Goal: Task Accomplishment & Management: Use online tool/utility

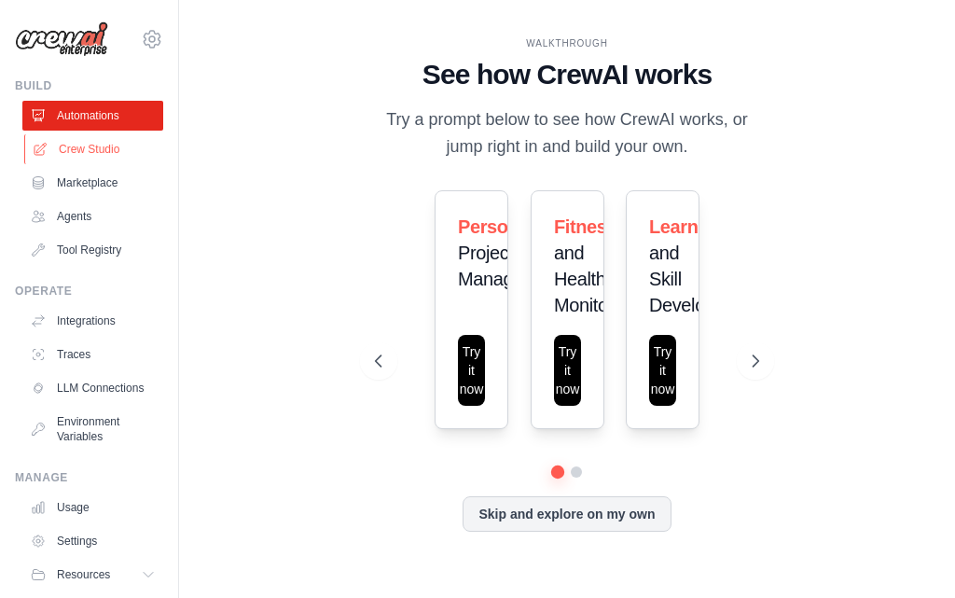
click at [51, 149] on link "Crew Studio" at bounding box center [94, 149] width 141 height 30
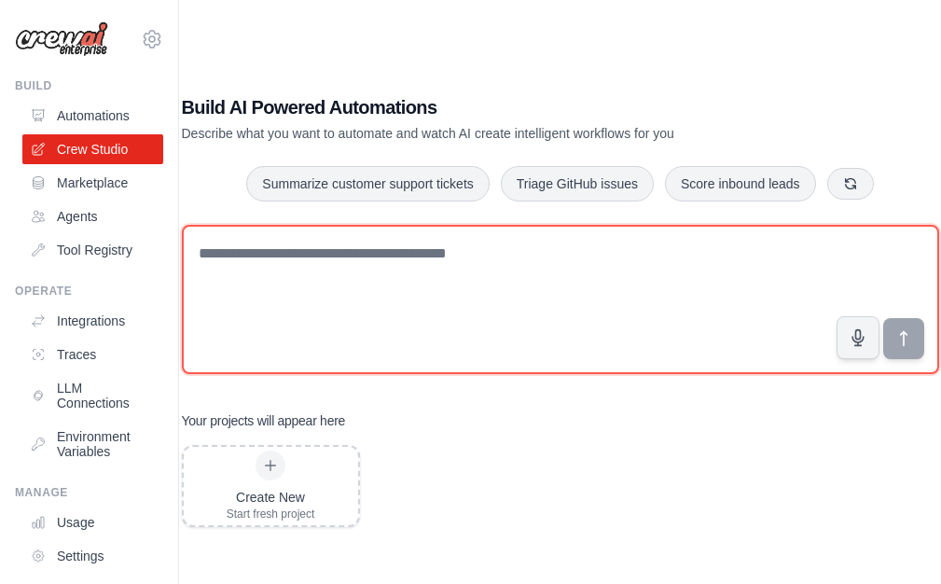
click at [418, 246] on textarea at bounding box center [560, 299] width 757 height 149
paste textarea "******"
type textarea "******"
drag, startPoint x: 0, startPoint y: 0, endPoint x: 171, endPoint y: 267, distance: 316.6
paste textarea "**********"
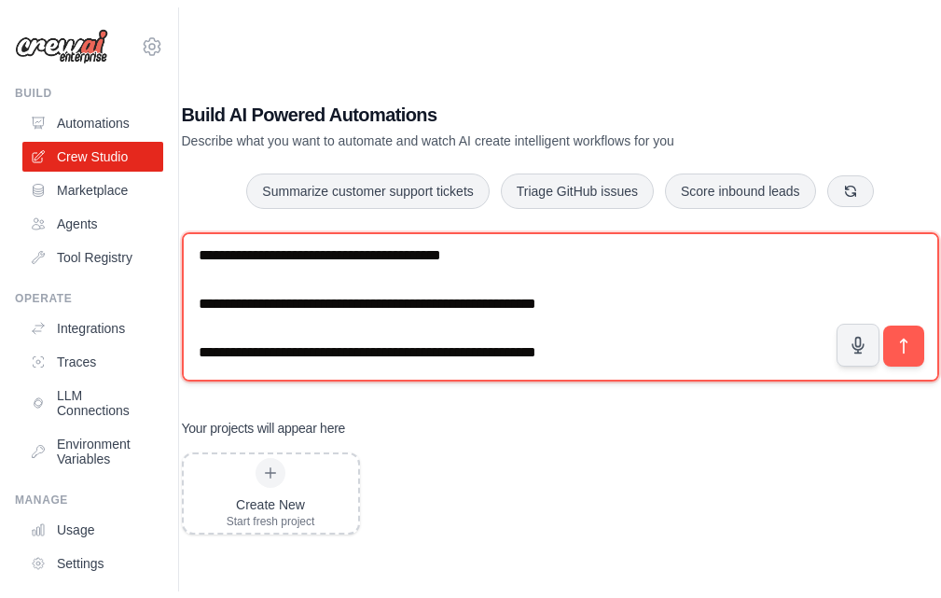
scroll to position [1266, 0]
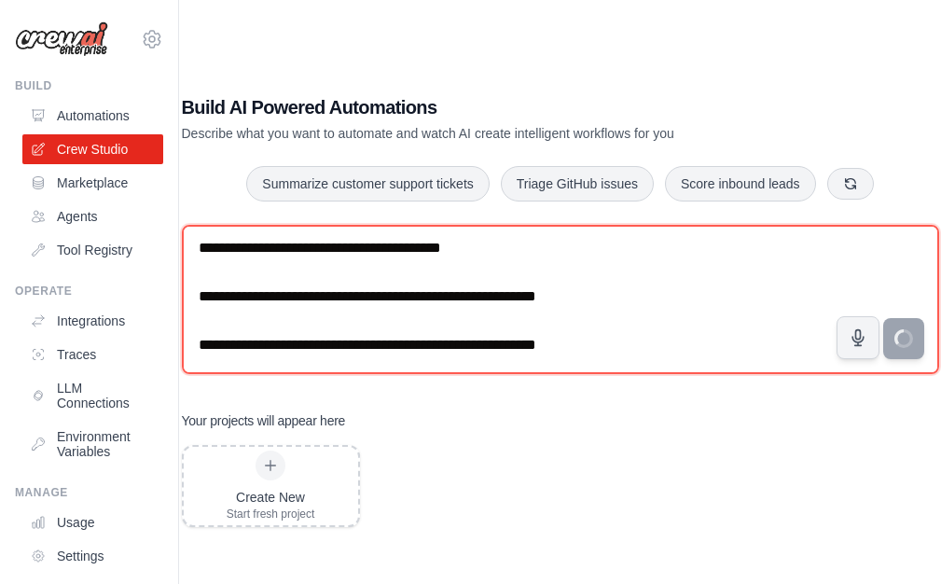
type textarea "**********"
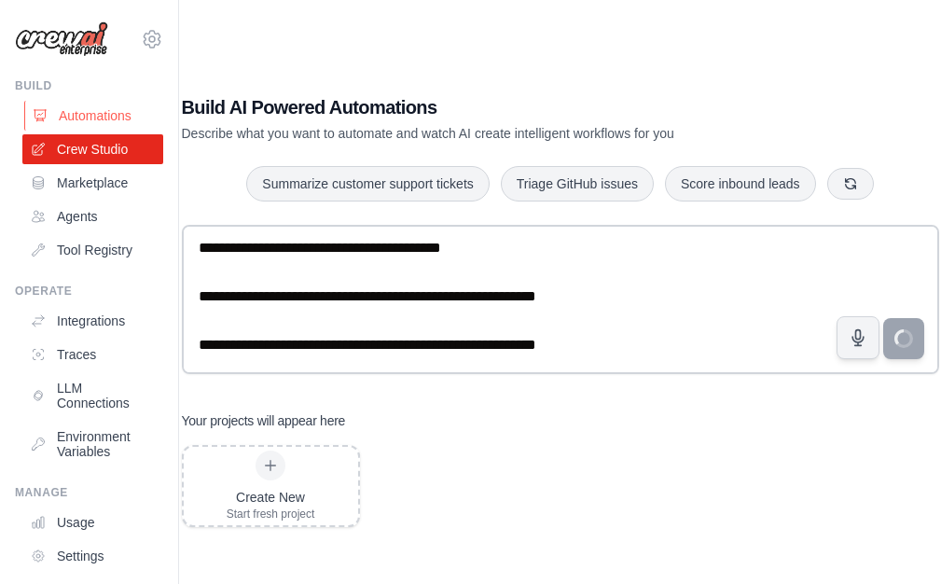
click at [88, 102] on link "Automations" at bounding box center [94, 116] width 141 height 30
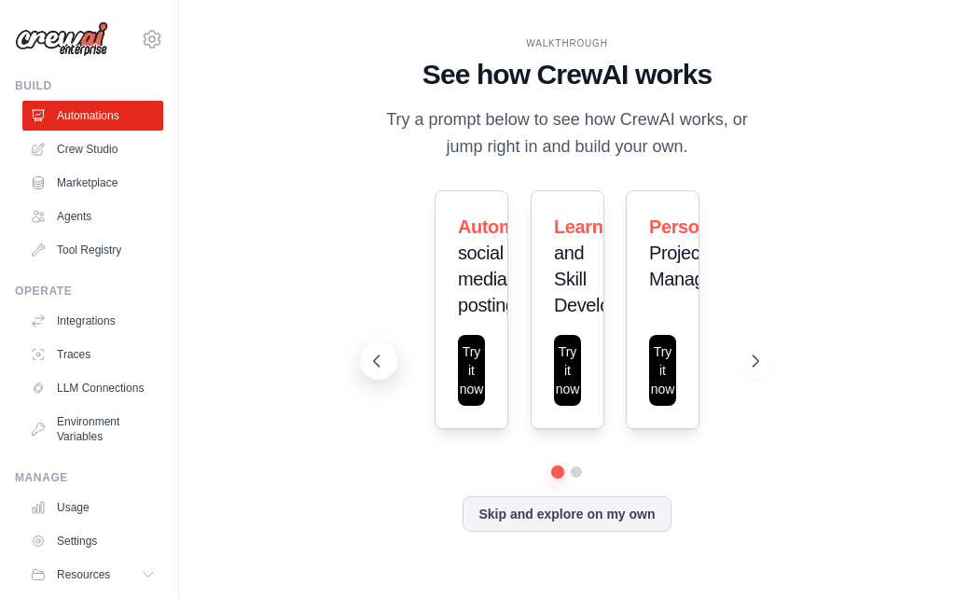
click at [365, 361] on button at bounding box center [378, 360] width 37 height 37
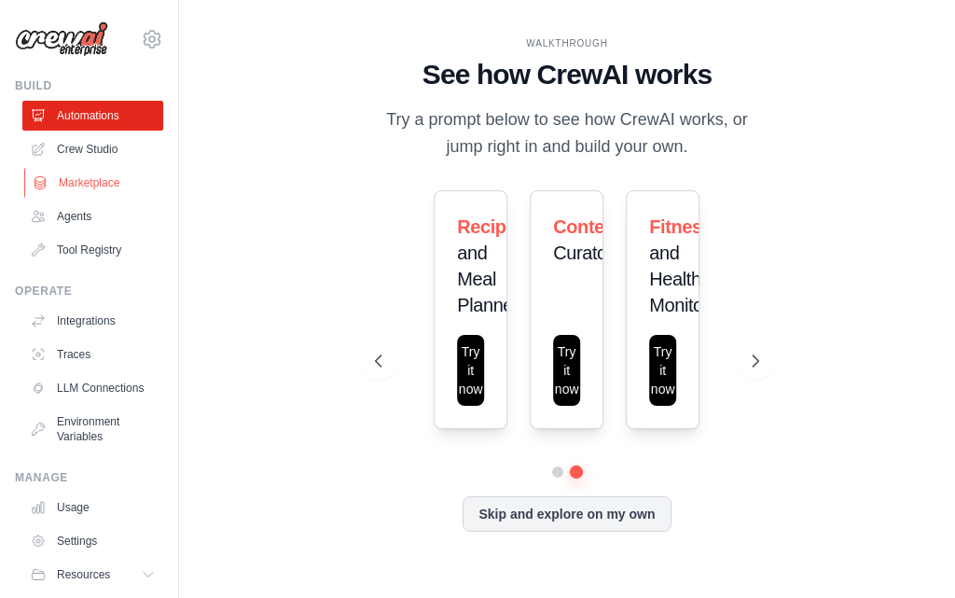
click at [71, 174] on link "Marketplace" at bounding box center [94, 183] width 141 height 30
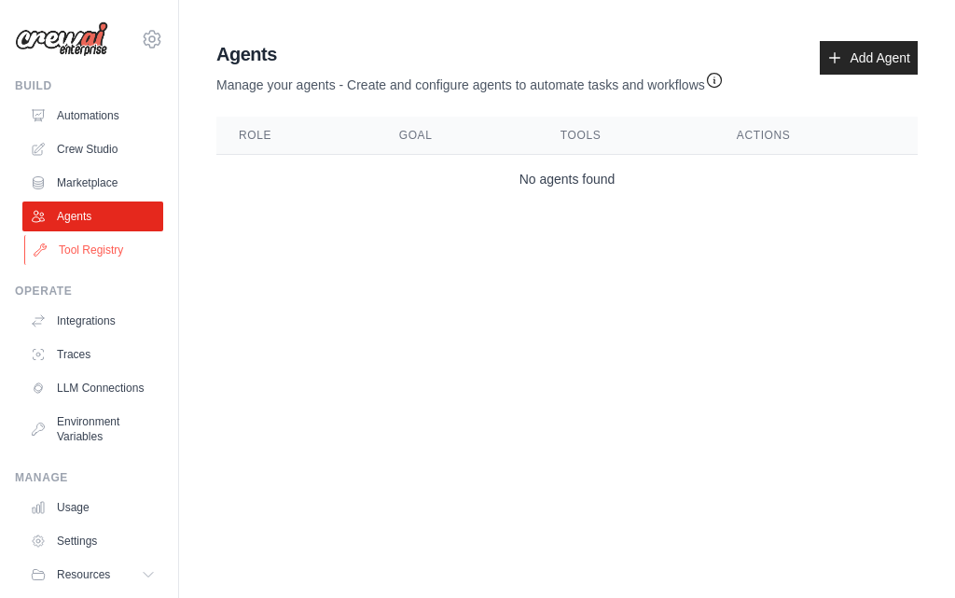
click at [81, 244] on link "Tool Registry" at bounding box center [94, 250] width 141 height 30
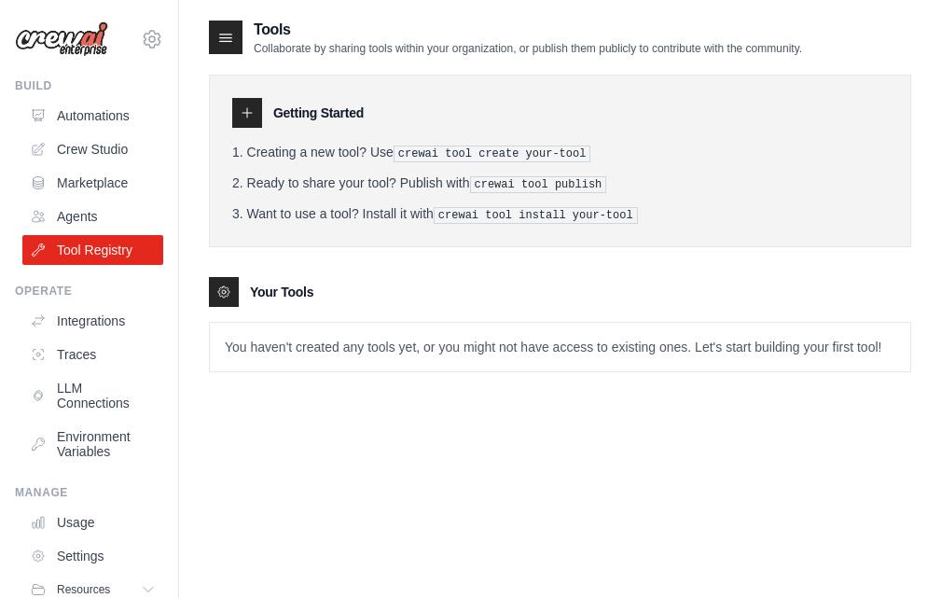
click at [57, 198] on ul "Automations Crew Studio Marketplace Agents Tool Registry" at bounding box center [92, 183] width 141 height 164
click at [64, 215] on link "Agents" at bounding box center [94, 216] width 141 height 30
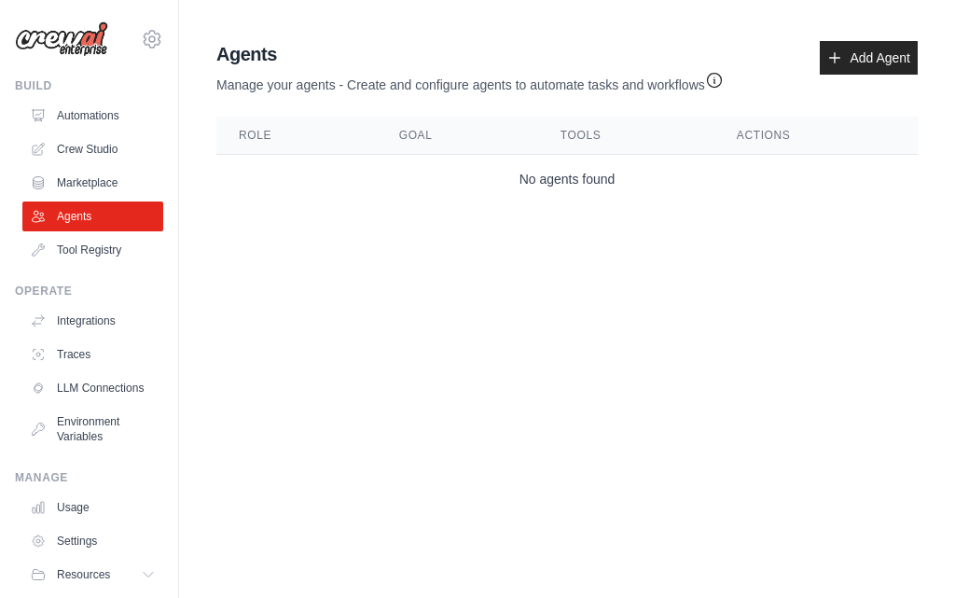
click at [70, 239] on link "Tool Registry" at bounding box center [92, 250] width 141 height 30
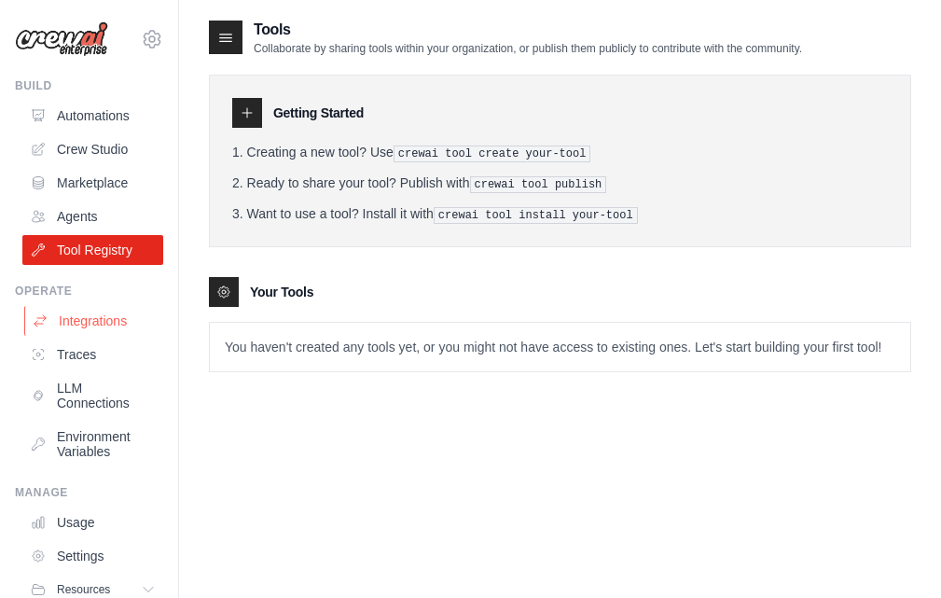
click at [87, 307] on link "Integrations" at bounding box center [94, 321] width 141 height 30
click at [89, 356] on link "Traces" at bounding box center [94, 354] width 141 height 30
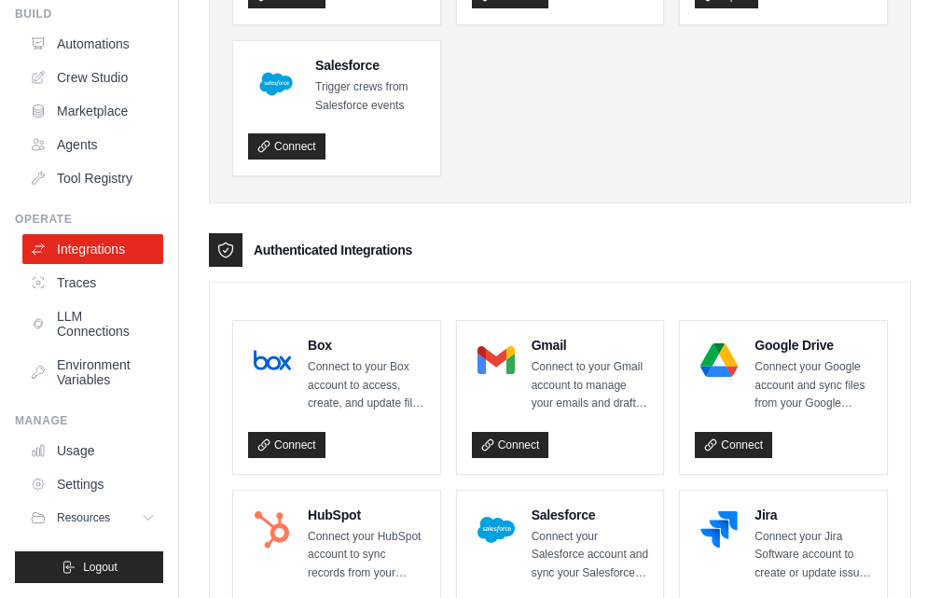
scroll to position [300, 0]
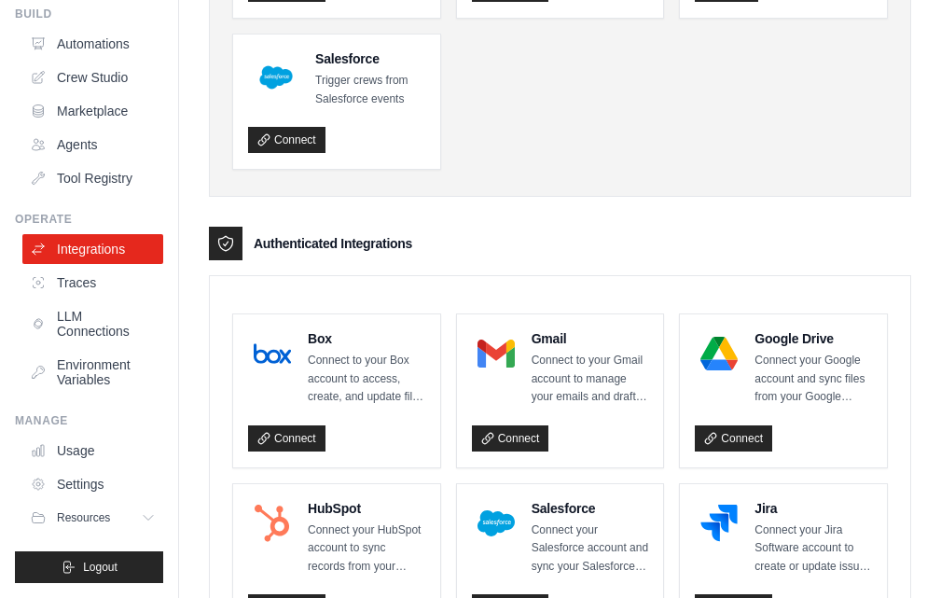
click at [440, 244] on div "Authenticated Integrations" at bounding box center [560, 244] width 702 height 34
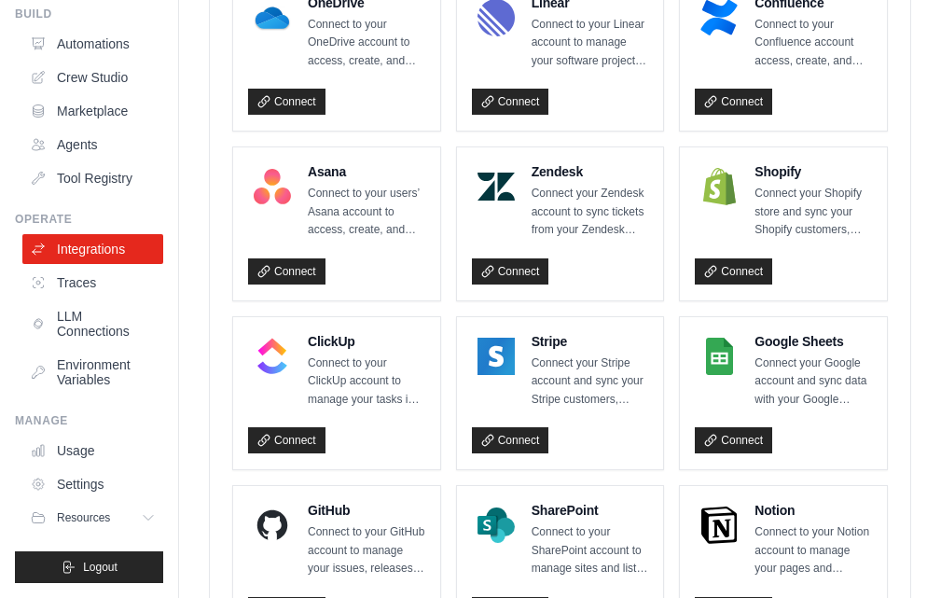
scroll to position [1139, 0]
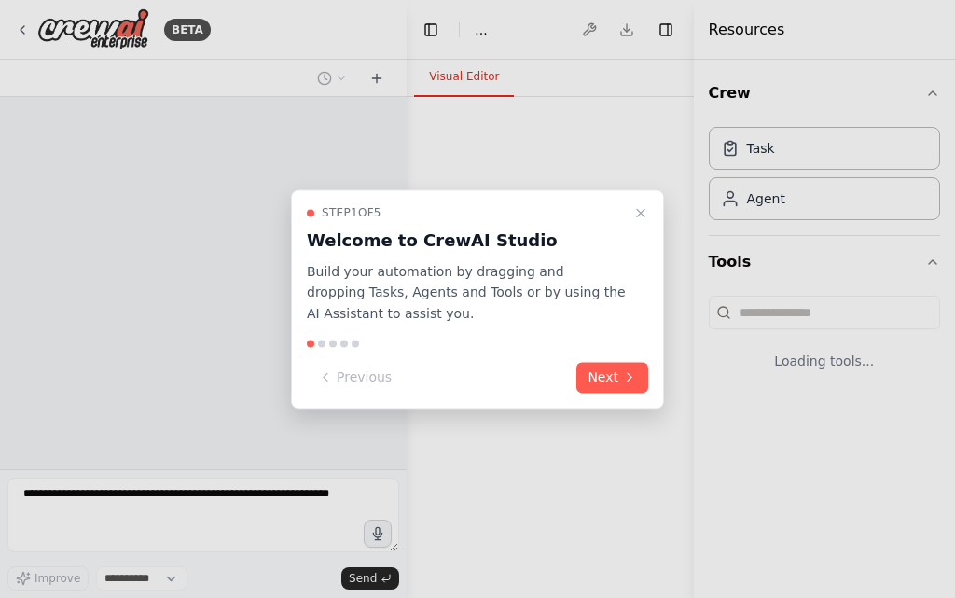
select select "****"
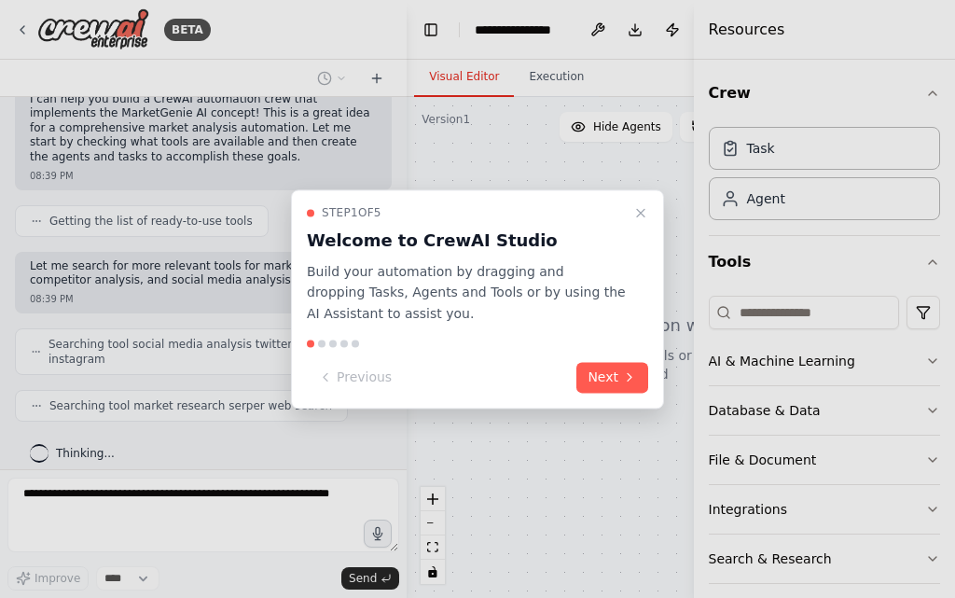
scroll to position [663, 0]
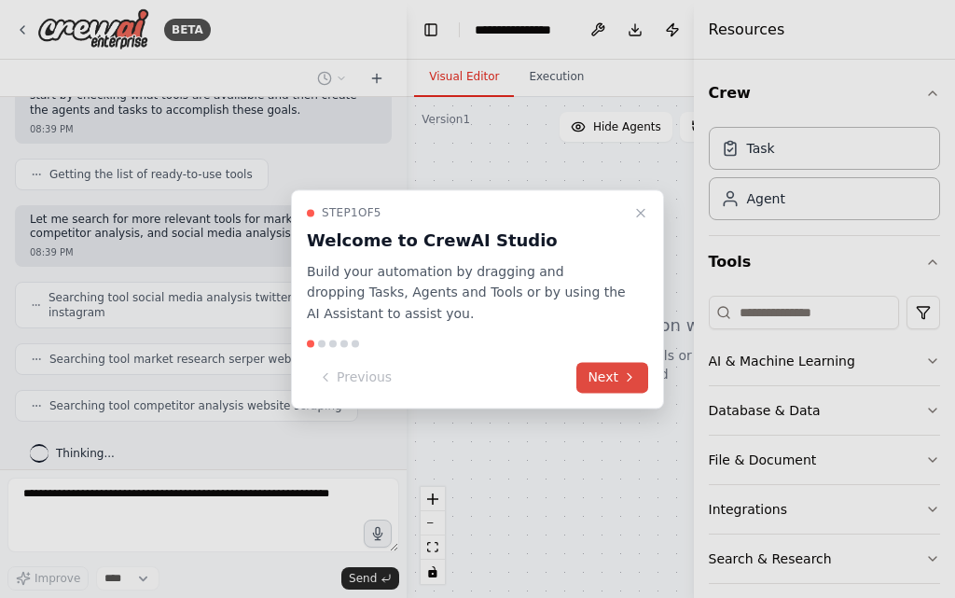
click at [599, 389] on button "Next" at bounding box center [612, 377] width 72 height 31
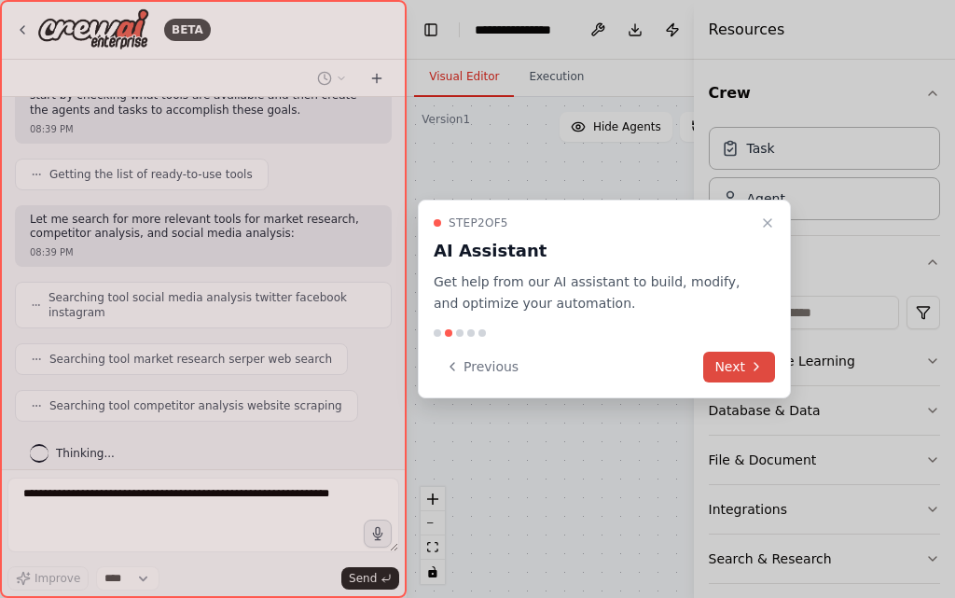
click at [738, 375] on button "Next" at bounding box center [739, 366] width 72 height 31
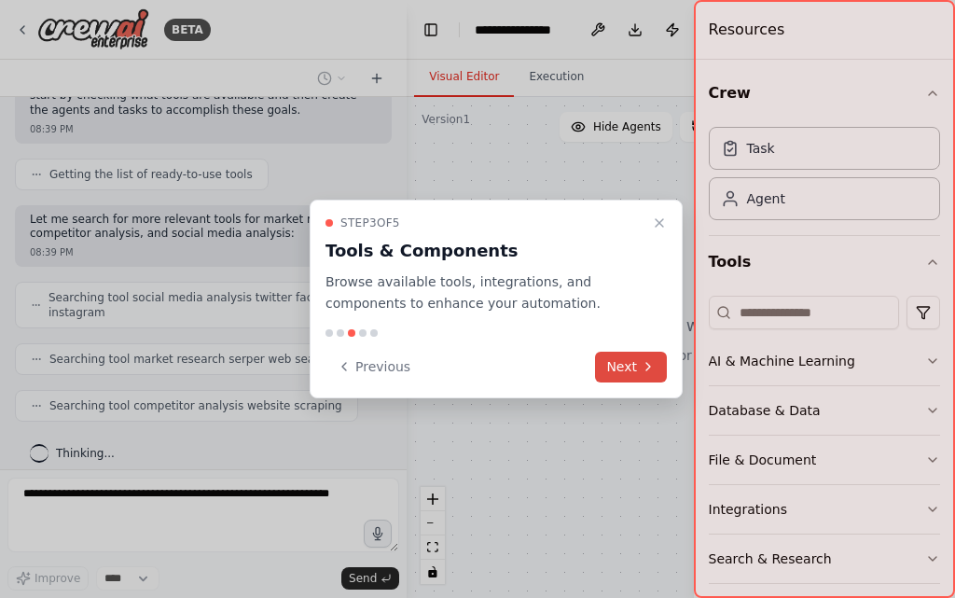
click at [632, 371] on button "Next" at bounding box center [631, 366] width 72 height 31
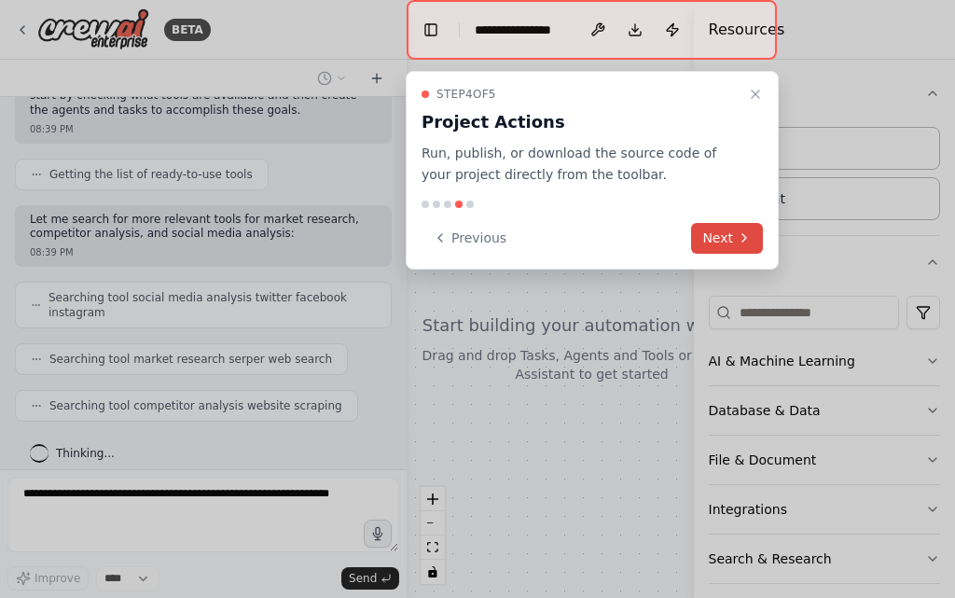
click at [740, 230] on icon at bounding box center [744, 237] width 15 height 15
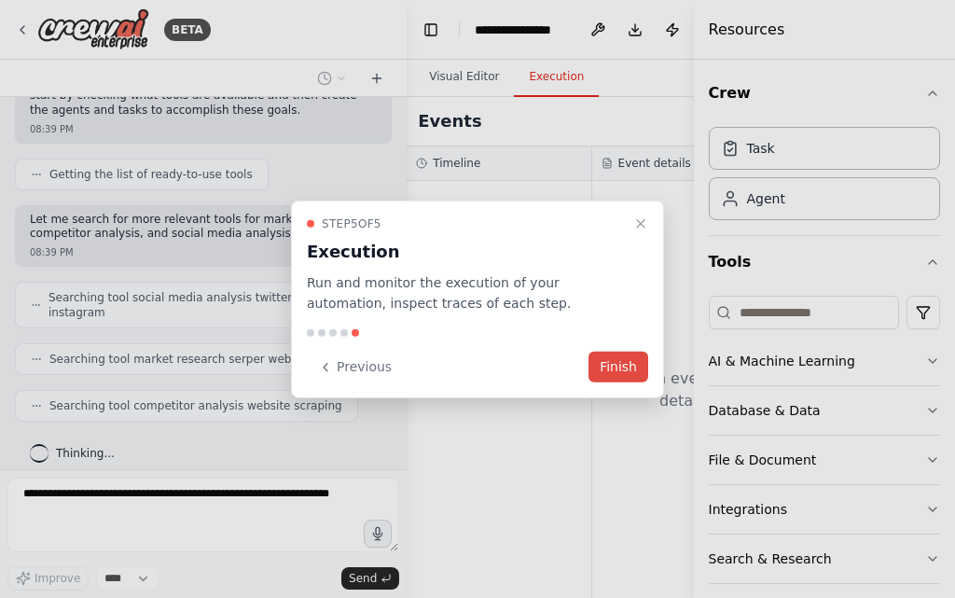
click at [625, 365] on button "Finish" at bounding box center [618, 366] width 60 height 31
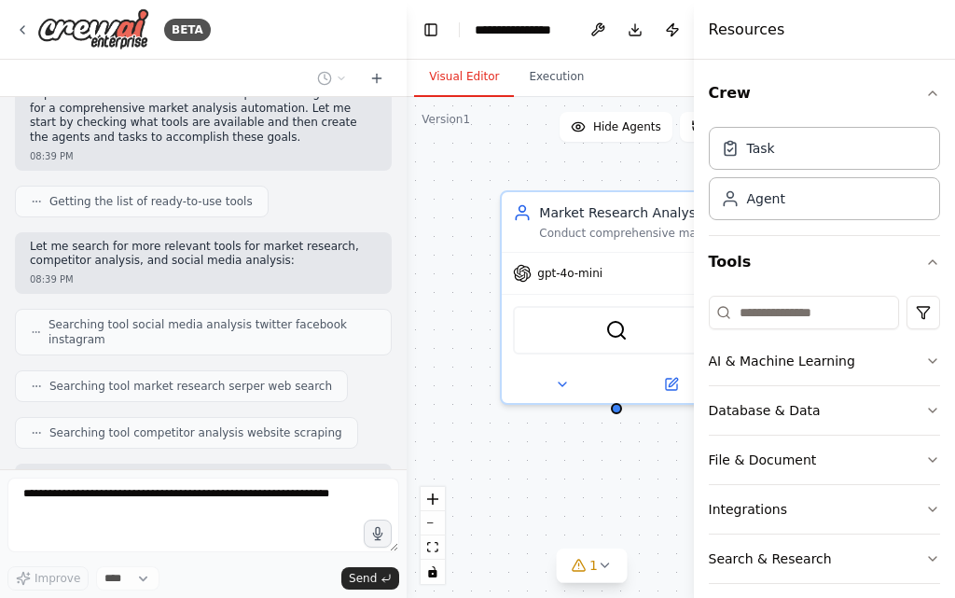
scroll to position [614, 0]
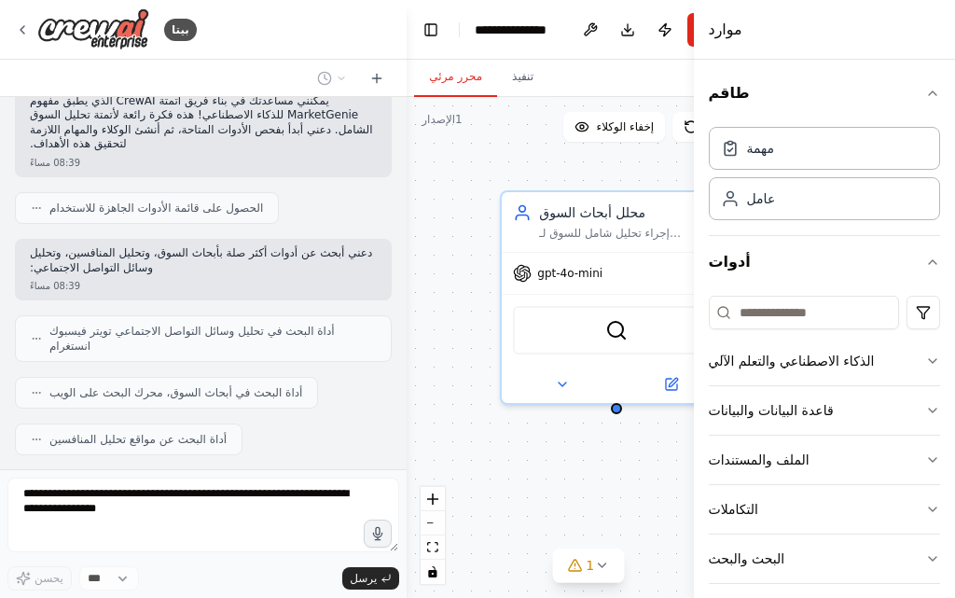
click at [272, 407] on div "أداة البحث في أبحاث السوق، محرك البحث على الويب" at bounding box center [166, 393] width 303 height 32
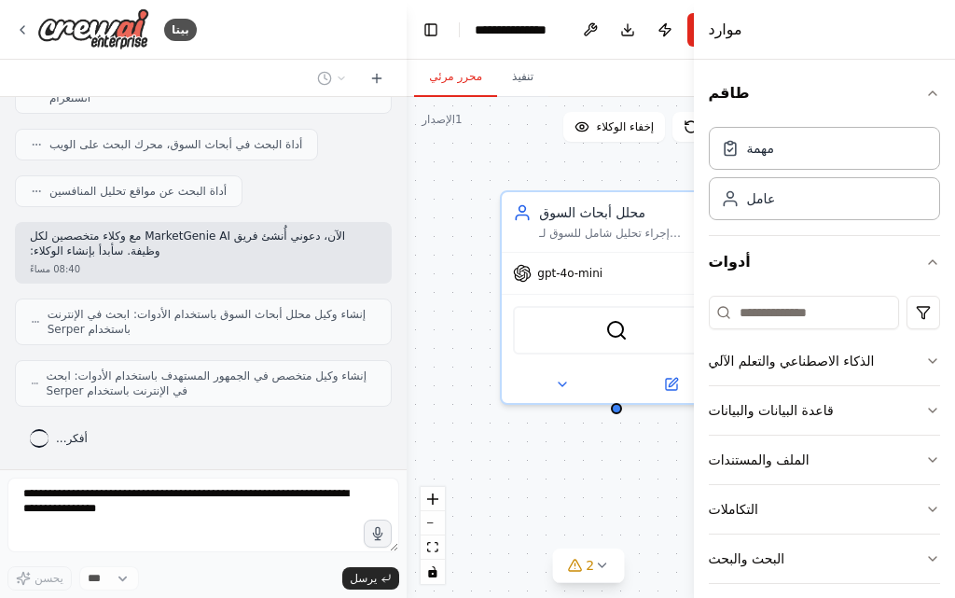
click at [245, 405] on div "إنشاء وكيل متخصص في الجمهور المستهدف باستخدام الأدوات: ابحث في الإنترنت باستخدا…" at bounding box center [203, 383] width 377 height 47
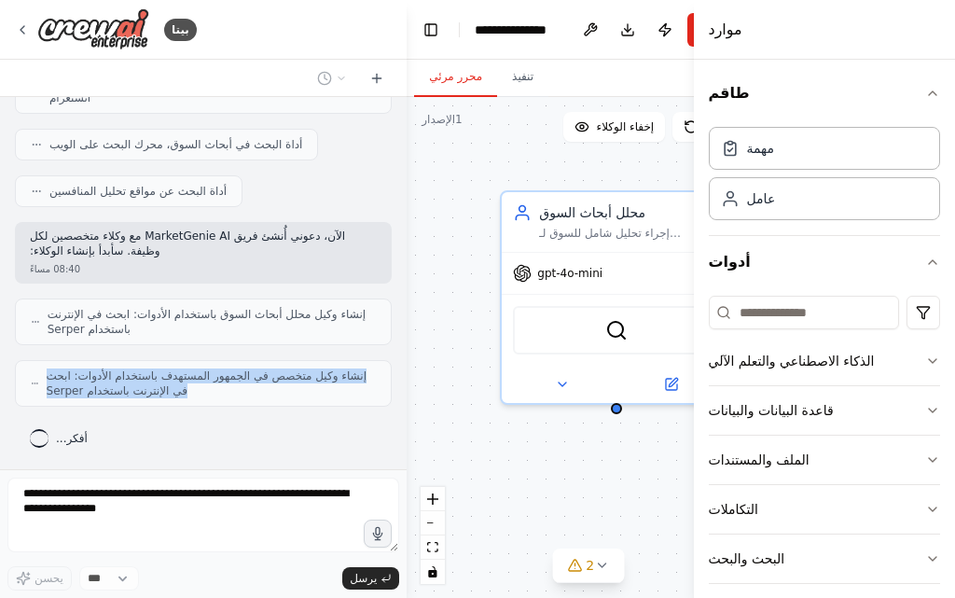
click at [245, 405] on div "إنشاء وكيل متخصص في الجمهور المستهدف باستخدام الأدوات: ابحث في الإنترنت باستخدا…" at bounding box center [203, 383] width 377 height 47
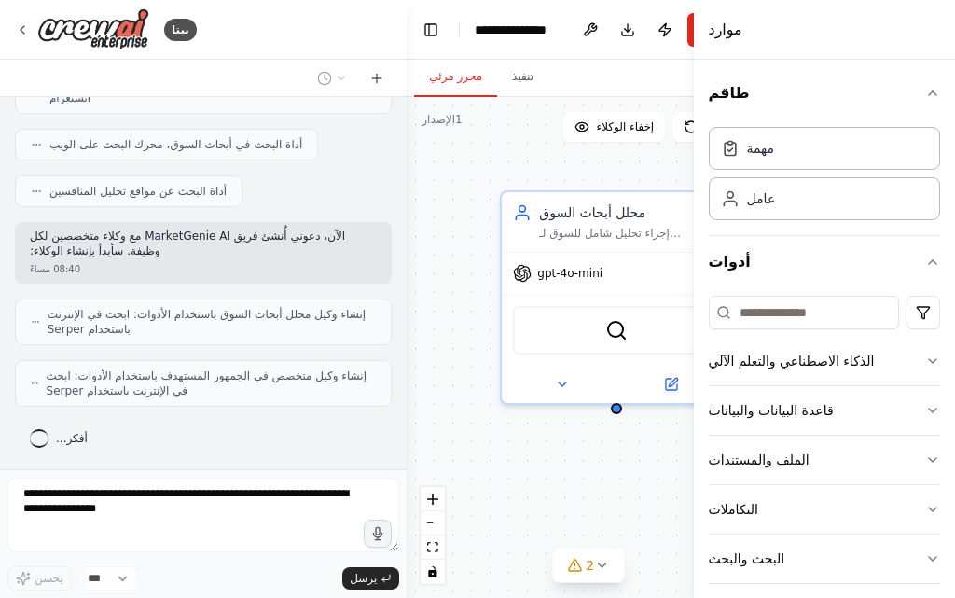
click at [248, 433] on div "أفكر..." at bounding box center [203, 438] width 377 height 34
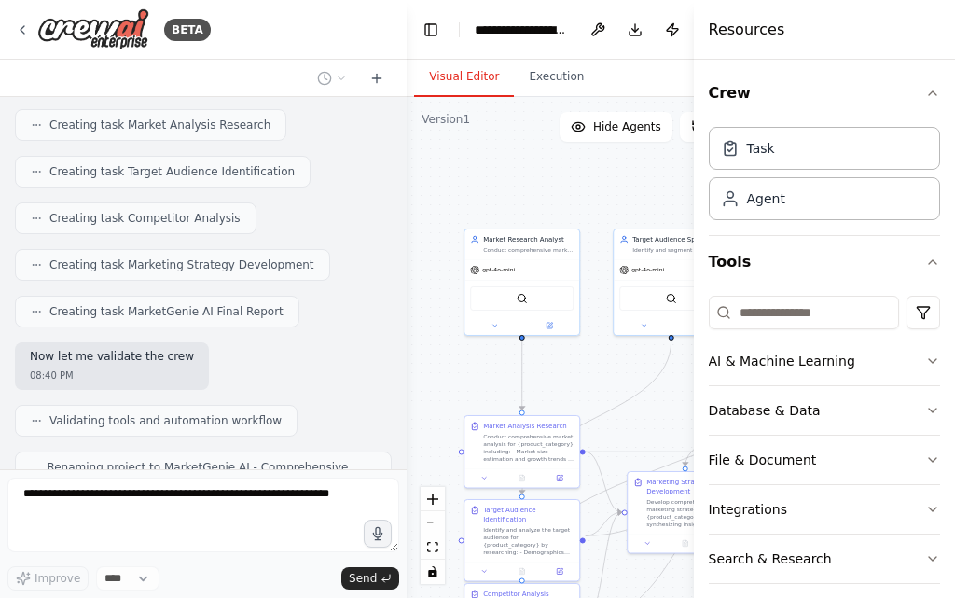
scroll to position [1482, 0]
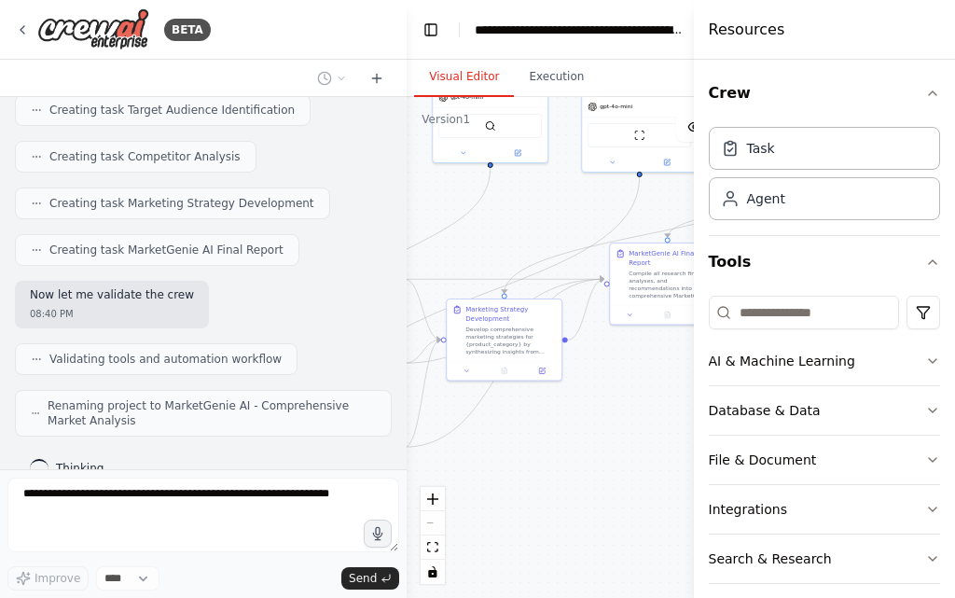
drag, startPoint x: 586, startPoint y: 374, endPoint x: 406, endPoint y: 145, distance: 292.1
click at [406, 145] on div "BETA اسم الأداة المقترح: MarketGenie AI 🧞‍♂️ وظائف الأداة: تحليل السوق بالكامل …" at bounding box center [477, 299] width 955 height 598
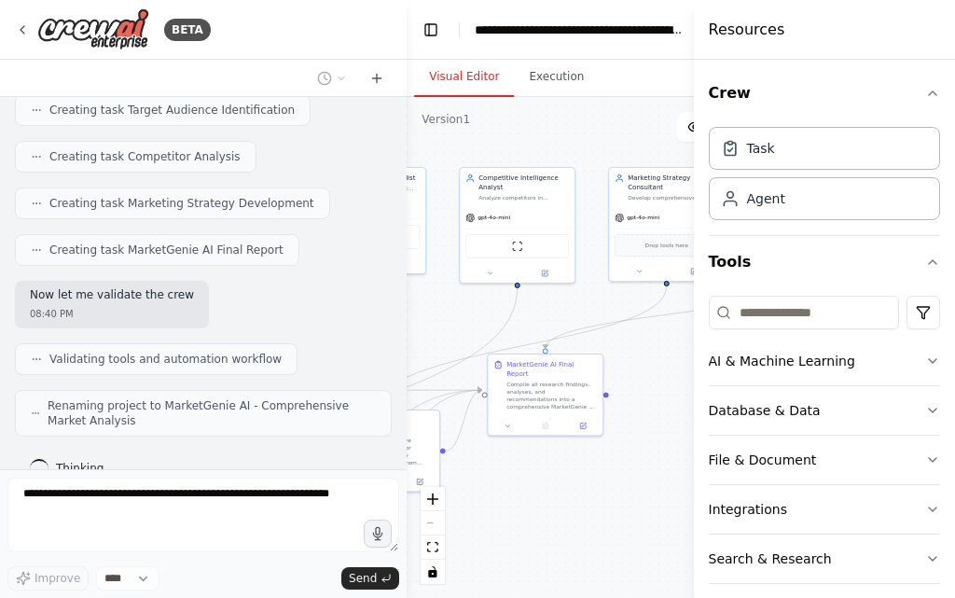
drag, startPoint x: 648, startPoint y: 341, endPoint x: 455, endPoint y: 557, distance: 289.2
click at [455, 557] on div ".deletable-edge-delete-btn { width: 20px; height: 20px; border: 0px solid #ffff…" at bounding box center [649, 347] width 487 height 501
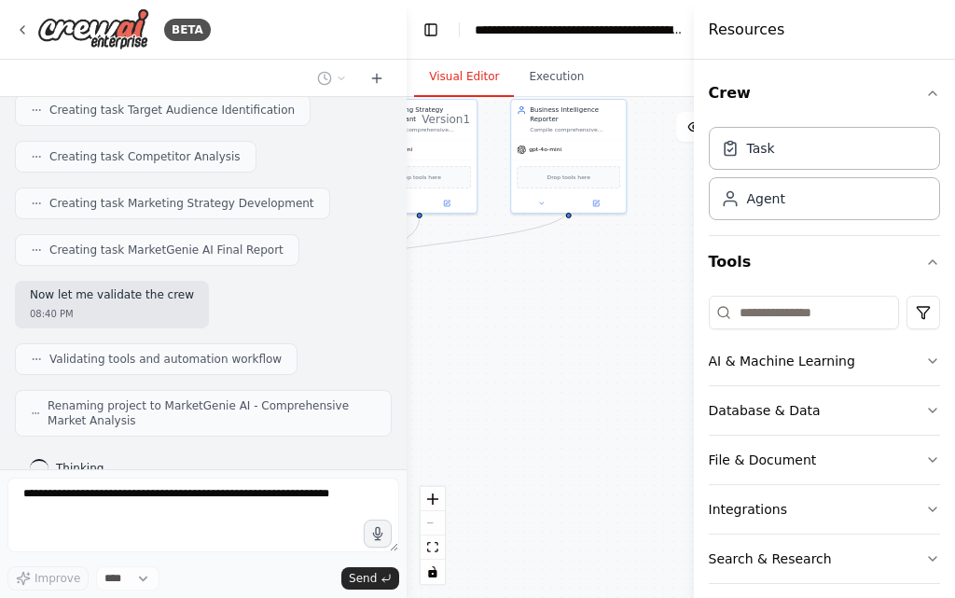
drag, startPoint x: 644, startPoint y: 448, endPoint x: 558, endPoint y: 350, distance: 131.5
click at [448, 318] on div ".deletable-edge-delete-btn { width: 20px; height: 20px; border: 0px solid #ffff…" at bounding box center [649, 347] width 487 height 501
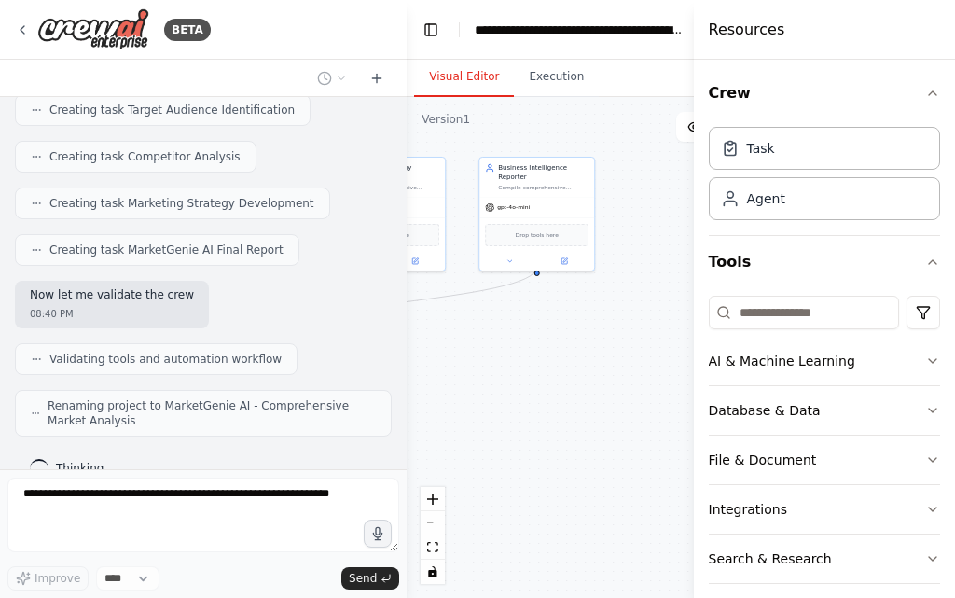
drag, startPoint x: 564, startPoint y: 350, endPoint x: 551, endPoint y: 432, distance: 83.1
click at [551, 432] on div ".deletable-edge-delete-btn { width: 20px; height: 20px; border: 0px solid #ffff…" at bounding box center [649, 347] width 487 height 501
drag, startPoint x: 647, startPoint y: 367, endPoint x: 602, endPoint y: 391, distance: 50.5
click at [602, 391] on div ".deletable-edge-delete-btn { width: 20px; height: 20px; border: 0px solid #ffff…" at bounding box center [649, 347] width 487 height 501
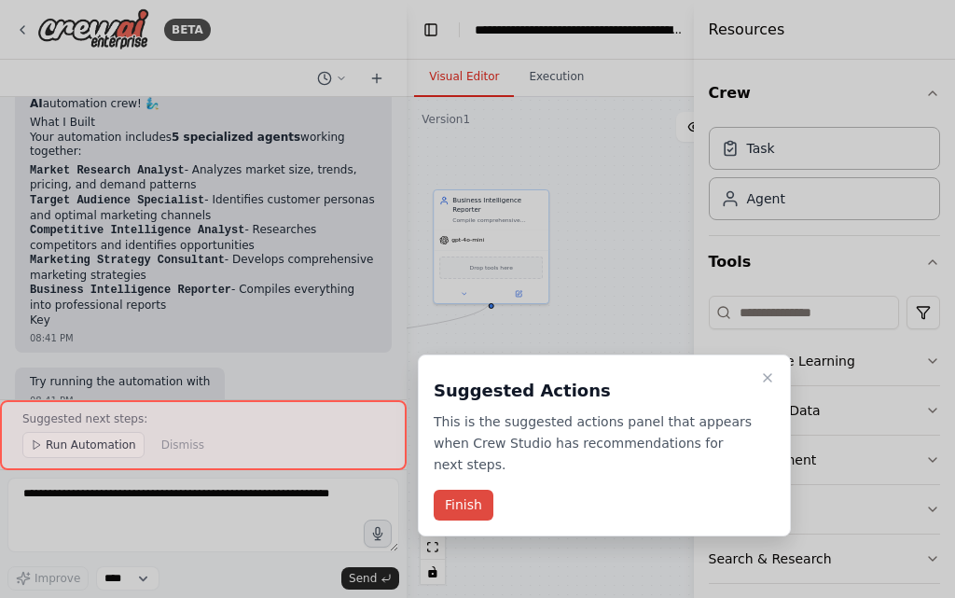
click at [459, 489] on button "Finish" at bounding box center [464, 504] width 60 height 31
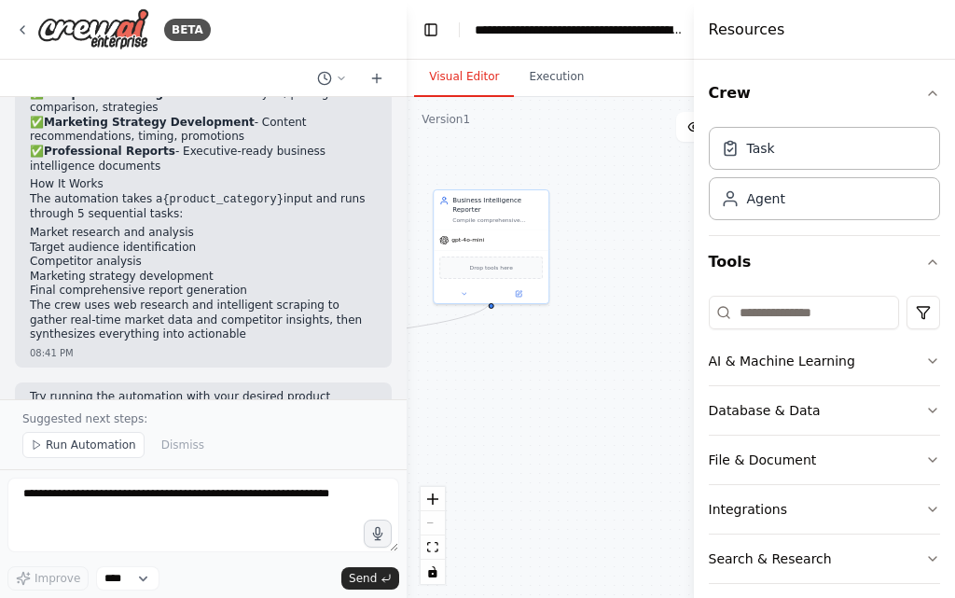
scroll to position [2172, 0]
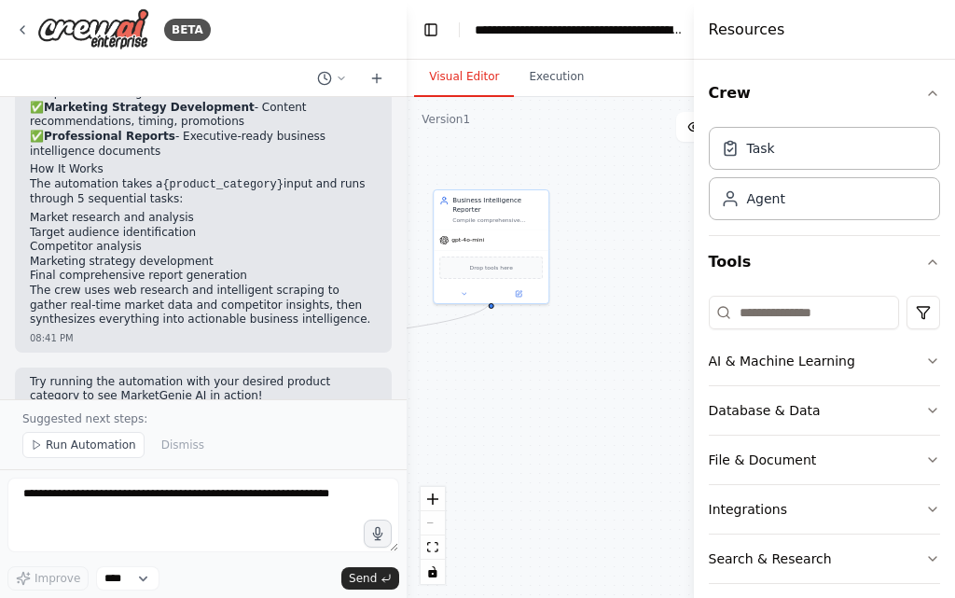
click at [233, 387] on div "اسم الأداة المقترح: MarketGenie AI 🧞‍♂️ وظائف الأداة: تحليل السوق بالكامل جمع ب…" at bounding box center [203, 248] width 406 height 302
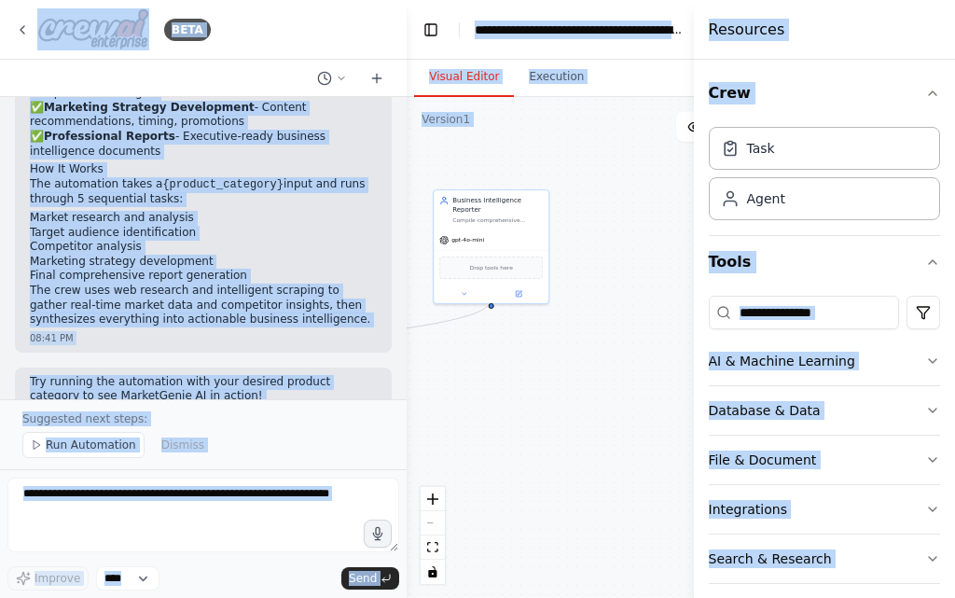
copy body "BETA اسم الأداة المقترح: MarketGenie AI 🧞‍♂️ وظائف الأداة: تحليل السوق بالكامل …"
click at [542, 420] on div ".deletable-edge-delete-btn { width: 20px; height: 20px; border: 0px solid #ffff…" at bounding box center [649, 347] width 487 height 501
click at [288, 81] on div at bounding box center [203, 78] width 406 height 37
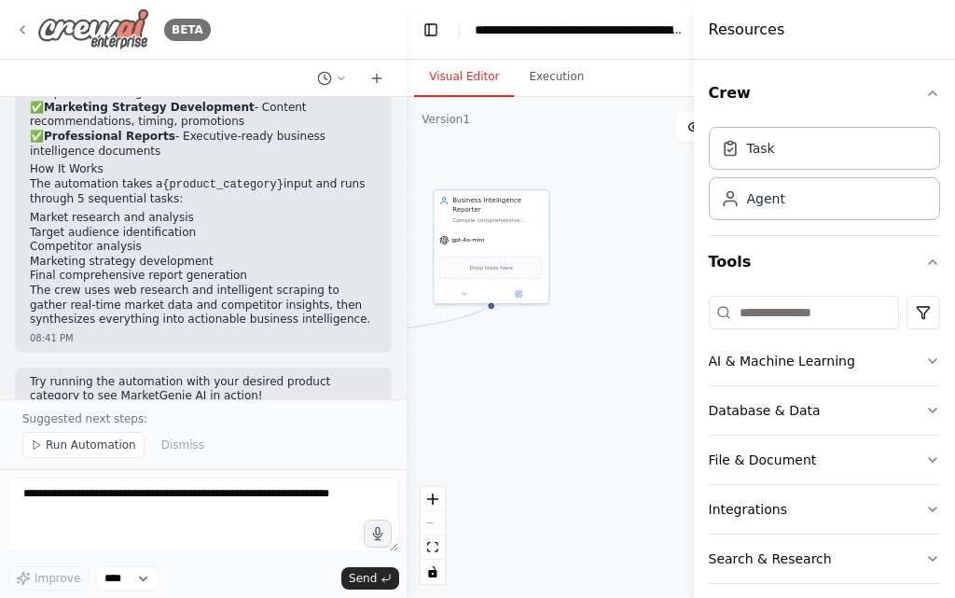
click at [21, 28] on icon at bounding box center [22, 29] width 15 height 15
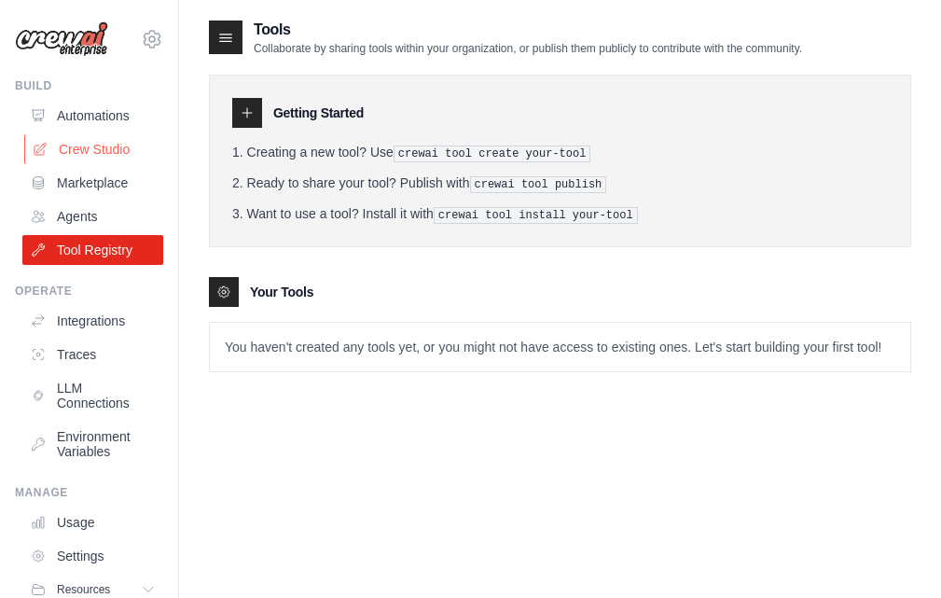
click at [84, 147] on link "Crew Studio" at bounding box center [94, 149] width 141 height 30
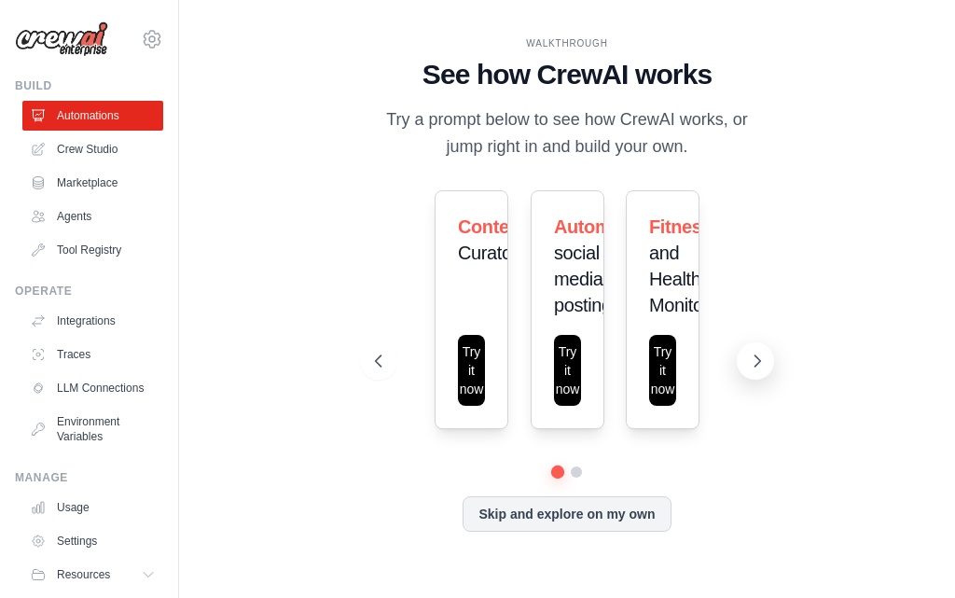
click at [760, 365] on icon at bounding box center [757, 360] width 19 height 19
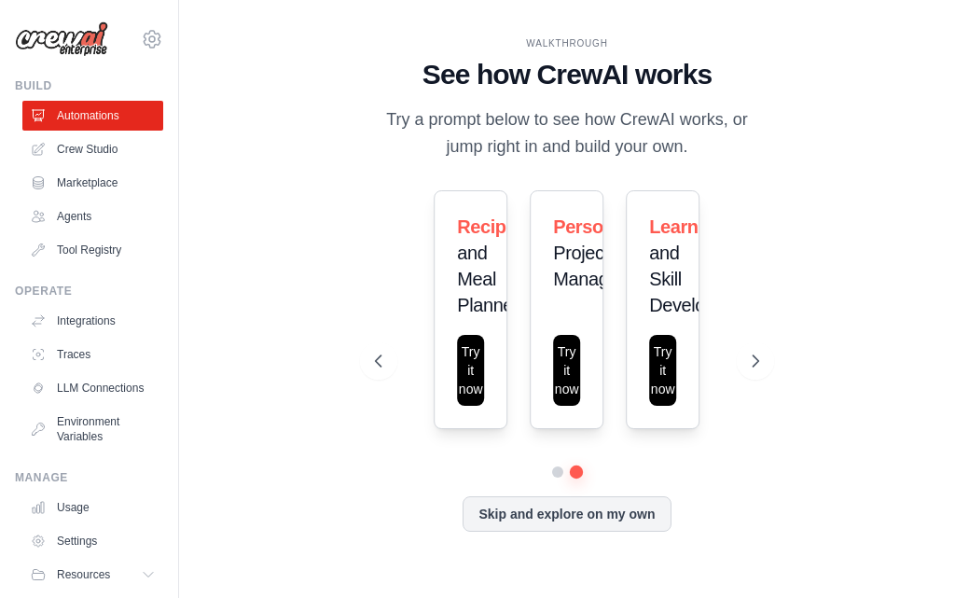
click at [578, 531] on div "Skip and explore on my own" at bounding box center [567, 513] width 385 height 35
click at [591, 513] on button "Skip and explore on my own" at bounding box center [566, 511] width 208 height 35
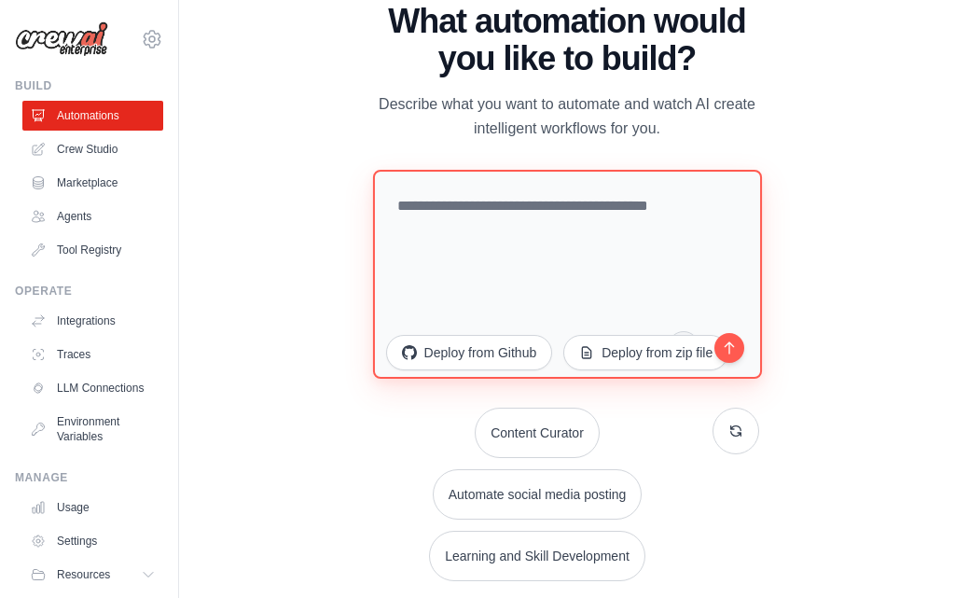
click at [504, 226] on textarea at bounding box center [567, 273] width 389 height 209
paste textarea "**********"
type textarea "**********"
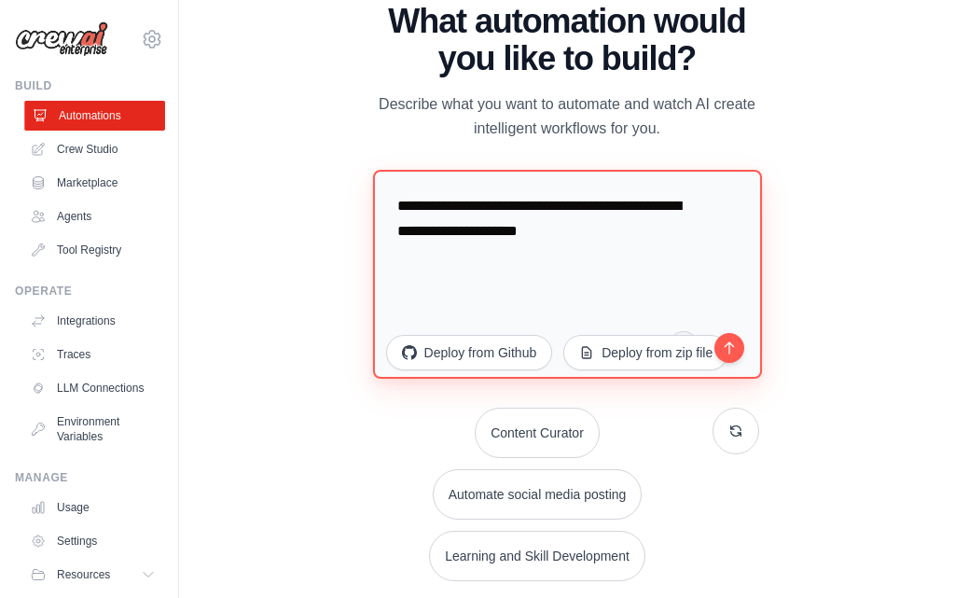
drag, startPoint x: 697, startPoint y: 238, endPoint x: 146, endPoint y: 127, distance: 562.1
click at [11, 110] on div "mohamed.ahmed.5914.2025@gmail.com Settings Build Automations Crew Studio" at bounding box center [477, 299] width 955 height 598
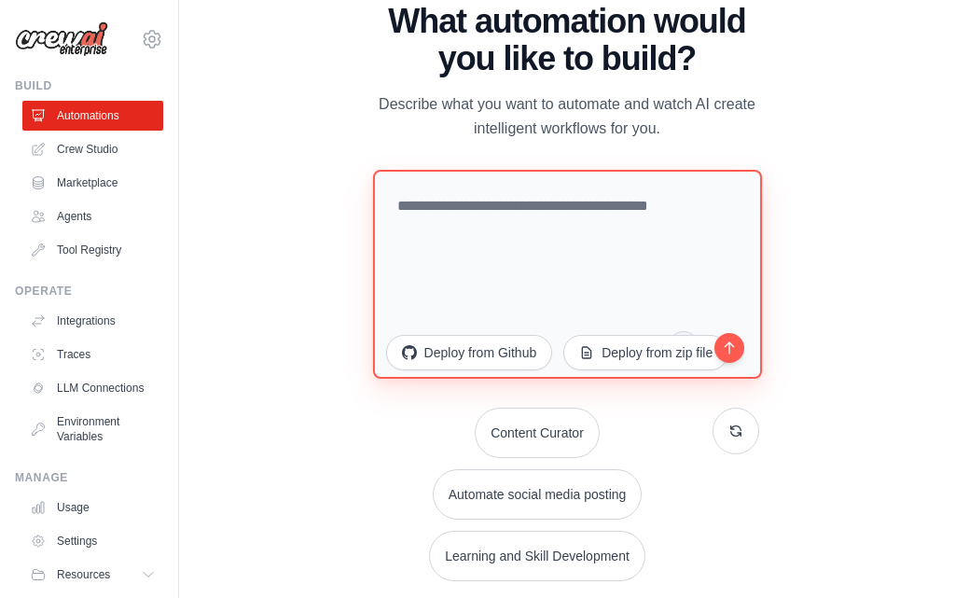
paste textarea "**********"
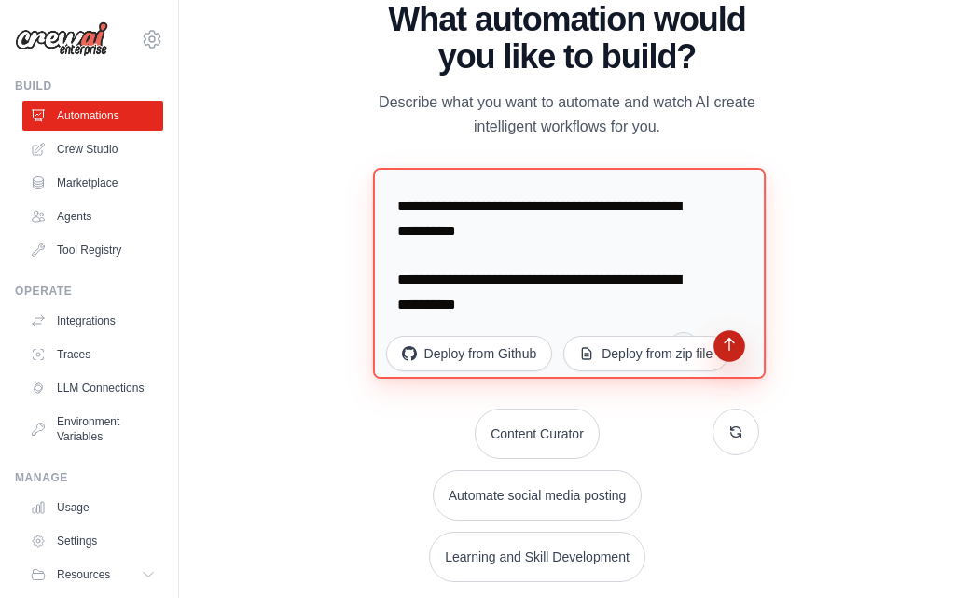
scroll to position [1406, 0]
type textarea "**********"
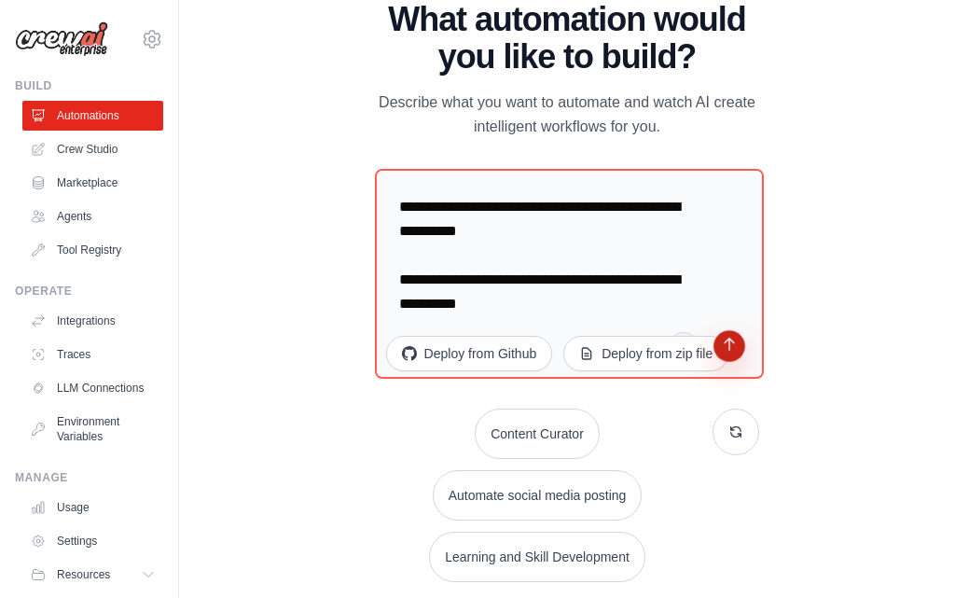
click at [734, 346] on icon "submit" at bounding box center [730, 347] width 18 height 18
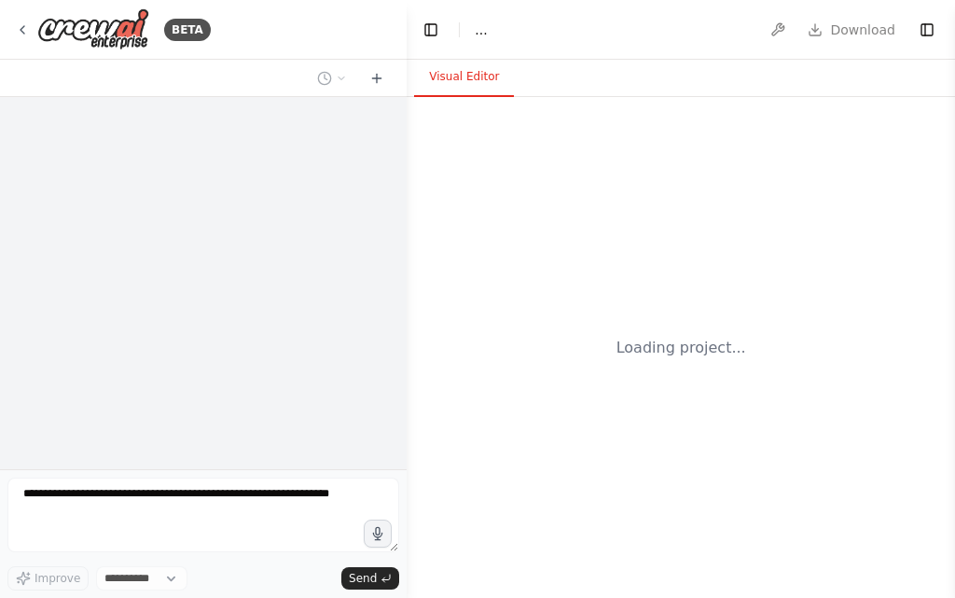
select select "****"
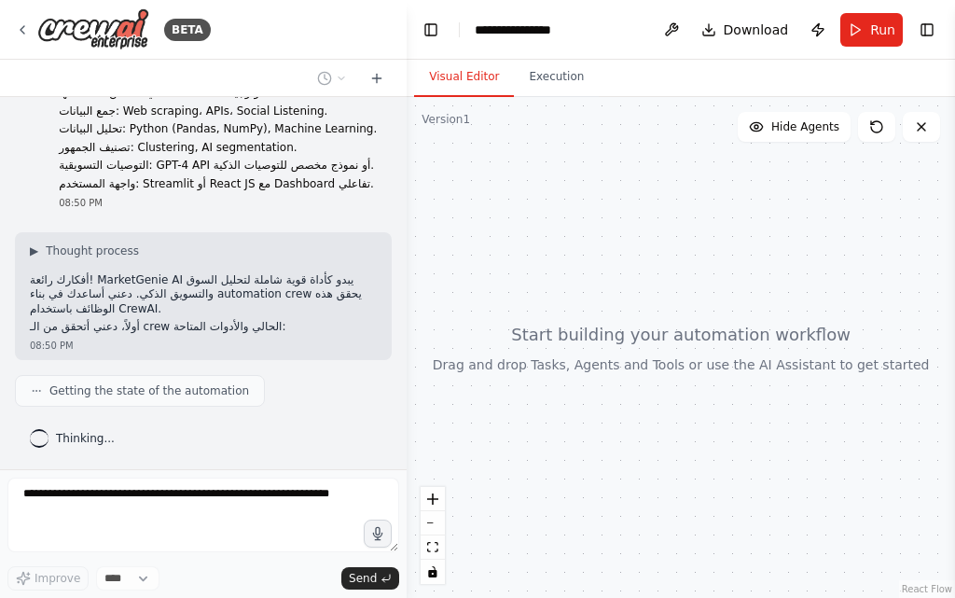
scroll to position [482, 0]
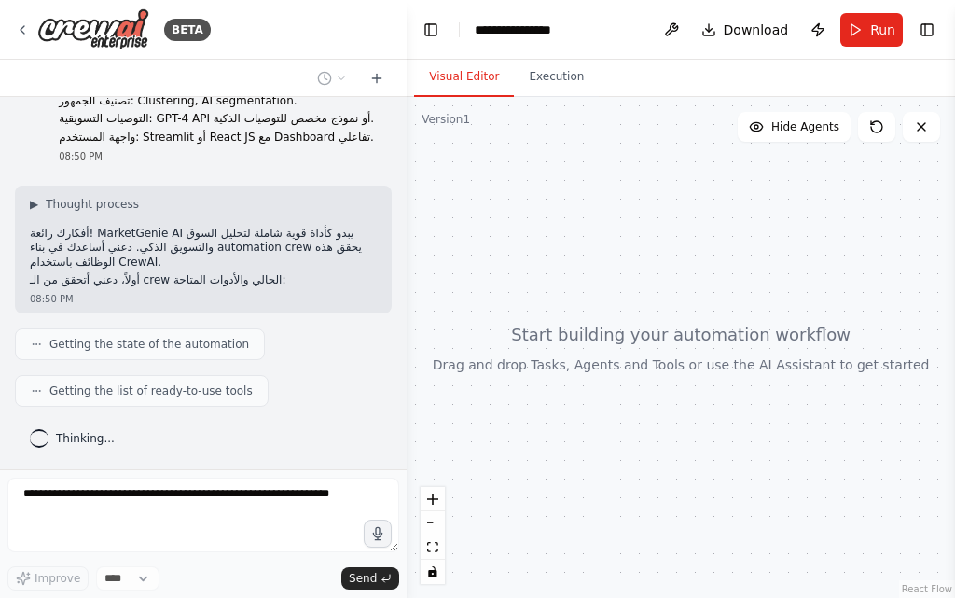
click at [264, 240] on p "أفكارك رائعة! MarketGenie AI يبدو كأداة قوية شاملة لتحليل السوق والتسويق الذكي.…" at bounding box center [203, 249] width 347 height 44
click at [264, 240] on div "▶ Thought process أفكارك رائعة! MarketGenie AI يبدو كأداة قوية شاملة لتحليل الس…" at bounding box center [203, 242] width 347 height 91
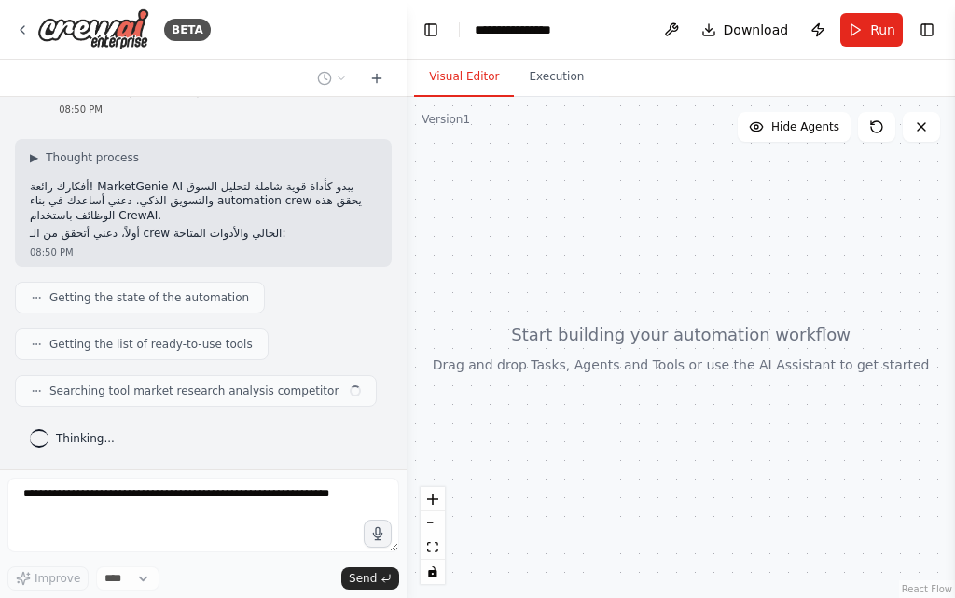
click at [152, 210] on p "أفكارك رائعة! MarketGenie AI يبدو كأداة قوية شاملة لتحليل السوق والتسويق الذكي.…" at bounding box center [203, 202] width 347 height 44
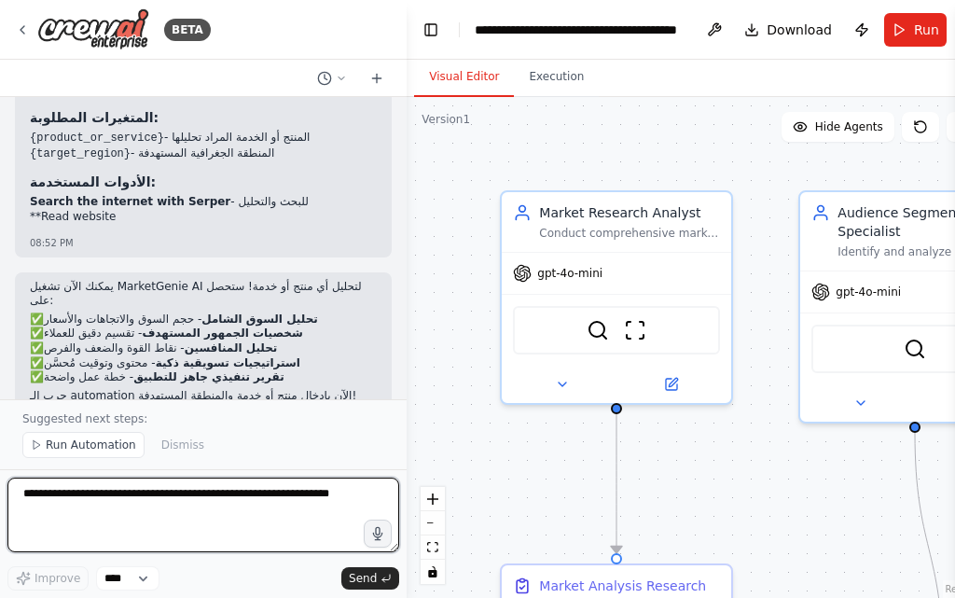
scroll to position [2111, 0]
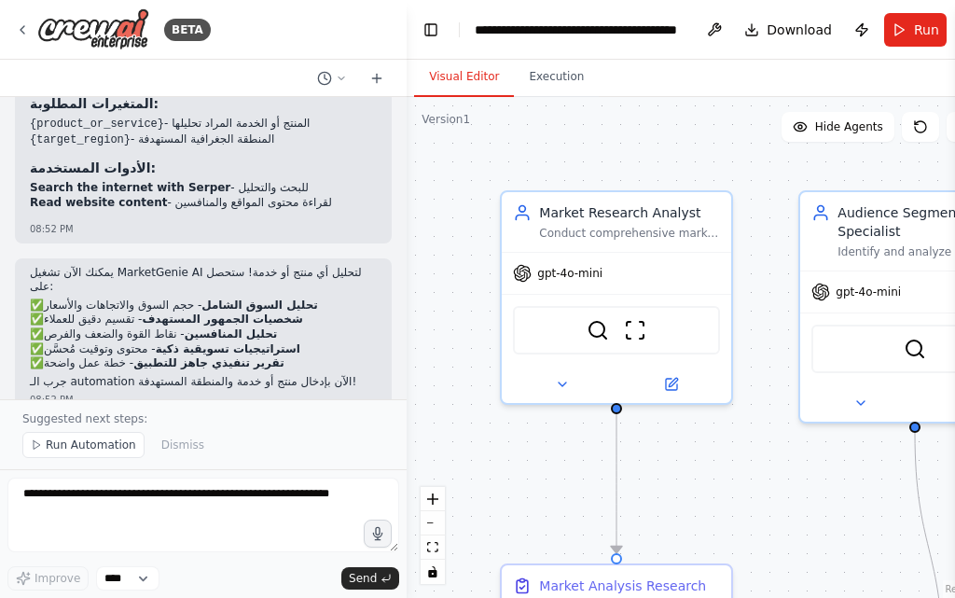
click at [281, 337] on p "✅ تحليل السوق الشامل - حجم السوق والاتجاهات والأسعار ✅ شخصيات الجمهور المستهدف …" at bounding box center [203, 334] width 347 height 73
click at [229, 312] on strong "شخصيات الجمهور المستهدف" at bounding box center [222, 318] width 160 height 13
click at [259, 356] on strong "تقرير تنفيذي جاهز للتطبيق" at bounding box center [208, 362] width 151 height 13
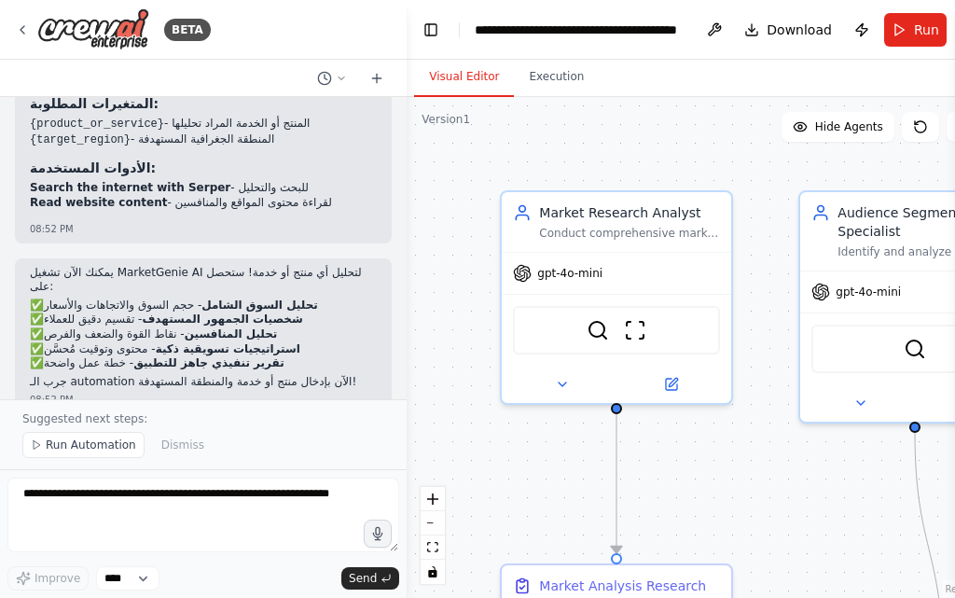
click at [228, 342] on strong "استراتيجيات تسويقية ذكية" at bounding box center [228, 348] width 145 height 13
drag, startPoint x: 402, startPoint y: 371, endPoint x: 403, endPoint y: 340, distance: 30.8
click at [406, 342] on div "BETA اسم الأداة المقترح: MarketGenie AI 🧞‍♂️ وظائف الأداة: تحليل السوق بالكامل …" at bounding box center [477, 299] width 955 height 598
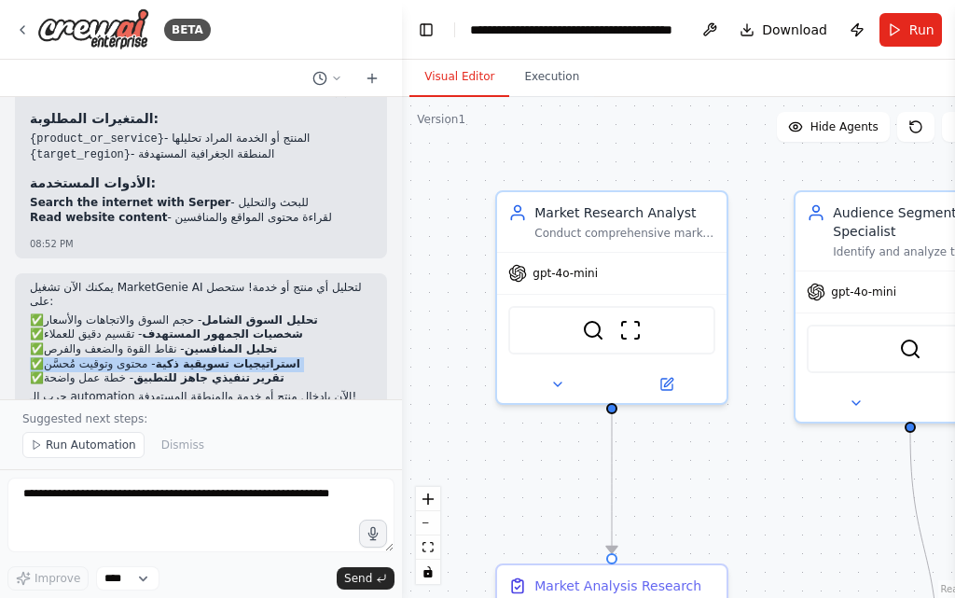
scroll to position [2126, 0]
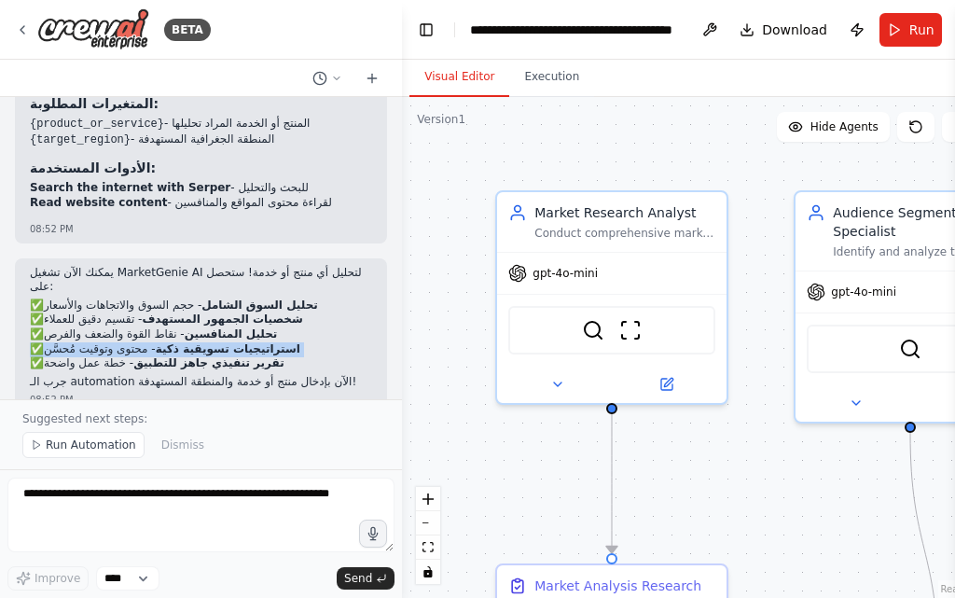
click at [307, 321] on p "✅ تحليل السوق الشامل - حجم السوق والاتجاهات والأسعار ✅ شخصيات الجمهور المستهدف …" at bounding box center [201, 334] width 342 height 73
click at [307, 318] on p "✅ تحليل السوق الشامل - حجم السوق والاتجاهات والأسعار ✅ شخصيات الجمهور المستهدف …" at bounding box center [201, 334] width 342 height 73
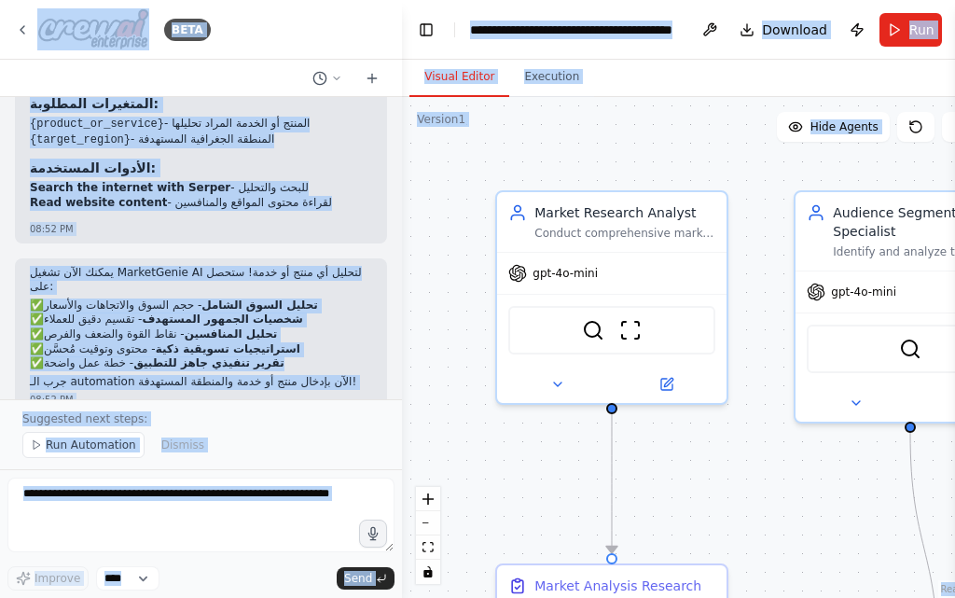
copy body "BETA اسم الأداة المقترح: MarketGenie AI 🧞‍♂️ وظائف الأداة: تحليل السوق بالكامل …"
click at [323, 421] on p "Suggested next steps:" at bounding box center [200, 418] width 357 height 15
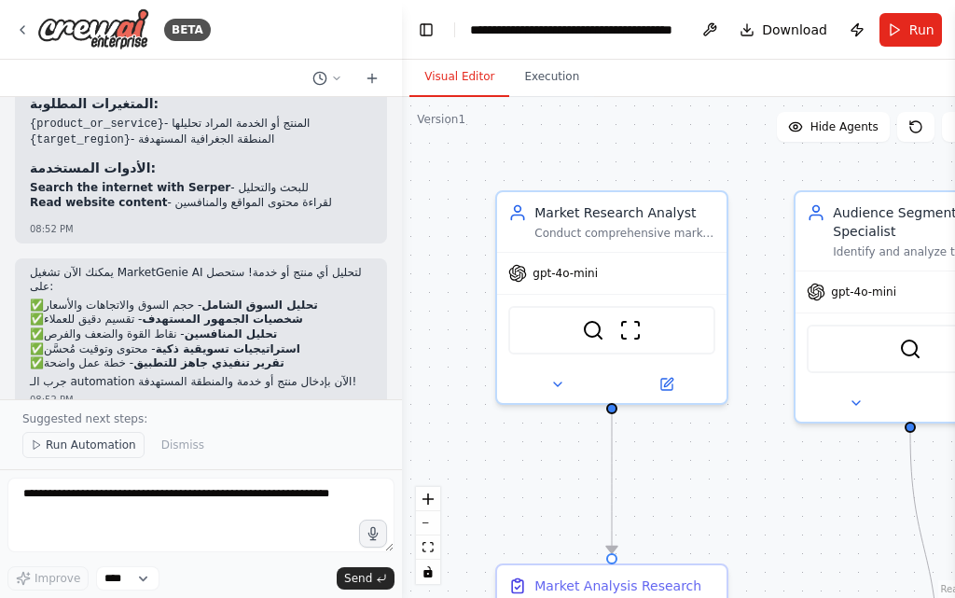
click at [97, 456] on button "Run Automation" at bounding box center [83, 445] width 122 height 26
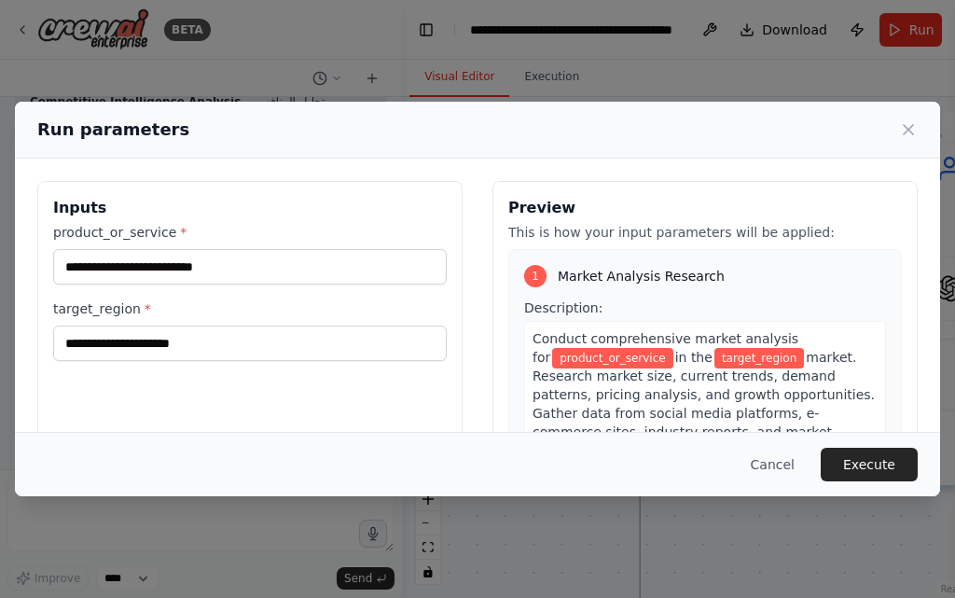
scroll to position [280, 0]
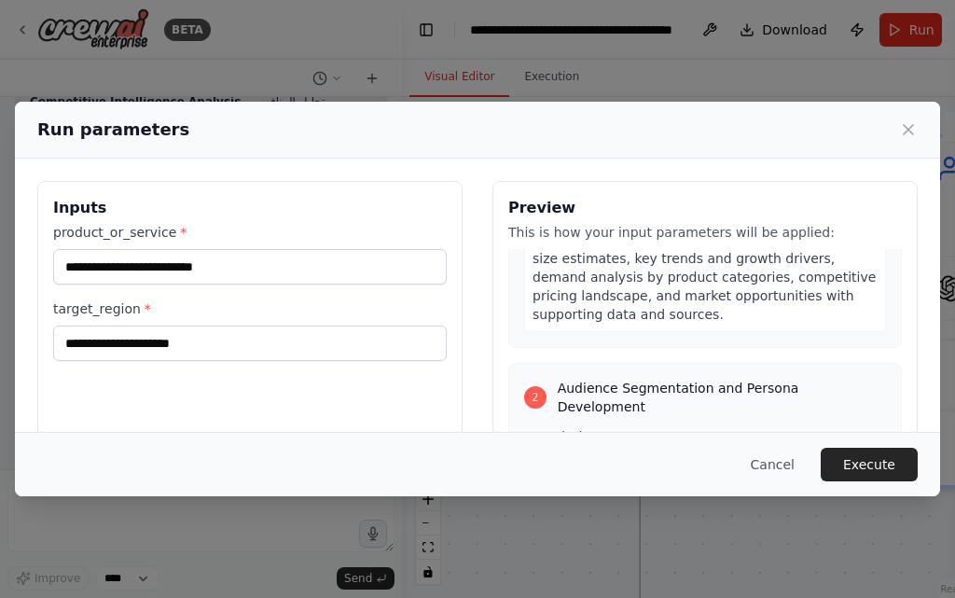
drag, startPoint x: 308, startPoint y: 233, endPoint x: 80, endPoint y: 181, distance: 233.4
click at [80, 181] on div "Inputs product_or_service * target_region *" at bounding box center [249, 402] width 425 height 442
drag, startPoint x: 94, startPoint y: 203, endPoint x: 60, endPoint y: 200, distance: 34.7
click at [60, 200] on h3 "Inputs" at bounding box center [249, 208] width 393 height 22
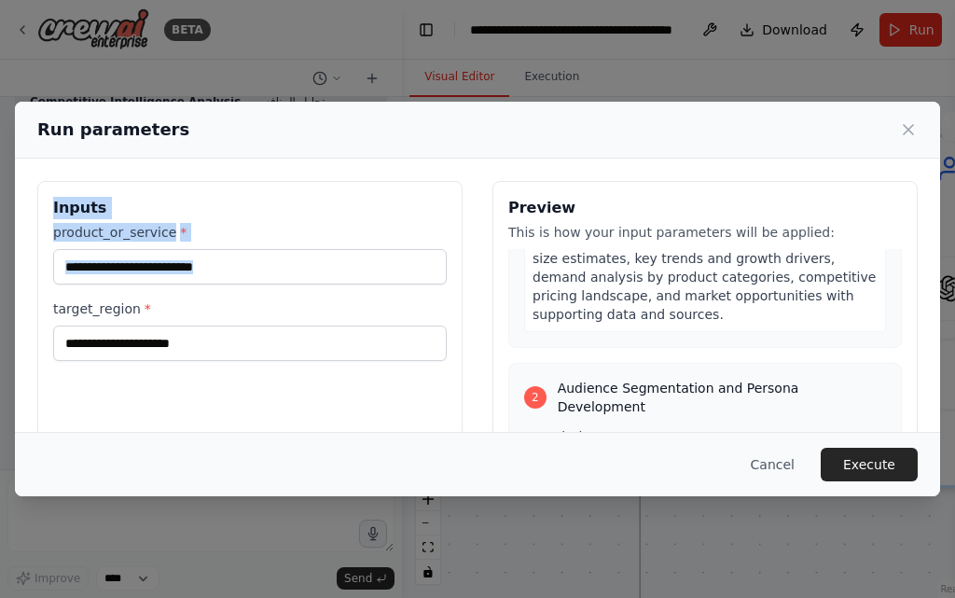
scroll to position [42, 0]
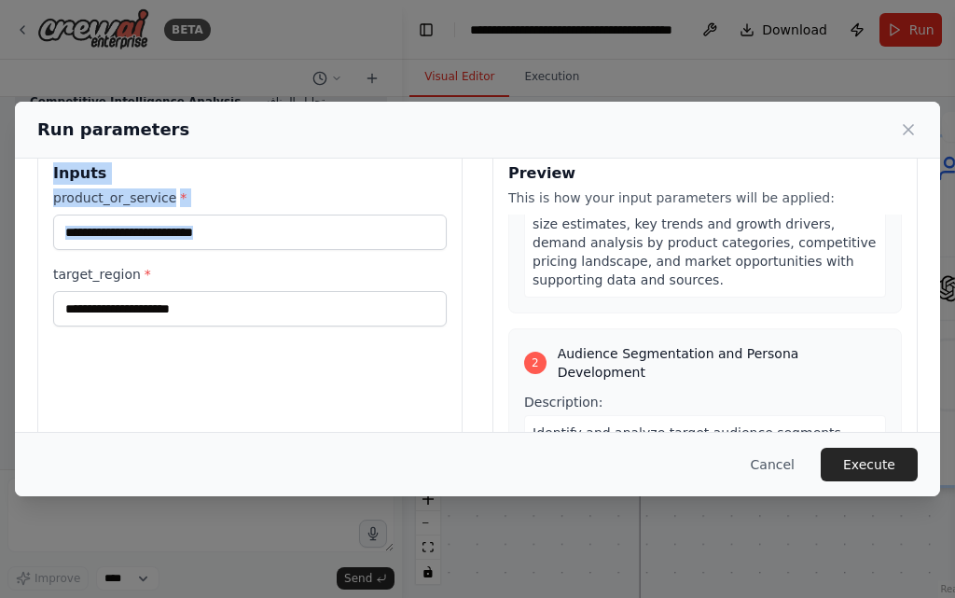
drag, startPoint x: 60, startPoint y: 200, endPoint x: 155, endPoint y: 417, distance: 237.1
click at [155, 417] on div "Inputs product_or_service * target_region *" at bounding box center [249, 366] width 425 height 442
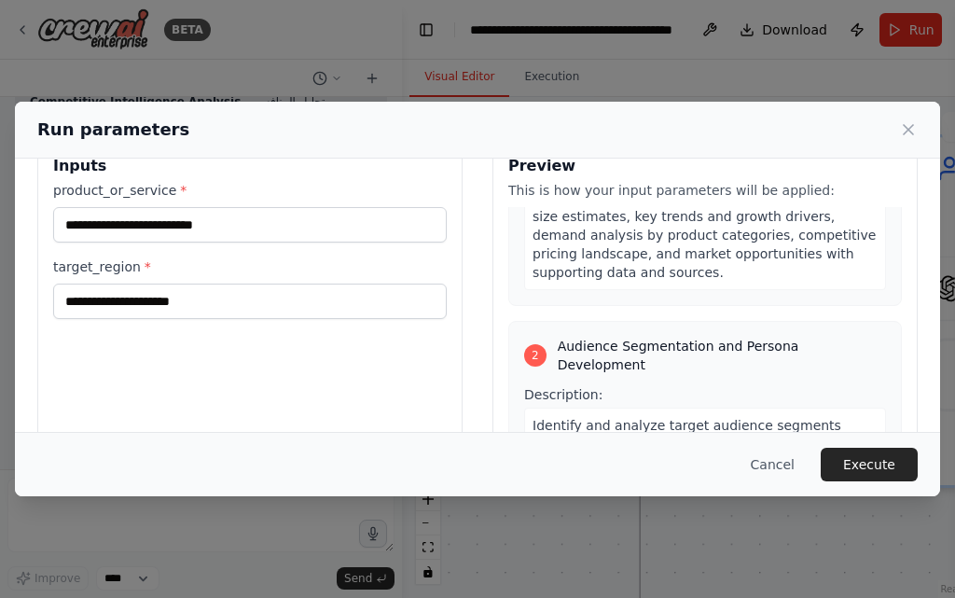
click at [159, 326] on div "Inputs product_or_service * target_region *" at bounding box center [249, 360] width 425 height 442
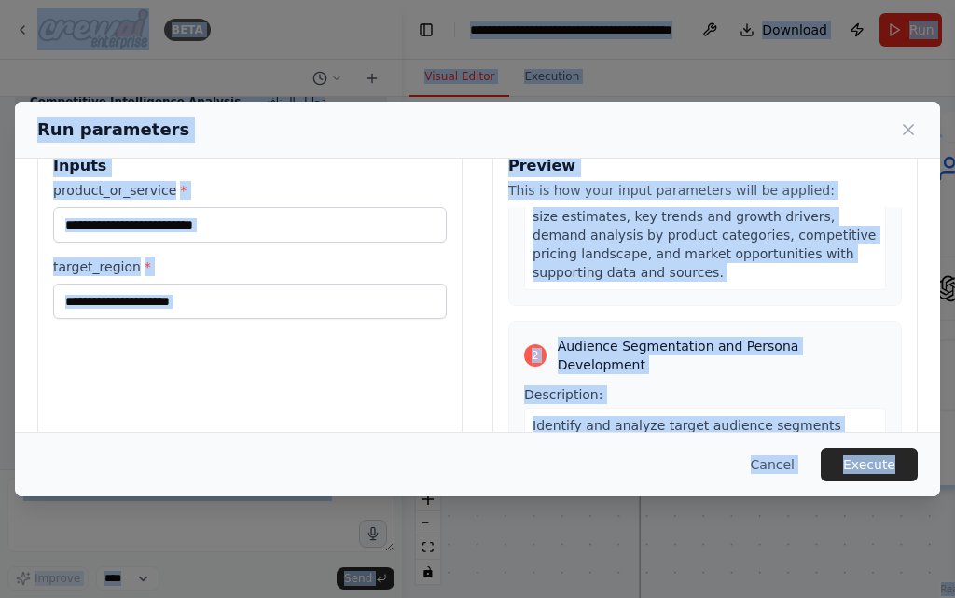
copy body "BETA اسم الأداة المقترح: MarketGenie AI 🧞‍♂️ وظائف الأداة: تحليل السوق بالكامل …"
click at [458, 362] on div "Inputs product_or_service * target_region * Preview This is how your input para…" at bounding box center [477, 360] width 880 height 442
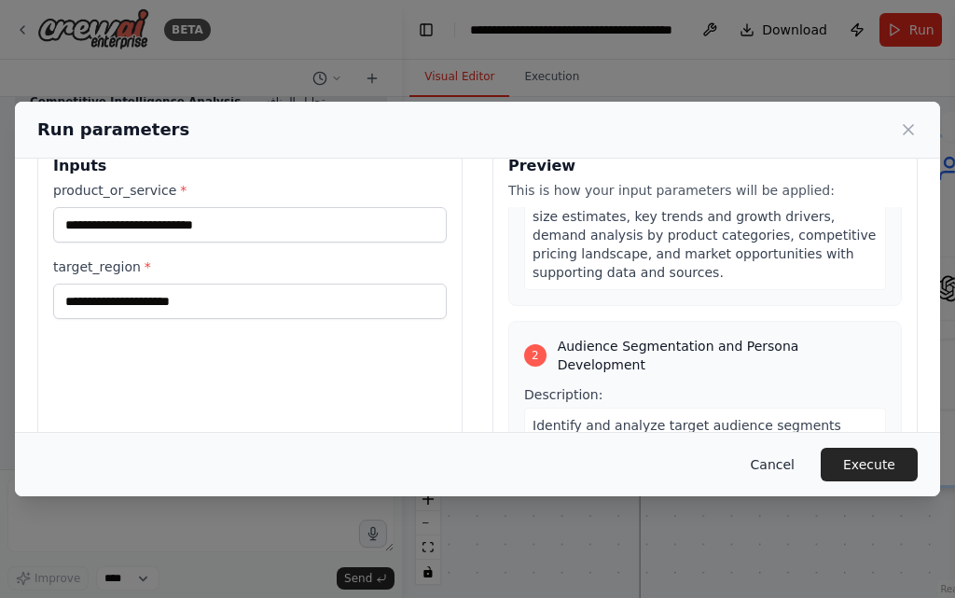
click at [790, 452] on button "Cancel" at bounding box center [773, 465] width 74 height 34
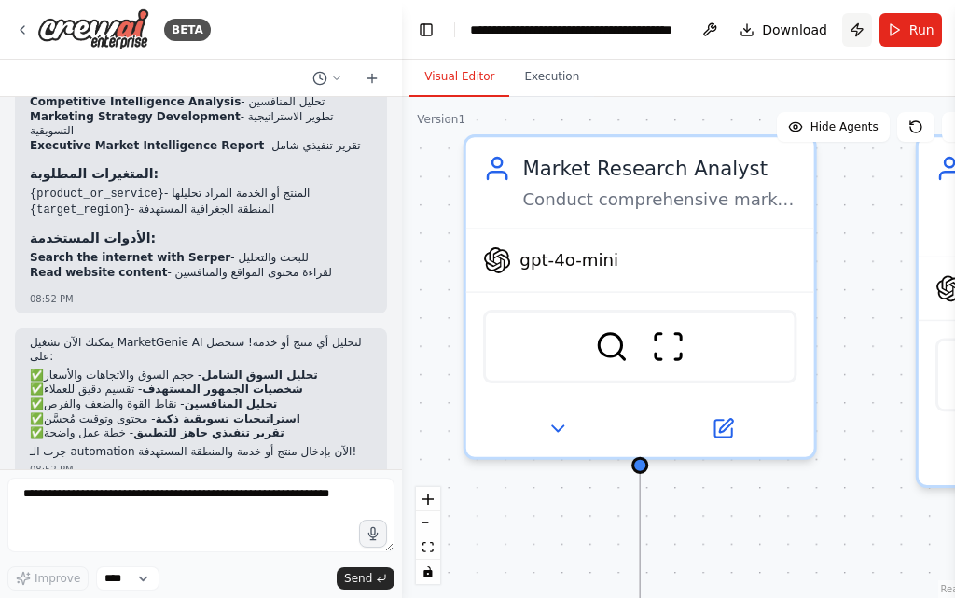
click at [860, 27] on button "Publish" at bounding box center [857, 30] width 30 height 34
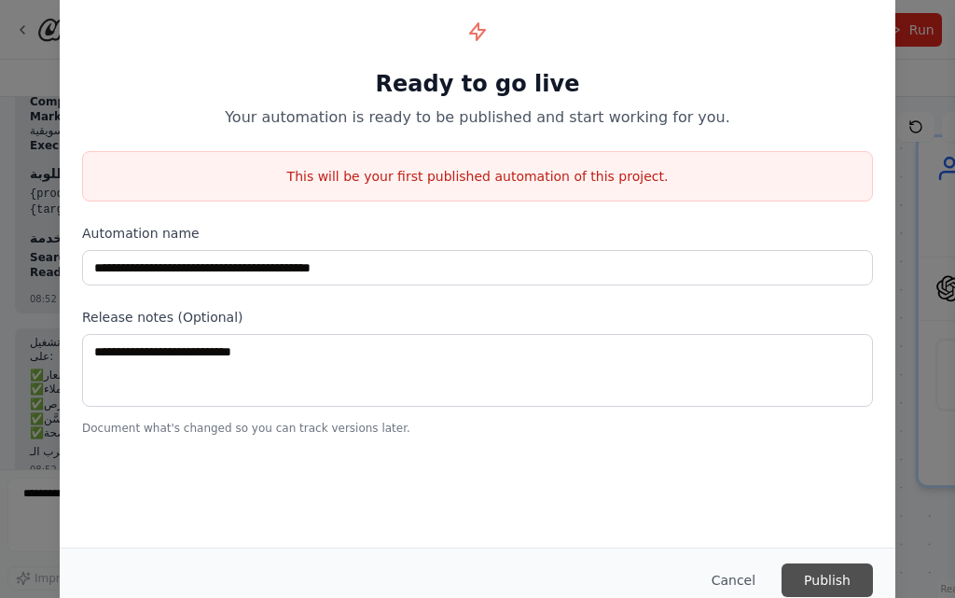
click at [824, 588] on button "Publish" at bounding box center [826, 580] width 91 height 34
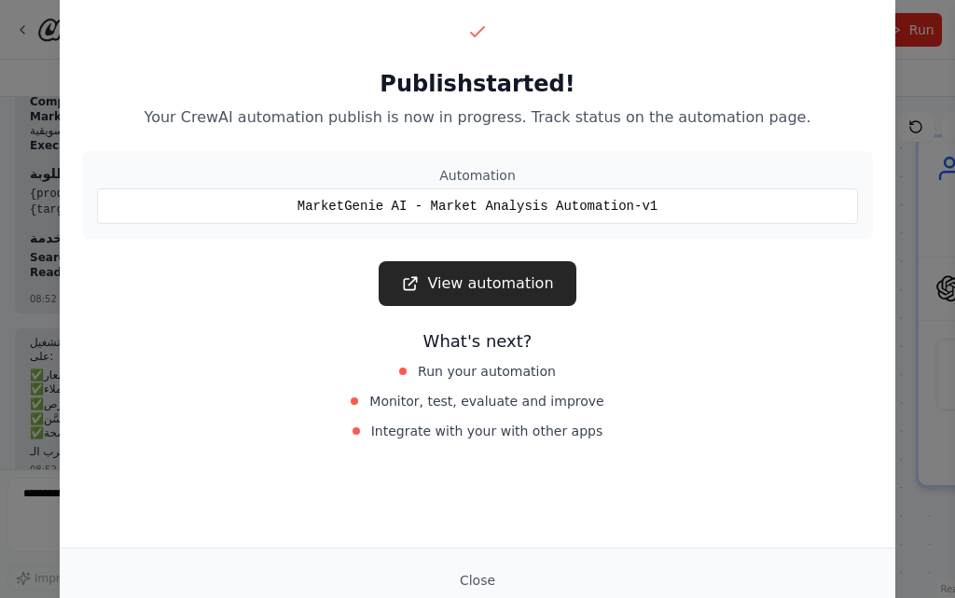
click at [221, 339] on h3 "What's next?" at bounding box center [477, 341] width 791 height 26
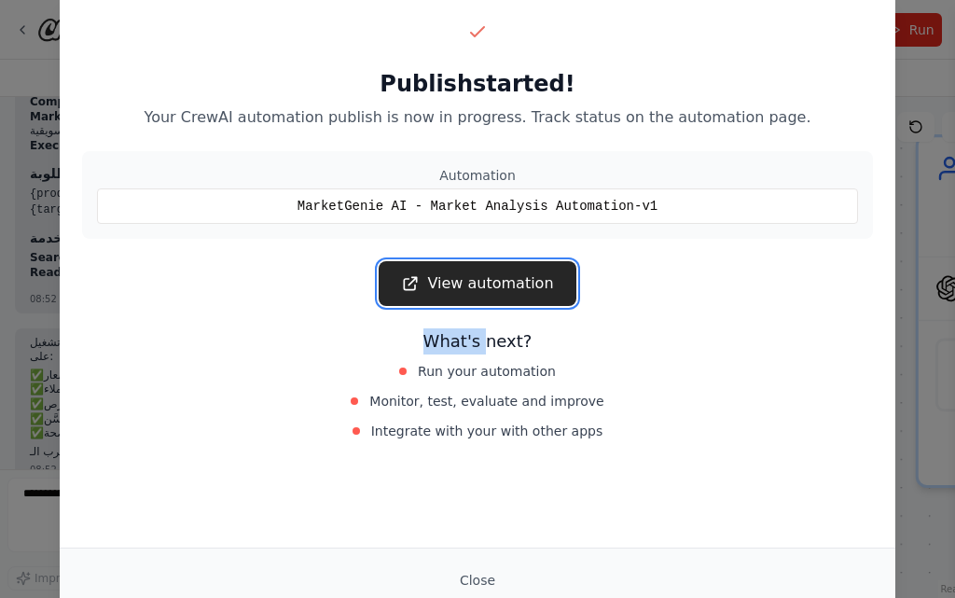
click at [513, 274] on link "View automation" at bounding box center [477, 283] width 197 height 45
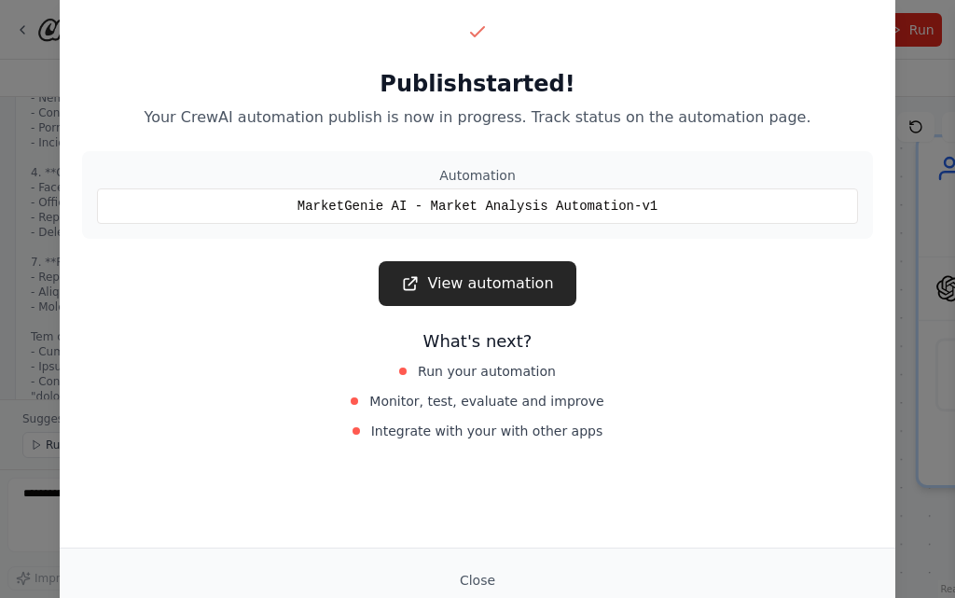
scroll to position [6132, 0]
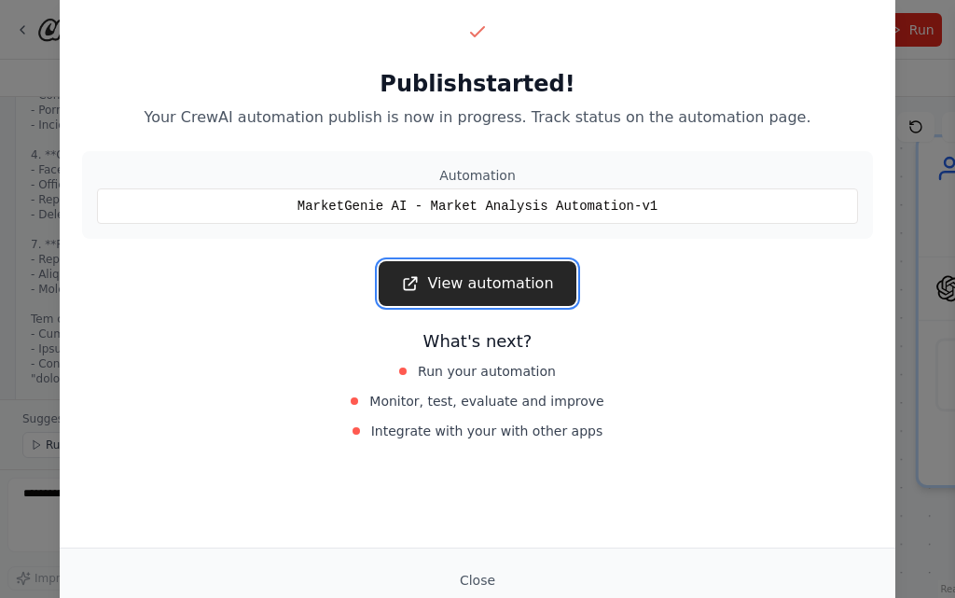
click at [521, 297] on link "View automation" at bounding box center [477, 283] width 197 height 45
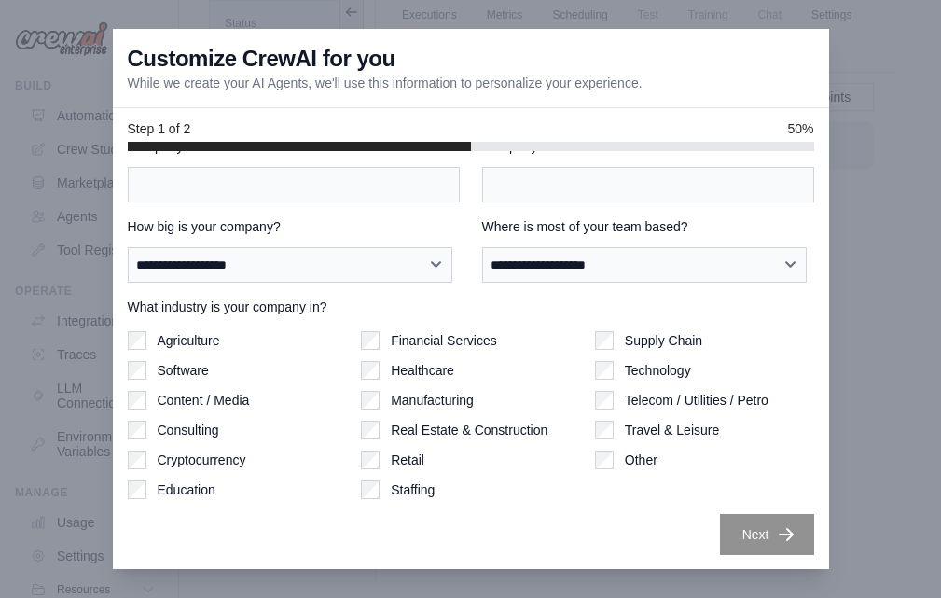
click at [604, 456] on div "Other" at bounding box center [704, 459] width 219 height 19
click at [610, 391] on div "Telecom / Utilities / Petro" at bounding box center [704, 400] width 219 height 19
click at [595, 326] on div "What industry is your company in? Agriculture Software Content / Media Consulti…" at bounding box center [471, 397] width 686 height 201
click at [406, 333] on label "Financial Services" at bounding box center [444, 340] width 106 height 19
click at [361, 354] on div "Financial Services Healthcare Manufacturing Real Estate & Construction Retail S…" at bounding box center [470, 415] width 219 height 168
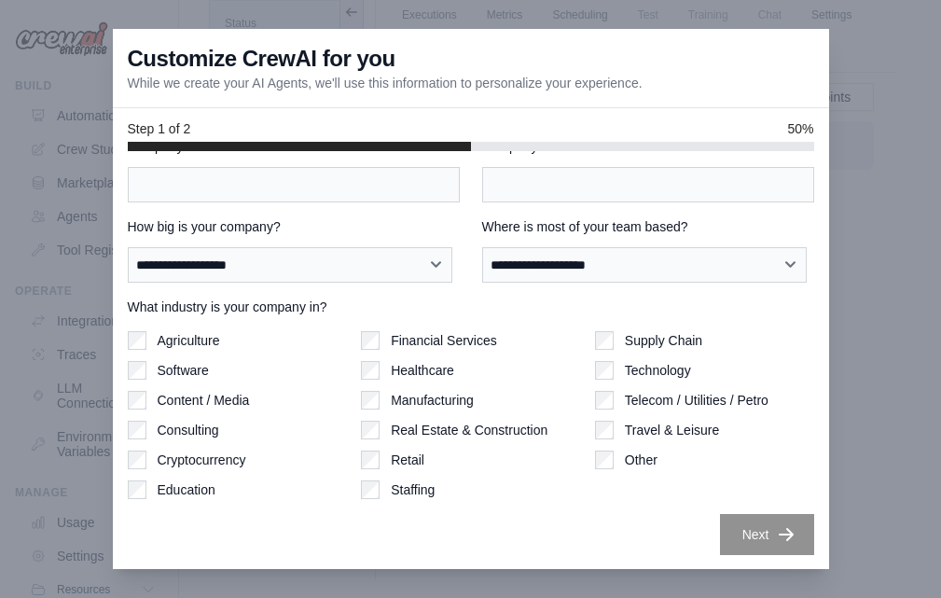
click at [146, 373] on div "Software" at bounding box center [237, 370] width 219 height 19
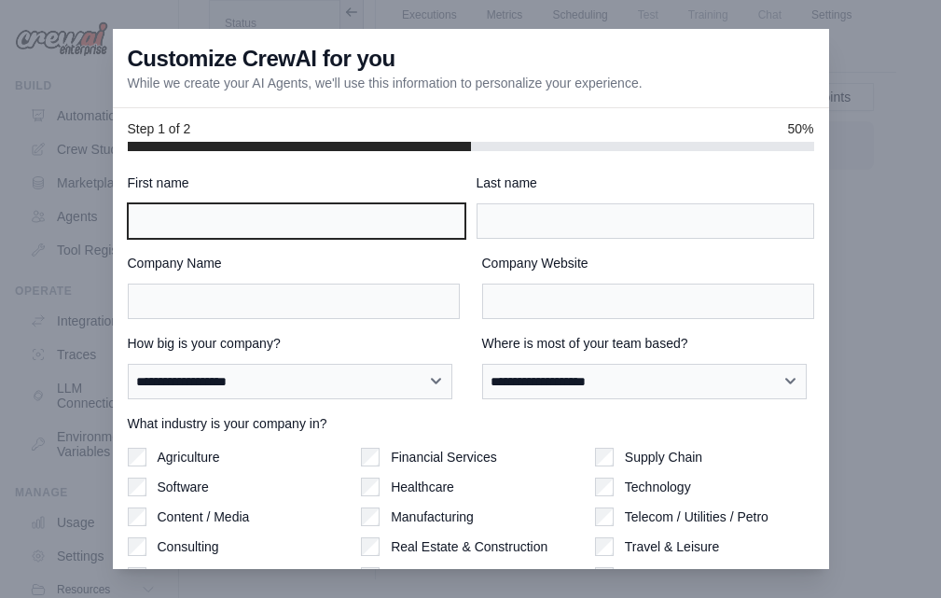
click at [213, 226] on input "First name" at bounding box center [297, 220] width 338 height 35
type input "*"
type input "***"
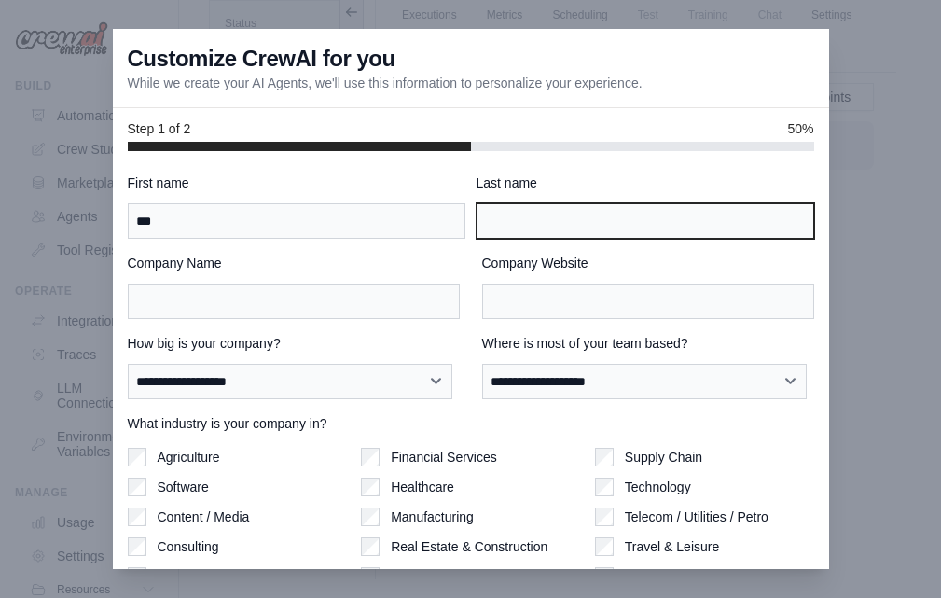
click at [543, 229] on input "Last name" at bounding box center [645, 220] width 338 height 35
type input "******"
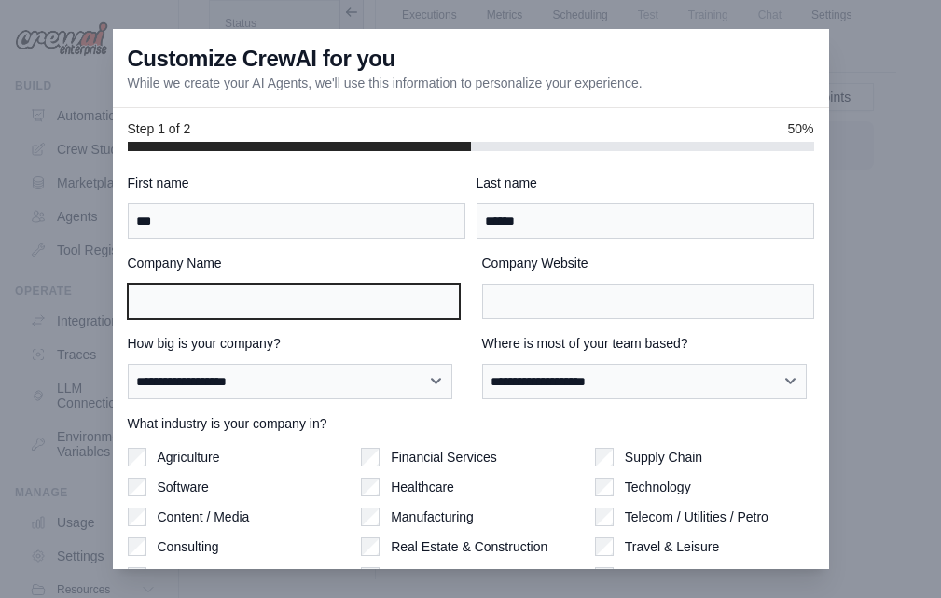
click at [274, 312] on input "Company Name" at bounding box center [294, 300] width 332 height 35
type input "*****"
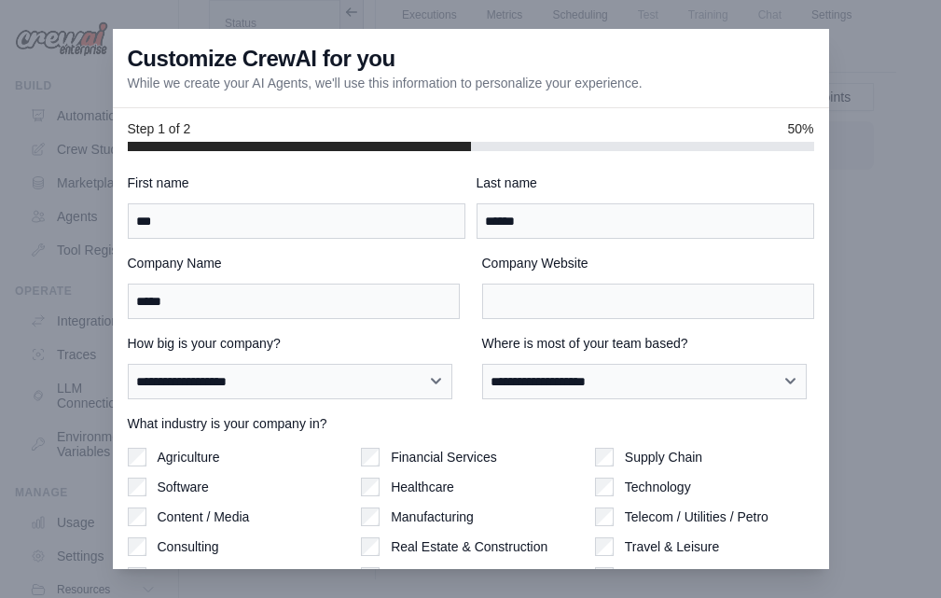
drag, startPoint x: 547, startPoint y: 320, endPoint x: 533, endPoint y: 307, distance: 19.1
click at [545, 322] on div "**********" at bounding box center [471, 422] width 686 height 498
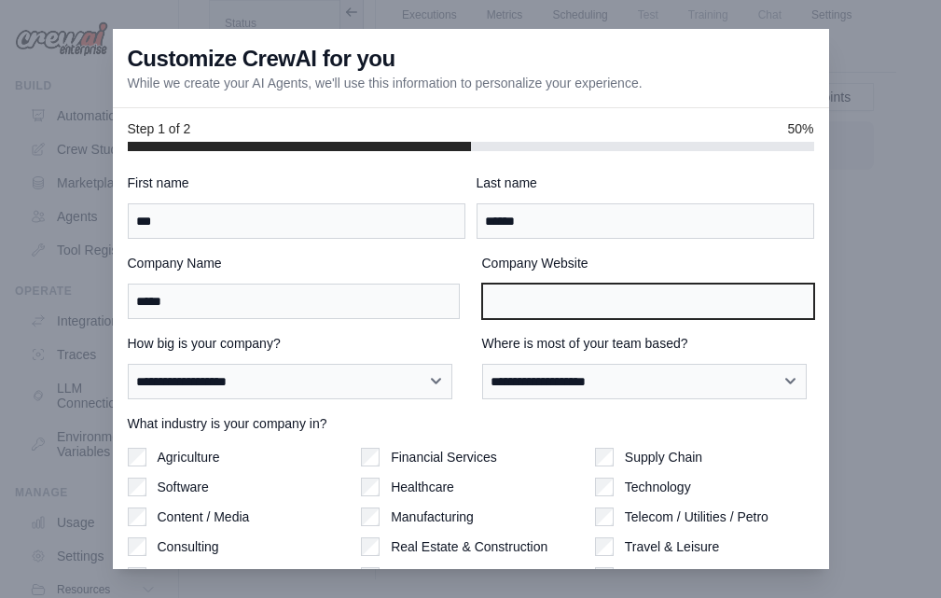
click at [533, 307] on input "Company Website" at bounding box center [648, 300] width 332 height 35
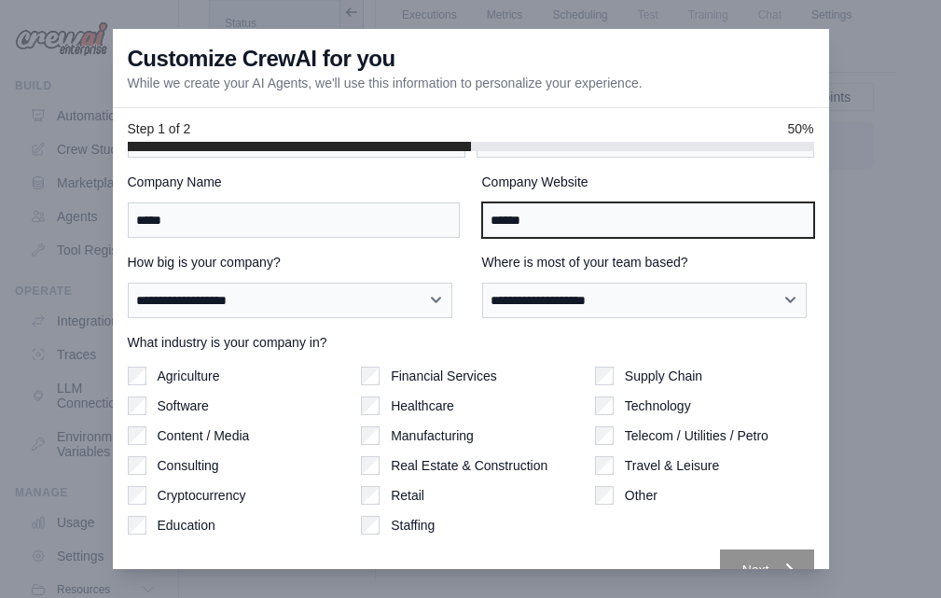
scroll to position [117, 0]
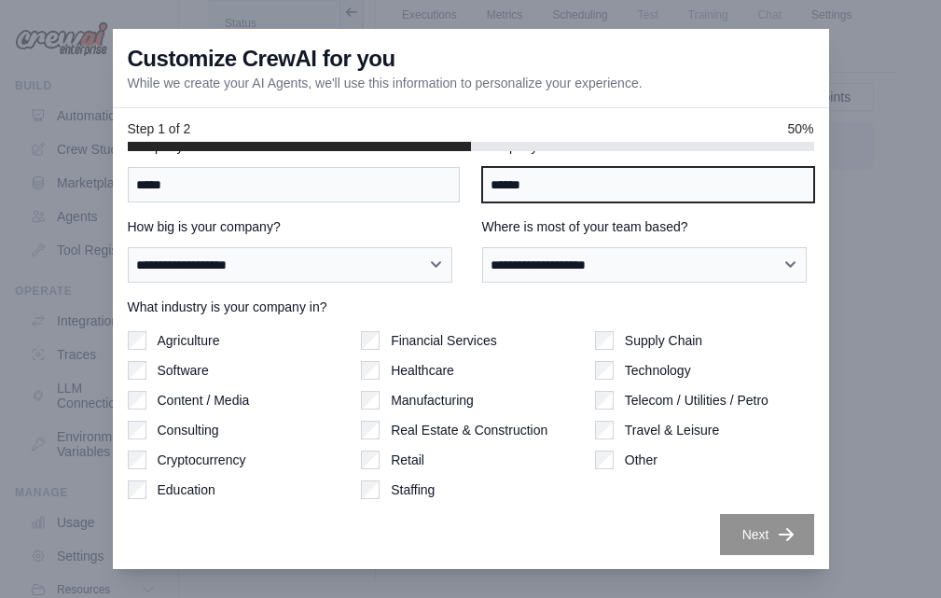
type input "******"
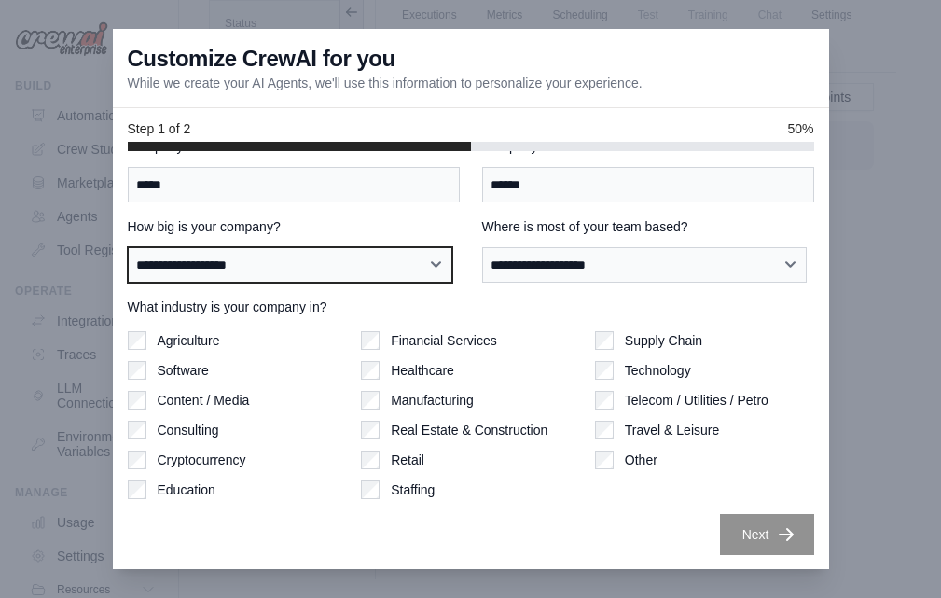
drag, startPoint x: 313, startPoint y: 269, endPoint x: 318, endPoint y: 277, distance: 9.6
click at [313, 269] on select "**********" at bounding box center [290, 264] width 325 height 35
select select "**********"
click at [128, 247] on select "**********" at bounding box center [290, 264] width 325 height 35
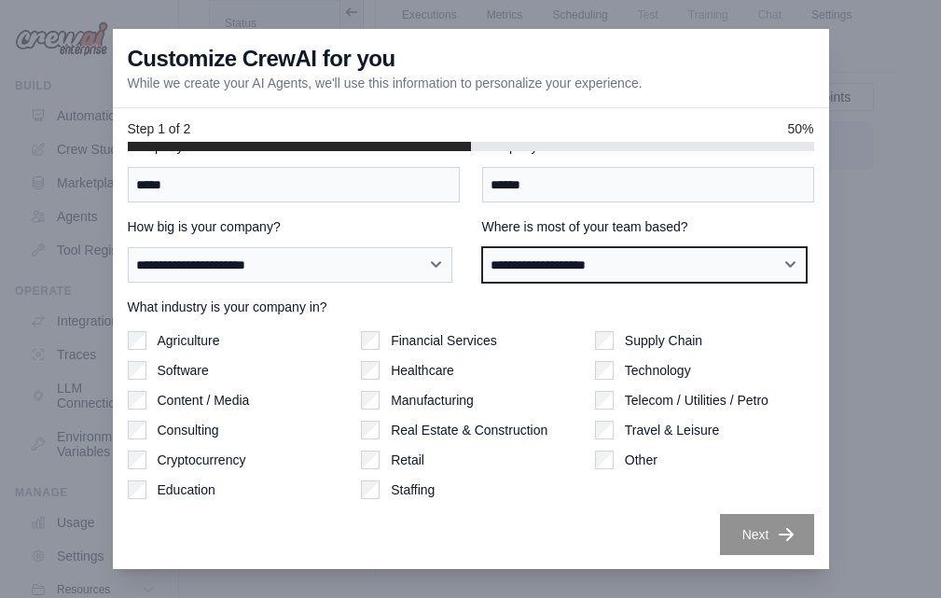
drag, startPoint x: 645, startPoint y: 262, endPoint x: 640, endPoint y: 277, distance: 15.9
click at [645, 262] on select "**********" at bounding box center [644, 264] width 325 height 35
select select "**********"
click at [482, 247] on select "**********" at bounding box center [644, 264] width 325 height 35
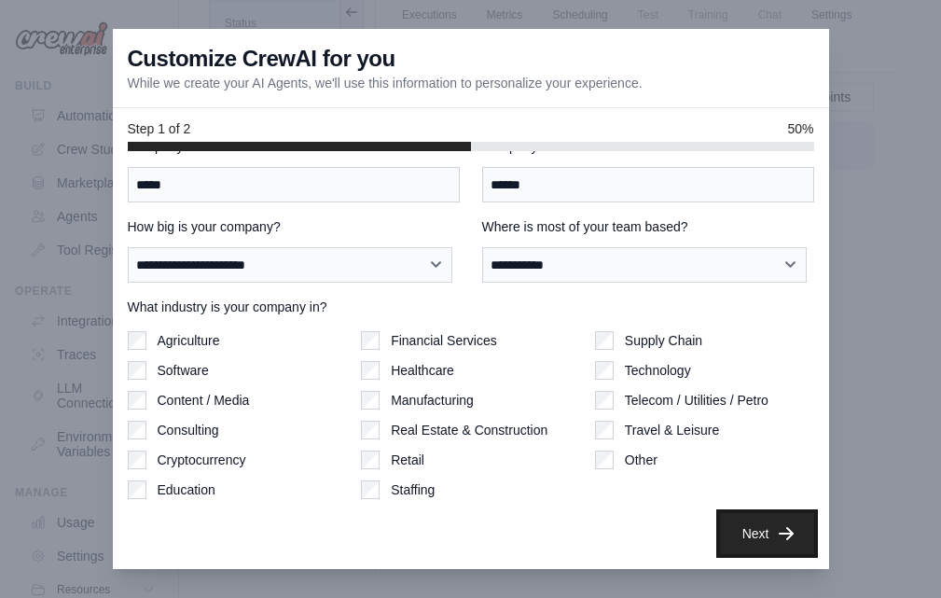
click at [779, 541] on icon "button" at bounding box center [786, 533] width 19 height 19
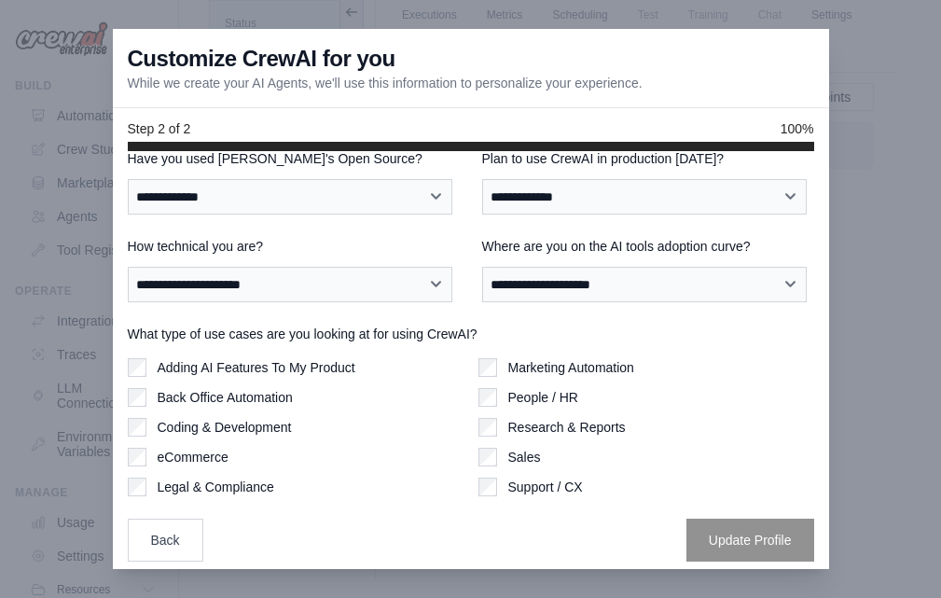
scroll to position [31, 0]
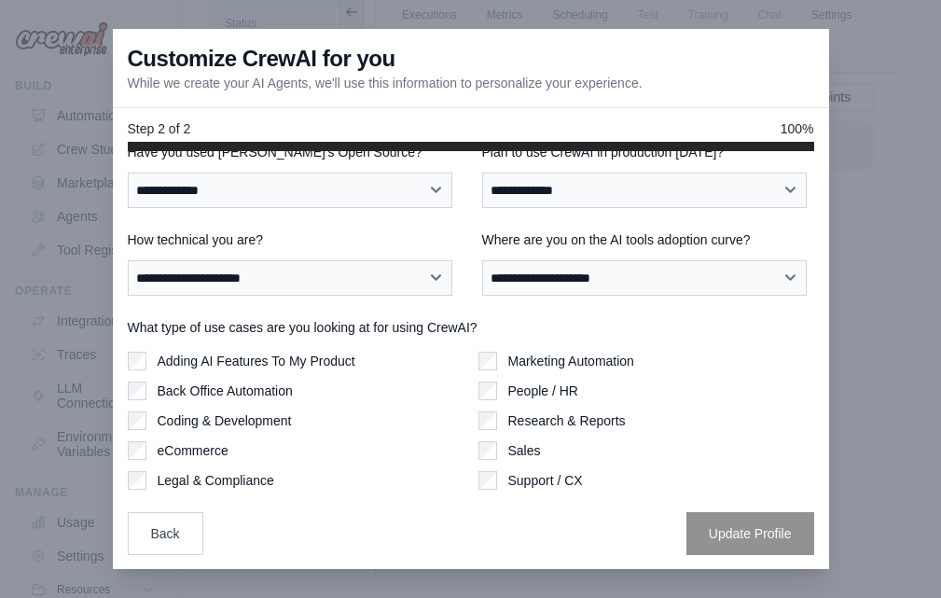
click at [491, 355] on div "Marketing Automation" at bounding box center [646, 360] width 336 height 19
click at [231, 348] on div "What type of use cases are you looking at for using CrewAI? Adding AI Features …" at bounding box center [471, 404] width 686 height 172
click at [140, 401] on div "Adding AI Features To My Product Back Office Automation Coding & Development eC…" at bounding box center [296, 420] width 336 height 138
click at [144, 404] on div "Adding AI Features To My Product Back Office Automation Coding & Development eC…" at bounding box center [296, 420] width 336 height 138
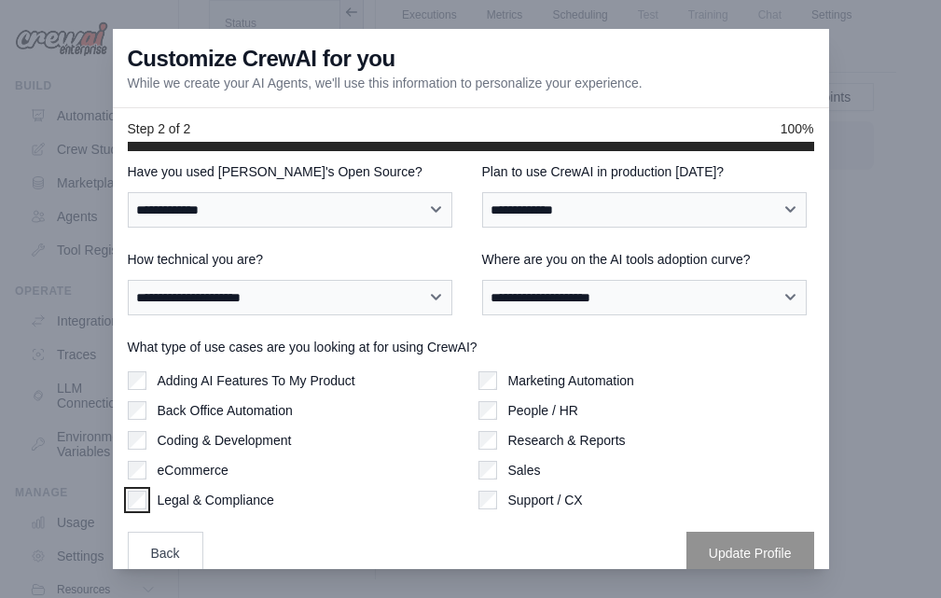
scroll to position [0, 0]
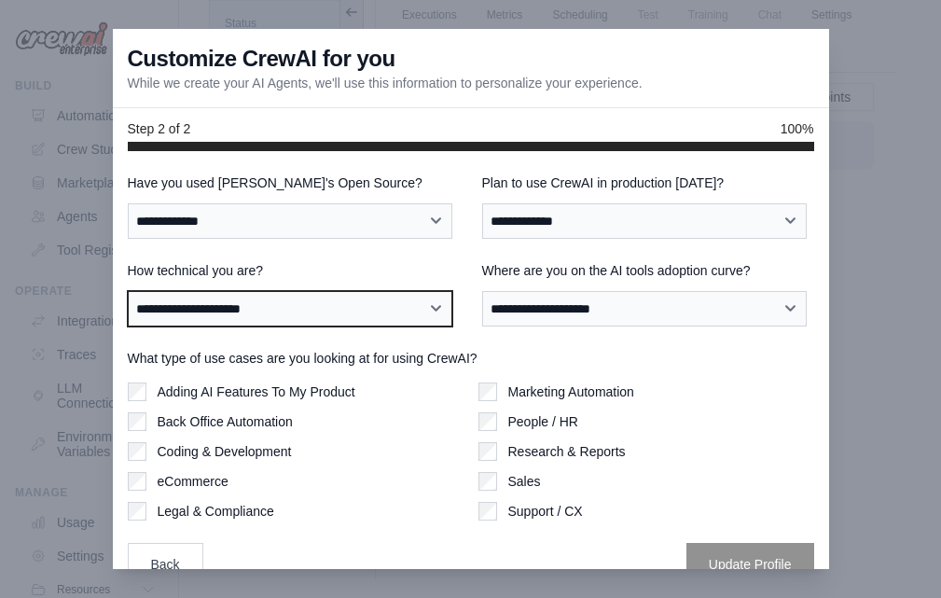
drag, startPoint x: 202, startPoint y: 316, endPoint x: 218, endPoint y: 320, distance: 16.3
click at [202, 316] on select "**********" at bounding box center [290, 308] width 325 height 35
drag, startPoint x: 228, startPoint y: 312, endPoint x: 241, endPoint y: 320, distance: 15.0
click at [228, 312] on select "**********" at bounding box center [290, 308] width 325 height 35
select select "**********"
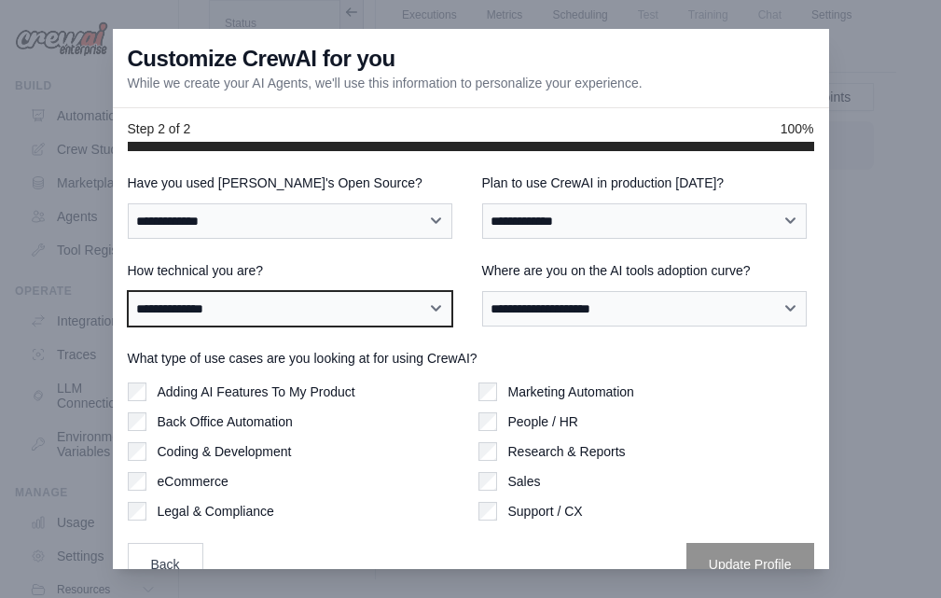
click at [128, 291] on select "**********" at bounding box center [290, 308] width 325 height 35
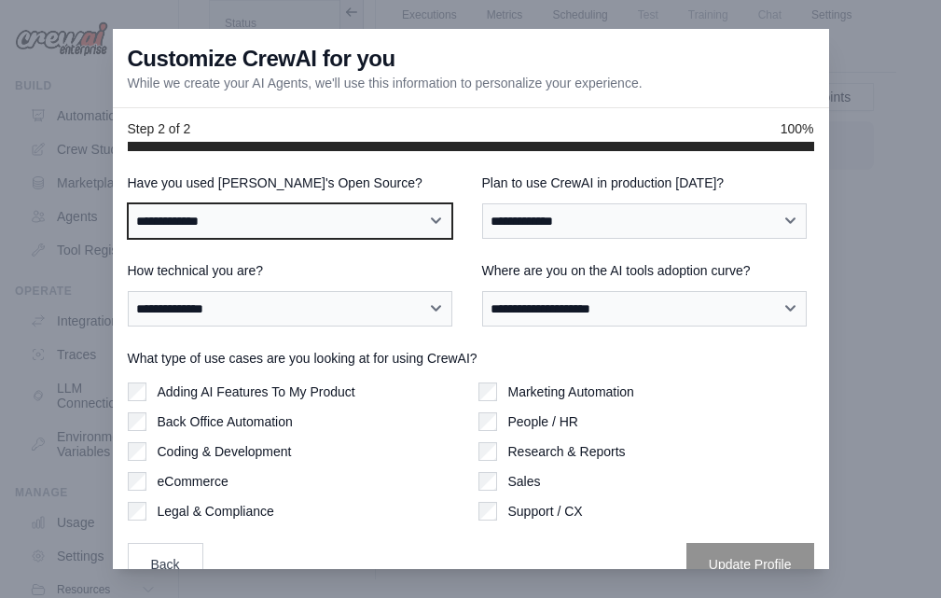
click at [221, 218] on select "**********" at bounding box center [290, 220] width 325 height 35
select select "**********"
click at [128, 203] on select "**********" at bounding box center [290, 220] width 325 height 35
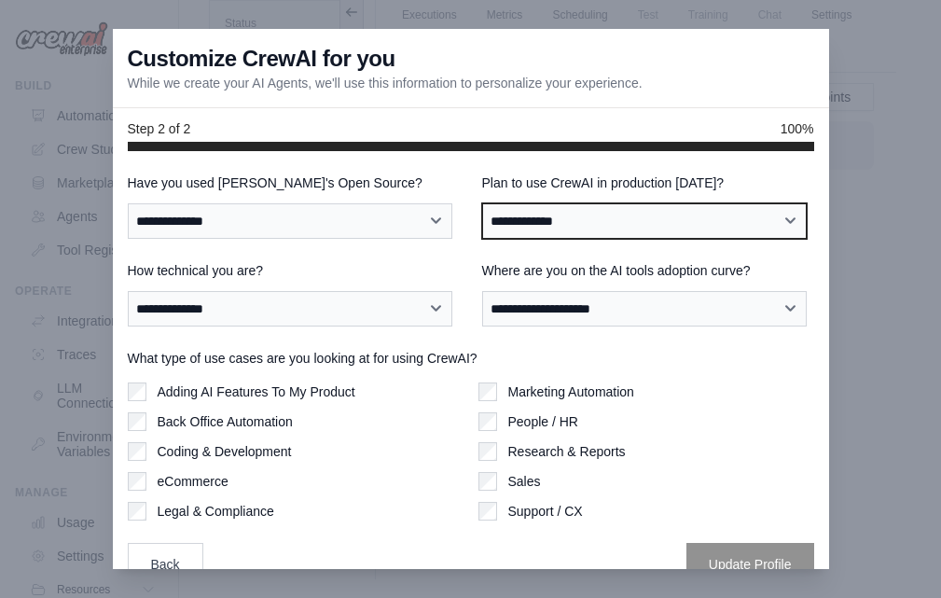
click at [569, 227] on select "**********" at bounding box center [644, 220] width 325 height 35
click at [577, 331] on div "**********" at bounding box center [471, 379] width 686 height 412
click at [560, 221] on select "**********" at bounding box center [644, 220] width 325 height 35
select select "*****"
click at [482, 203] on select "**********" at bounding box center [644, 220] width 325 height 35
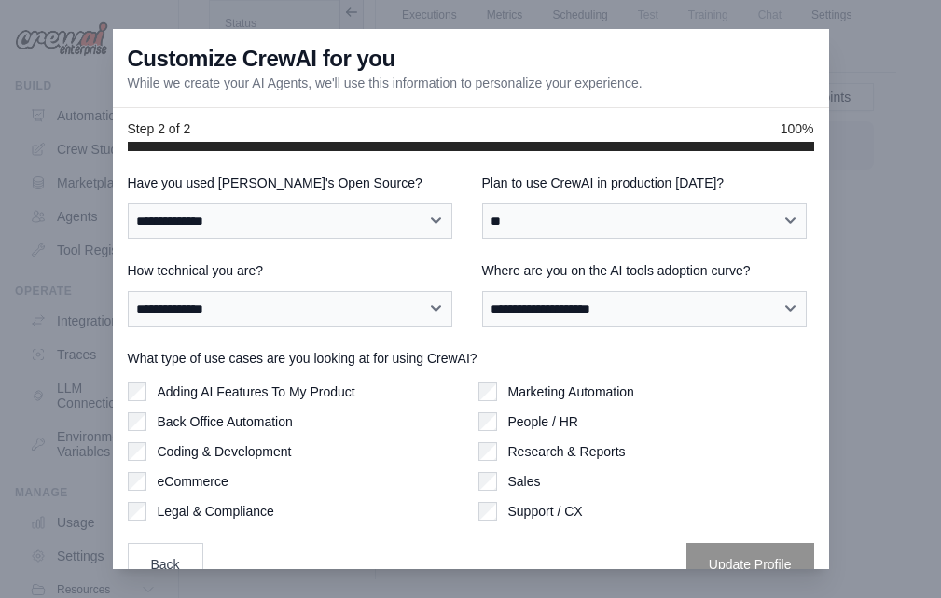
click at [578, 283] on div "**********" at bounding box center [648, 293] width 332 height 65
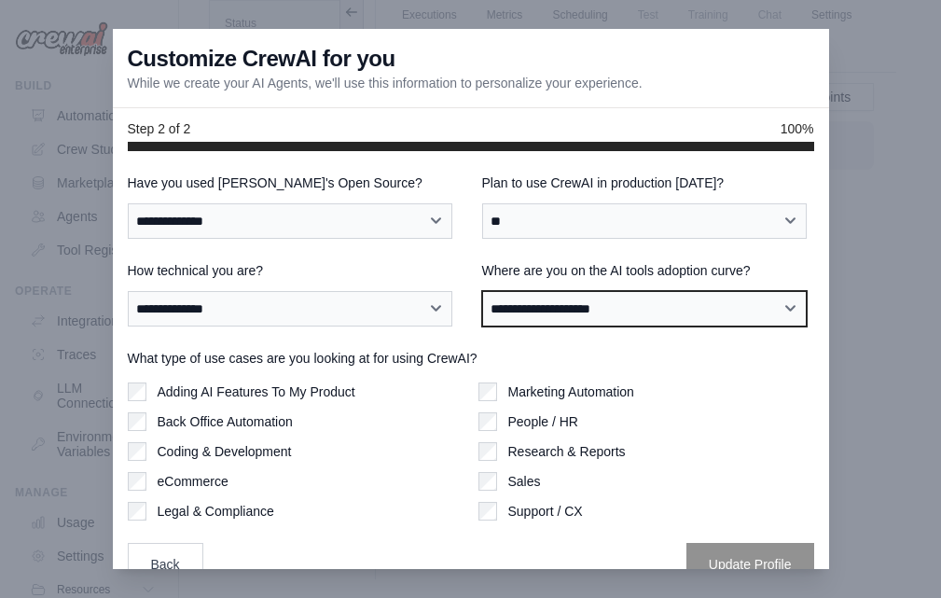
click at [589, 302] on select "**********" at bounding box center [644, 308] width 325 height 35
select select "**********"
click at [482, 291] on select "**********" at bounding box center [644, 308] width 325 height 35
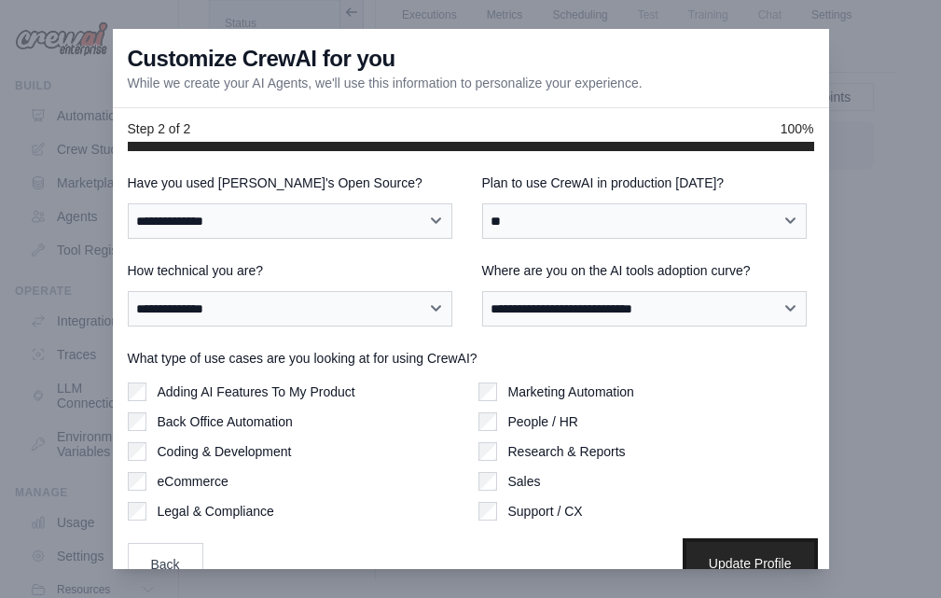
click at [708, 547] on button "Update Profile" at bounding box center [750, 563] width 128 height 43
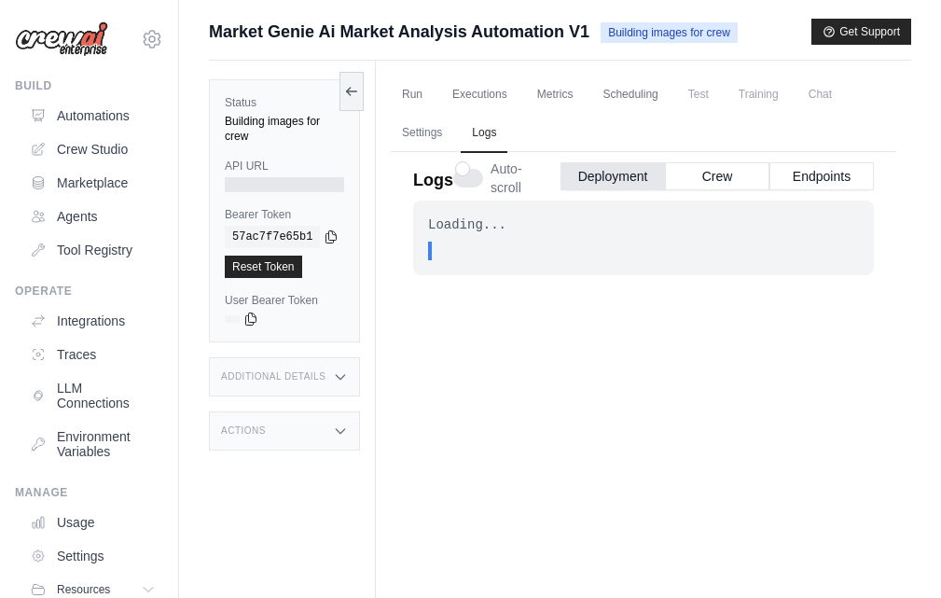
click at [456, 259] on span "." at bounding box center [457, 250] width 7 height 19
click at [684, 173] on button "Crew" at bounding box center [717, 175] width 104 height 28
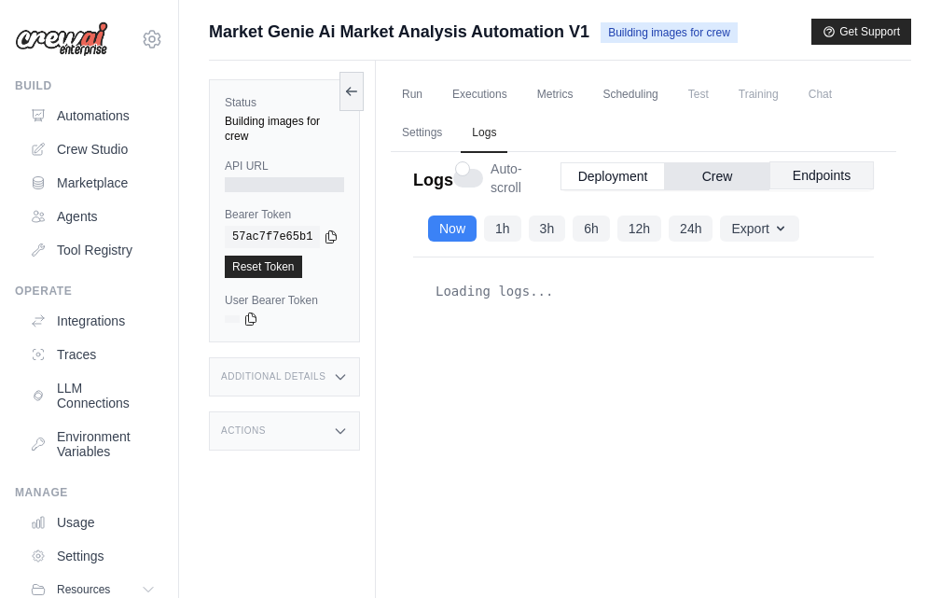
click at [818, 172] on button "Endpoints" at bounding box center [821, 175] width 104 height 28
click at [748, 175] on button "Crew" at bounding box center [717, 175] width 104 height 28
click at [617, 182] on button "Deployment" at bounding box center [612, 175] width 104 height 28
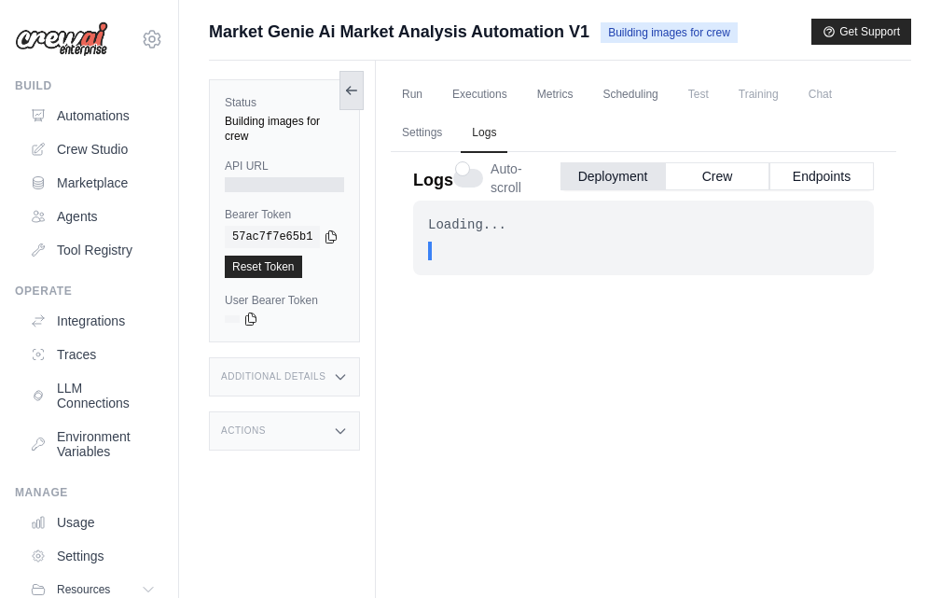
click at [360, 95] on button at bounding box center [351, 90] width 24 height 39
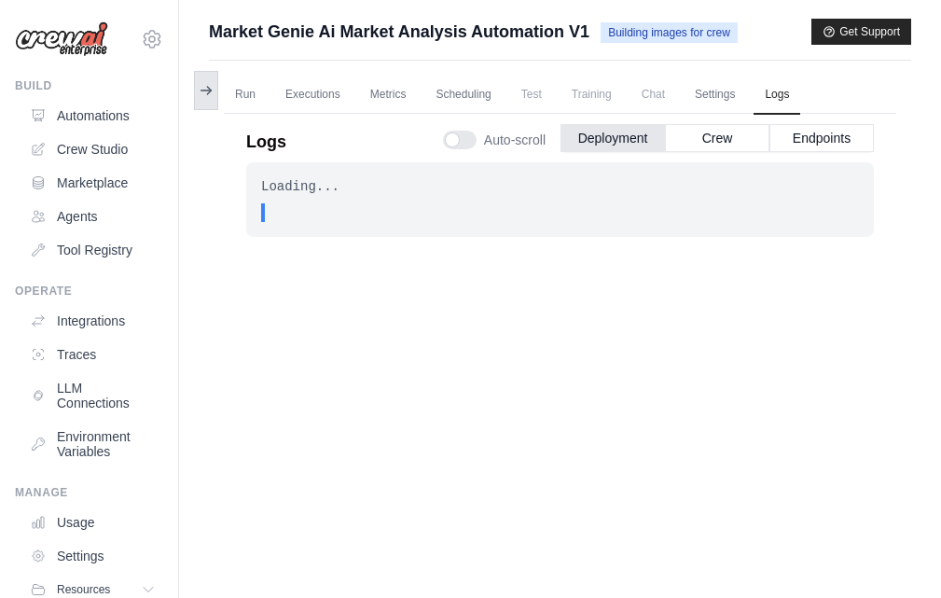
drag, startPoint x: 206, startPoint y: 104, endPoint x: 183, endPoint y: 108, distance: 23.6
click at [206, 104] on button at bounding box center [206, 90] width 24 height 39
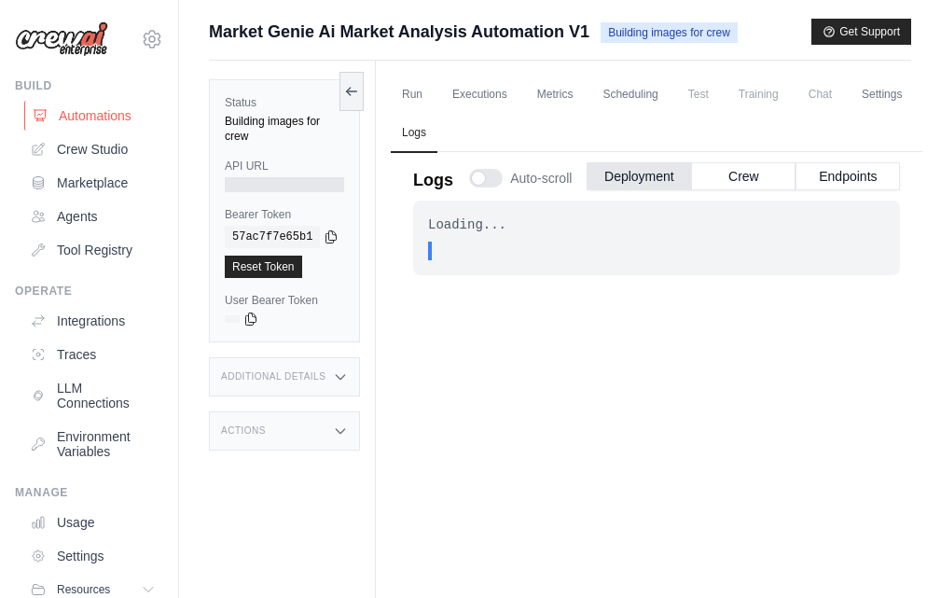
click at [83, 115] on link "Automations" at bounding box center [94, 116] width 141 height 30
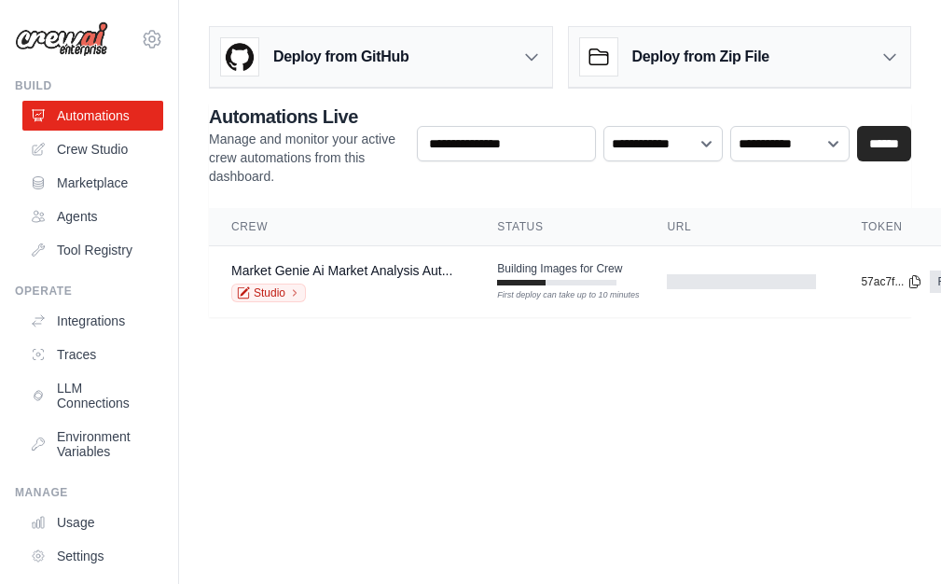
scroll to position [14, 0]
click at [633, 274] on td "Building Images for Crew First deploy can take up to 10 minutes" at bounding box center [560, 273] width 170 height 54
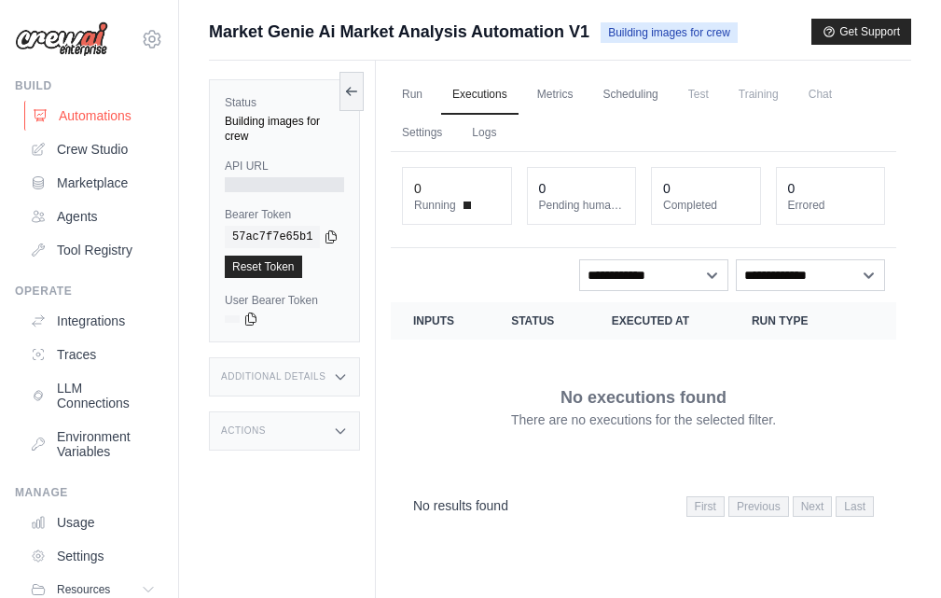
click at [60, 106] on link "Automations" at bounding box center [94, 116] width 141 height 30
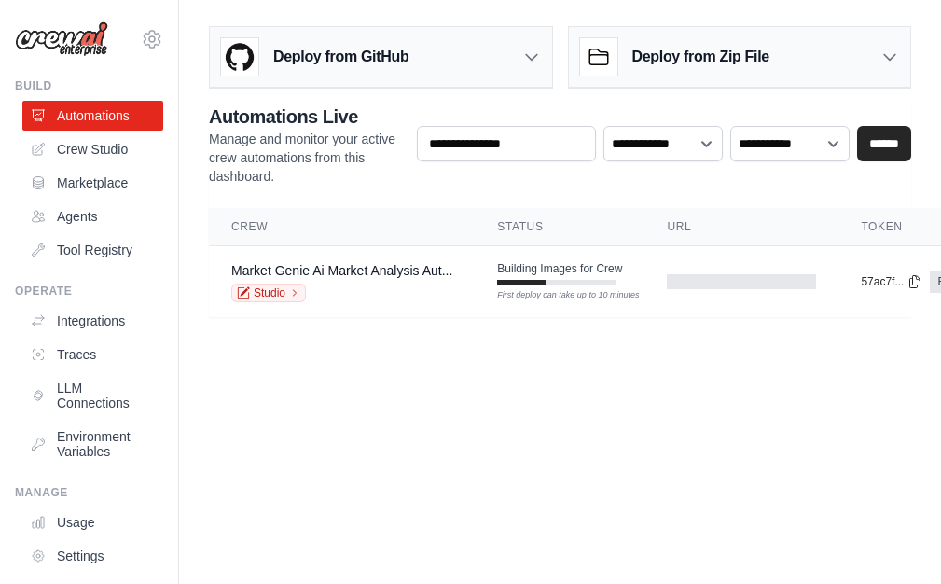
drag, startPoint x: 616, startPoint y: 580, endPoint x: 660, endPoint y: 570, distance: 45.0
click at [660, 570] on body "mohamed.ahmed.5914.2025@gmail.com Settings Build Automations Crew Studio Resour…" at bounding box center [470, 292] width 941 height 584
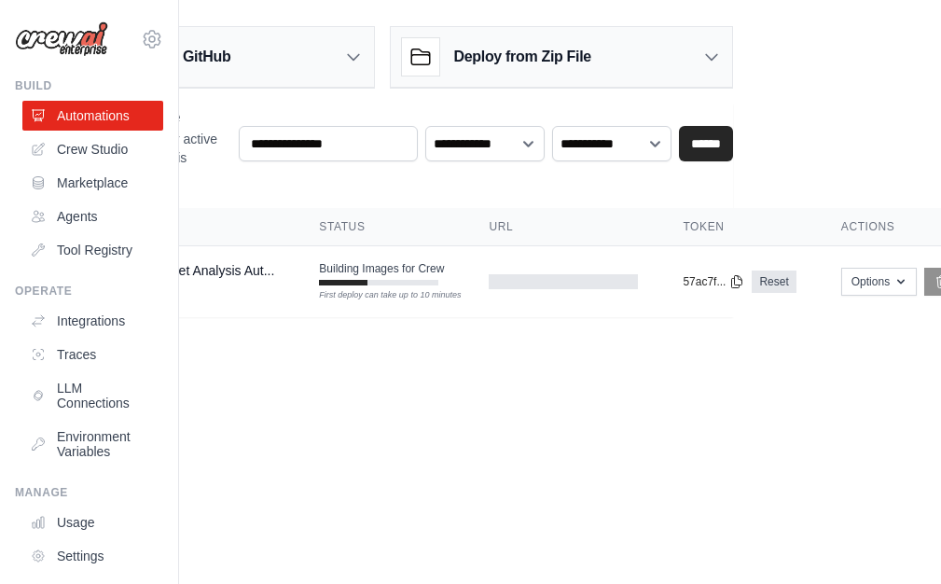
scroll to position [0, 255]
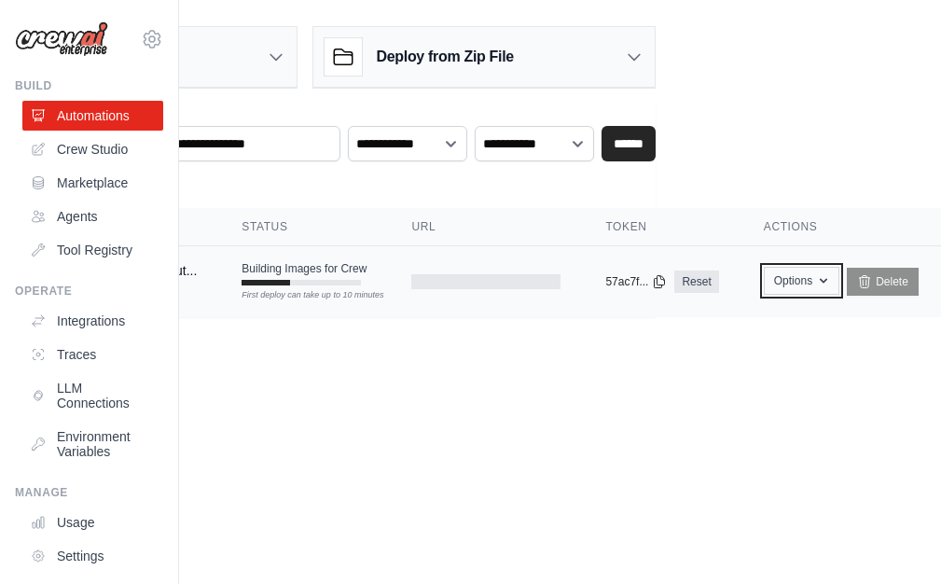
click at [799, 269] on button "Options" at bounding box center [802, 281] width 76 height 28
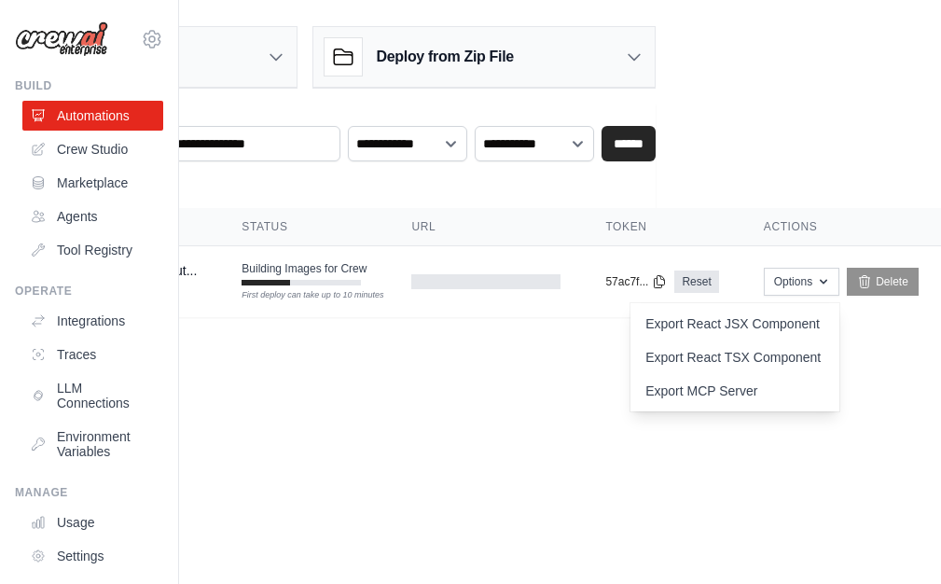
click at [685, 480] on html "mohamed.ahmed.5914.2025@gmail.com Settings Build Automations Crew Studio GitHub" at bounding box center [215, 292] width 941 height 584
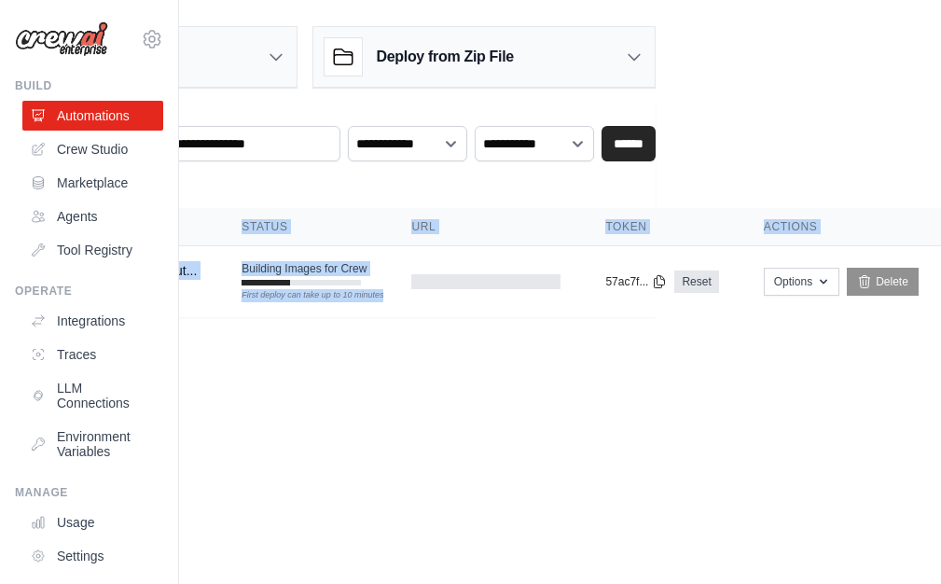
drag, startPoint x: 390, startPoint y: 277, endPoint x: 641, endPoint y: 330, distance: 256.4
click at [641, 330] on main "Deploy from GitHub Deploy your project directly from GitHub. Select a repositor…" at bounding box center [305, 179] width 762 height 358
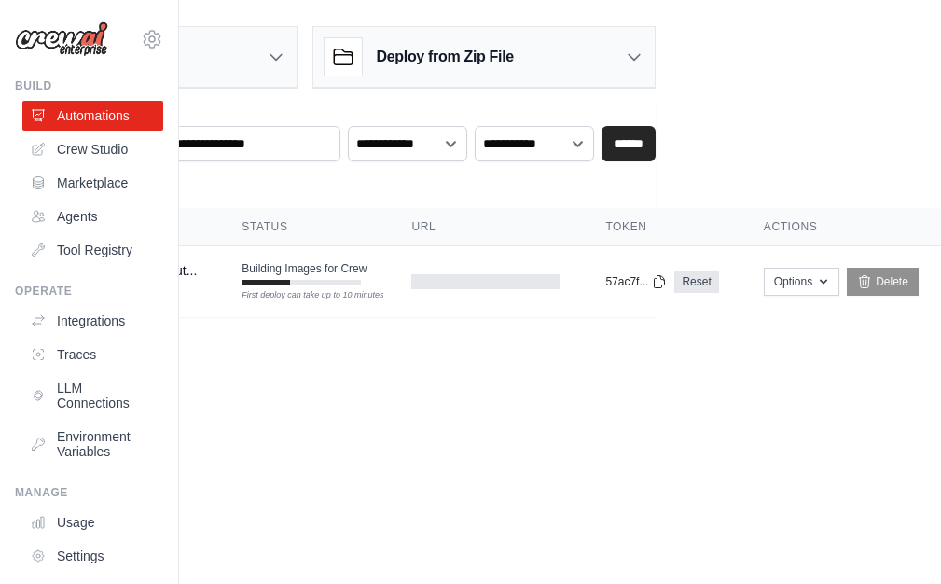
click at [425, 441] on body "mohamed.ahmed.5914.2025@gmail.com Settings Build Automations Crew Studio Resour…" at bounding box center [215, 292] width 941 height 584
click at [107, 152] on link "Crew Studio" at bounding box center [94, 149] width 141 height 30
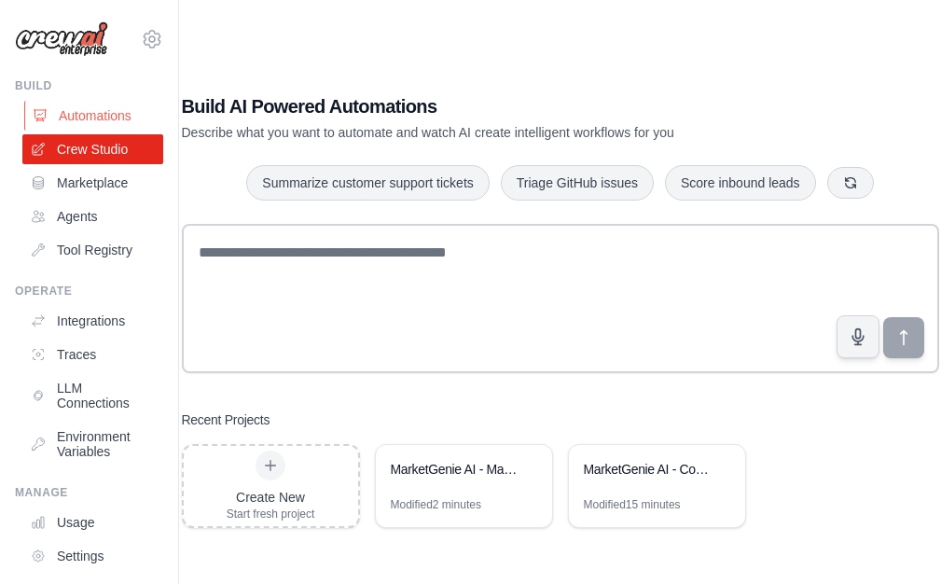
click at [89, 112] on link "Automations" at bounding box center [94, 116] width 141 height 30
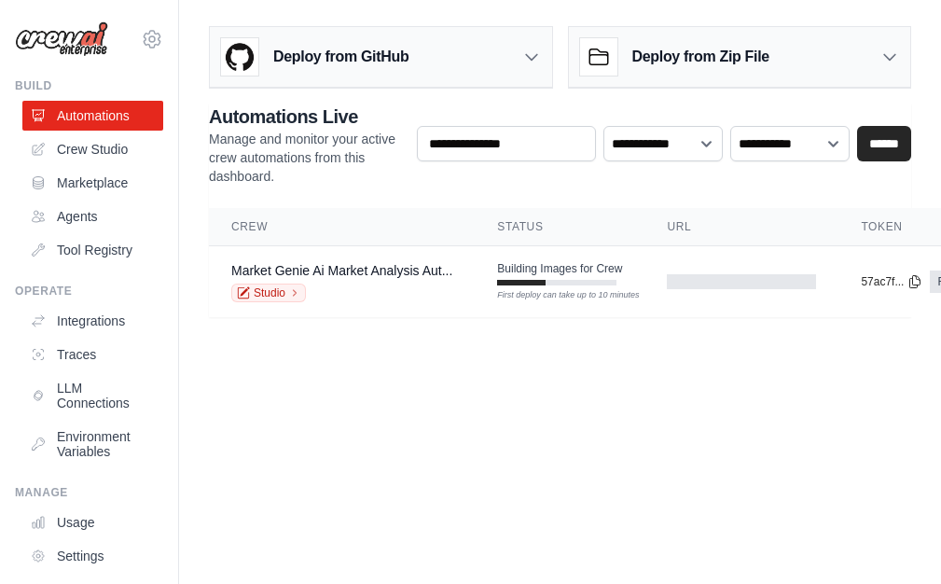
click at [89, 112] on link "Automations" at bounding box center [92, 116] width 141 height 30
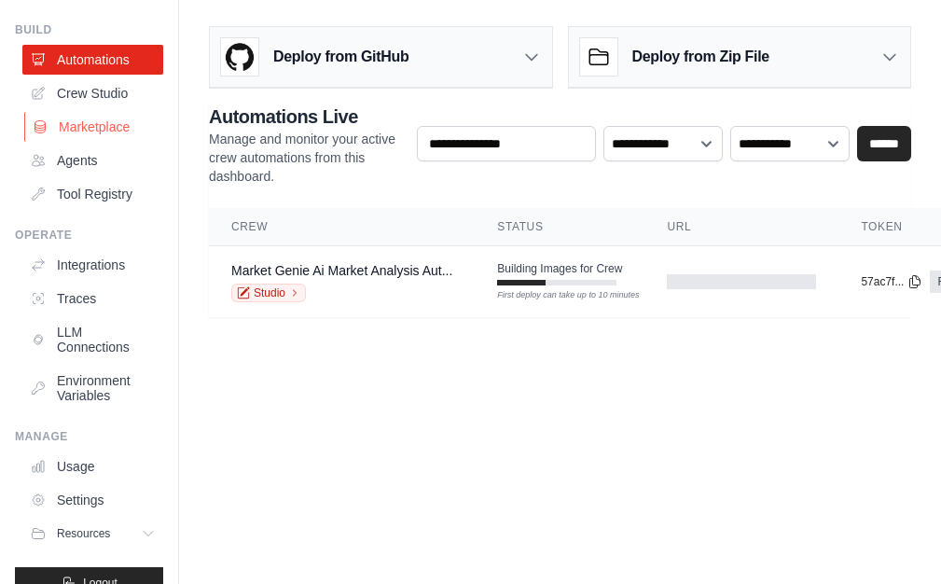
scroll to position [86, 0]
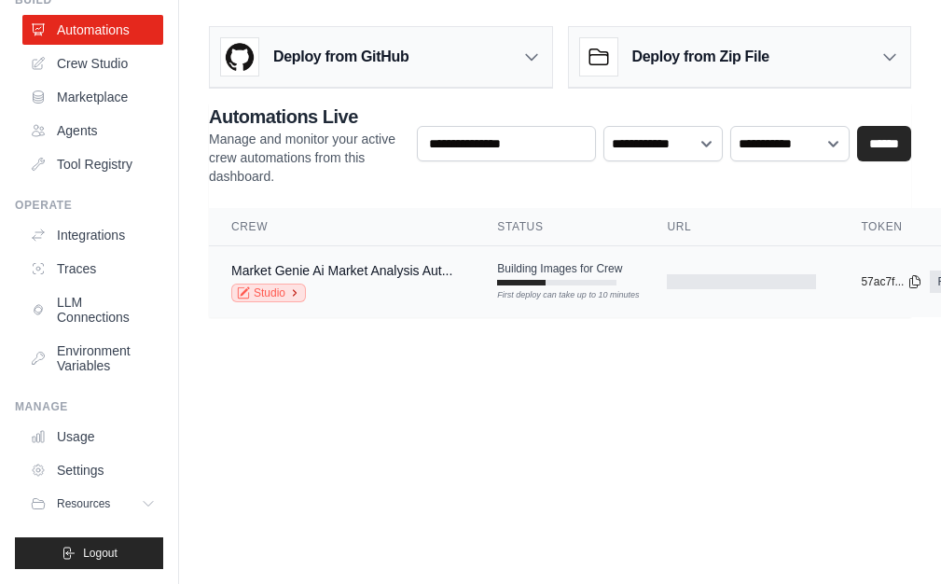
click at [251, 294] on link "Studio" at bounding box center [268, 292] width 75 height 19
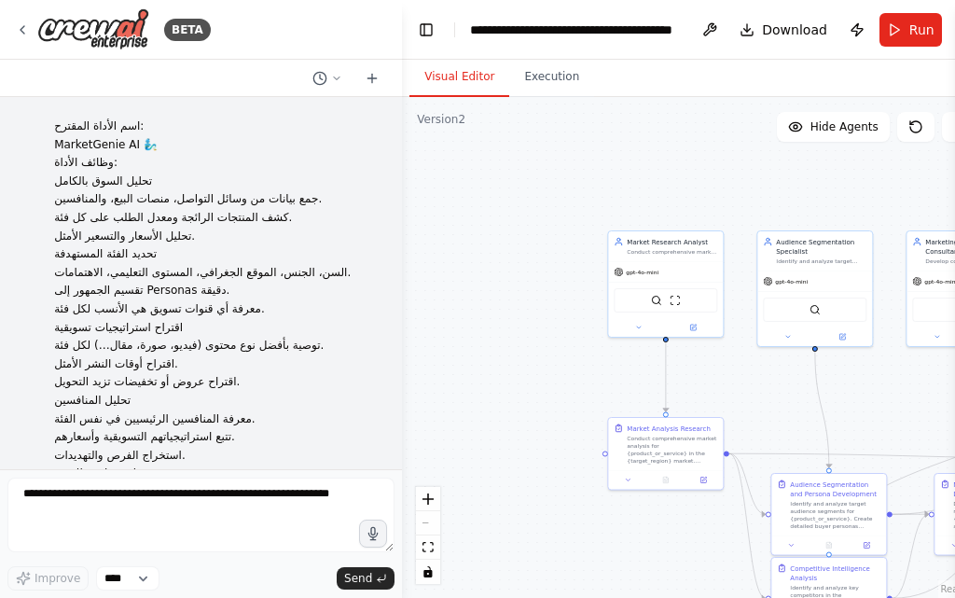
scroll to position [2056, 0]
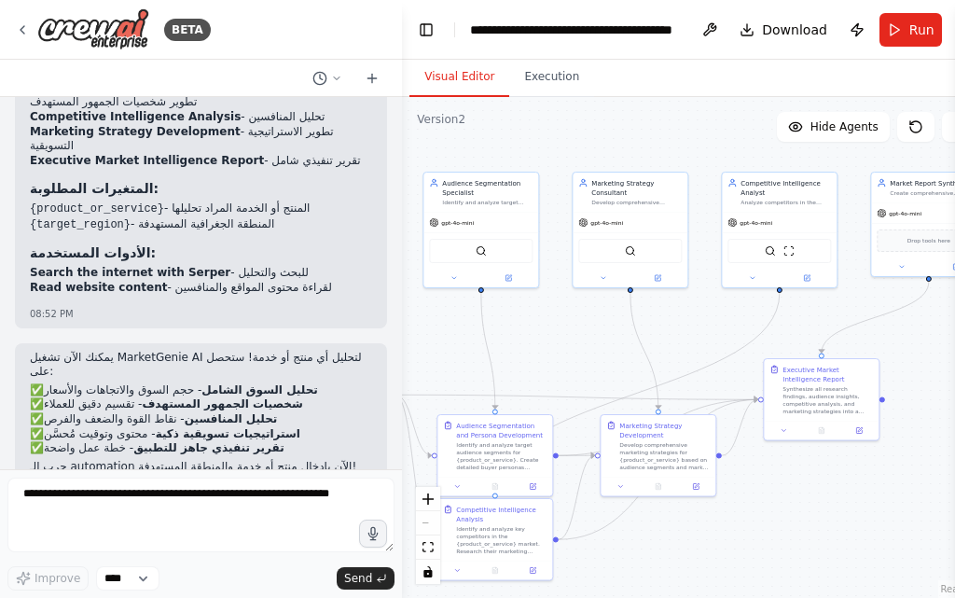
drag, startPoint x: 764, startPoint y: 409, endPoint x: 430, endPoint y: 351, distance: 338.9
click at [430, 351] on div ".deletable-edge-delete-btn { width: 20px; height: 20px; border: 0px solid #ffff…" at bounding box center [697, 347] width 591 height 501
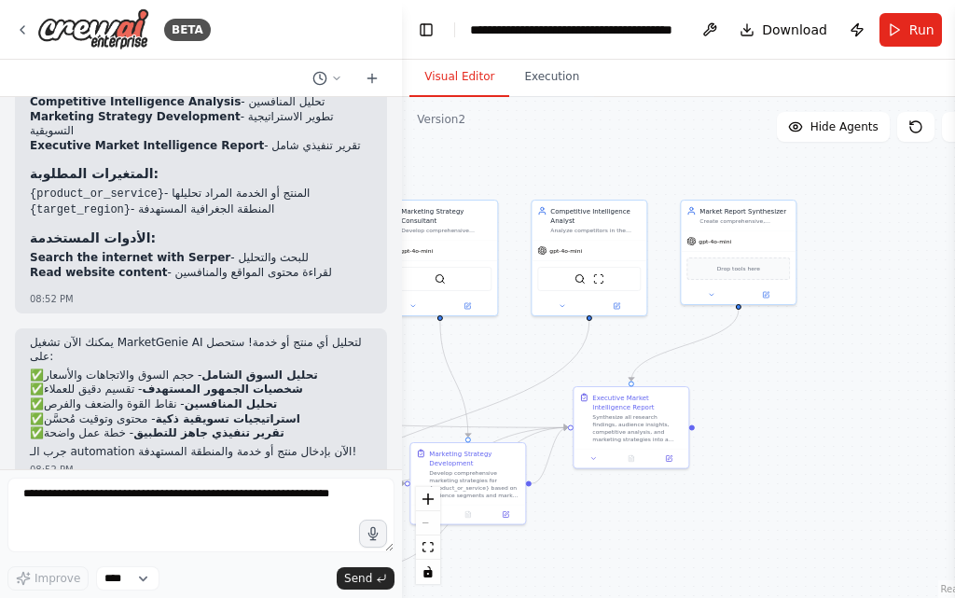
drag, startPoint x: 705, startPoint y: 344, endPoint x: 515, endPoint y: 372, distance: 192.2
click at [515, 372] on div ".deletable-edge-delete-btn { width: 20px; height: 20px; border: 0px solid #ffff…" at bounding box center [697, 347] width 591 height 501
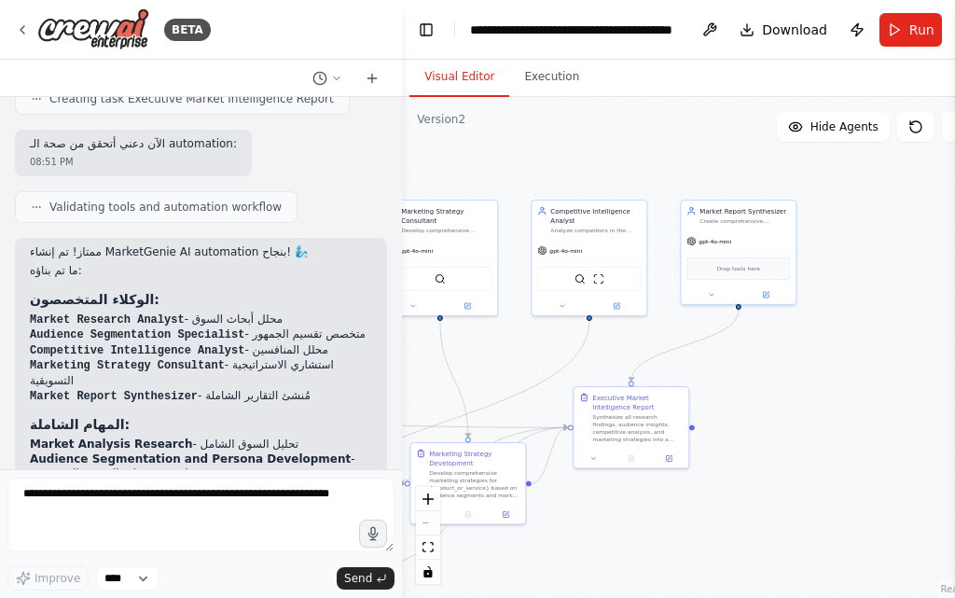
scroll to position [1590, 0]
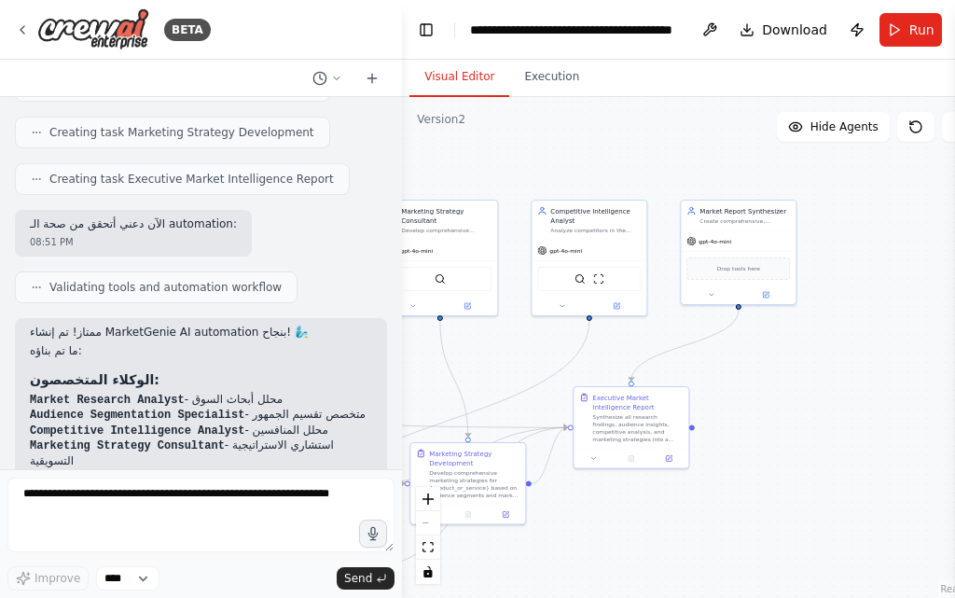
click at [138, 318] on div "ممتاز! تم إنشاء MarketGenie AI automation بنجاح! 🧞‍♂️ ما تم بناؤه: الوكلاء المت…" at bounding box center [201, 548] width 372 height 461
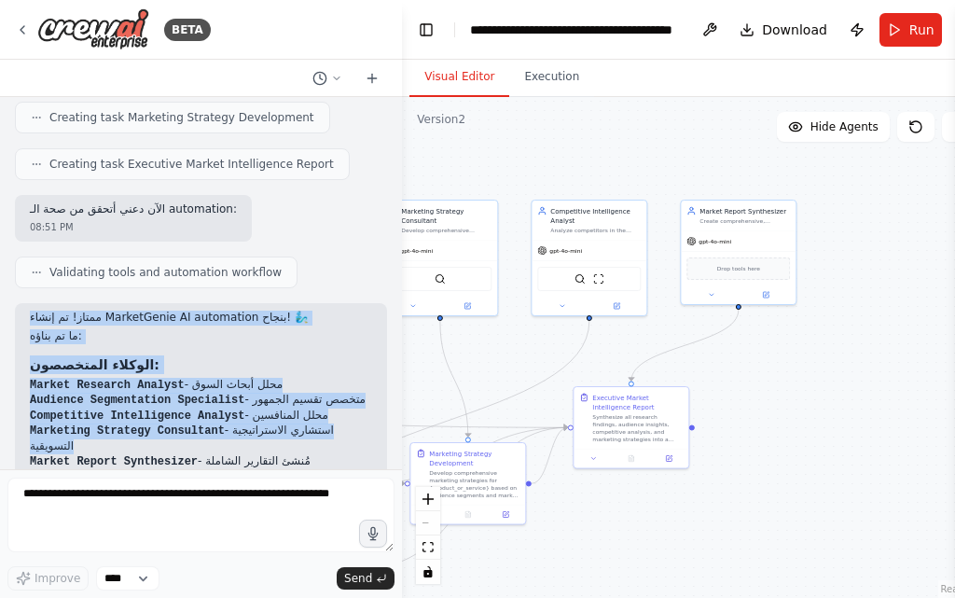
drag, startPoint x: 138, startPoint y: 309, endPoint x: 114, endPoint y: 332, distance: 33.6
click at [149, 381] on div "ممتاز! تم إنشاء MarketGenie AI automation بنجاح! 🧞‍♂️ ما تم بناؤه: الوكلاء المت…" at bounding box center [201, 533] width 372 height 461
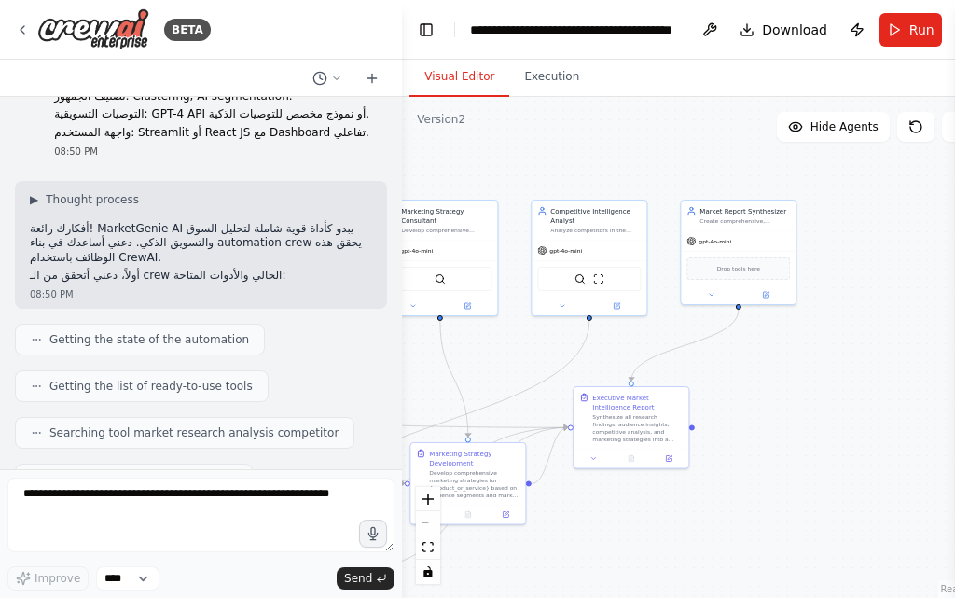
scroll to position [486, 0]
click at [162, 268] on div "▶ Thought process أفكارك رائعة! MarketGenie AI يبدو كأداة قوية شاملة لتحليل الس…" at bounding box center [201, 238] width 342 height 91
click at [196, 250] on p "أفكارك رائعة! MarketGenie AI يبدو كأداة قوية شاملة لتحليل السوق والتسويق الذكي.…" at bounding box center [201, 245] width 342 height 44
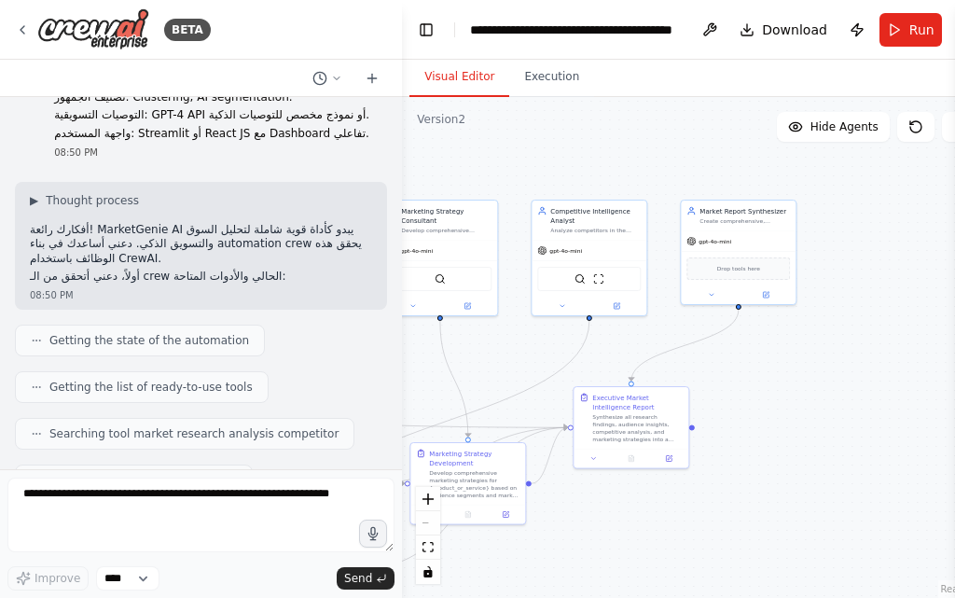
click at [196, 250] on p "أفكارك رائعة! MarketGenie AI يبدو كأداة قوية شاملة لتحليل السوق والتسويق الذكي.…" at bounding box center [201, 245] width 342 height 44
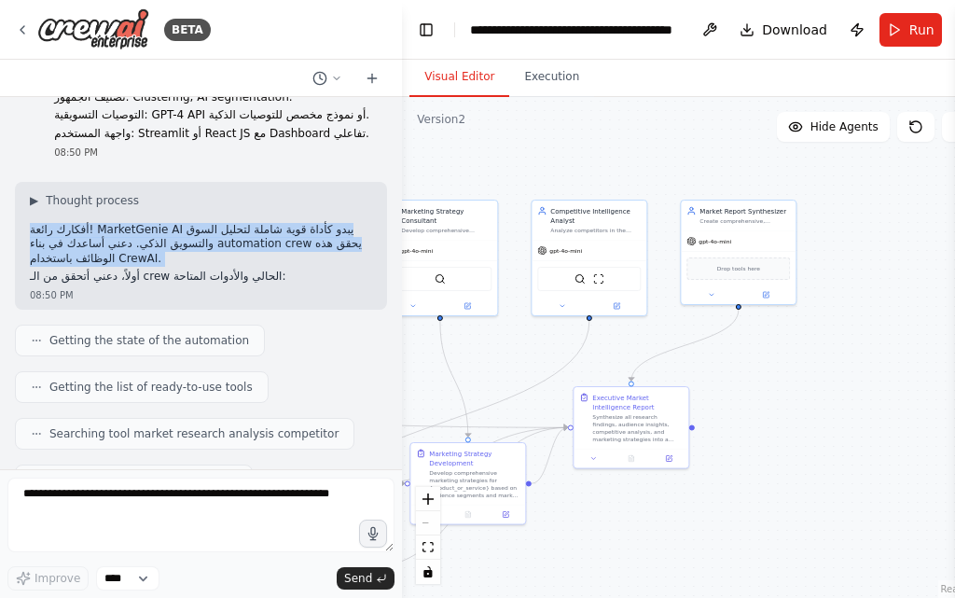
click at [196, 250] on p "أفكارك رائعة! MarketGenie AI يبدو كأداة قوية شاملة لتحليل السوق والتسويق الذكي.…" at bounding box center [201, 245] width 342 height 44
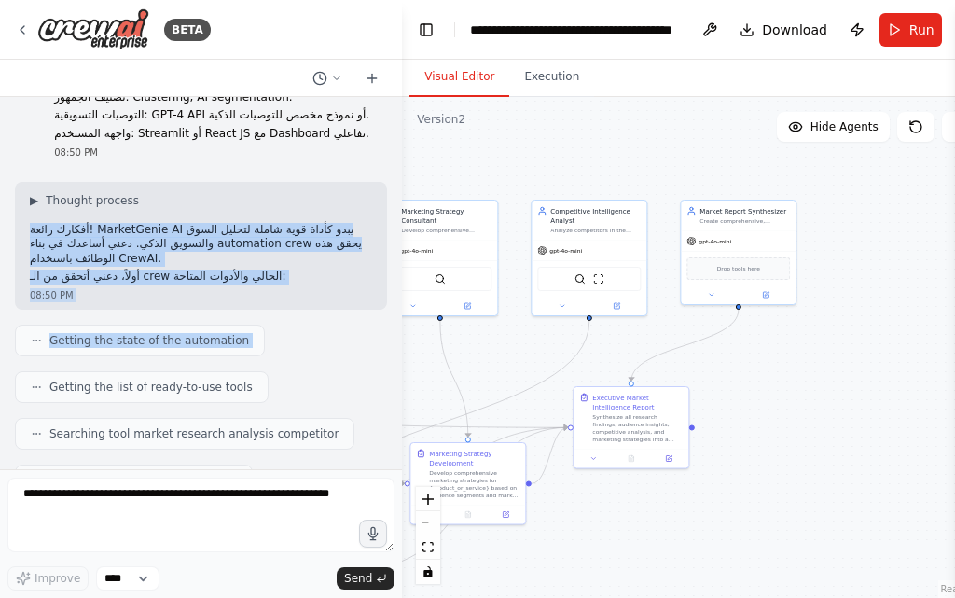
drag, startPoint x: 196, startPoint y: 250, endPoint x: 226, endPoint y: 313, distance: 70.1
click at [224, 320] on div "اسم الأداة المقترح: MarketGenie AI 🧞‍♂️ وظائف الأداة: تحليل السوق بالكامل جمع ب…" at bounding box center [201, 283] width 402 height 372
click at [232, 290] on div "08:50 PM" at bounding box center [201, 295] width 342 height 14
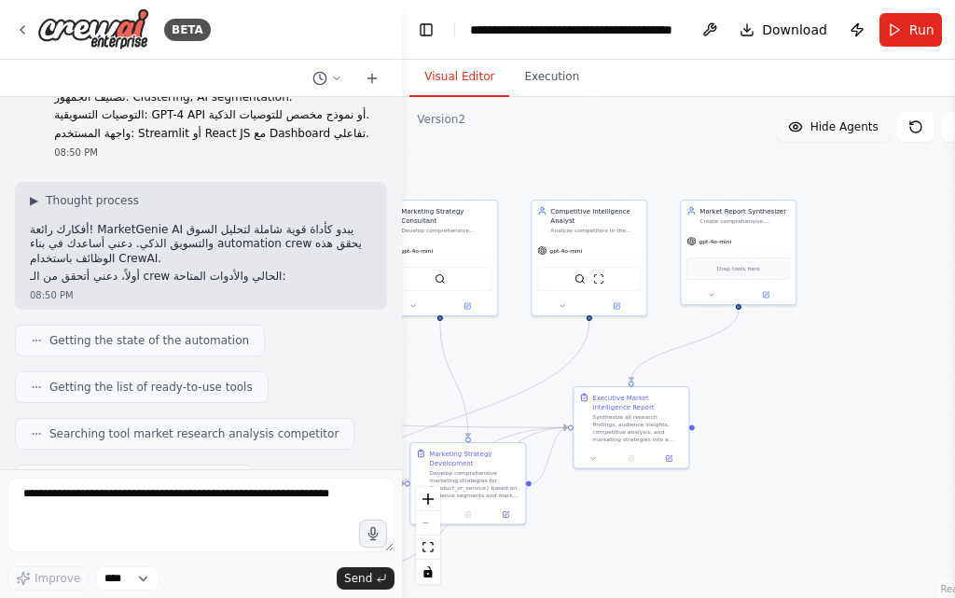
click at [863, 131] on span "Hide Agents" at bounding box center [844, 126] width 68 height 15
click at [863, 131] on span "Show Agents" at bounding box center [842, 126] width 73 height 15
click at [863, 131] on span "Hide Agents" at bounding box center [844, 126] width 68 height 15
click at [863, 131] on span "Show Agents" at bounding box center [842, 126] width 73 height 15
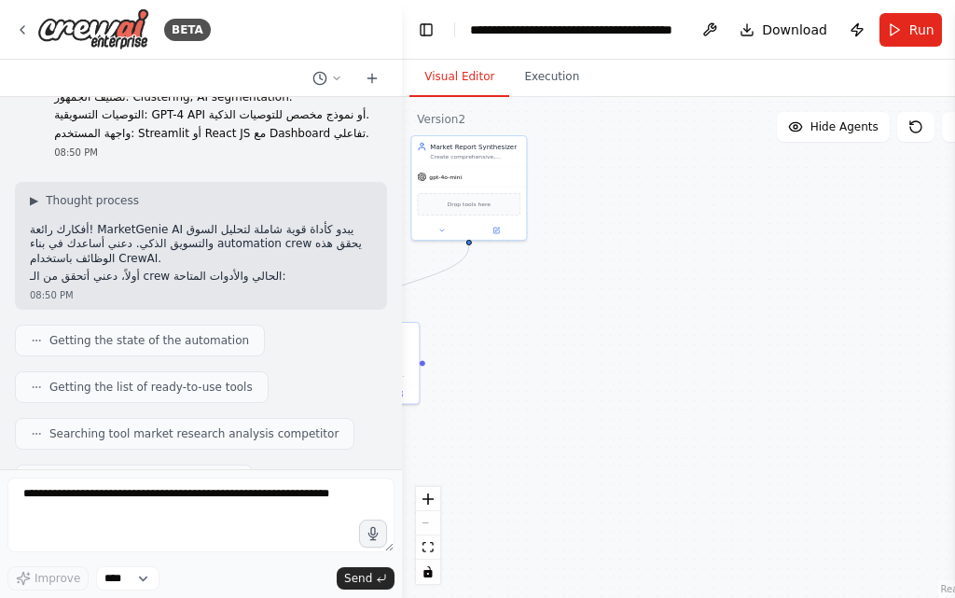
drag, startPoint x: 901, startPoint y: 230, endPoint x: 625, endPoint y: 166, distance: 283.4
click at [625, 166] on div ".deletable-edge-delete-btn { width: 20px; height: 20px; border: 0px solid #ffff…" at bounding box center [697, 347] width 591 height 501
drag, startPoint x: 764, startPoint y: 192, endPoint x: 827, endPoint y: 261, distance: 93.7
click at [785, 304] on div ".deletable-edge-delete-btn { width: 20px; height: 20px; border: 0px solid #ffff…" at bounding box center [697, 347] width 591 height 501
drag, startPoint x: 845, startPoint y: 232, endPoint x: 954, endPoint y: 214, distance: 110.7
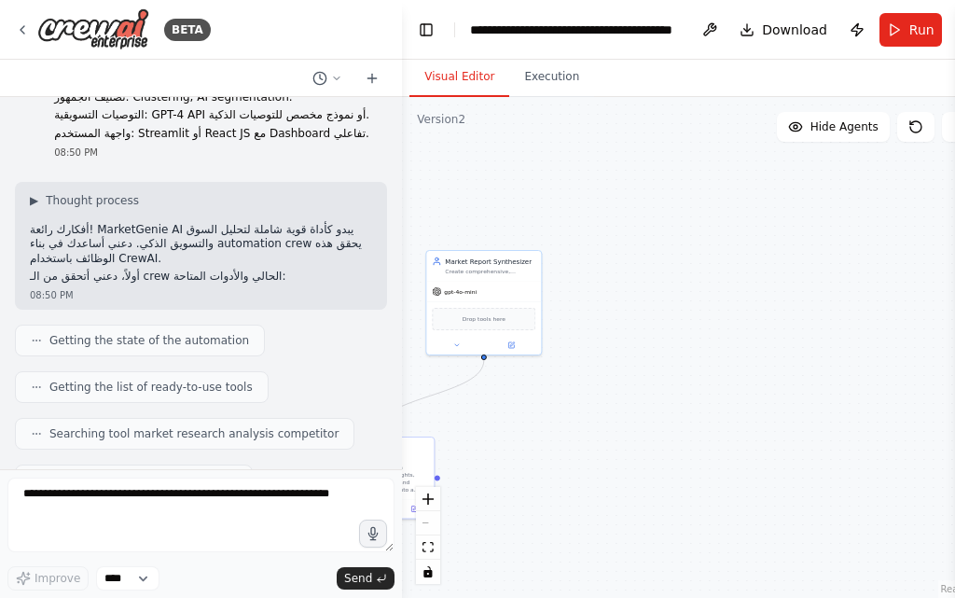
click at [954, 214] on div "BETA اسم الأداة المقترح: MarketGenie AI 🧞‍♂️ وظائف الأداة: تحليل السوق بالكامل …" at bounding box center [477, 299] width 955 height 598
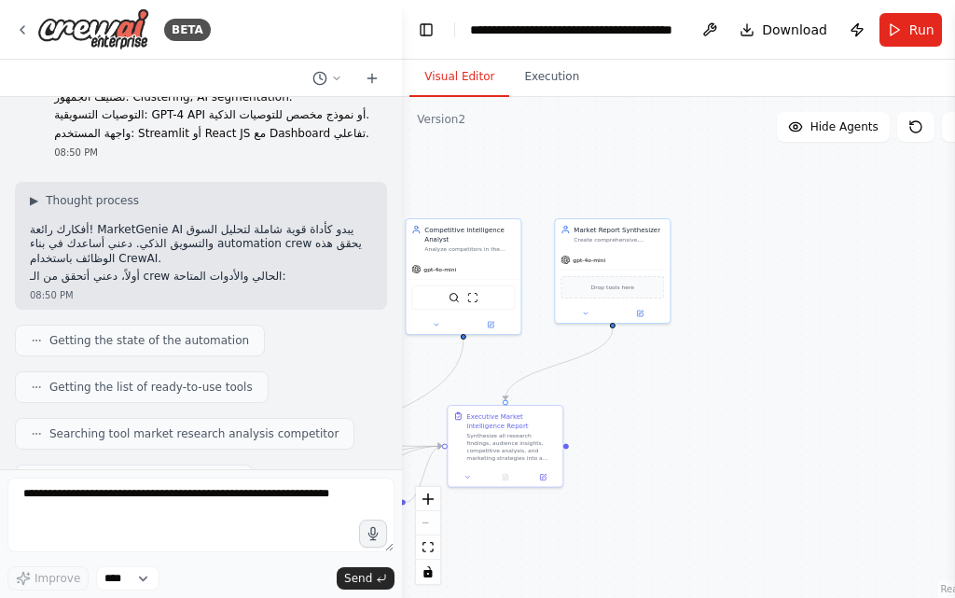
drag, startPoint x: 720, startPoint y: 310, endPoint x: 784, endPoint y: 189, distance: 136.4
click at [770, 244] on div ".deletable-edge-delete-btn { width: 20px; height: 20px; border: 0px solid #ffff…" at bounding box center [697, 347] width 591 height 501
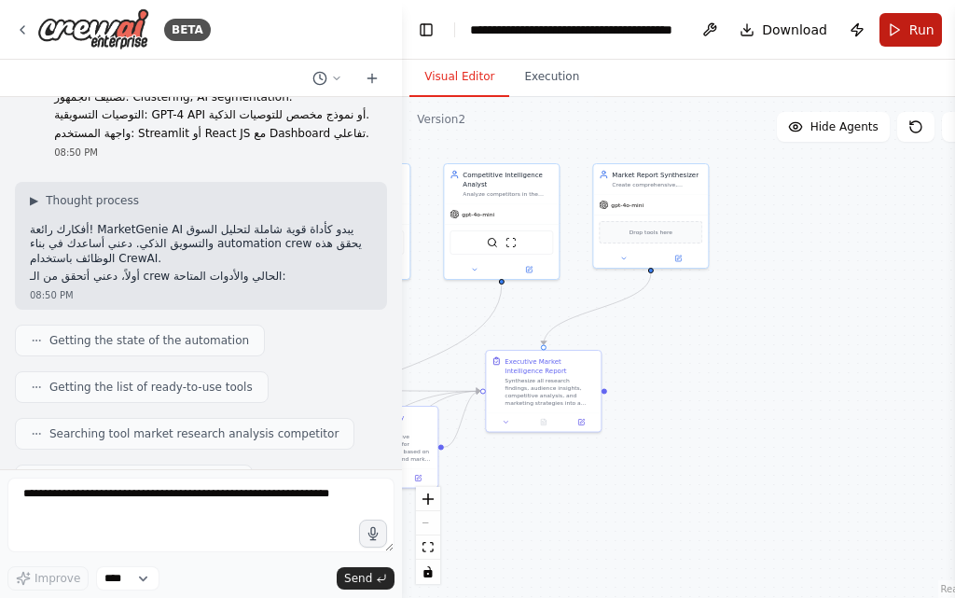
click at [893, 35] on button "Run" at bounding box center [910, 30] width 62 height 34
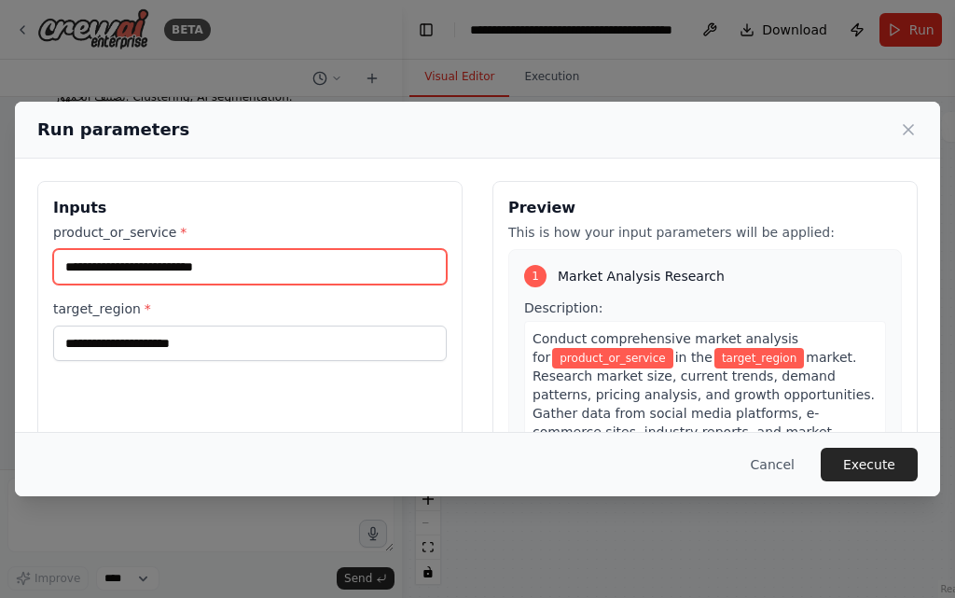
click at [178, 255] on input "product_or_service *" at bounding box center [249, 266] width 393 height 35
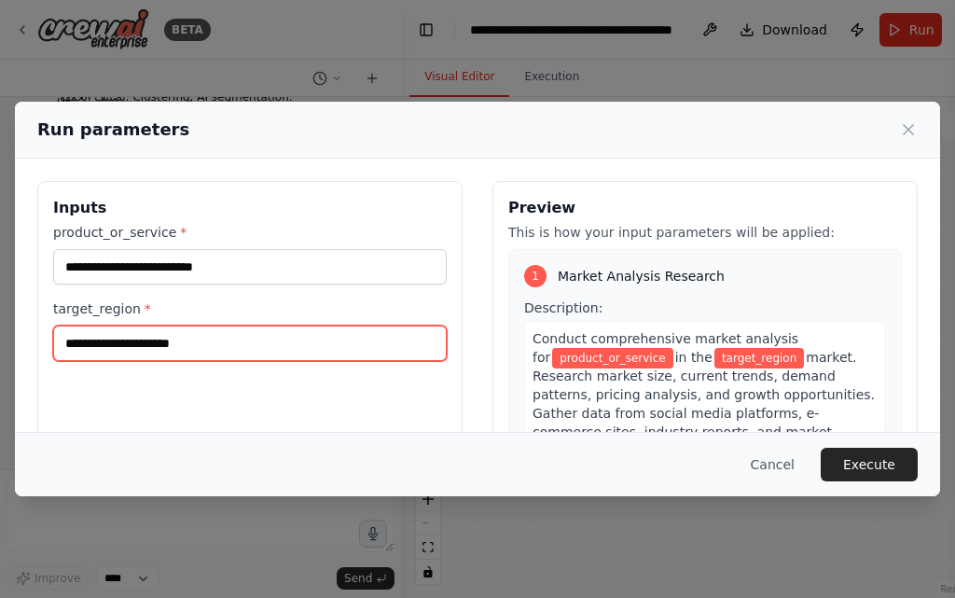
click at [162, 340] on input "target_region *" at bounding box center [249, 342] width 393 height 35
type input "**********"
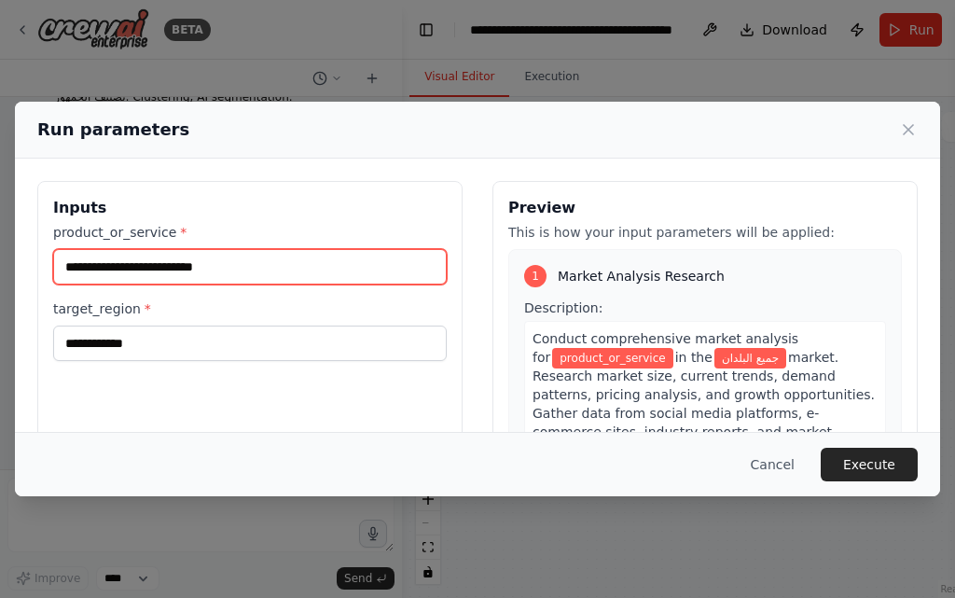
click at [240, 252] on input "product_or_service *" at bounding box center [249, 266] width 393 height 35
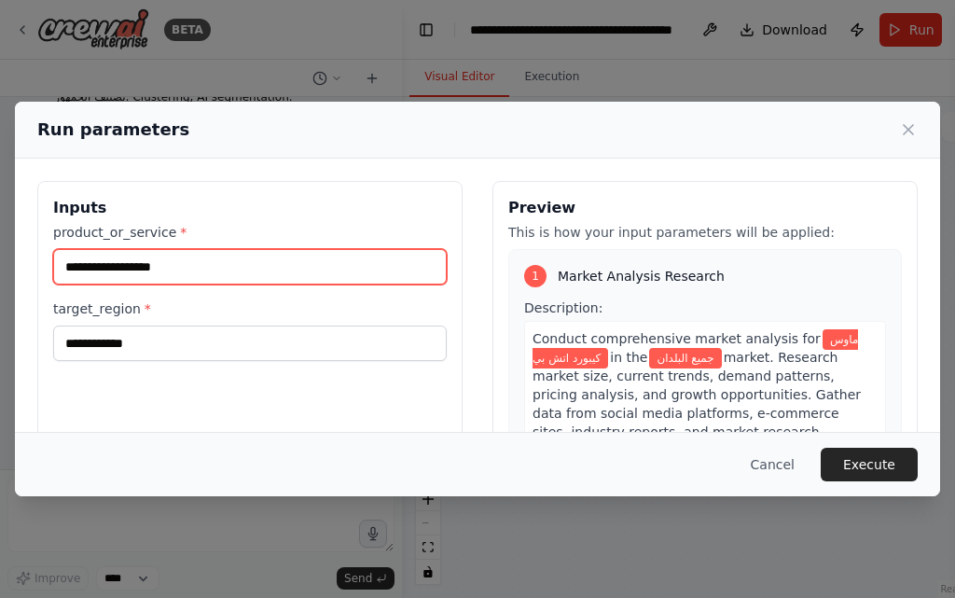
click at [113, 267] on input "**********" at bounding box center [249, 266] width 393 height 35
type input "**********"
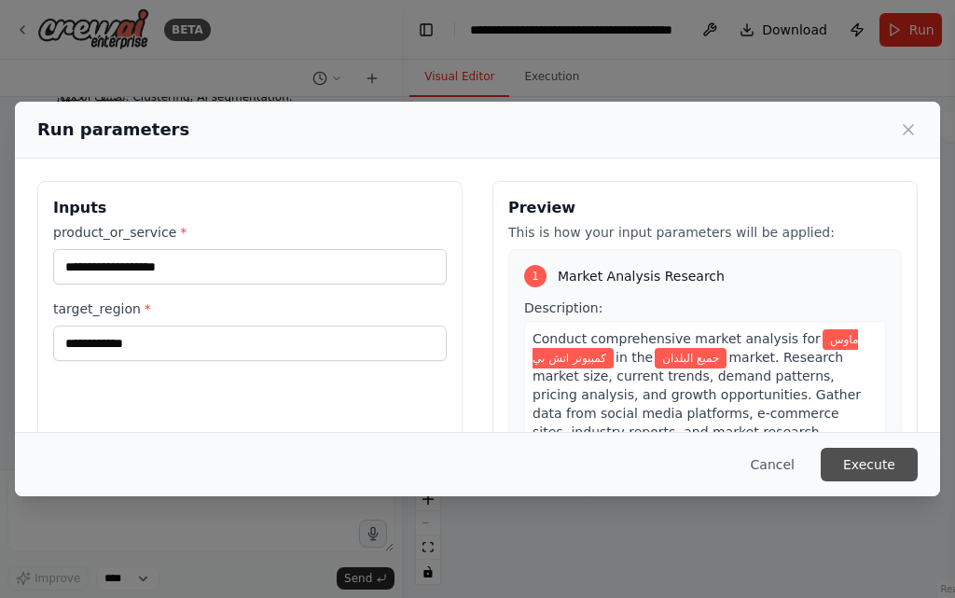
click at [866, 461] on button "Execute" at bounding box center [868, 465] width 97 height 34
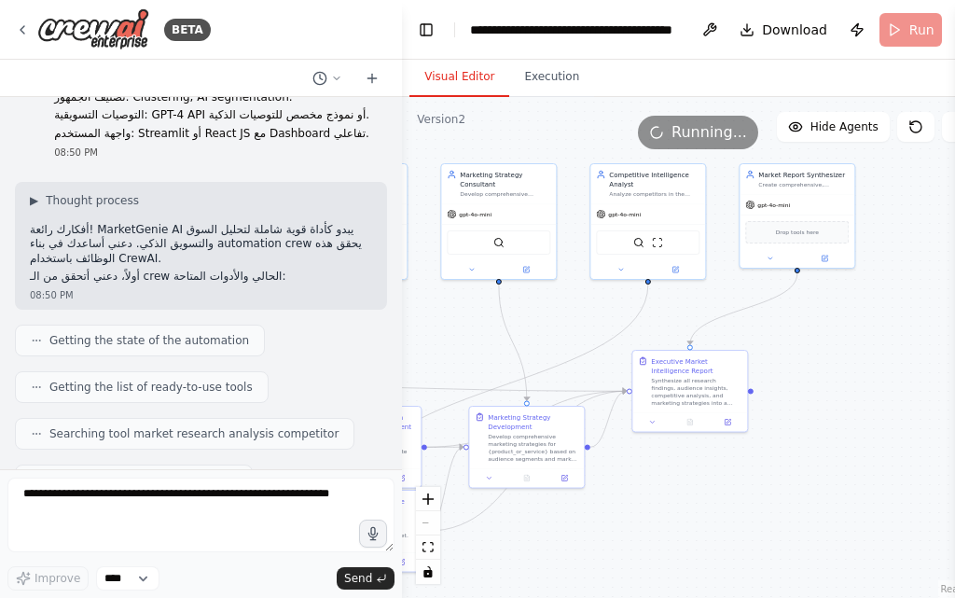
drag, startPoint x: 721, startPoint y: 350, endPoint x: 860, endPoint y: 366, distance: 139.9
click at [860, 366] on div ".deletable-edge-delete-btn { width: 20px; height: 20px; border: 0px solid #ffff…" at bounding box center [697, 347] width 591 height 501
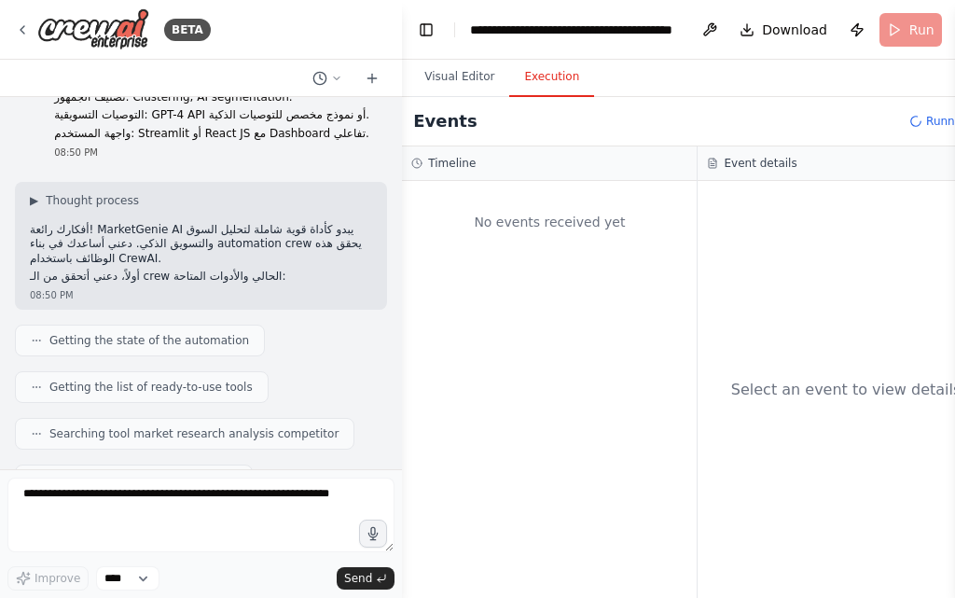
click at [548, 80] on button "Execution" at bounding box center [551, 77] width 85 height 39
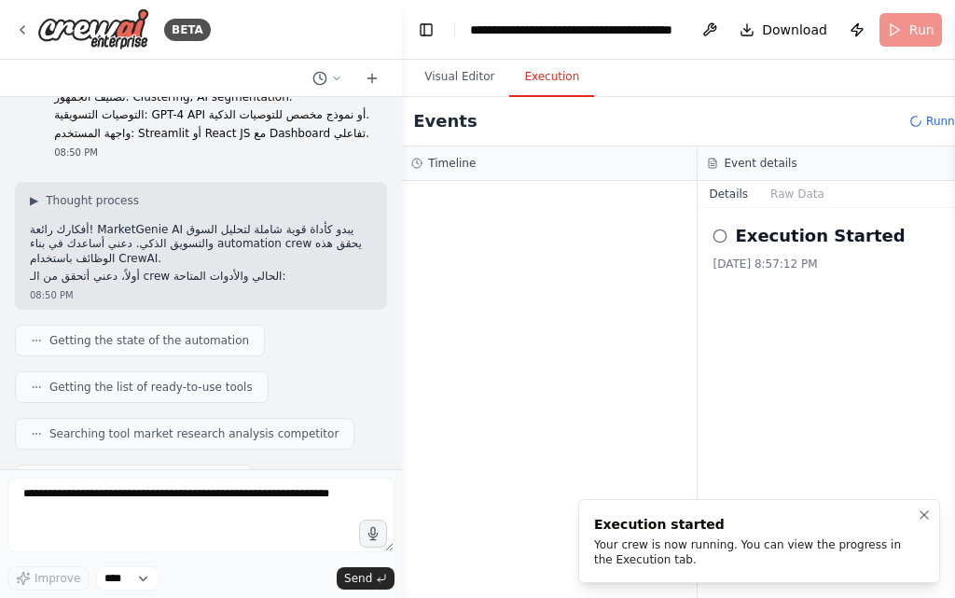
click at [702, 540] on div "Your crew is now running. You can view the progress in the Execution tab." at bounding box center [755, 552] width 323 height 30
click at [929, 512] on icon "Notifications (F8)" at bounding box center [923, 514] width 15 height 15
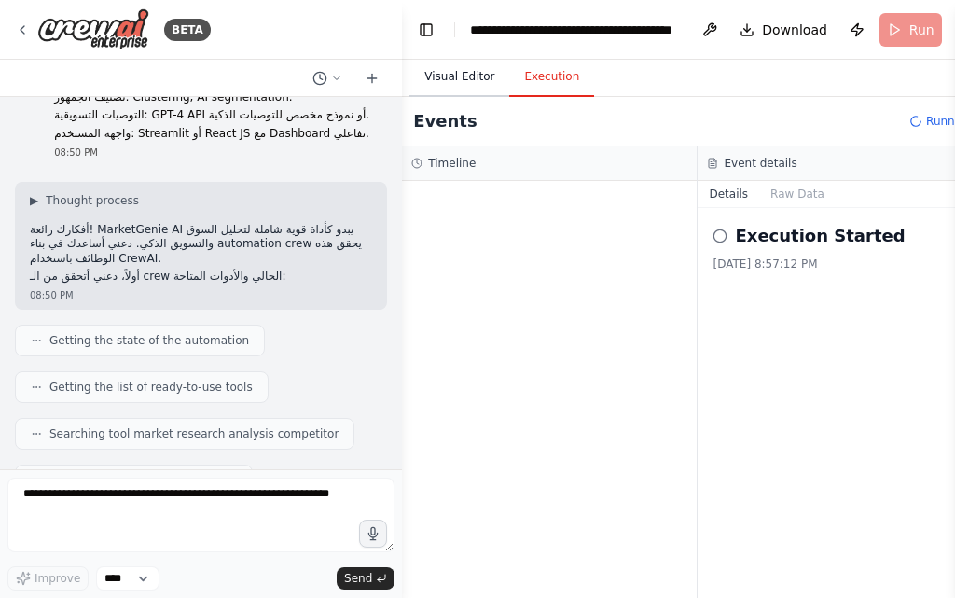
click at [461, 74] on button "Visual Editor" at bounding box center [459, 77] width 100 height 39
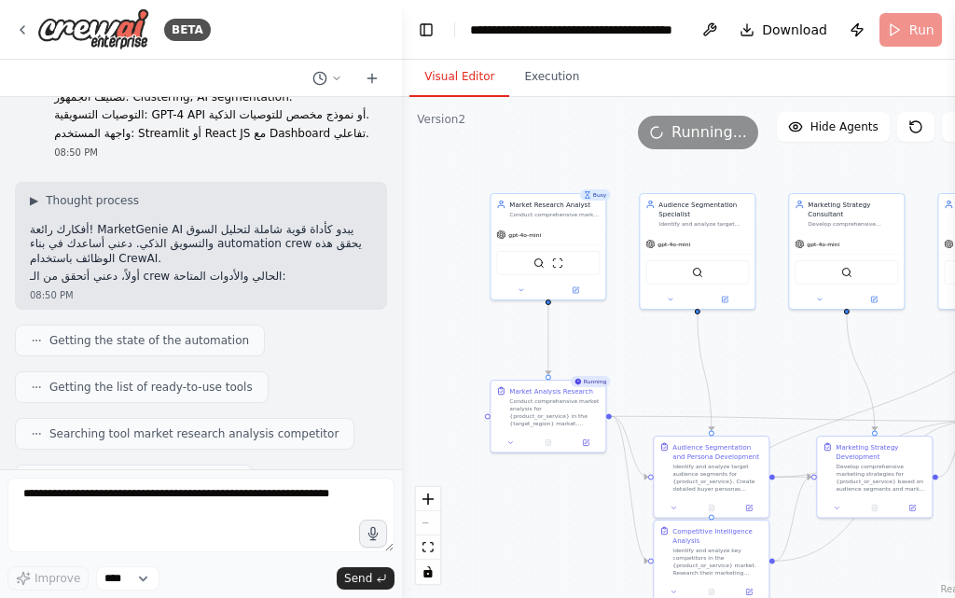
drag, startPoint x: 474, startPoint y: 342, endPoint x: 821, endPoint y: 372, distance: 349.0
click at [821, 372] on div ".deletable-edge-delete-btn { width: 20px; height: 20px; border: 0px solid #ffff…" at bounding box center [697, 347] width 591 height 501
click at [550, 63] on button "Execution" at bounding box center [551, 77] width 85 height 39
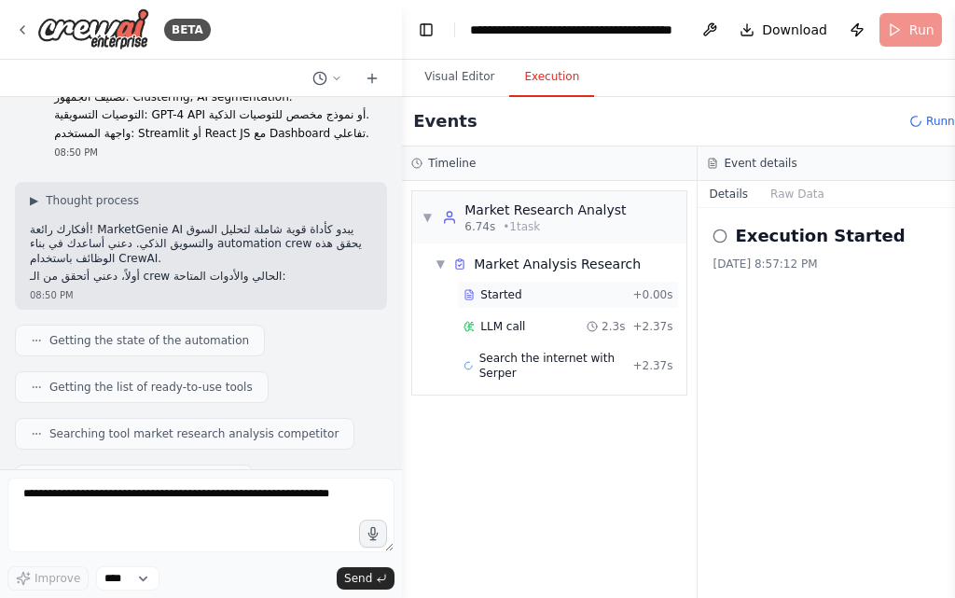
click at [539, 297] on div "Started" at bounding box center [543, 294] width 161 height 15
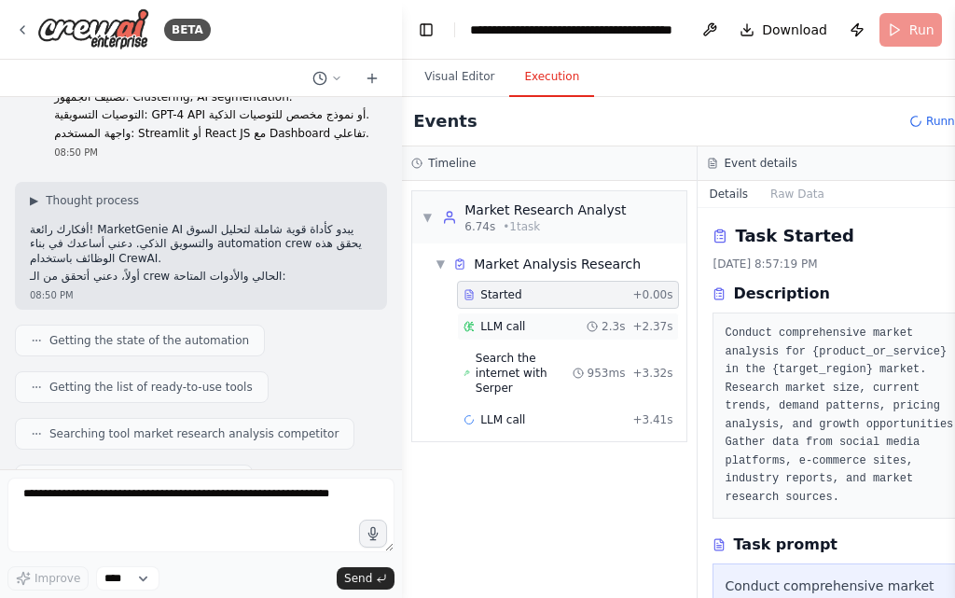
click at [545, 330] on div "LLM call 2.3s + 2.37s" at bounding box center [567, 326] width 209 height 15
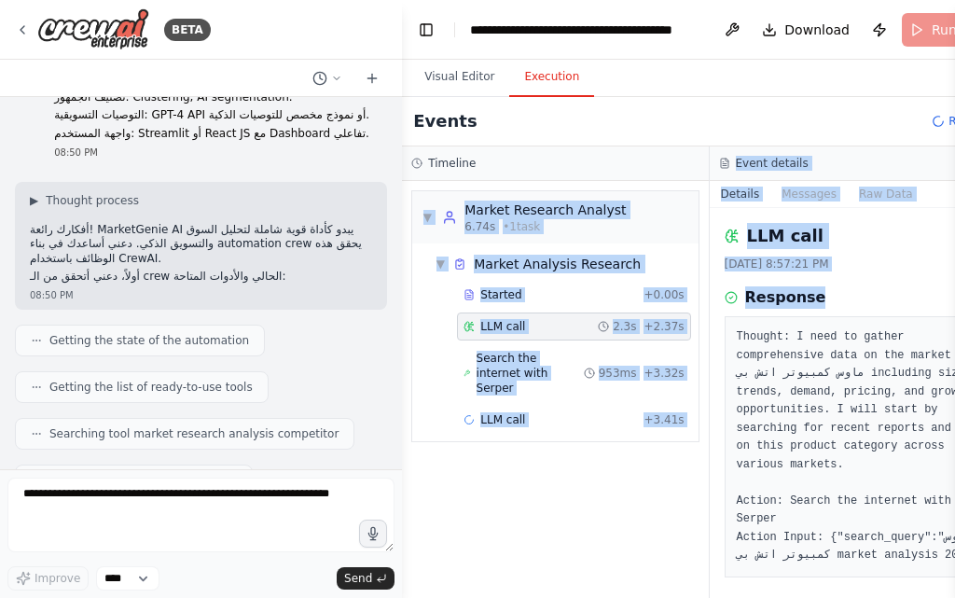
drag, startPoint x: 808, startPoint y: 280, endPoint x: 665, endPoint y: 158, distance: 188.5
click at [665, 158] on div "Timeline ▼ Market Research Analyst 6.74s • 1 task ▼ Market Analysis Research St…" at bounding box center [709, 371] width 614 height 451
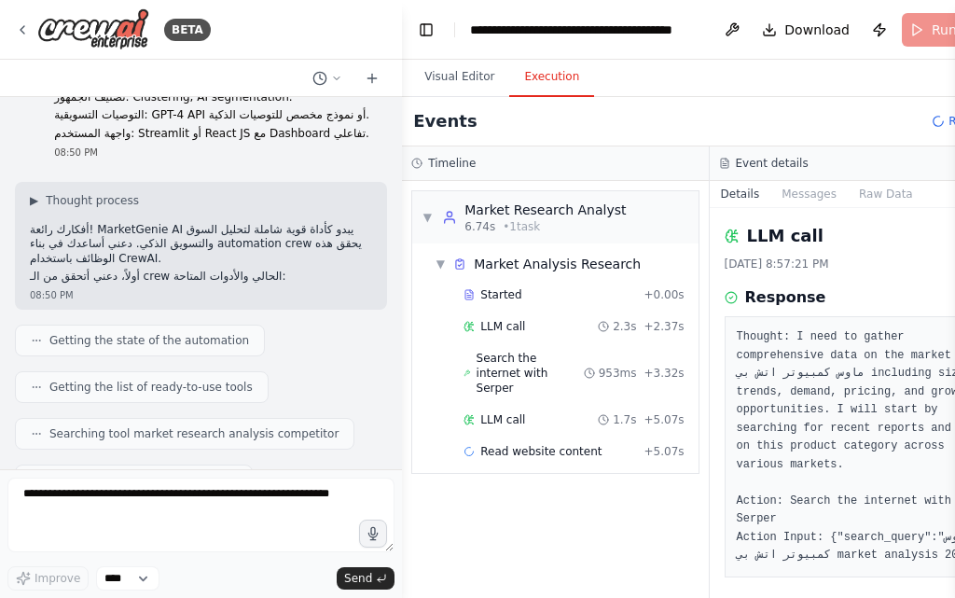
click at [857, 371] on pre "Thought: I need to gather comprehensive data on the market for ماوس كمبيوتر اتش…" at bounding box center [863, 446] width 253 height 237
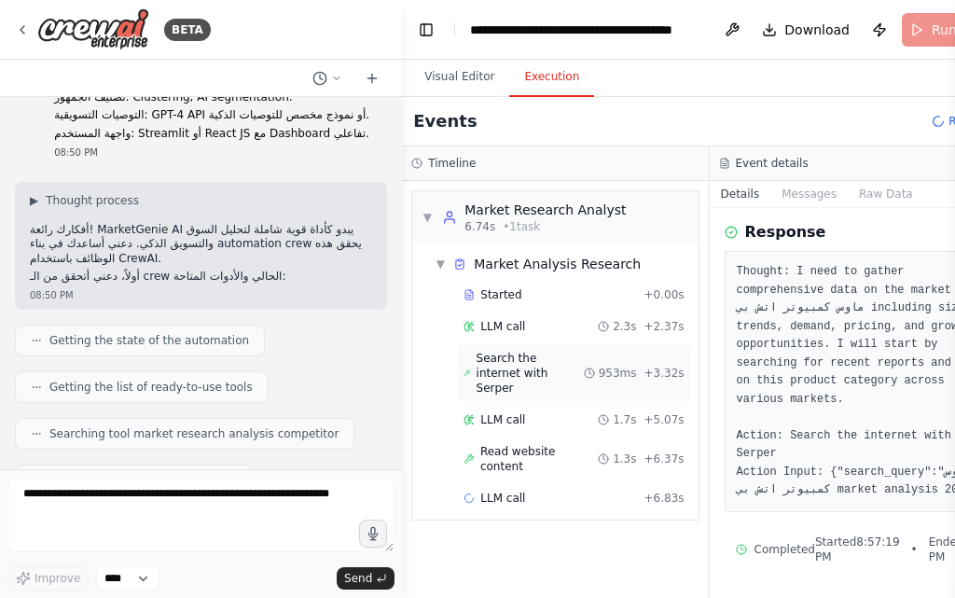
click at [517, 354] on span "Search the internet with Serper" at bounding box center [529, 373] width 107 height 45
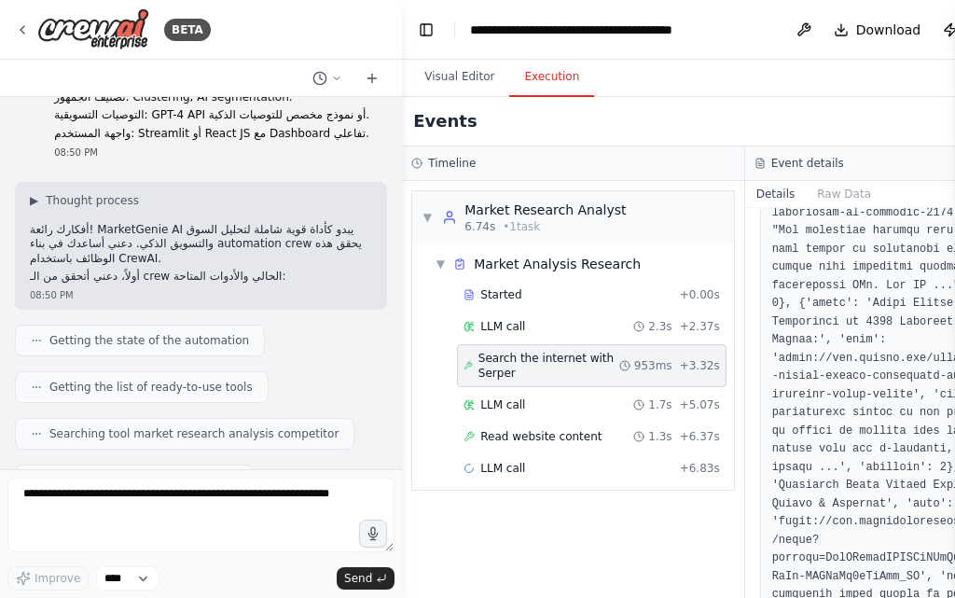
scroll to position [932, 0]
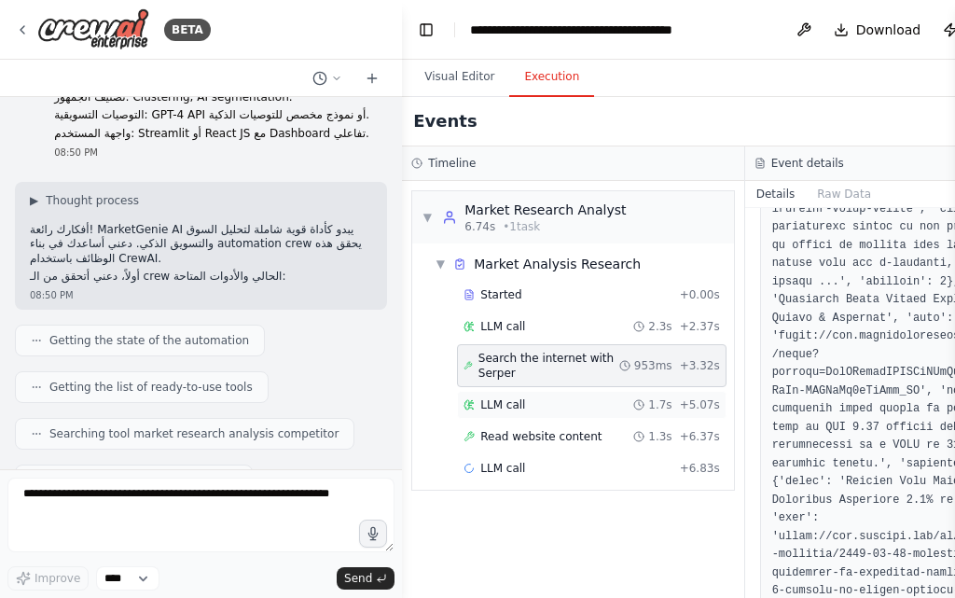
click at [527, 405] on div "LLM call 1.7s + 5.07s" at bounding box center [590, 404] width 255 height 15
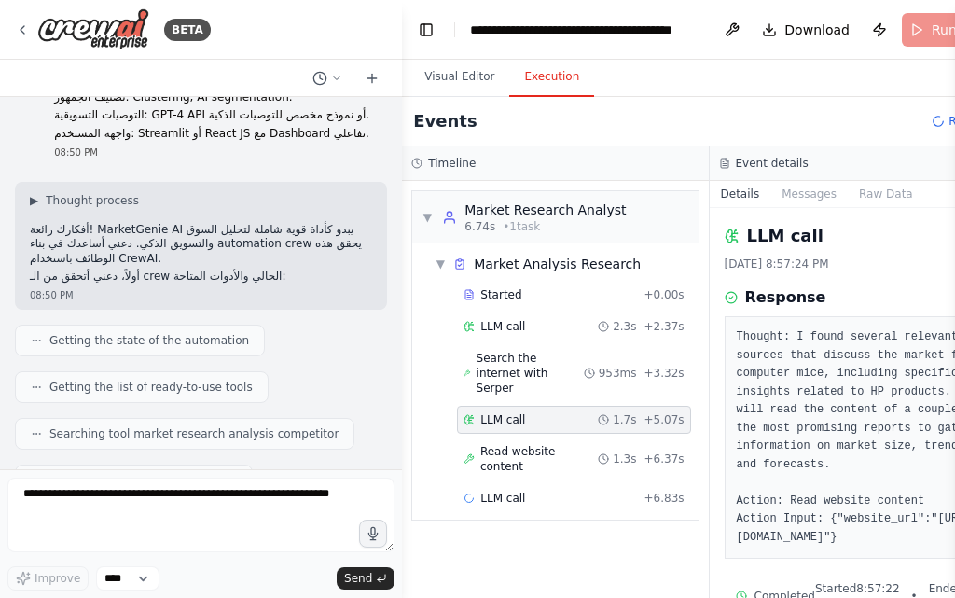
scroll to position [29, 0]
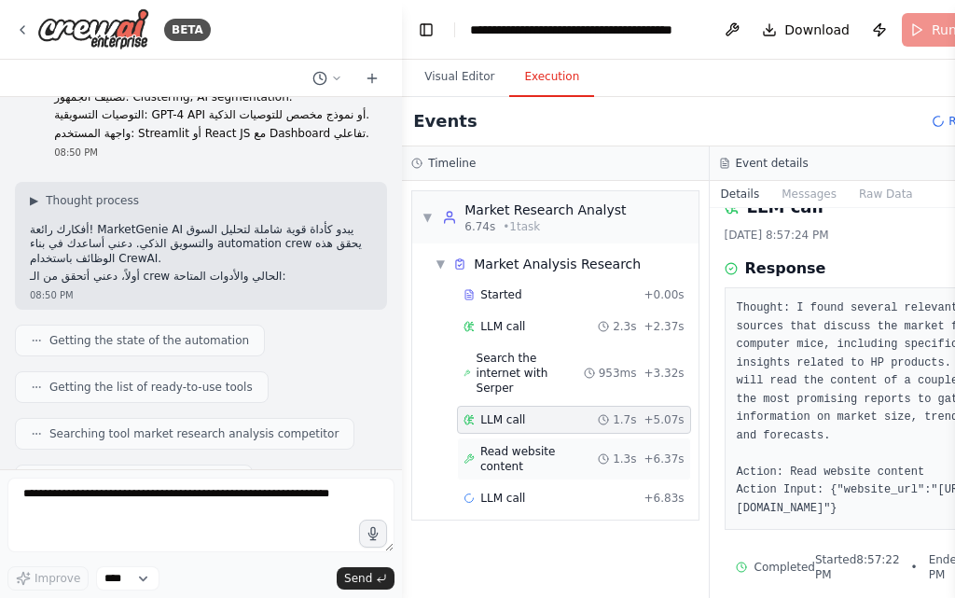
click at [565, 437] on div "Read website content 1.3s + 6.37s" at bounding box center [573, 458] width 233 height 43
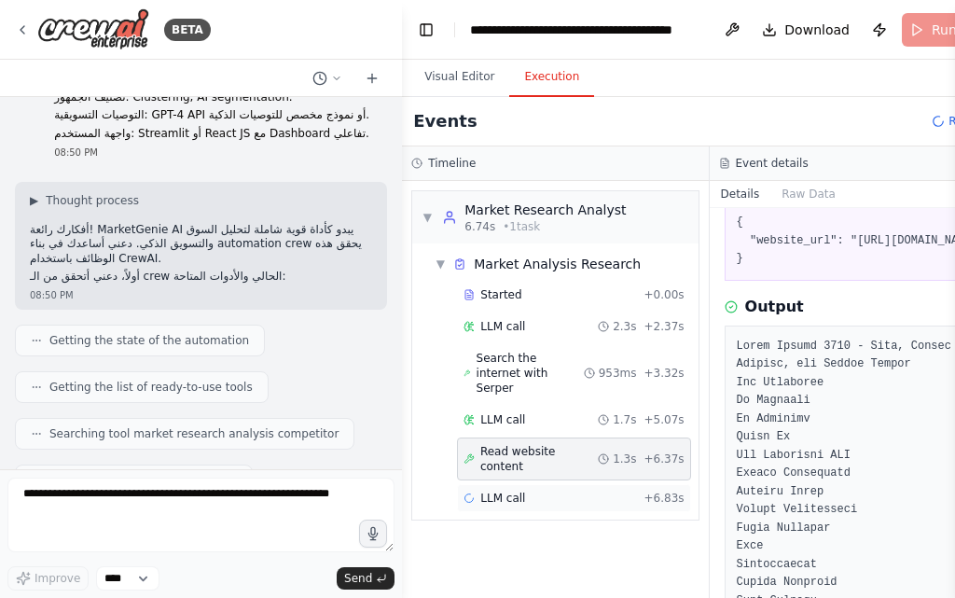
scroll to position [280, 0]
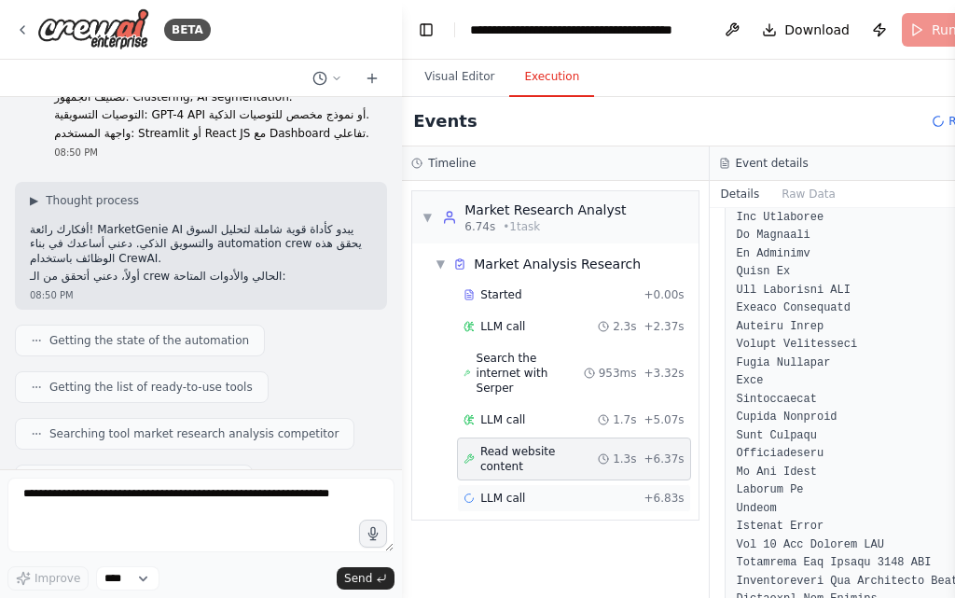
click at [511, 490] on span "LLM call" at bounding box center [502, 497] width 45 height 15
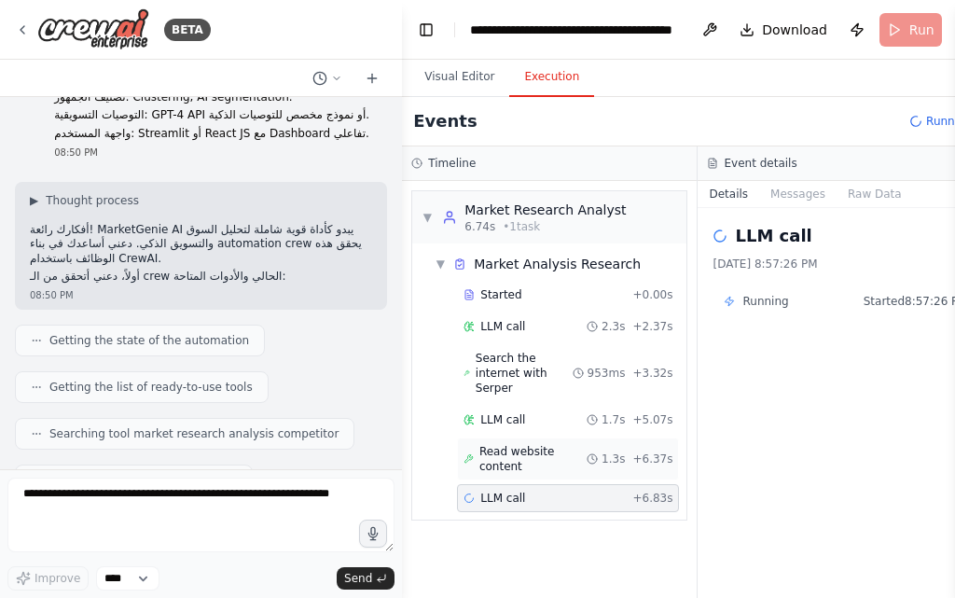
click at [551, 437] on div "Read website content 1.3s + 6.37s" at bounding box center [568, 458] width 222 height 43
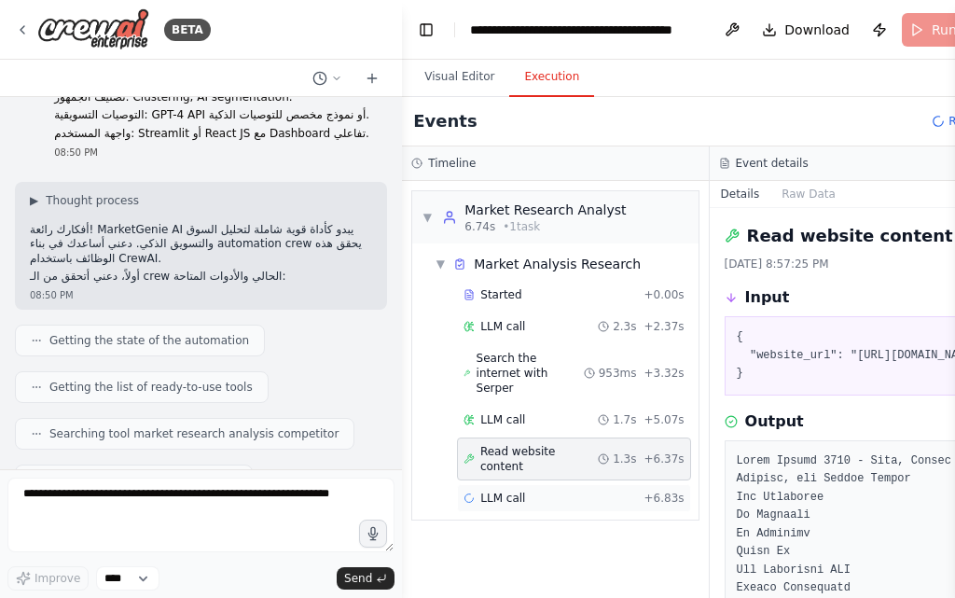
click at [567, 490] on div "LLM call + 6.83s" at bounding box center [573, 497] width 220 height 15
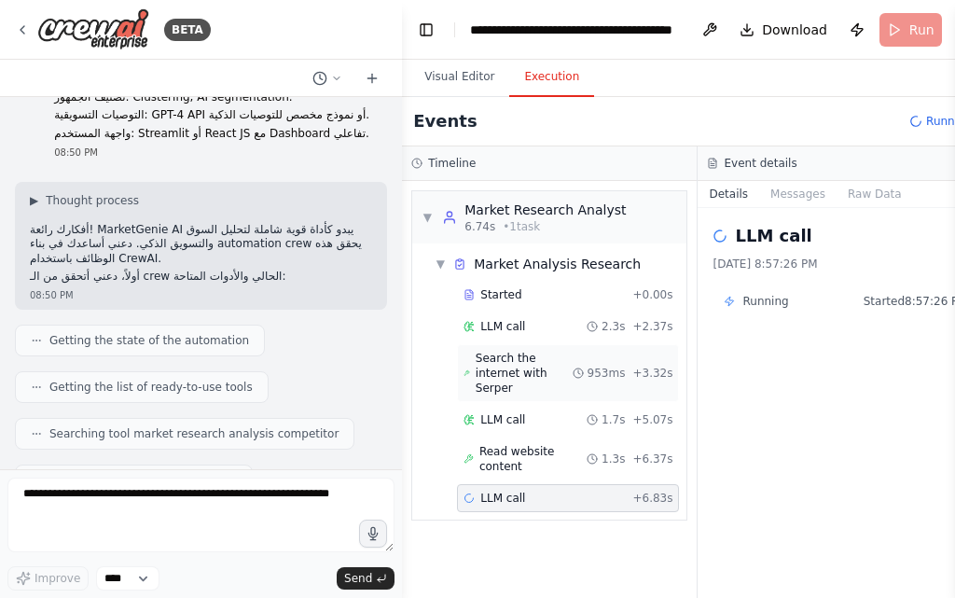
click at [539, 380] on div "Search the internet with Serper 953ms + 3.32s" at bounding box center [568, 373] width 222 height 58
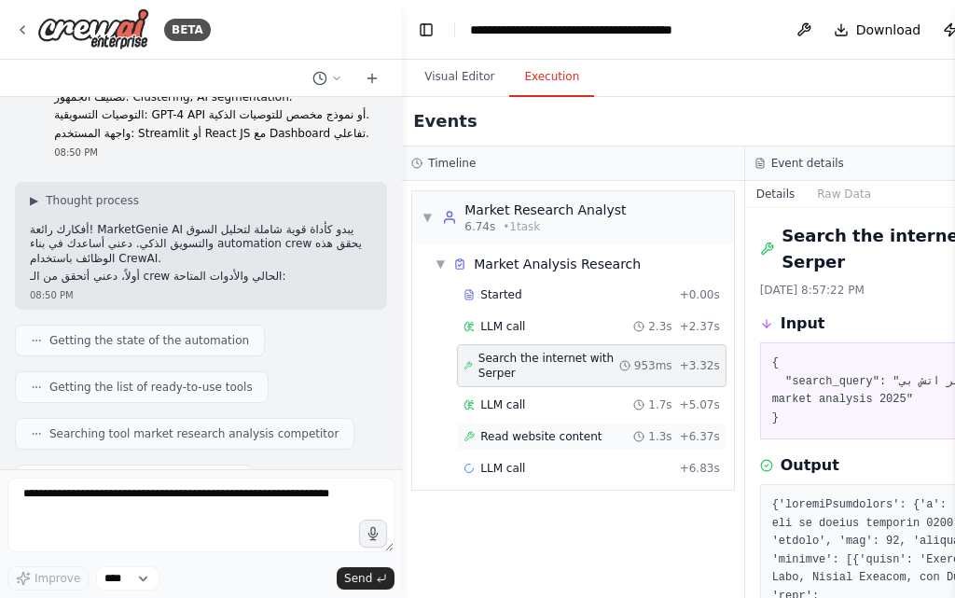
click at [546, 445] on div "Read website content 1.3s + 6.37s" at bounding box center [591, 436] width 269 height 28
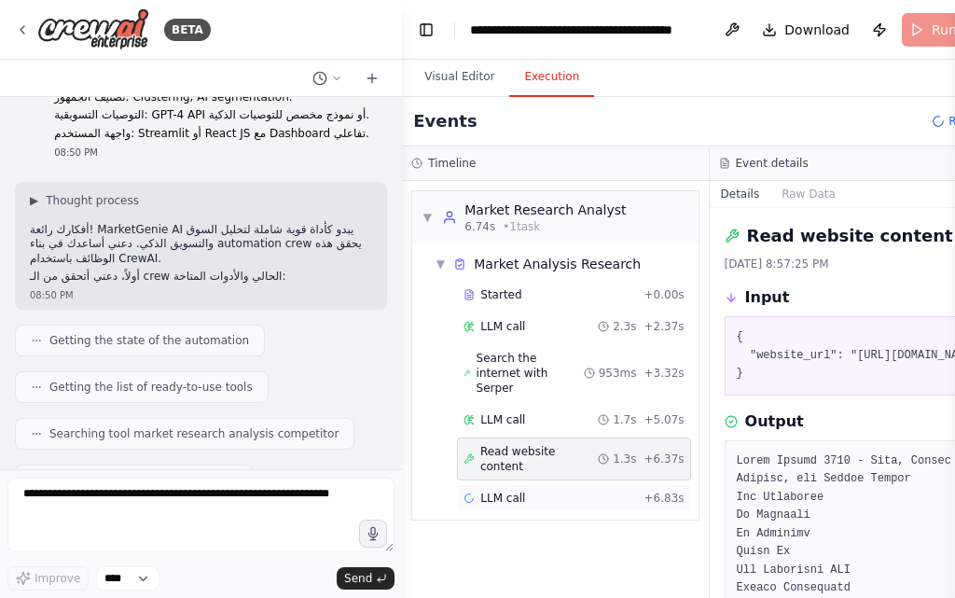
click at [551, 484] on div "LLM call + 6.83s" at bounding box center [573, 498] width 233 height 28
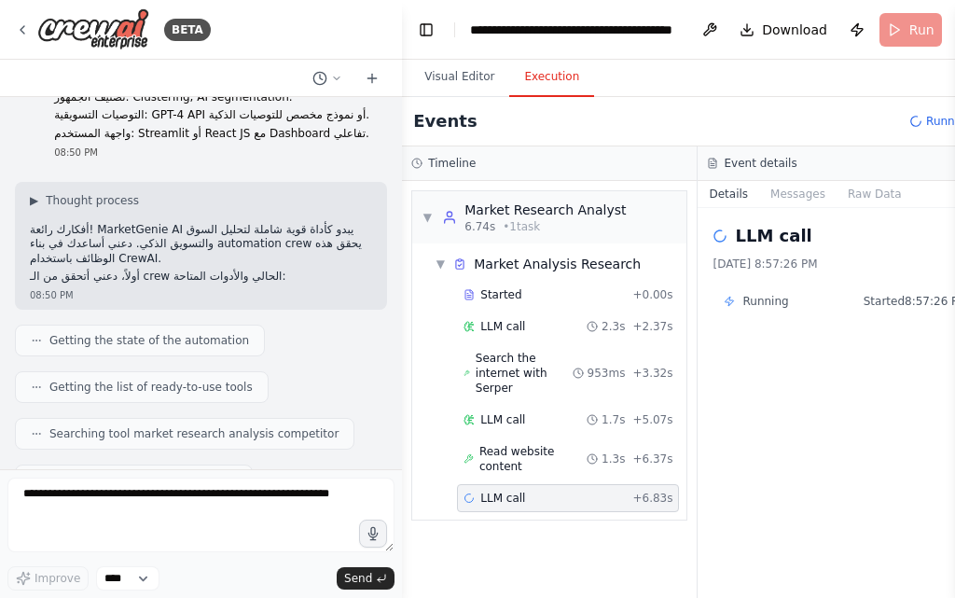
click at [796, 303] on div "Running Started 8:57:26 PM" at bounding box center [844, 301] width 243 height 15
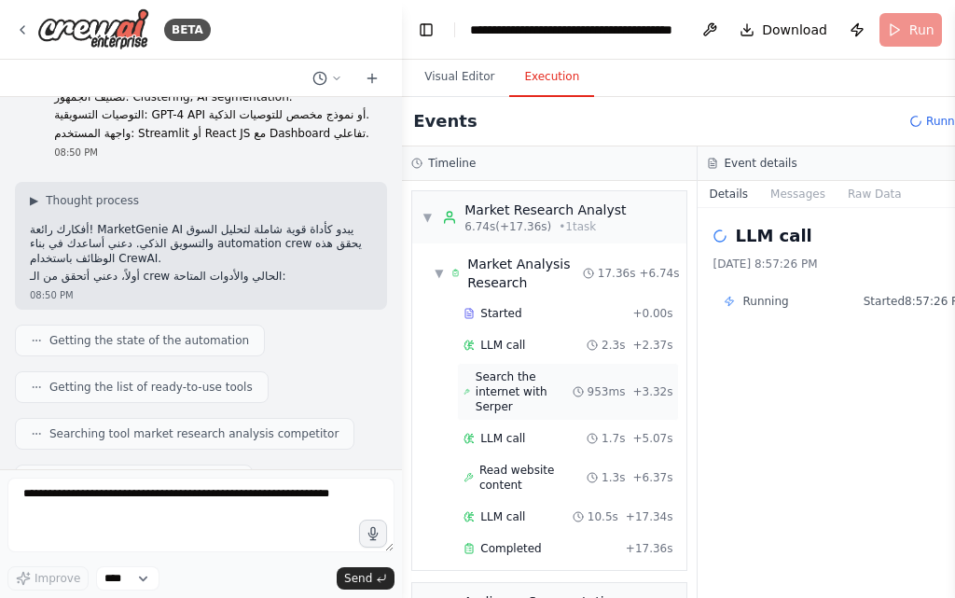
scroll to position [247, 0]
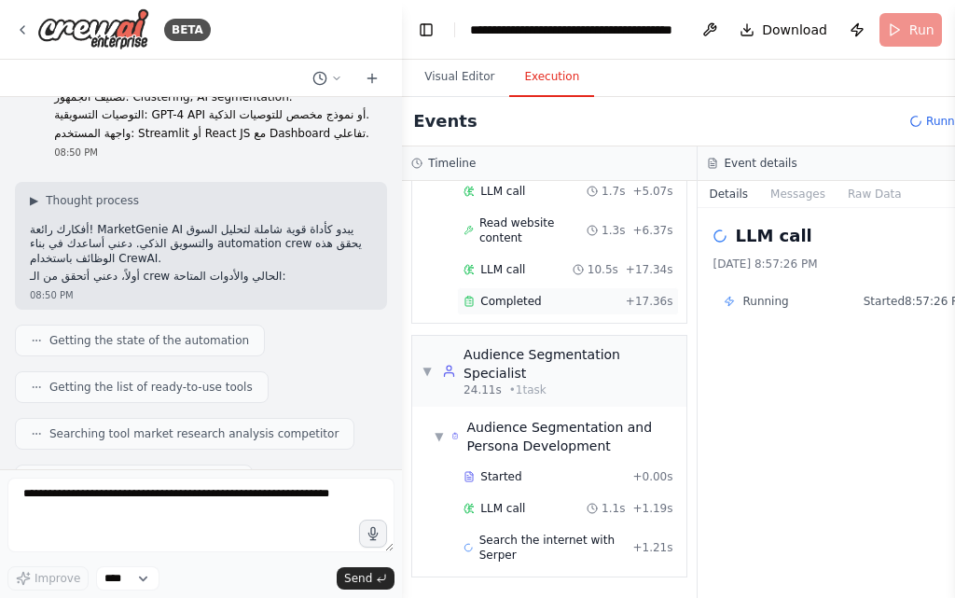
click at [563, 288] on div "Completed + 17.36s" at bounding box center [568, 301] width 222 height 28
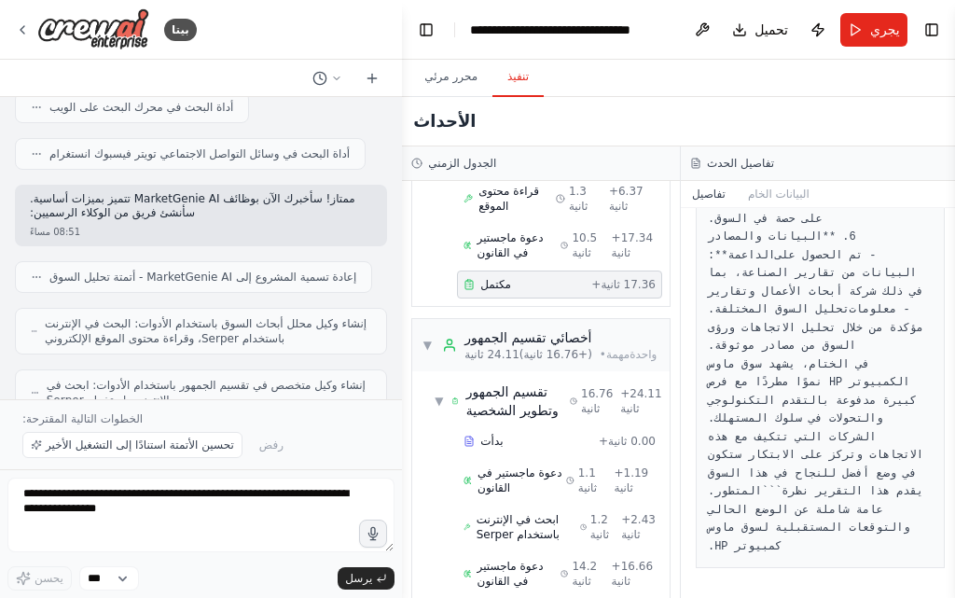
scroll to position [1838, 0]
click at [835, 358] on font "في الختام، يشهد سوق ماوس الكمبيوتر HP نموًا مطردًا مع فرص كبيرة مدفوعة بالتقدم …" at bounding box center [819, 428] width 222 height 141
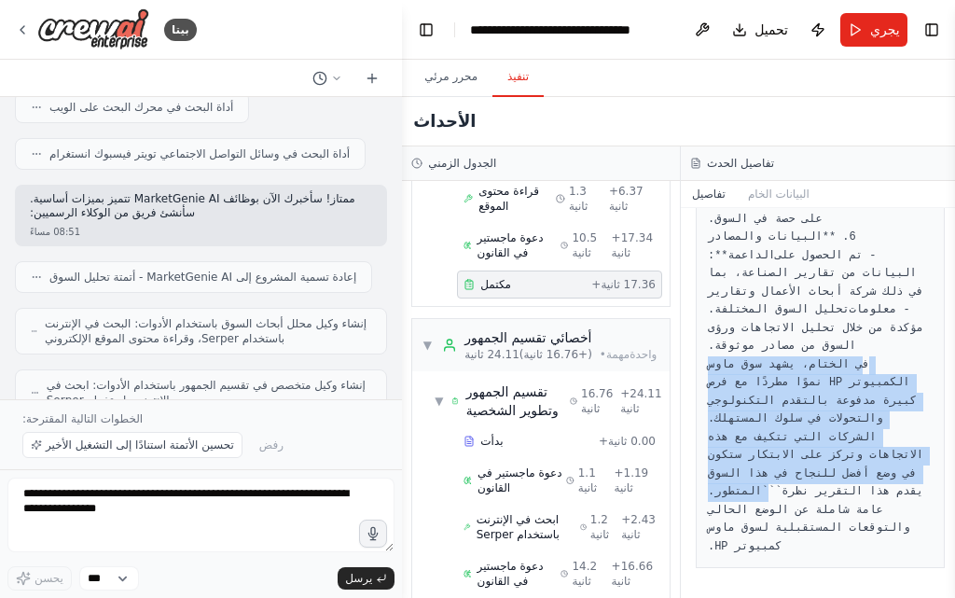
click at [835, 358] on font "في الختام، يشهد سوق ماوس الكمبيوتر HP نموًا مطردًا مع فرص كبيرة مدفوعة بالتقدم …" at bounding box center [819, 428] width 222 height 141
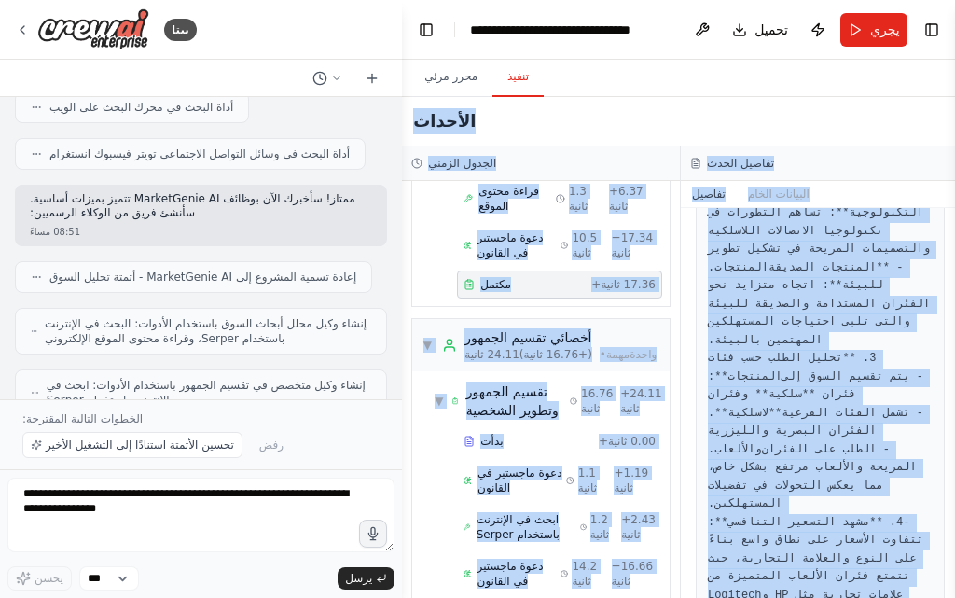
scroll to position [0, 0]
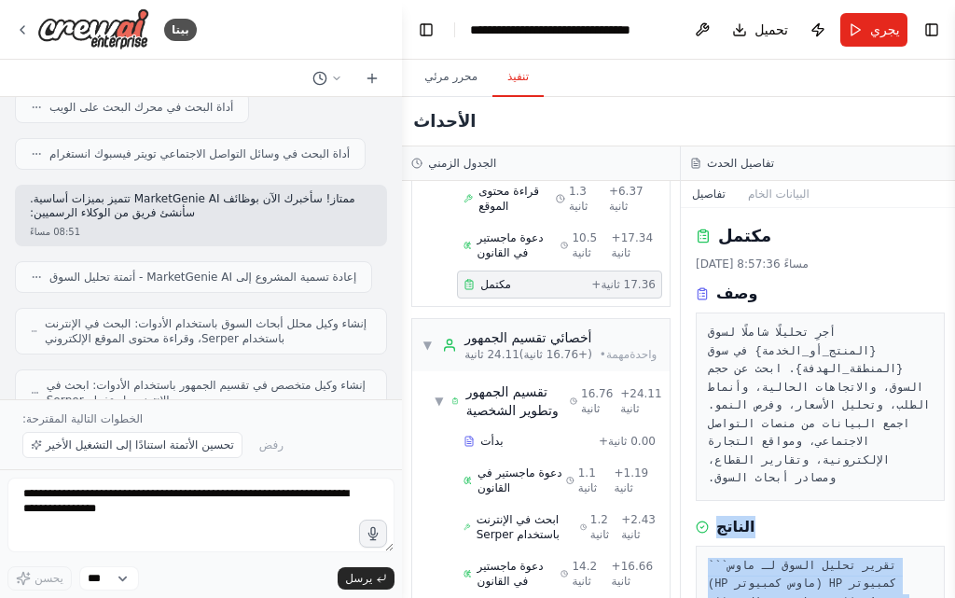
drag, startPoint x: 775, startPoint y: 556, endPoint x: 710, endPoint y: 528, distance: 71.0
copy div "الناتج ``` تقرير تحليل السوق لـ ماوس كمبيوتر HP (ماوس كمبيوتر HP) 1. **تقديرات …"
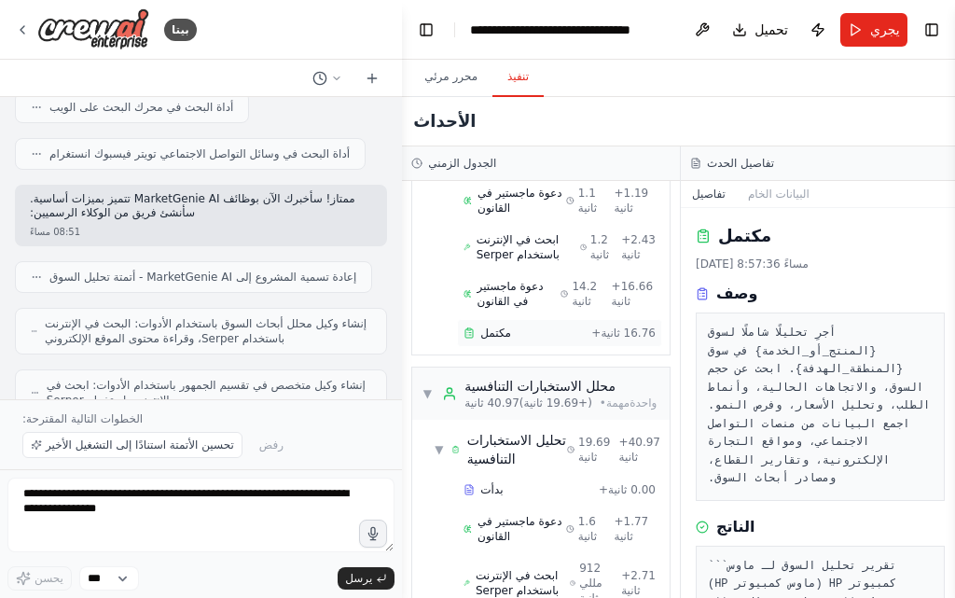
click at [530, 340] on div "مكتمل" at bounding box center [523, 332] width 120 height 15
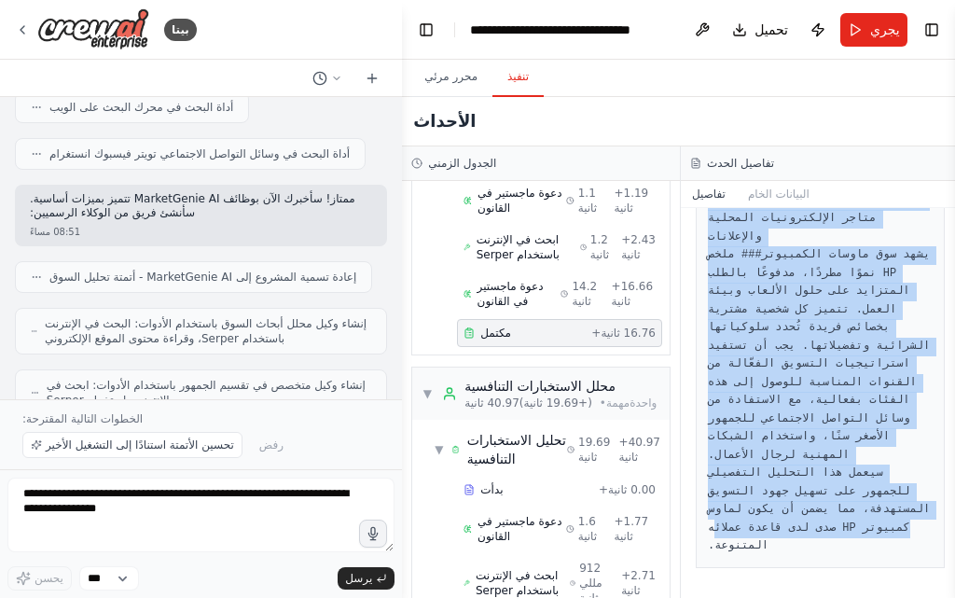
scroll to position [3093, 0]
drag, startPoint x: 717, startPoint y: 279, endPoint x: 709, endPoint y: 553, distance: 274.2
copy div "الناتج ### شرائح الجمهور المستهدف لماوس كمبيوتر HP (ماوس كمبيوتر HP) #### 1. **…"
click at [626, 313] on div "دعوة ماجستير في القانون 14.2 ثانية + 16.66 ثانية" at bounding box center [559, 293] width 205 height 43
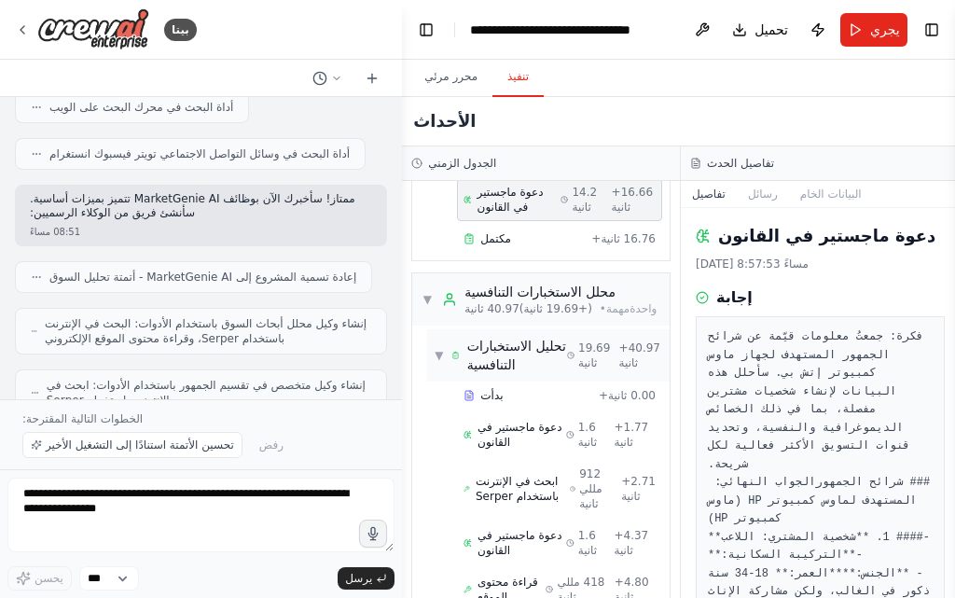
scroll to position [682, 0]
click at [547, 247] on div "مكتمل" at bounding box center [523, 239] width 120 height 15
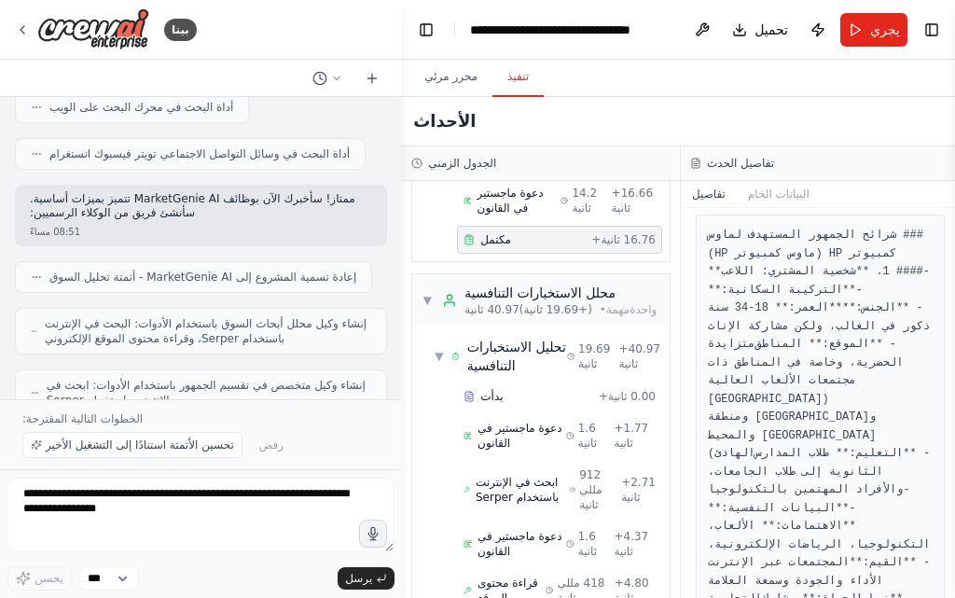
scroll to position [280, 0]
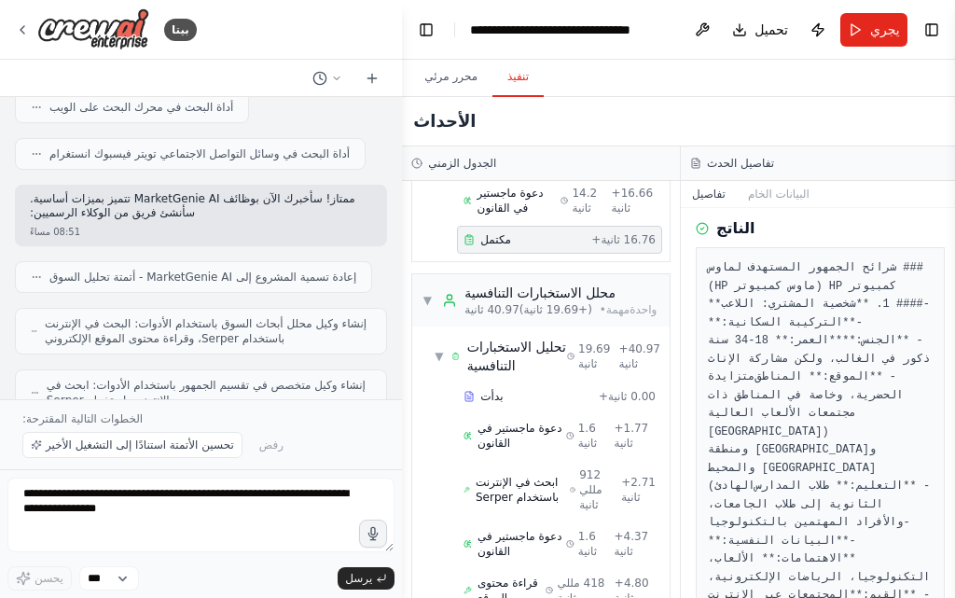
click at [818, 282] on font "### شرائح الجمهور المستهدف لماوس كمبيوتر HP (ماوس كمبيوتر HP)" at bounding box center [819, 277] width 222 height 32
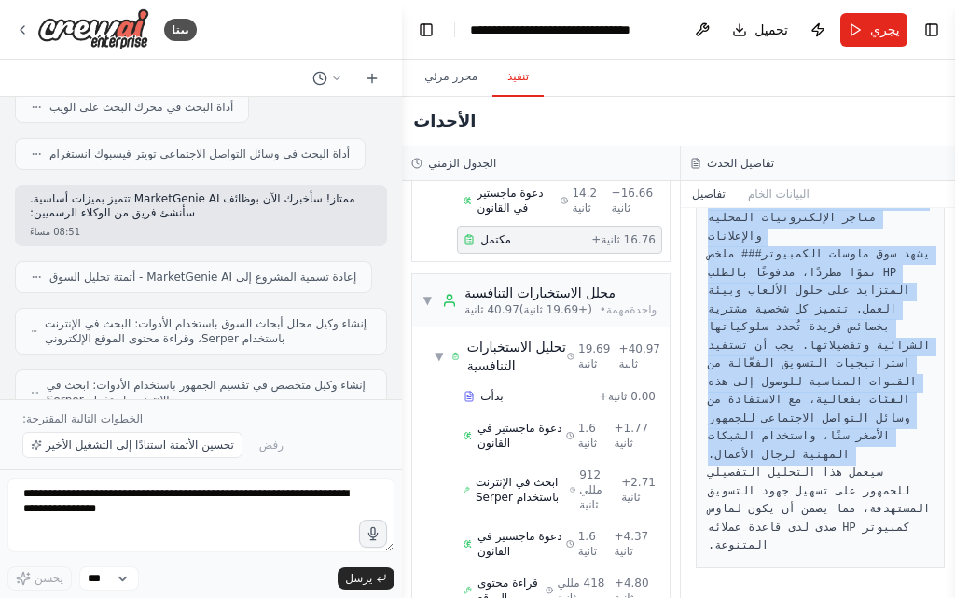
scroll to position [3093, 0]
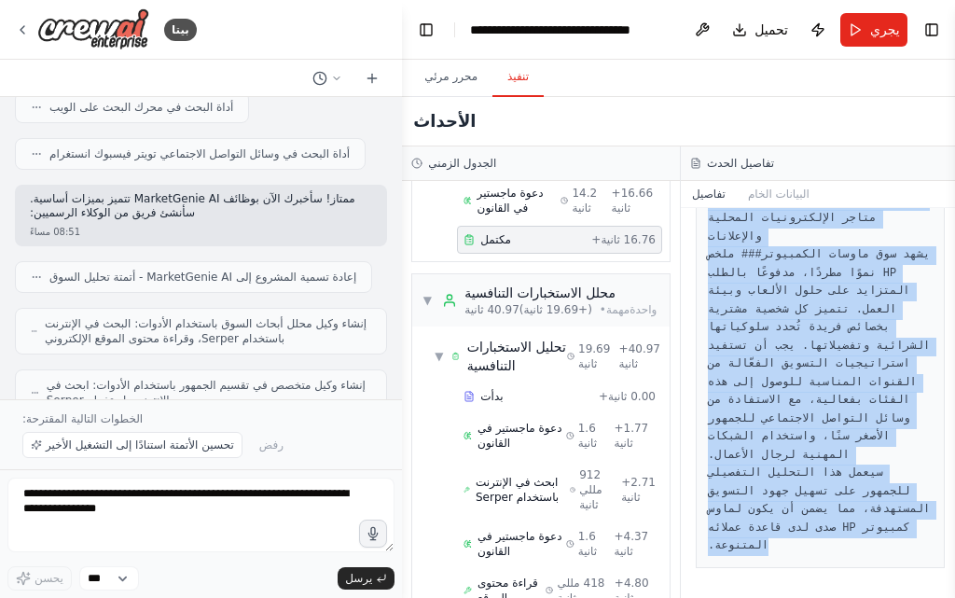
drag, startPoint x: 818, startPoint y: 282, endPoint x: 756, endPoint y: 562, distance: 286.4
copy pre "### شرائح الجمهور المستهدف لماوس كمبيوتر HP (ماوس كمبيوتر HP) #### 1. **شخصية ا…"
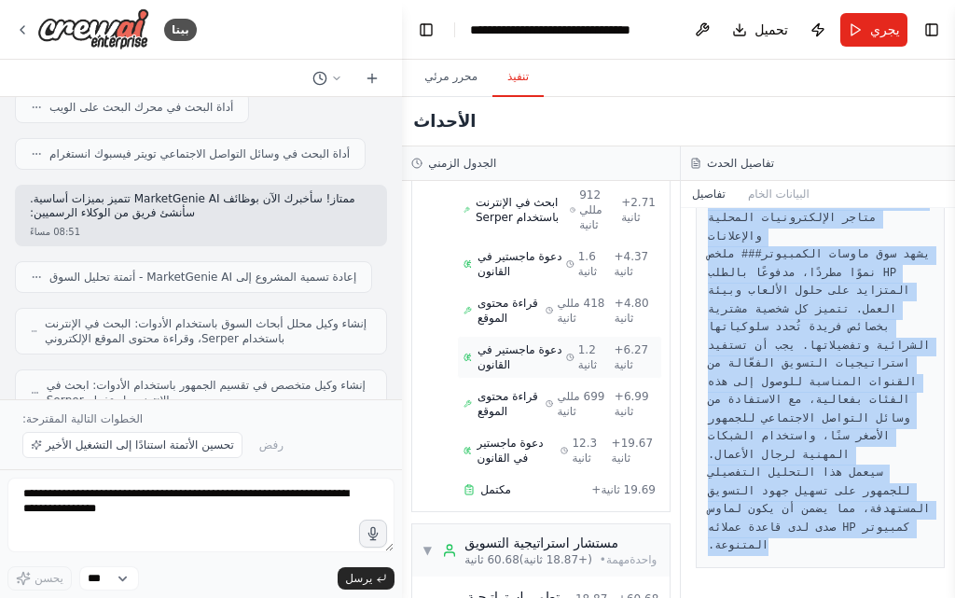
scroll to position [1148, 0]
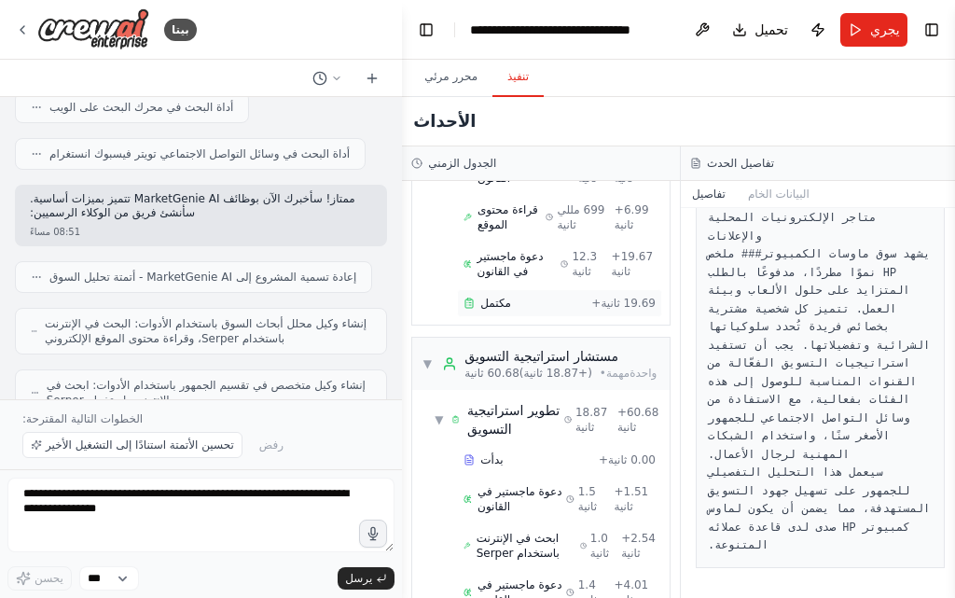
click at [522, 317] on div "مكتمل + 19.69 ثانية" at bounding box center [559, 303] width 205 height 28
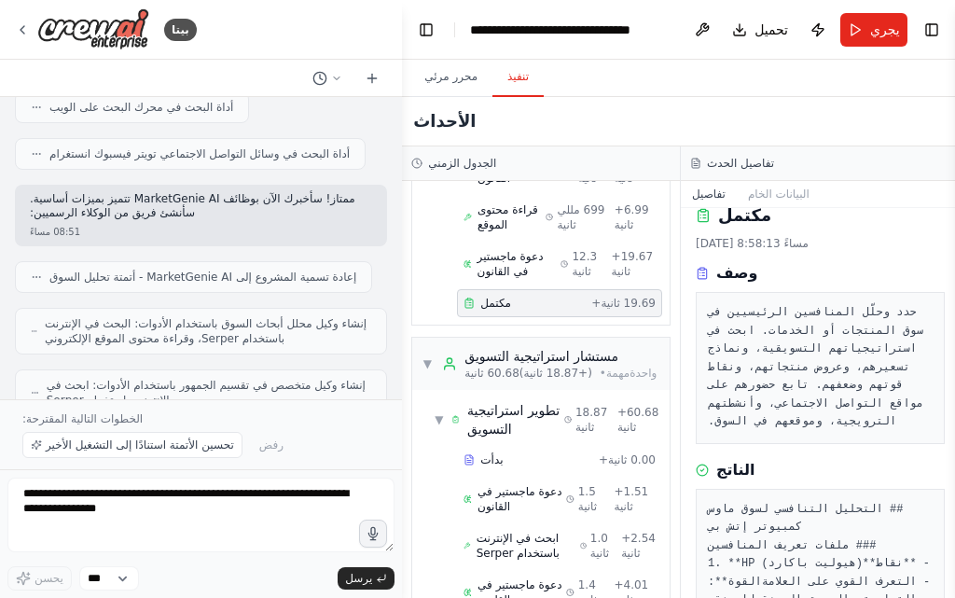
scroll to position [0, 0]
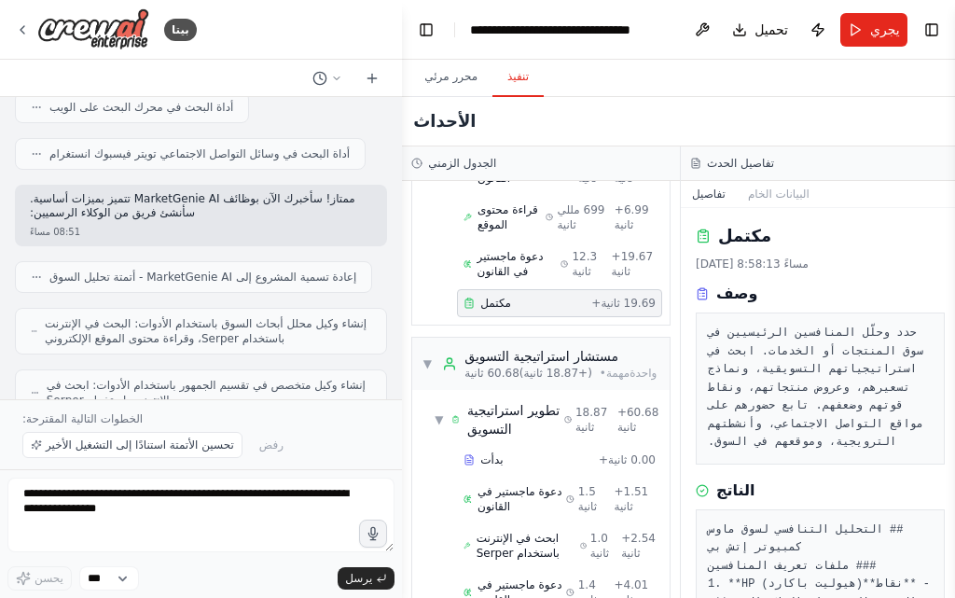
drag, startPoint x: 827, startPoint y: 543, endPoint x: 885, endPoint y: 510, distance: 66.4
copy div "الناتج ## التحليل التنافسي لسوق ماوس كمبيوتر إتش بي ### ملفات تعريف المنافسين 1…"
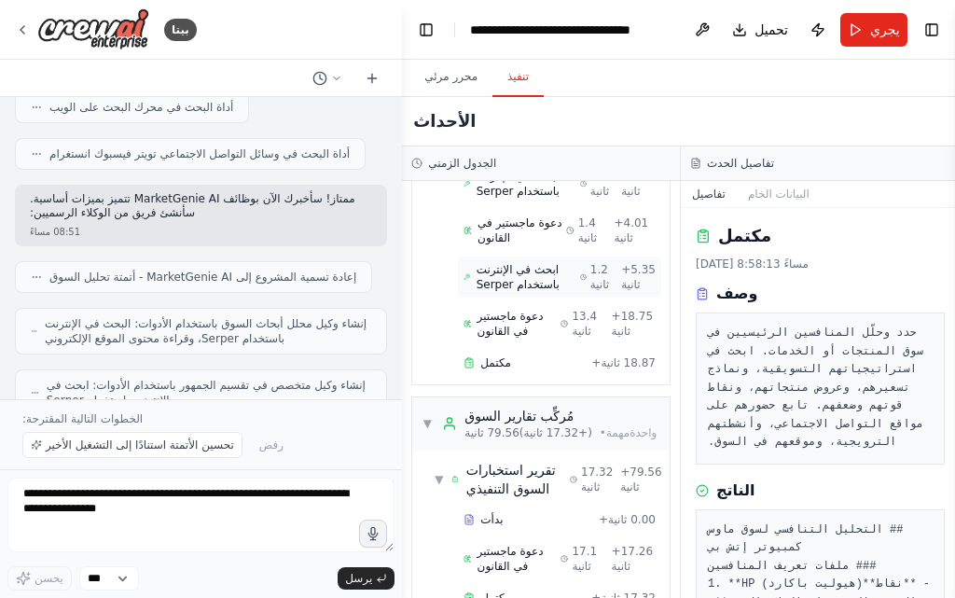
scroll to position [1614, 0]
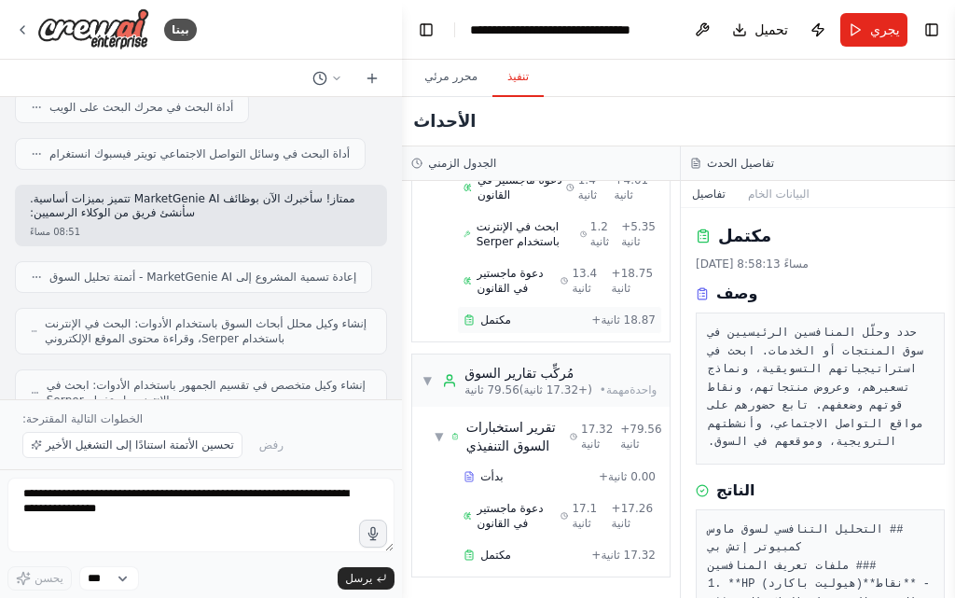
click at [523, 327] on div "مكتمل" at bounding box center [523, 319] width 120 height 15
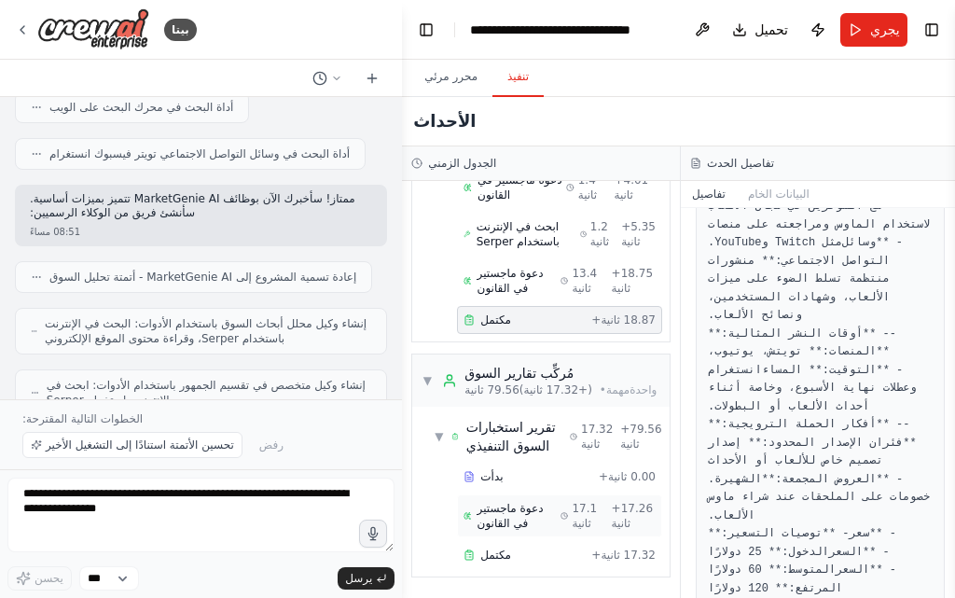
scroll to position [1709, 0]
click at [535, 560] on div "مكتمل" at bounding box center [523, 554] width 120 height 15
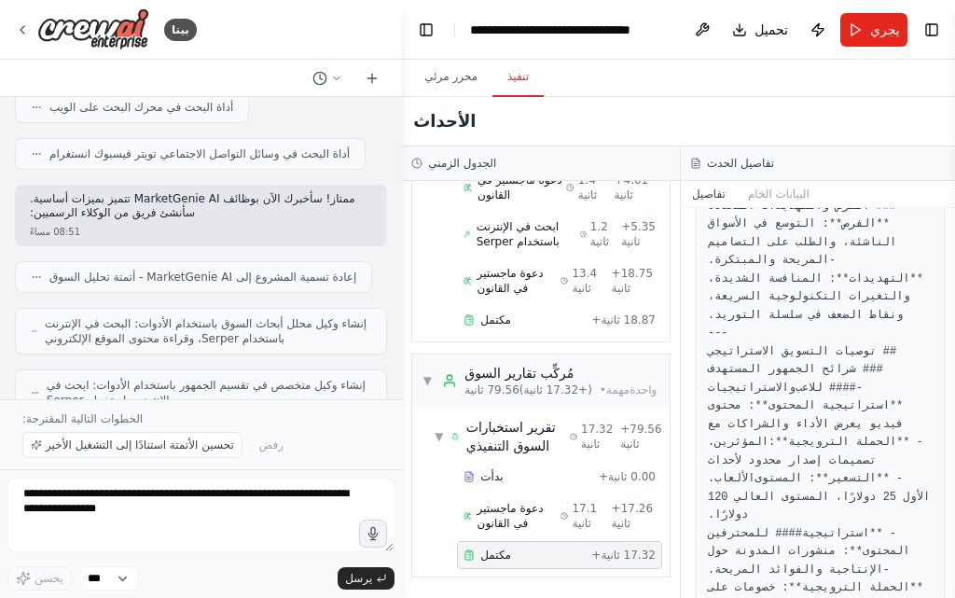
scroll to position [3113, 0]
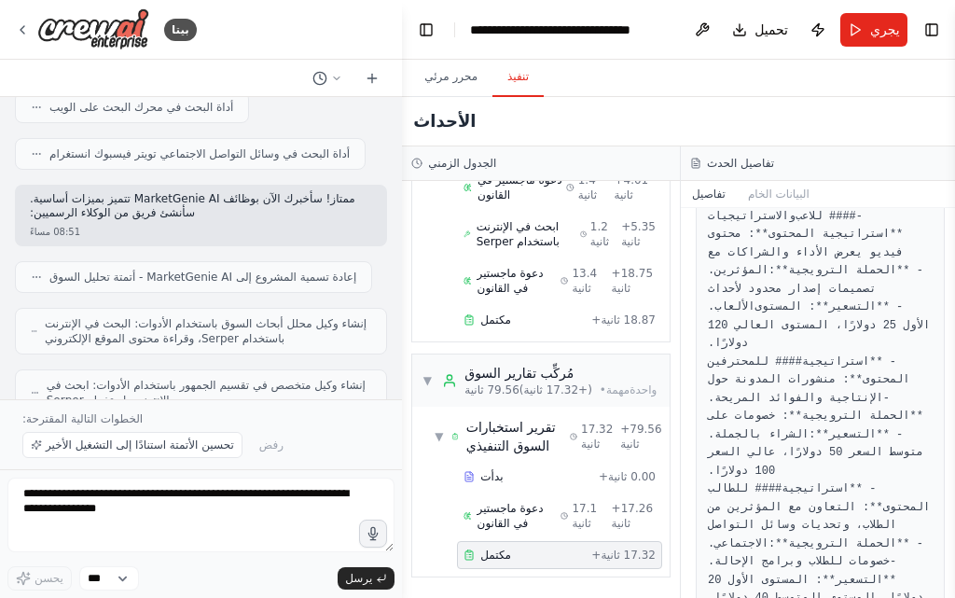
drag, startPoint x: 948, startPoint y: 448, endPoint x: 928, endPoint y: 463, distance: 25.9
click at [954, 519] on button "تبديل الشريط الجانبي" at bounding box center [954, 299] width 15 height 598
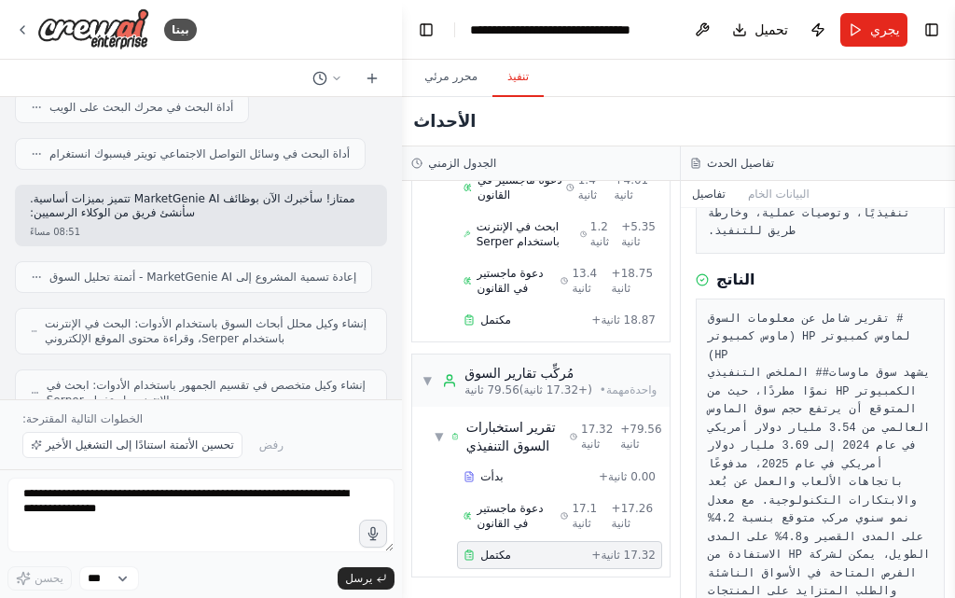
scroll to position [11, 0]
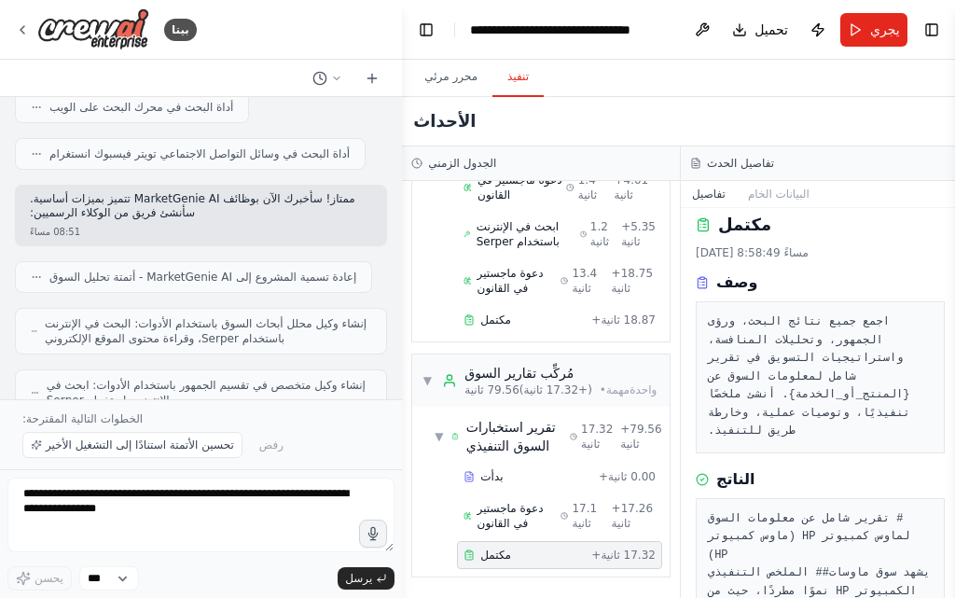
drag, startPoint x: 853, startPoint y: 553, endPoint x: 857, endPoint y: 454, distance: 98.9
click at [857, 454] on div "مكتمل 1/9/2025، 8:58:49 مساءً وصف اجمع جميع نتائج البحث، ورؤى الجمهور، وتحليلات…" at bounding box center [820, 403] width 279 height 390
copy div "الناتج # تقرير شامل عن معلومات السوق لماوس كمبيوتر HP (ماوس كمبيوتر HP) ## المل…"
click at [158, 444] on font "تحسين الأتمتة استنادًا إلى التشغيل الأخير" at bounding box center [140, 444] width 188 height 13
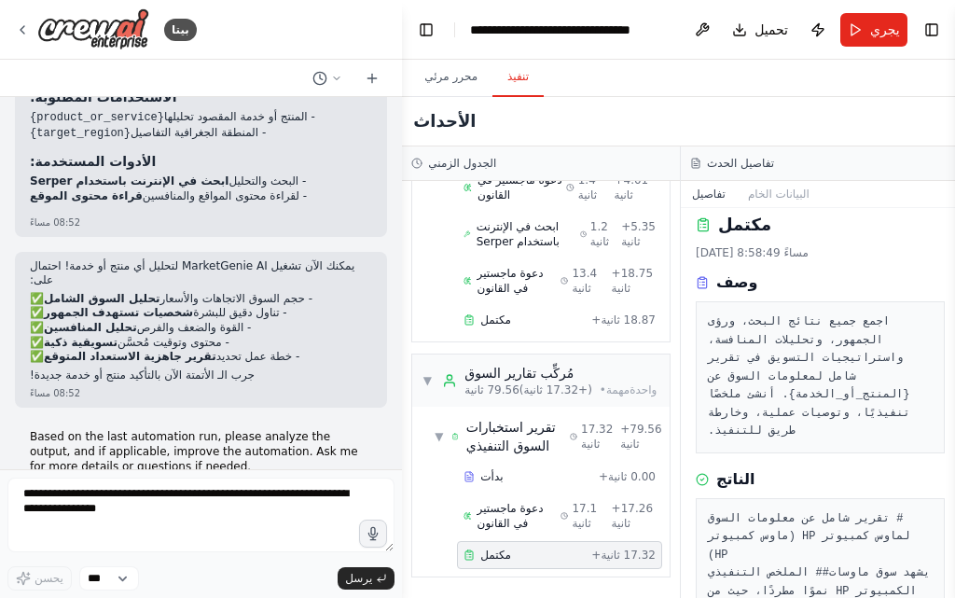
scroll to position [2166, 0]
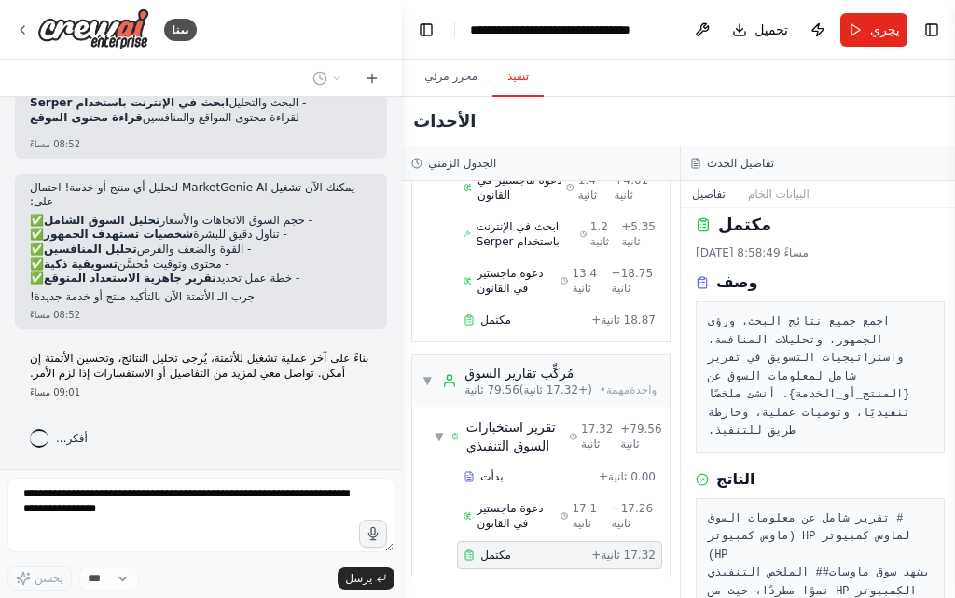
click at [768, 520] on font "# تقرير شامل عن معلومات السوق لماوس كمبيوتر HP (ماوس كمبيوتر HP)" at bounding box center [812, 536] width 209 height 49
click at [276, 385] on div "09:01 مساءً" at bounding box center [201, 392] width 342 height 14
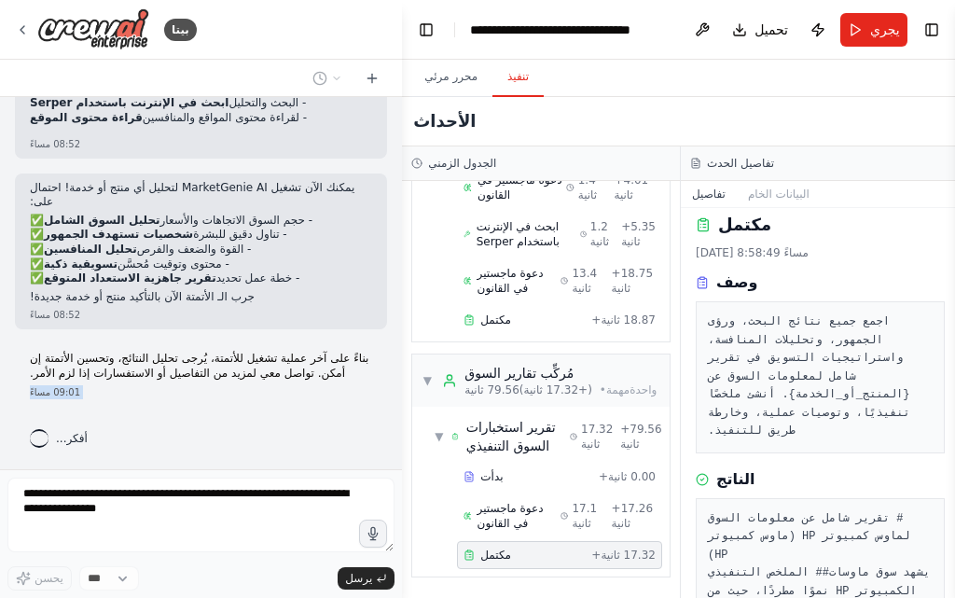
click at [276, 385] on div "09:01 مساءً" at bounding box center [201, 392] width 342 height 14
click at [275, 371] on font "بناءً على آخر عملية تشغيل للأتمتة، يُرجى تحليل النتائج، وتحسين الأتمتة إن أمكن.…" at bounding box center [199, 365] width 338 height 28
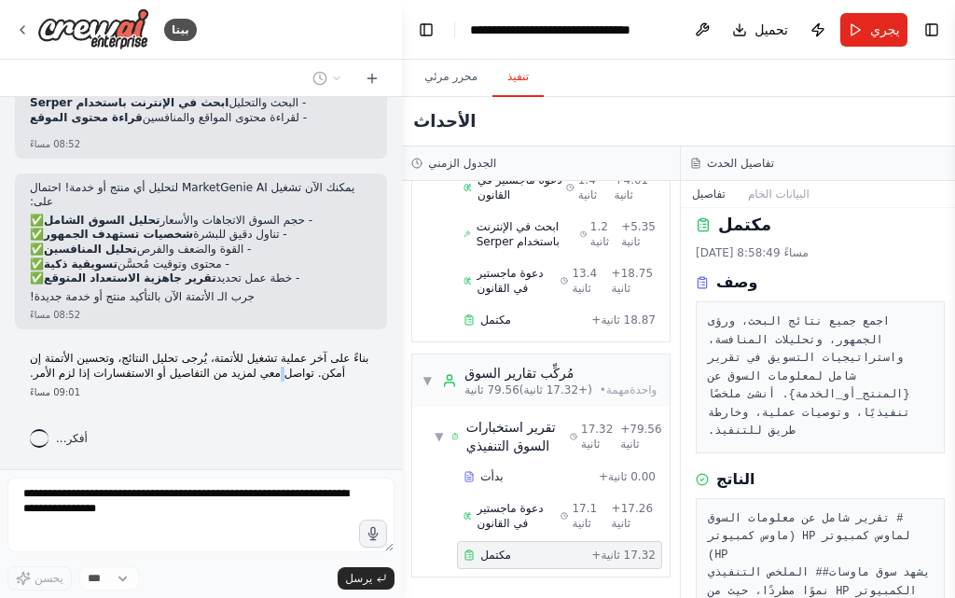
click at [275, 371] on font "بناءً على آخر عملية تشغيل للأتمتة، يُرجى تحليل النتائج، وتحسين الأتمتة إن أمكن.…" at bounding box center [199, 365] width 338 height 28
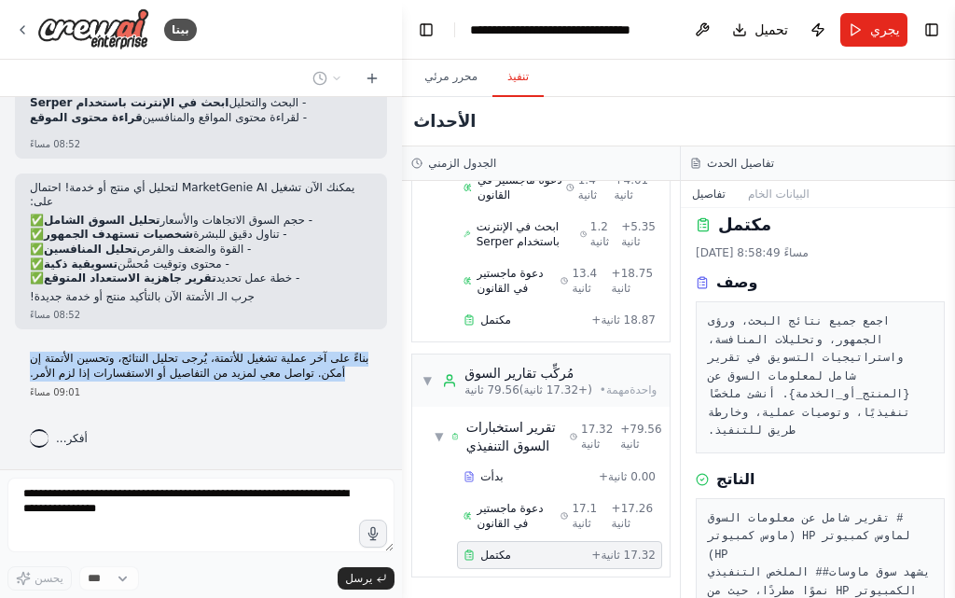
click at [275, 371] on font "بناءً على آخر عملية تشغيل للأتمتة، يُرجى تحليل النتائج، وتحسين الأتمتة إن أمكن.…" at bounding box center [199, 365] width 338 height 28
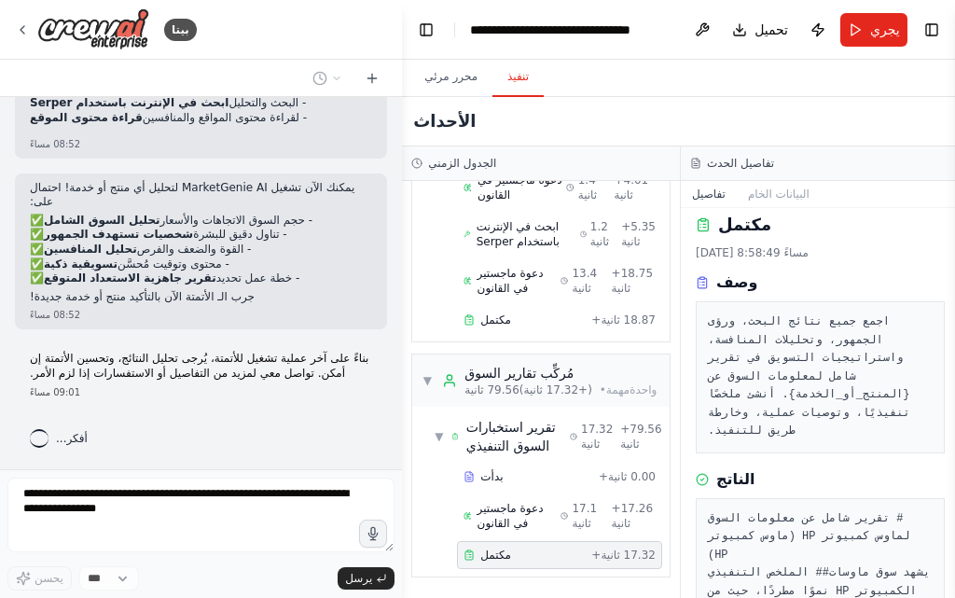
click at [279, 417] on div "الاسم المقترح: MarketGenie AI 🧞‍♂️ وظائف المساعدة: تحليل شامل للسوق جمع البيانا…" at bounding box center [201, 283] width 402 height 372
click at [286, 374] on font "بناءً على آخر عملية تشغيل للأتمتة، يُرجى تحليل النتائج، وتحسين الأتمتة إن أمكن.…" at bounding box center [199, 365] width 338 height 28
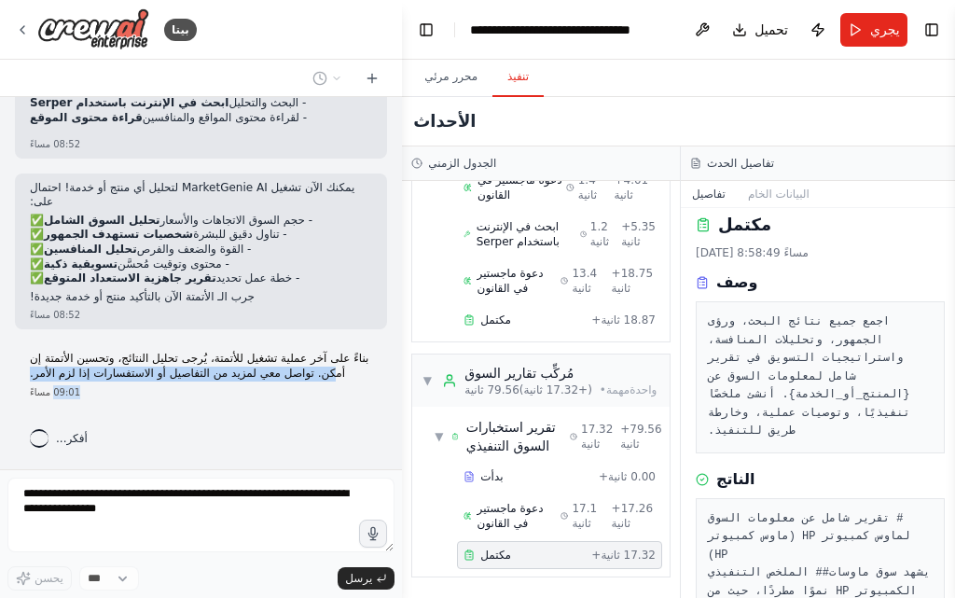
drag, startPoint x: 325, startPoint y: 379, endPoint x: 300, endPoint y: 383, distance: 25.4
click at [300, 383] on div "بناءً على آخر عملية تشغيل للأتمتة، يُرجى تحليل النتائج، وتحسين الأتمتة إن أمكن.…" at bounding box center [201, 375] width 372 height 62
click at [307, 372] on font "بناءً على آخر عملية تشغيل للأتمتة، يُرجى تحليل النتائج، وتحسين الأتمتة إن أمكن.…" at bounding box center [199, 365] width 338 height 28
drag, startPoint x: 307, startPoint y: 372, endPoint x: 26, endPoint y: 377, distance: 280.7
click at [26, 377] on div "بناءً على آخر عملية تشغيل للأتمتة، يُرجى تحليل النتائج، وتحسين الأتمتة إن أمكن.…" at bounding box center [201, 375] width 372 height 62
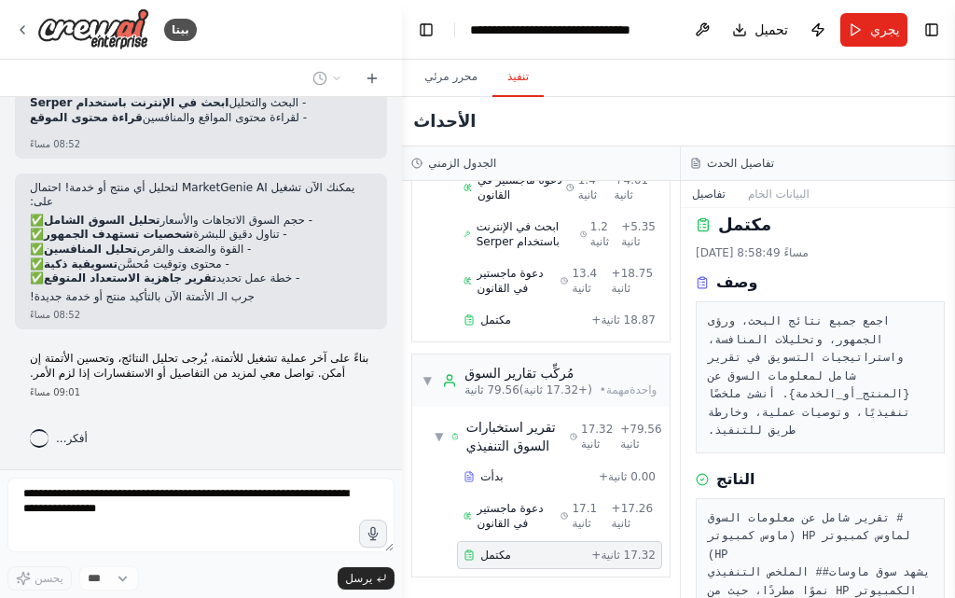
click at [343, 363] on font "بناءً على آخر عملية تشغيل للأتمتة، يُرجى تحليل النتائج، وتحسين الأتمتة إن أمكن.…" at bounding box center [199, 365] width 338 height 28
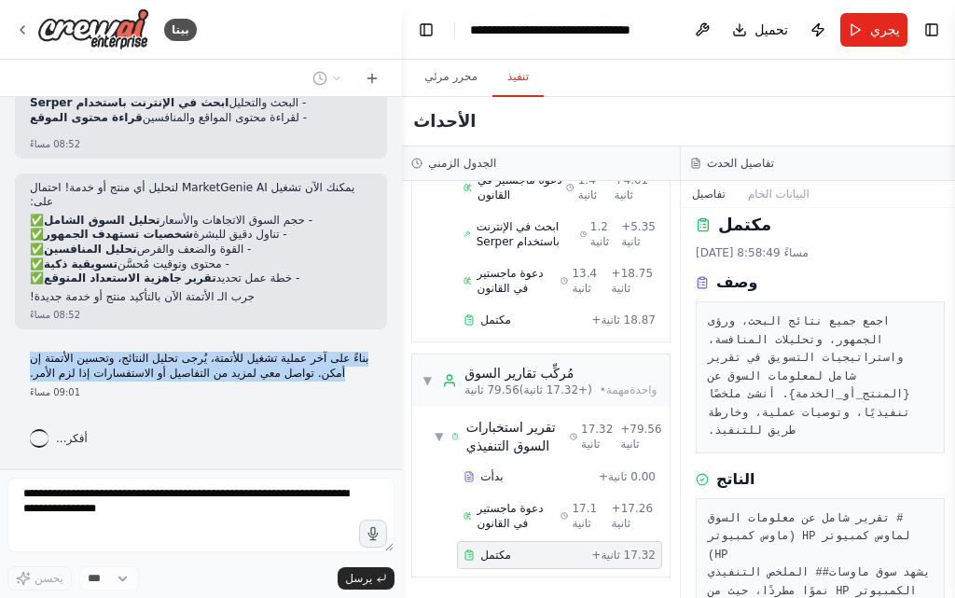
click at [364, 362] on div "بناءً على آخر عملية تشغيل للأتمتة، يُرجى تحليل النتائج، وتحسين الأتمتة إن أمكن.…" at bounding box center [201, 375] width 372 height 62
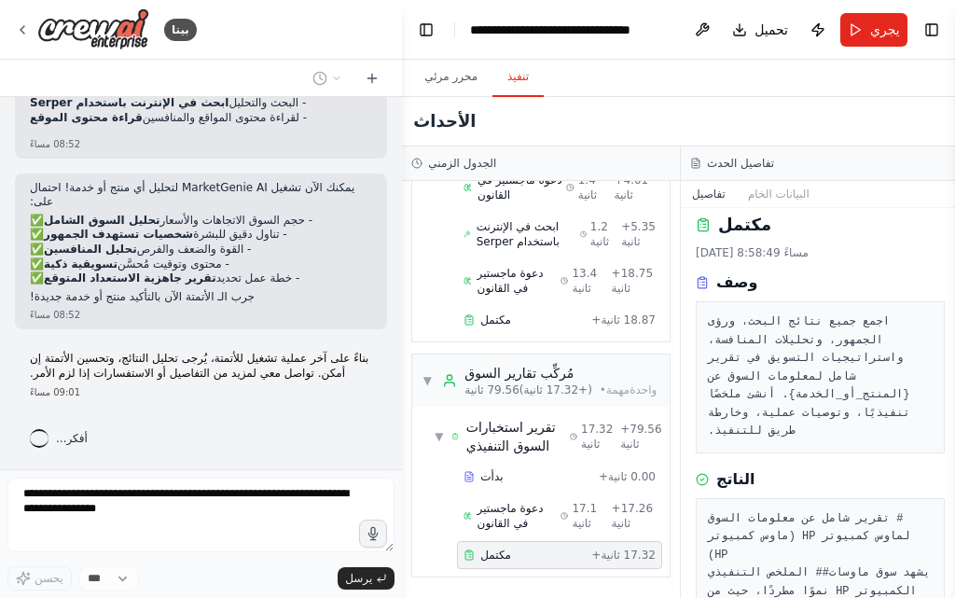
click at [321, 371] on font "بناءً على آخر عملية تشغيل للأتمتة، يُرجى تحليل النتائج، وتحسين الأتمتة إن أمكن.…" at bounding box center [199, 365] width 338 height 28
drag, startPoint x: 270, startPoint y: 356, endPoint x: 209, endPoint y: 372, distance: 63.5
click at [209, 372] on font "بناءً على آخر عملية تشغيل للأتمتة، يُرجى تحليل النتائج، وتحسين الأتمتة إن أمكن.…" at bounding box center [199, 365] width 338 height 28
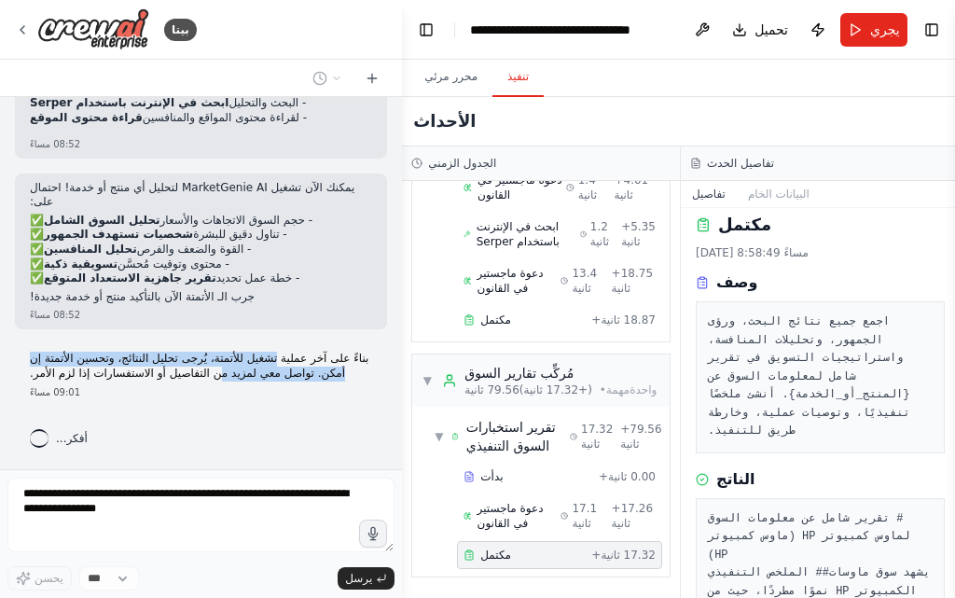
click at [209, 372] on font "بناءً على آخر عملية تشغيل للأتمتة، يُرجى تحليل النتائج، وتحسين الأتمتة إن أمكن.…" at bounding box center [199, 365] width 338 height 28
click at [202, 403] on div "بناءً على آخر عملية تشغيل للأتمتة، يُرجى تحليل النتائج، وتحسين الأتمتة إن أمكن.…" at bounding box center [201, 375] width 372 height 62
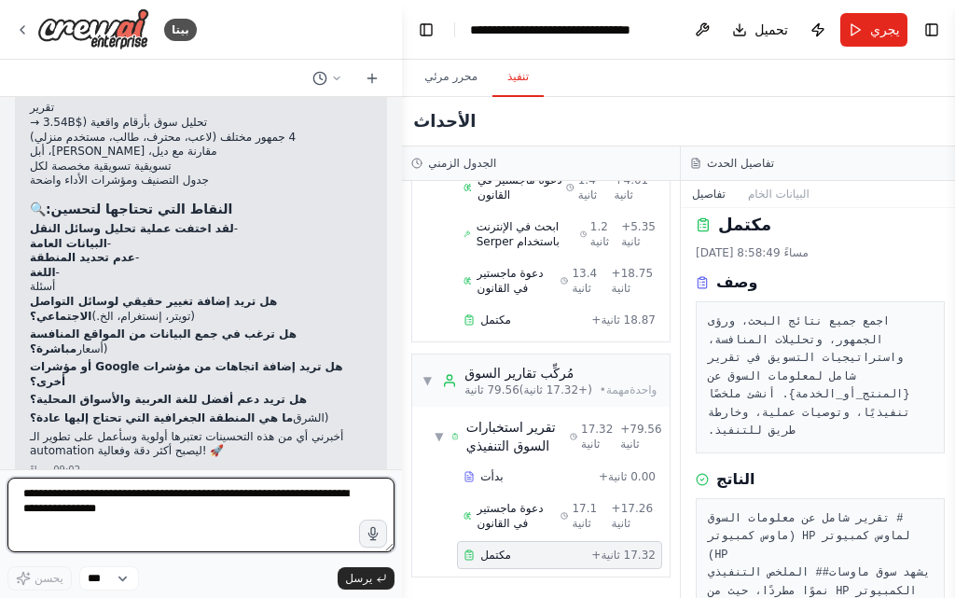
scroll to position [2593, 0]
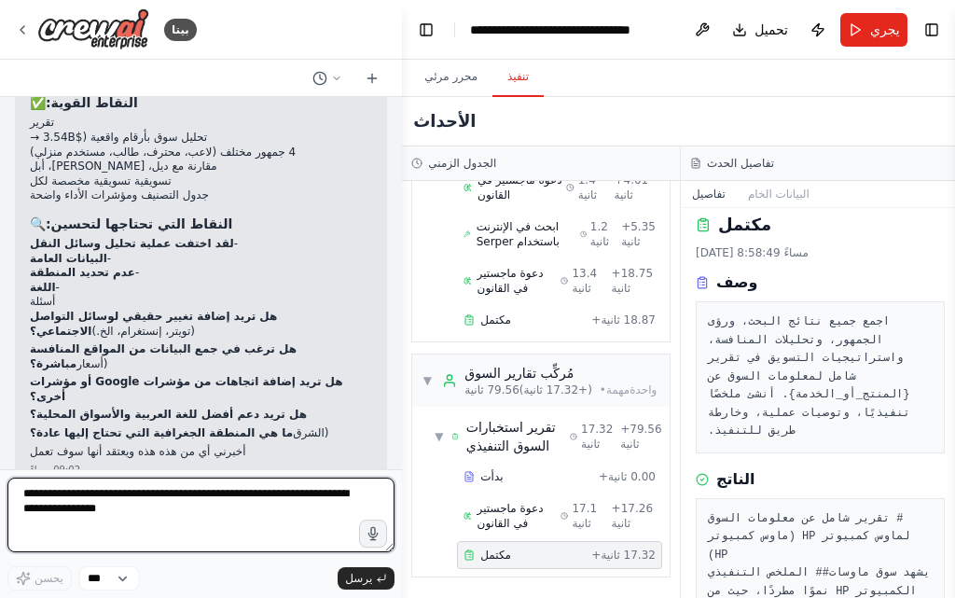
click at [174, 493] on textarea at bounding box center [200, 514] width 387 height 75
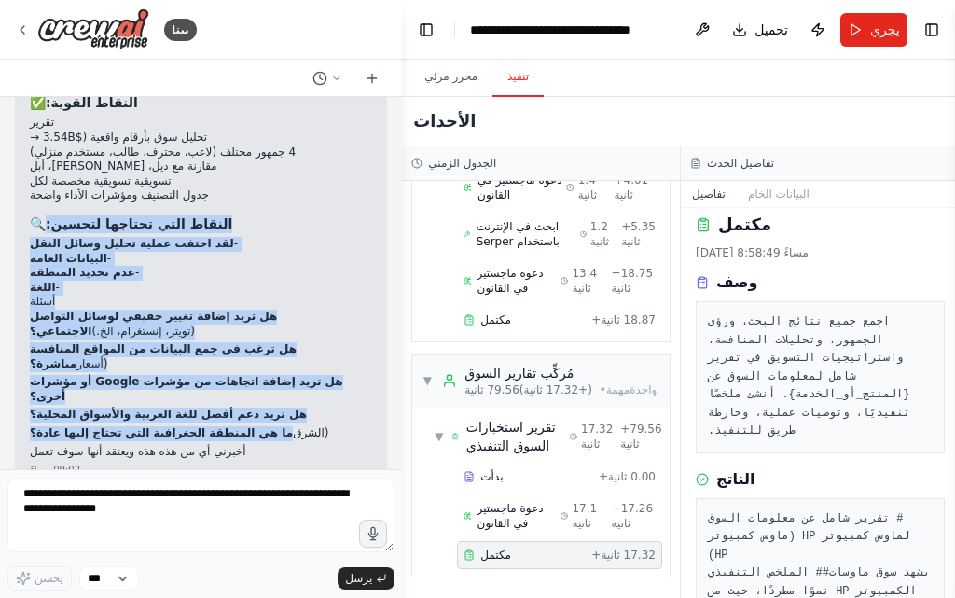
drag, startPoint x: 298, startPoint y: 401, endPoint x: 202, endPoint y: 226, distance: 199.9
click at [202, 226] on div "▶ عملية التفكير ممتاز! تم تشغيل MarketGenie AI بشكل فعال وأنتج تقريرًا شاملاً ع…" at bounding box center [201, 233] width 342 height 454
copy div "النقاط التي تحتاجها لتحسين: لقد اختفت عملية تحليل وسائل النقل - البيانات العامة…"
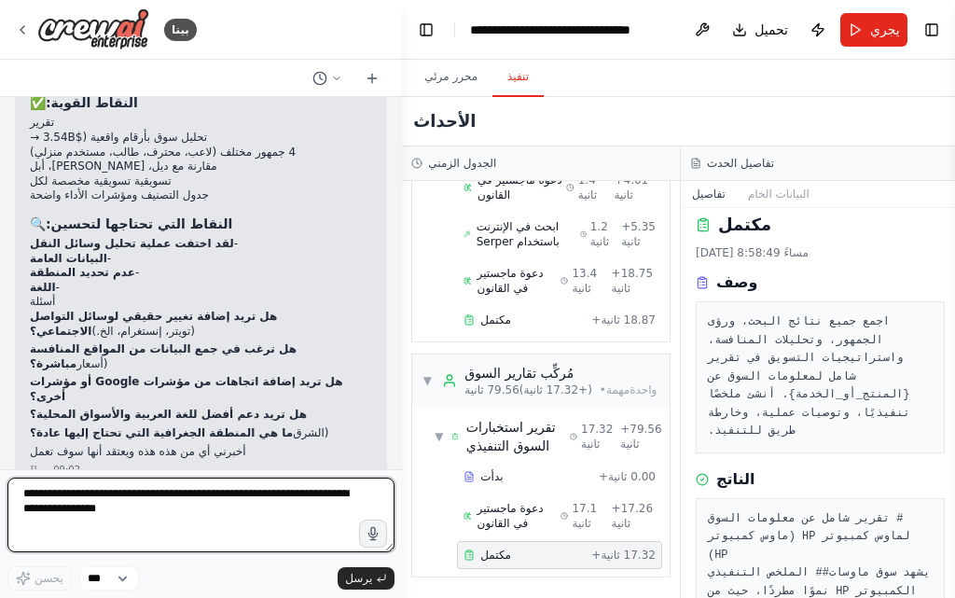
click at [195, 522] on textarea at bounding box center [200, 514] width 387 height 75
paste textarea "**********"
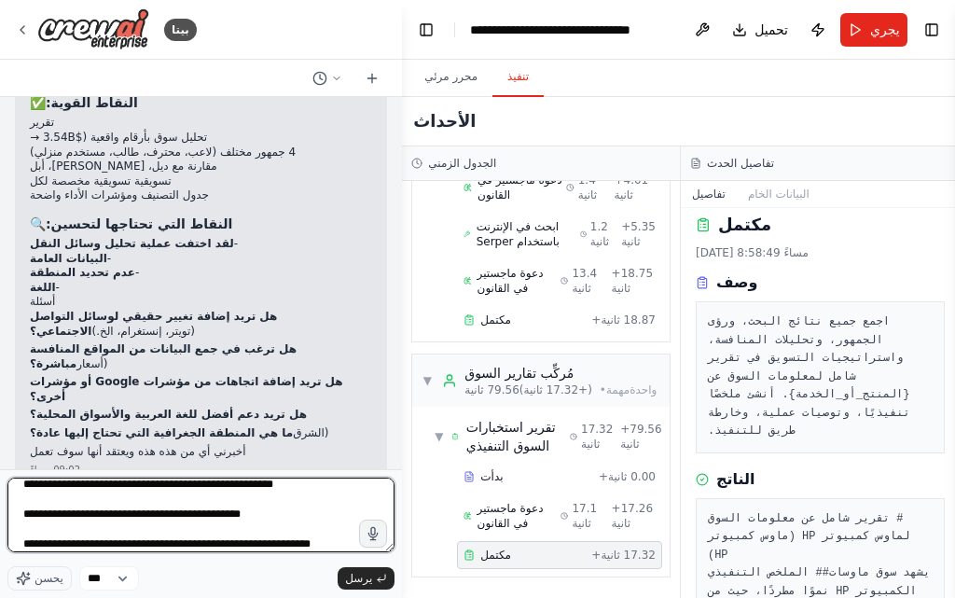
scroll to position [188, 0]
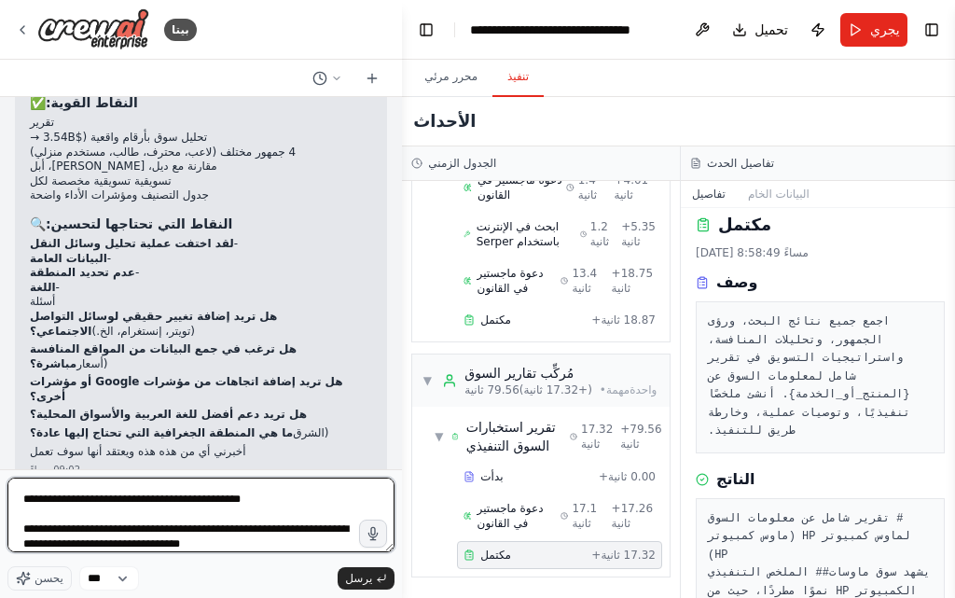
type textarea "**********"
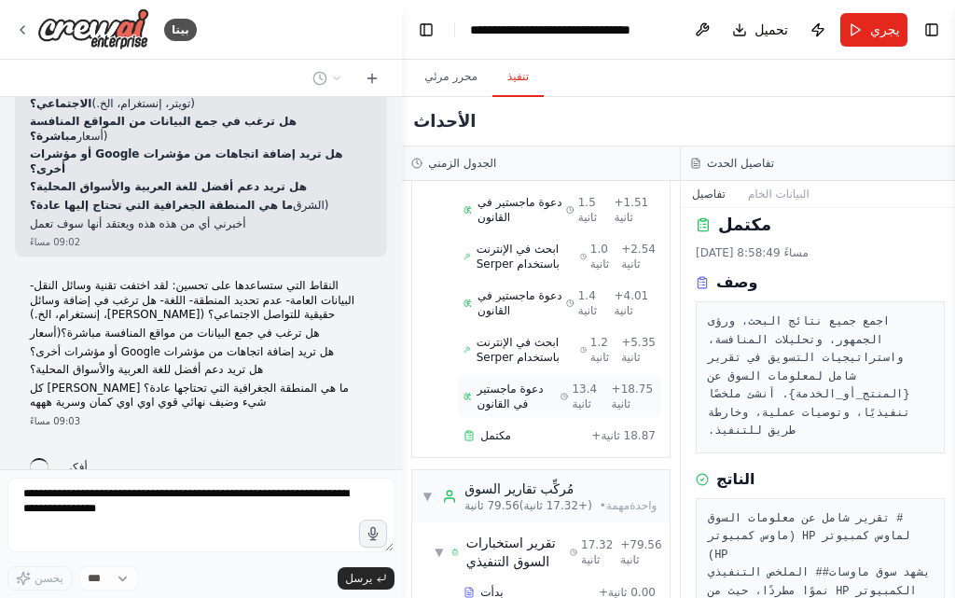
scroll to position [1429, 0]
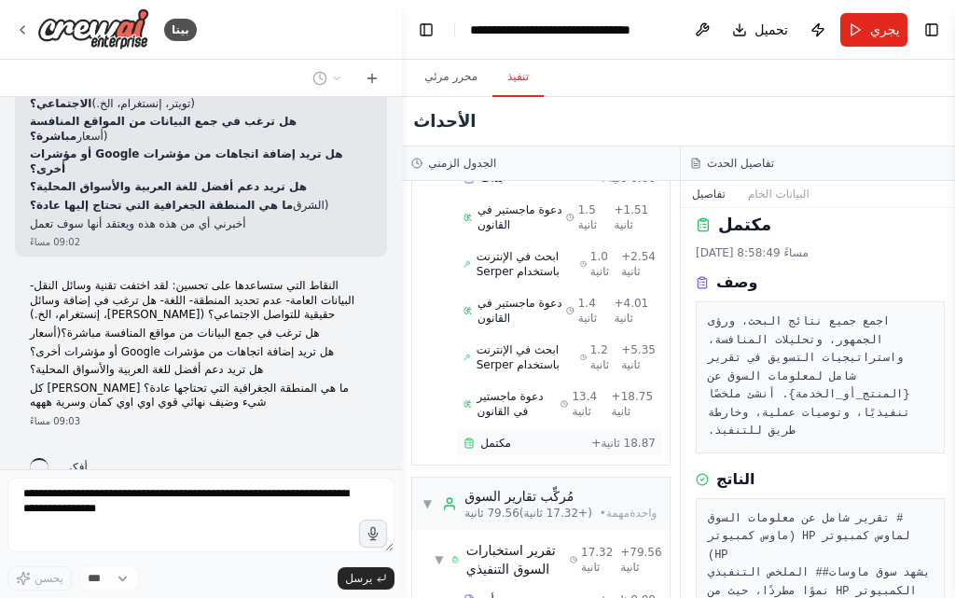
click at [503, 457] on div "مكتمل + 18.87 ثانية" at bounding box center [559, 443] width 205 height 28
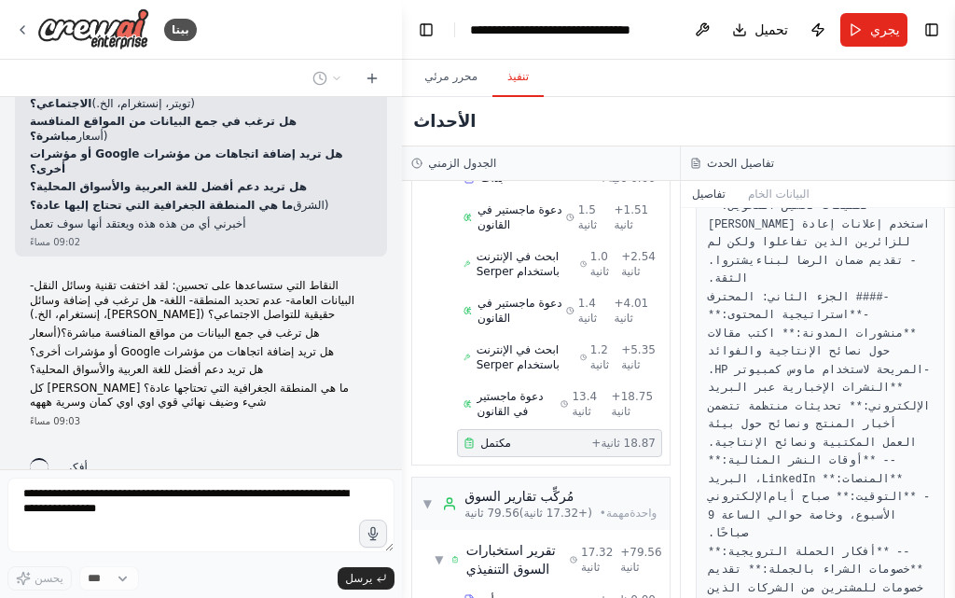
scroll to position [1223, 0]
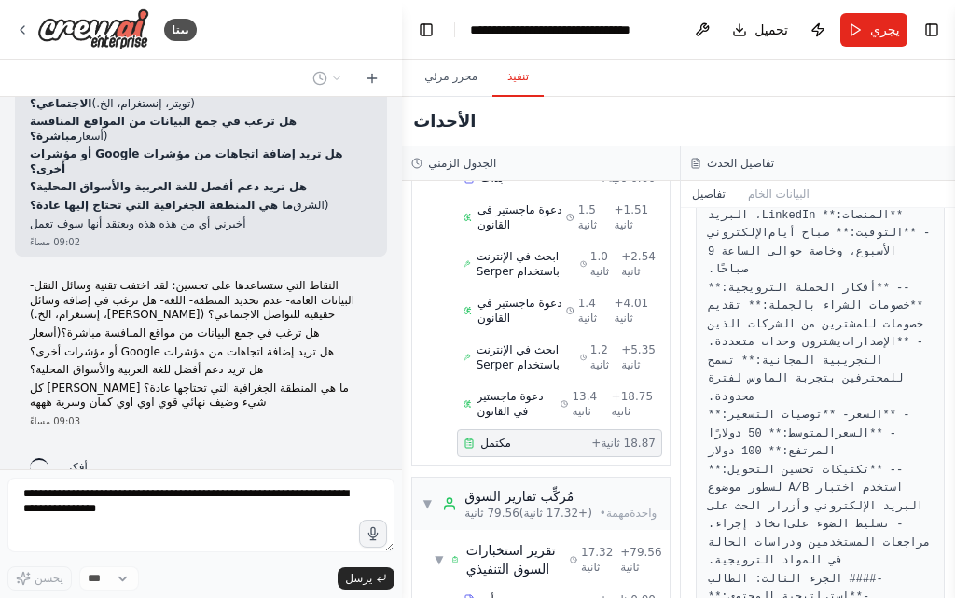
click at [778, 113] on font "- **منشورات المدونة:** اكتب مقالات حول نصائح الإنتاجية والفوائد المريحة لاستخدا…" at bounding box center [815, 79] width 215 height 68
click at [797, 113] on font "- **منشورات المدونة:** اكتب مقالات حول نصائح الإنتاجية والفوائد المريحة لاستخدا…" at bounding box center [815, 79] width 215 height 68
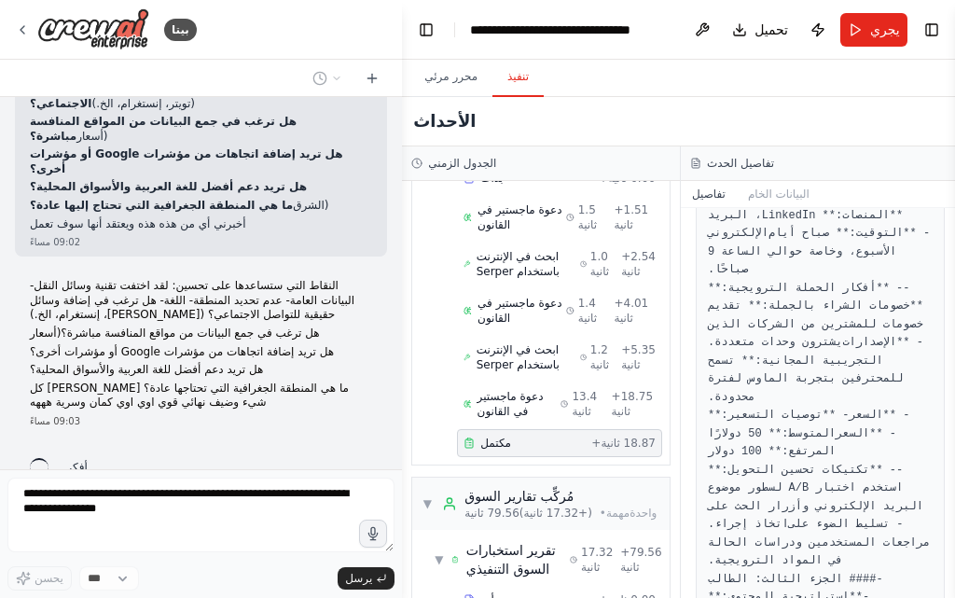
click at [797, 113] on font "- **منشورات المدونة:** اكتب مقالات حول نصائح الإنتاجية والفوائد المريحة لاستخدا…" at bounding box center [815, 79] width 215 height 68
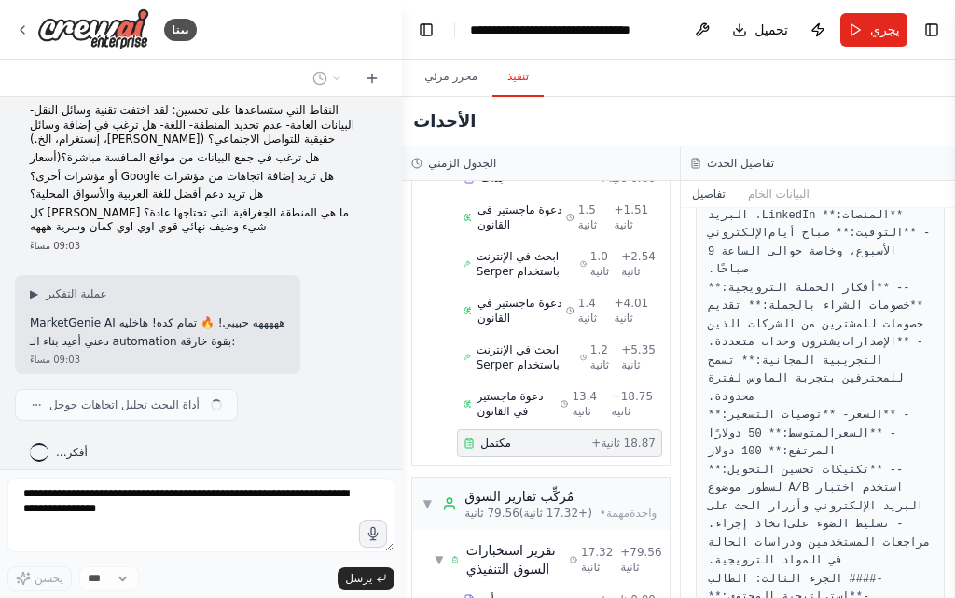
scroll to position [2981, 0]
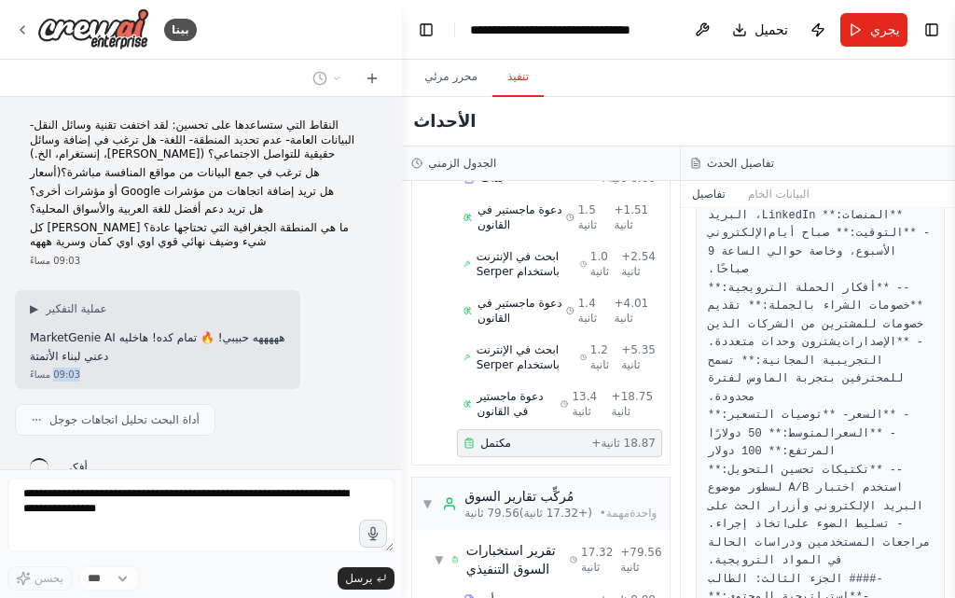
drag, startPoint x: 193, startPoint y: 317, endPoint x: 158, endPoint y: 340, distance: 41.6
click at [158, 340] on div "الاسم المقترح: MarketGenie AI 🧞‍♂️ وظائف المساعدة: تحليل شامل للسوق جمع البيانا…" at bounding box center [201, 283] width 402 height 372
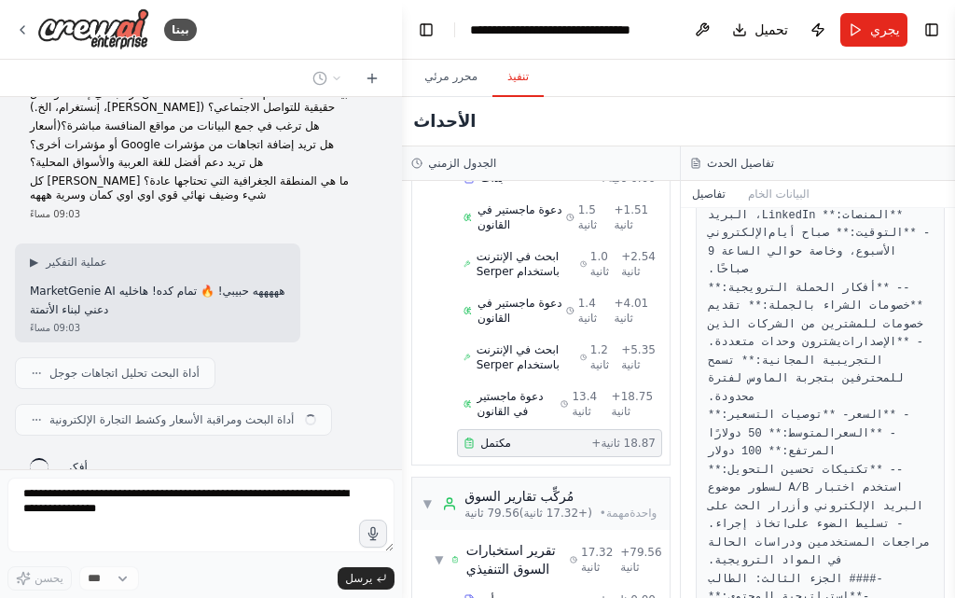
click at [48, 255] on div "▶ عملية التفكير هههههه حبيبي! 🔥 تمام كده! هاخليه MarketGenie AI دعني لبناء الأت…" at bounding box center [157, 286] width 255 height 62
click at [63, 284] on font "هههههه حبيبي! 🔥 تمام كده! هاخليه MarketGenie AI" at bounding box center [157, 290] width 255 height 13
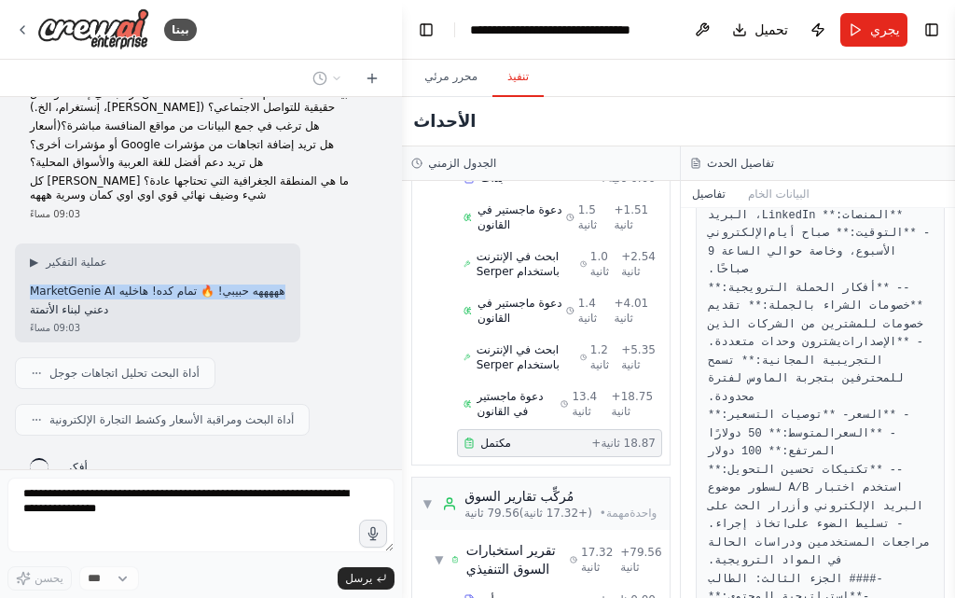
click at [111, 284] on font "هههههه حبيبي! 🔥 تمام كده! هاخليه MarketGenie AI" at bounding box center [157, 290] width 255 height 13
click at [117, 321] on div "09:03 مساءً" at bounding box center [157, 328] width 255 height 14
drag, startPoint x: 113, startPoint y: 284, endPoint x: 71, endPoint y: 256, distance: 50.4
click at [71, 256] on div "▶ عملية التفكير هههههه حبيبي! 🔥 تمام كده! هاخليه MarketGenie AI دعني لبناء الأت…" at bounding box center [157, 286] width 255 height 62
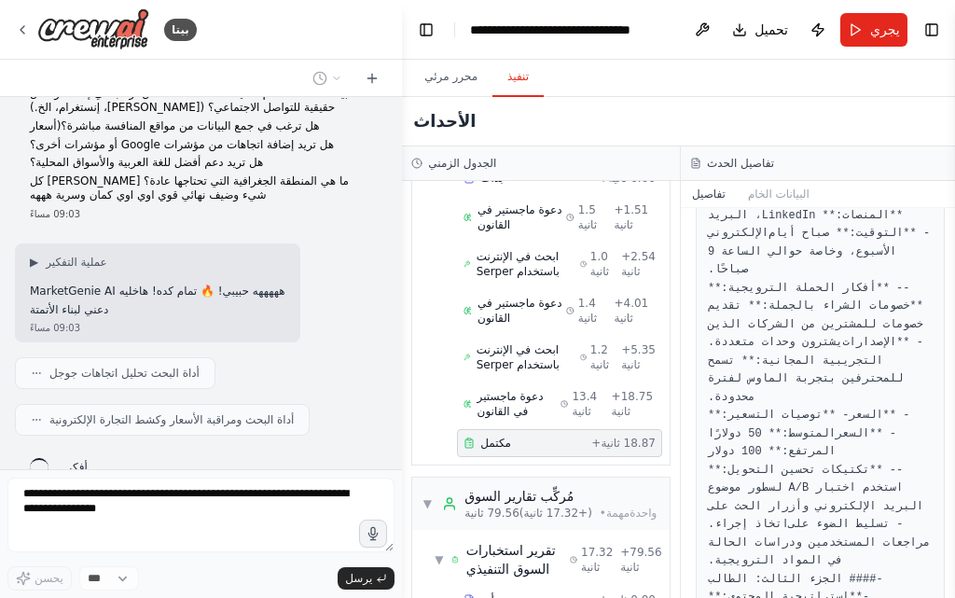
click at [130, 366] on font "أداة البحث تحليل اتجاهات جوجل" at bounding box center [124, 372] width 150 height 13
click at [196, 408] on div "الاسم المقترح: MarketGenie AI 🧞‍♂️ وظائف المساعدة: تحليل شامل للسوق جمع البيانا…" at bounding box center [201, 283] width 402 height 372
click at [201, 413] on font "أداة البحث ومراقبة الأسعار وكشط التجارة الإلكترونية" at bounding box center [171, 419] width 244 height 13
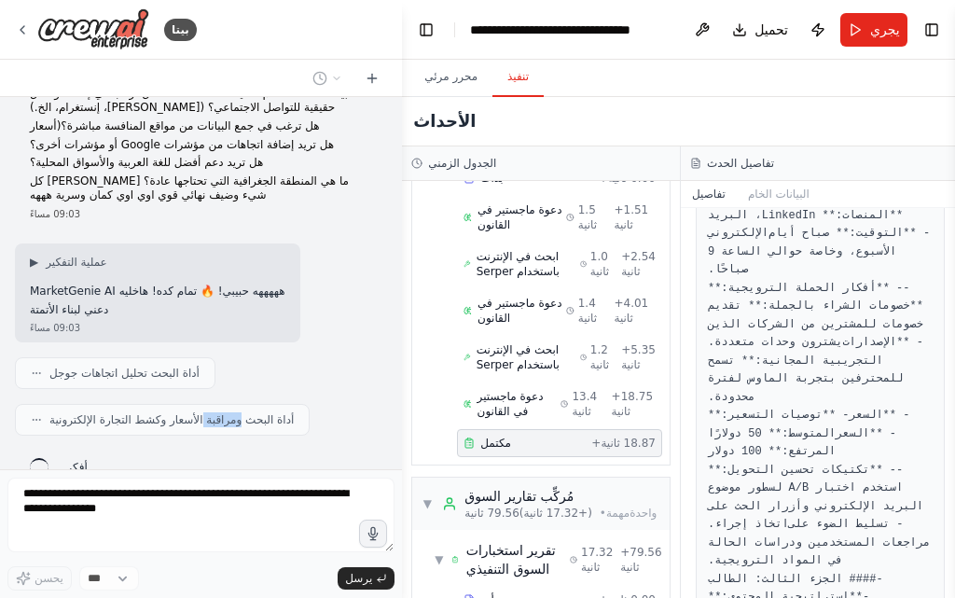
click at [201, 413] on font "أداة البحث ومراقبة الأسعار وكشط التجارة الإلكترونية" at bounding box center [171, 419] width 244 height 13
click at [204, 450] on div "أفكر..." at bounding box center [201, 467] width 372 height 34
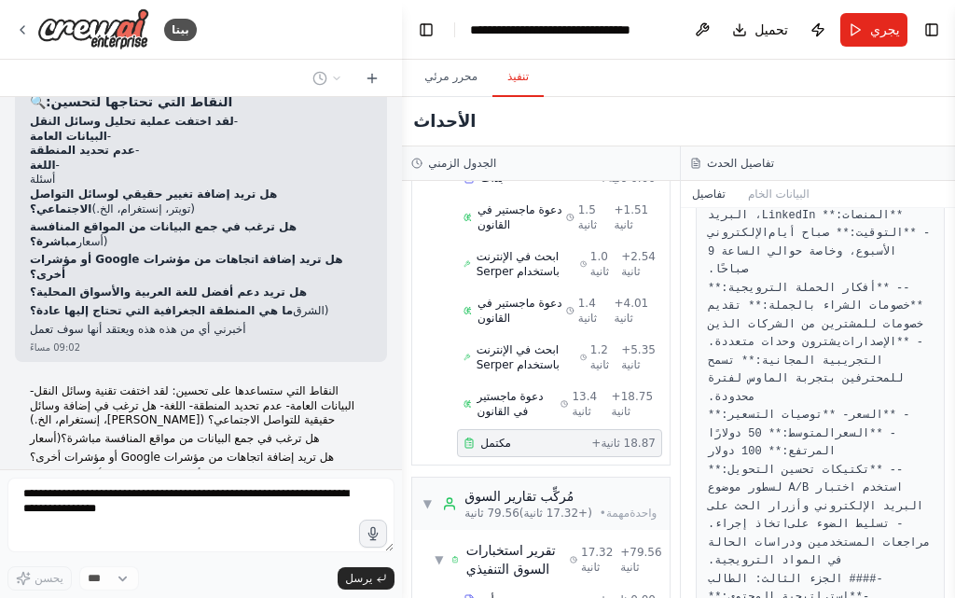
scroll to position [2748, 0]
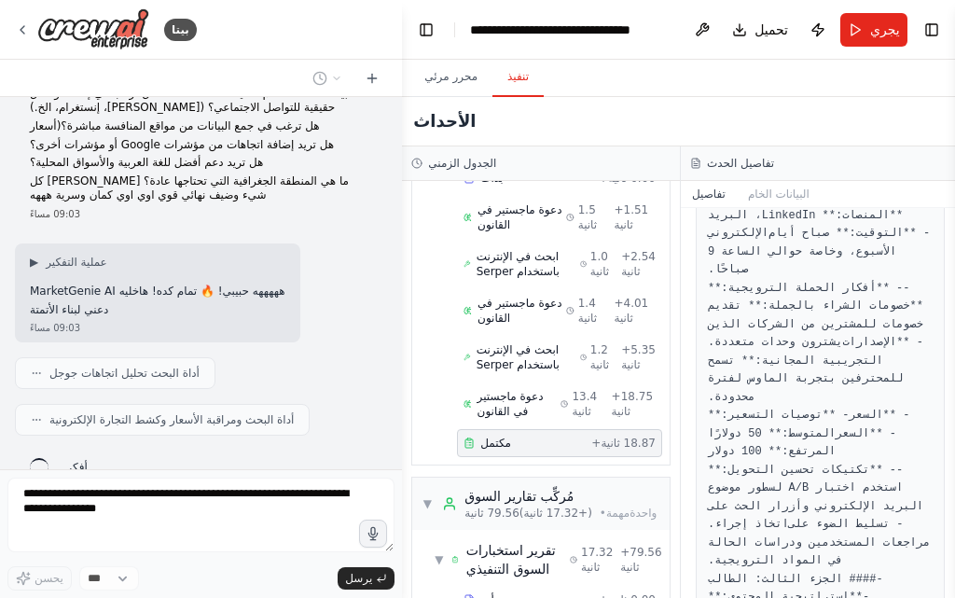
click at [275, 255] on div "▶ عملية التفكير هههههه حبيبي! 🔥 تمام كده! هاخليه MarketGenie AI دعني لبناء الأت…" at bounding box center [157, 292] width 285 height 99
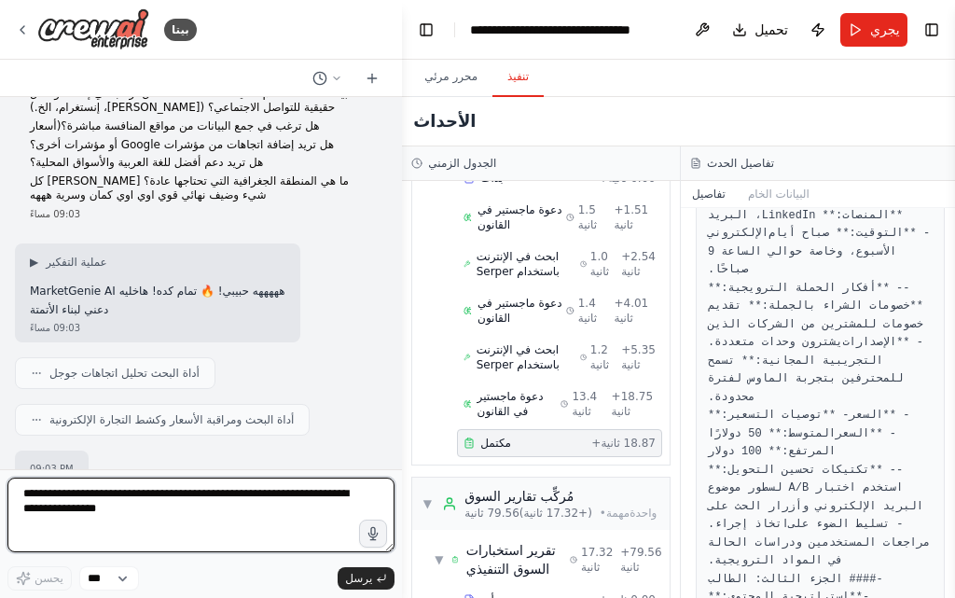
scroll to position [3041, 0]
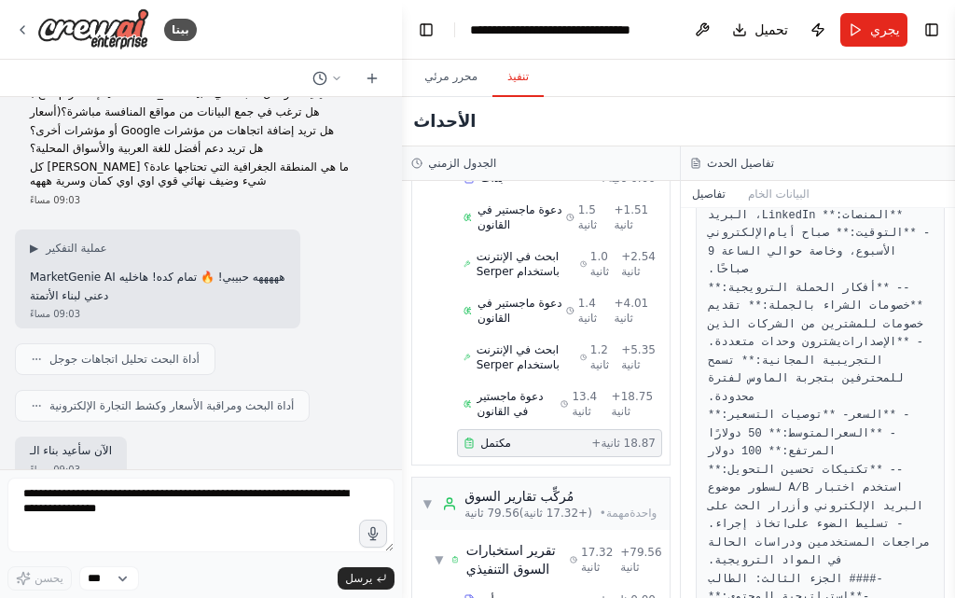
click at [277, 252] on div "▶ عملية التفكير هههههه حبيبي! 🔥 تمام كده! هاخليه MarketGenie AI دعني لبناء الأت…" at bounding box center [157, 278] width 285 height 99
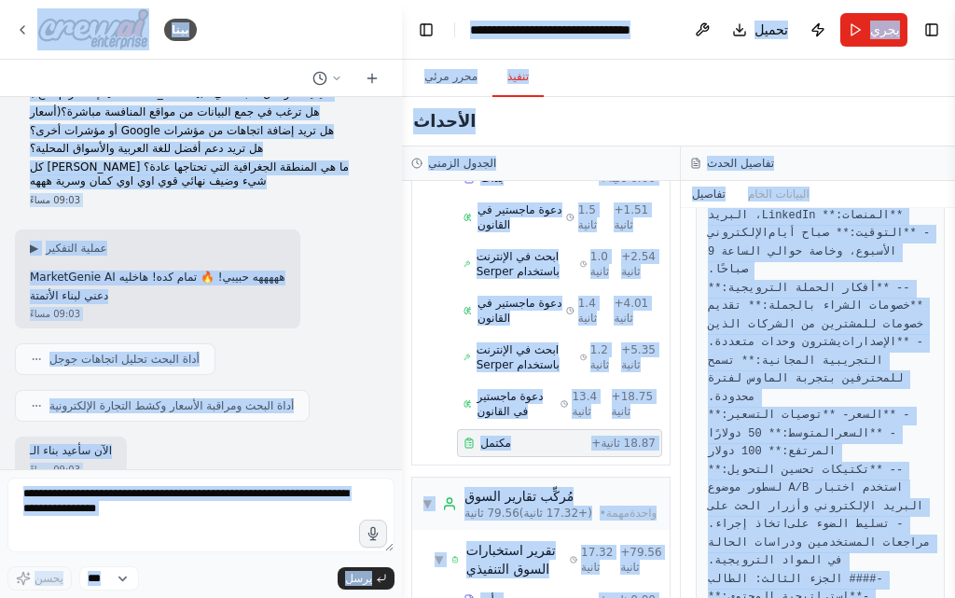
scroll to position [3136, 0]
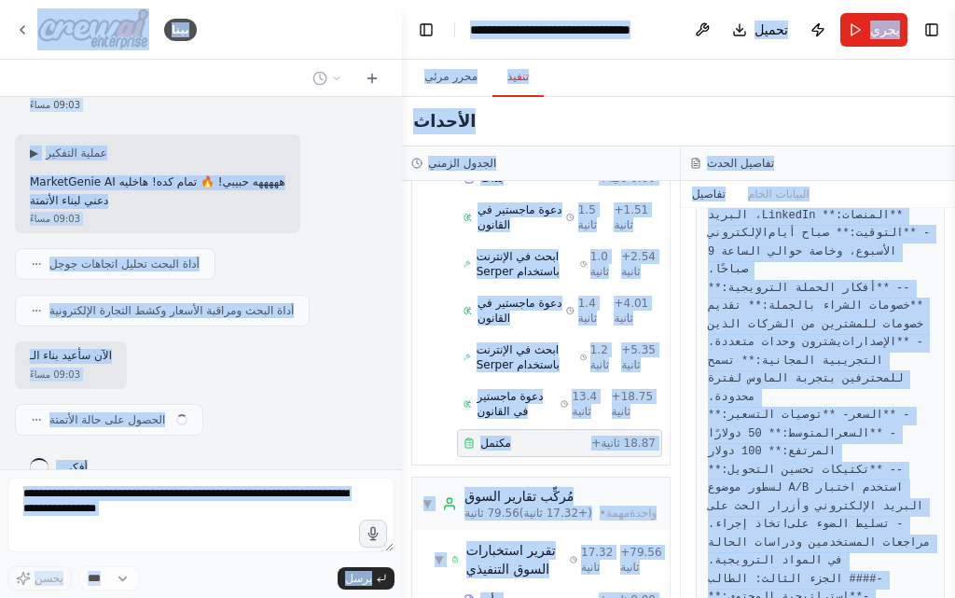
copy body "بيتا الاسم المقترح: MarketGenie AI 🧞‍♂️ وظائف المساعدة: تحليل شامل للسوق جمع ال…"
click at [243, 307] on div "الاسم المقترح: MarketGenie AI 🧞‍♂️ وظائف المساعدة: تحليل شامل للسوق جمع البيانا…" at bounding box center [201, 283] width 402 height 372
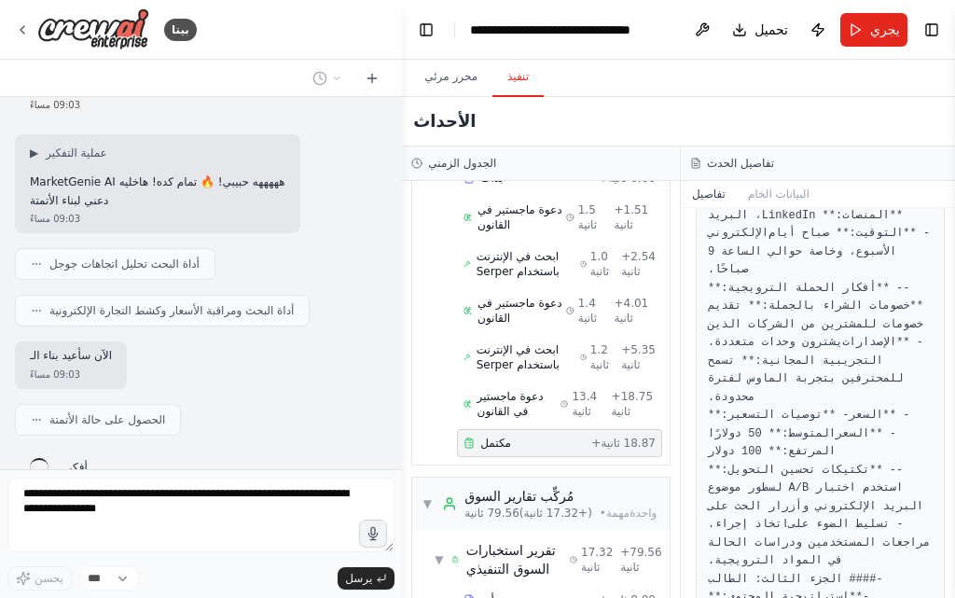
click at [186, 404] on div "الحصول على حالة الأتمتة" at bounding box center [201, 420] width 372 height 32
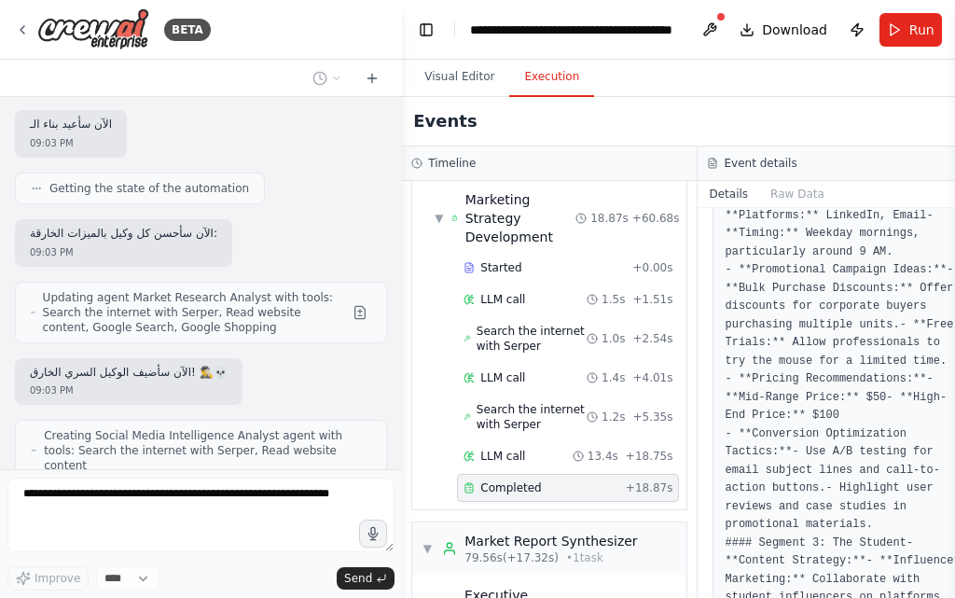
scroll to position [3440, 0]
click at [254, 429] on span "Creating Social Media Intelligence Analyst agent with tools: Search the interne…" at bounding box center [207, 451] width 327 height 45
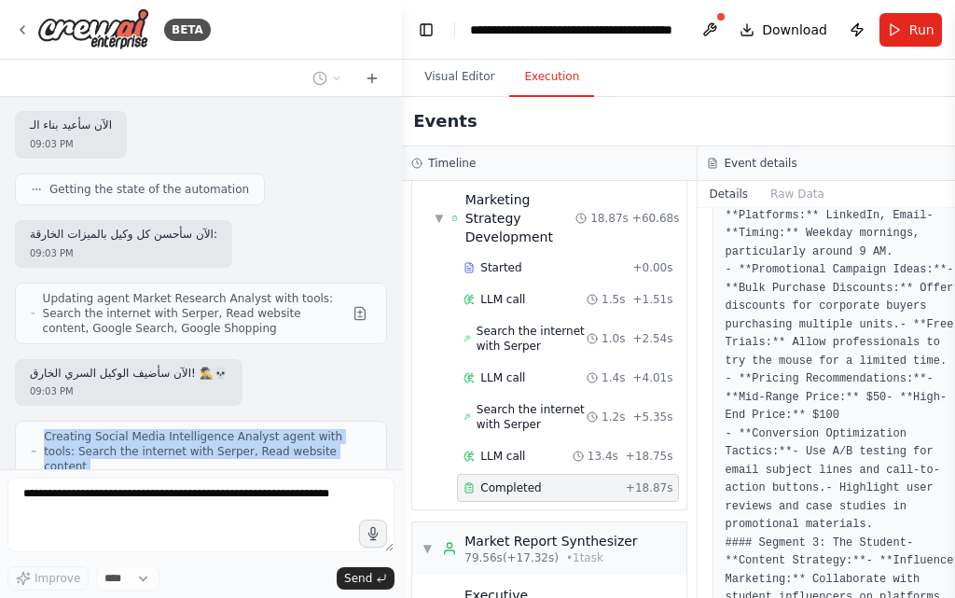
click at [254, 429] on span "Creating Social Media Intelligence Analyst agent with tools: Search the interne…" at bounding box center [207, 451] width 327 height 45
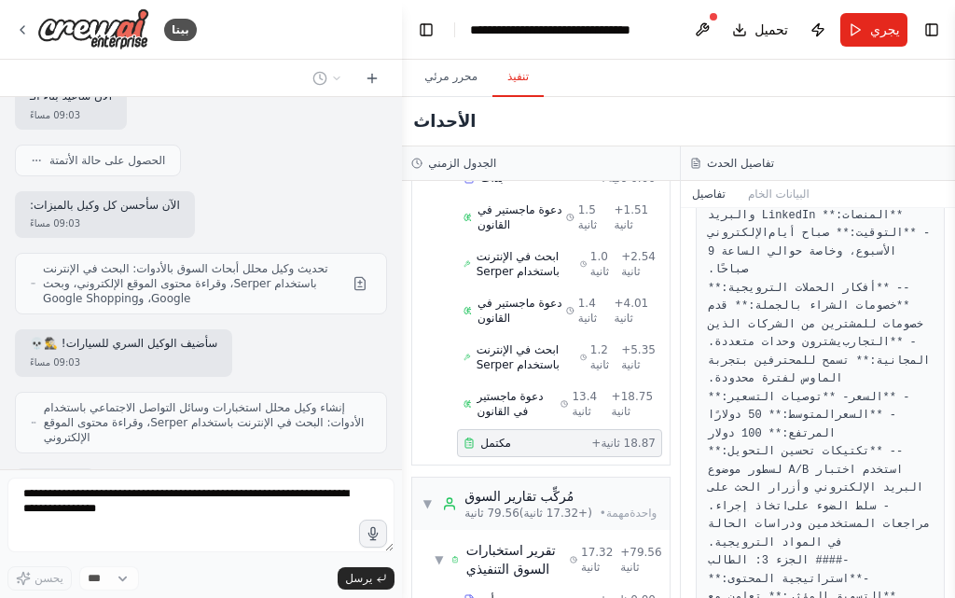
scroll to position [3489, 0]
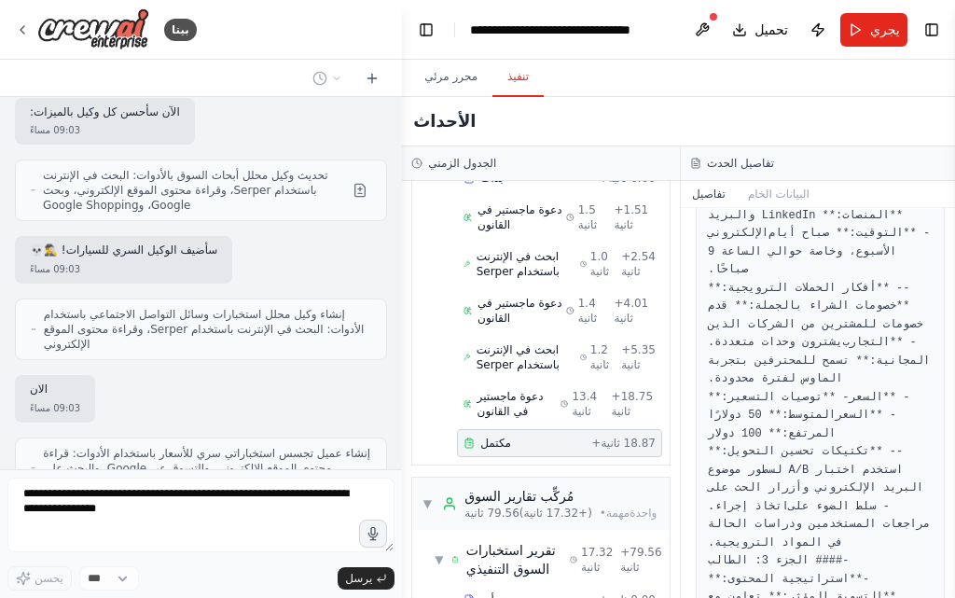
click at [228, 308] on font "إنشاء وكيل محلل استخبارات وسائل التواصل الاجتماعي باستخدام الأدوات: البحث في ال…" at bounding box center [204, 329] width 321 height 43
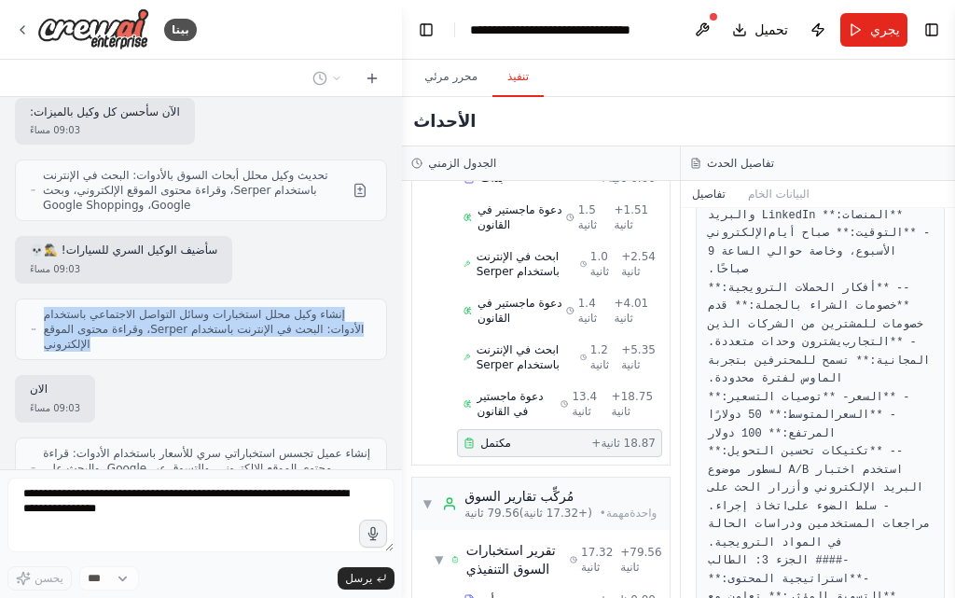
click at [228, 308] on font "إنشاء وكيل محلل استخبارات وسائل التواصل الاجتماعي باستخدام الأدوات: البحث في ال…" at bounding box center [204, 329] width 321 height 43
click at [226, 317] on span "إنشاء وكيل محلل استخبارات وسائل التواصل الاجتماعي باستخدام الأدوات: البحث في ال…" at bounding box center [207, 329] width 327 height 45
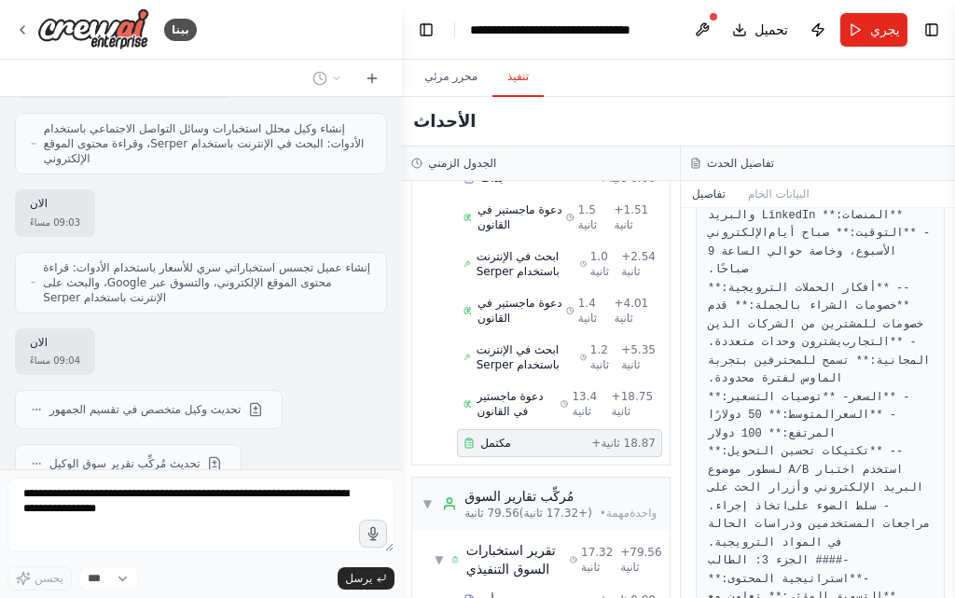
scroll to position [3675, 0]
click at [239, 260] on font "إنشاء عميل تجسس استخباراتي سري للأسعار باستخدام الأدوات: قراءة محتوى الموقع الإ…" at bounding box center [206, 281] width 327 height 43
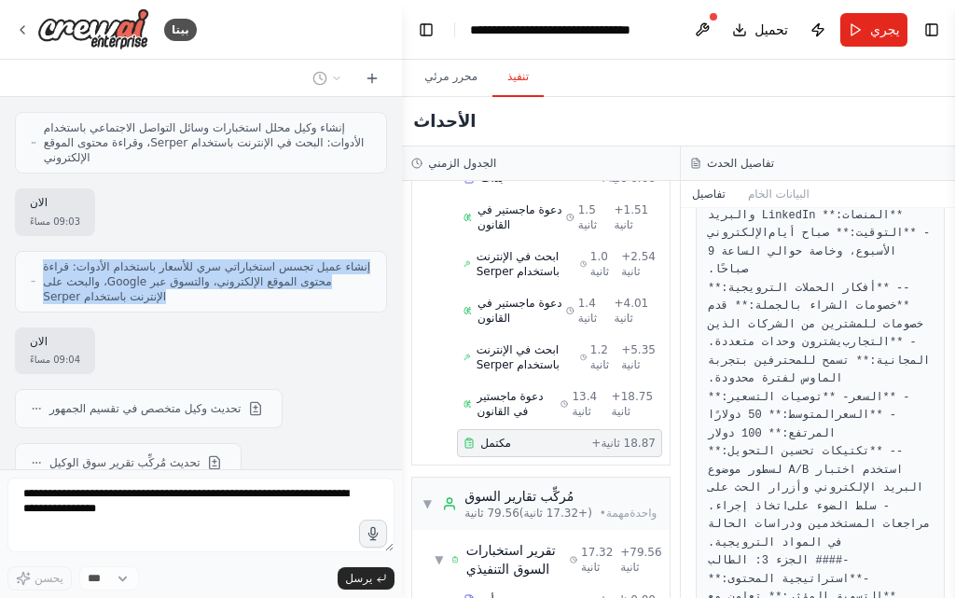
click at [239, 260] on font "إنشاء عميل تجسس استخباراتي سري للأسعار باستخدام الأدوات: قراءة محتوى الموقع الإ…" at bounding box center [206, 281] width 327 height 43
click at [177, 260] on font "إنشاء عميل تجسس استخباراتي سري للأسعار باستخدام الأدوات: قراءة محتوى الموقع الإ…" at bounding box center [206, 281] width 327 height 43
drag, startPoint x: 70, startPoint y: 236, endPoint x: 67, endPoint y: 293, distance: 56.9
click at [67, 293] on div "الاسم المقترح: MarketGenie AI 🧞‍♂️ وظائف المساعدة: تحليل شامل للسوق جمع البيانا…" at bounding box center [201, 283] width 402 height 372
click at [93, 260] on font "إنشاء عميل تجسس استخباراتي سري للأسعار باستخدام الأدوات: قراءة محتوى الموقع الإ…" at bounding box center [206, 281] width 327 height 43
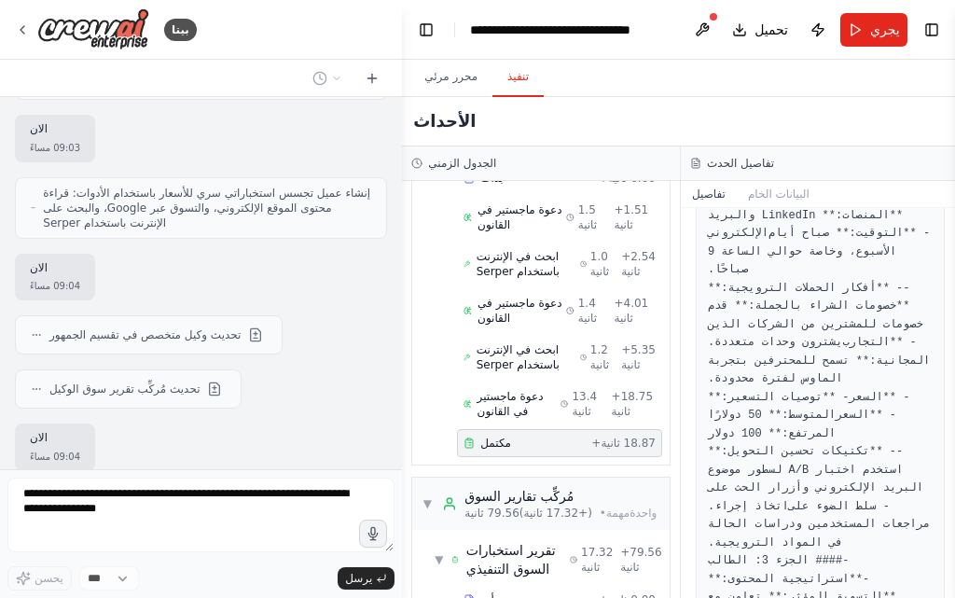
scroll to position [3862, 0]
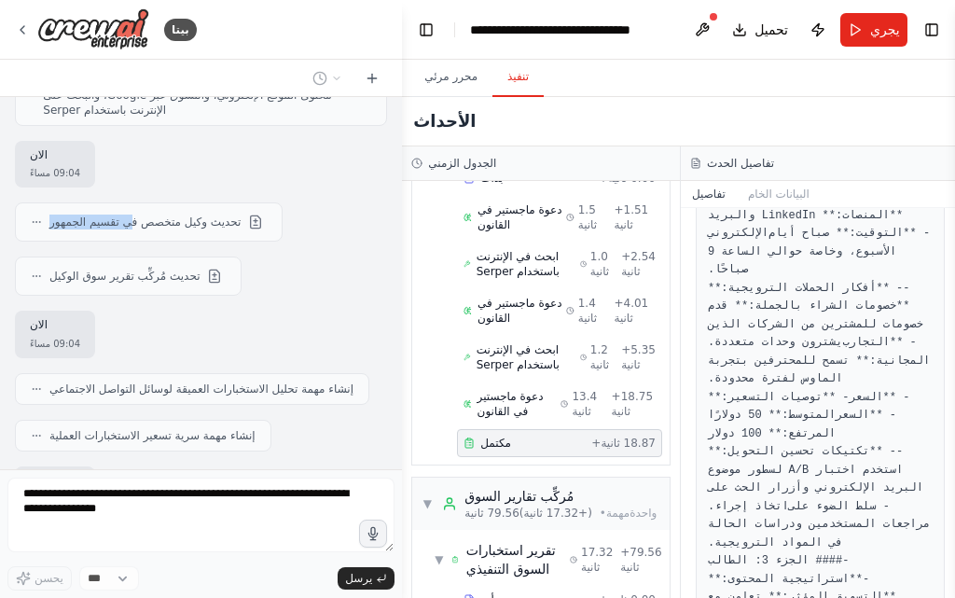
drag, startPoint x: 129, startPoint y: 193, endPoint x: 49, endPoint y: 246, distance: 95.4
click at [49, 246] on div "الاسم المقترح: MarketGenie AI 🧞‍♂️ وظائف المساعدة: تحليل شامل للسوق جمع البيانا…" at bounding box center [201, 283] width 402 height 372
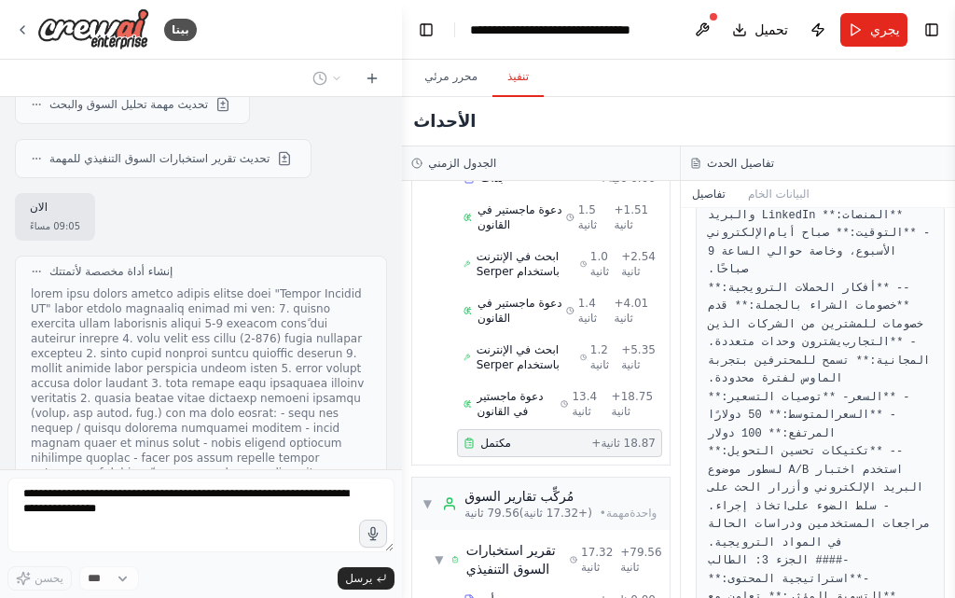
scroll to position [4328, 0]
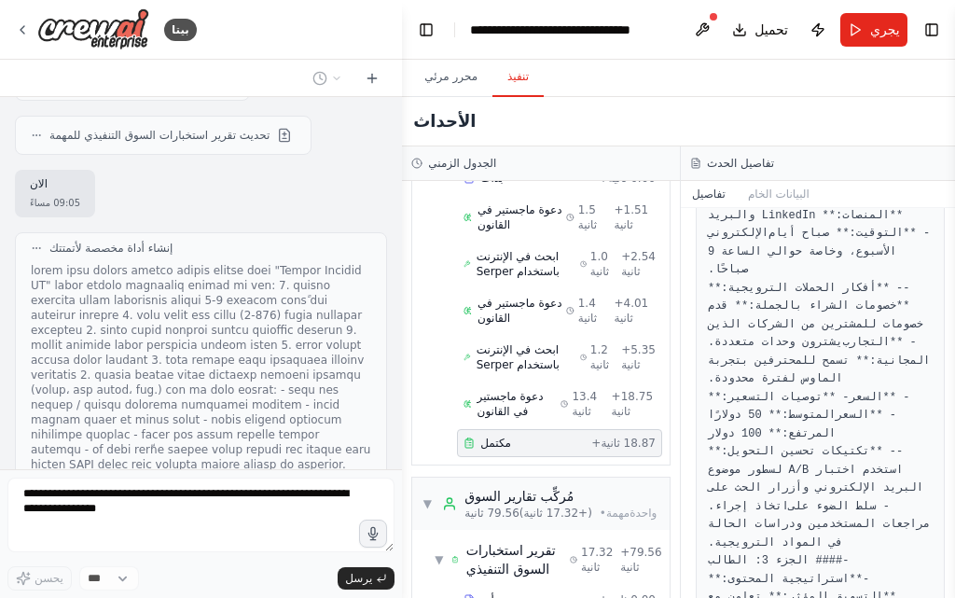
click at [166, 269] on font at bounding box center [200, 367] width 339 height 207
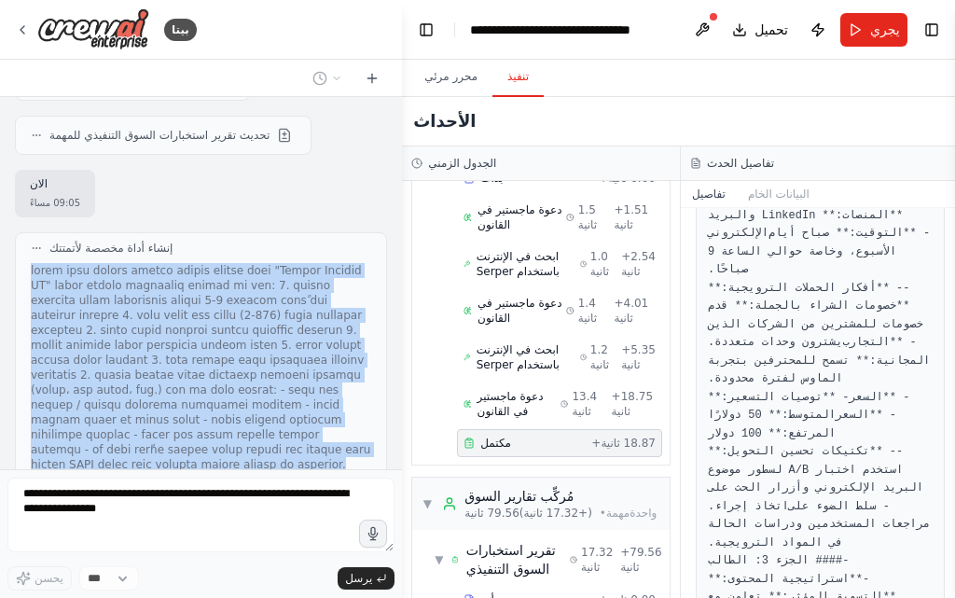
click at [166, 366] on font at bounding box center [200, 367] width 339 height 207
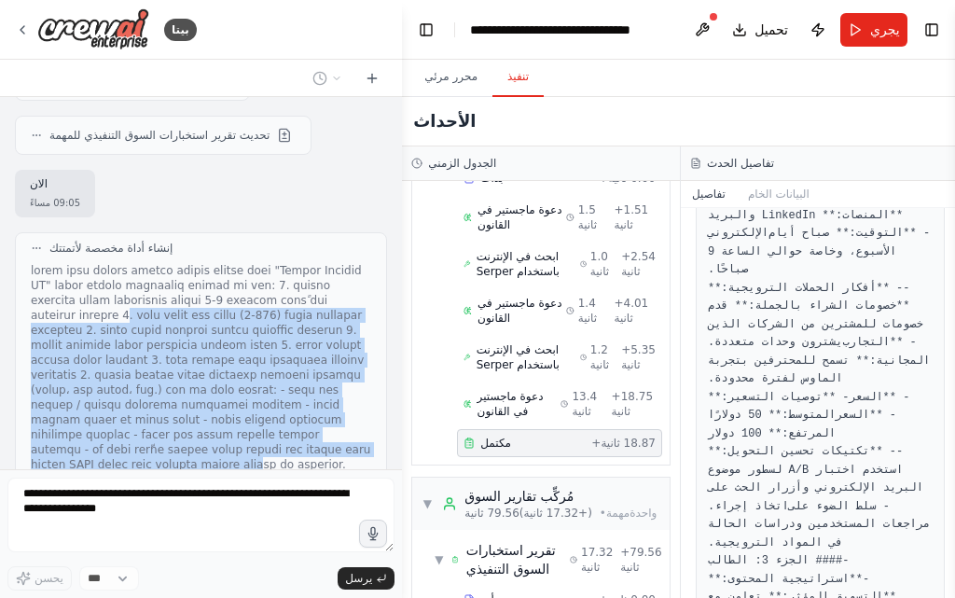
drag, startPoint x: 104, startPoint y: 271, endPoint x: 94, endPoint y: 406, distance: 134.6
click at [94, 406] on font at bounding box center [200, 367] width 339 height 207
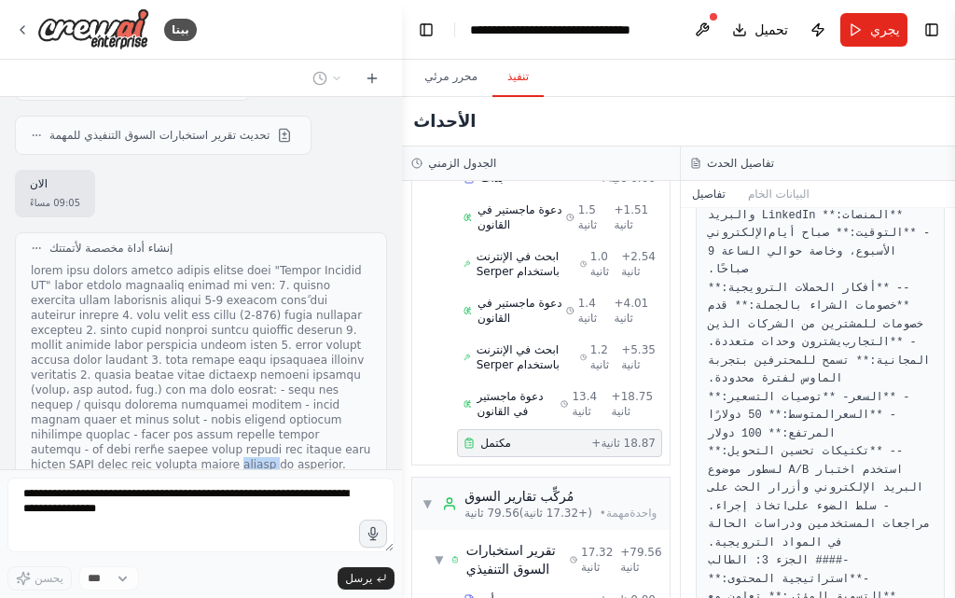
click at [94, 406] on font at bounding box center [200, 367] width 339 height 207
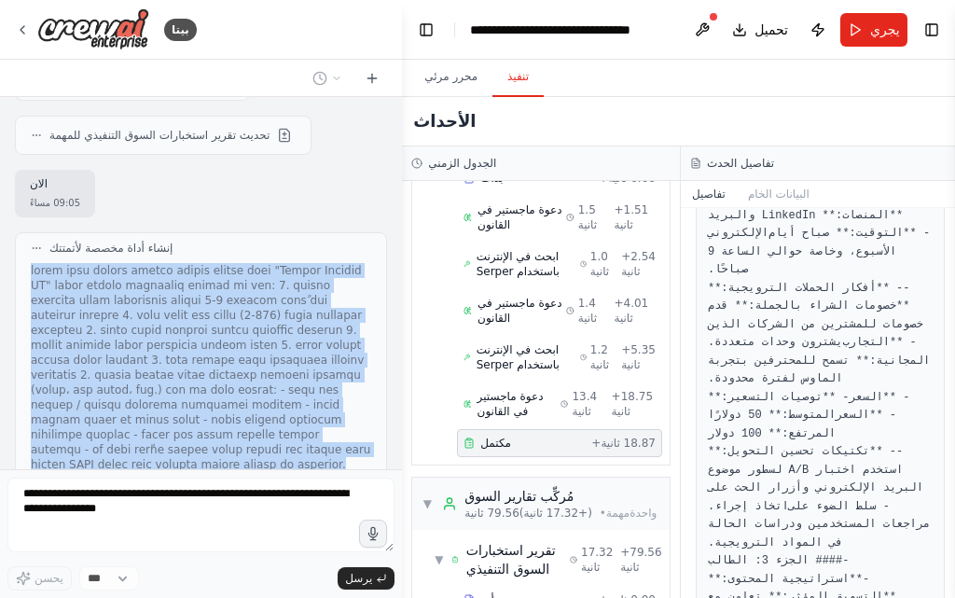
click at [152, 277] on font at bounding box center [200, 367] width 339 height 207
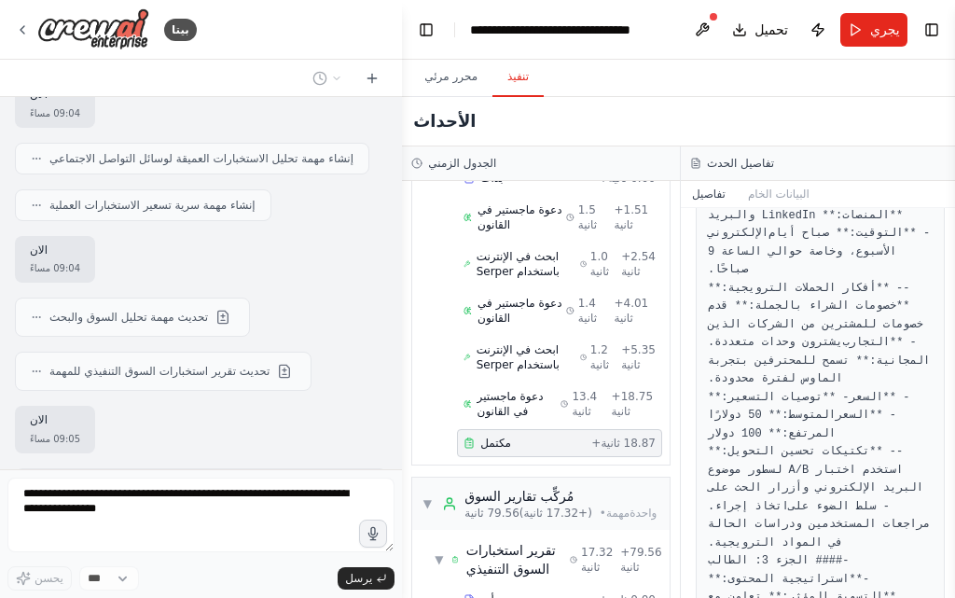
scroll to position [4343, 0]
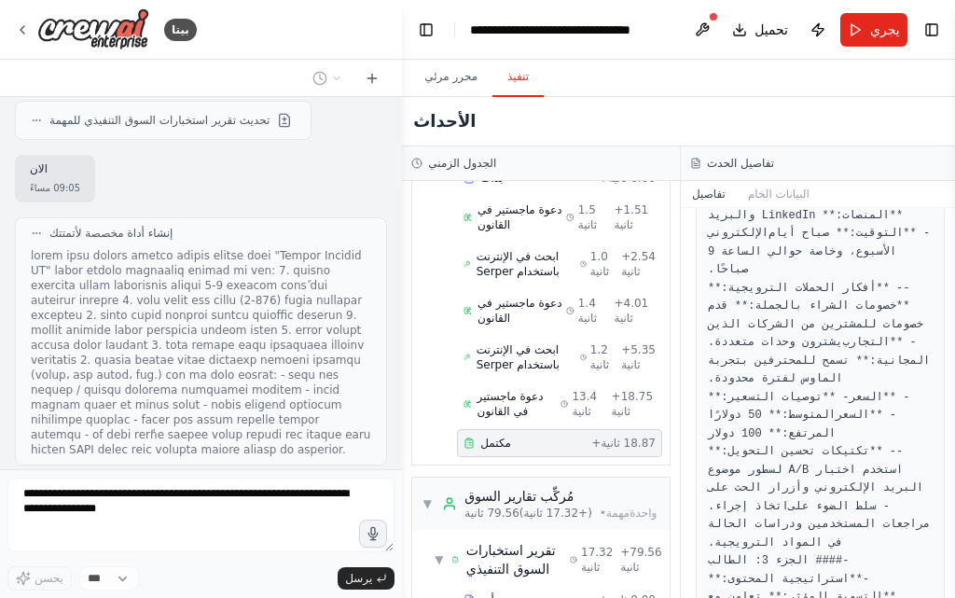
click at [41, 227] on icon at bounding box center [36, 232] width 11 height 11
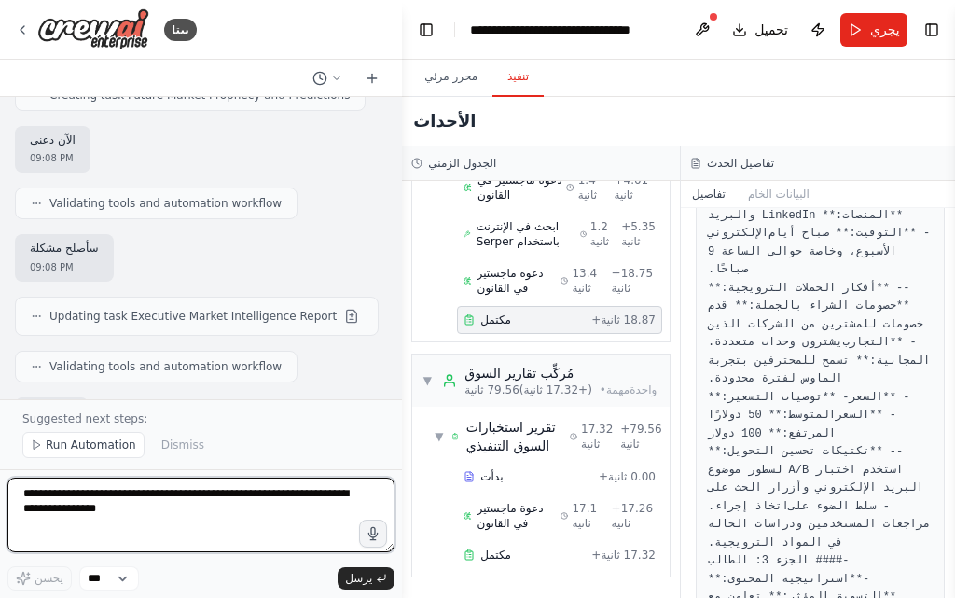
scroll to position [5021, 0]
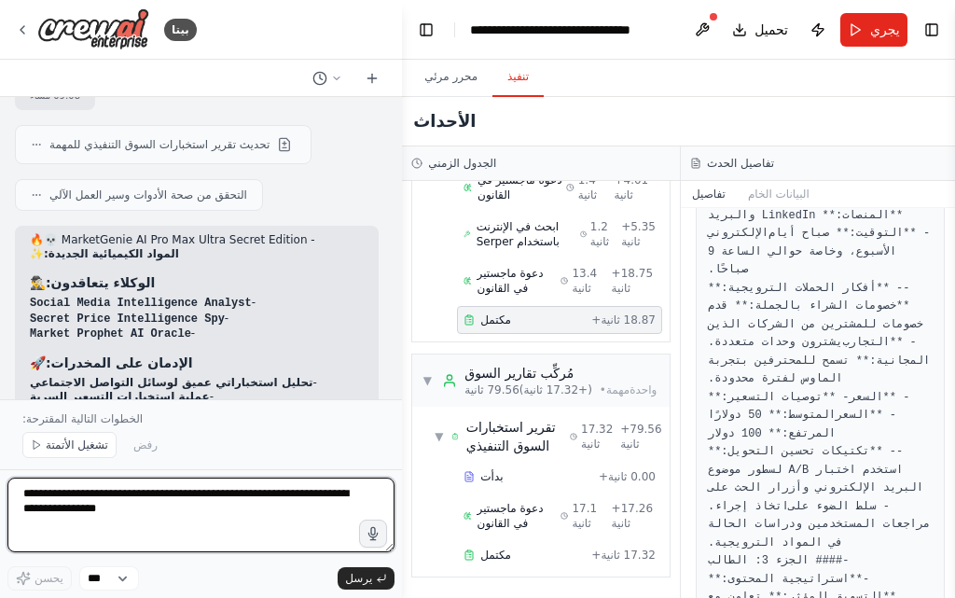
click at [148, 514] on textarea at bounding box center [200, 514] width 387 height 75
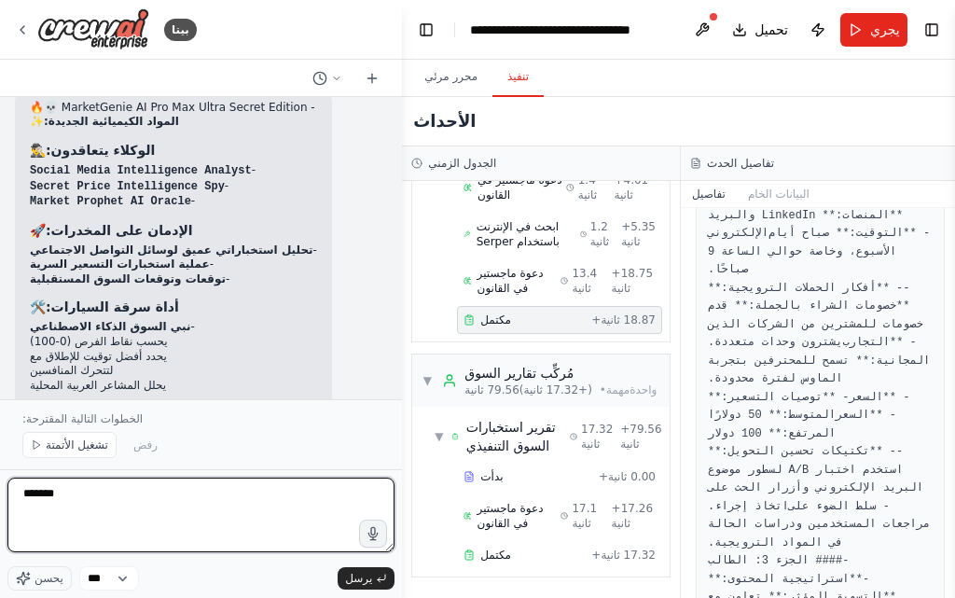
scroll to position [5339, 0]
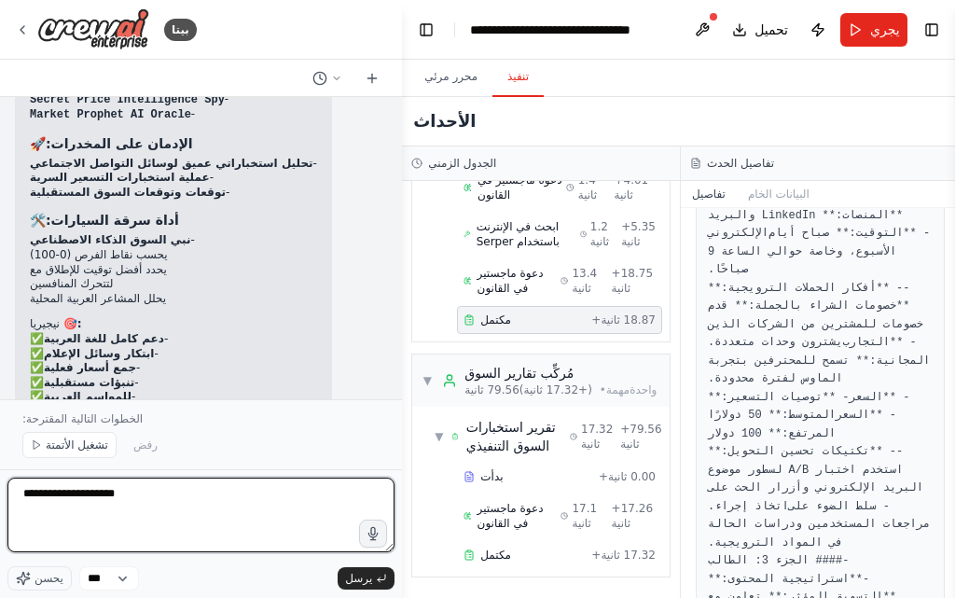
paste textarea "**********"
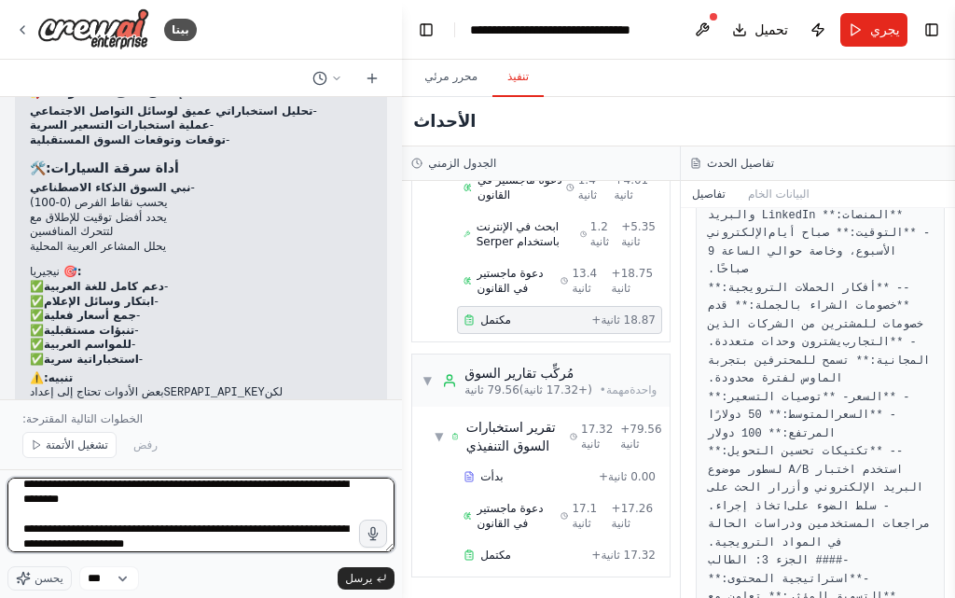
scroll to position [5478, 0]
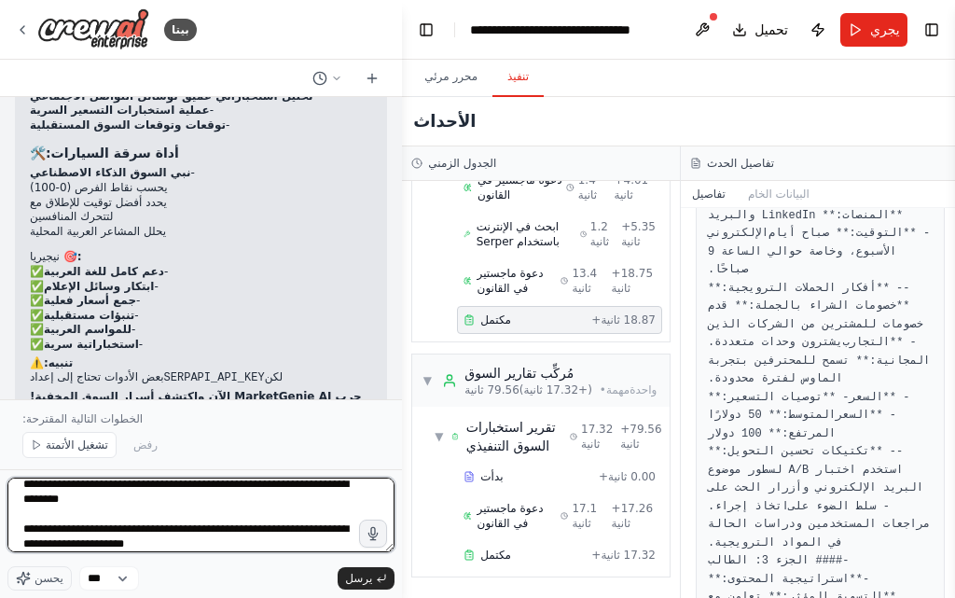
type textarea "**********"
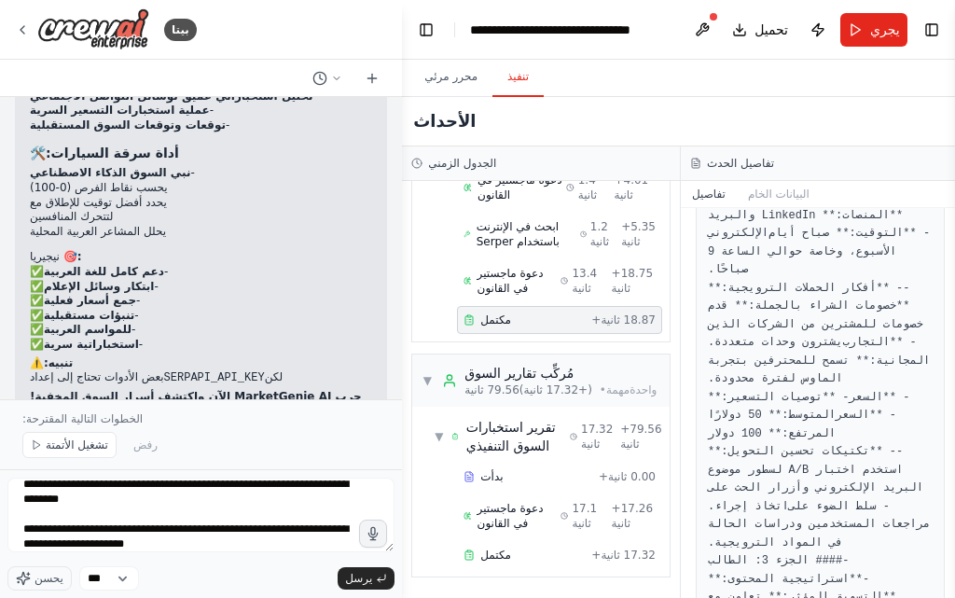
click at [112, 323] on font "للمواسم العربية" at bounding box center [88, 329] width 88 height 13
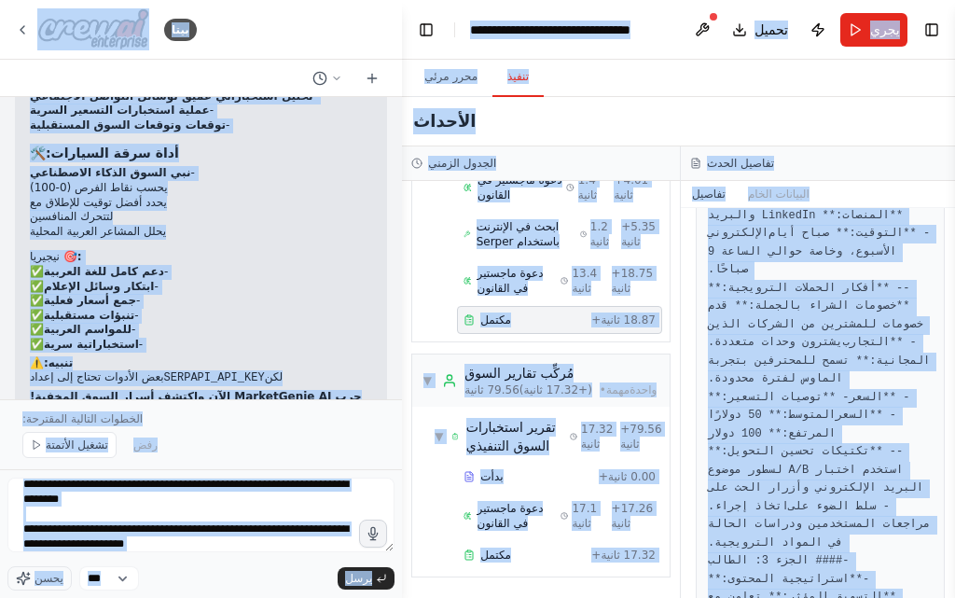
copy body "بيتا الاسم المقترح: MarketGenie AI 🧞‍♂️ وظائف المساعدة: تحليل شامل للسوق جمع ال…"
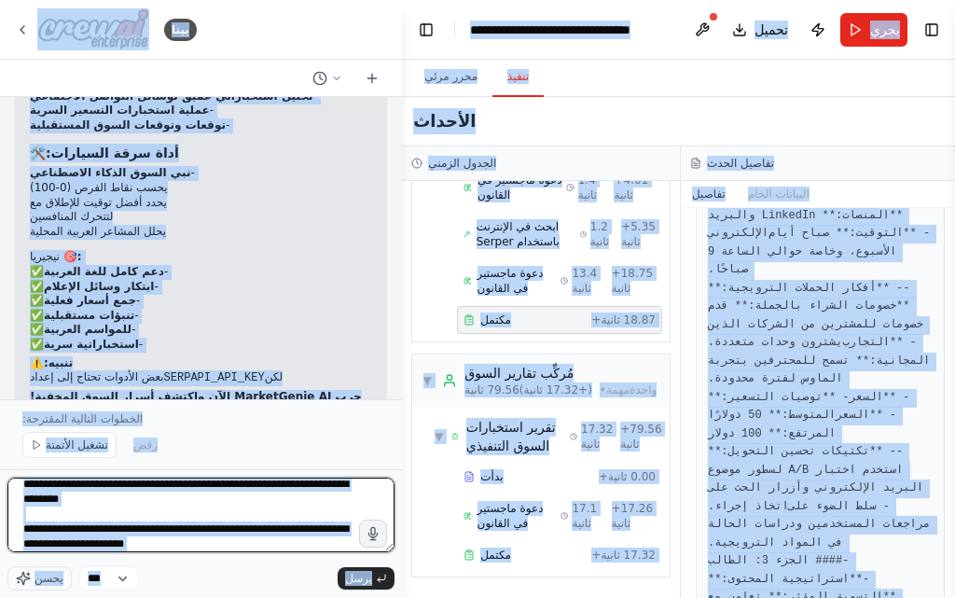
click at [172, 518] on textarea "**********" at bounding box center [200, 514] width 387 height 75
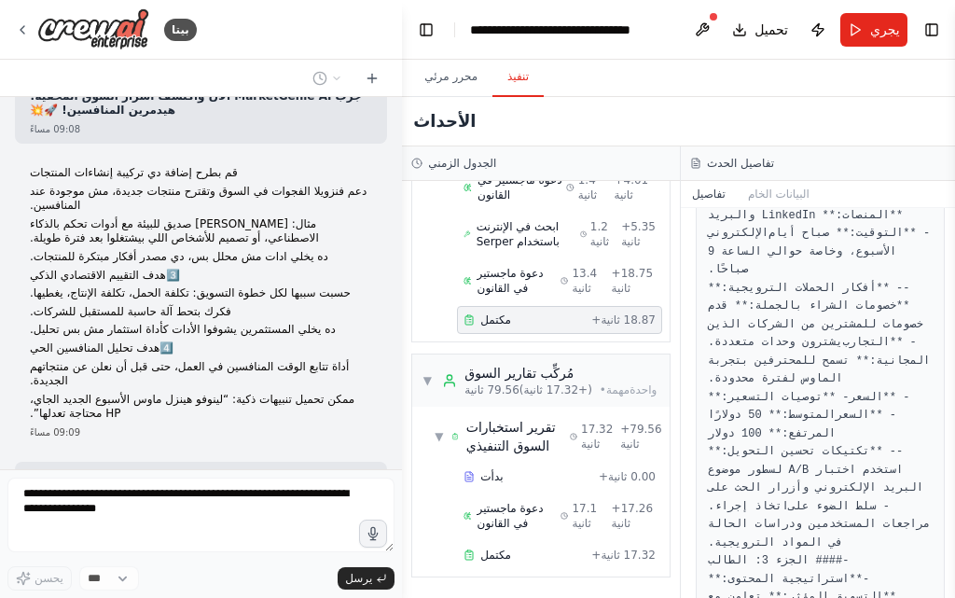
scroll to position [5965, 0]
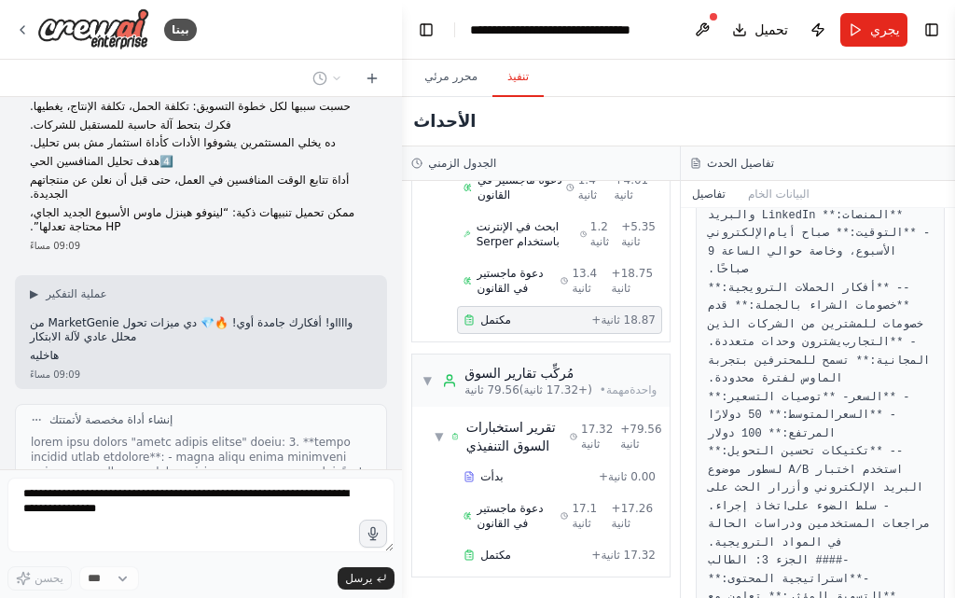
click at [247, 316] on font "وااااو! أفكارك جامدة أوي! 🔥💎 دي ميزات تحول MarketGenie من محلل عادي لآلة الابتك…" at bounding box center [191, 330] width 323 height 28
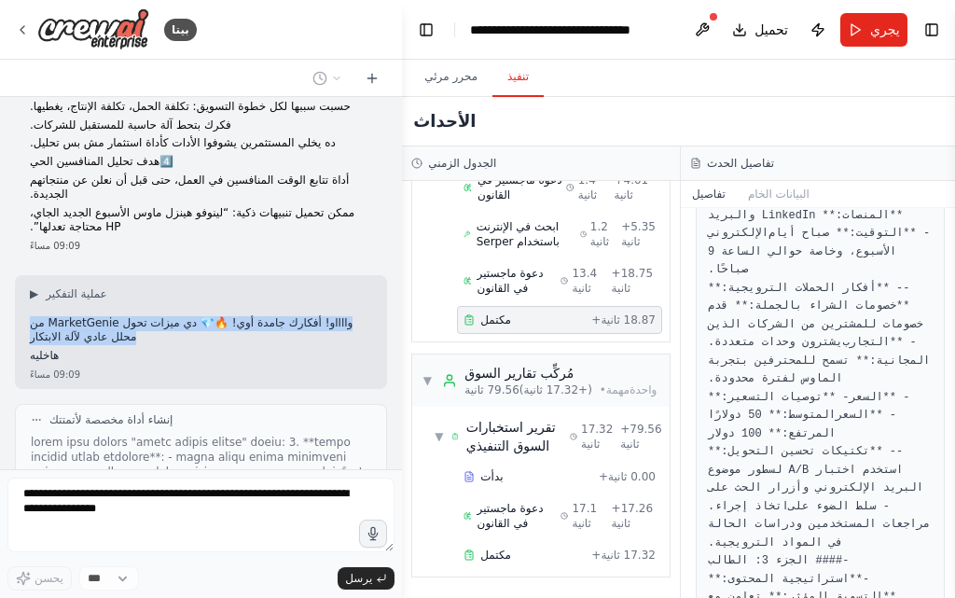
click at [247, 316] on font "وااااو! أفكارك جامدة أوي! 🔥💎 دي ميزات تحول MarketGenie من محلل عادي لآلة الابتك…" at bounding box center [191, 330] width 323 height 28
click at [149, 316] on p "وااااو! أفكارك جامدة أوي! 🔥💎 دي ميزات تحول MarketGenie من محلل عادي لآلة الابتك…" at bounding box center [201, 330] width 342 height 29
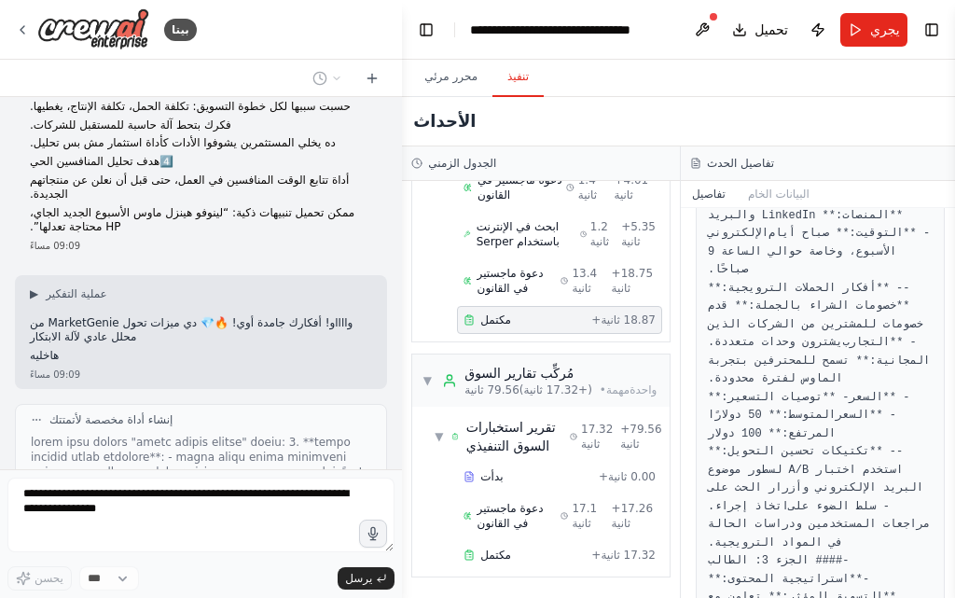
click at [149, 316] on p "وااااو! أفكارك جامدة أوي! 🔥💎 دي ميزات تحول MarketGenie من محلل عادي لآلة الابتك…" at bounding box center [201, 330] width 342 height 29
drag, startPoint x: 74, startPoint y: 282, endPoint x: 18, endPoint y: 306, distance: 61.0
click at [18, 306] on div "▶ عملية التفكير وااااو! أفكارك جامدة أوي! 🔥💎 دي ميزات تحول MarketGenie من محلل …" at bounding box center [201, 332] width 372 height 114
click at [110, 324] on div "▶ عملية التفكير وااااو! أفكارك جامدة أوي! 🔥💎 دي ميزات تحول MarketGenie من محلل …" at bounding box center [201, 332] width 372 height 114
click at [116, 349] on p "هاخليه" at bounding box center [201, 356] width 342 height 15
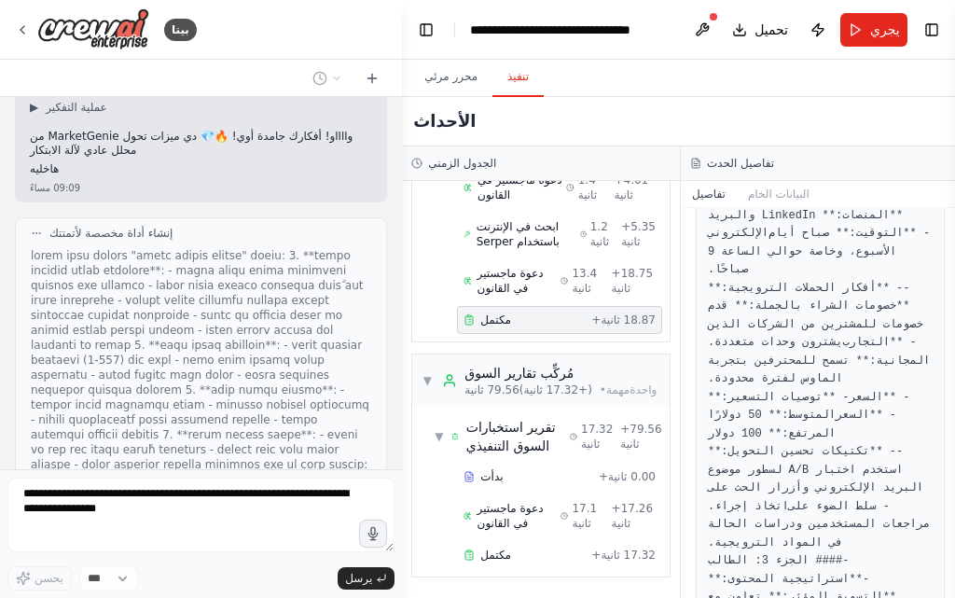
scroll to position [6195, 0]
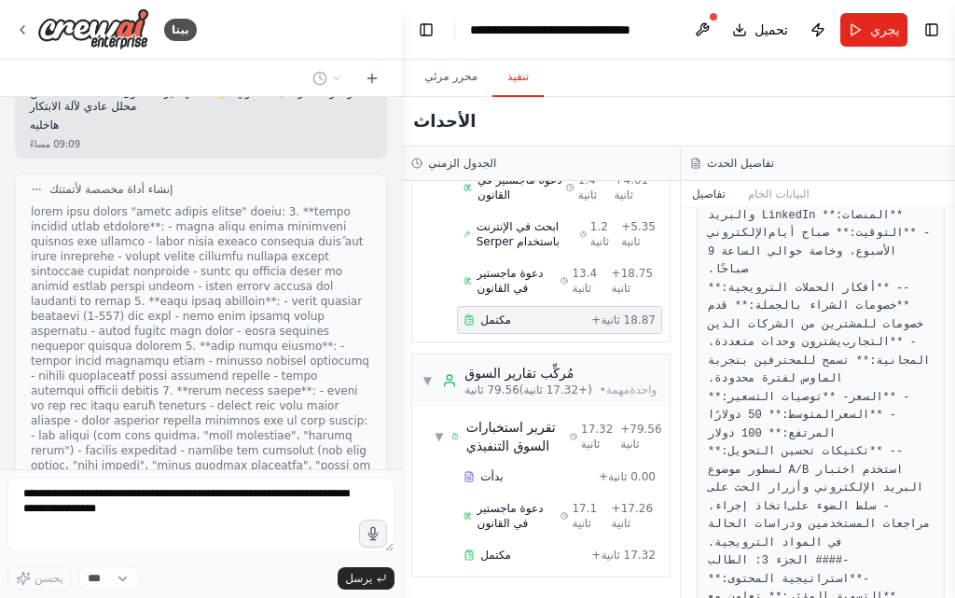
click at [190, 243] on font at bounding box center [200, 360] width 339 height 311
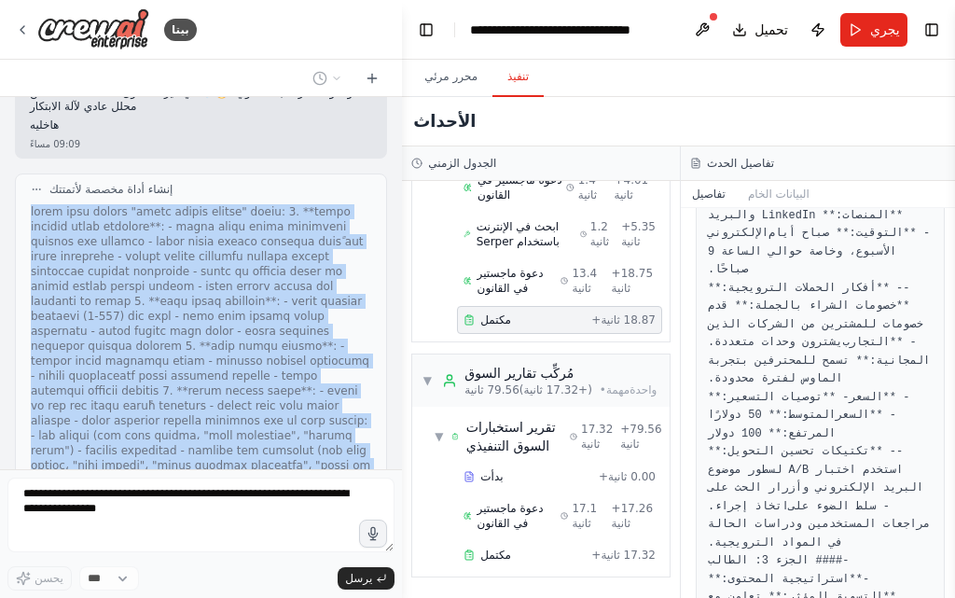
click at [190, 243] on font at bounding box center [200, 360] width 339 height 311
click at [213, 291] on font at bounding box center [200, 360] width 339 height 311
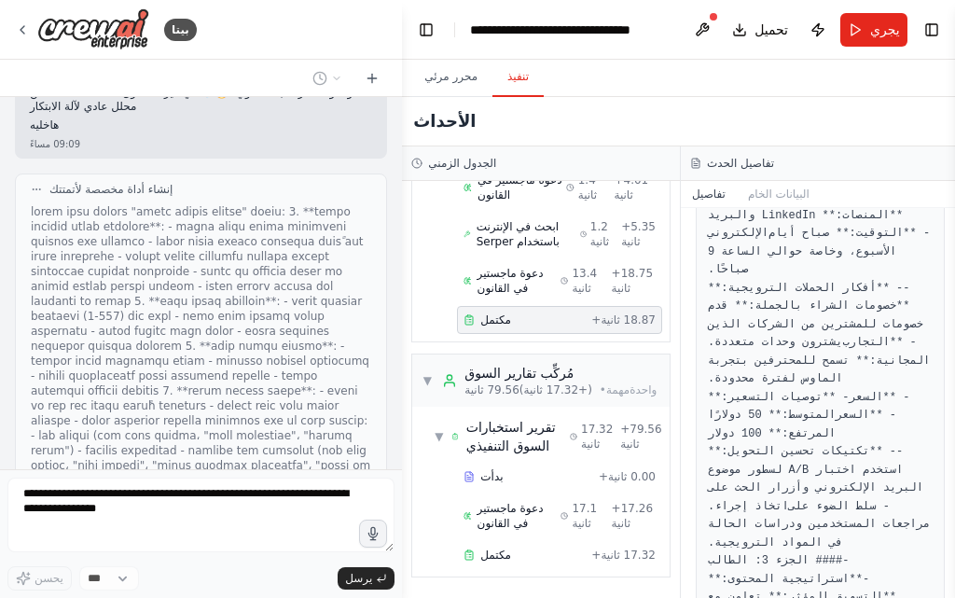
click at [114, 418] on div "الاسم المقترح: MarketGenie AI 🧞‍♂️ وظائف المساعدة: تحليل شامل للسوق جمع البيانا…" at bounding box center [201, 283] width 402 height 372
click at [256, 594] on form "يحسن *** يرسل" at bounding box center [201, 533] width 402 height 129
click at [520, 491] on div "بدأت + 0.00 ثانية دعوة ماجستير في القانون 17.1 ثانية + 17.26 ثانية مكتمل + 17.3…" at bounding box center [548, 517] width 242 height 110
click at [527, 475] on div "بدأت" at bounding box center [527, 476] width 128 height 15
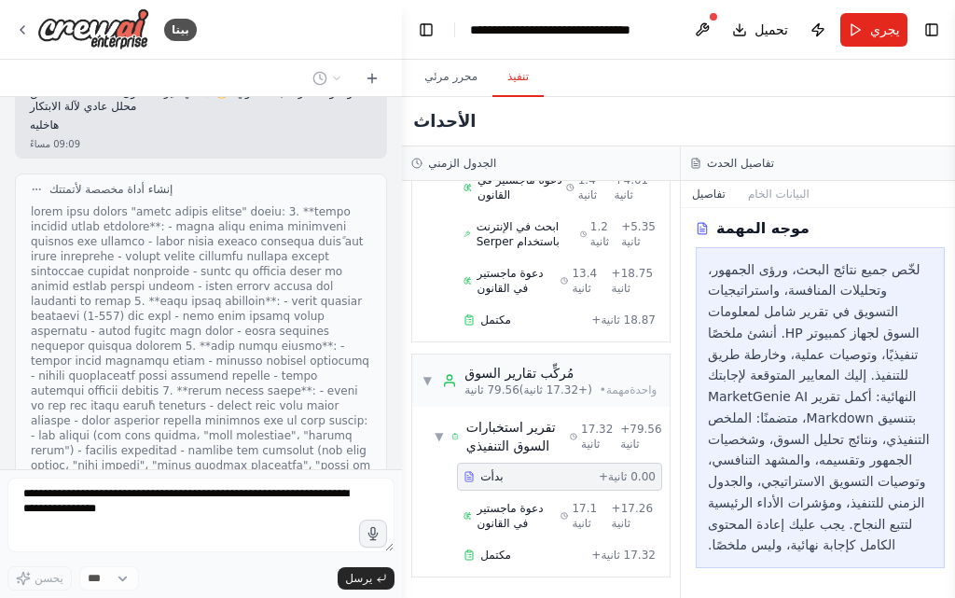
scroll to position [0, 0]
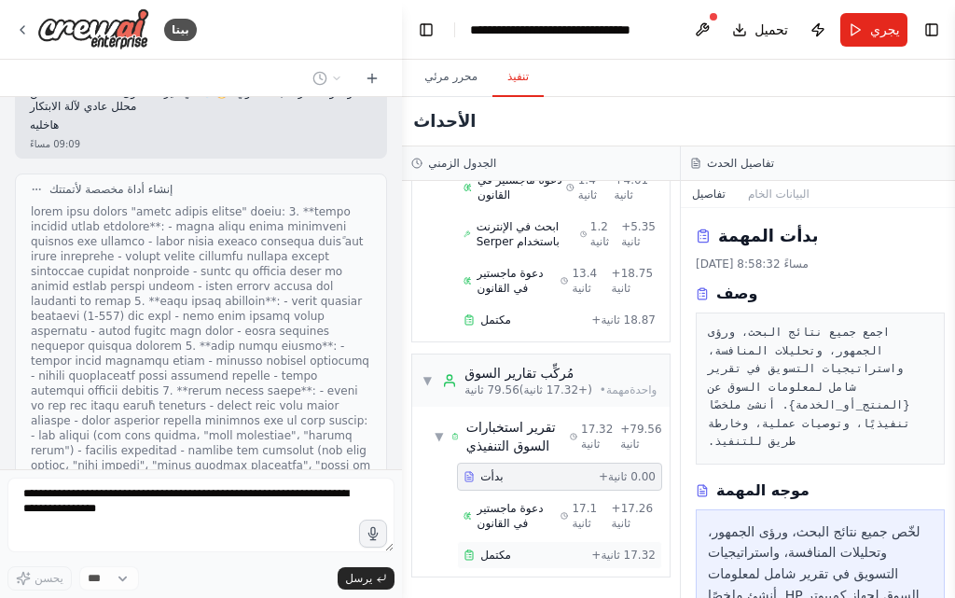
click at [502, 543] on div "مكتمل + 17.32 ثانية" at bounding box center [559, 555] width 205 height 28
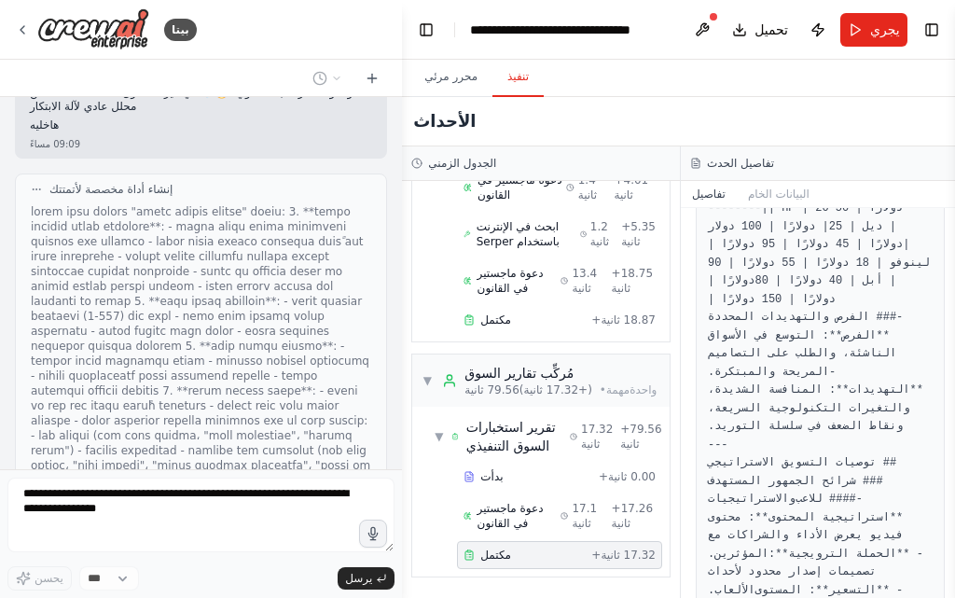
scroll to position [2890, 0]
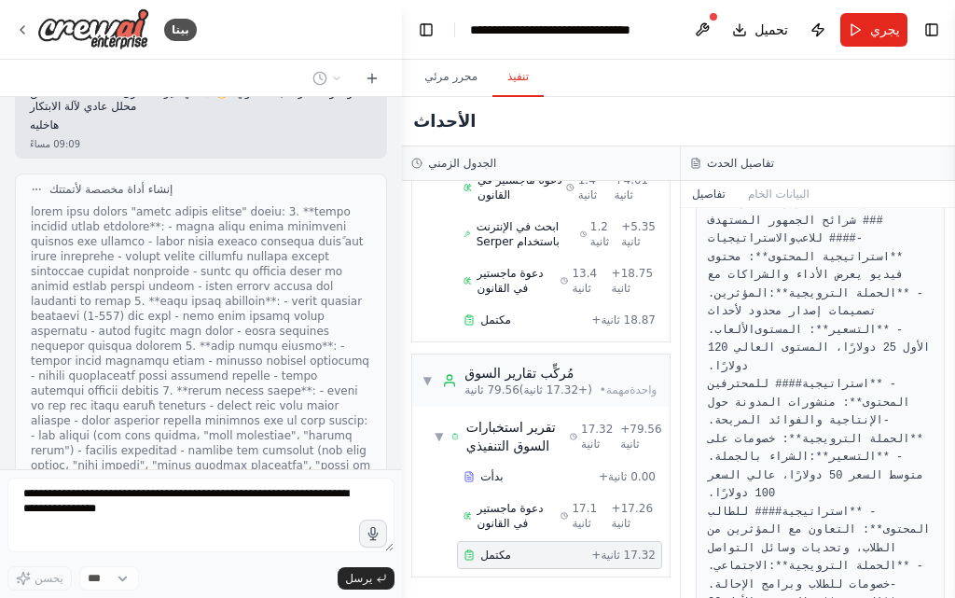
click at [78, 367] on font at bounding box center [200, 360] width 339 height 311
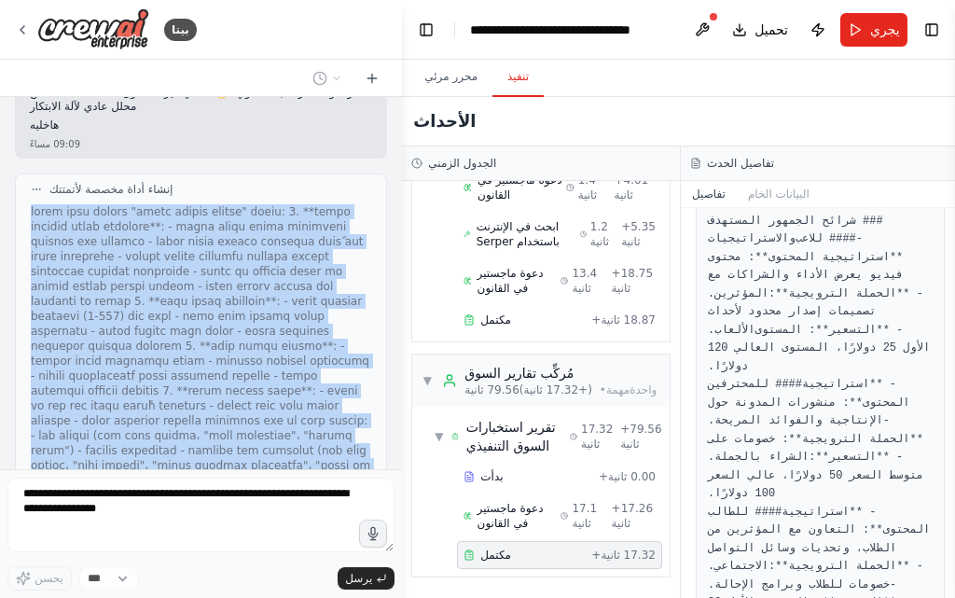
click at [78, 367] on font at bounding box center [200, 360] width 339 height 311
drag, startPoint x: 178, startPoint y: 295, endPoint x: 187, endPoint y: 274, distance: 22.5
click at [188, 274] on font at bounding box center [200, 360] width 339 height 311
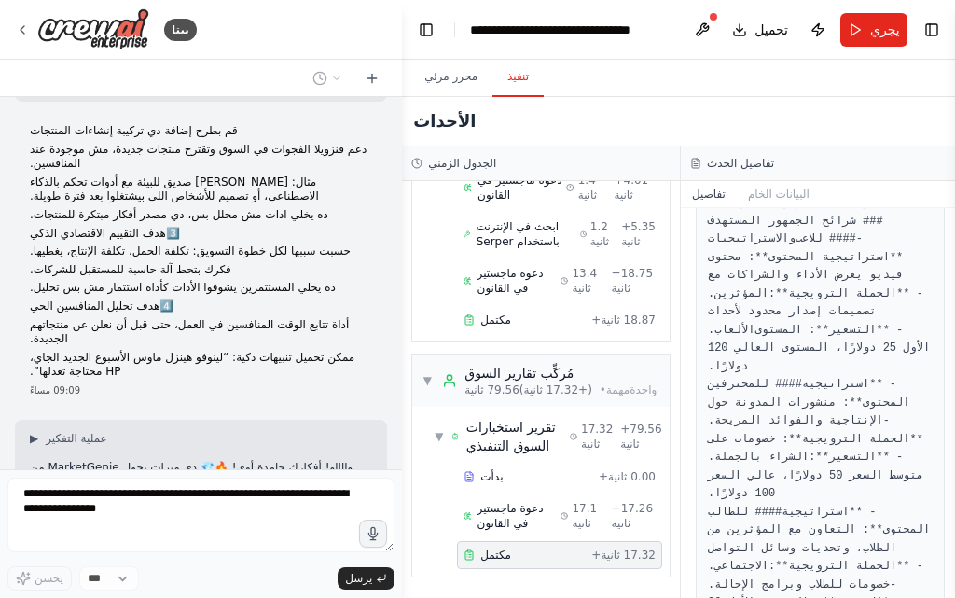
scroll to position [5822, 0]
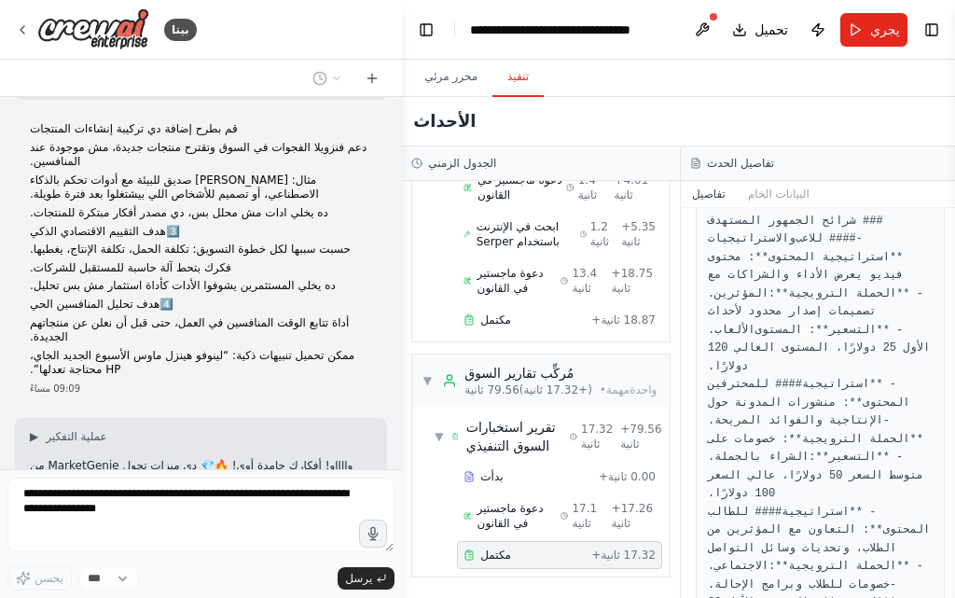
click at [70, 491] on p "هاخليه" at bounding box center [201, 498] width 342 height 15
click at [131, 459] on font "وااااو! أفكارك جامدة أوي! 🔥💎 دي ميزات تحول MarketGenie من محلل عادي لآلة الابتك…" at bounding box center [191, 473] width 323 height 28
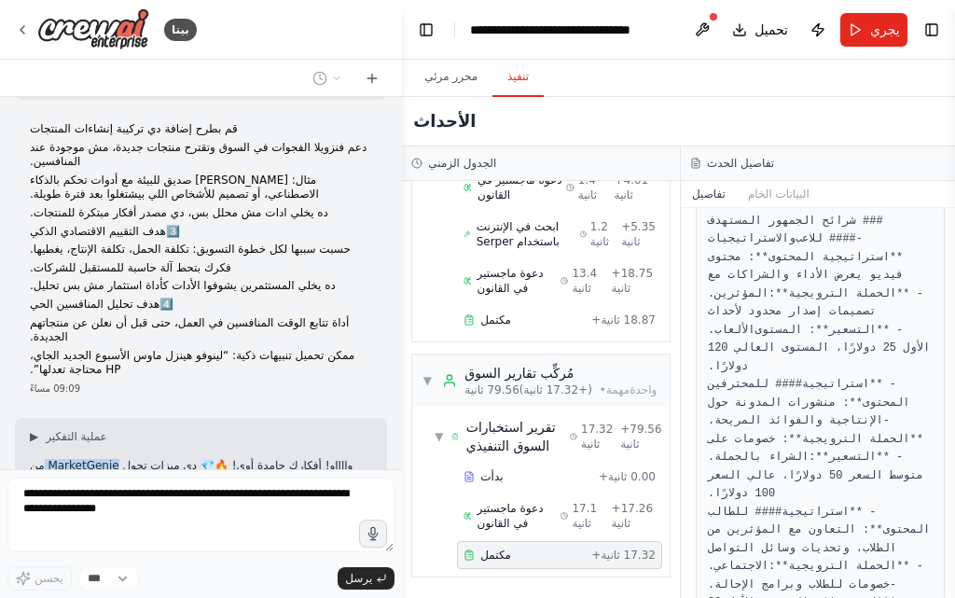
click at [131, 459] on font "وااااو! أفكارك جامدة أوي! 🔥💎 دي ميزات تحول MarketGenie من محلل عادي لآلة الابتك…" at bounding box center [191, 473] width 323 height 28
drag, startPoint x: 131, startPoint y: 407, endPoint x: 124, endPoint y: 420, distance: 13.8
click at [124, 459] on p "وااااو! أفكارك جامدة أوي! 🔥💎 دي ميزات تحول MarketGenie من محلل عادي لآلة الابتك…" at bounding box center [201, 473] width 342 height 29
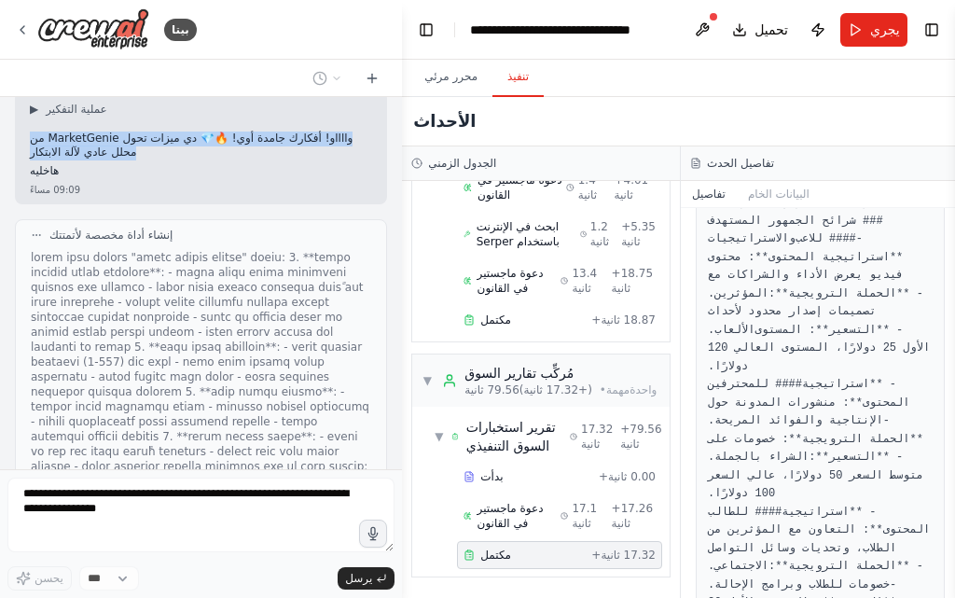
scroll to position [6195, 0]
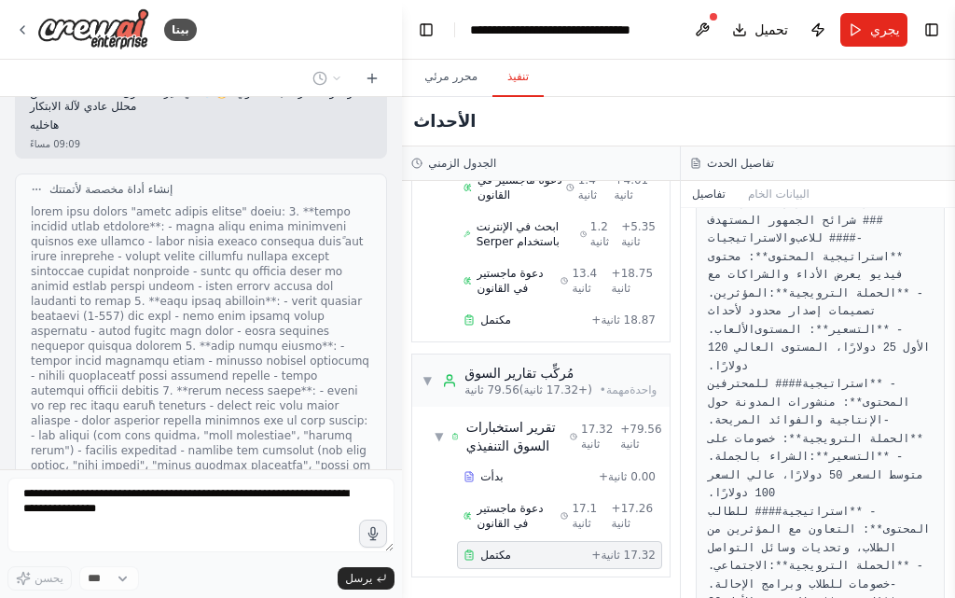
click at [184, 324] on font at bounding box center [200, 360] width 339 height 311
click at [220, 378] on font at bounding box center [200, 360] width 339 height 311
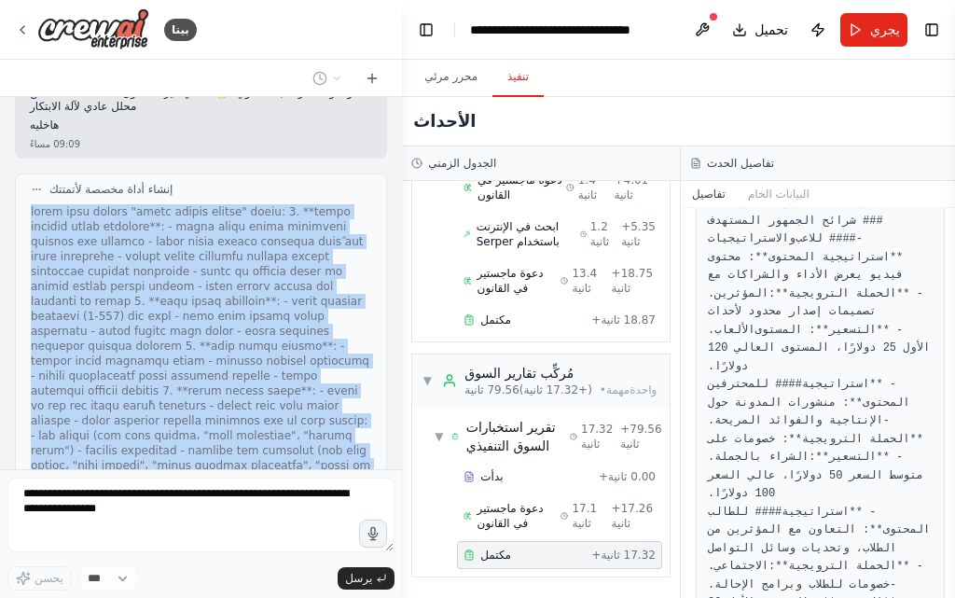
click at [220, 378] on font at bounding box center [200, 360] width 339 height 311
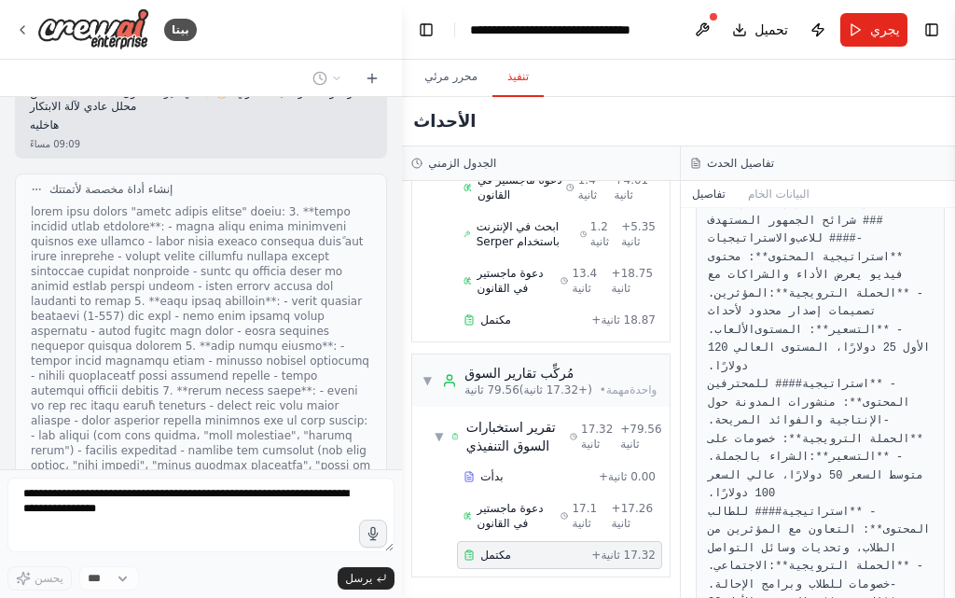
click at [215, 457] on div "الاسم المقترح: MarketGenie AI 🧞‍♂️ وظائف المساعدة: تحليل شامل للسوق جمع البيانا…" at bounding box center [201, 283] width 402 height 372
click at [187, 327] on font at bounding box center [200, 360] width 339 height 311
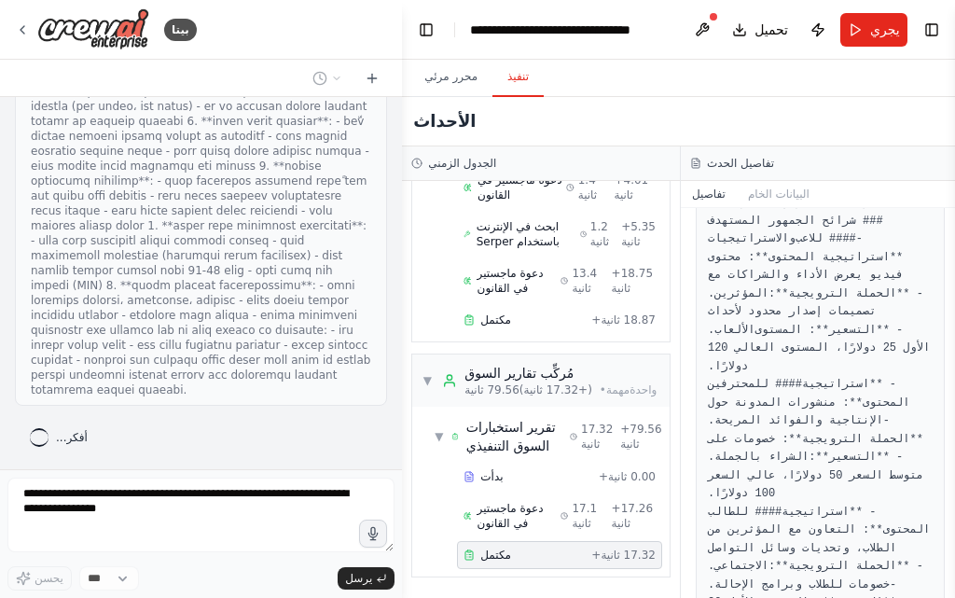
scroll to position [6699, 0]
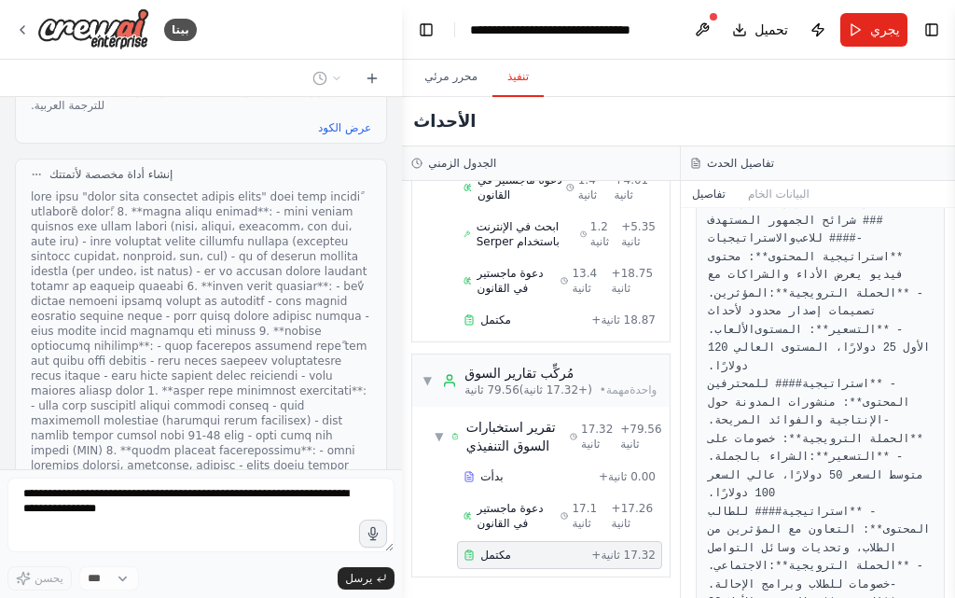
click at [195, 190] on font at bounding box center [200, 375] width 339 height 371
click at [207, 190] on font at bounding box center [200, 375] width 339 height 371
click at [288, 472] on form "يحسن *** يرسل" at bounding box center [201, 533] width 402 height 129
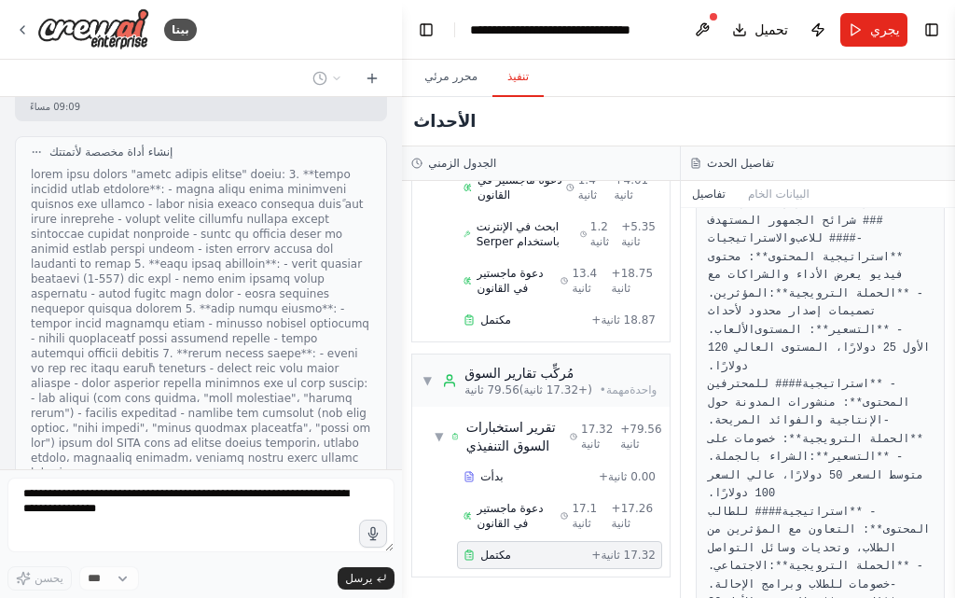
scroll to position [6046, 0]
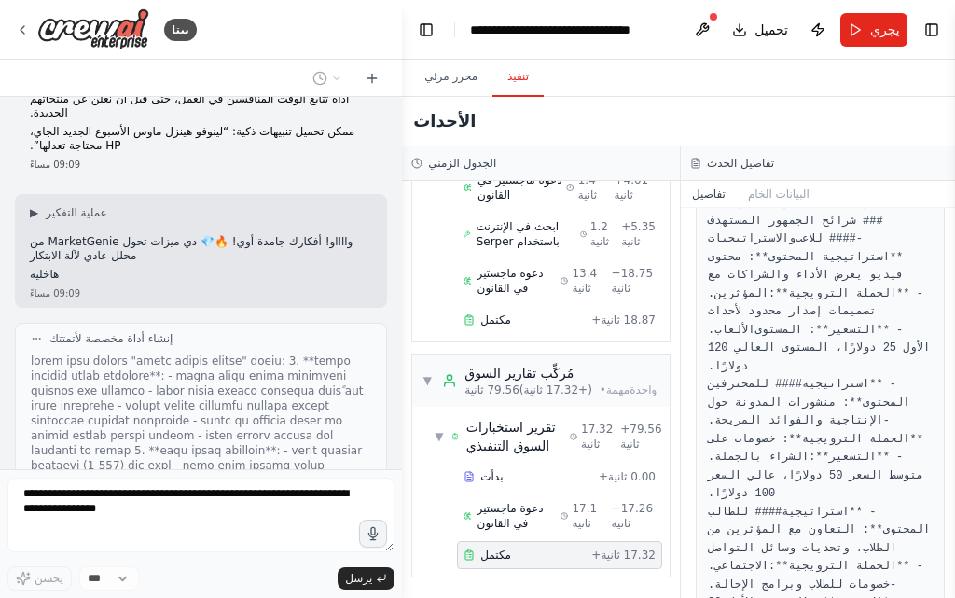
click at [268, 323] on div "إنشاء أداة مخصصة لأتمتتك" at bounding box center [201, 499] width 372 height 352
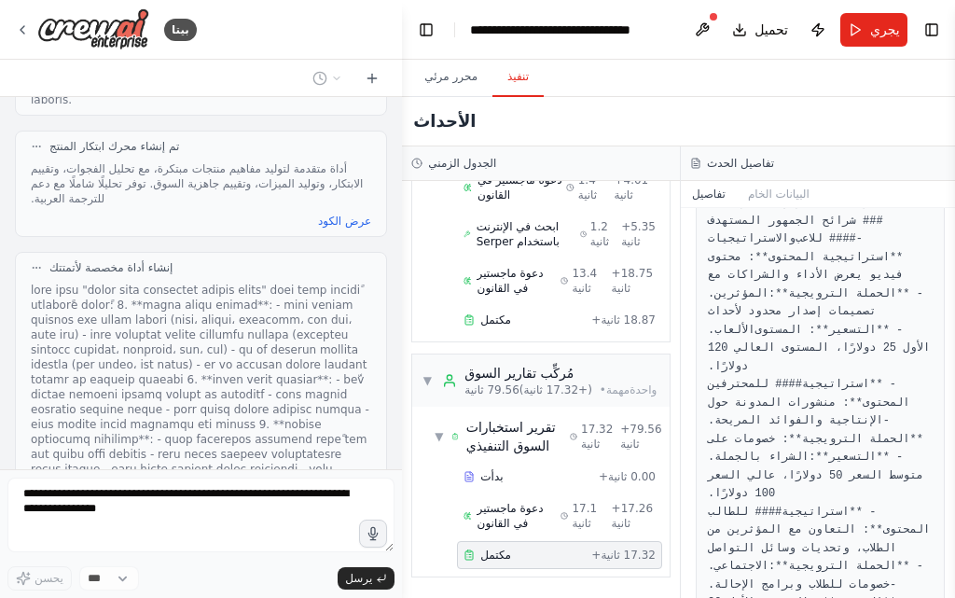
scroll to position [6419, 0]
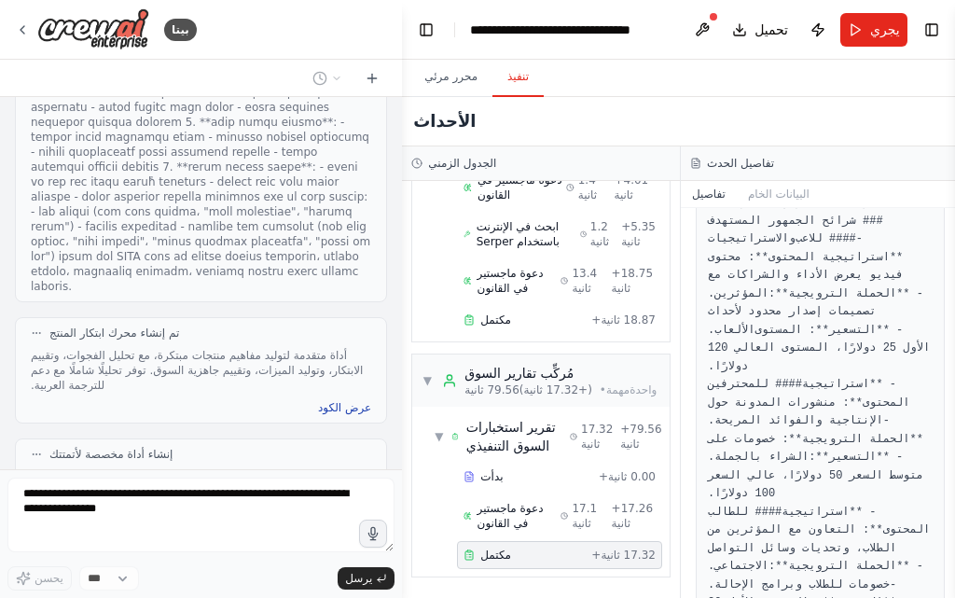
click at [324, 401] on font "عرض الكود" at bounding box center [344, 407] width 53 height 13
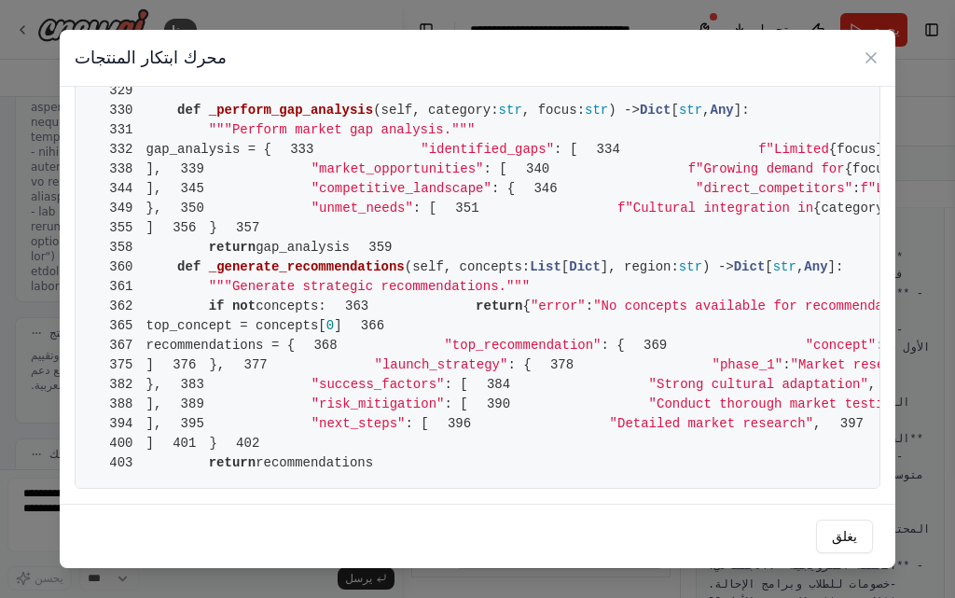
scroll to position [7549, 0]
click at [857, 522] on button "يغلق" at bounding box center [844, 536] width 57 height 34
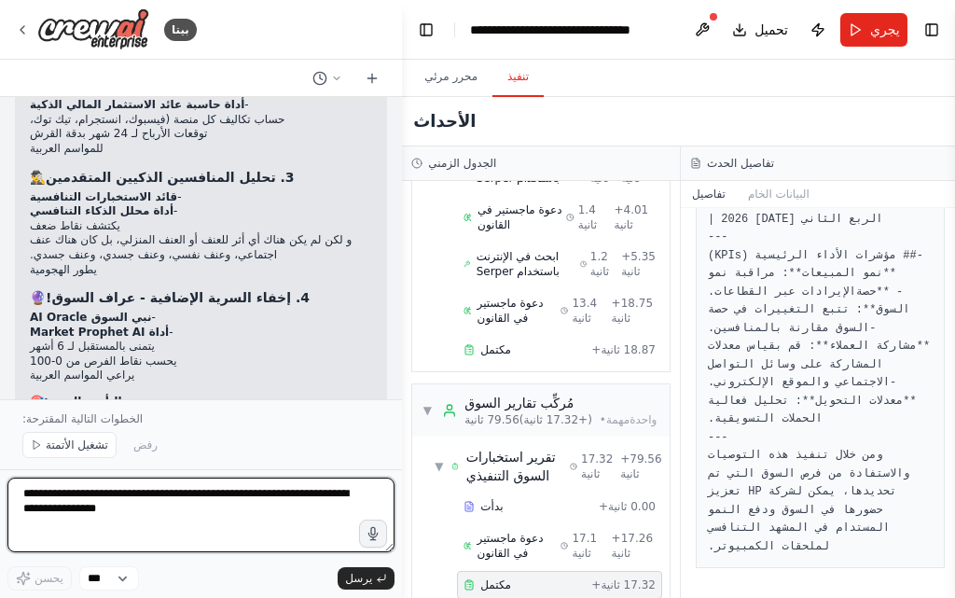
scroll to position [4102, 0]
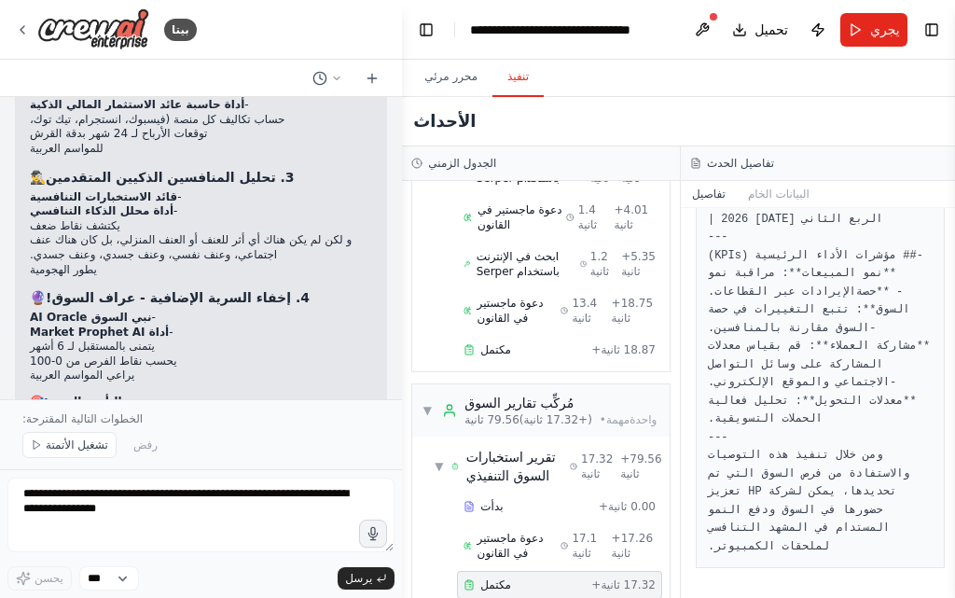
click at [109, 515] on font "لهزيمة" at bounding box center [124, 521] width 31 height 13
click at [98, 486] on font "ابتكارات المنتجات" at bounding box center [92, 492] width 97 height 13
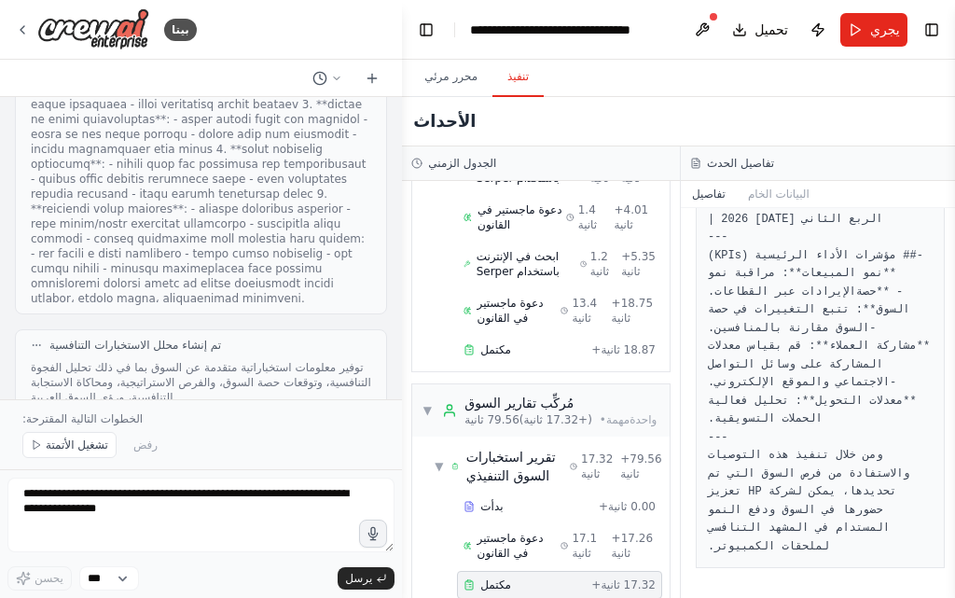
scroll to position [8370, 0]
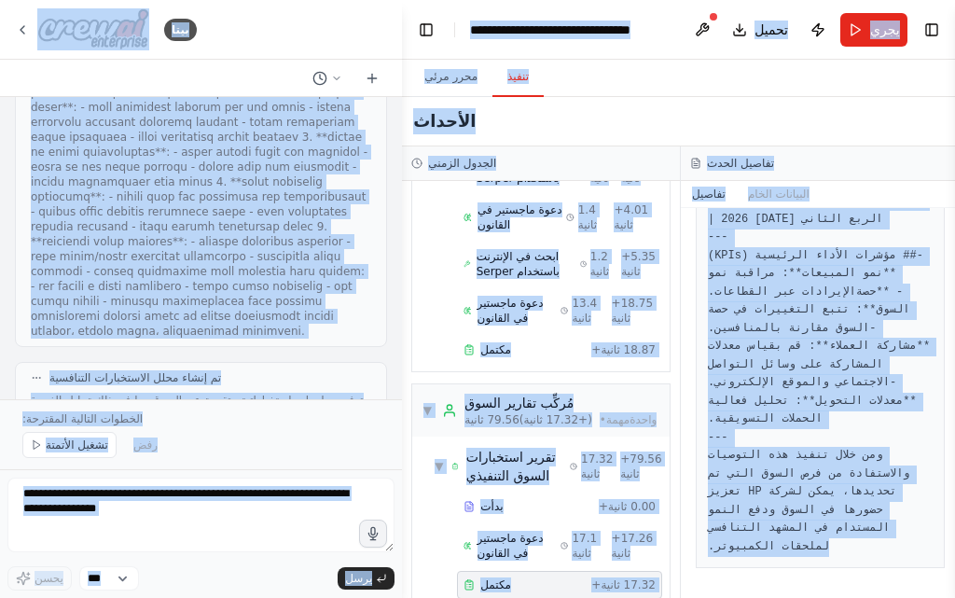
copy body "بيتا الاسم المقترح: MarketGenie AI 🧞‍♂️ وظائف المساعدة: تحليل شامل للسوق جمع ال…"
click at [214, 446] on div "تشغيل الأتمتة رفض" at bounding box center [200, 445] width 357 height 26
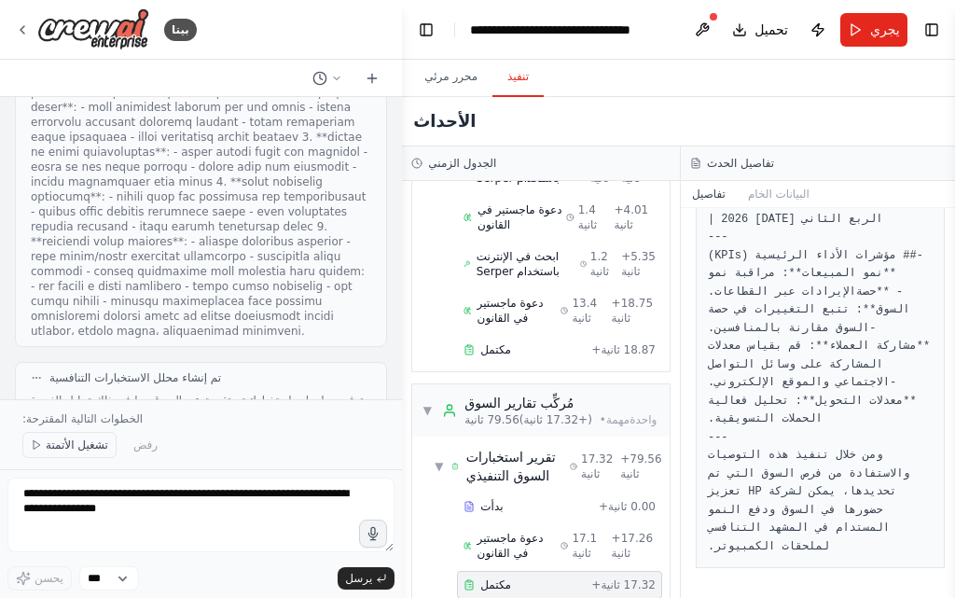
click at [90, 443] on font "تشغيل الأتمتة" at bounding box center [77, 444] width 62 height 13
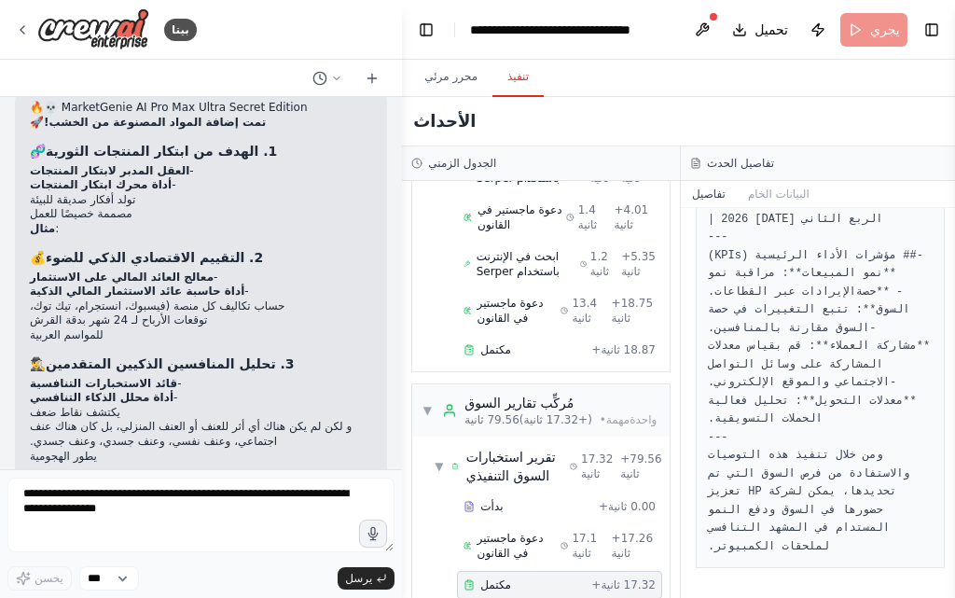
scroll to position [9606, 0]
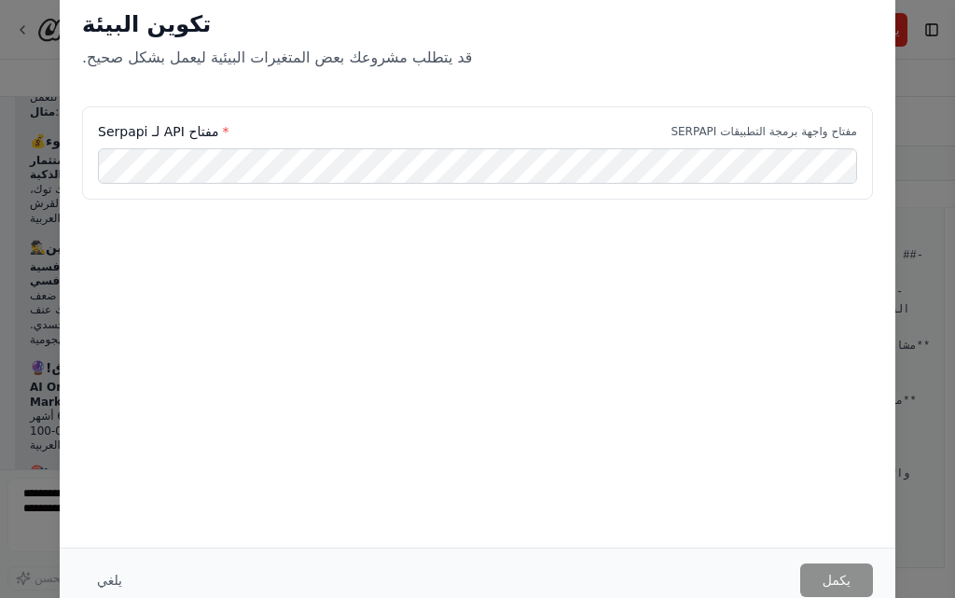
click at [430, 59] on font "قد يتطلب مشروعك بعض المتغيرات البيئية ليعمل بشكل صحيح." at bounding box center [277, 57] width 390 height 18
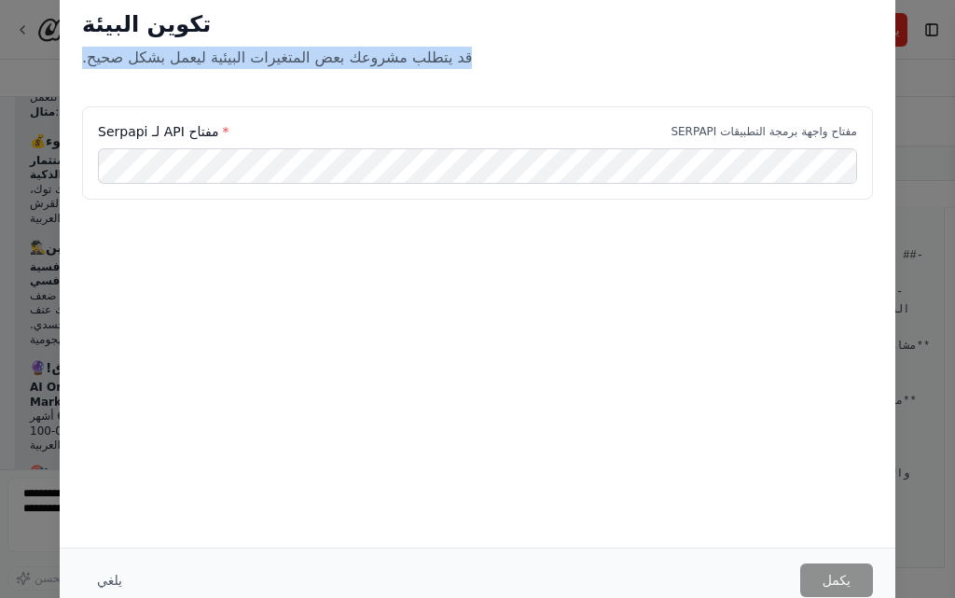
click at [430, 59] on font "قد يتطلب مشروعك بعض المتغيرات البيئية ليعمل بشكل صحيح." at bounding box center [277, 57] width 390 height 18
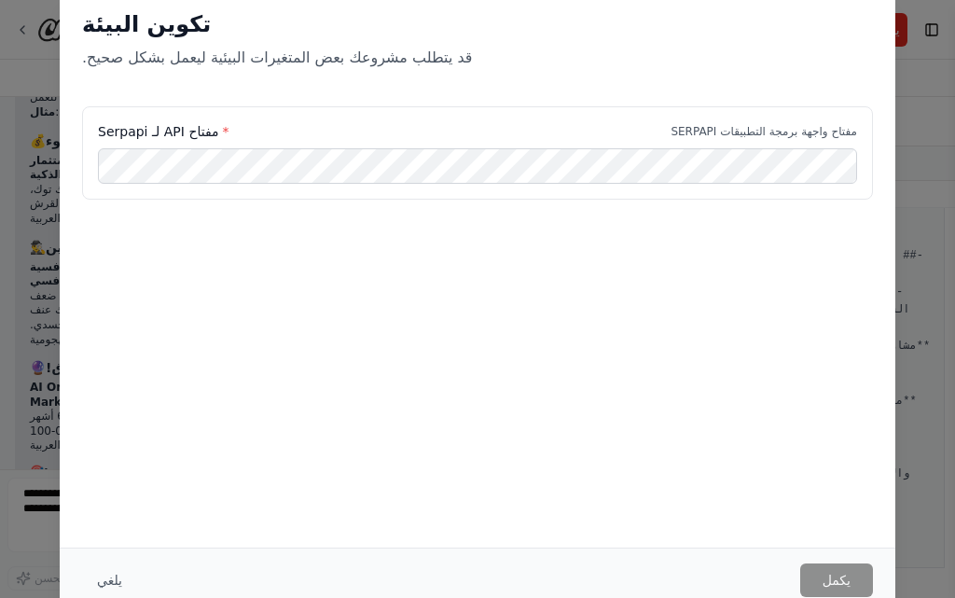
click at [137, 127] on font "مفتاح API لـ Serpapi" at bounding box center [158, 131] width 121 height 15
copy font "Serpapi"
click at [854, 573] on button "يكمل" at bounding box center [836, 580] width 73 height 34
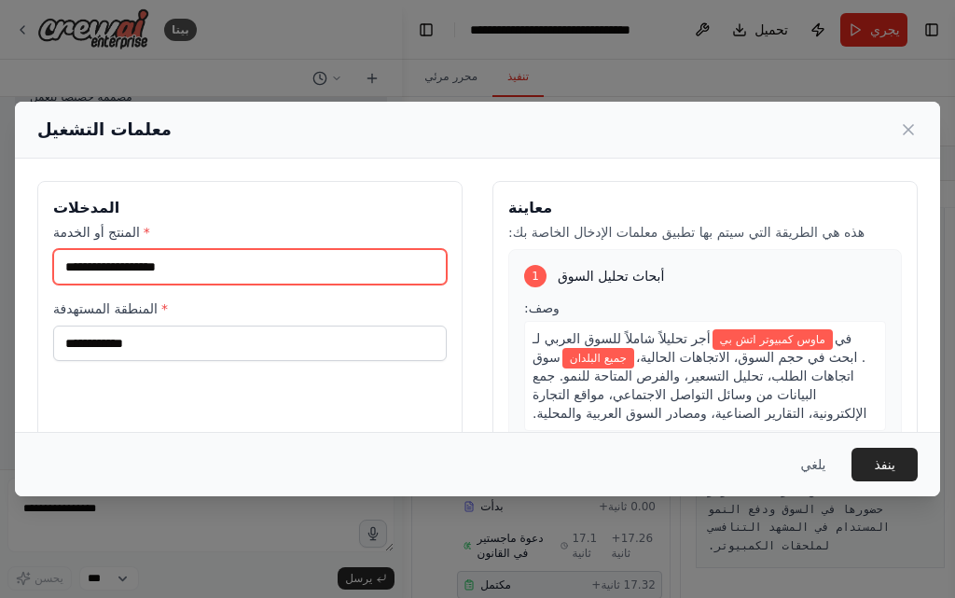
click at [194, 258] on input "**********" at bounding box center [249, 266] width 393 height 35
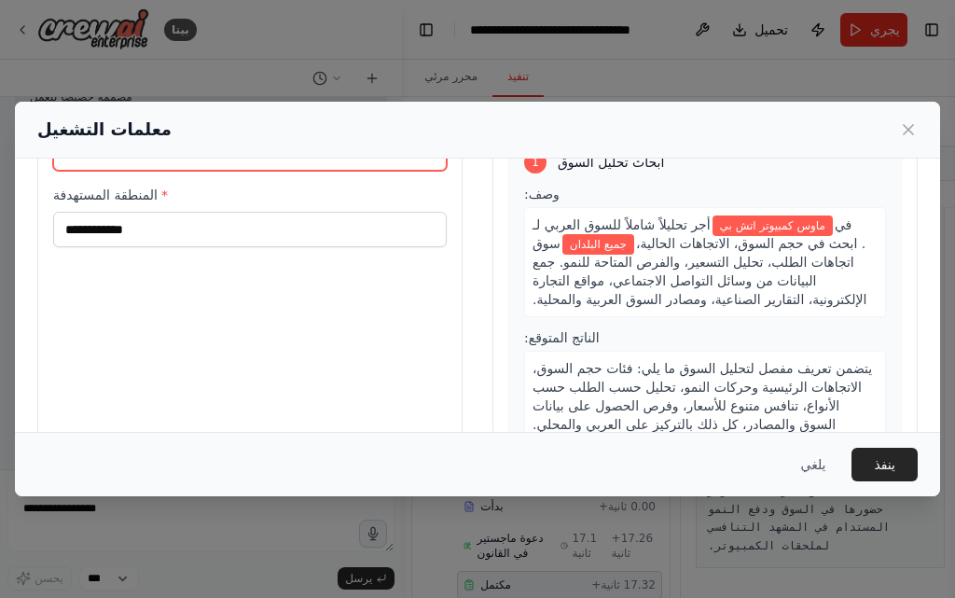
scroll to position [0, 0]
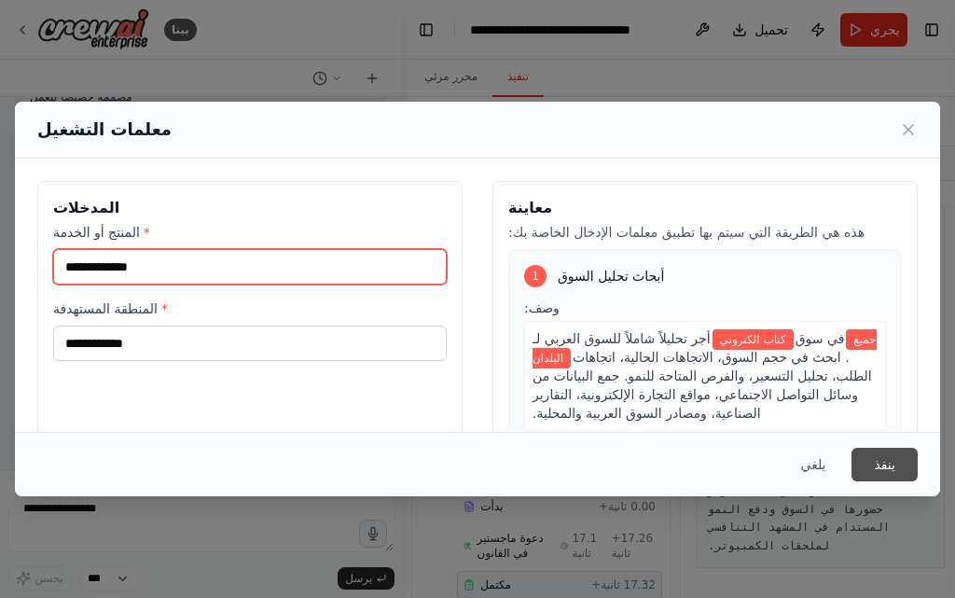
type input "**********"
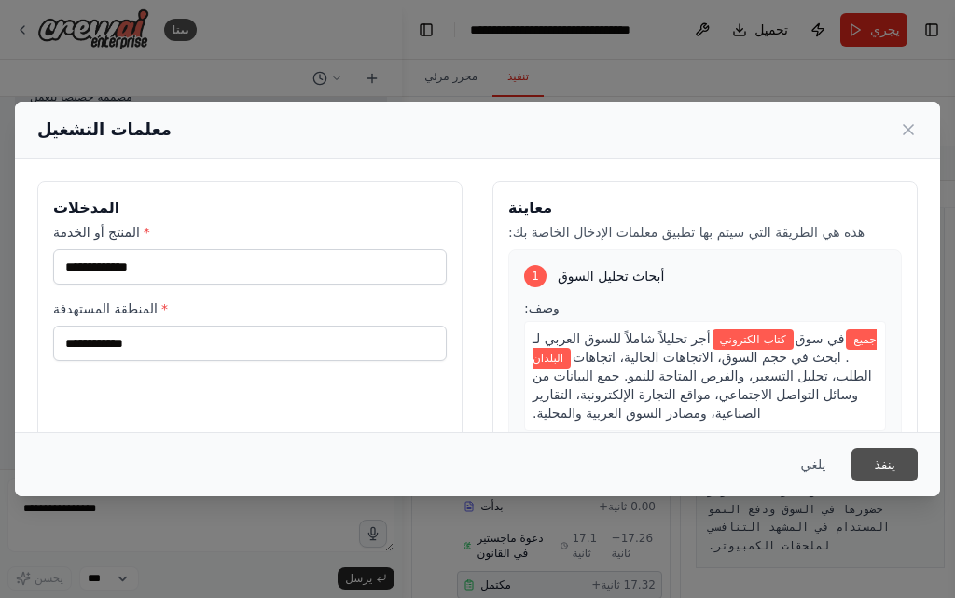
click at [906, 467] on button "ينفذ" at bounding box center [884, 465] width 66 height 34
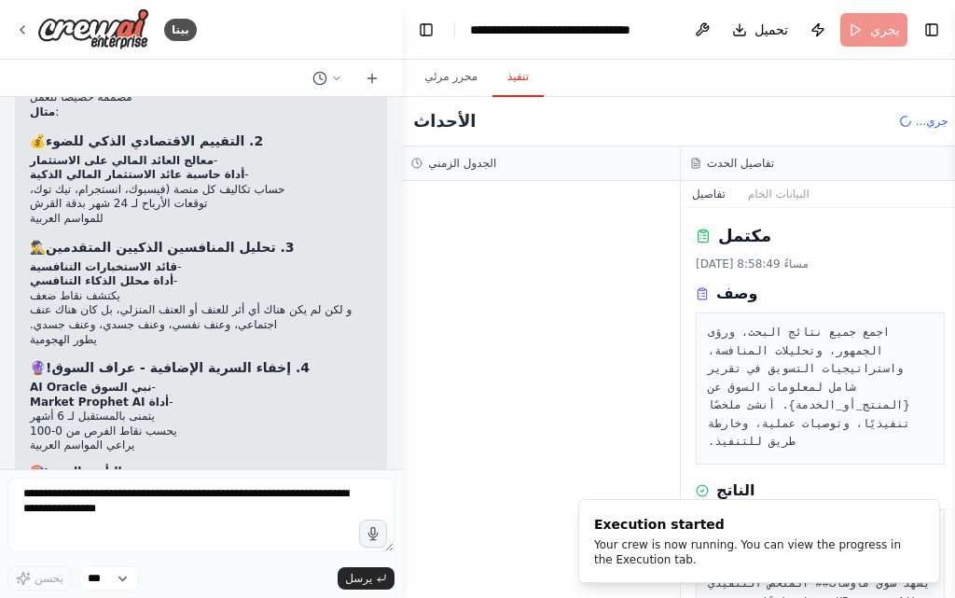
click at [797, 338] on font "اجمع جميع نتائج البحث، ورؤى الجمهور، وتحليلات المنافسة، واستراتيجيات التسويق في…" at bounding box center [812, 387] width 209 height 122
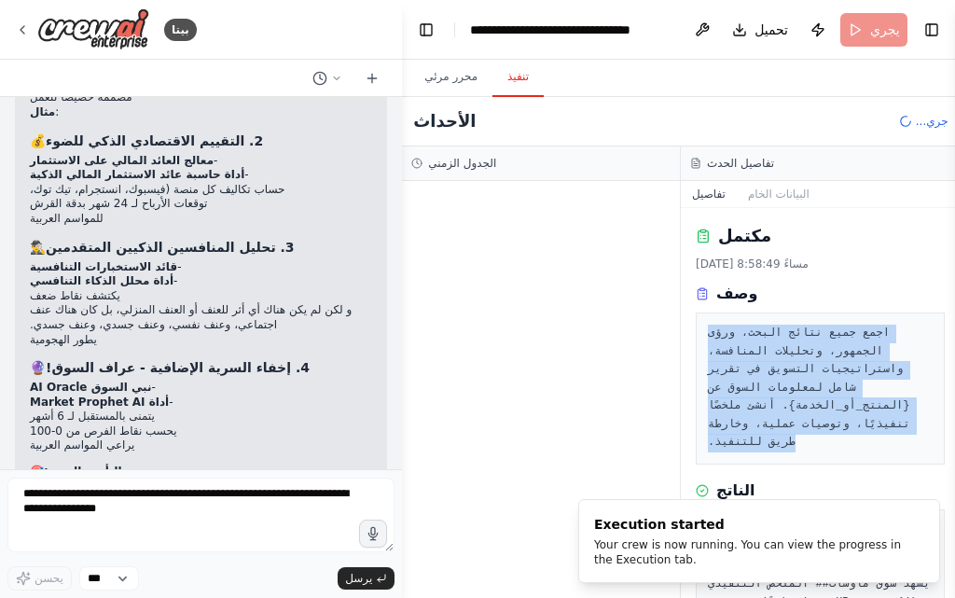
click at [797, 338] on font "اجمع جميع نتائج البحث، ورؤى الجمهور، وتحليلات المنافسة، واستراتيجيات التسويق في…" at bounding box center [812, 387] width 209 height 122
click at [847, 400] on font "اجمع جميع نتائج البحث، ورؤى الجمهور، وتحليلات المنافسة، واستراتيجيات التسويق في…" at bounding box center [812, 387] width 209 height 122
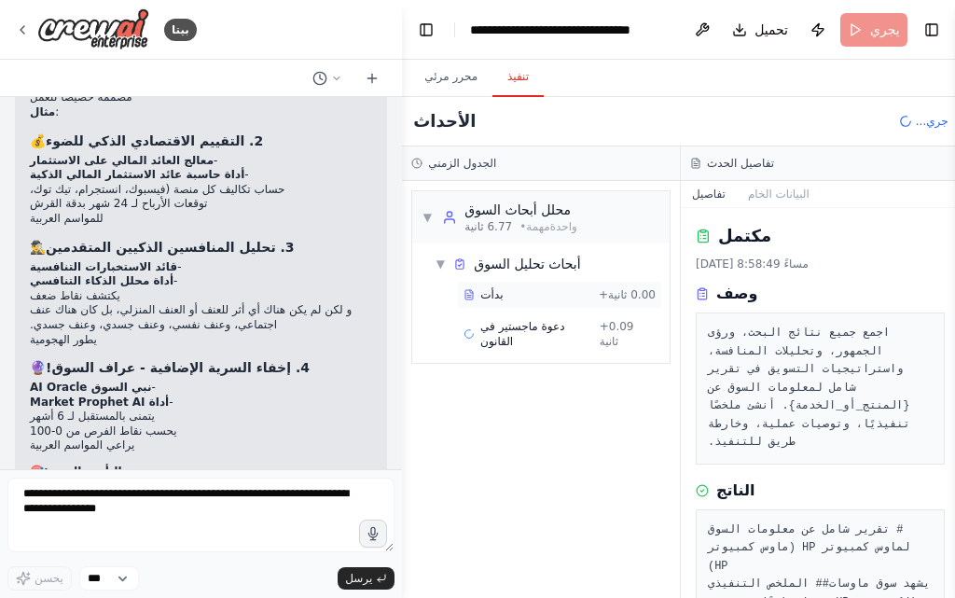
click at [604, 293] on font "+" at bounding box center [603, 294] width 9 height 13
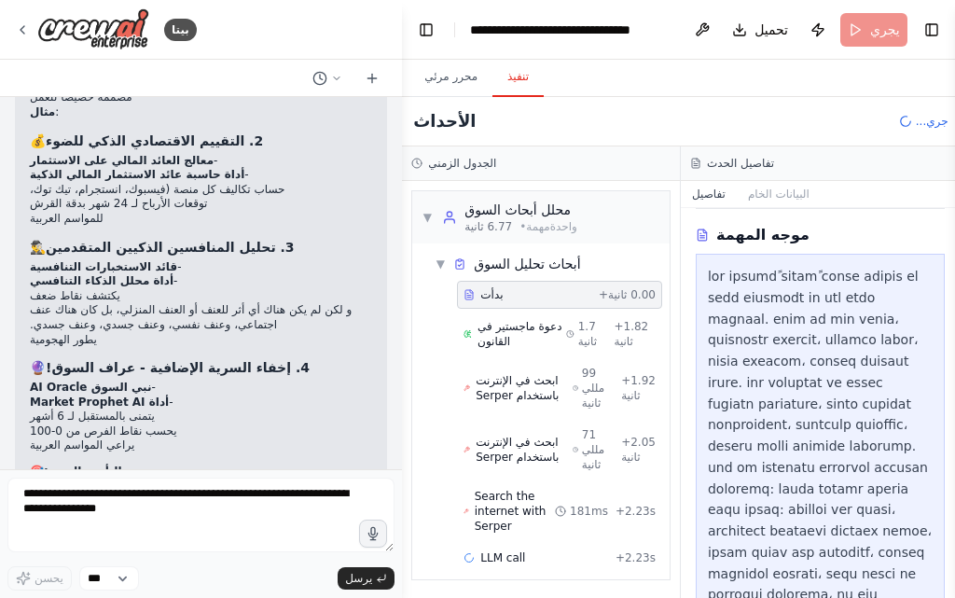
scroll to position [402, 0]
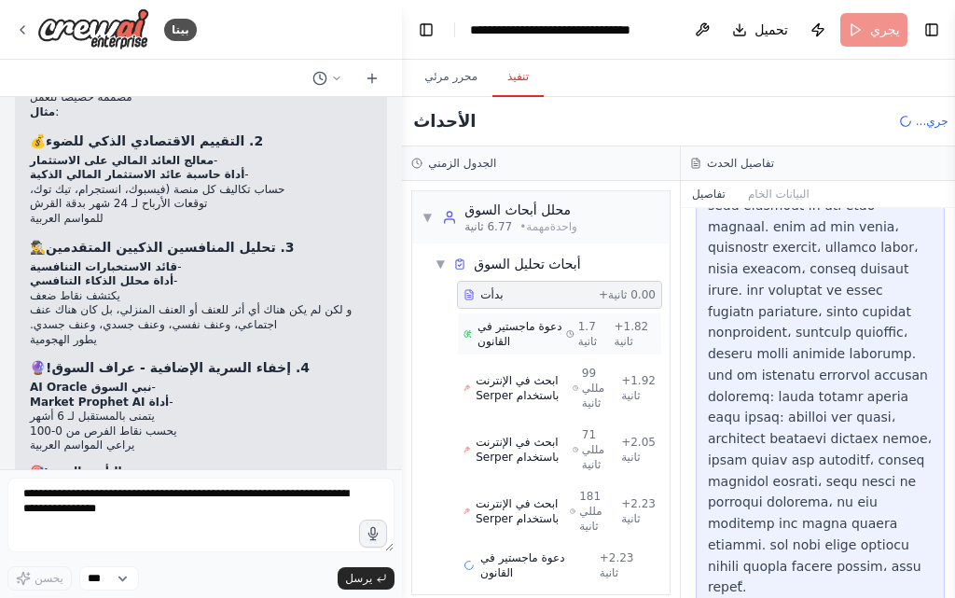
click at [556, 338] on span "دعوة ماجستير في القانون" at bounding box center [521, 334] width 89 height 30
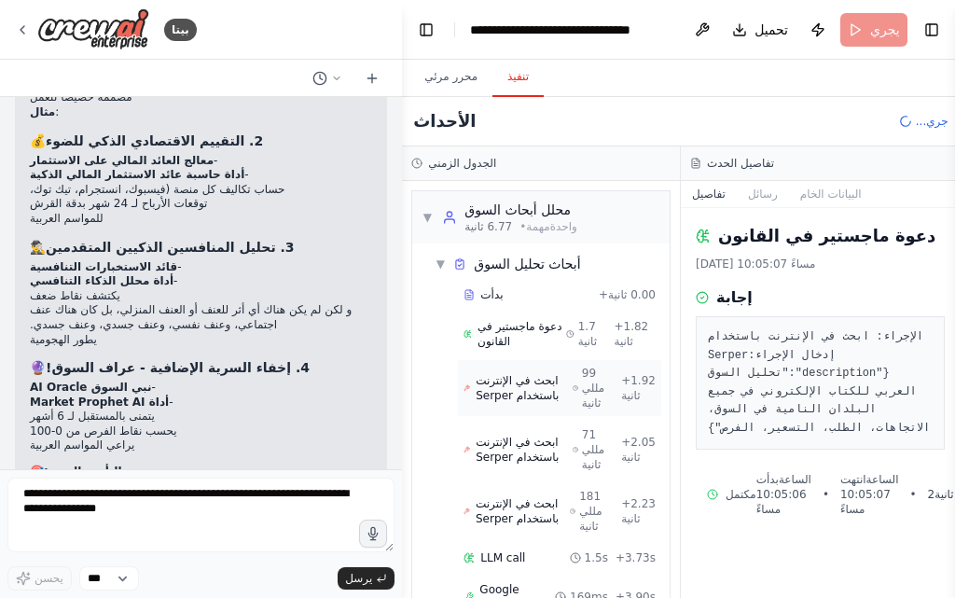
click at [540, 401] on font "ابحث في الإنترنت باستخدام Serper" at bounding box center [516, 388] width 83 height 28
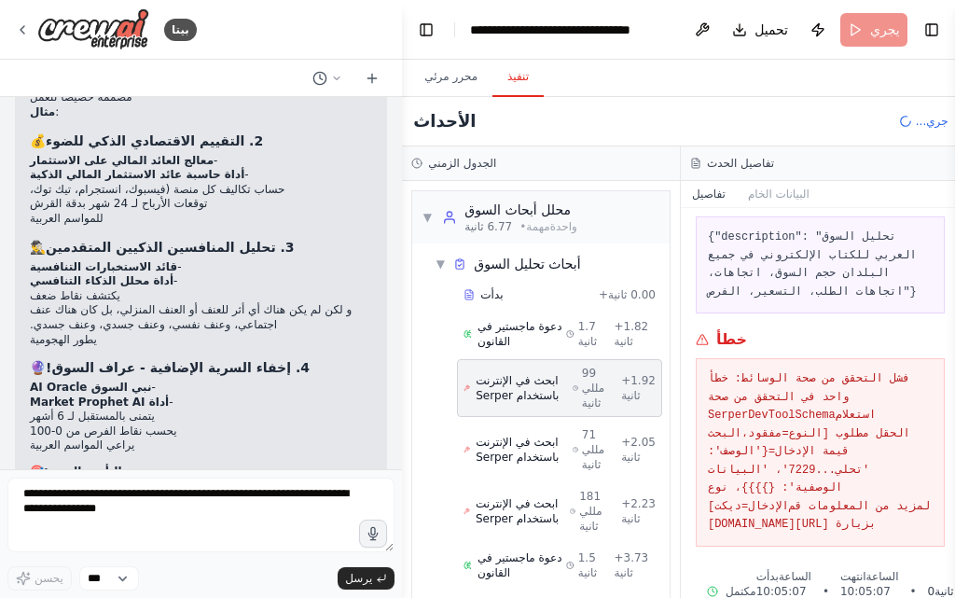
scroll to position [263, 0]
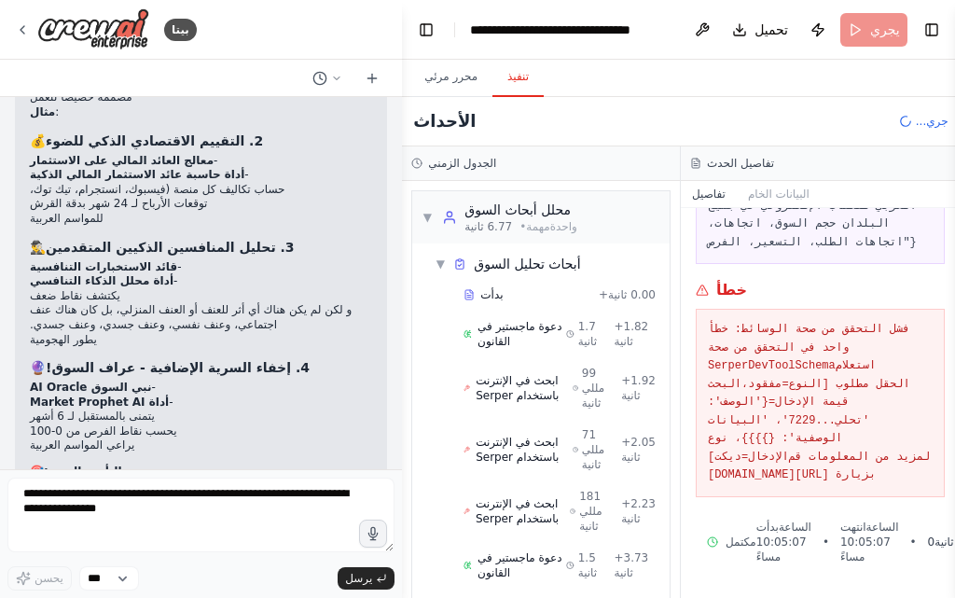
click at [850, 323] on font "فشل التحقق من صحة الوسائط: خطأ واحد في التحقق من صحة SerperDevToolSchema" at bounding box center [812, 347] width 209 height 49
click at [849, 323] on font "فشل التحقق من صحة الوسائط: خطأ واحد في التحقق من صحة SerperDevToolSchema" at bounding box center [812, 347] width 209 height 49
click at [834, 323] on font "فشل التحقق من صحة الوسائط: خطأ واحد في التحقق من صحة SerperDevToolSchema" at bounding box center [812, 347] width 209 height 49
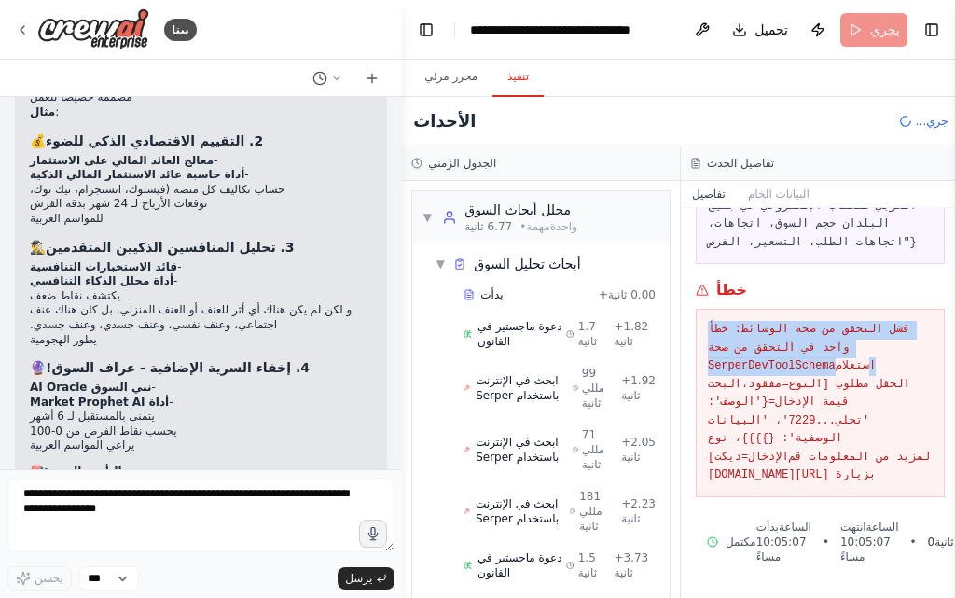
click at [834, 323] on font "فشل التحقق من صحة الوسائط: خطأ واحد في التحقق من صحة SerperDevToolSchema" at bounding box center [812, 347] width 209 height 49
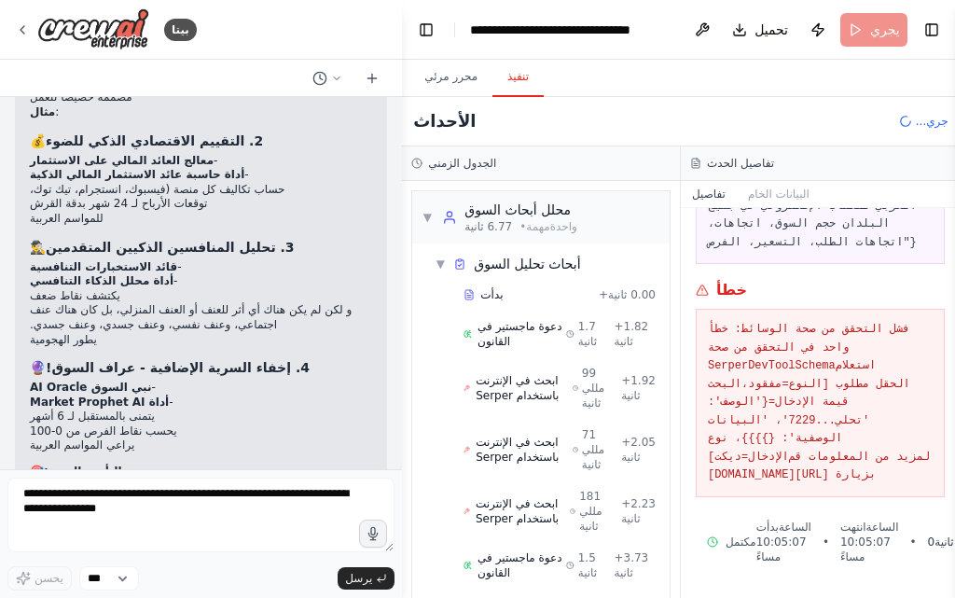
click at [829, 332] on pre "فشل التحقق من صحة الوسائط: خطأ واحد في التحقق من صحة SerperDevToolSchema استعلا…" at bounding box center [820, 403] width 225 height 164
click at [817, 378] on font "الحقل مطلوب [النوع=مفقود، قيمة الإدخال={'الوصف': 'تحلي...7229'، 'البيانات الوصف…" at bounding box center [812, 421] width 209 height 86
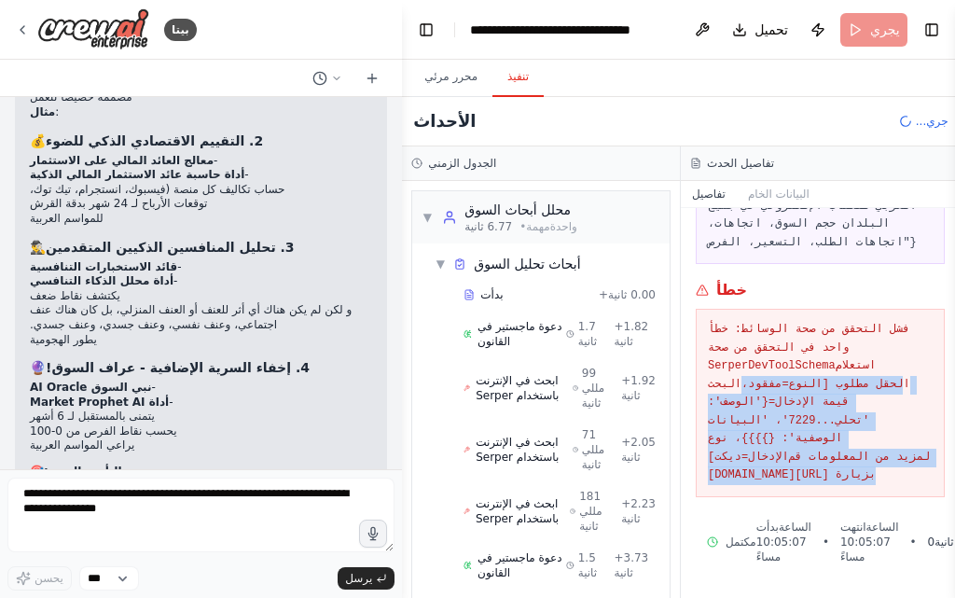
drag, startPoint x: 817, startPoint y: 355, endPoint x: 818, endPoint y: 447, distance: 91.4
click at [818, 447] on pre "فشل التحقق من صحة الوسائط: خطأ واحد في التحقق من صحة SerperDevToolSchema استعلا…" at bounding box center [820, 403] width 225 height 164
click at [818, 450] on font "لمزيد من المعلومات قم بزيارة https://errors.pydantic.dev/2.11/v/missing" at bounding box center [822, 466] width 229 height 32
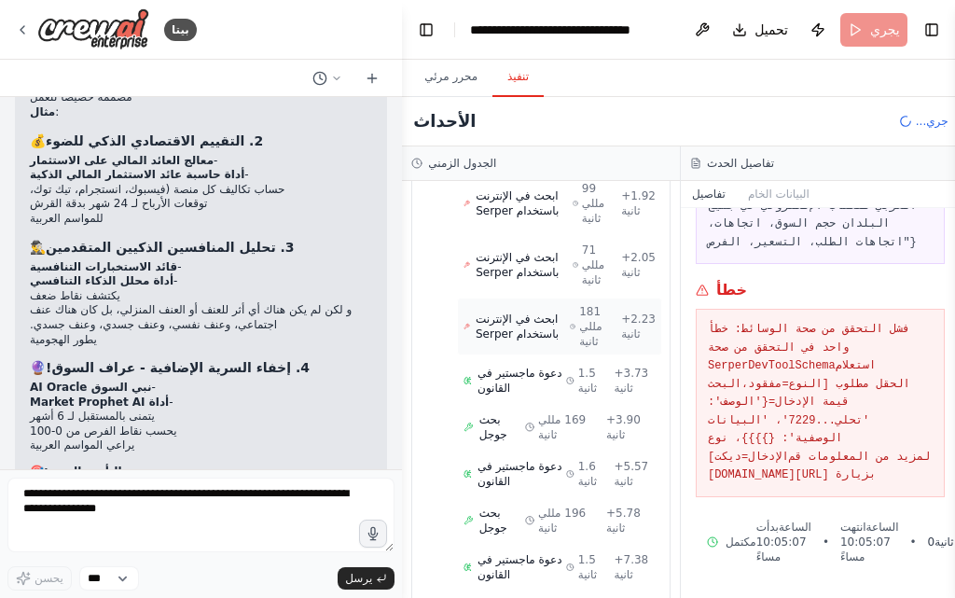
scroll to position [186, 0]
click at [557, 344] on div "ابحث في الإنترنت باستخدام Serper 181 مللي ثانية + 2.23 ثانية" at bounding box center [559, 324] width 192 height 45
click at [560, 290] on div "ابحث في الإنترنت باستخدام Serper 71 مللي ثانية + 2.05 ثانية" at bounding box center [559, 263] width 205 height 58
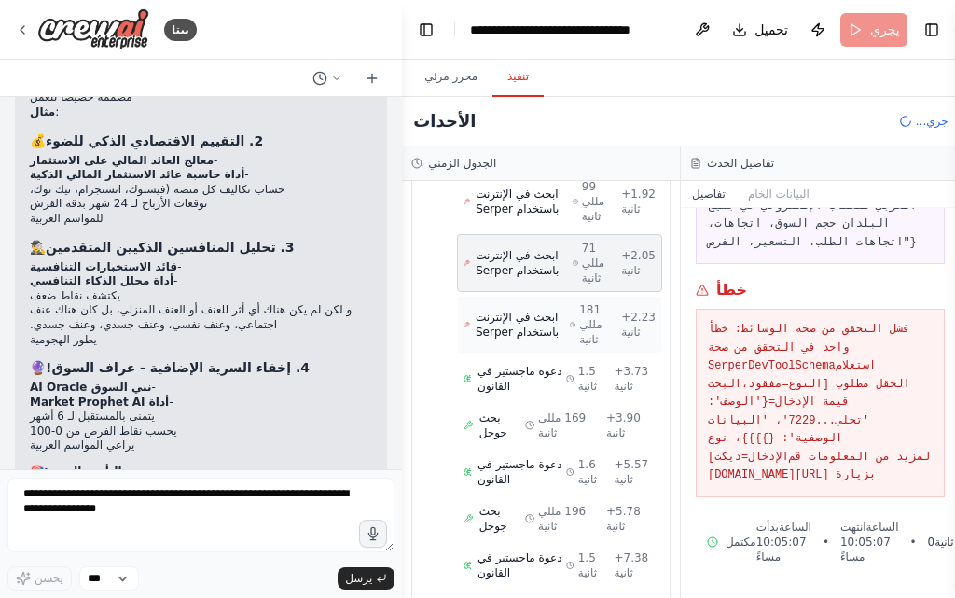
click at [579, 314] on font "181 مللي ثانية" at bounding box center [590, 324] width 22 height 43
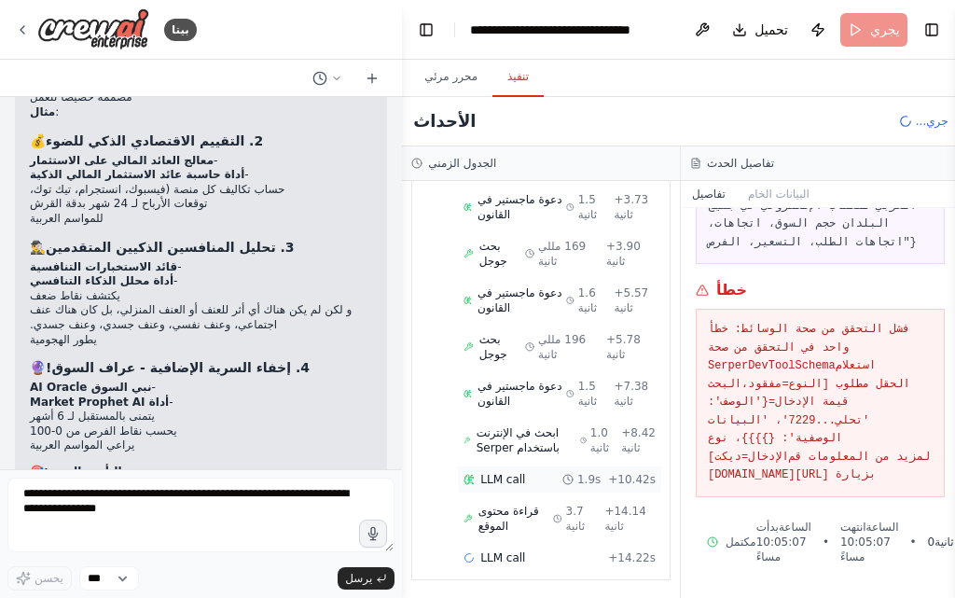
scroll to position [268, 0]
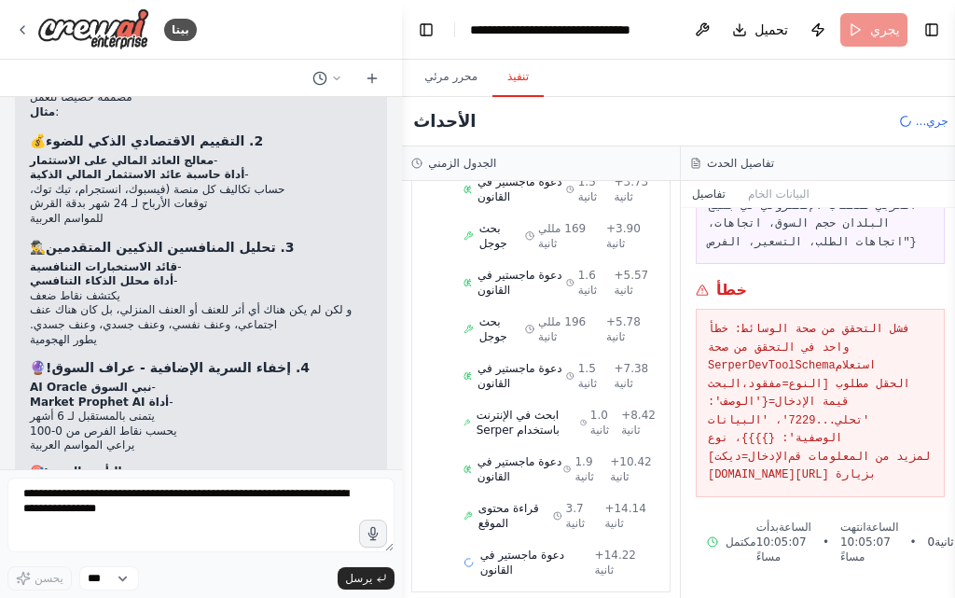
click at [547, 462] on div "بدأت + 0.00 ثانية دعوة ماجستير في القانون 1.7 ثانية + 1.82 ثانية ابحث في الإنتر…" at bounding box center [548, 246] width 242 height 682
click at [540, 464] on div "دعوة ماجستير في القانون 1.9 ثانية + 10.42 ثانية" at bounding box center [559, 469] width 205 height 43
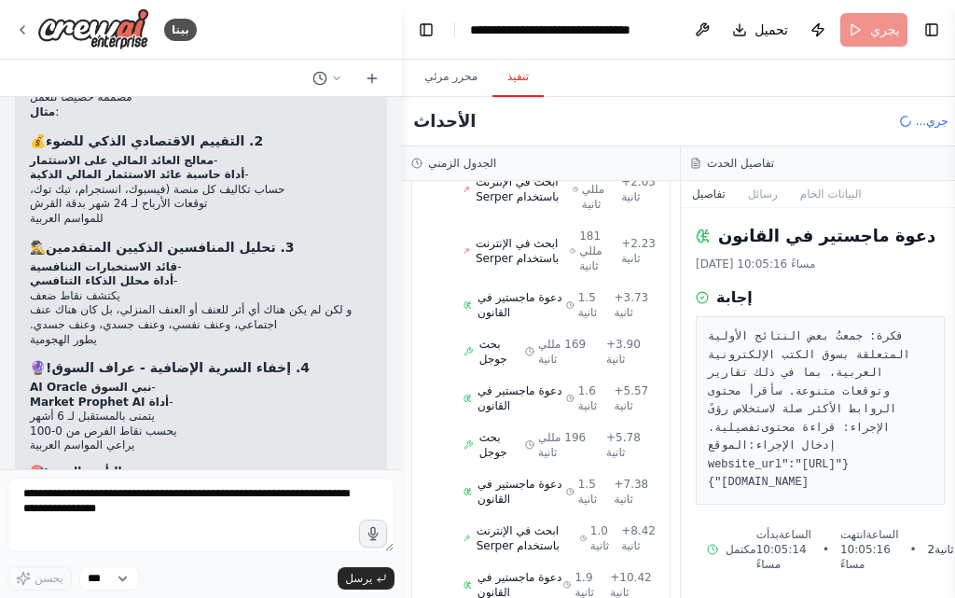
scroll to position [275, 0]
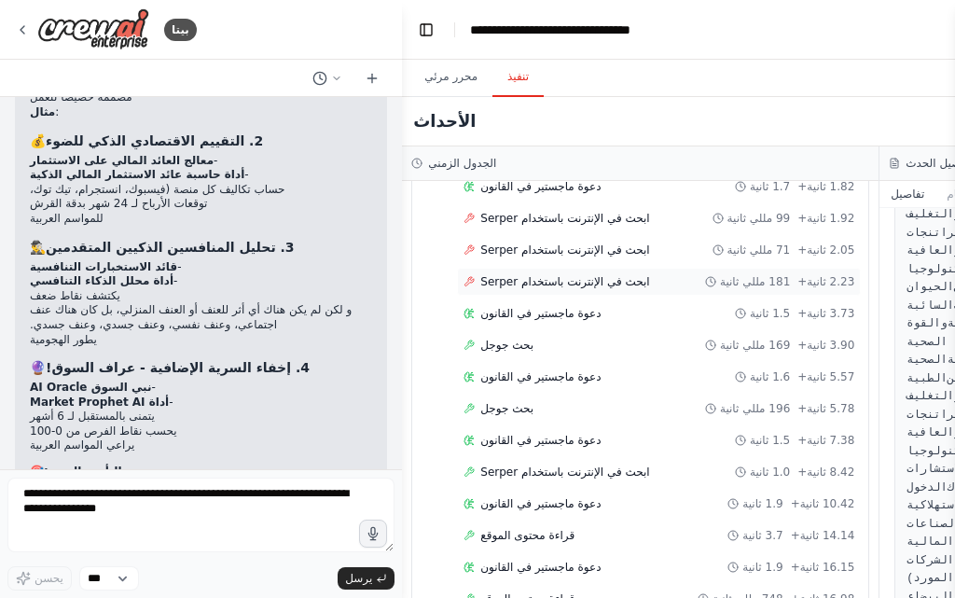
scroll to position [0, 0]
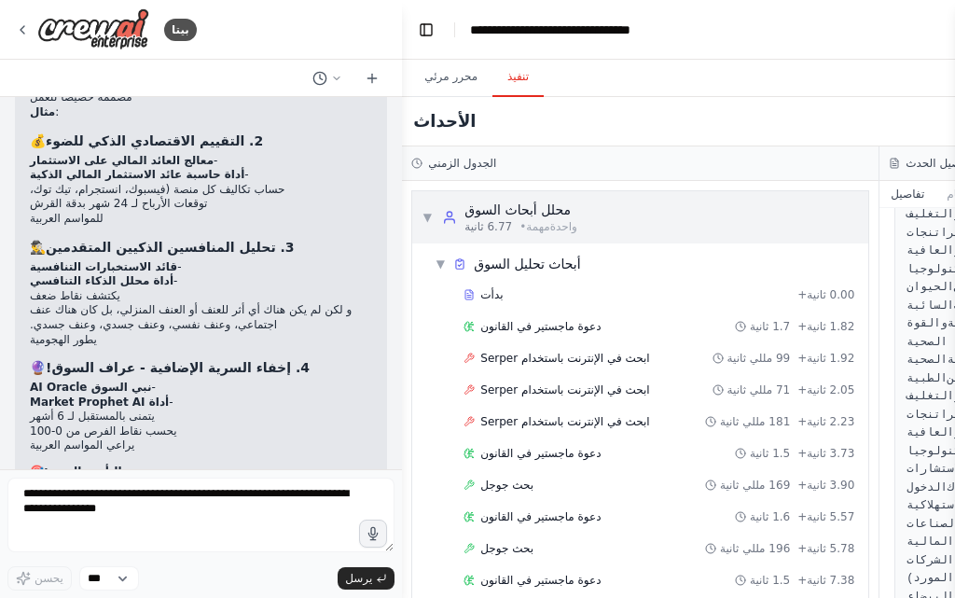
click at [515, 218] on div "محلل أبحاث السوق" at bounding box center [520, 209] width 113 height 19
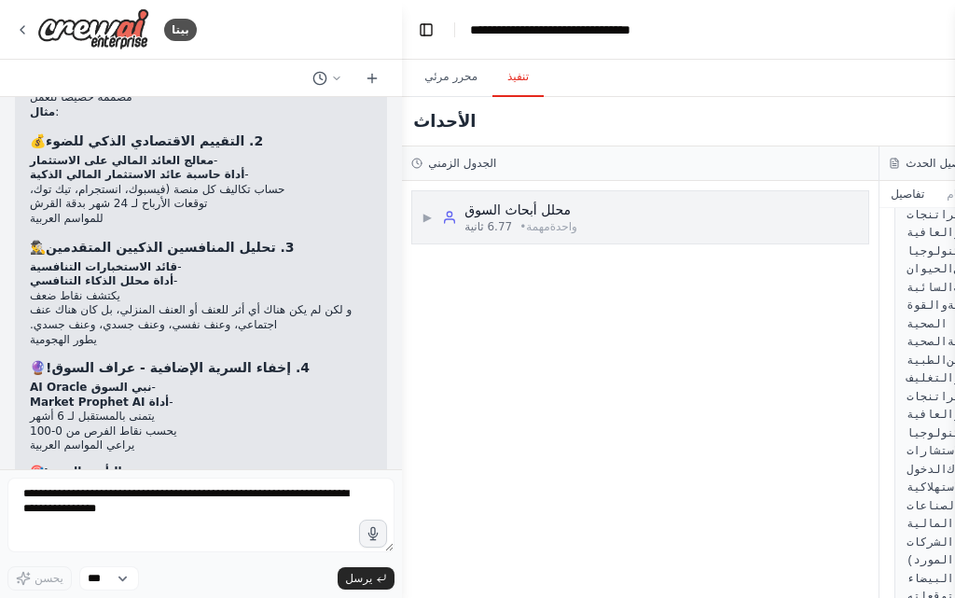
click at [515, 218] on div "محلل أبحاث السوق" at bounding box center [520, 209] width 113 height 19
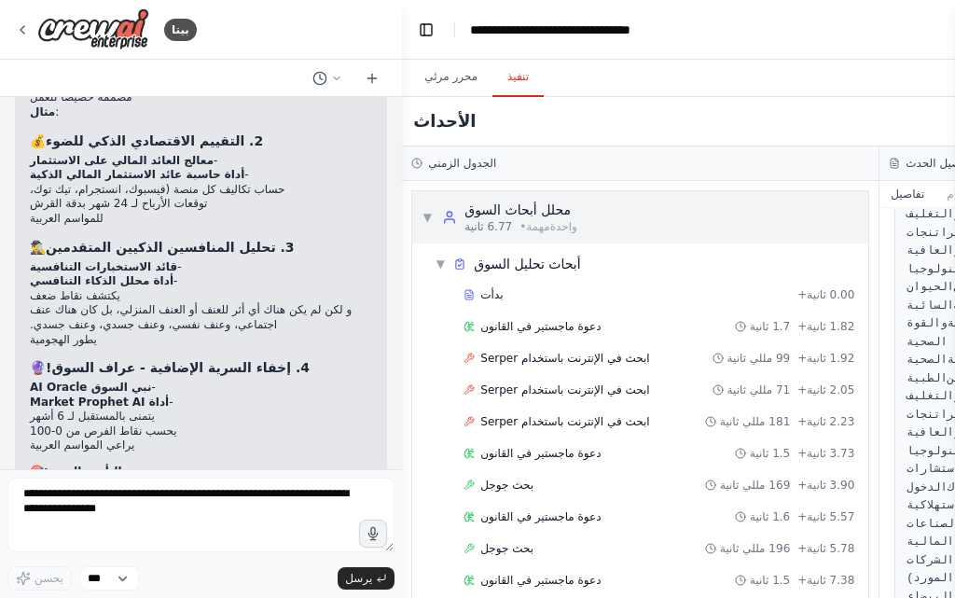
click at [515, 218] on div "محلل أبحاث السوق" at bounding box center [520, 209] width 113 height 19
click at [515, 214] on font "محلل أبحاث السوق" at bounding box center [517, 209] width 106 height 15
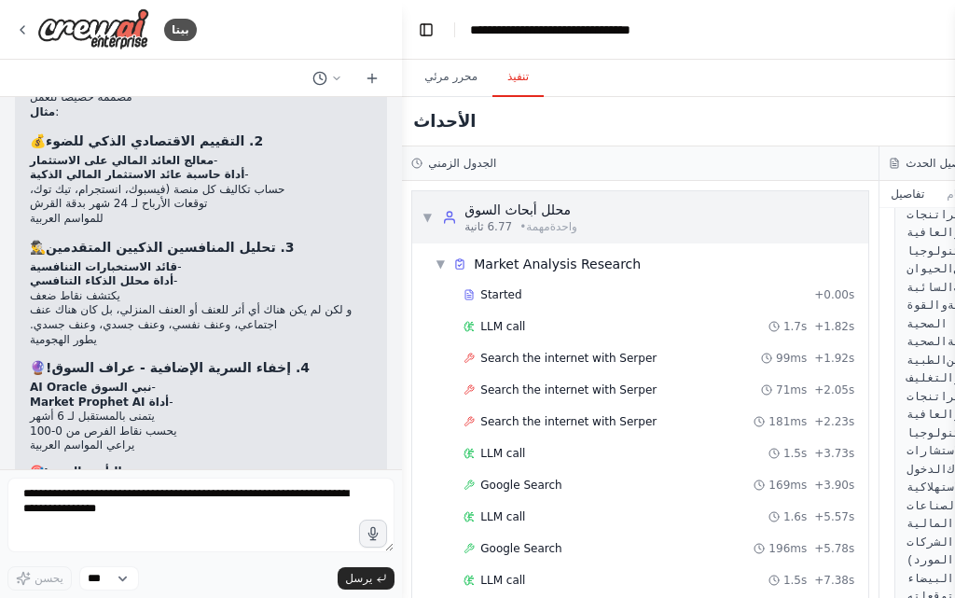
scroll to position [373, 0]
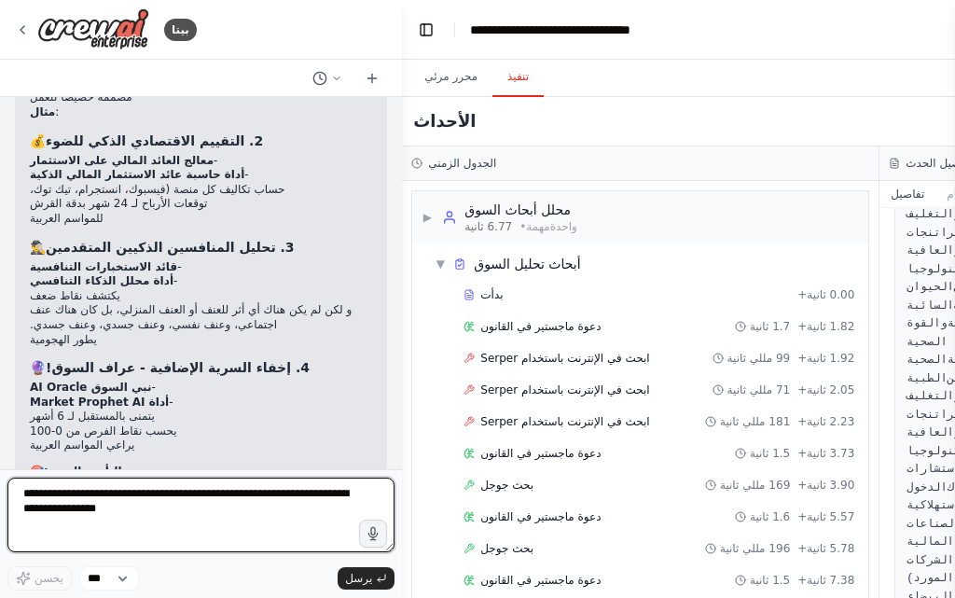
click at [172, 496] on textarea at bounding box center [200, 514] width 387 height 75
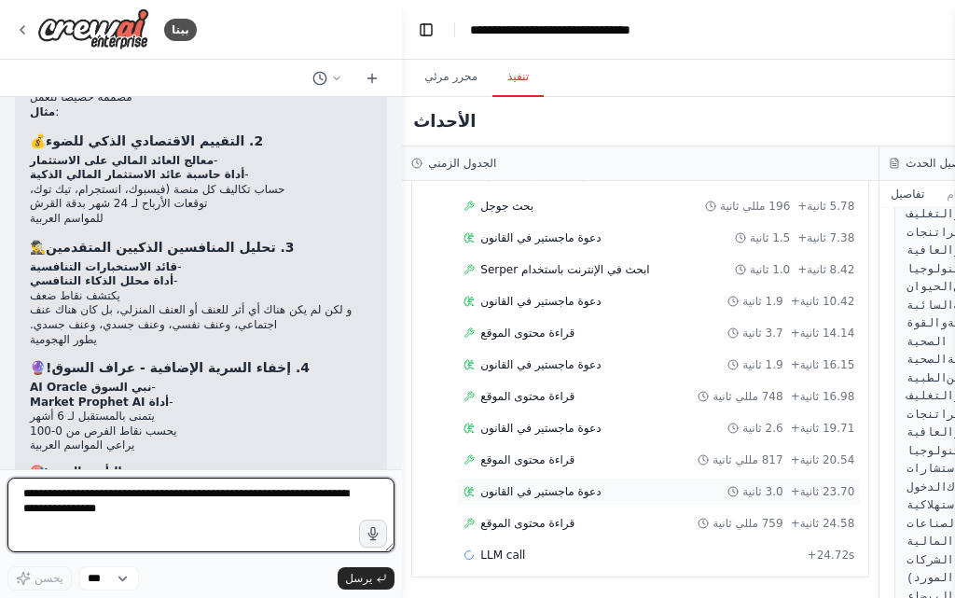
scroll to position [596, 0]
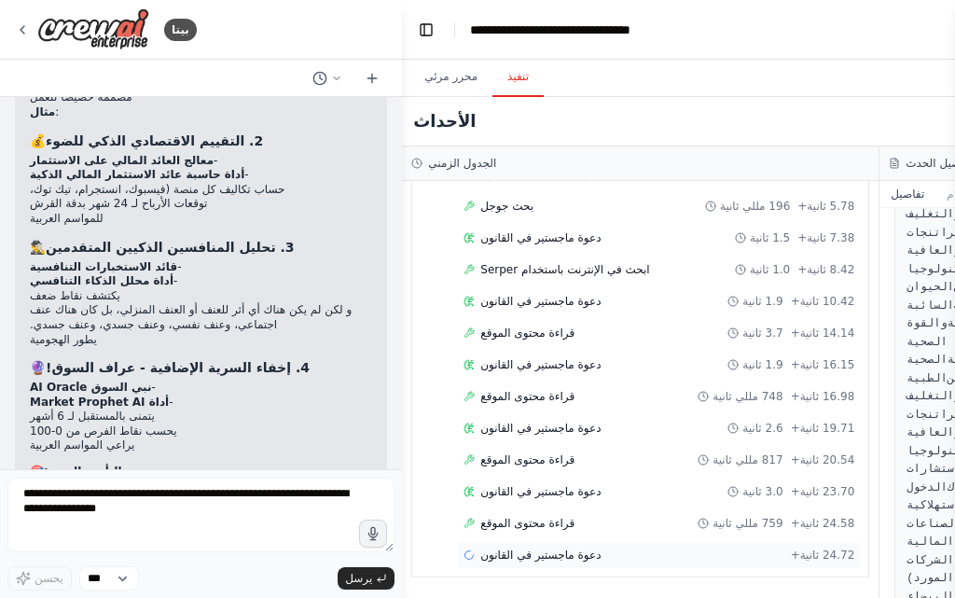
click at [538, 559] on font "دعوة ماجستير في القانون" at bounding box center [540, 554] width 120 height 13
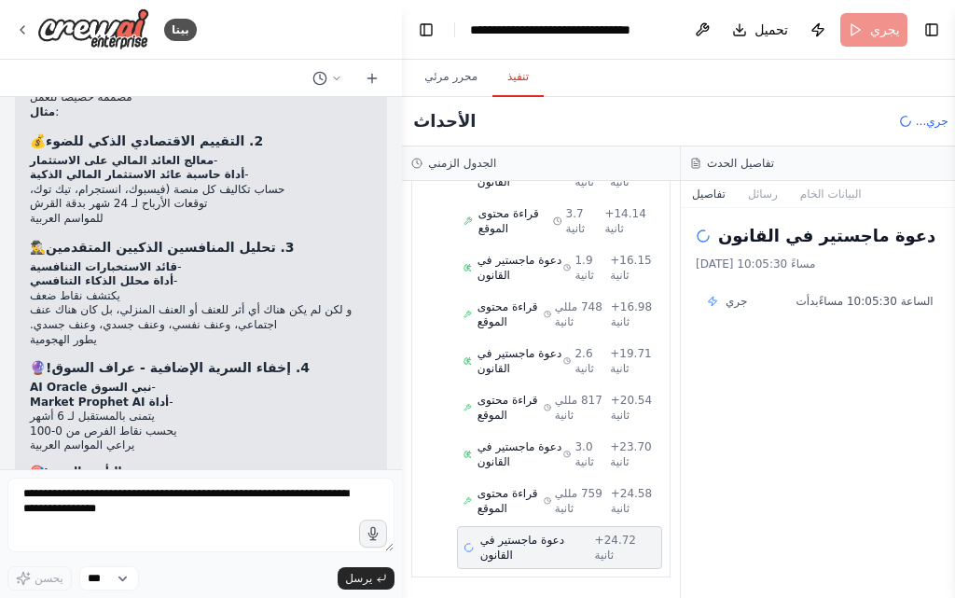
scroll to position [715, 0]
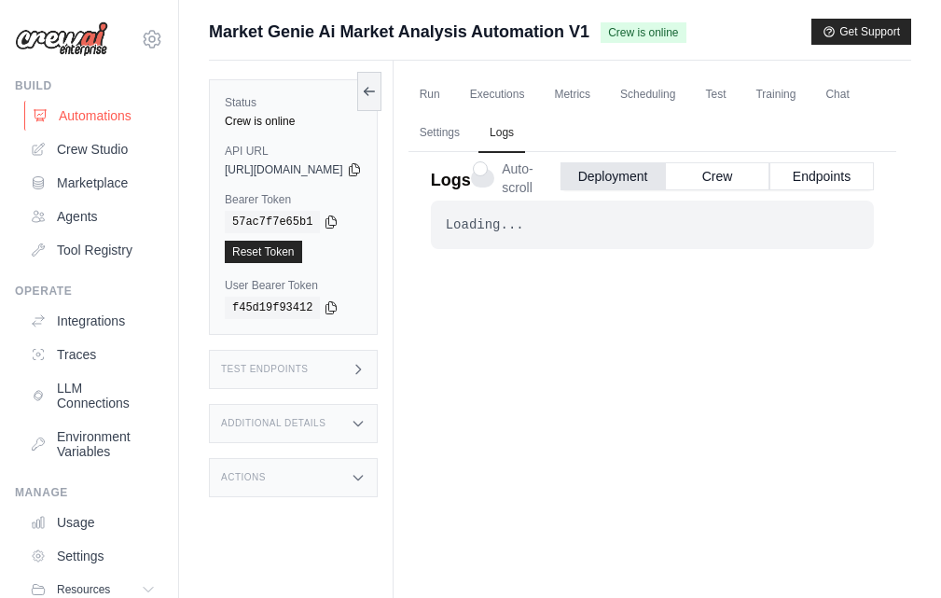
click at [77, 111] on link "Automations" at bounding box center [94, 116] width 141 height 30
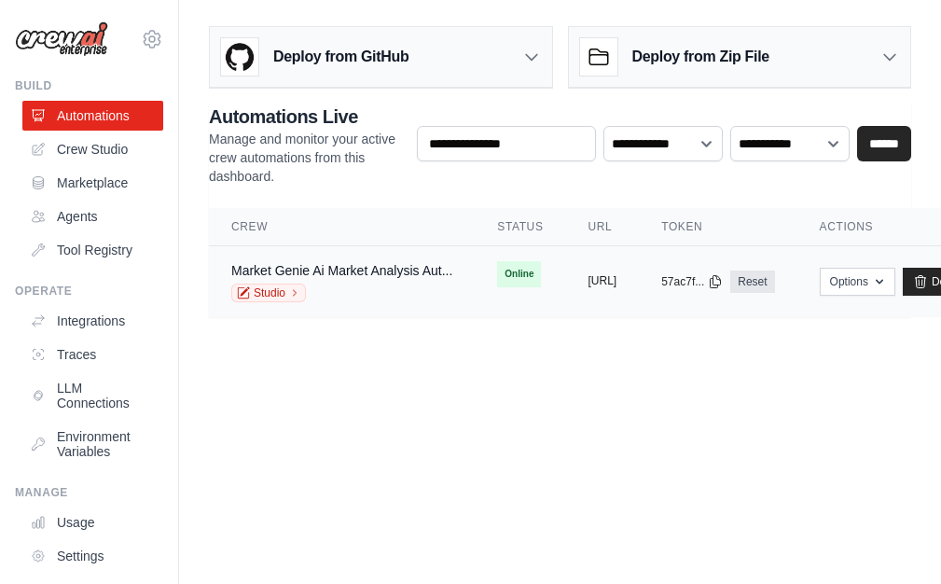
click at [617, 288] on div "copied https://marketgenie-ai-market-analy" at bounding box center [602, 281] width 29 height 15
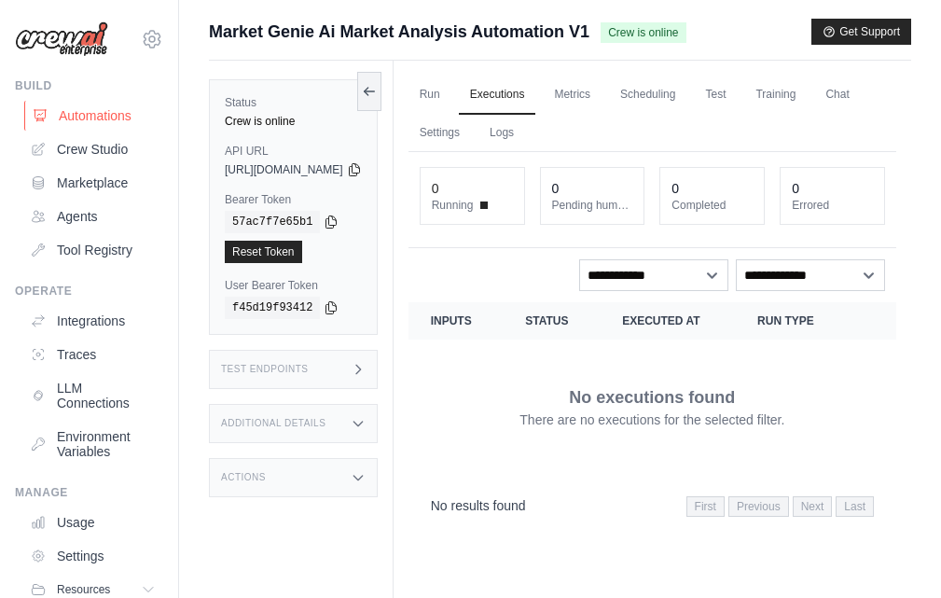
click at [59, 112] on link "Automations" at bounding box center [94, 116] width 141 height 30
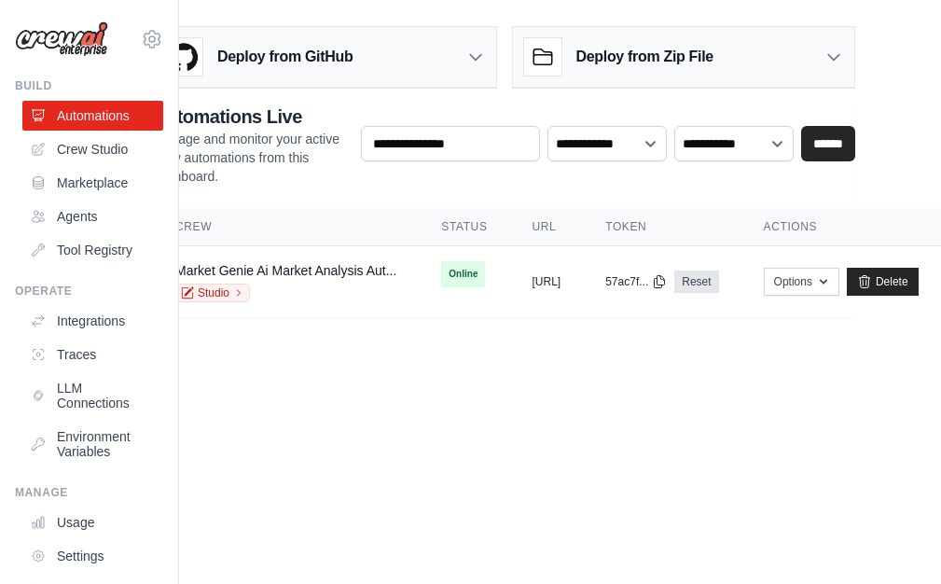
scroll to position [0, 203]
click at [800, 276] on button "Options" at bounding box center [802, 281] width 76 height 28
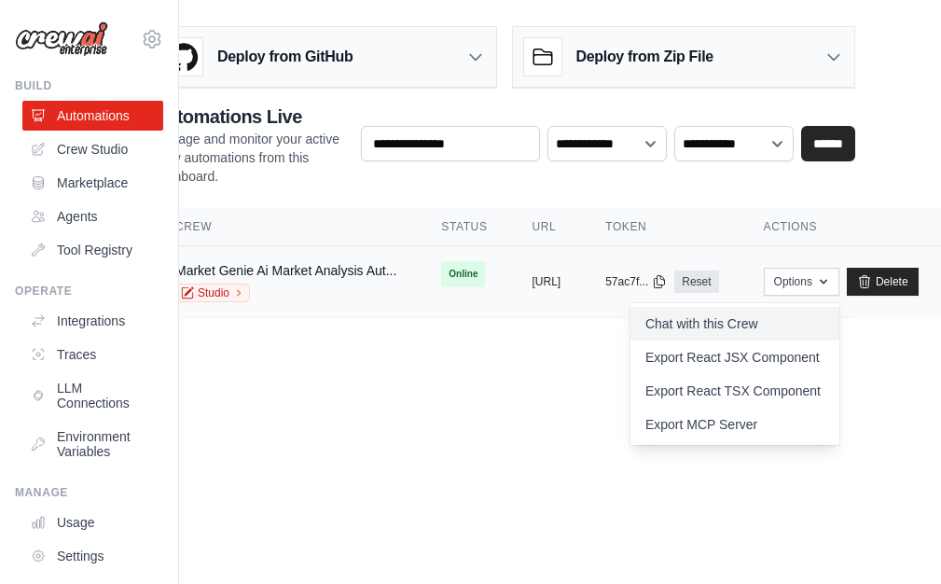
click at [791, 320] on link "Chat with this Crew" at bounding box center [734, 324] width 209 height 34
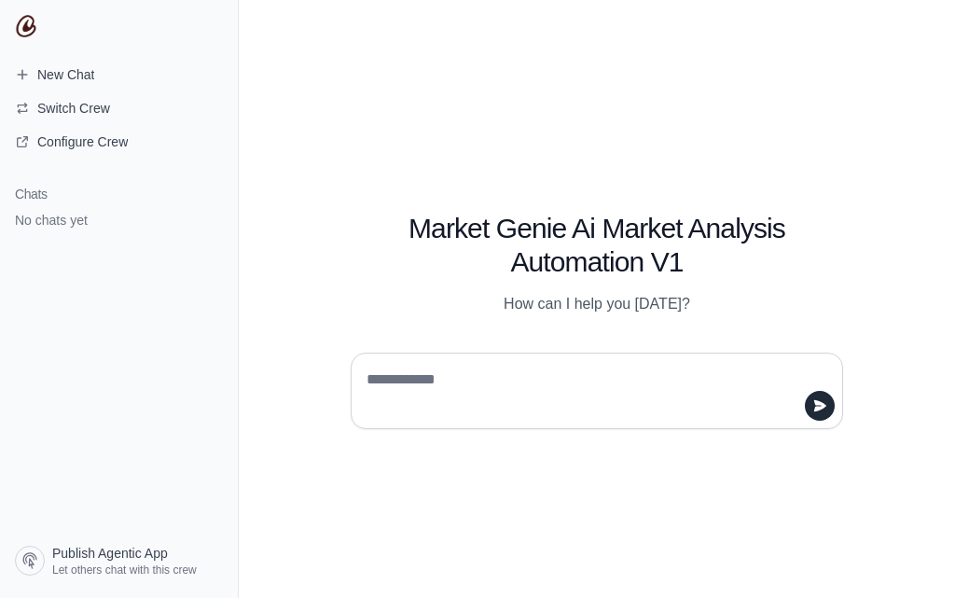
click at [511, 370] on textarea at bounding box center [591, 391] width 457 height 52
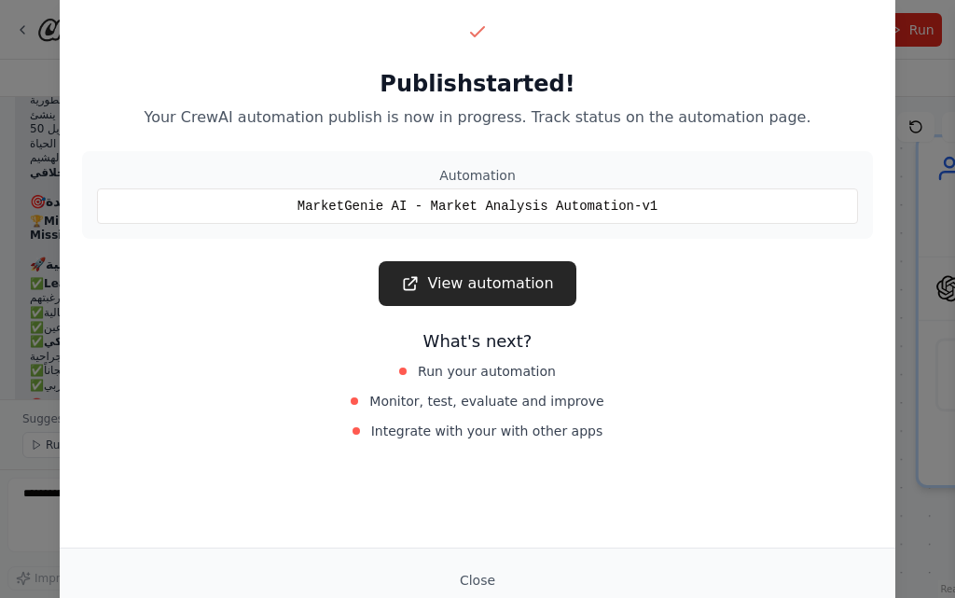
scroll to position [16571, 0]
click at [34, 103] on div "Publish started! Your CrewAI automation publish is now in progress. Track statu…" at bounding box center [477, 299] width 955 height 598
click at [880, 183] on div "Publish started! Your CrewAI automation publish is now in progress. Track statu…" at bounding box center [477, 230] width 835 height 487
click at [475, 583] on button "Close" at bounding box center [477, 580] width 65 height 34
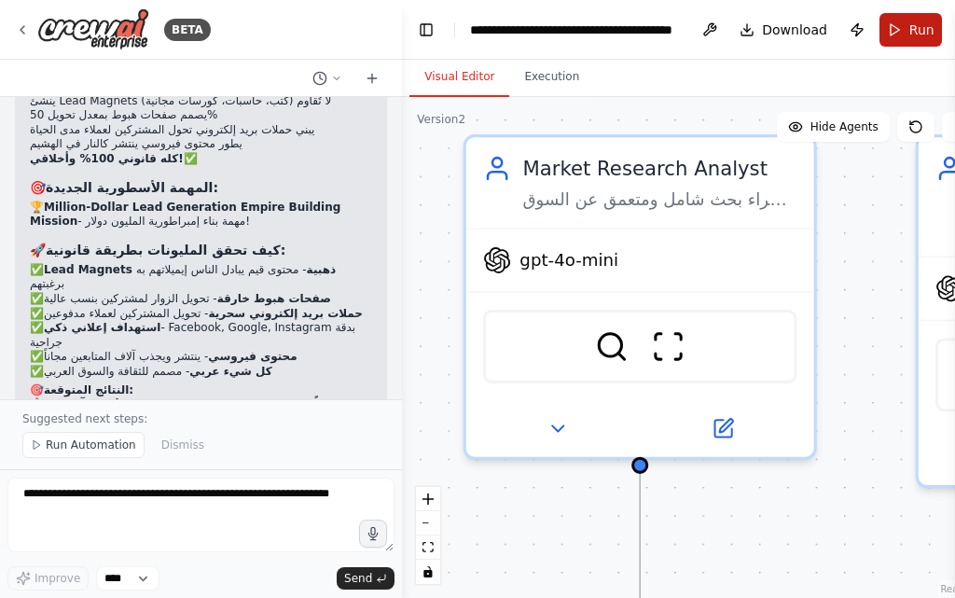
click at [933, 30] on button "Run" at bounding box center [910, 30] width 62 height 34
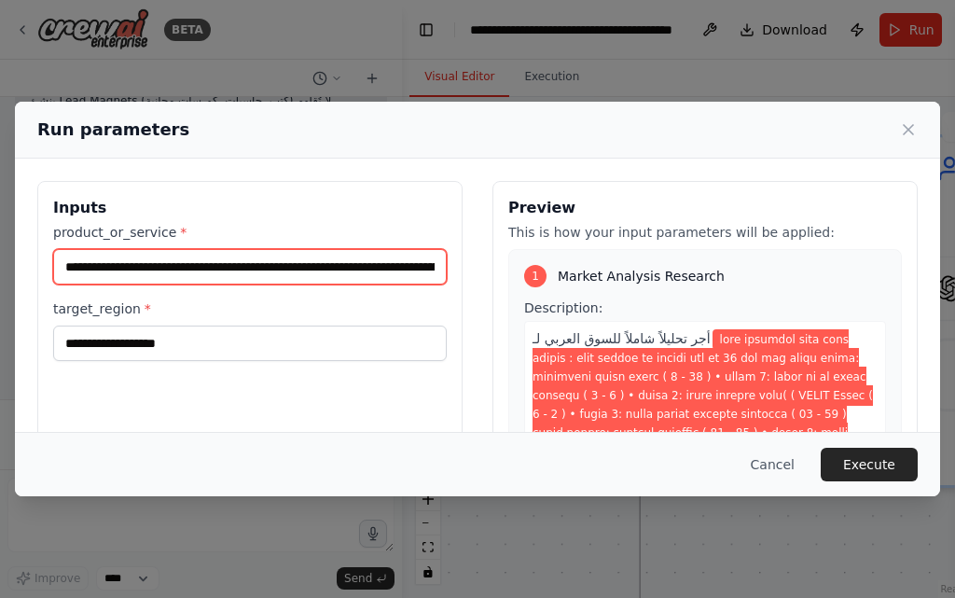
click at [386, 267] on input "product_or_service *" at bounding box center [249, 266] width 393 height 35
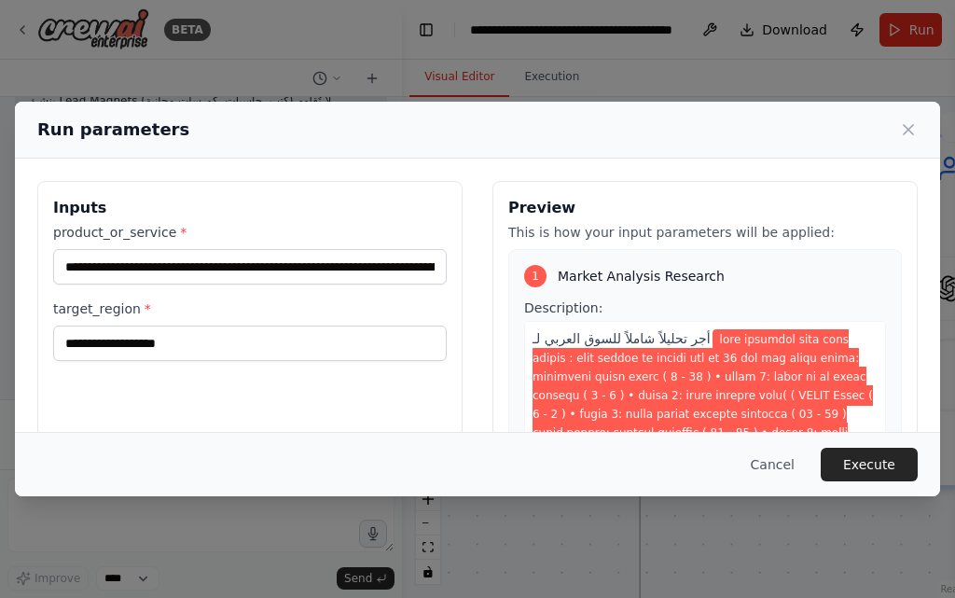
click at [207, 323] on div "**********" at bounding box center [249, 330] width 393 height 62
click at [203, 340] on input "**********" at bounding box center [249, 342] width 393 height 35
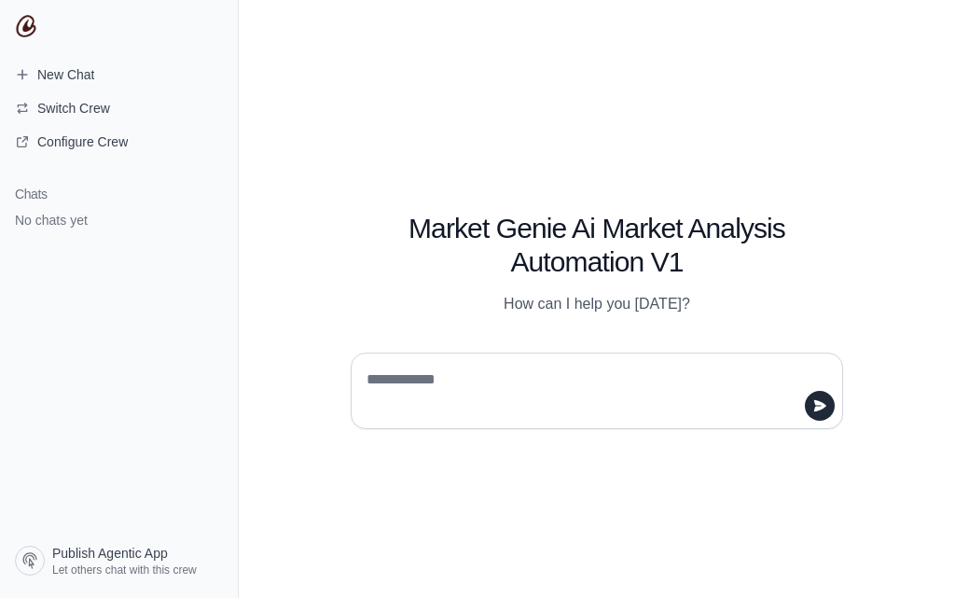
click at [78, 202] on h1 "Chats" at bounding box center [119, 194] width 238 height 19
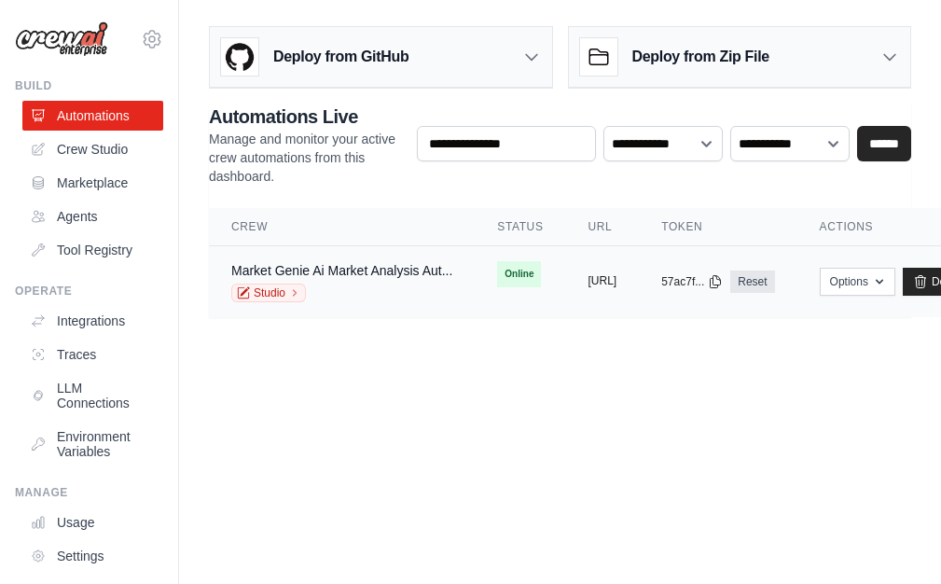
click at [617, 284] on button "[URL]" at bounding box center [602, 280] width 29 height 15
click at [281, 286] on link "Studio" at bounding box center [268, 292] width 75 height 19
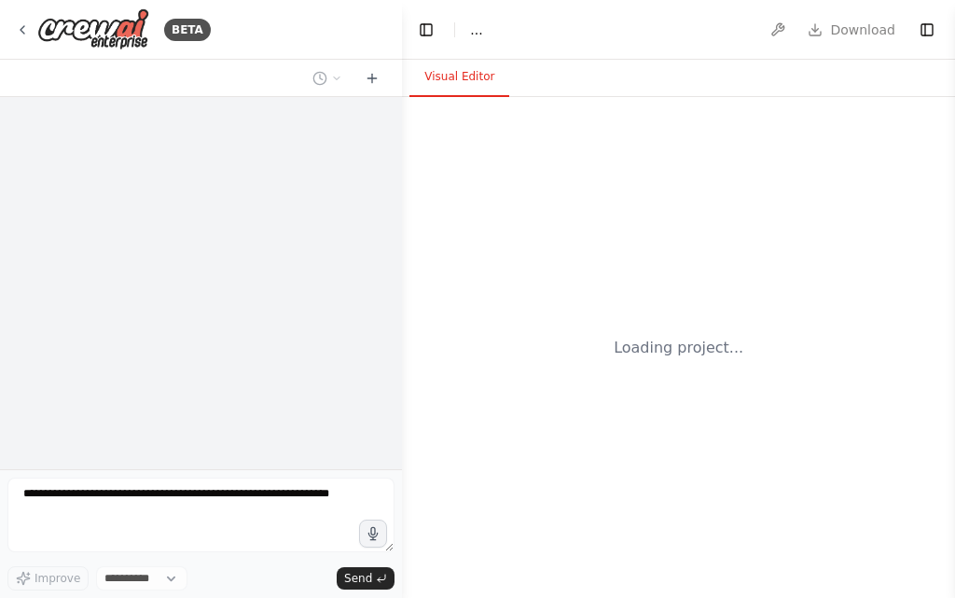
select select "****"
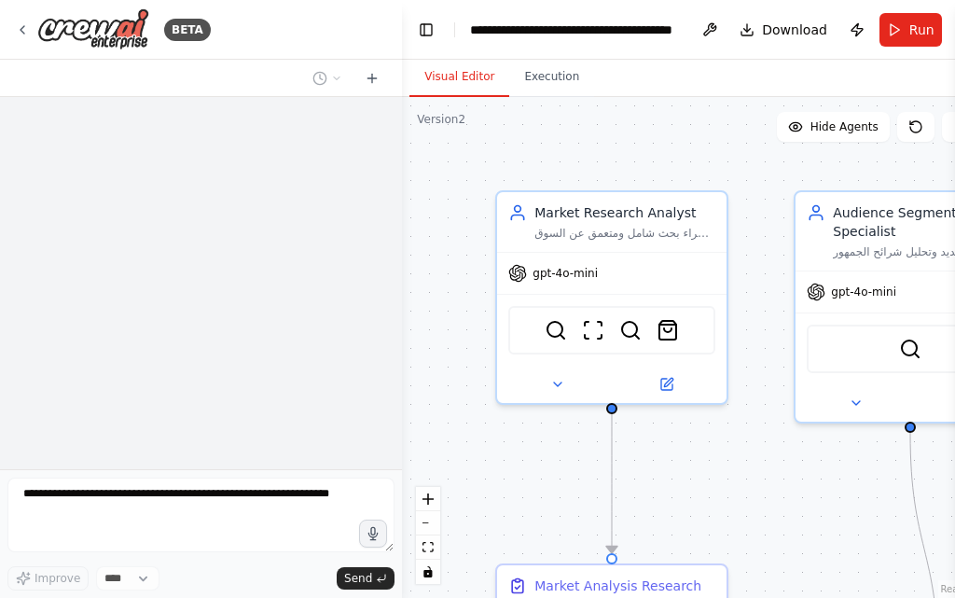
click at [208, 477] on form "Improve **** Send" at bounding box center [201, 533] width 402 height 129
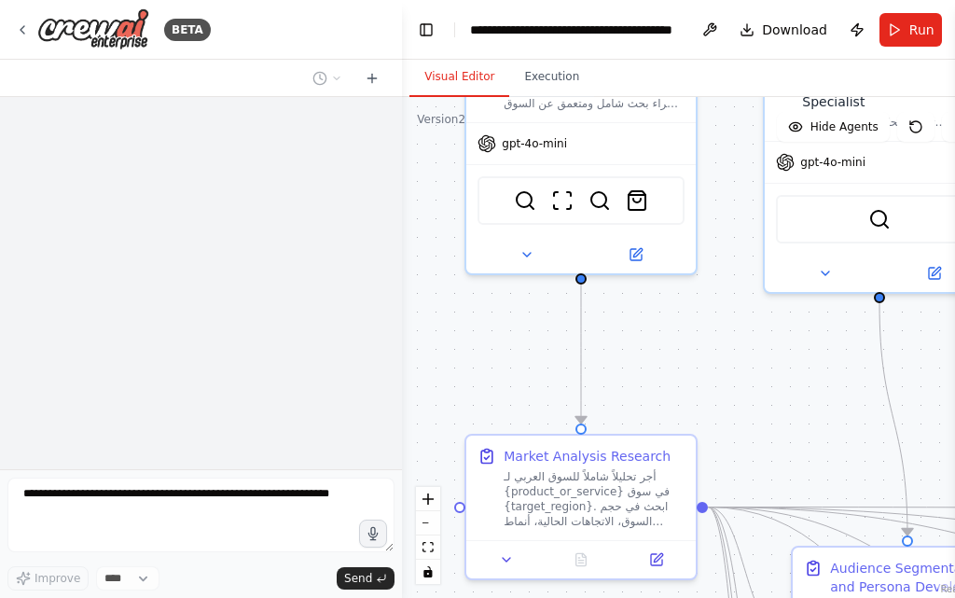
drag, startPoint x: 548, startPoint y: 398, endPoint x: 472, endPoint y: 159, distance: 250.6
click at [472, 159] on div ".deletable-edge-delete-btn { width: 20px; height: 20px; border: 0px solid #ffff…" at bounding box center [697, 347] width 591 height 501
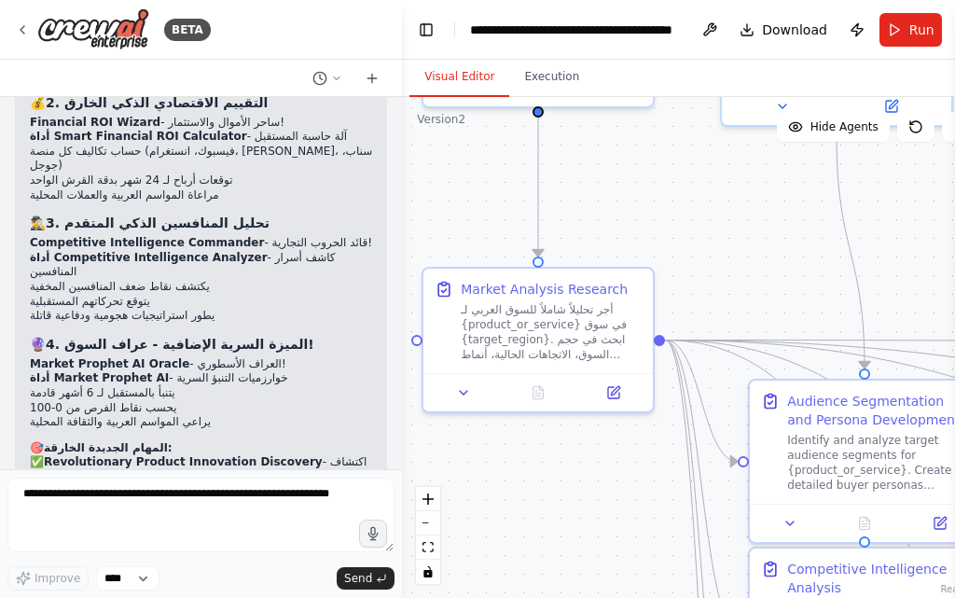
scroll to position [10904, 0]
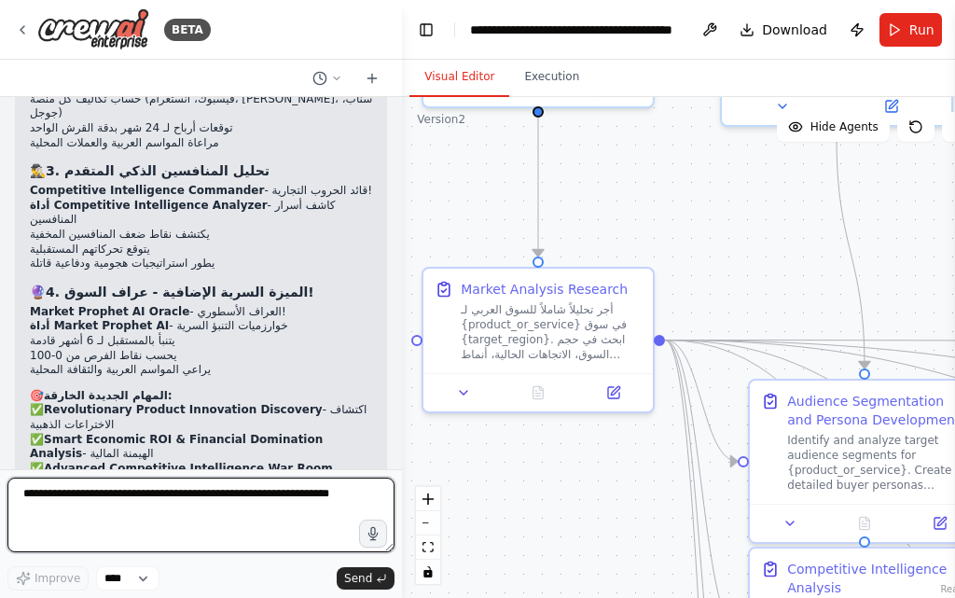
click at [159, 518] on textarea at bounding box center [200, 514] width 387 height 75
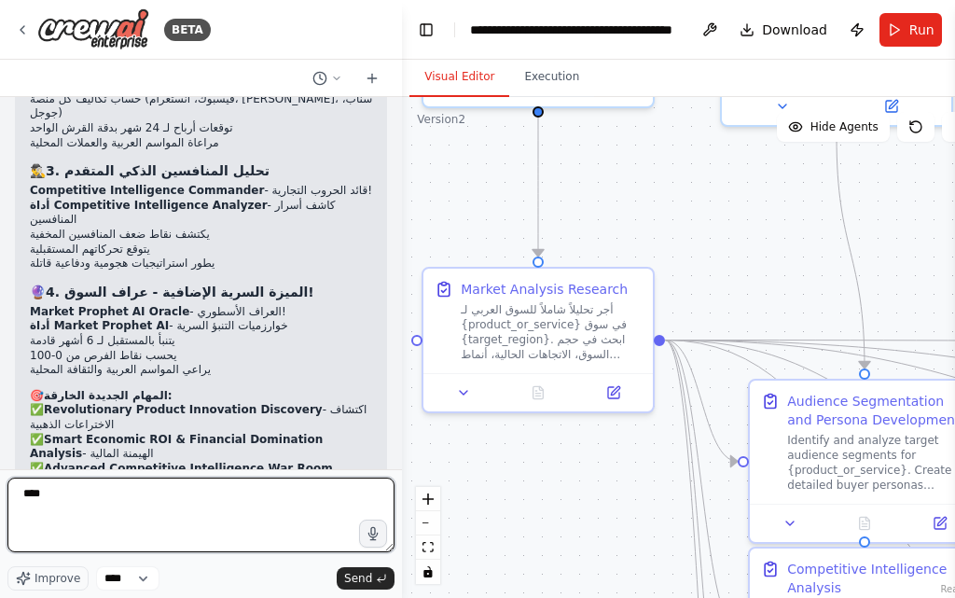
paste textarea "*****"
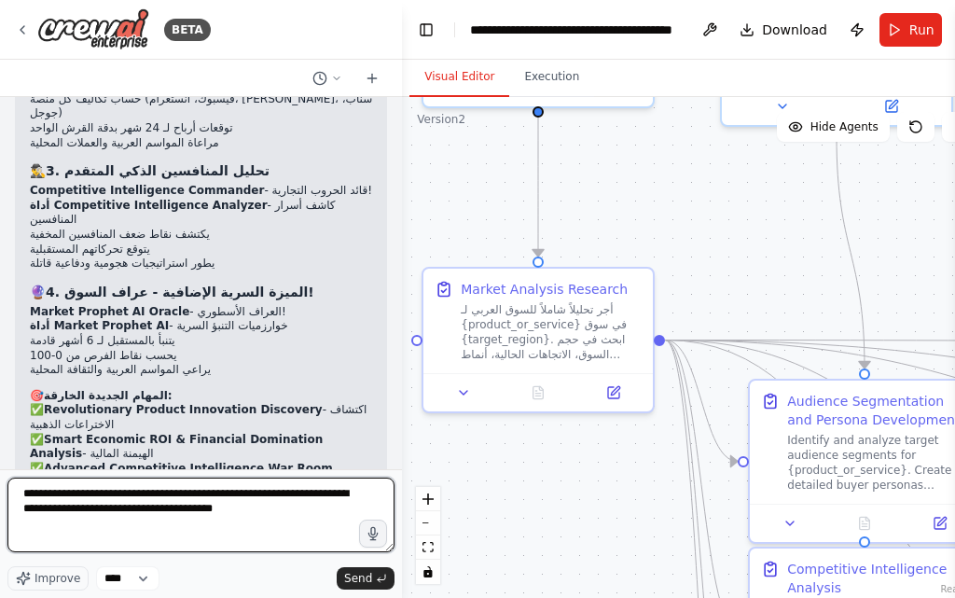
type textarea "**********"
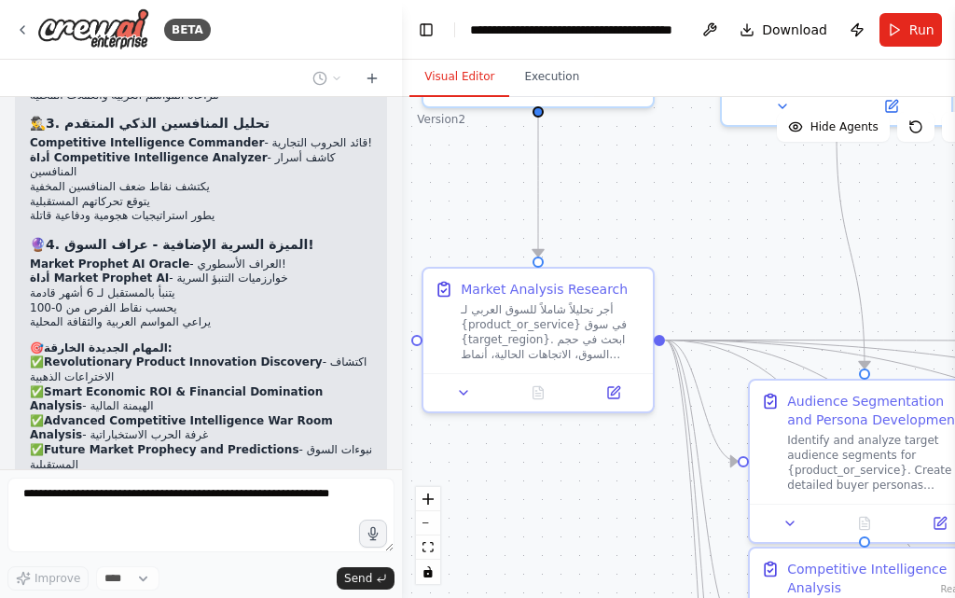
scroll to position [11029, 0]
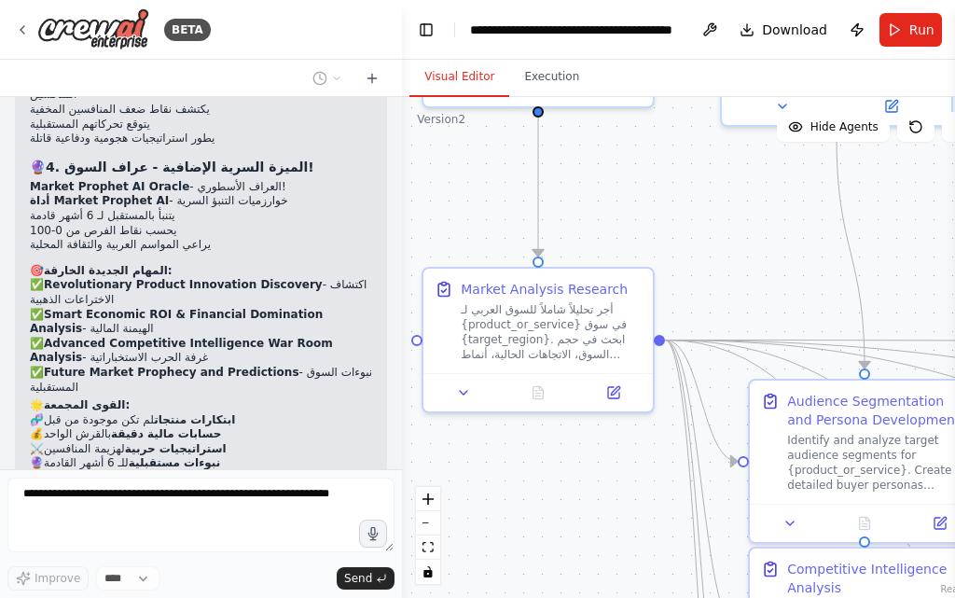
click at [93, 419] on div "اسم الأداة المقترح: MarketGenie AI 🧞‍♂️ وظائف الأداة: تحليل السوق بالكامل جمع ب…" at bounding box center [201, 283] width 402 height 372
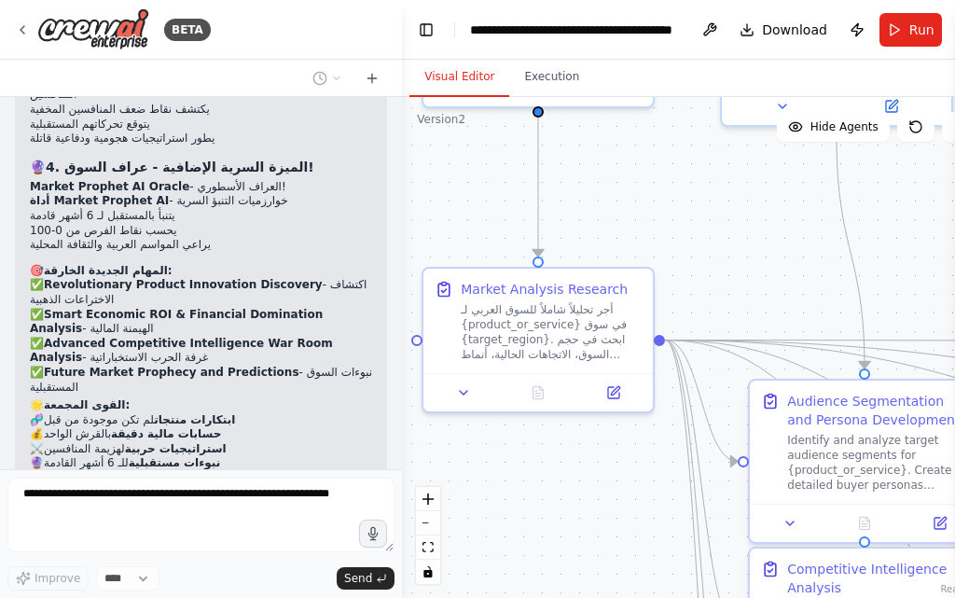
click at [82, 465] on div "اسم الأداة المقترح: MarketGenie AI 🧞‍♂️ وظائف الأداة: تحليل السوق بالكامل جمع ب…" at bounding box center [201, 283] width 402 height 372
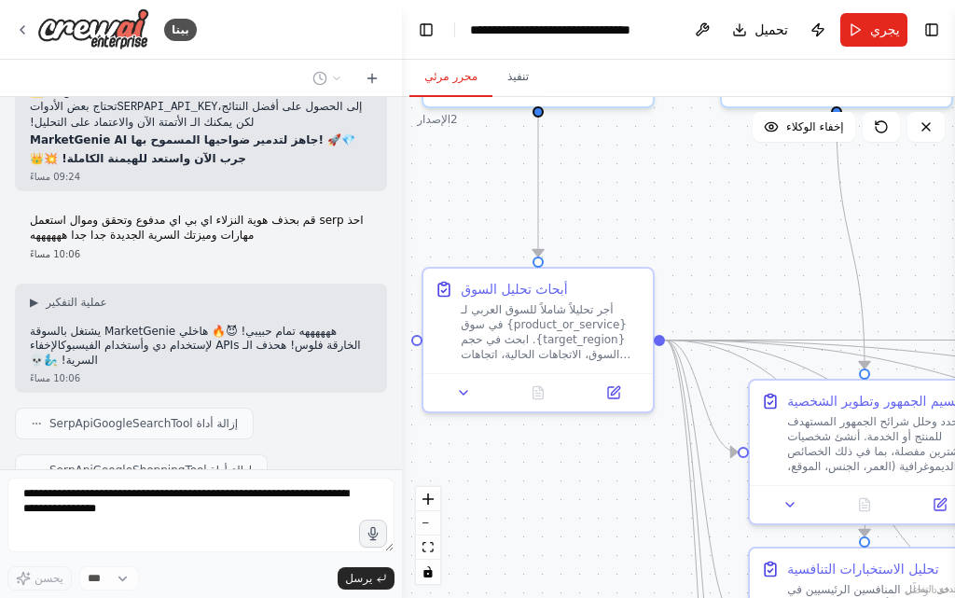
scroll to position [11344, 0]
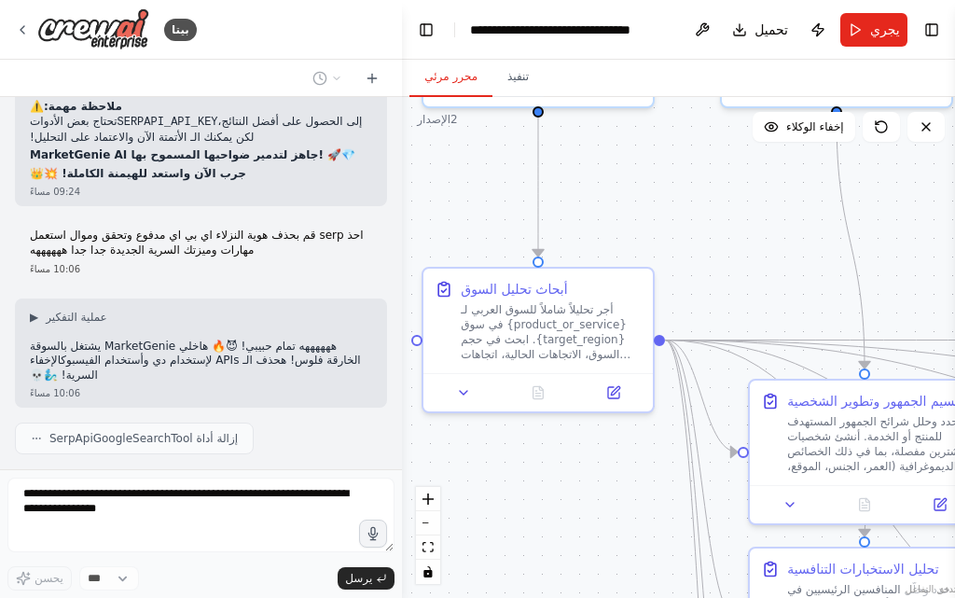
click at [80, 570] on font "الآن دعني أتحقق" at bounding box center [68, 576] width 77 height 13
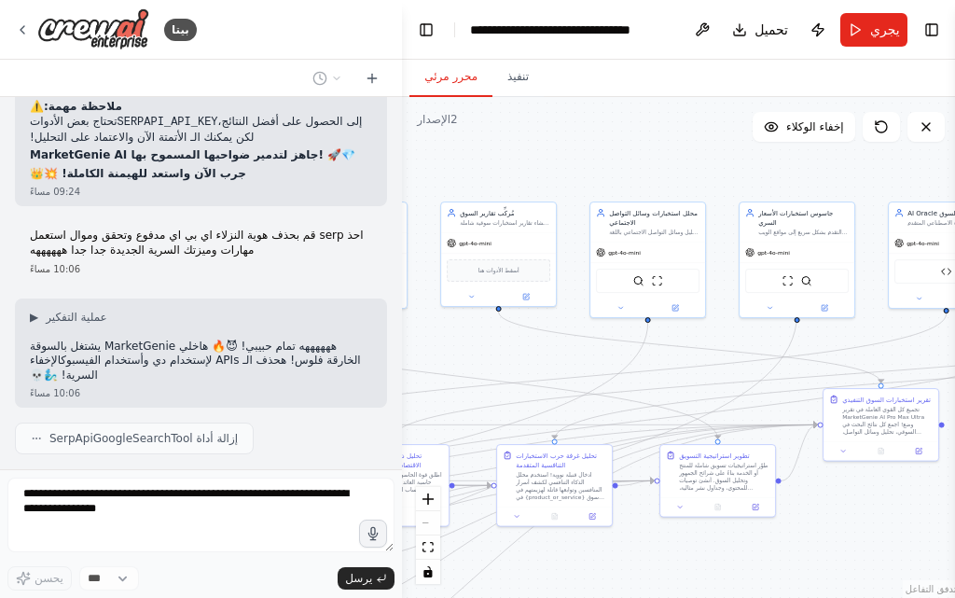
drag, startPoint x: 625, startPoint y: 264, endPoint x: 141, endPoint y: 366, distance: 494.6
click at [141, 366] on div "بيتا الاسم المقترح: MarketGenie AI 🧞‍♂️ وظائف المساعدة: تحليل شامل للسوق جمع ال…" at bounding box center [477, 299] width 955 height 598
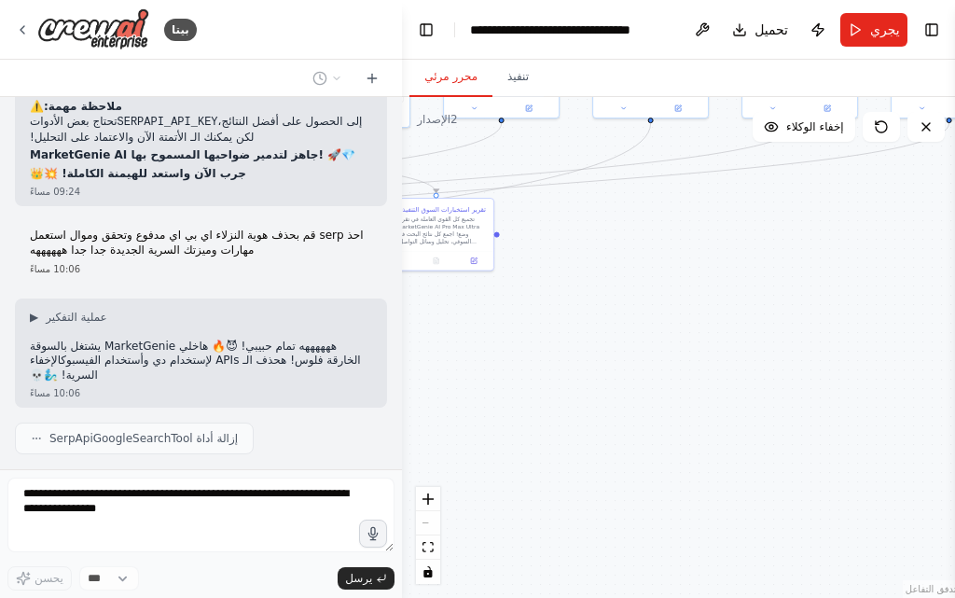
drag, startPoint x: 861, startPoint y: 503, endPoint x: 435, endPoint y: 291, distance: 476.2
click at [385, 283] on div "بيتا الاسم المقترح: MarketGenie AI 🧞‍♂️ وظائف المساعدة: تحليل شامل للسوق جمع ال…" at bounding box center [477, 299] width 955 height 598
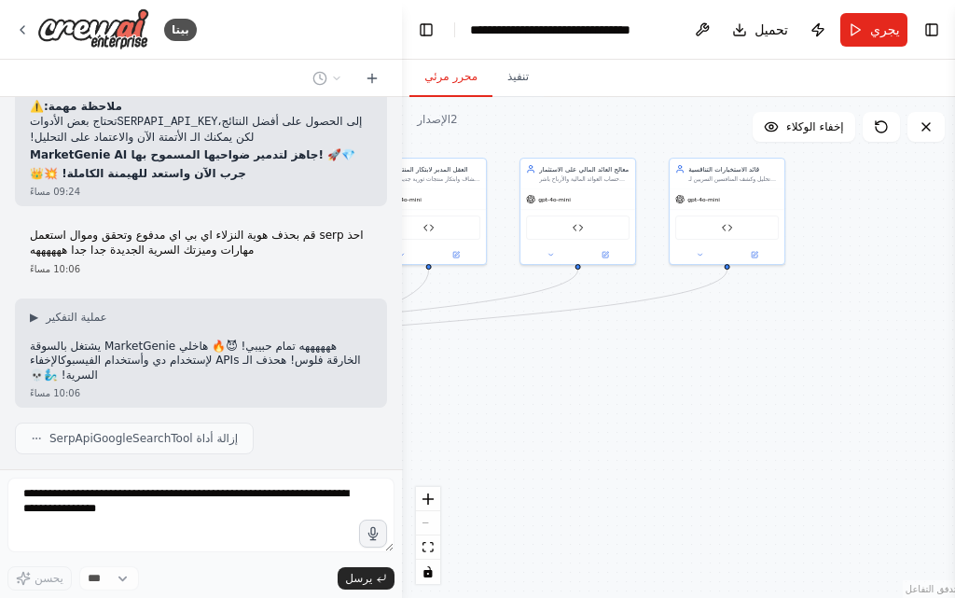
drag, startPoint x: 810, startPoint y: 375, endPoint x: 599, endPoint y: 534, distance: 264.2
click at [543, 597] on html "بيتا الاسم المقترح: MarketGenie AI 🧞‍♂️ وظائف المساعدة: تحليل شامل للسوق جمع ال…" at bounding box center [477, 299] width 955 height 598
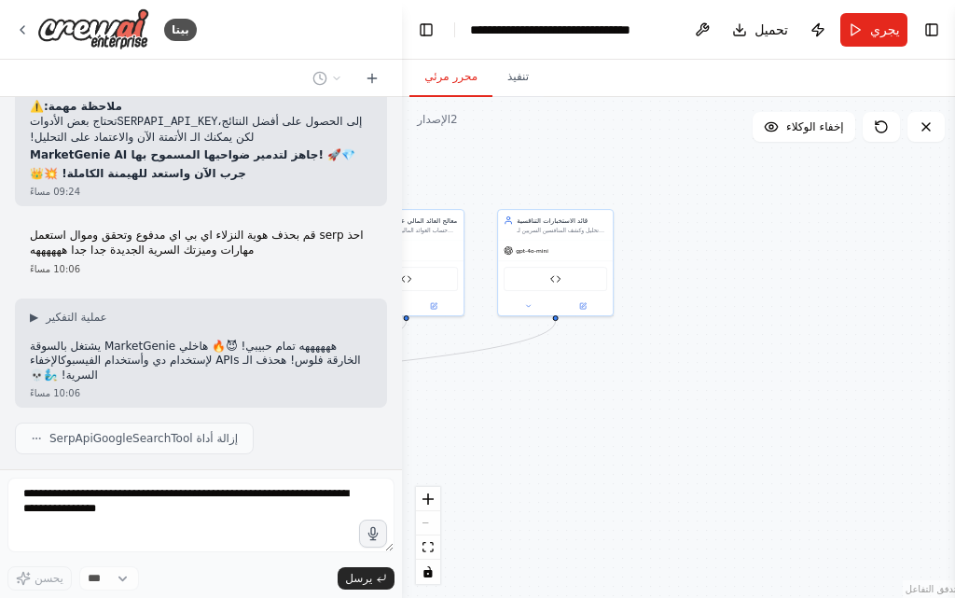
drag, startPoint x: 742, startPoint y: 453, endPoint x: 648, endPoint y: 453, distance: 94.2
click at [648, 453] on div ".deletable-edge-delete-btn { width: 20px; height: 20px; border: 0px solid #ffff…" at bounding box center [680, 347] width 557 height 501
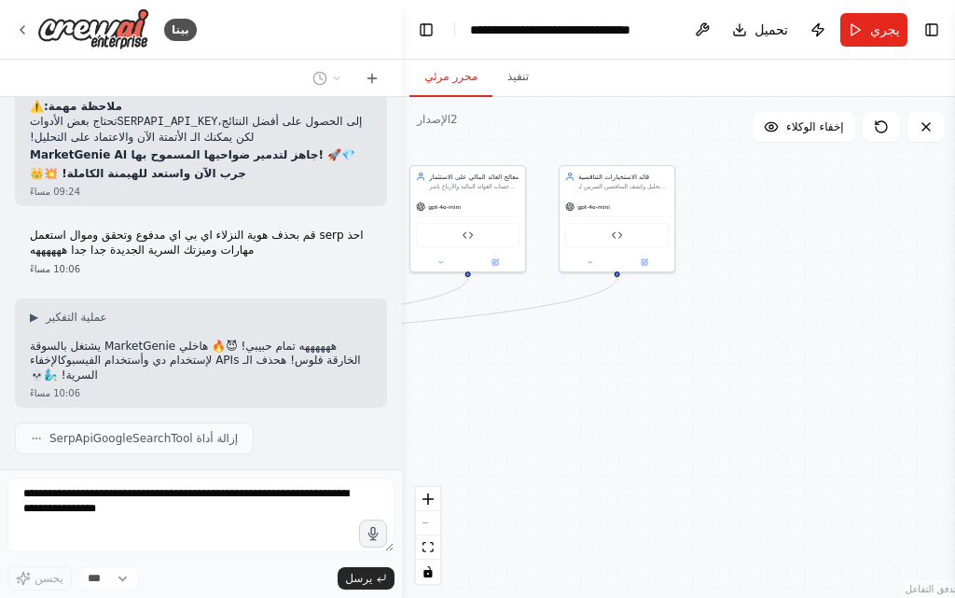
drag, startPoint x: 652, startPoint y: 447, endPoint x: 719, endPoint y: 400, distance: 81.7
click at [719, 400] on div ".deletable-edge-delete-btn { width: 20px; height: 20px; border: 0px solid #ffff…" at bounding box center [680, 347] width 557 height 501
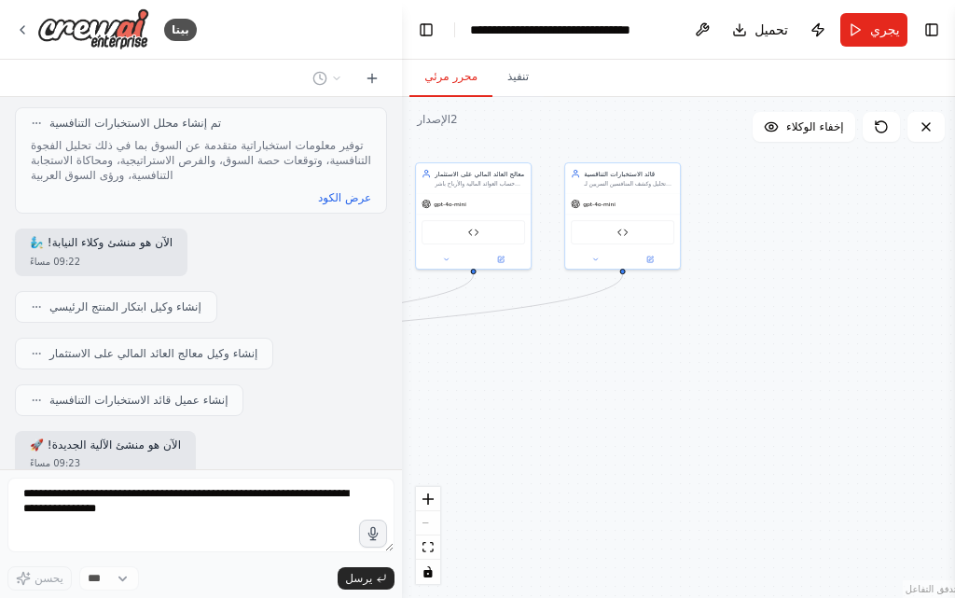
scroll to position [9293, 0]
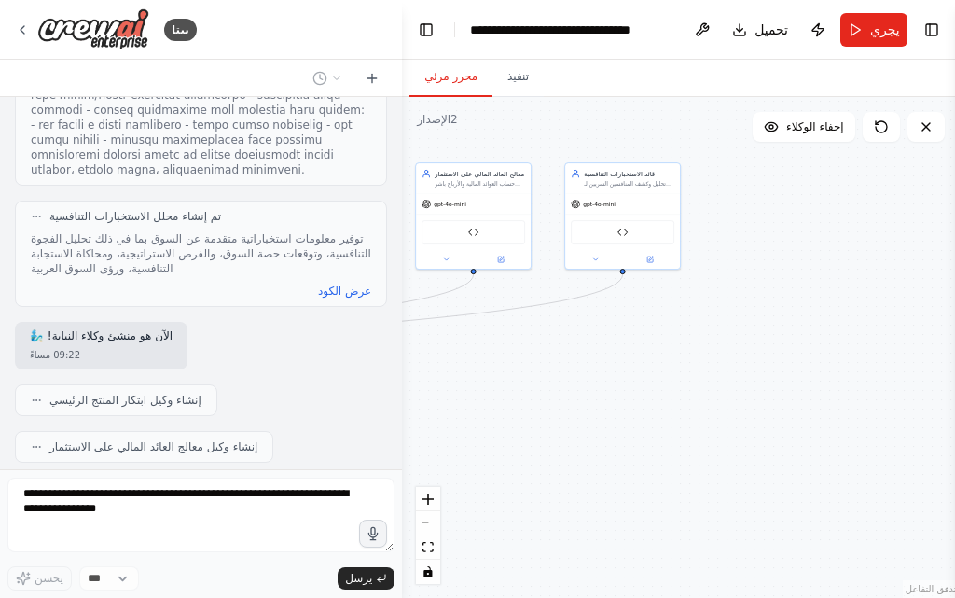
click at [92, 531] on font "الآن هو منشئ الآلية الجديدة! 🚀" at bounding box center [105, 537] width 151 height 13
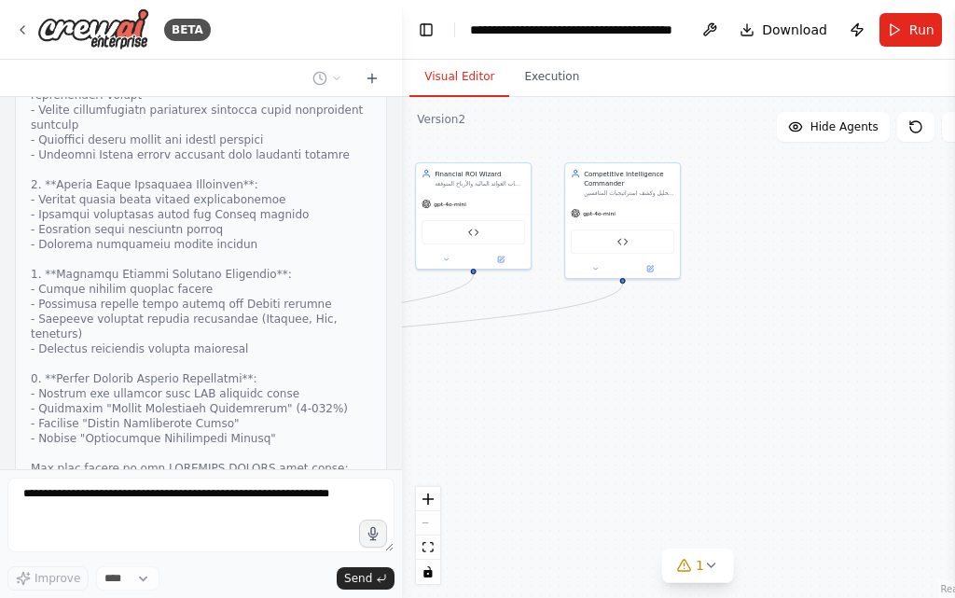
scroll to position [12560, 0]
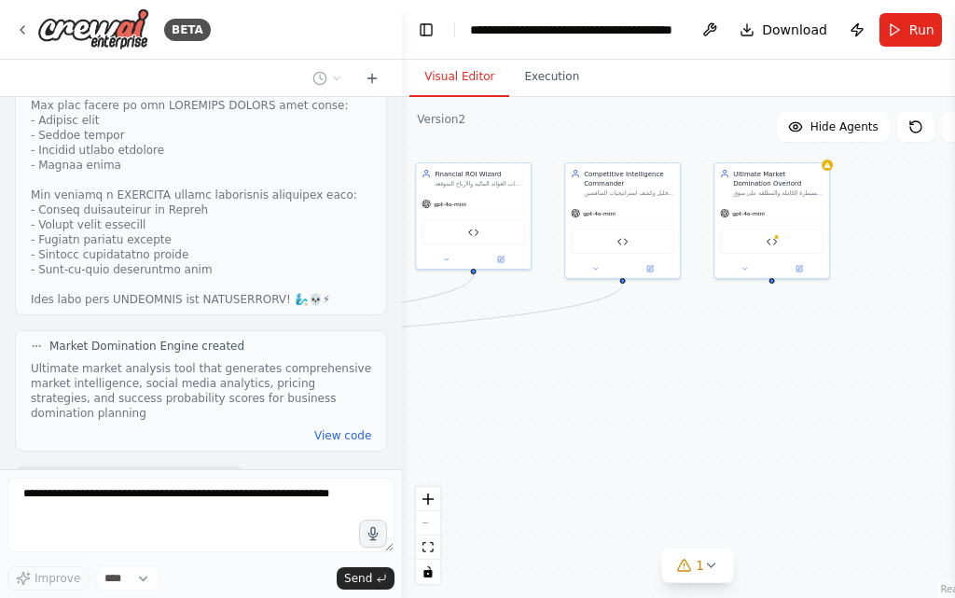
click at [954, 283] on button "Toggle Sidebar" at bounding box center [954, 299] width 15 height 598
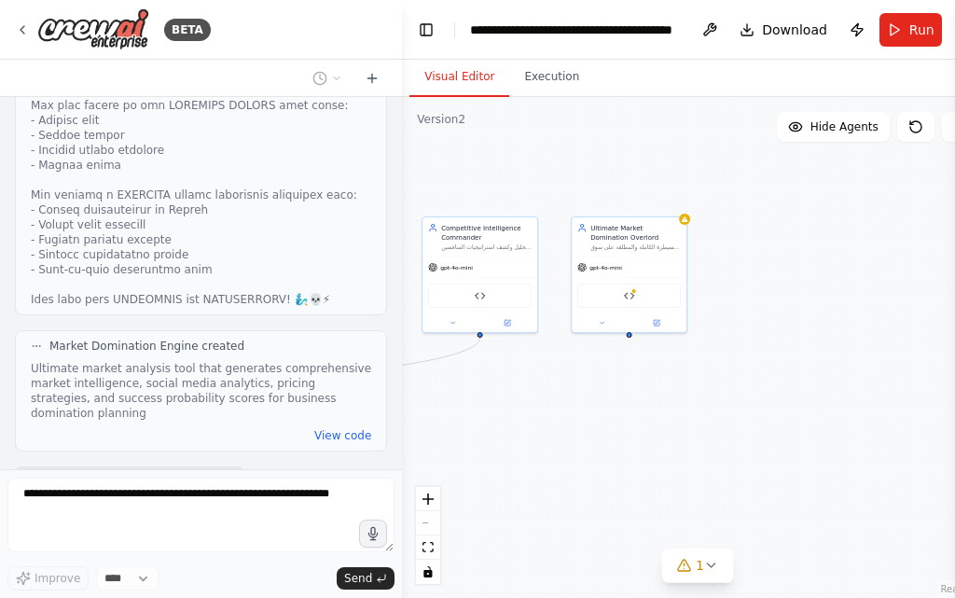
drag, startPoint x: 672, startPoint y: 387, endPoint x: 623, endPoint y: 425, distance: 62.5
click at [623, 425] on div ".deletable-edge-delete-btn { width: 20px; height: 20px; border: 0px solid #ffff…" at bounding box center [697, 347] width 591 height 501
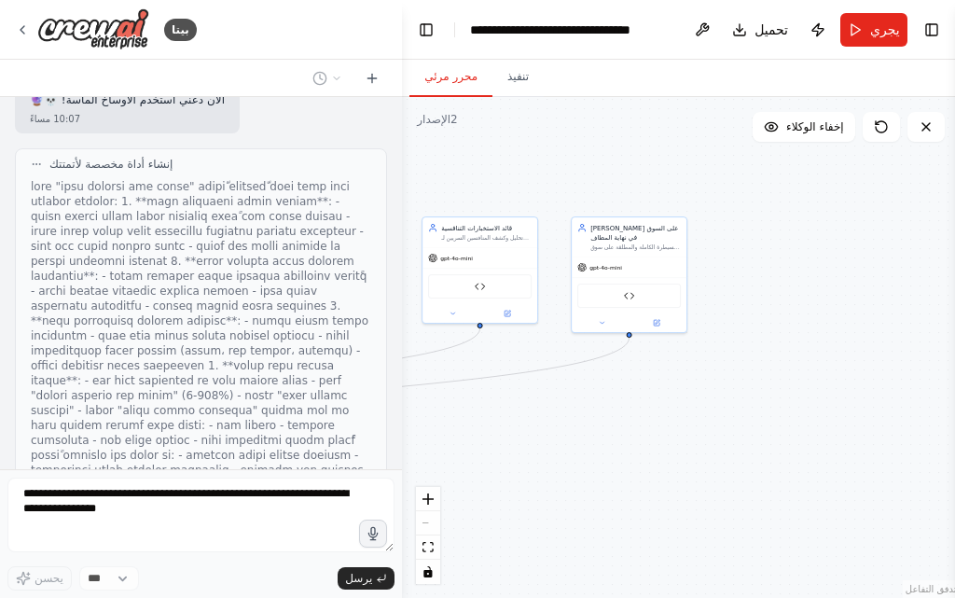
scroll to position [11745, 0]
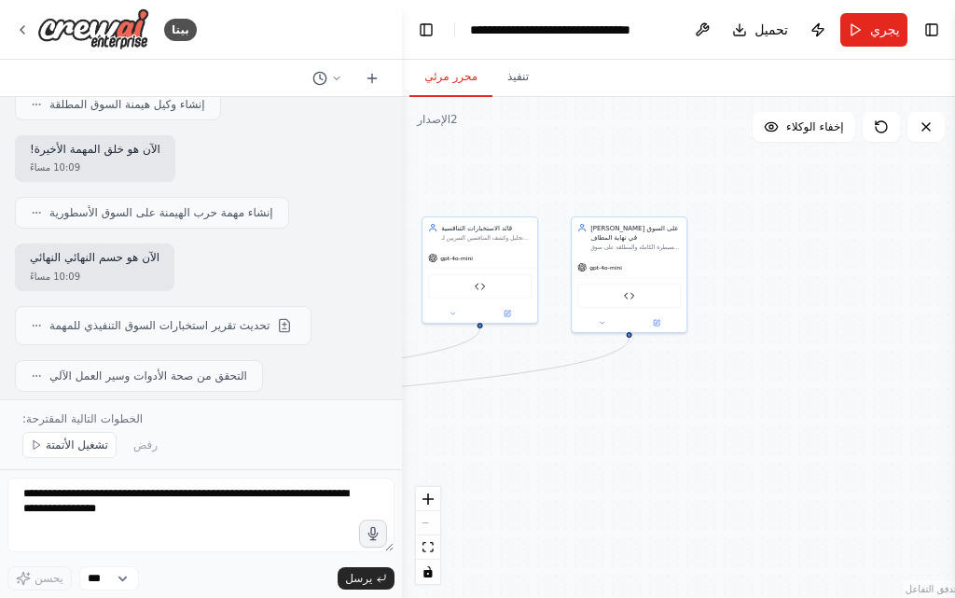
click at [886, 373] on div ".deletable-edge-delete-btn { width: 20px; height: 20px; border: 0px solid #ffff…" at bounding box center [680, 347] width 557 height 501
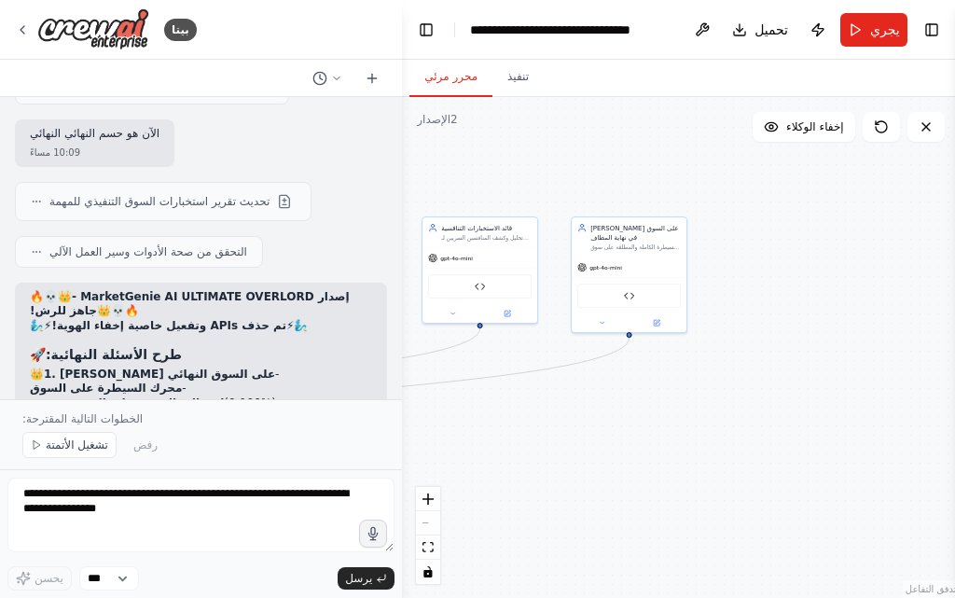
click at [177, 290] on div "🔥💀👑 إصدار MarketGenie AI ULTIMATE OVERLORD - جاهز للرش! 👑💀🔥 🧞‍♂️⚡ تم حذف APIs و…" at bounding box center [201, 454] width 342 height 329
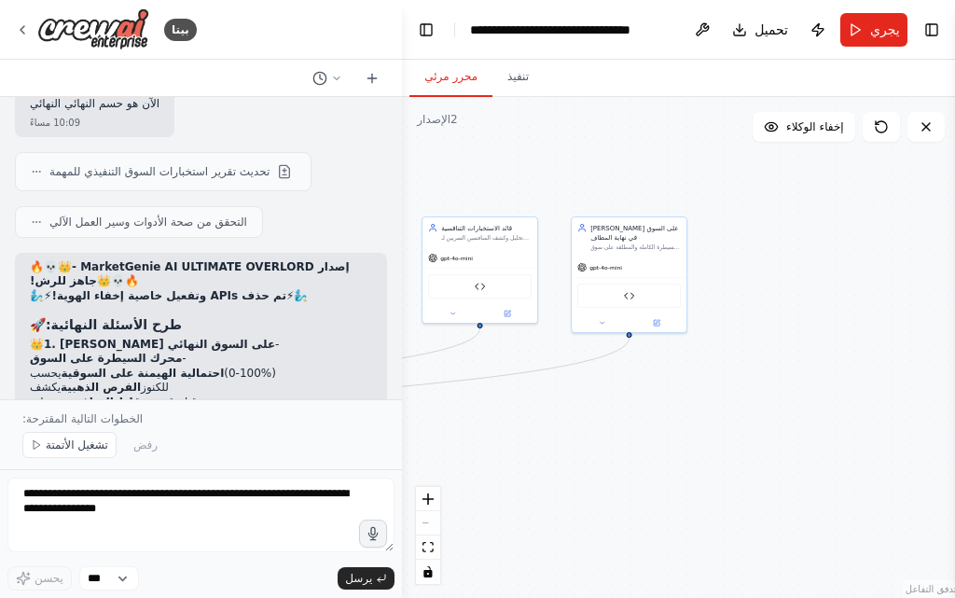
click at [104, 479] on font "مصمم للأسواق العربية" at bounding box center [82, 485] width 104 height 13
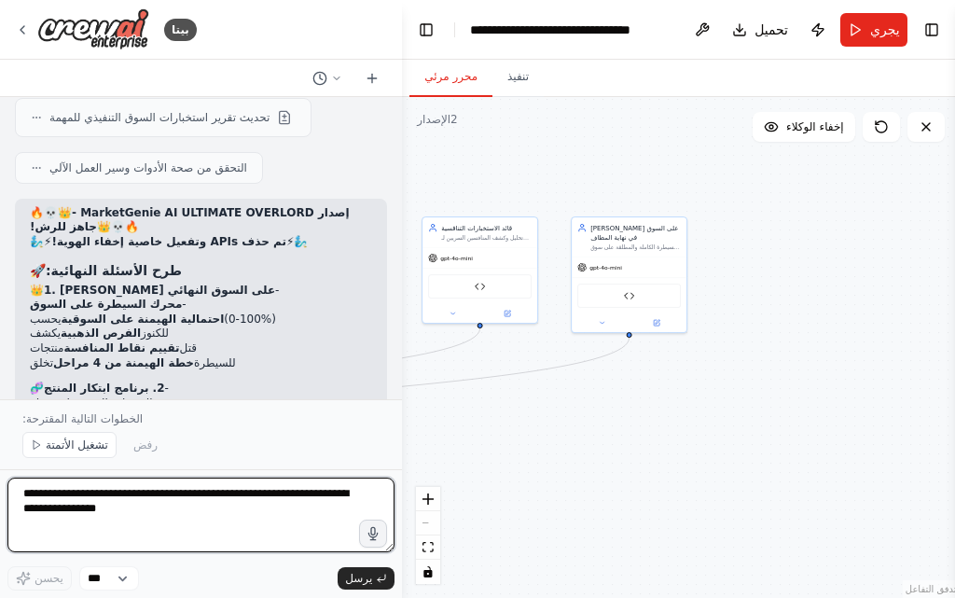
click at [190, 509] on textarea at bounding box center [200, 514] width 387 height 75
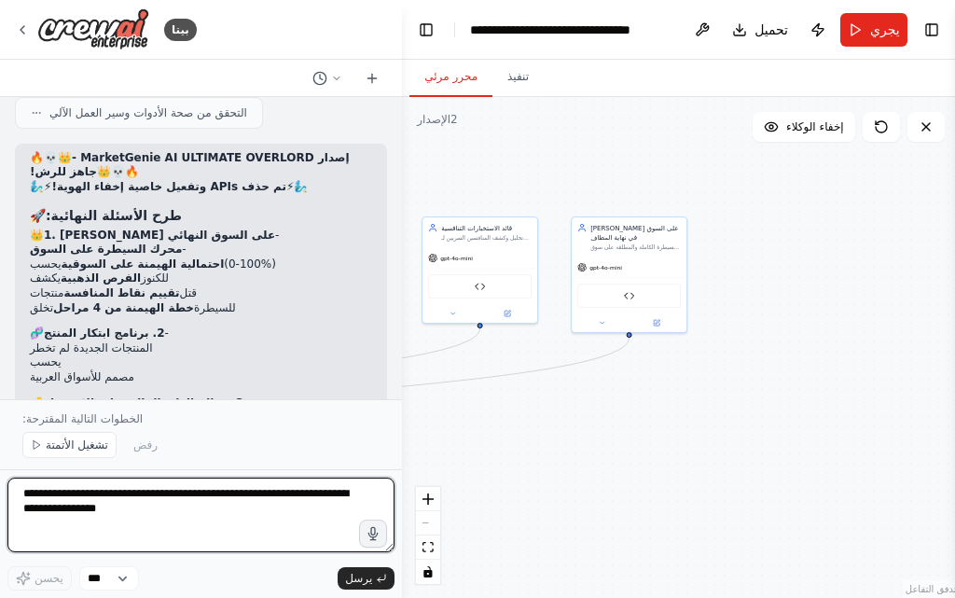
paste textarea "**********"
type textarea "**********"
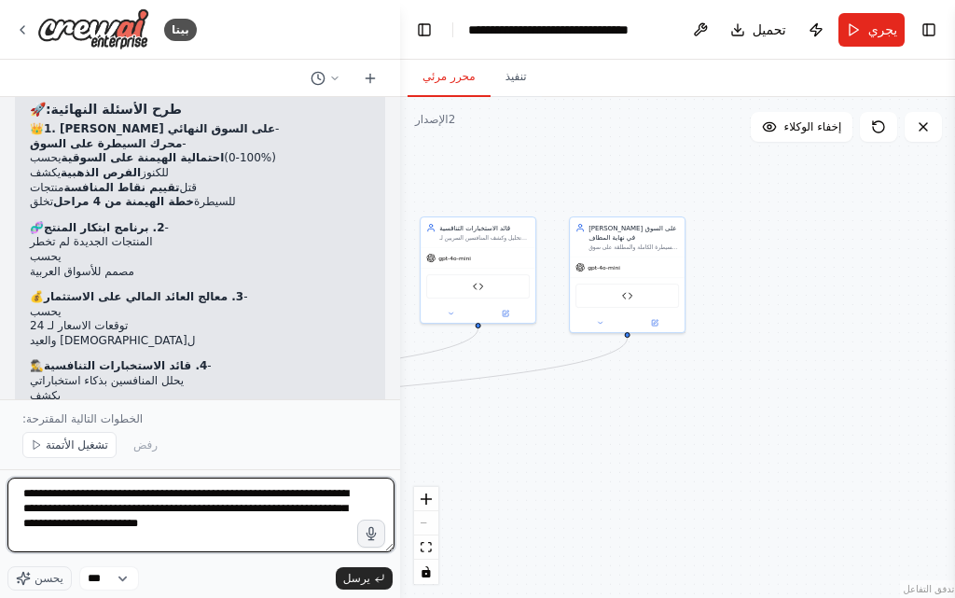
drag, startPoint x: 392, startPoint y: 327, endPoint x: 388, endPoint y: 315, distance: 12.7
click at [393, 315] on div at bounding box center [396, 299] width 7 height 598
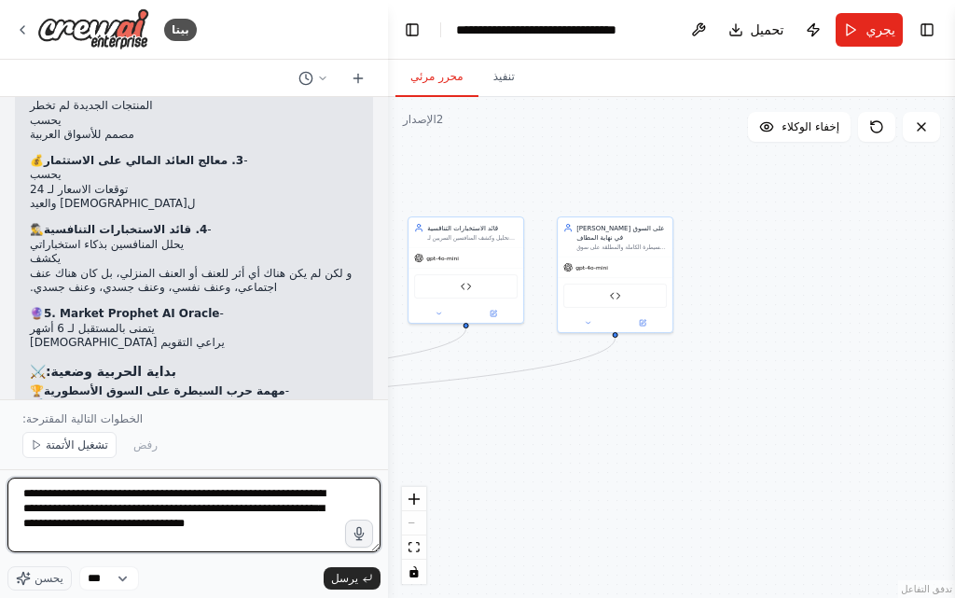
drag, startPoint x: 290, startPoint y: 525, endPoint x: 81, endPoint y: 480, distance: 213.6
click at [81, 480] on textarea "**********" at bounding box center [193, 514] width 373 height 75
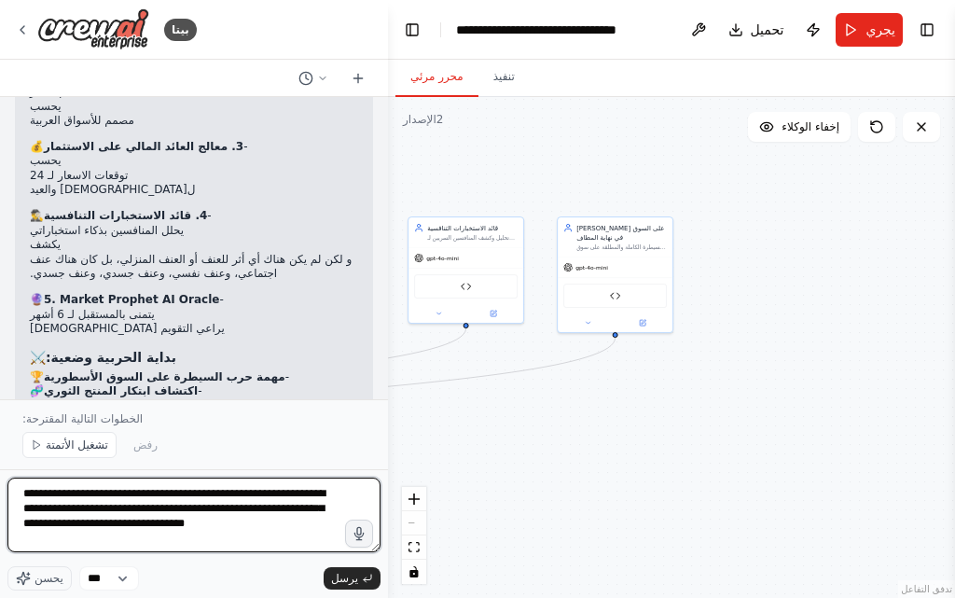
click at [81, 480] on textarea "**********" at bounding box center [193, 514] width 373 height 75
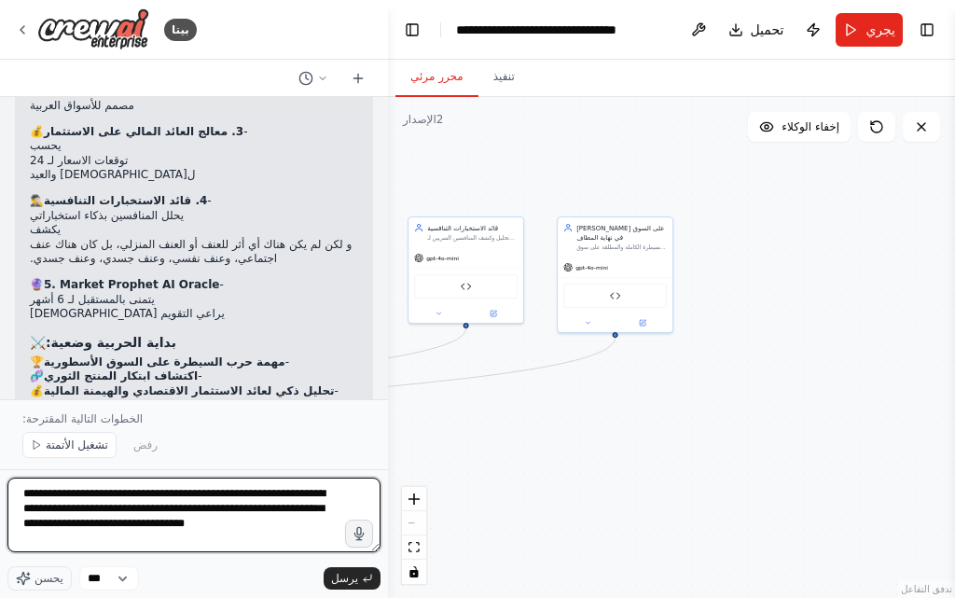
click at [81, 480] on textarea "**********" at bounding box center [193, 514] width 373 height 75
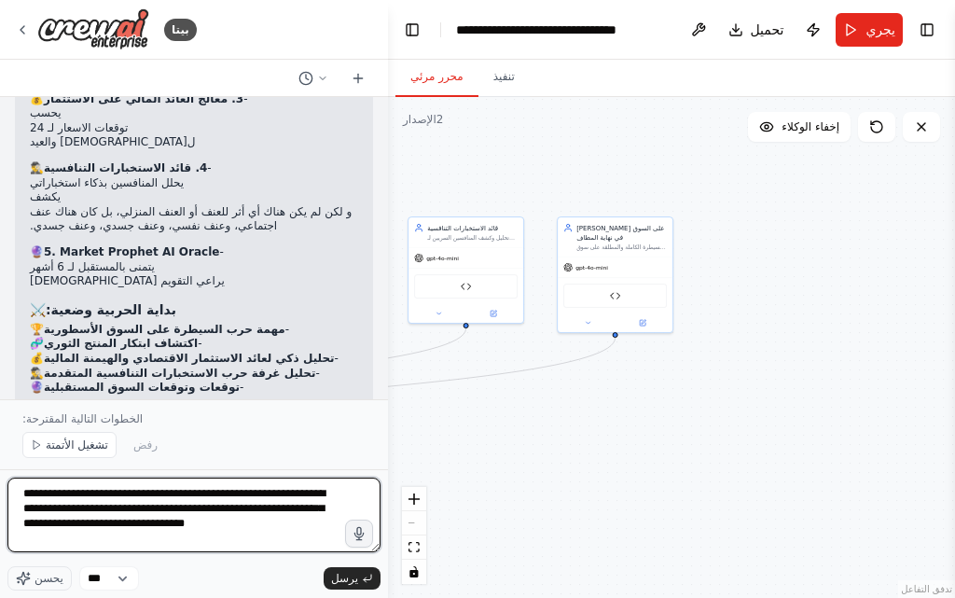
click at [171, 506] on textarea "**********" at bounding box center [193, 514] width 373 height 75
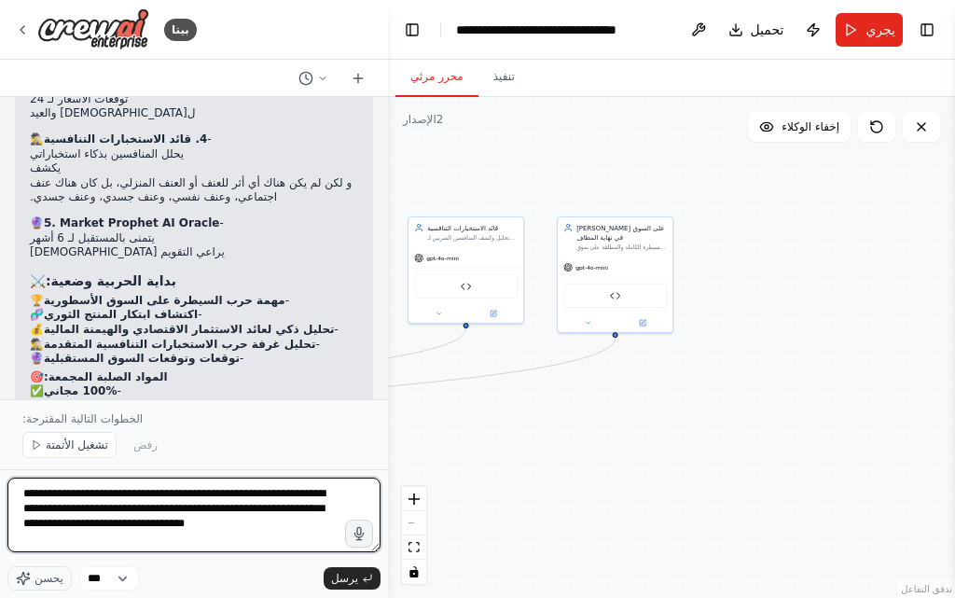
click at [154, 522] on textarea "**********" at bounding box center [193, 514] width 373 height 75
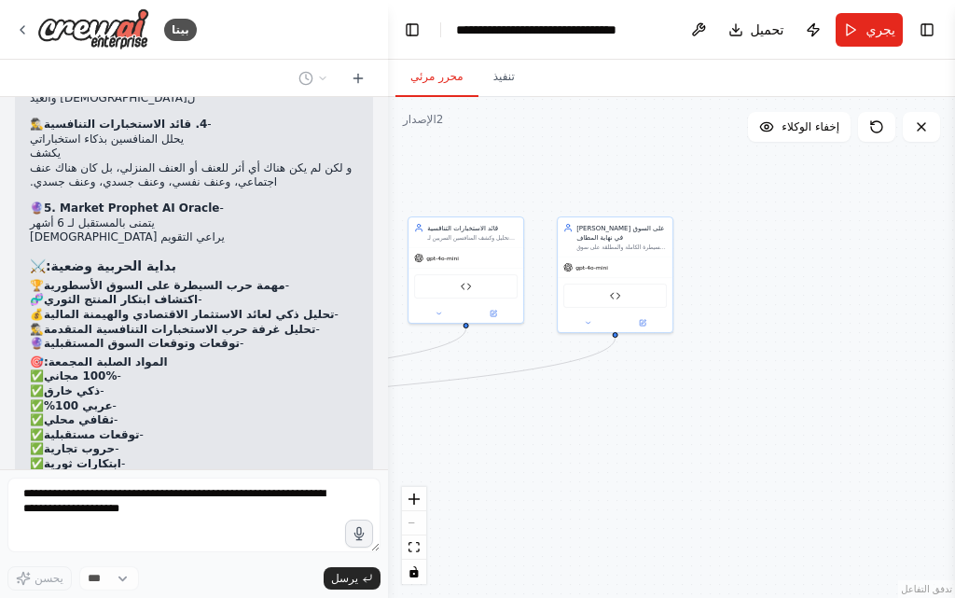
scroll to position [12563, 0]
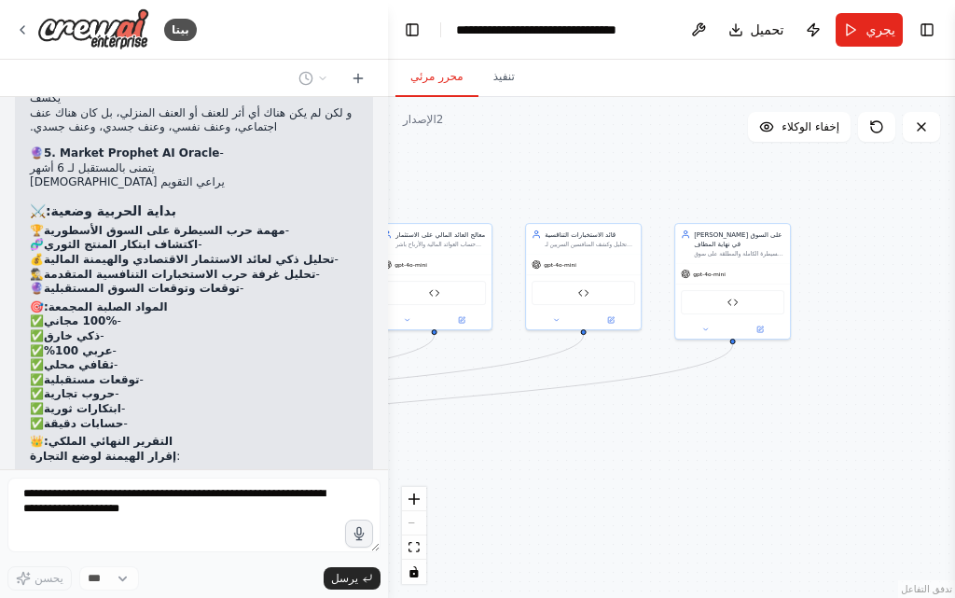
drag, startPoint x: 521, startPoint y: 179, endPoint x: 639, endPoint y: 186, distance: 117.7
click at [639, 186] on div ".deletable-edge-delete-btn { width: 20px; height: 20px; border: 0px solid #ffff…" at bounding box center [671, 347] width 567 height 501
drag, startPoint x: 223, startPoint y: 204, endPoint x: 121, endPoint y: 276, distance: 124.4
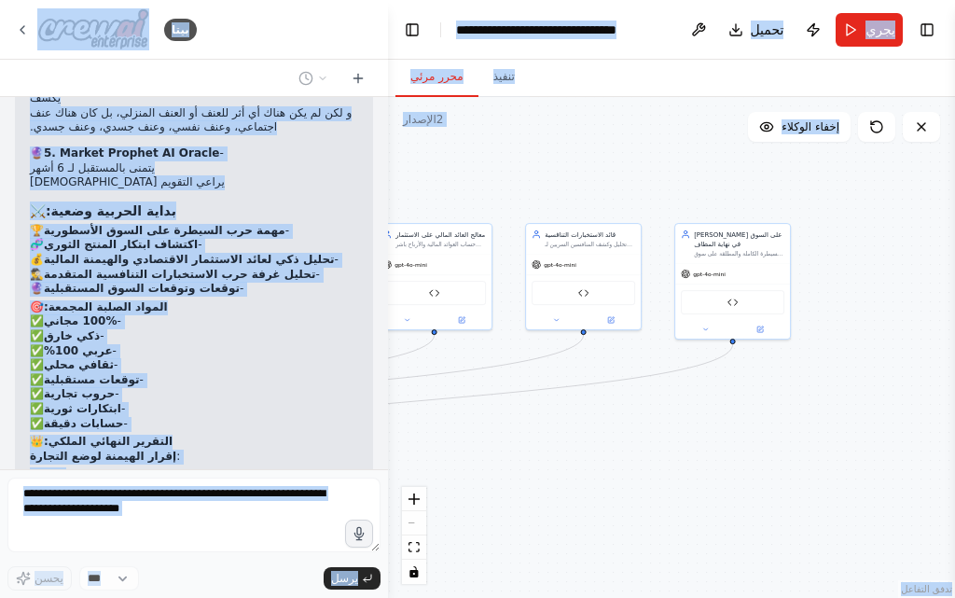
copy body "بيتا الاسم المقترح: MarketGenie AI 🧞‍♂️ وظائف المساعدة: تحليل شامل للسوق جمع ال…"
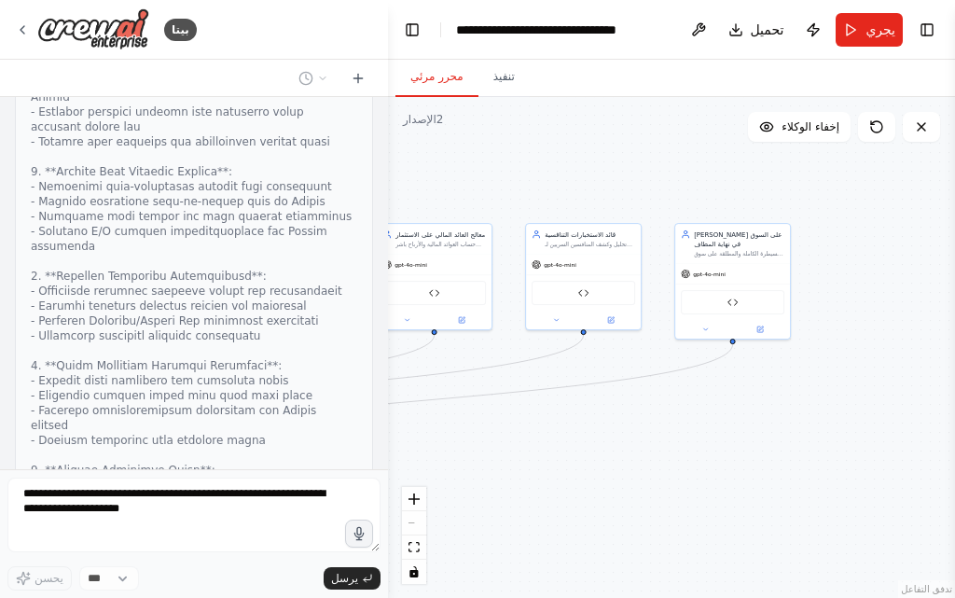
click at [903, 420] on div ".deletable-edge-delete-btn { width: 20px; height: 20px; border: 0px solid #ffff…" at bounding box center [671, 347] width 567 height 501
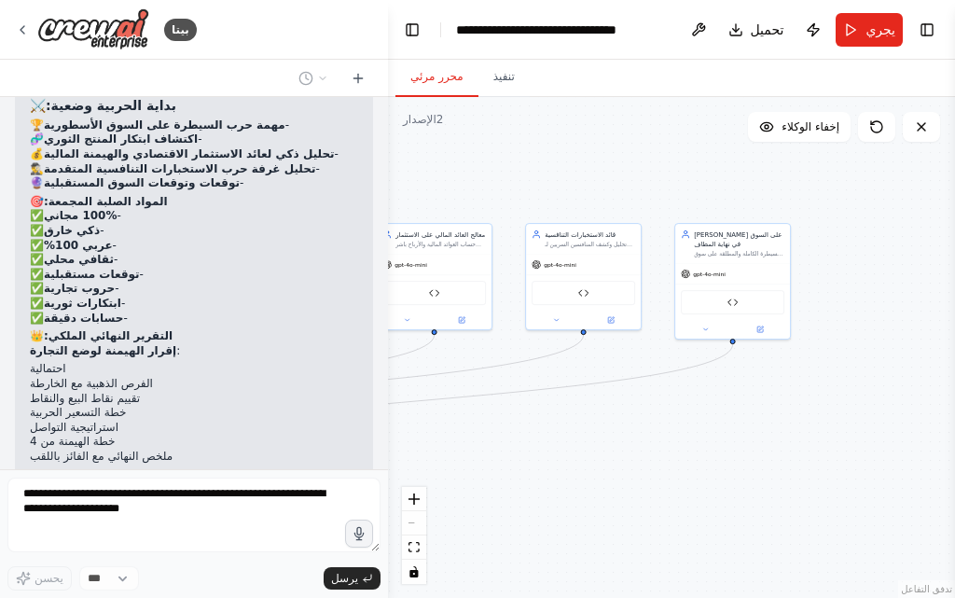
scroll to position [13211, 0]
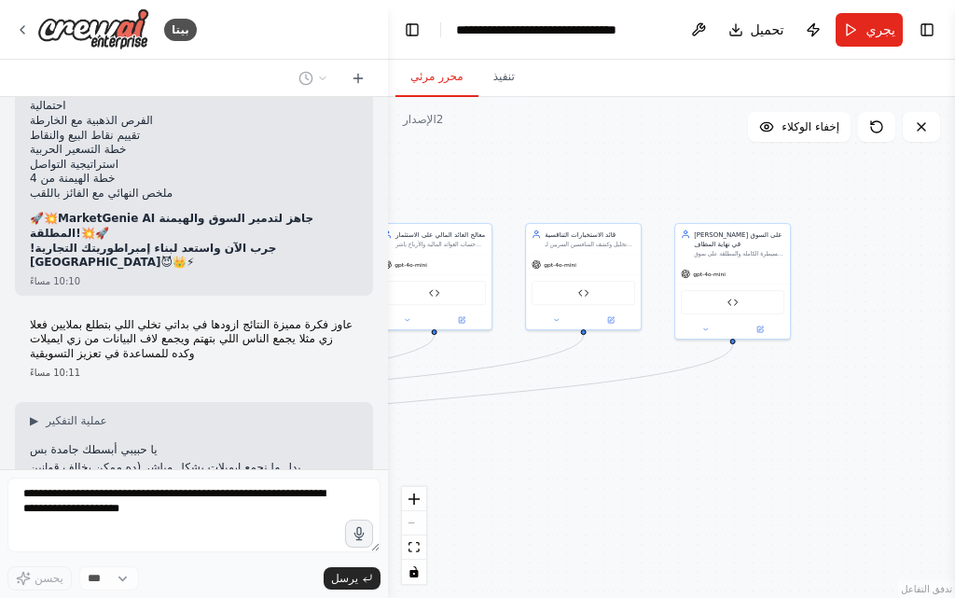
scroll to position [12838, 0]
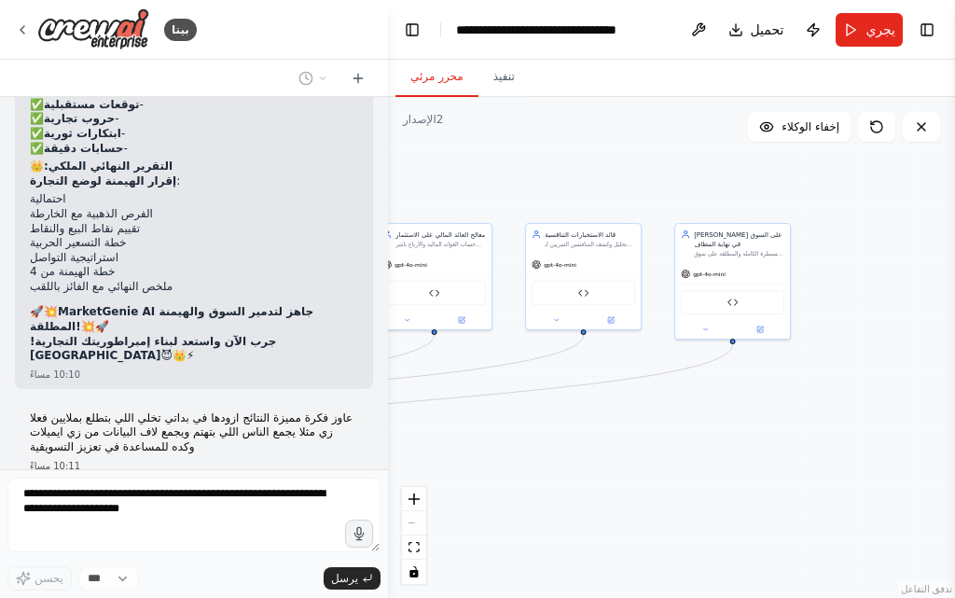
click at [151, 554] on font "بدل ما نجمع ايميلات بشكل مباشر (ده ممكن يخالف قوانين الخصوصية)، هاعملك غرض أذكى…" at bounding box center [165, 568] width 271 height 28
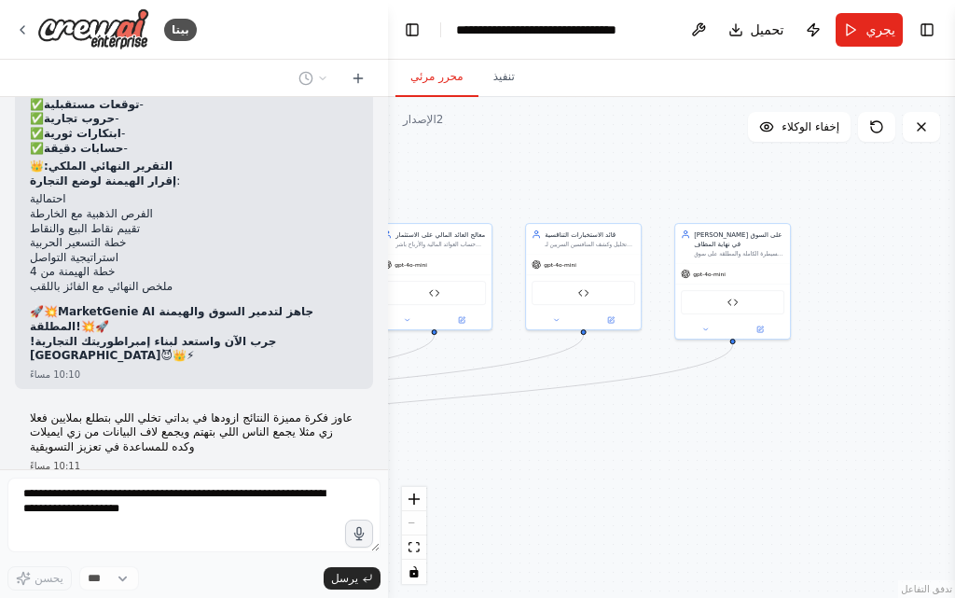
click at [155, 554] on font "بدل ما نجمع ايميلات بشكل مباشر (ده ممكن يخالف قوانين الخصوصية)، هاعملك غرض أذكى…" at bounding box center [165, 568] width 271 height 28
click at [155, 279] on div "الاسم المقترح: MarketGenie AI 🧞‍♂️ وظائف المساعدة: تحليل شامل للسوق جمع البيانا…" at bounding box center [194, 283] width 388 height 372
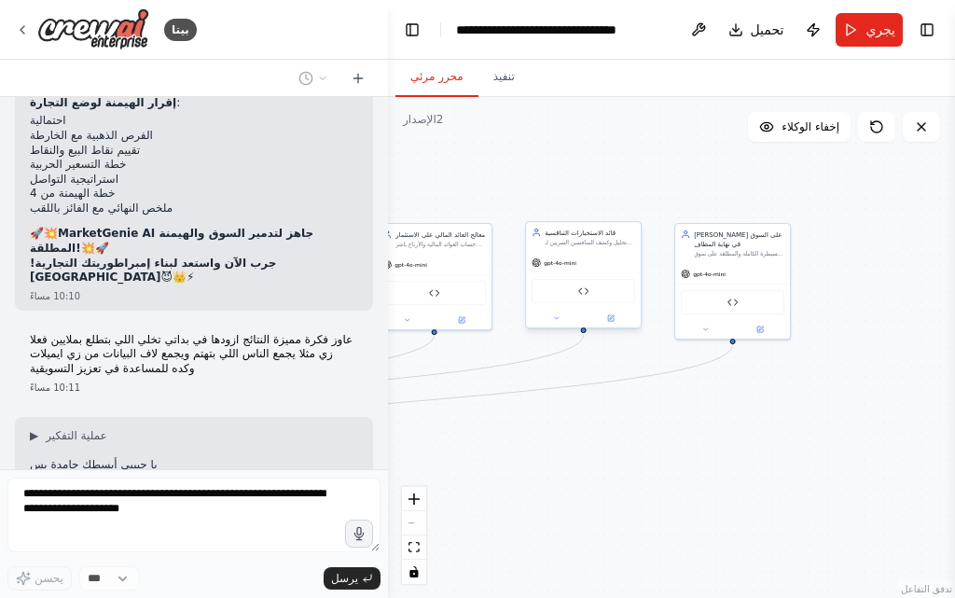
scroll to position [13025, 0]
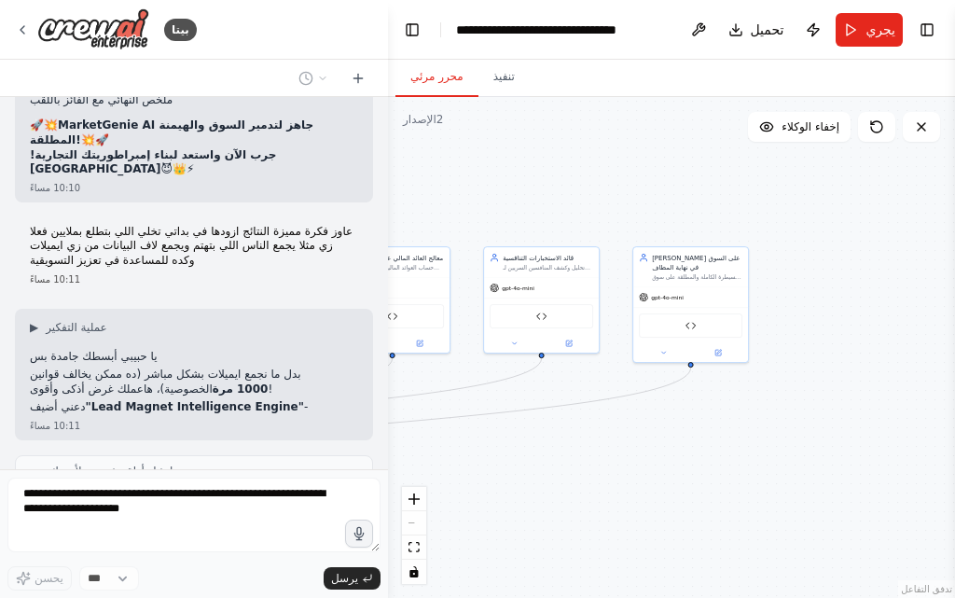
drag, startPoint x: 714, startPoint y: 418, endPoint x: 665, endPoint y: 446, distance: 56.8
click at [665, 446] on div ".deletable-edge-delete-btn { width: 20px; height: 20px; border: 0px solid #ffff…" at bounding box center [671, 347] width 567 height 501
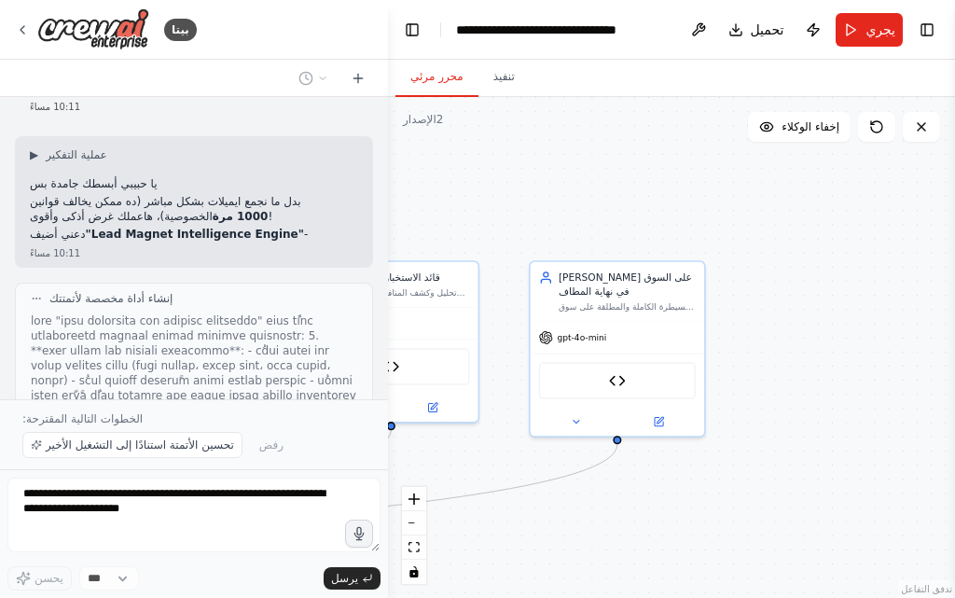
scroll to position [13281, 0]
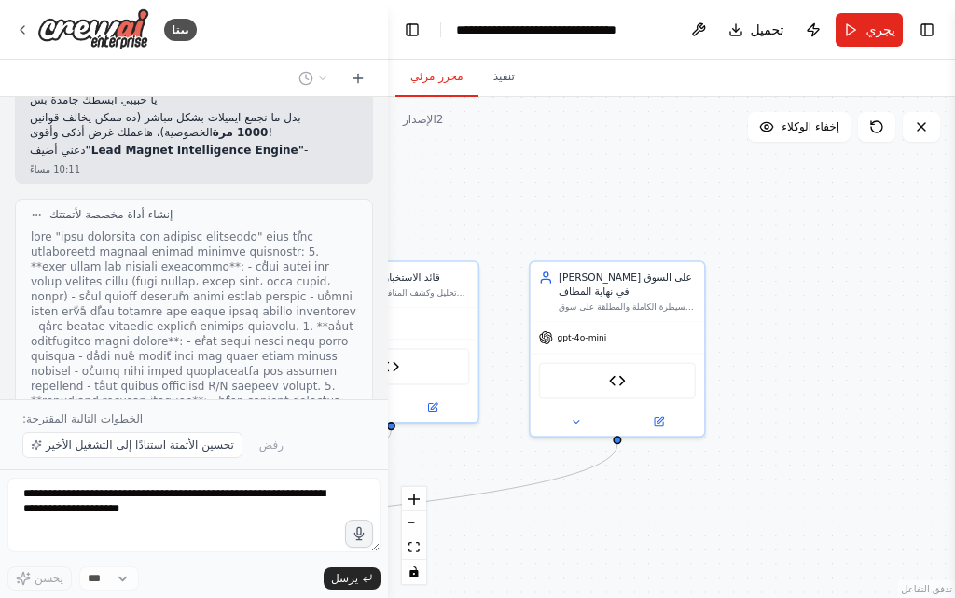
click at [123, 285] on font at bounding box center [193, 482] width 325 height 505
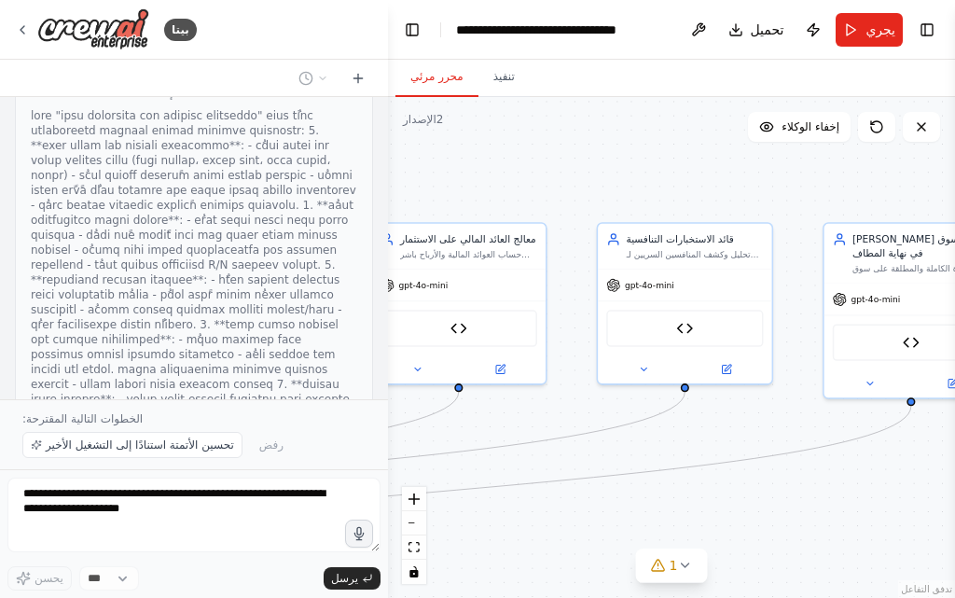
drag, startPoint x: 459, startPoint y: 246, endPoint x: 752, endPoint y: 208, distance: 296.2
click at [752, 208] on div ".deletable-edge-delete-btn { width: 20px; height: 20px; border: 0px solid #ffff…" at bounding box center [671, 347] width 567 height 501
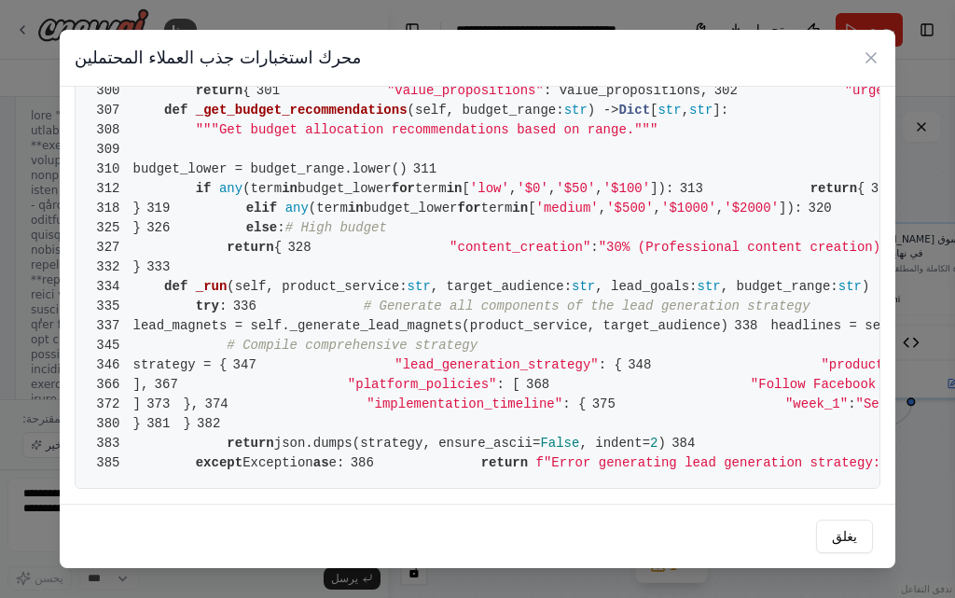
scroll to position [3450, 0]
drag, startPoint x: 451, startPoint y: 387, endPoint x: 335, endPoint y: 387, distance: 116.5
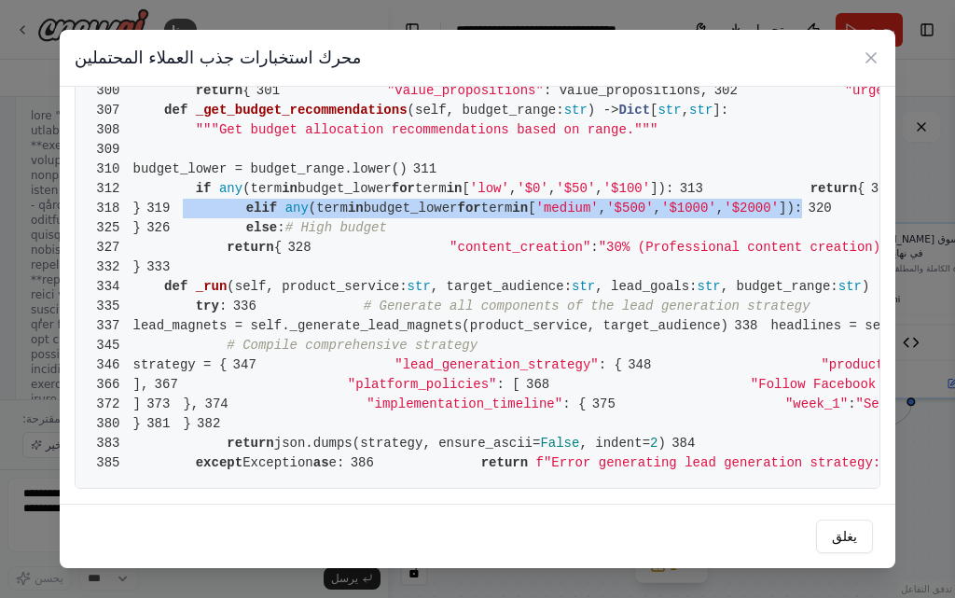
click at [875, 49] on icon at bounding box center [870, 57] width 19 height 19
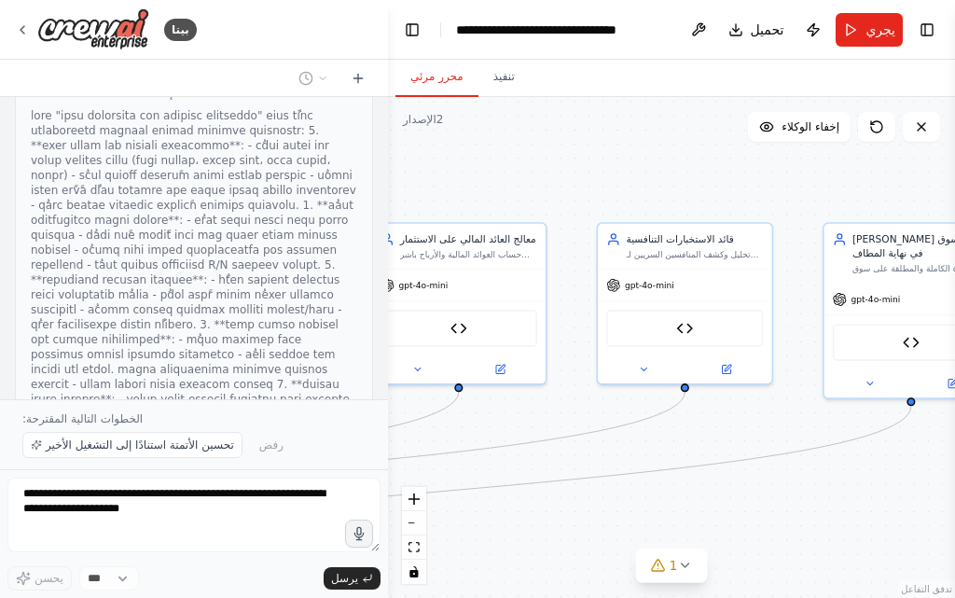
drag, startPoint x: 279, startPoint y: 270, endPoint x: 302, endPoint y: 294, distance: 33.0
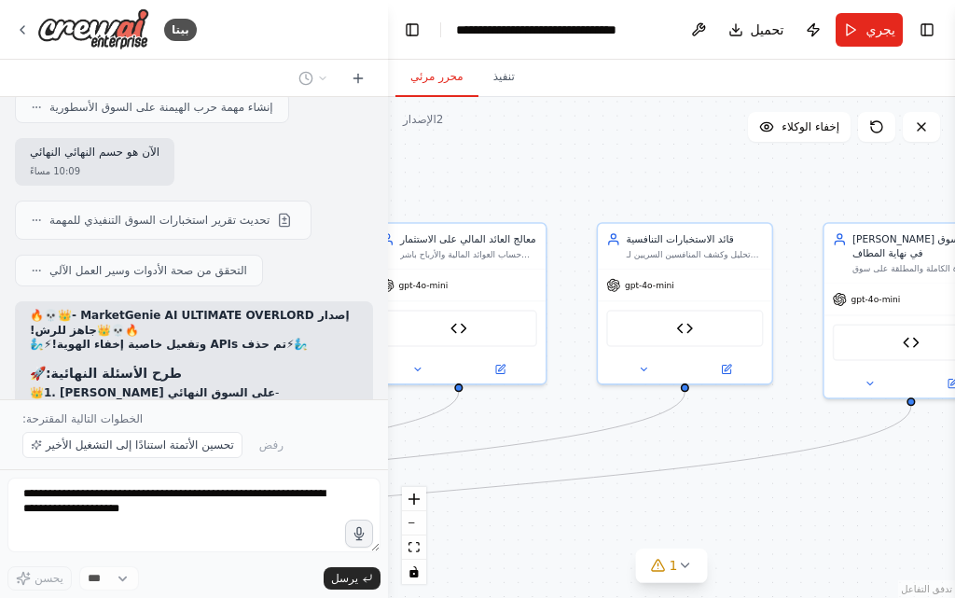
scroll to position [11817, 0]
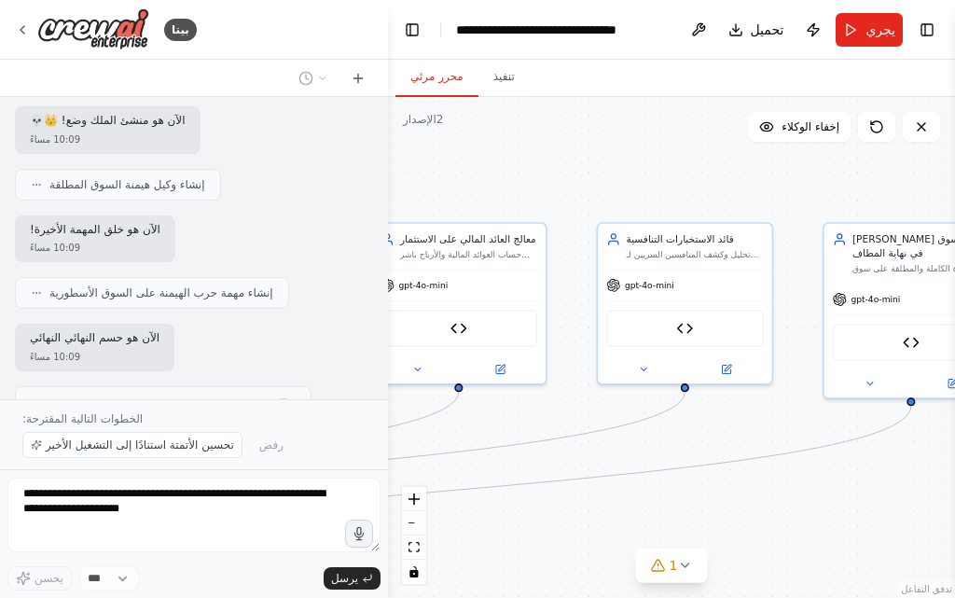
click at [280, 494] on font "إصدار MarketGenie AI ULTIMATE OVERLORD - جاهز للرش!" at bounding box center [190, 508] width 320 height 28
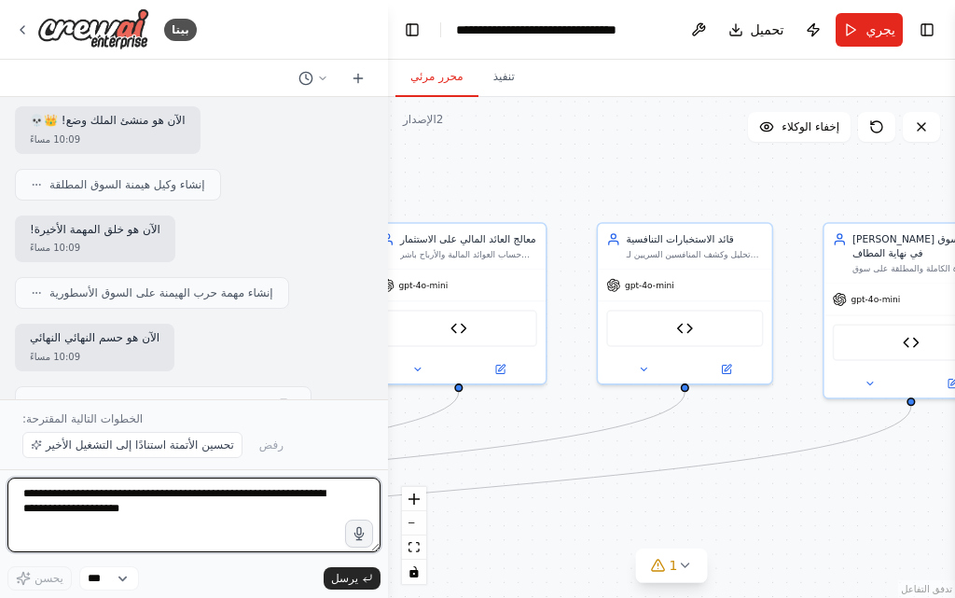
scroll to position [13416, 0]
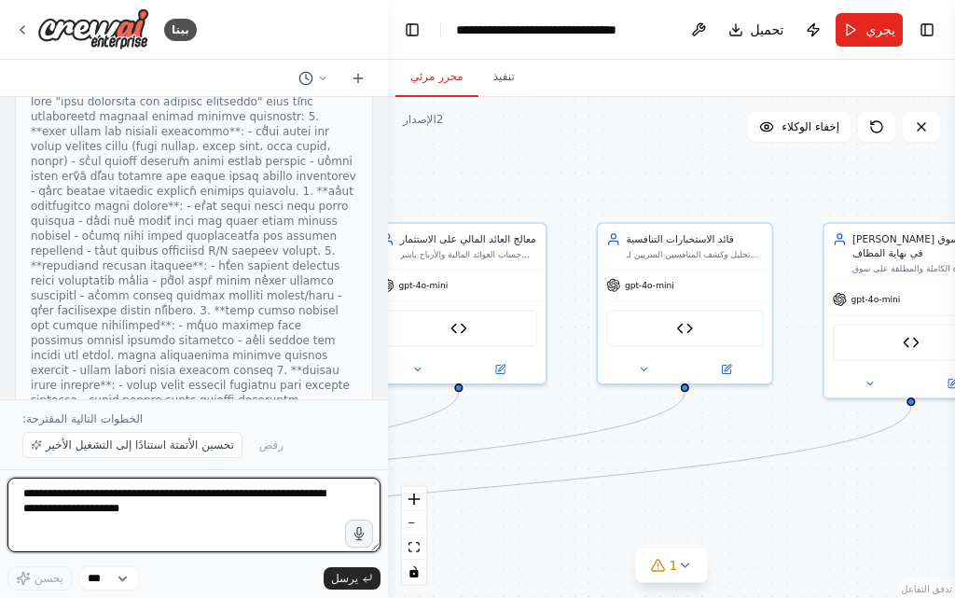
drag, startPoint x: 280, startPoint y: 165, endPoint x: 265, endPoint y: 278, distance: 113.8
click at [265, 278] on div "الاسم المقترح: MarketGenie AI 🧞‍♂️ وظائف المساعدة: تحليل شامل للسوق جمع البيانا…" at bounding box center [194, 248] width 388 height 302
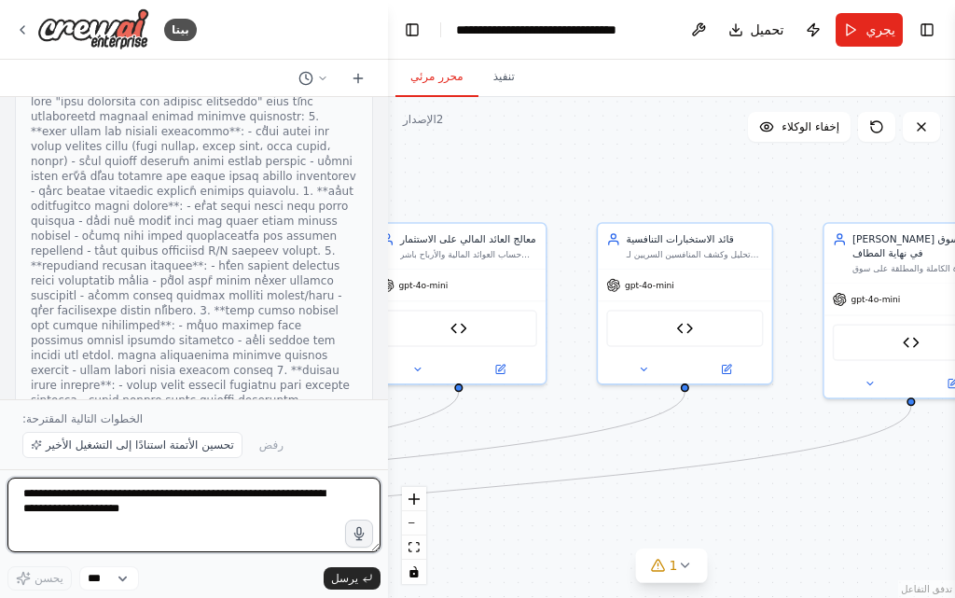
click at [200, 530] on textarea at bounding box center [193, 514] width 373 height 75
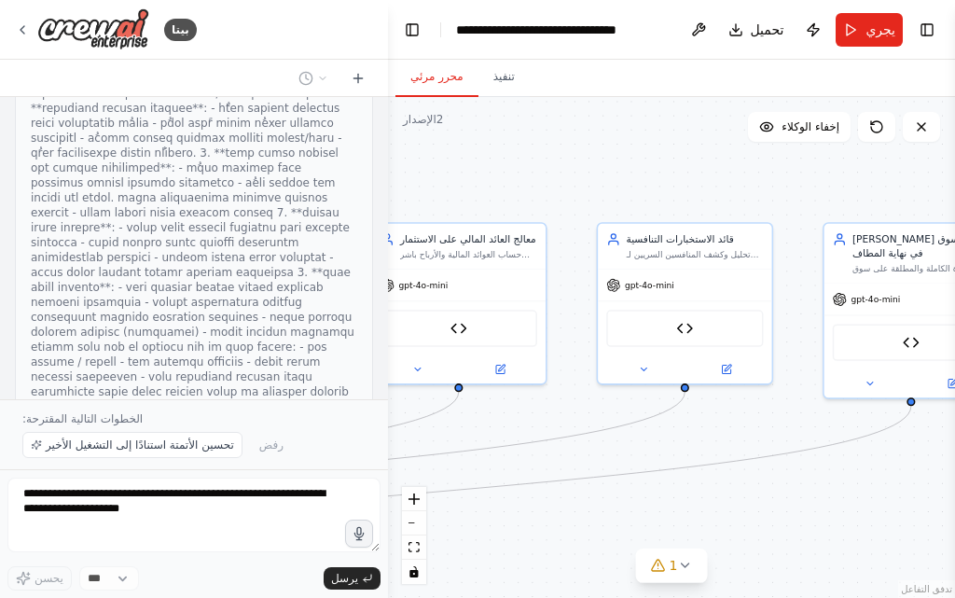
scroll to position [13574, 0]
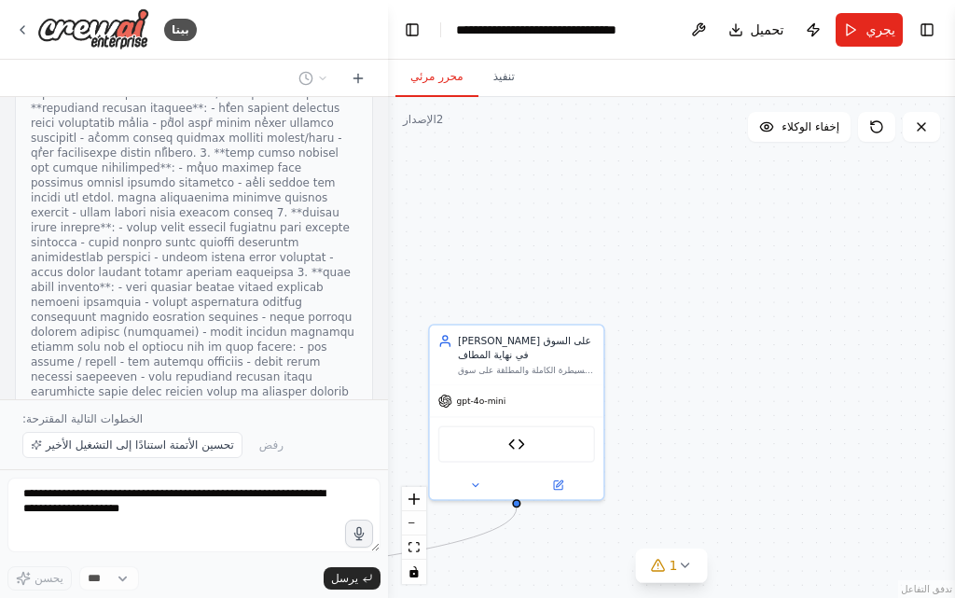
drag, startPoint x: 654, startPoint y: 162, endPoint x: 260, endPoint y: 264, distance: 407.3
click at [260, 264] on div "بيتا الاسم المقترح: MarketGenie AI 🧞‍♂️ وظائف المساعدة: تحليل شامل للسوق جمع ال…" at bounding box center [477, 299] width 955 height 598
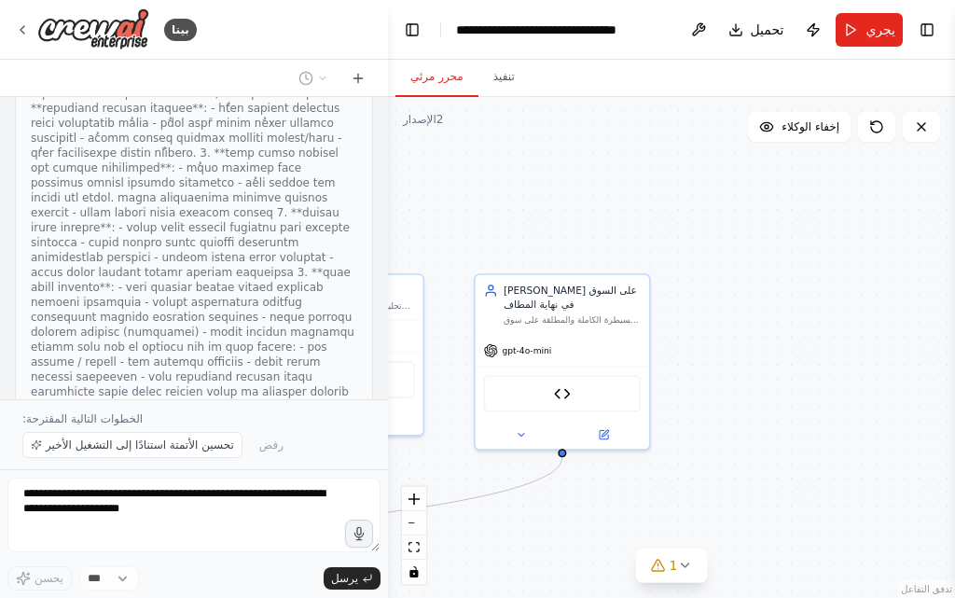
drag, startPoint x: 766, startPoint y: 327, endPoint x: 810, endPoint y: 211, distance: 124.5
click at [810, 212] on div ".deletable-edge-delete-btn { width: 20px; height: 20px; border: 0px solid #ffff…" at bounding box center [671, 347] width 567 height 501
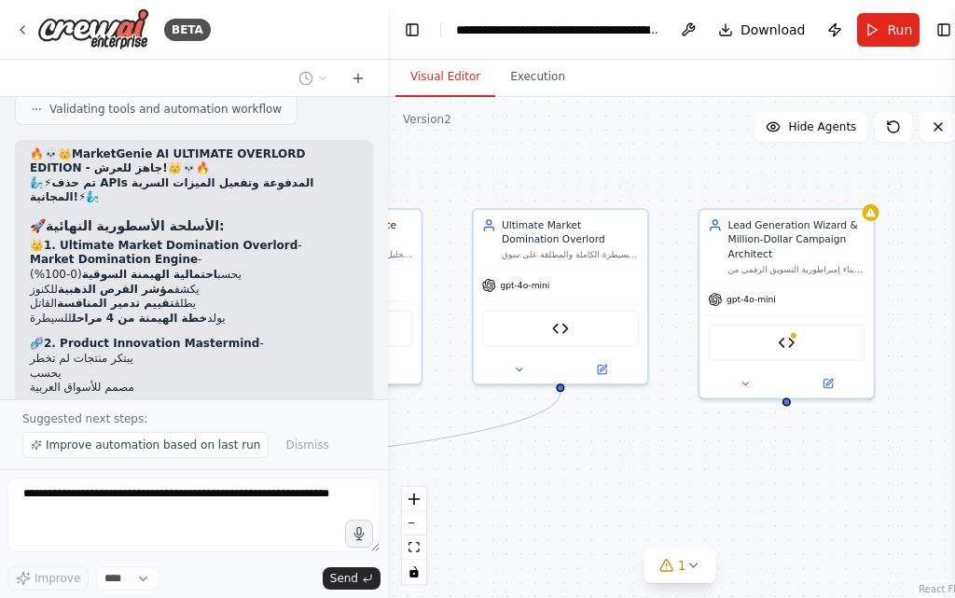
scroll to position [15439, 0]
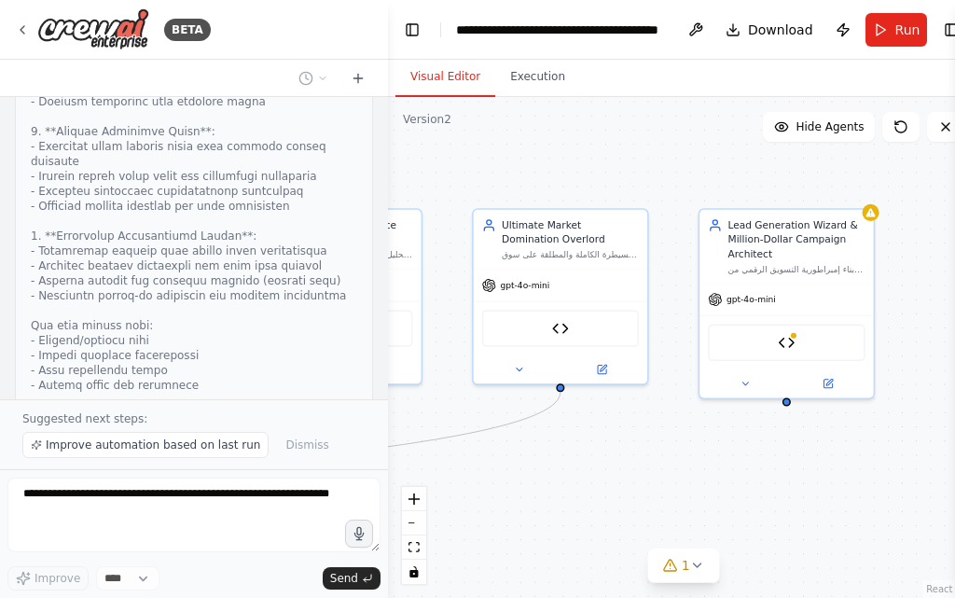
click at [241, 277] on div "اسم الأداة المقترح: MarketGenie AI 🧞‍♂️ وظائف الأداة: تحليل السوق بالكامل جمع ب…" at bounding box center [194, 248] width 388 height 302
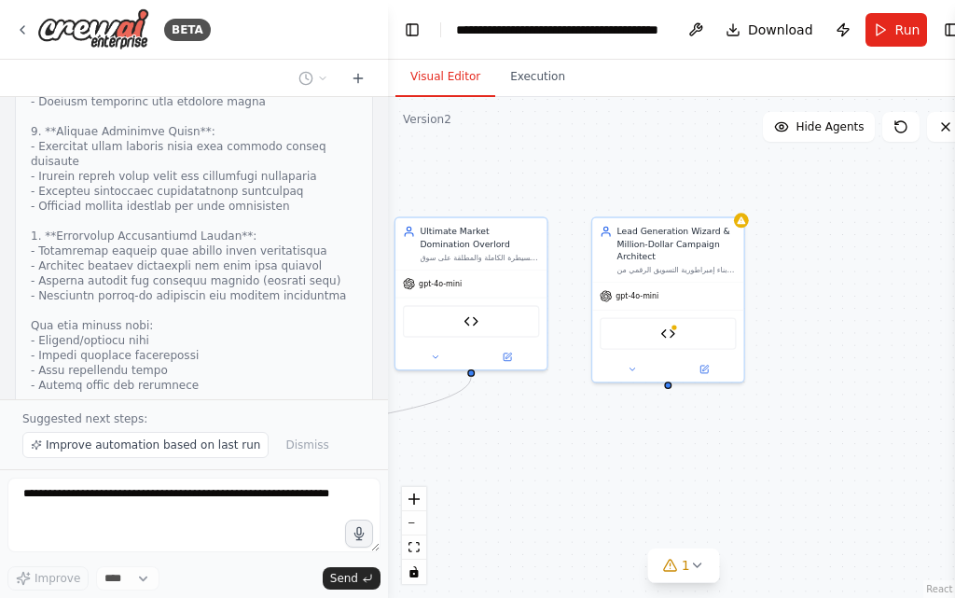
drag, startPoint x: 803, startPoint y: 450, endPoint x: 696, endPoint y: 449, distance: 107.2
click at [696, 449] on div ".deletable-edge-delete-btn { width: 20px; height: 20px; border: 0px solid #ffff…" at bounding box center [683, 347] width 591 height 501
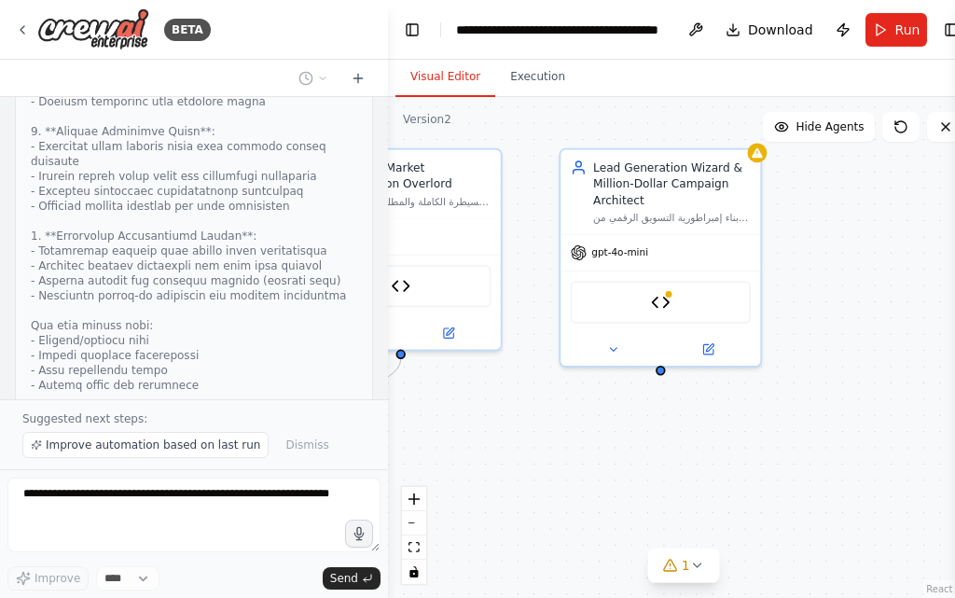
click at [214, 346] on div "اسم الأداة المقترح: MarketGenie AI 🧞‍♂️ وظائف الأداة: تحليل السوق بالكامل جمع ب…" at bounding box center [194, 248] width 388 height 302
click at [432, 124] on div "Version 2" at bounding box center [427, 119] width 48 height 15
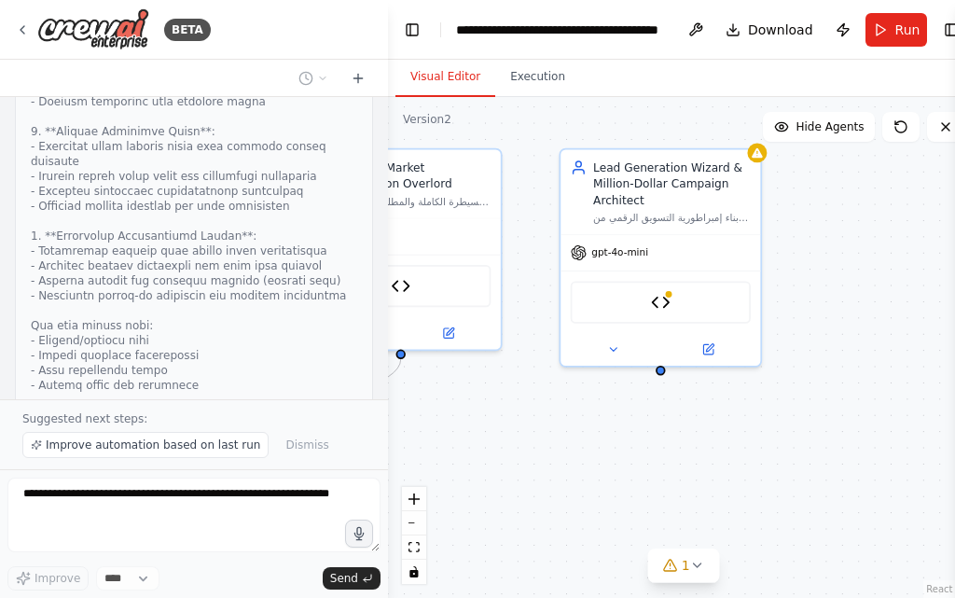
click at [432, 124] on div "Version 2" at bounding box center [427, 119] width 48 height 15
click at [488, 117] on div ".deletable-edge-delete-btn { width: 20px; height: 20px; border: 0px solid #ffff…" at bounding box center [683, 347] width 591 height 501
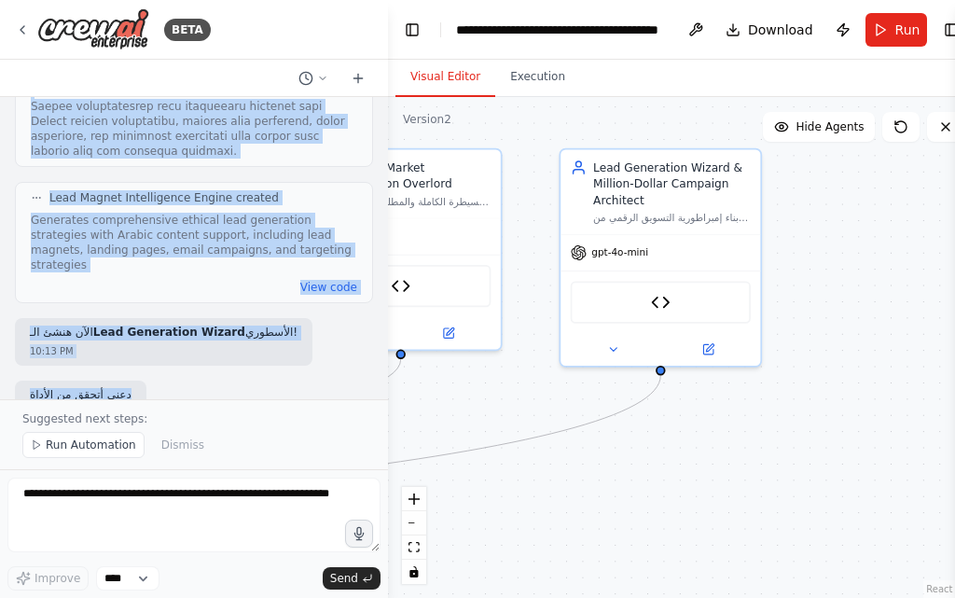
scroll to position [15657, 0]
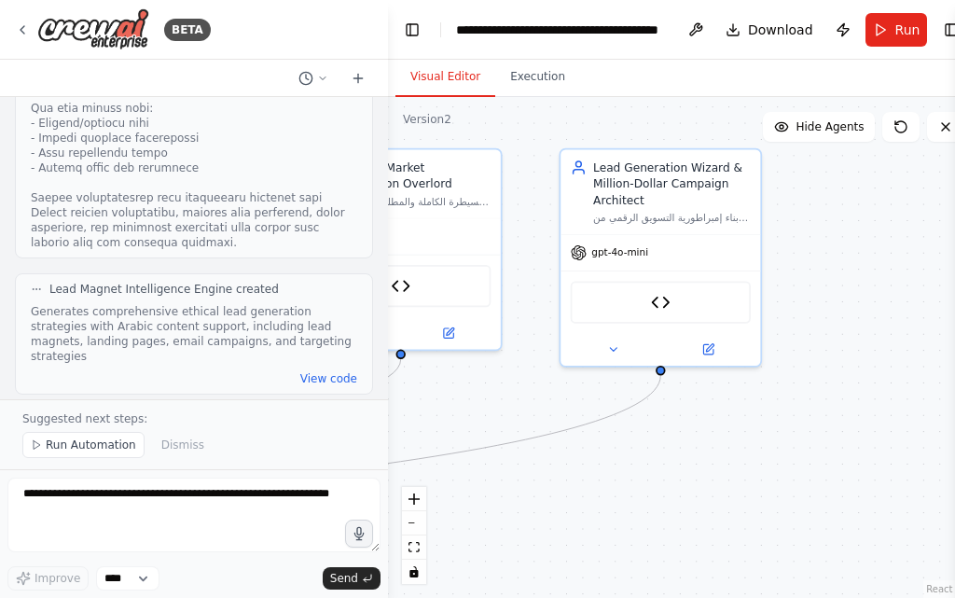
drag, startPoint x: 158, startPoint y: 356, endPoint x: 21, endPoint y: 276, distance: 159.6
click at [21, 276] on div "اسم الأداة المقترح: MarketGenie AI 🧞‍♂️ وظائف الأداة: تحليل السوق بالكامل جمع ب…" at bounding box center [194, 248] width 388 height 302
copy div "الآن هضيف هذا للتقرير النهائي: 10:14 PM Updating task Executive Market Intellig…"
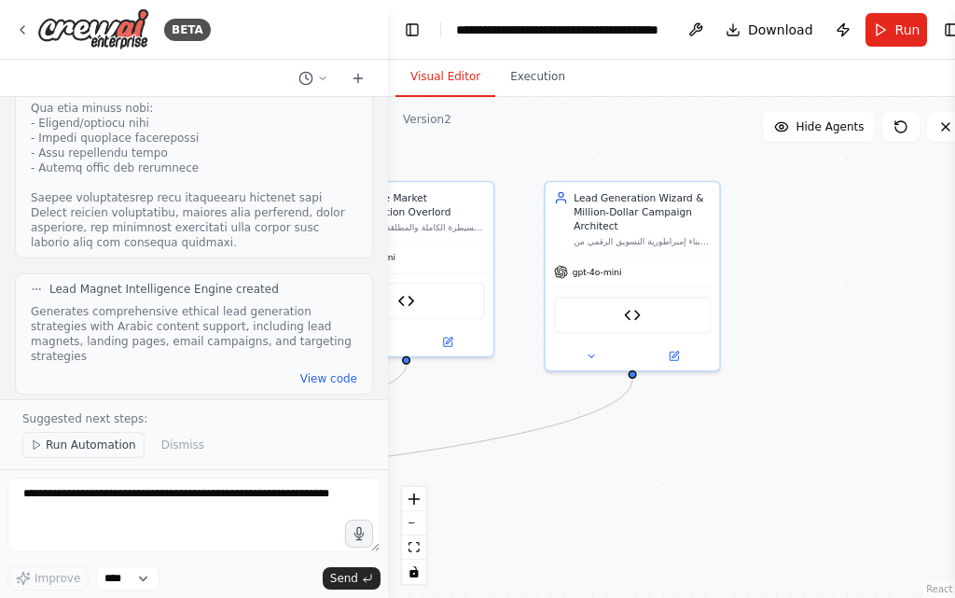
click at [106, 441] on span "Run Automation" at bounding box center [91, 444] width 90 height 15
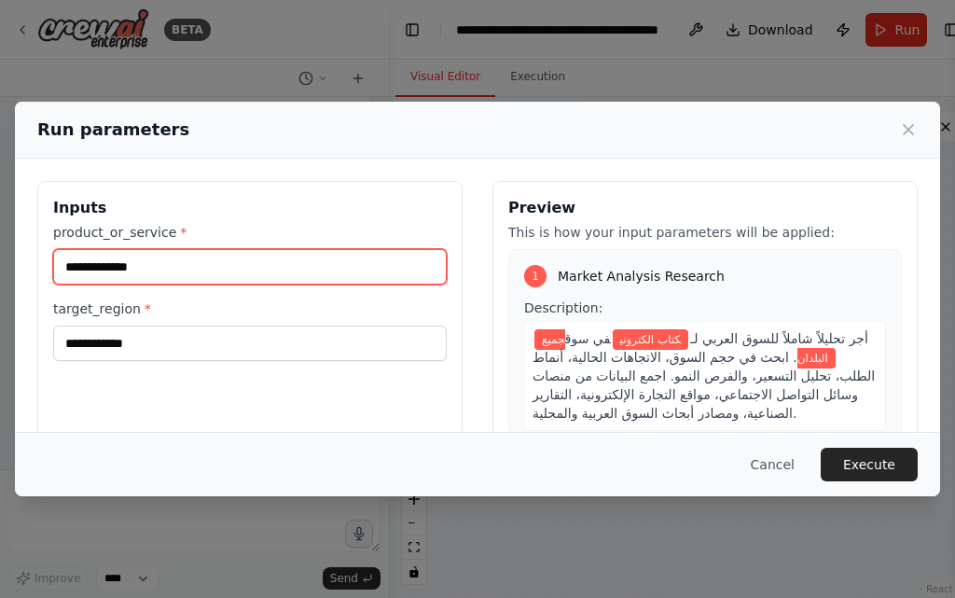
click at [165, 271] on input "**********" at bounding box center [249, 266] width 393 height 35
click at [181, 271] on input "**********" at bounding box center [249, 266] width 393 height 35
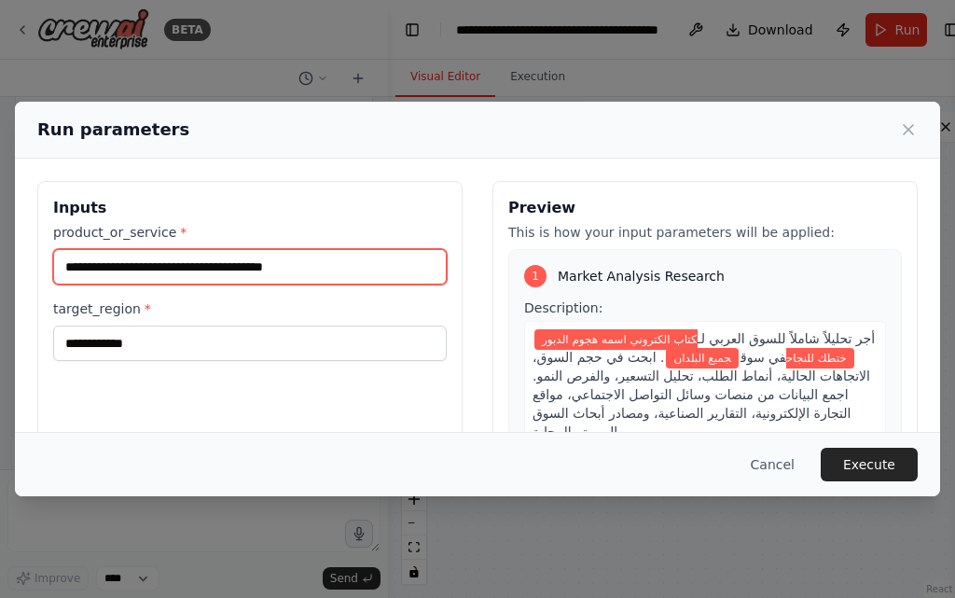
click at [139, 274] on input "**********" at bounding box center [249, 266] width 393 height 35
click at [430, 260] on input "**********" at bounding box center [249, 266] width 393 height 35
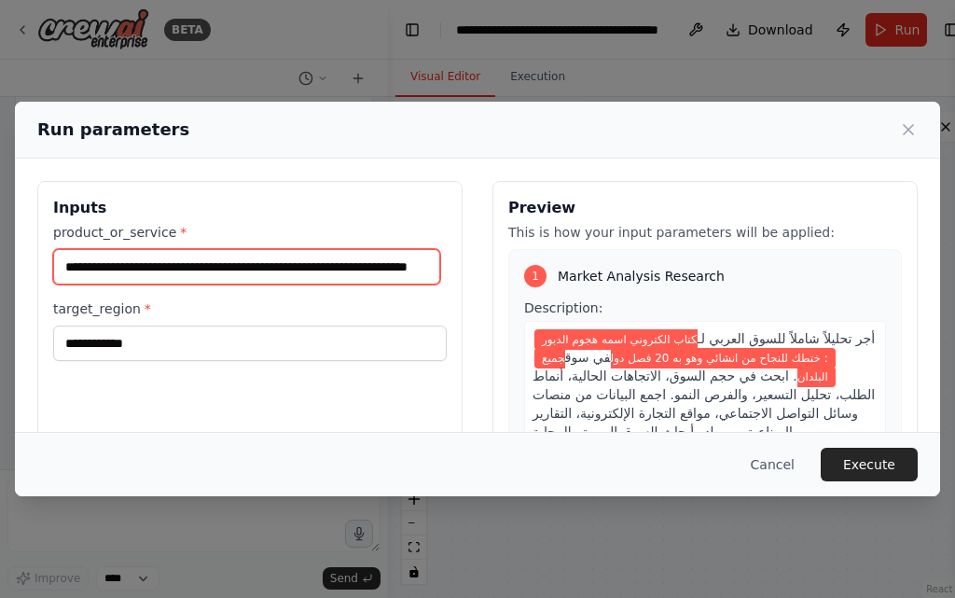
scroll to position [0, 70]
type input "**********"
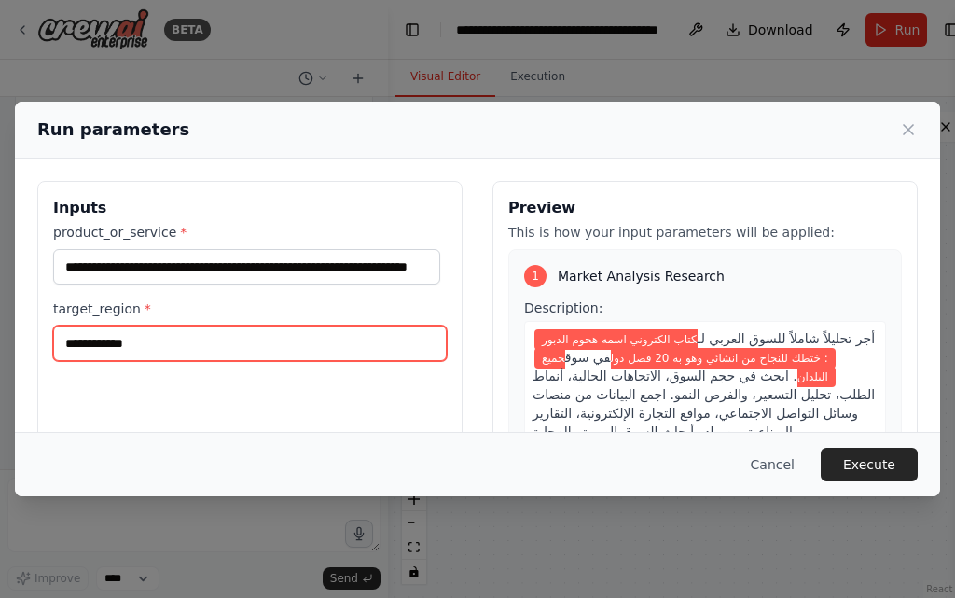
scroll to position [0, 0]
click at [230, 355] on input "**********" at bounding box center [249, 342] width 393 height 35
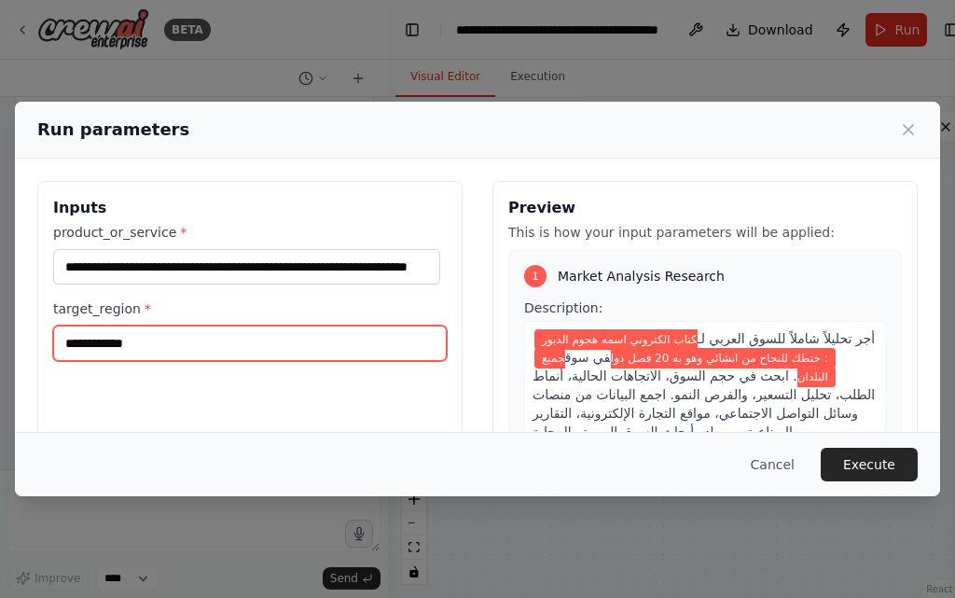
click at [230, 355] on input "**********" at bounding box center [249, 342] width 393 height 35
type input "**********"
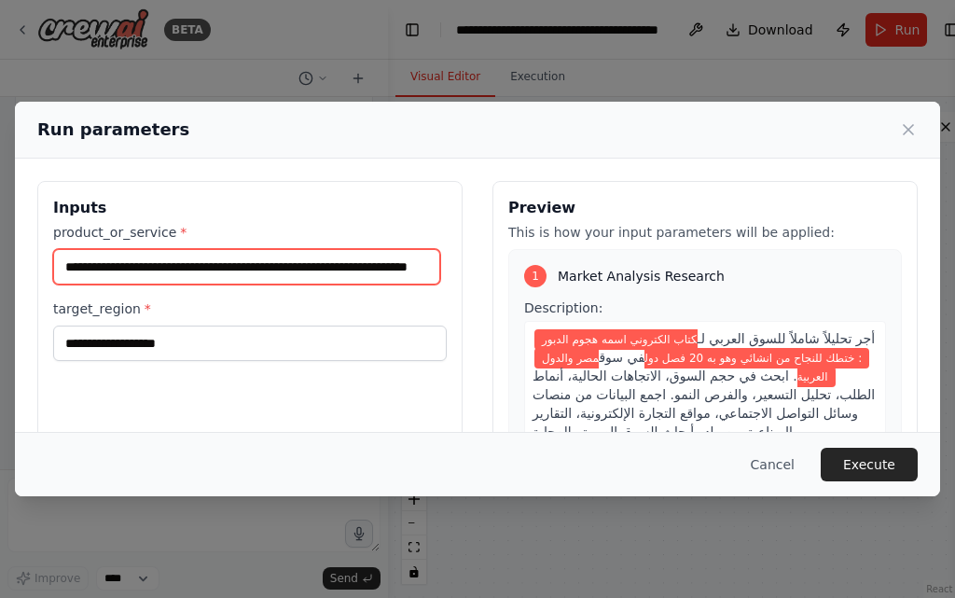
click at [434, 269] on input "**********" at bounding box center [246, 266] width 387 height 35
drag, startPoint x: 395, startPoint y: 266, endPoint x: 404, endPoint y: 273, distance: 11.2
click at [525, 272] on div "**********" at bounding box center [477, 402] width 880 height 442
click at [429, 272] on input "**********" at bounding box center [246, 266] width 387 height 35
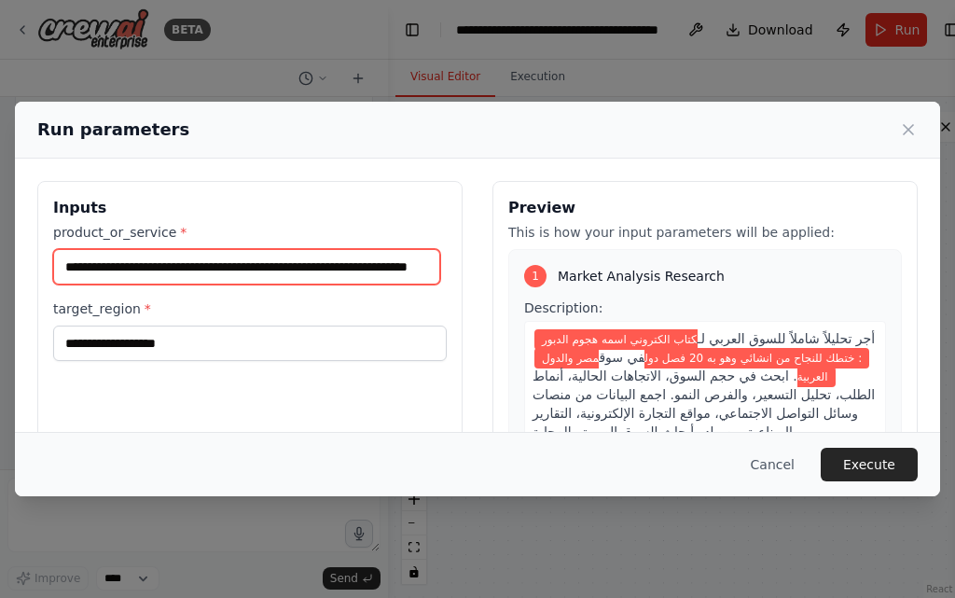
click at [429, 264] on input "**********" at bounding box center [246, 266] width 387 height 35
paste input "**********"
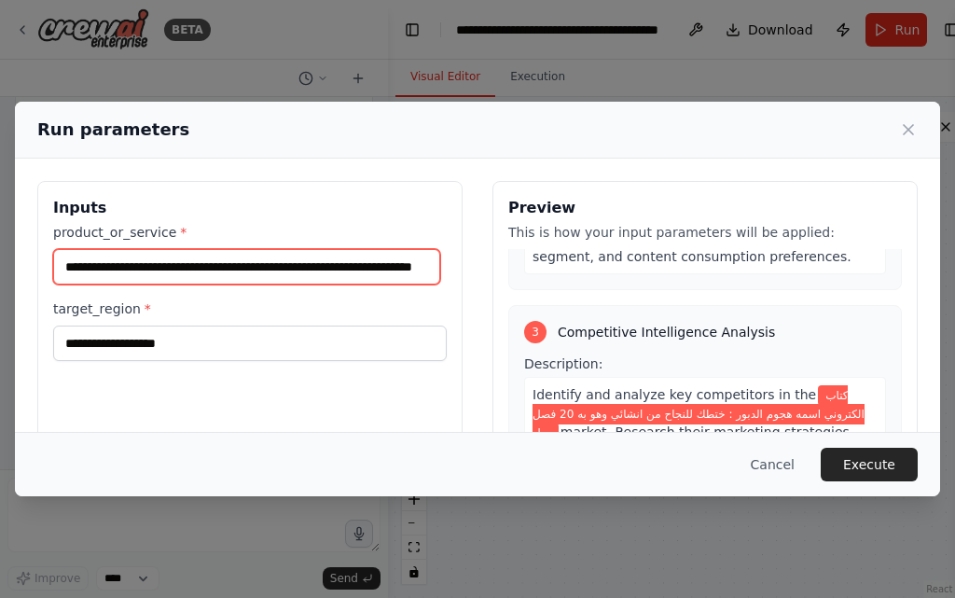
scroll to position [0, 74]
drag, startPoint x: 393, startPoint y: 272, endPoint x: 556, endPoint y: 271, distance: 163.2
click at [556, 271] on div "**********" at bounding box center [477, 402] width 880 height 442
click at [423, 258] on input "**********" at bounding box center [246, 266] width 387 height 35
paste input "**********"
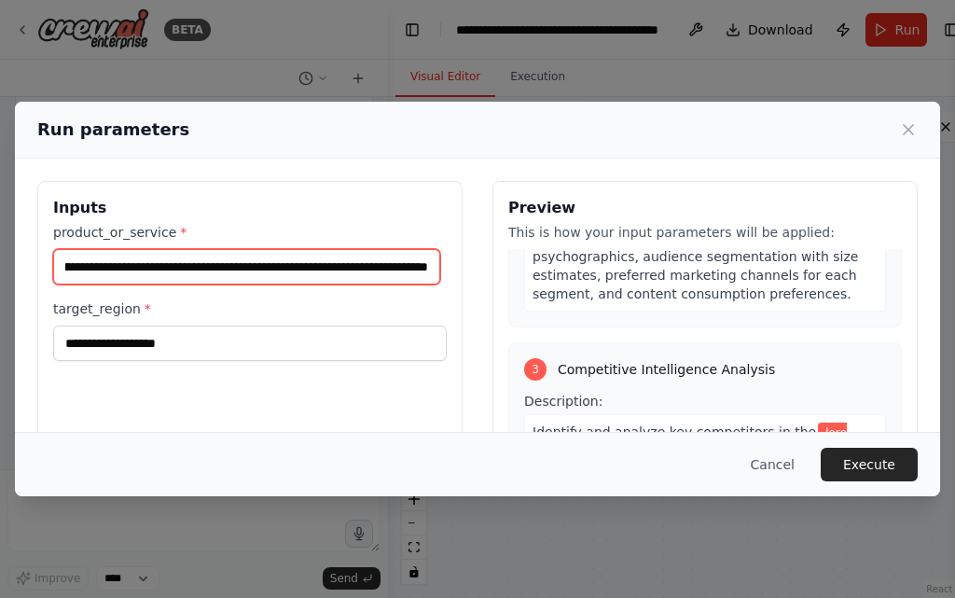
scroll to position [1119, 0]
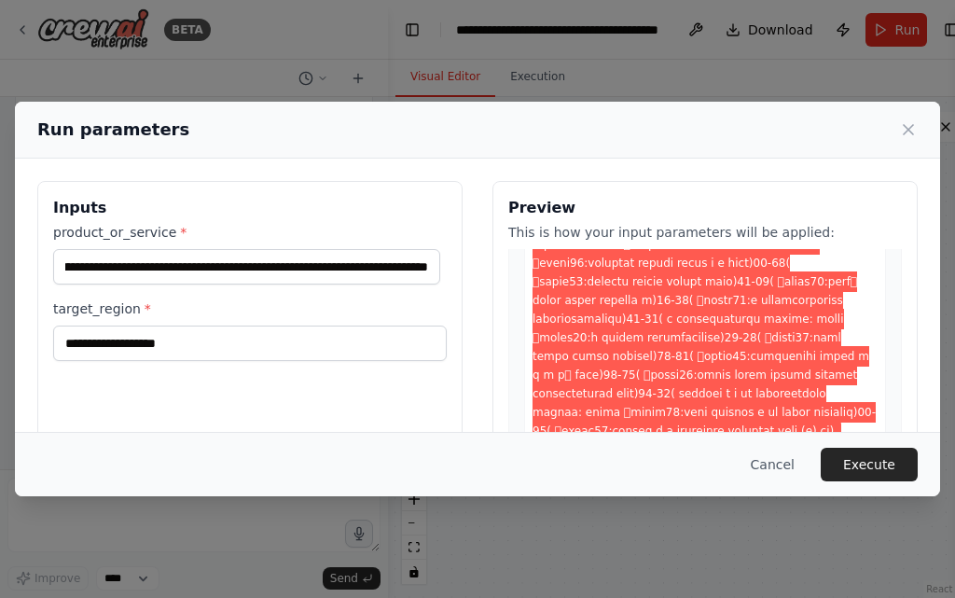
click at [698, 362] on span at bounding box center [703, 235] width 343 height 412
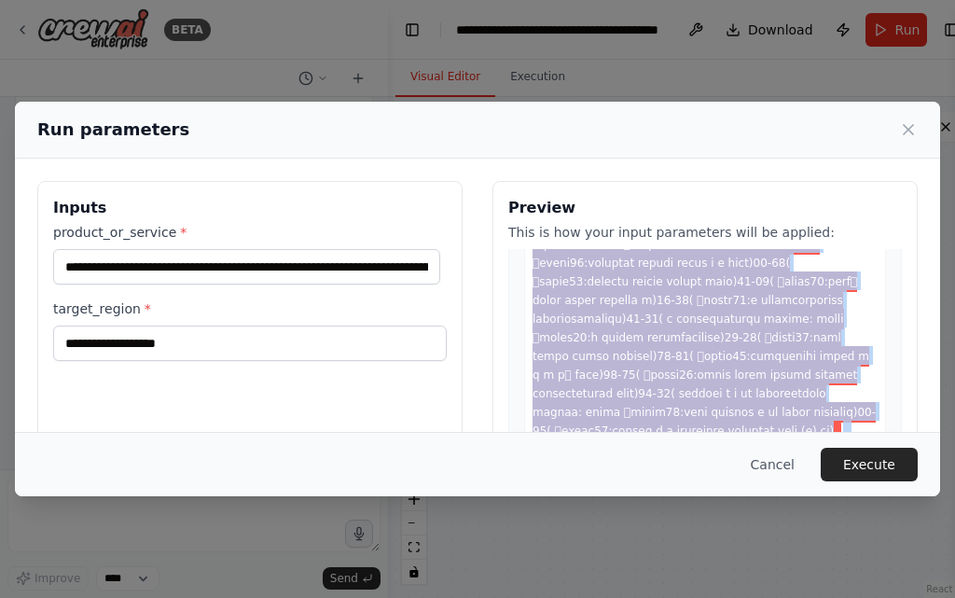
click at [698, 362] on span at bounding box center [703, 235] width 343 height 412
click at [696, 351] on span at bounding box center [703, 235] width 343 height 412
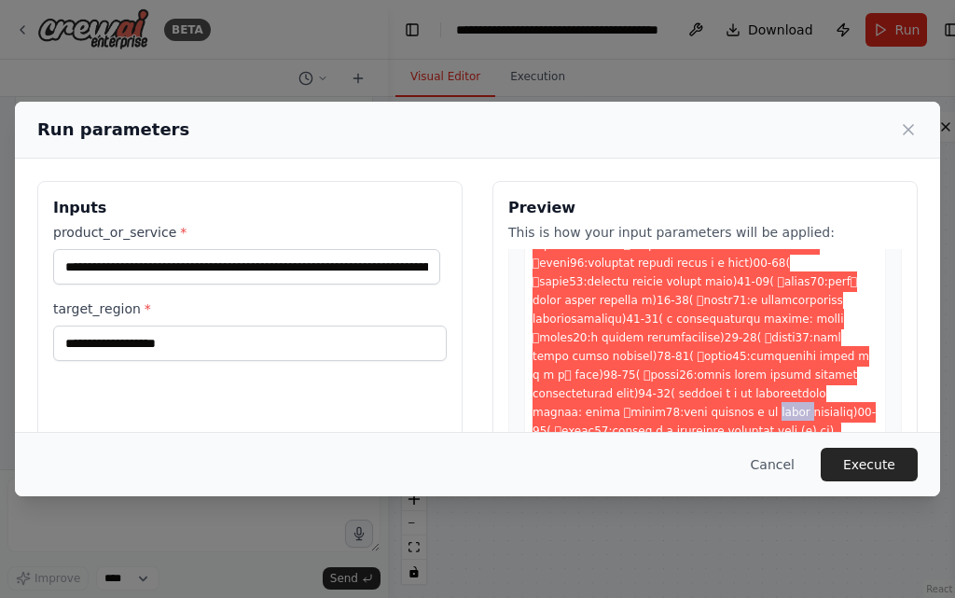
click at [696, 351] on span at bounding box center [703, 235] width 343 height 412
click at [692, 339] on span at bounding box center [703, 235] width 343 height 412
click at [647, 342] on span at bounding box center [703, 235] width 343 height 412
click at [628, 351] on span at bounding box center [703, 235] width 343 height 412
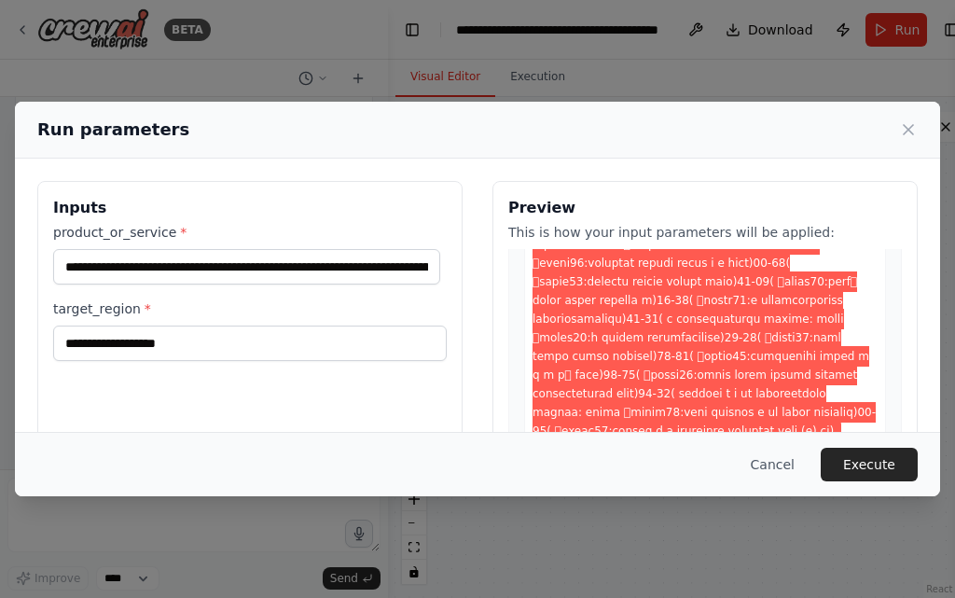
click at [607, 347] on span at bounding box center [703, 235] width 343 height 412
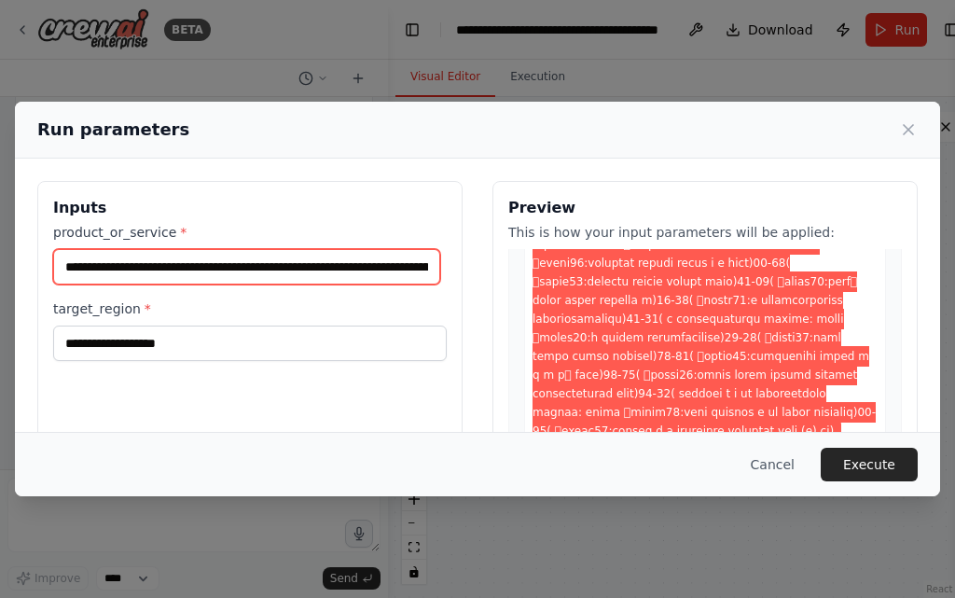
click at [277, 283] on input "product_or_service *" at bounding box center [246, 266] width 387 height 35
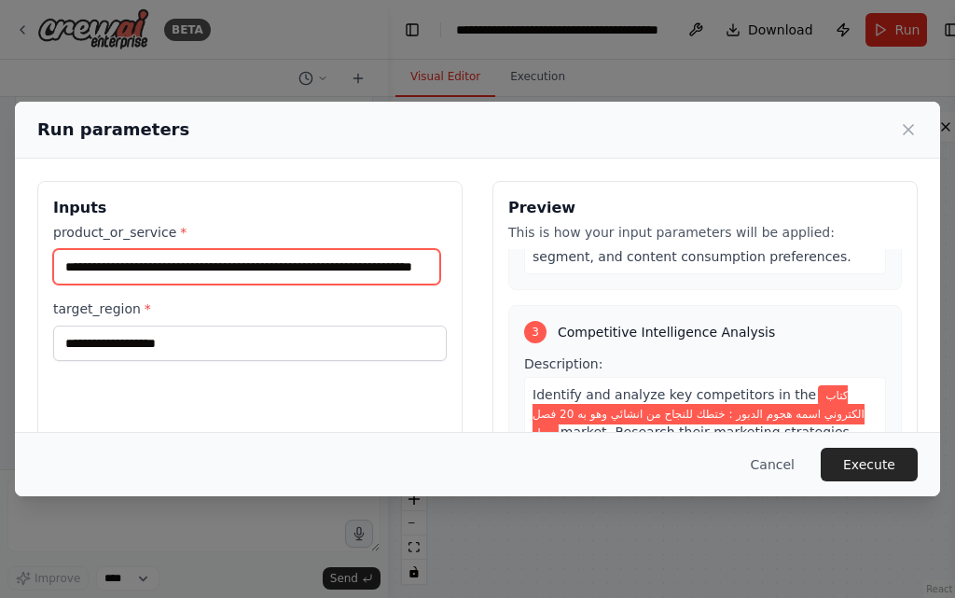
scroll to position [0, 74]
drag, startPoint x: 432, startPoint y: 282, endPoint x: 446, endPoint y: 259, distance: 27.2
click at [503, 275] on div "**********" at bounding box center [477, 402] width 880 height 442
click at [420, 269] on input "**********" at bounding box center [246, 266] width 387 height 35
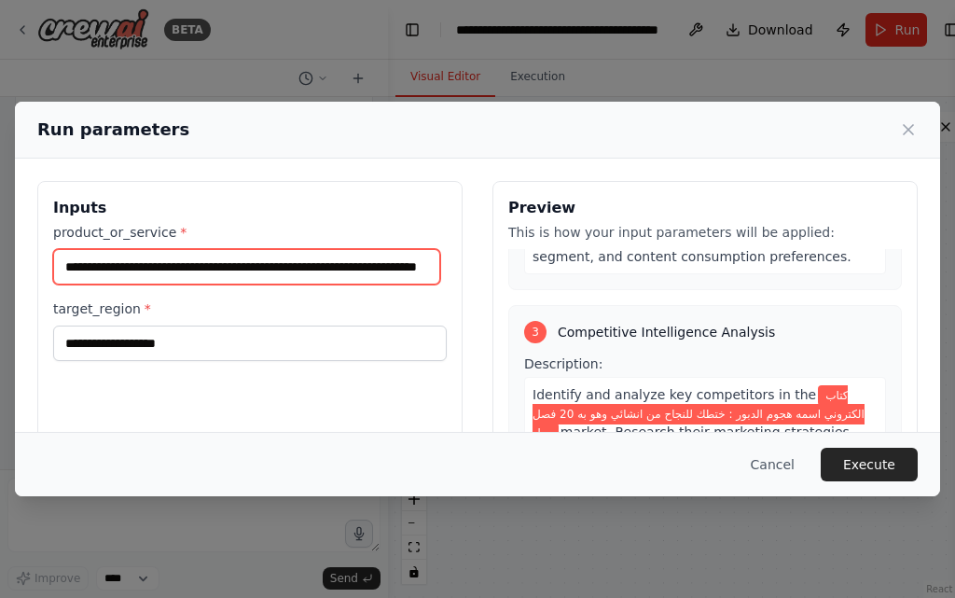
drag, startPoint x: 448, startPoint y: 247, endPoint x: 477, endPoint y: 247, distance: 28.9
click at [477, 247] on div "**********" at bounding box center [477, 402] width 880 height 442
click at [414, 260] on input "**********" at bounding box center [246, 266] width 387 height 35
click at [424, 265] on input "**********" at bounding box center [246, 266] width 387 height 35
paste input "**********"
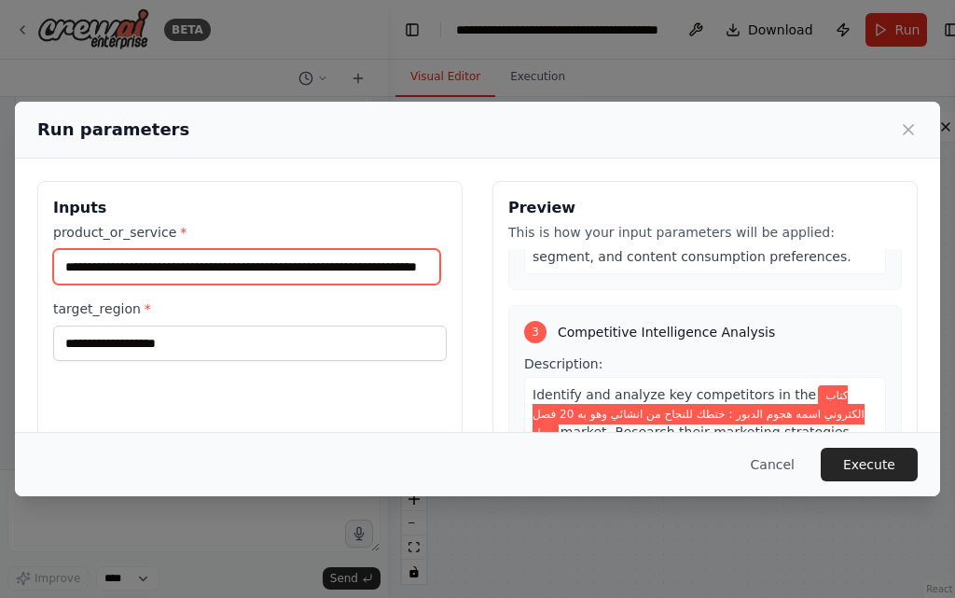
type input "**********"
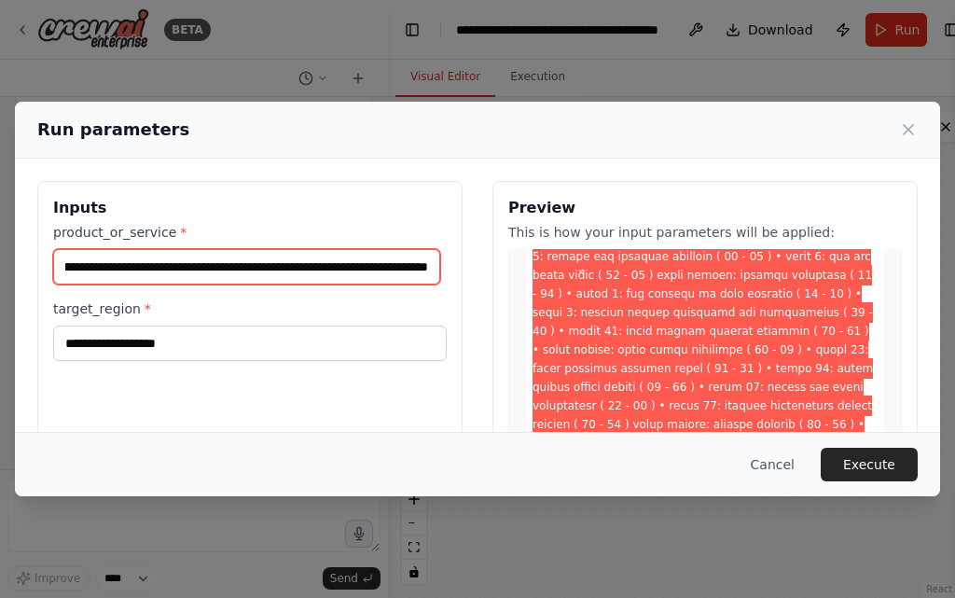
scroll to position [1026, 0]
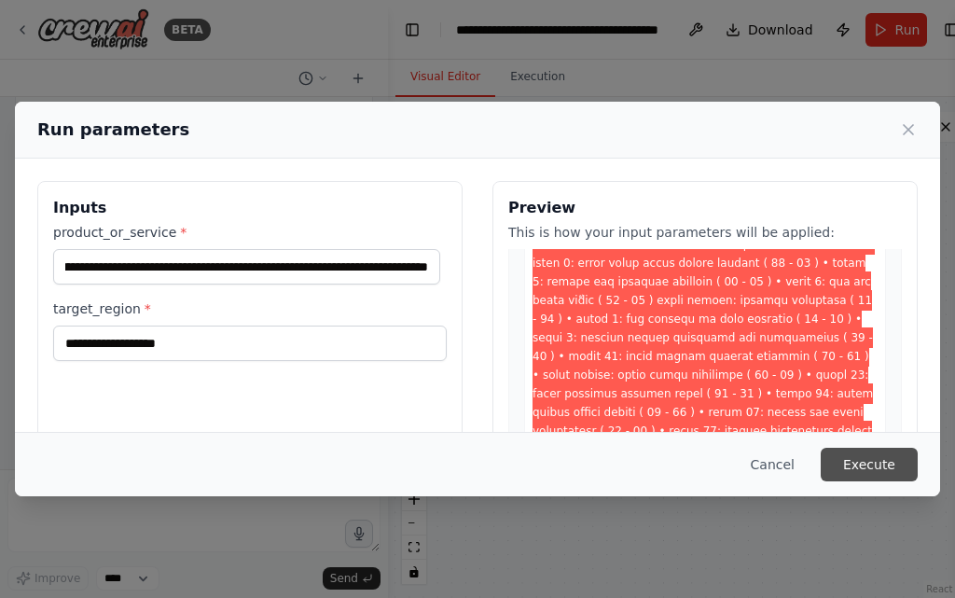
click at [875, 463] on button "Execute" at bounding box center [868, 465] width 97 height 34
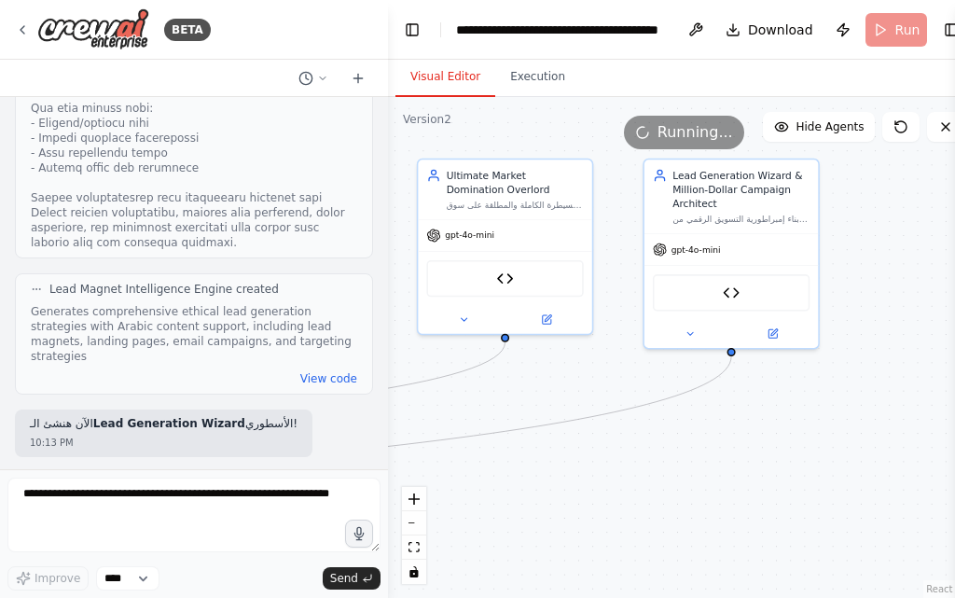
drag, startPoint x: 440, startPoint y: 416, endPoint x: 588, endPoint y: 351, distance: 162.0
click at [578, 365] on div ".deletable-edge-delete-btn { width: 20px; height: 20px; border: 0px solid #ffff…" at bounding box center [683, 347] width 591 height 501
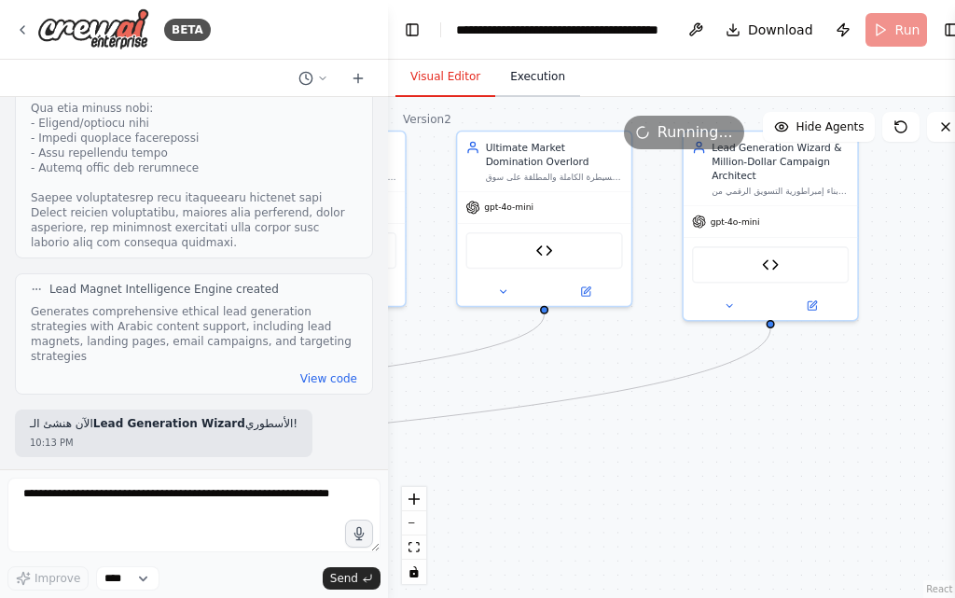
click at [541, 71] on button "Execution" at bounding box center [537, 77] width 85 height 39
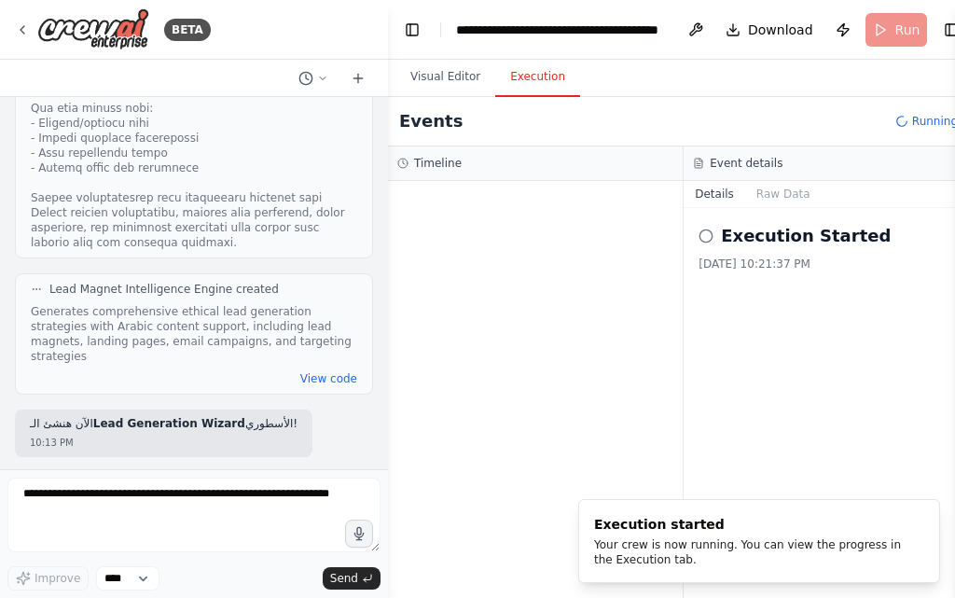
click at [668, 335] on div at bounding box center [535, 389] width 295 height 417
click at [792, 516] on div "Execution started" at bounding box center [755, 524] width 323 height 19
click at [791, 522] on div "Execution started" at bounding box center [755, 524] width 323 height 19
click at [785, 539] on div "Your crew is now running. You can view the progress in the Execution tab." at bounding box center [755, 552] width 323 height 30
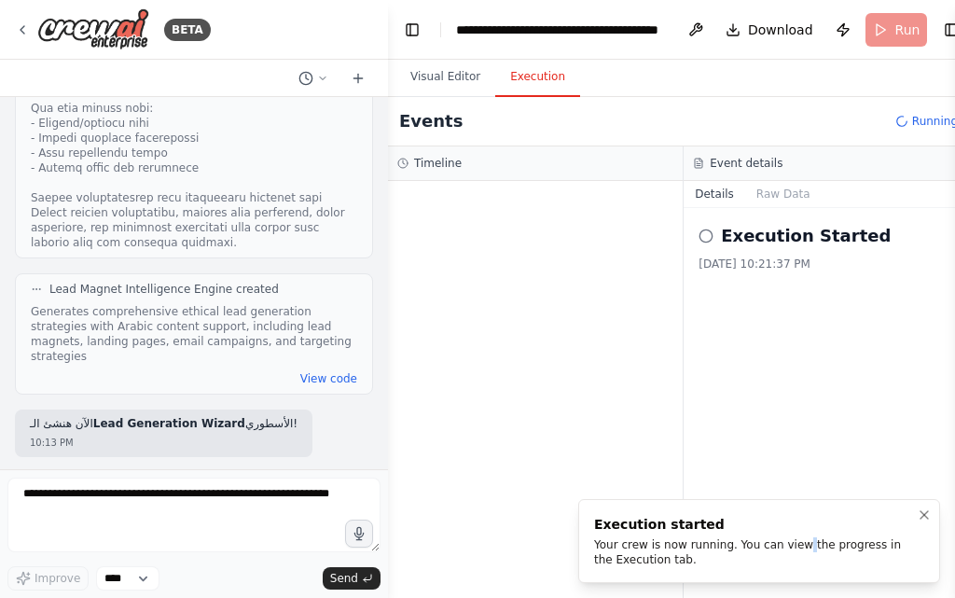
click at [783, 539] on div "Your crew is now running. You can view the progress in the Execution tab." at bounding box center [755, 552] width 323 height 30
drag, startPoint x: 782, startPoint y: 532, endPoint x: 793, endPoint y: 520, distance: 16.5
click at [789, 526] on div "Execution started" at bounding box center [755, 524] width 323 height 19
click at [839, 371] on div "Execution Started 9/1/2025, 10:21:37 PM" at bounding box center [831, 403] width 296 height 390
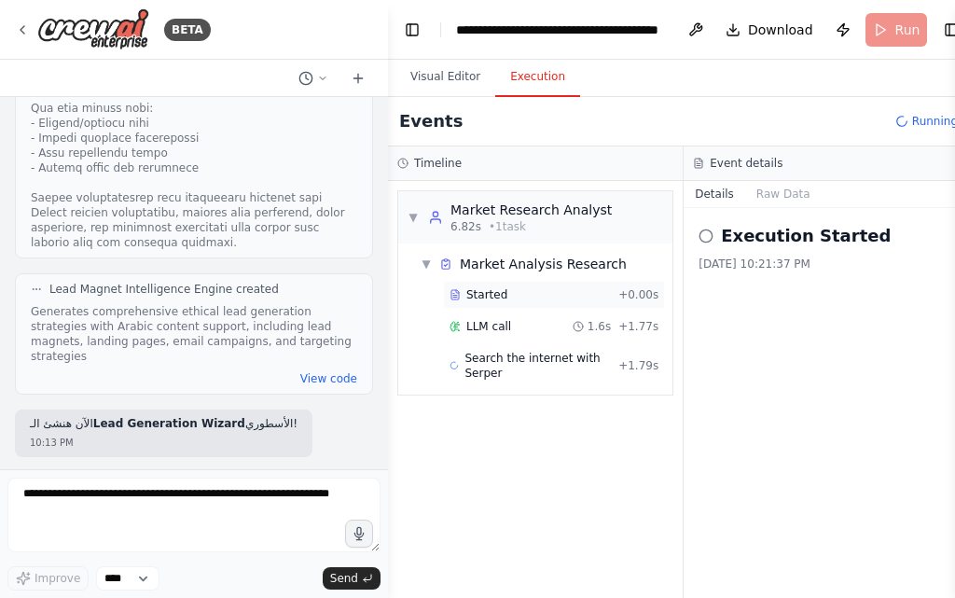
click at [540, 302] on div "Started + 0.00s" at bounding box center [554, 295] width 222 height 28
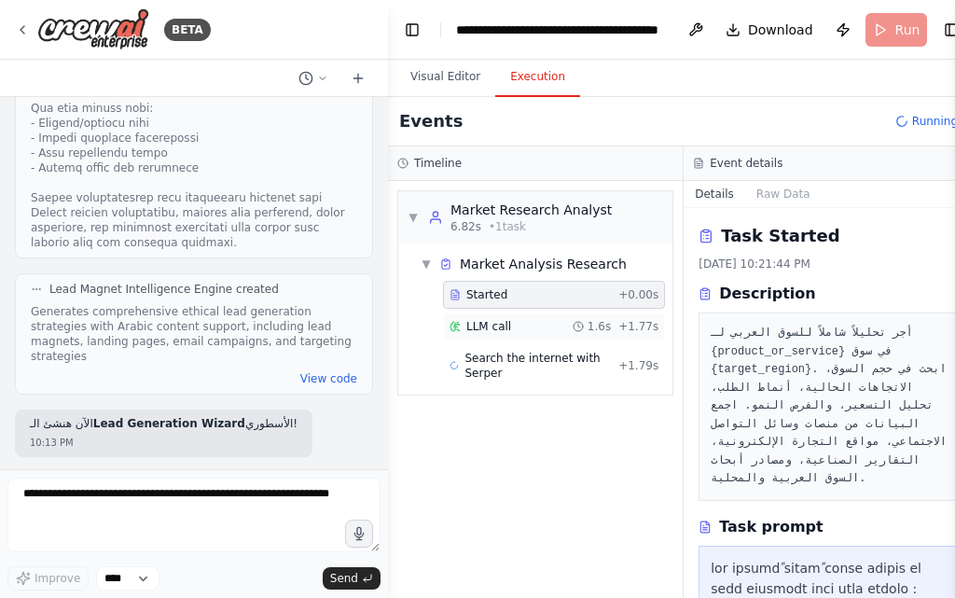
click at [539, 316] on div "LLM call 1.6s + 1.77s" at bounding box center [554, 326] width 222 height 28
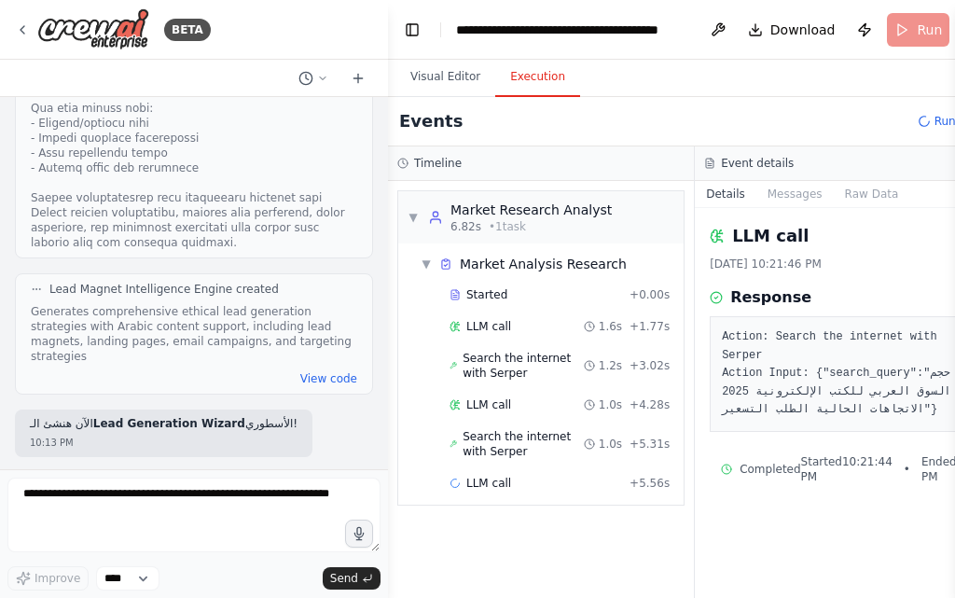
click at [859, 412] on pre "Action: Search the internet with Serper Action Input: {"search_query":"حجم السو…" at bounding box center [848, 373] width 253 height 91
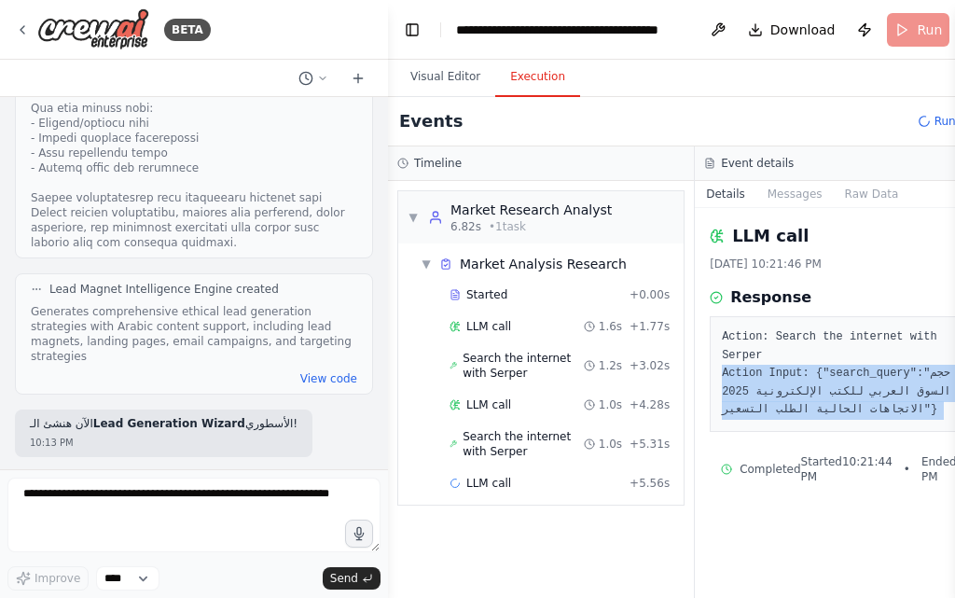
click at [859, 411] on pre "Action: Search the internet with Serper Action Input: {"search_query":"حجم السو…" at bounding box center [848, 373] width 253 height 91
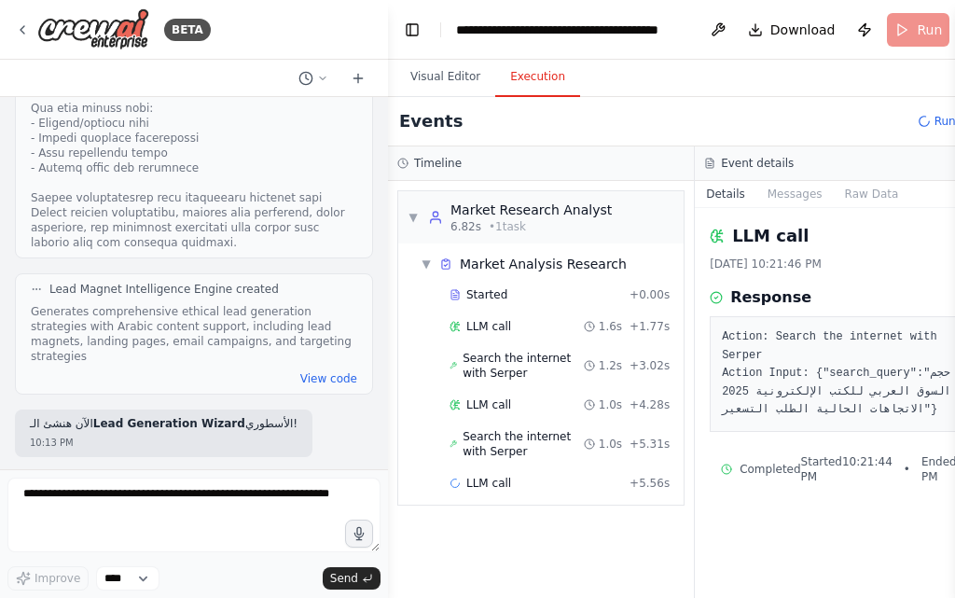
click at [921, 484] on span "Ended 10:21:46 PM" at bounding box center [964, 469] width 86 height 30
click at [539, 393] on div "LLM call 1.0s + 4.28s" at bounding box center [559, 405] width 233 height 28
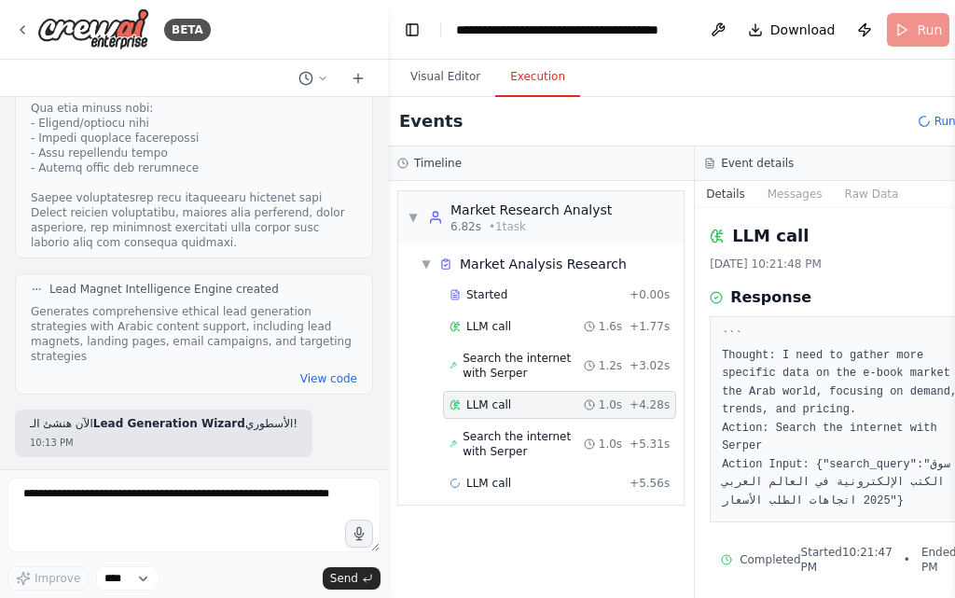
click at [548, 379] on span "Search the internet with Serper" at bounding box center [522, 366] width 121 height 30
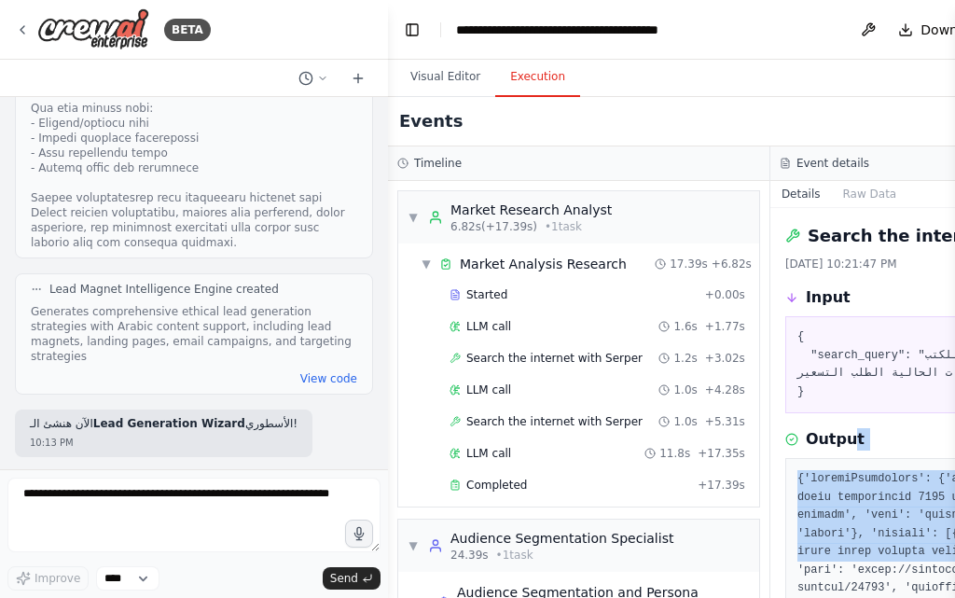
drag, startPoint x: 825, startPoint y: 468, endPoint x: 837, endPoint y: 575, distance: 107.9
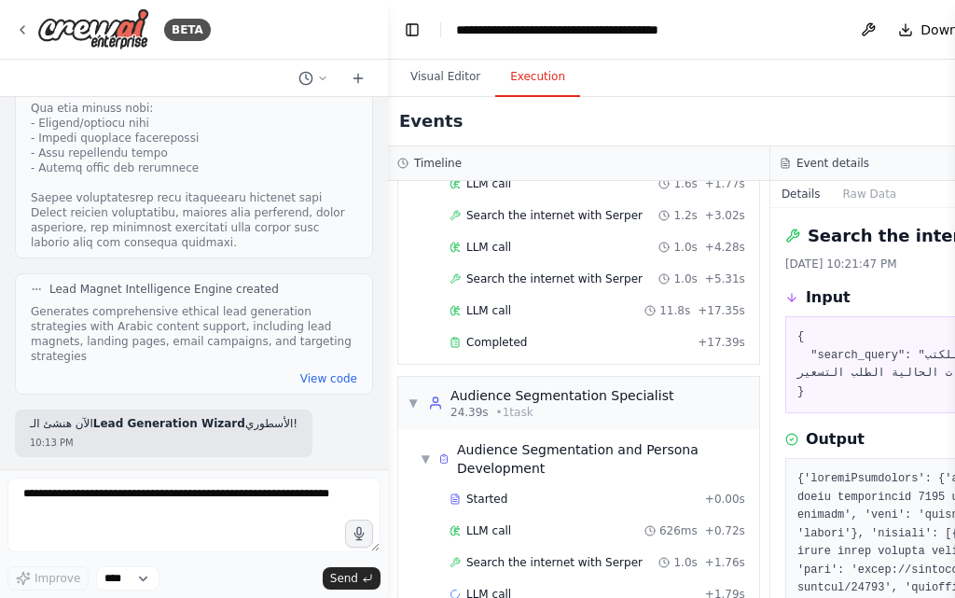
scroll to position [182, 0]
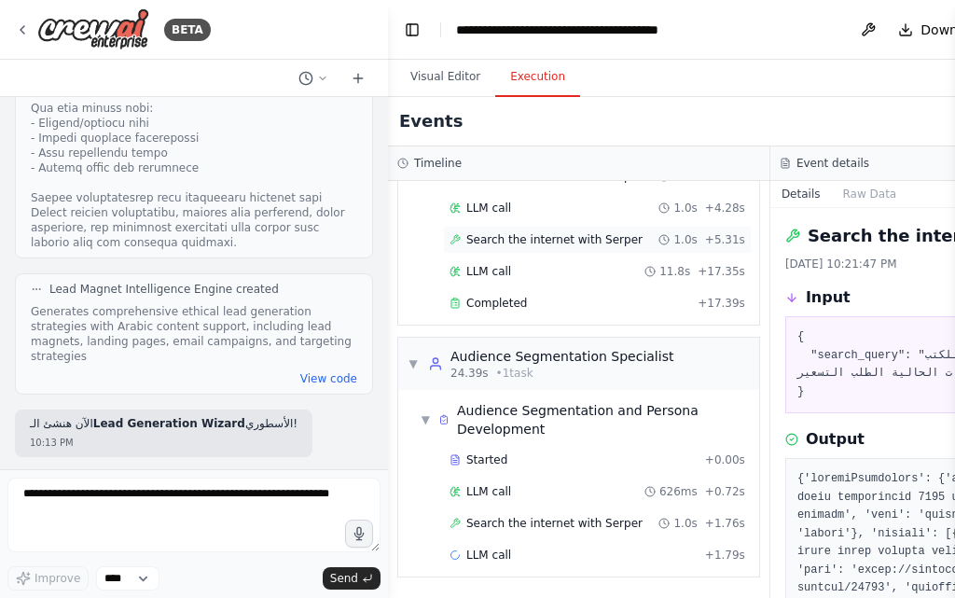
click at [581, 247] on div "Search the internet with Serper 1.0s + 5.31s" at bounding box center [597, 240] width 309 height 28
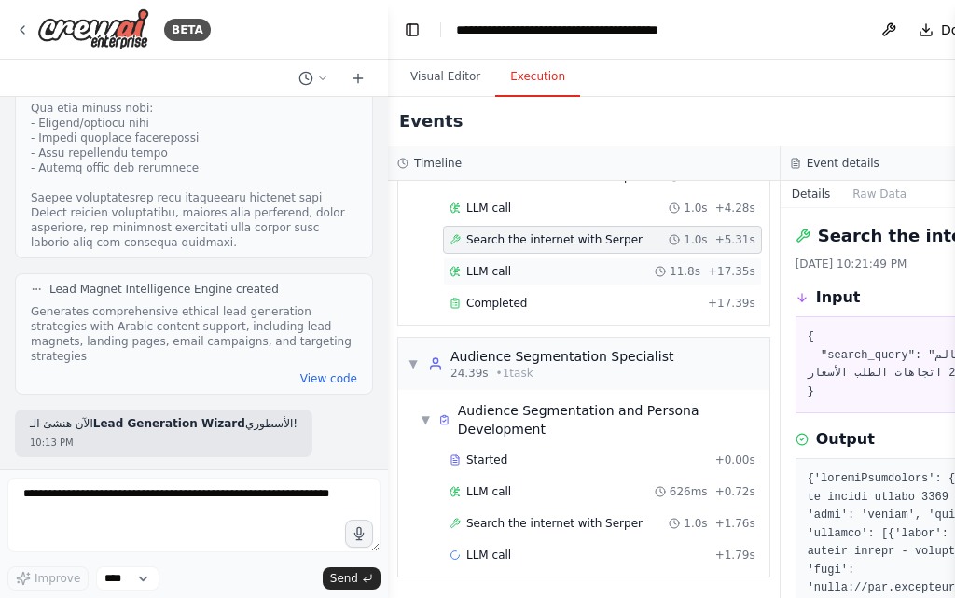
click at [580, 279] on div "LLM call 11.8s + 17.35s" at bounding box center [602, 271] width 319 height 28
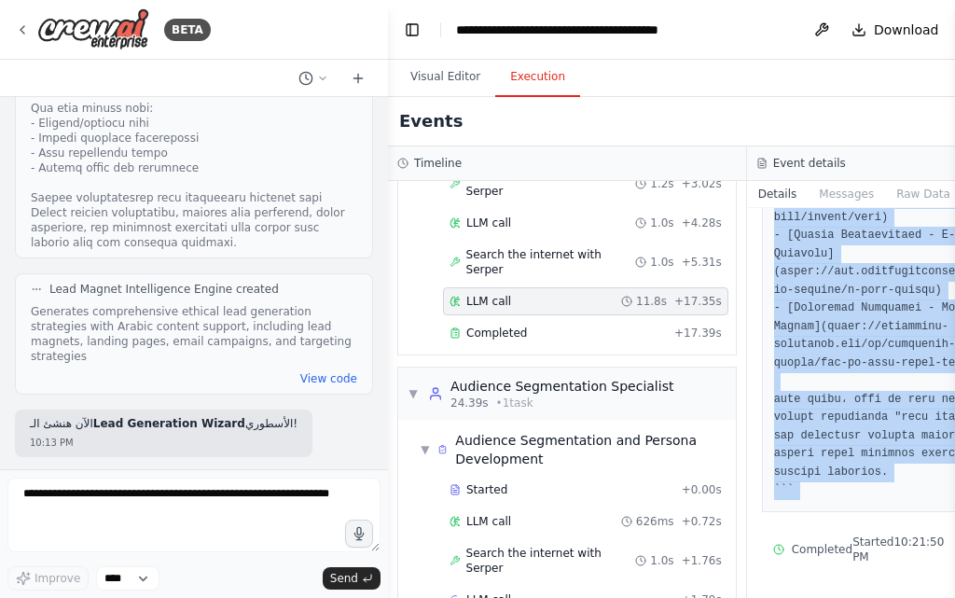
scroll to position [1537, 0]
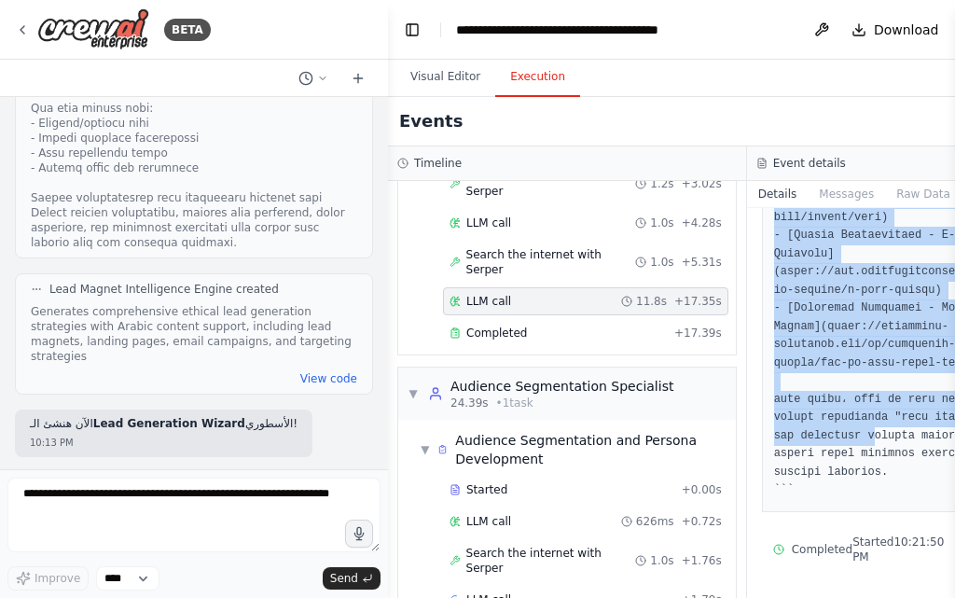
drag, startPoint x: 851, startPoint y: 497, endPoint x: 869, endPoint y: 406, distance: 93.1
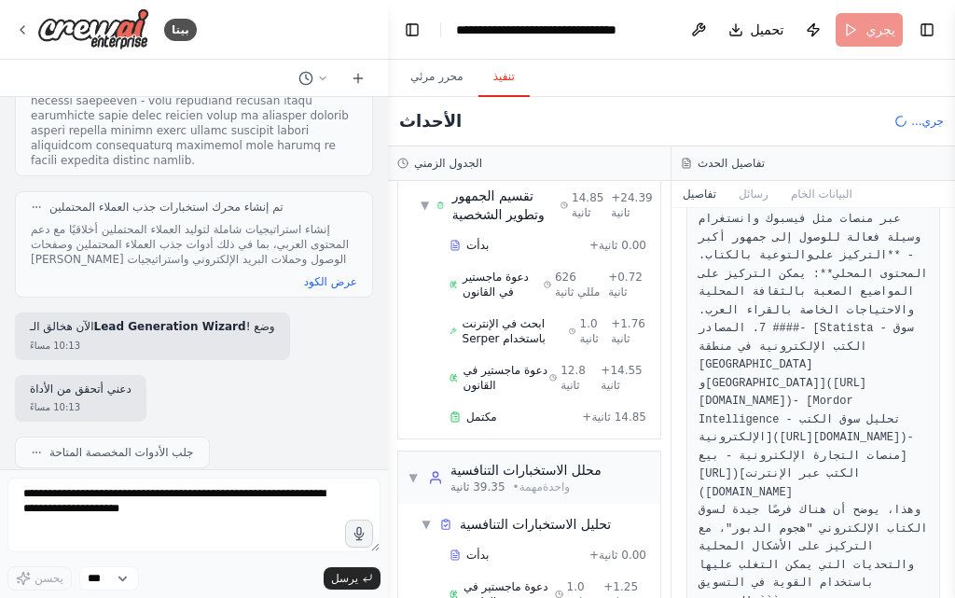
scroll to position [408, 0]
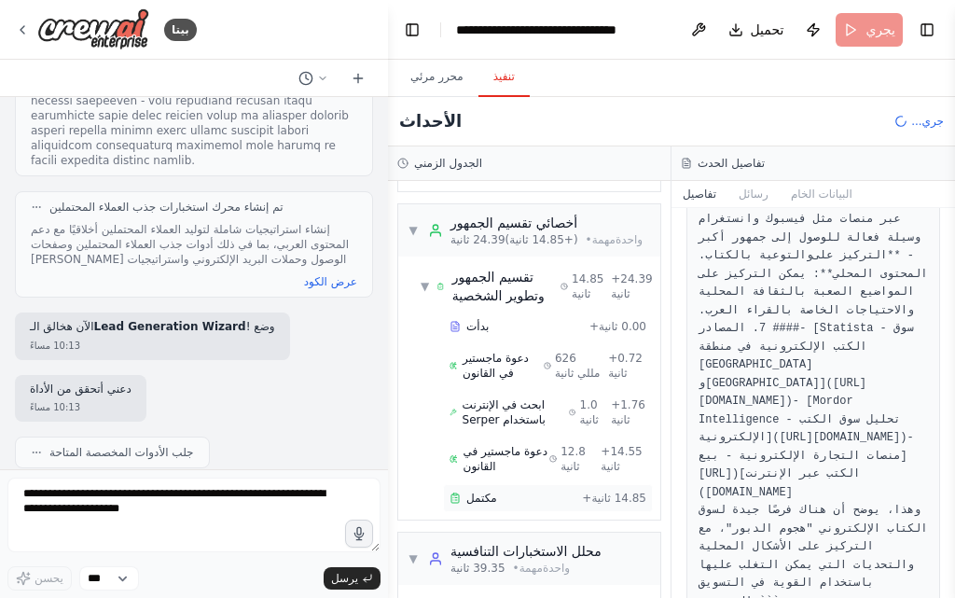
click at [458, 494] on icon at bounding box center [454, 498] width 7 height 8
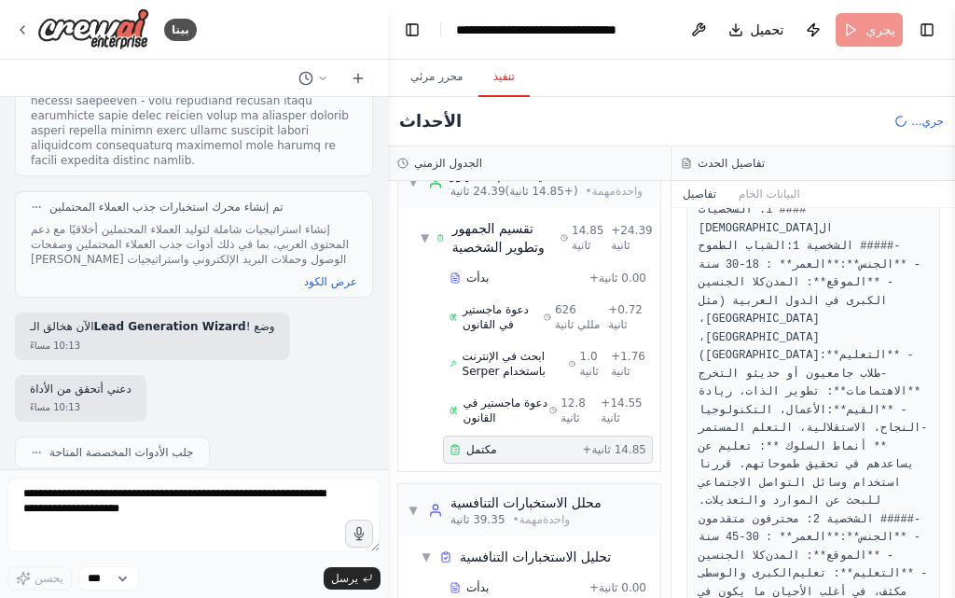
scroll to position [425, 0]
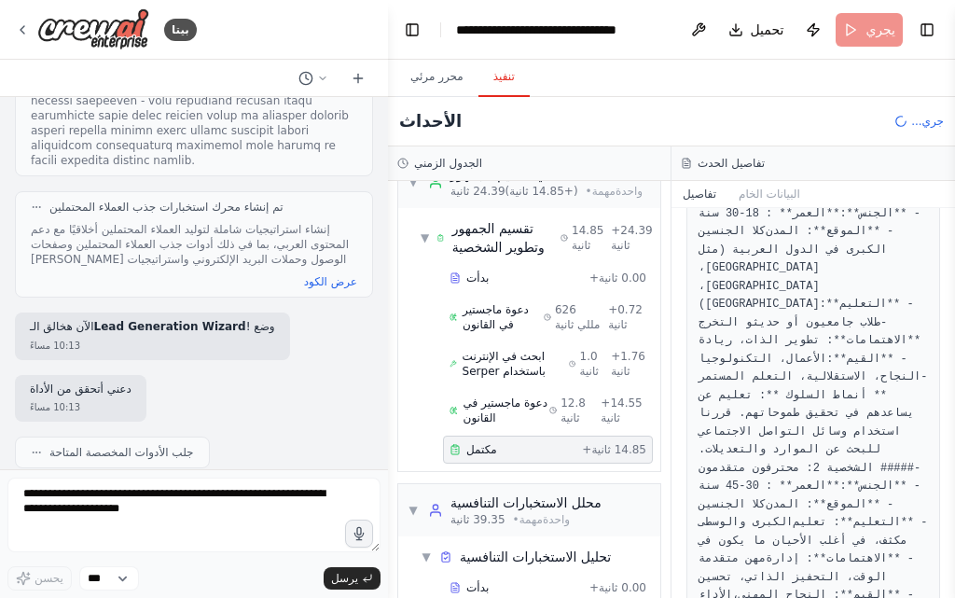
click at [747, 288] on font "- **الموقع**: المدن الكبرى في الدول العربية (مثل القاهرة، الرياض، دبي)" at bounding box center [799, 268] width 202 height 86
click at [752, 301] on font "- **الموقع**: المدن الكبرى في الدول العربية (مثل القاهرة، الرياض، دبي)" at bounding box center [799, 268] width 202 height 86
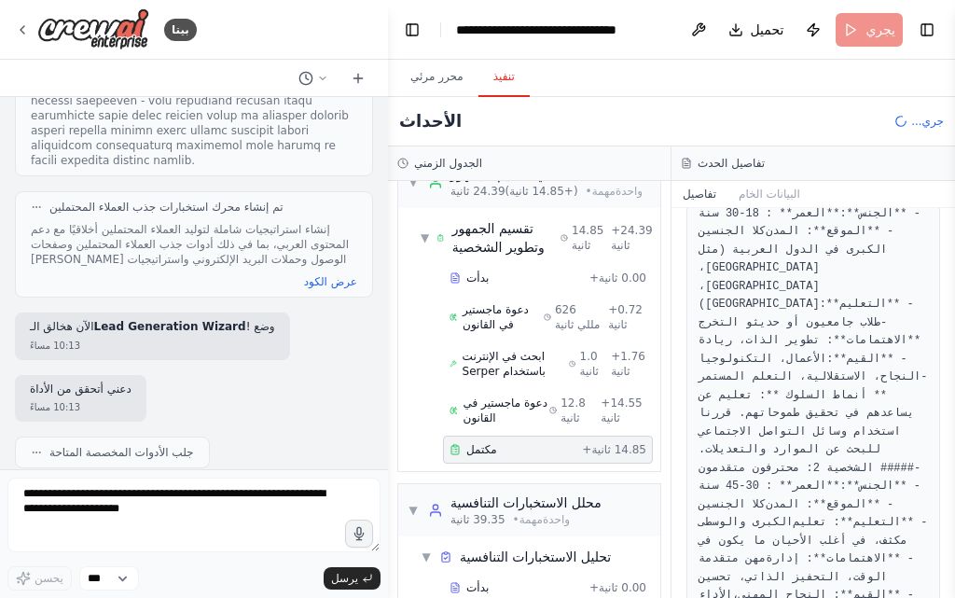
click at [732, 329] on font "- **التعليم**: طلاب جامعيون أو حديثو التخرج" at bounding box center [809, 313] width 222 height 32
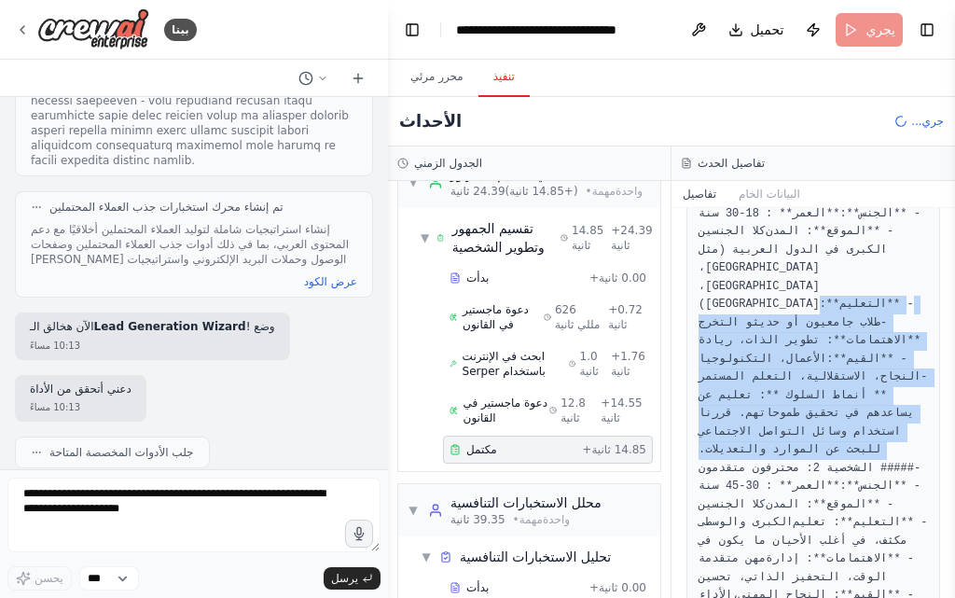
drag, startPoint x: 732, startPoint y: 345, endPoint x: 710, endPoint y: 467, distance: 124.0
click at [751, 365] on font "- **الاهتمامات**: تطوير الذات، ريادة الأعمال، التكنولوجيا" at bounding box center [812, 340] width 228 height 49
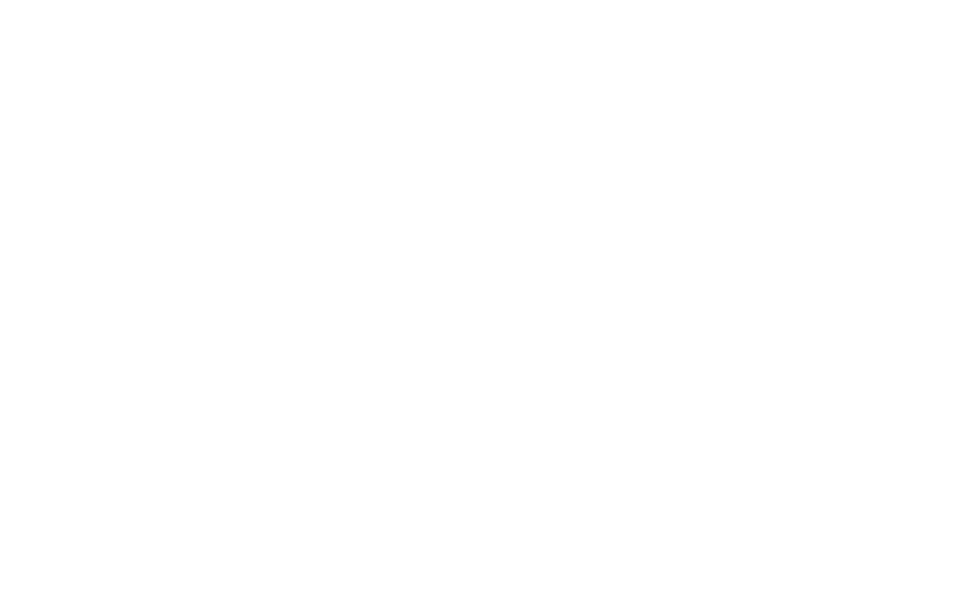
click at [414, 0] on html "Original text Rate this translation Your feedback will be used to help improve …" at bounding box center [477, 0] width 955 height 0
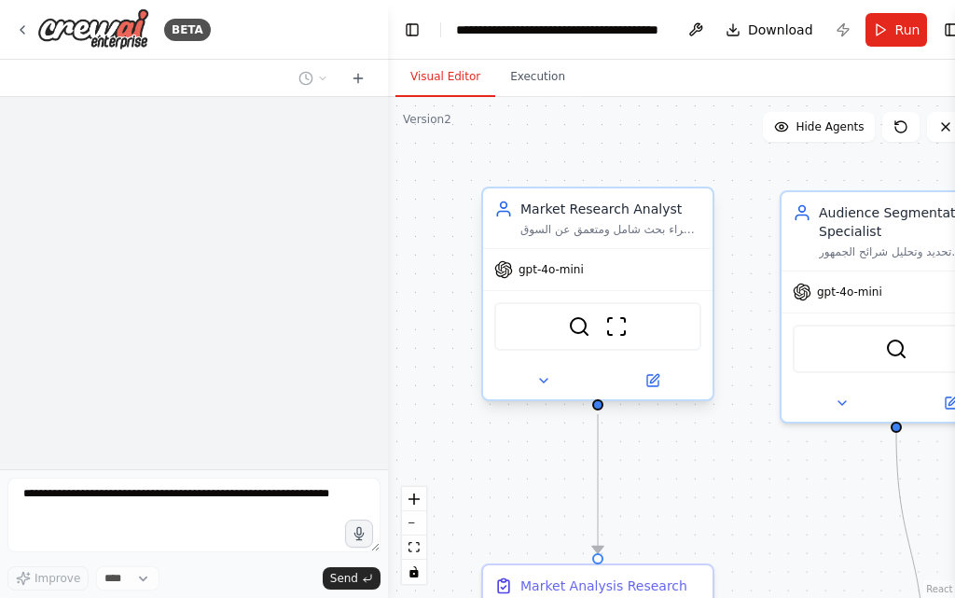
click at [560, 393] on div at bounding box center [597, 380] width 229 height 37
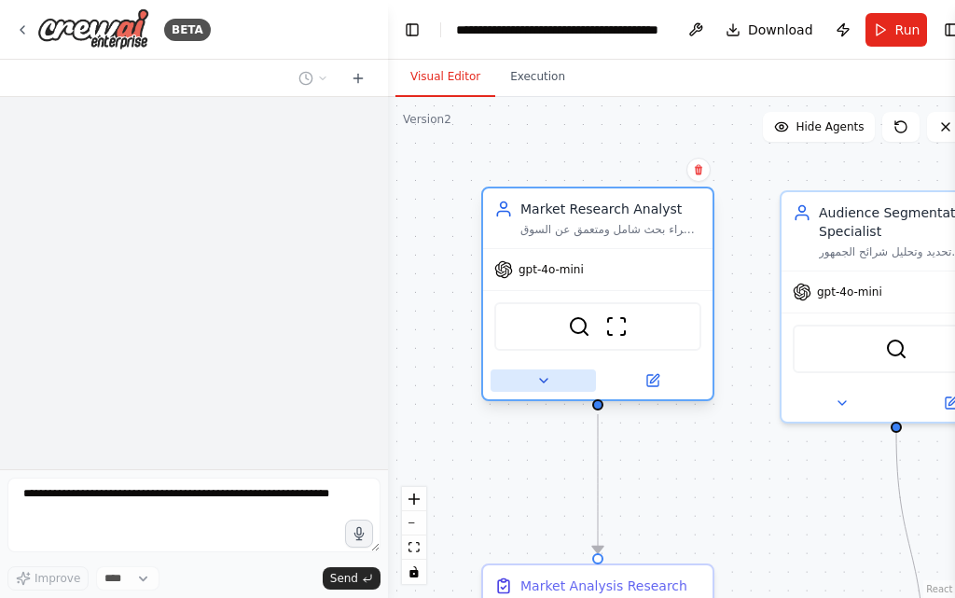
click at [562, 380] on button at bounding box center [542, 380] width 105 height 22
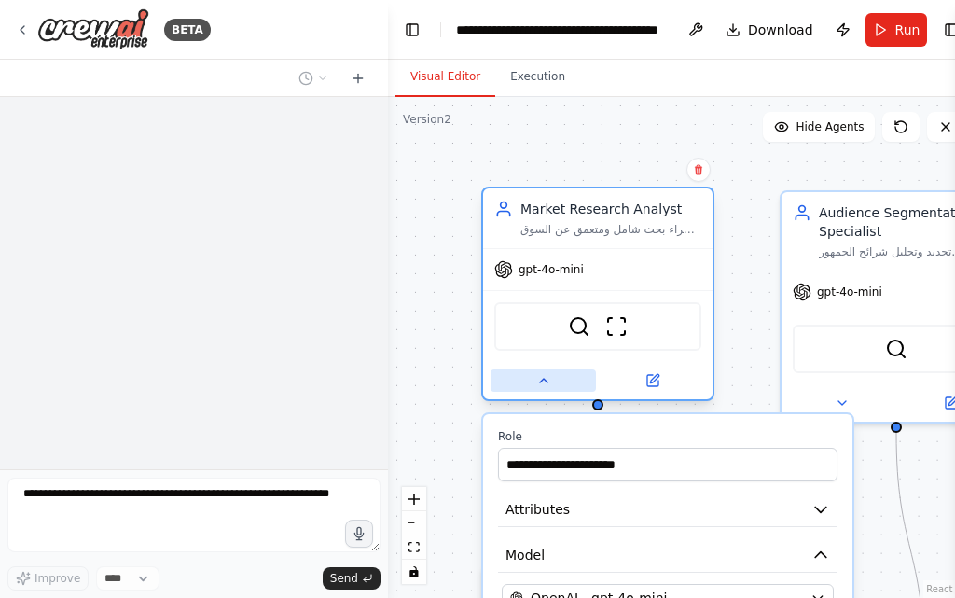
click at [563, 393] on div at bounding box center [597, 380] width 229 height 37
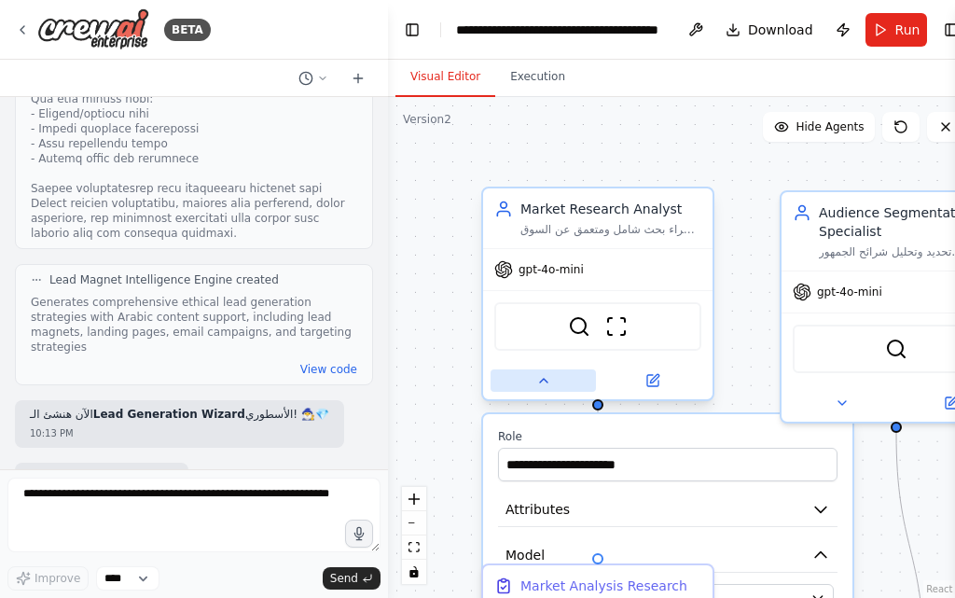
scroll to position [15783, 0]
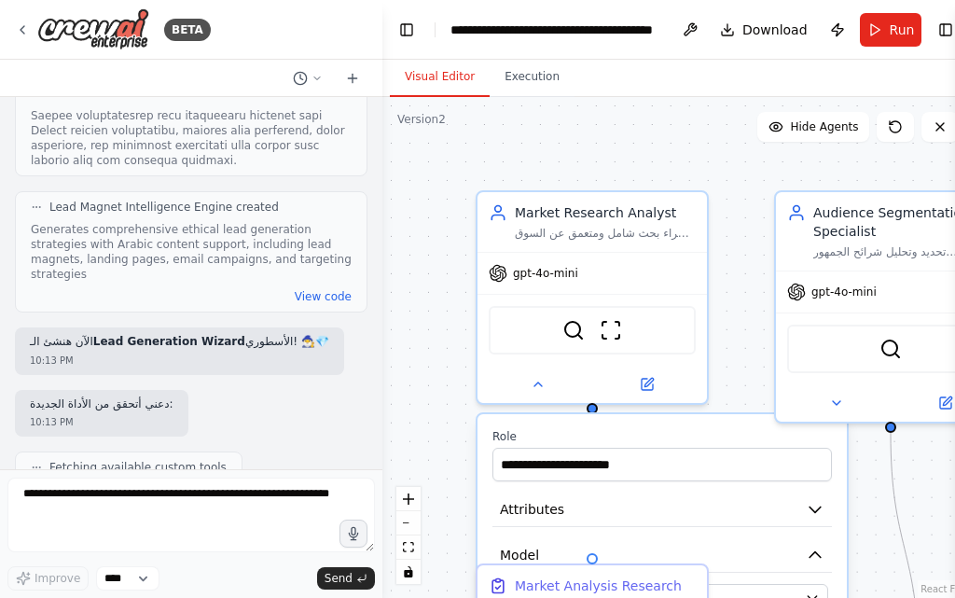
drag, startPoint x: 382, startPoint y: 426, endPoint x: 386, endPoint y: 453, distance: 27.3
click at [385, 461] on div "BETA اسم الأداة المقترح: MarketGenie AI 🧞‍♂️ وظائف الأداة: تحليل السوق بالكامل …" at bounding box center [477, 299] width 955 height 598
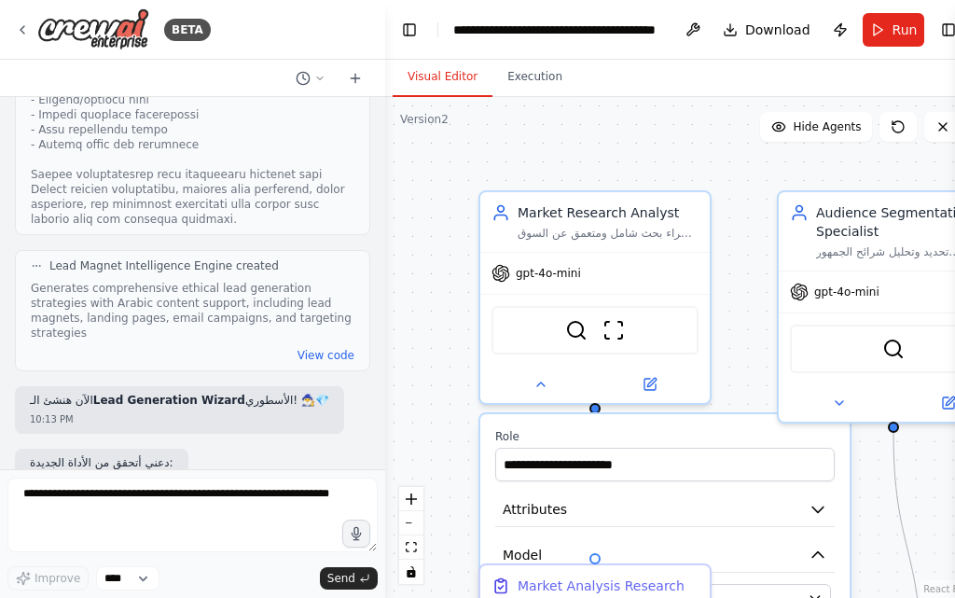
scroll to position [16720, 0]
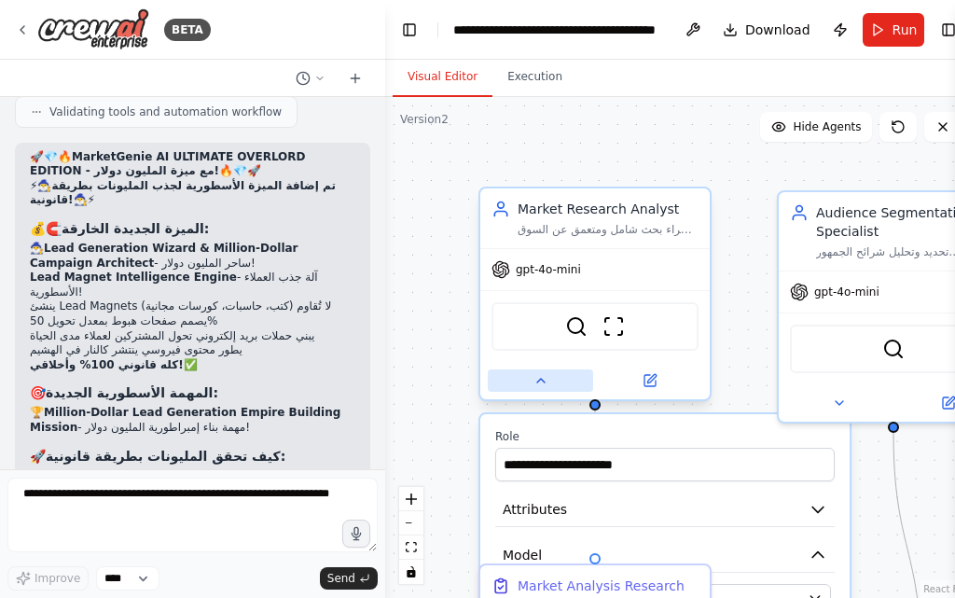
click at [538, 387] on icon at bounding box center [540, 380] width 15 height 15
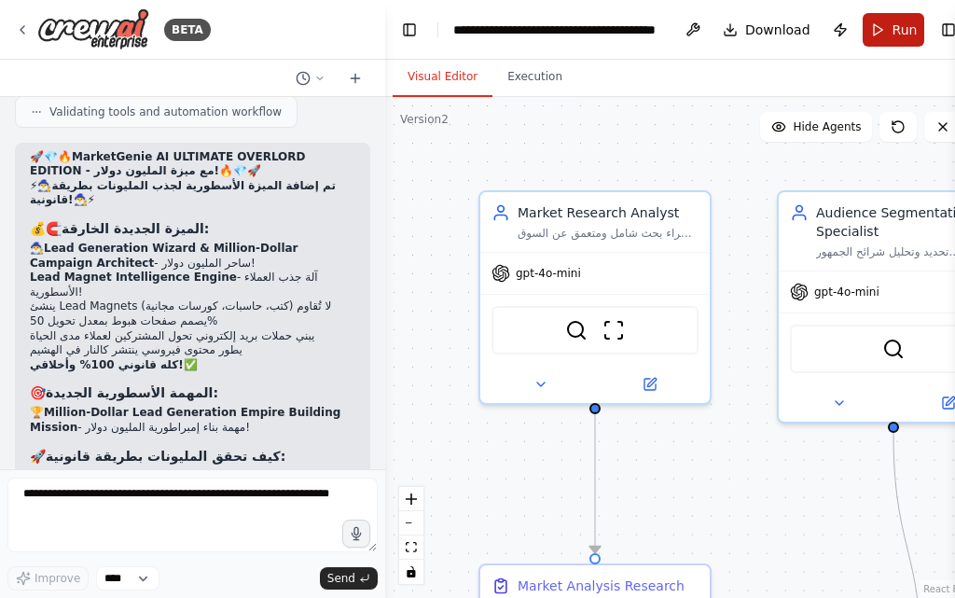
click at [874, 21] on button "Run" at bounding box center [893, 30] width 62 height 34
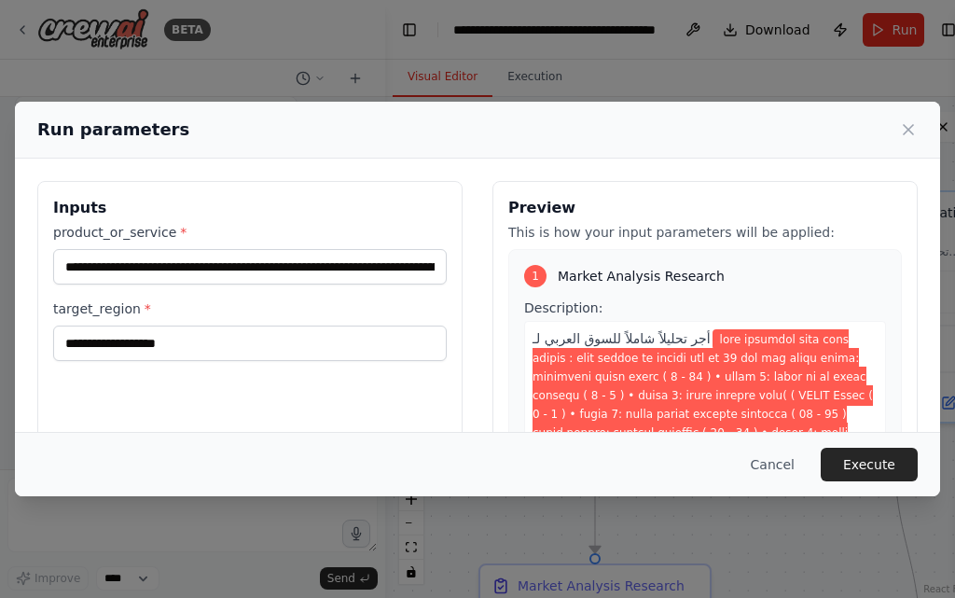
scroll to position [214, 0]
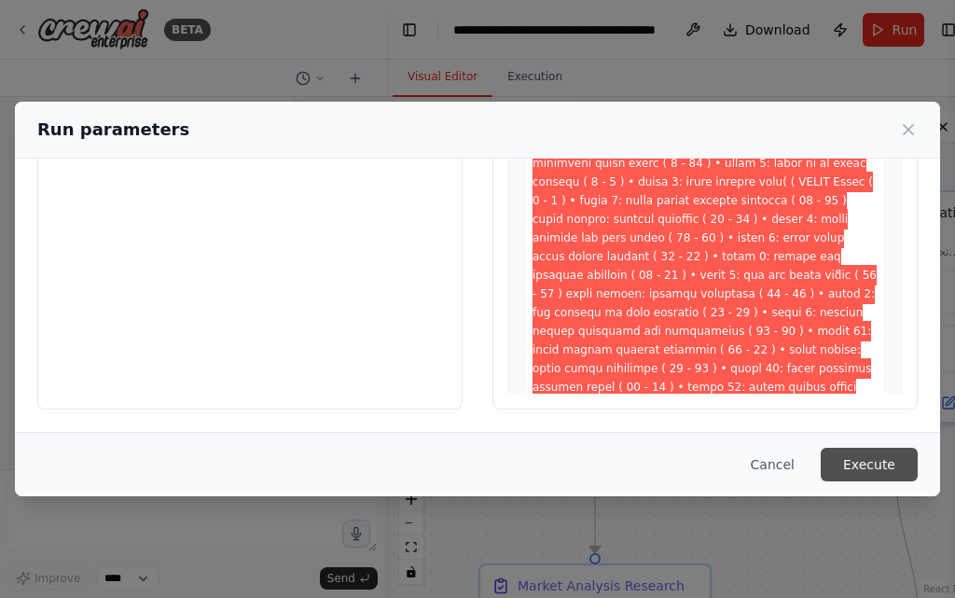
click at [883, 468] on button "Execute" at bounding box center [868, 465] width 97 height 34
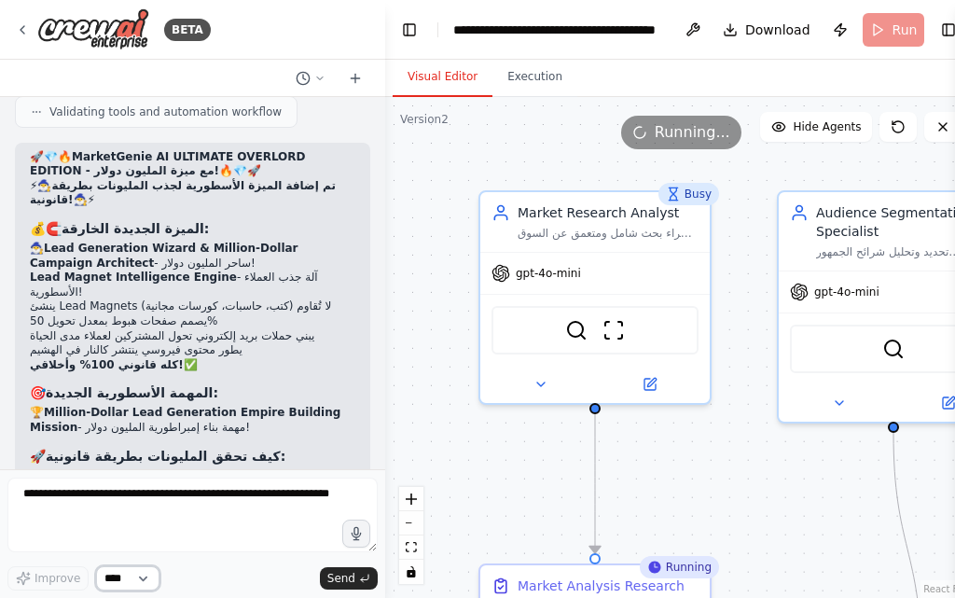
click at [100, 577] on select "****" at bounding box center [127, 578] width 63 height 24
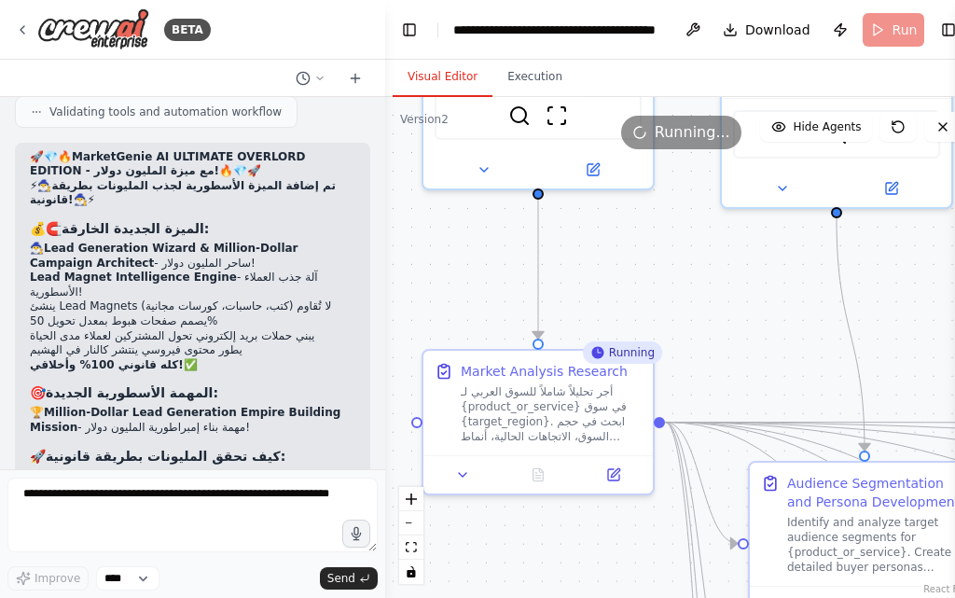
drag, startPoint x: 787, startPoint y: 475, endPoint x: 730, endPoint y: 261, distance: 221.9
click at [730, 261] on div ".deletable-edge-delete-btn { width: 20px; height: 20px; border: 0px solid #ffff…" at bounding box center [680, 347] width 591 height 501
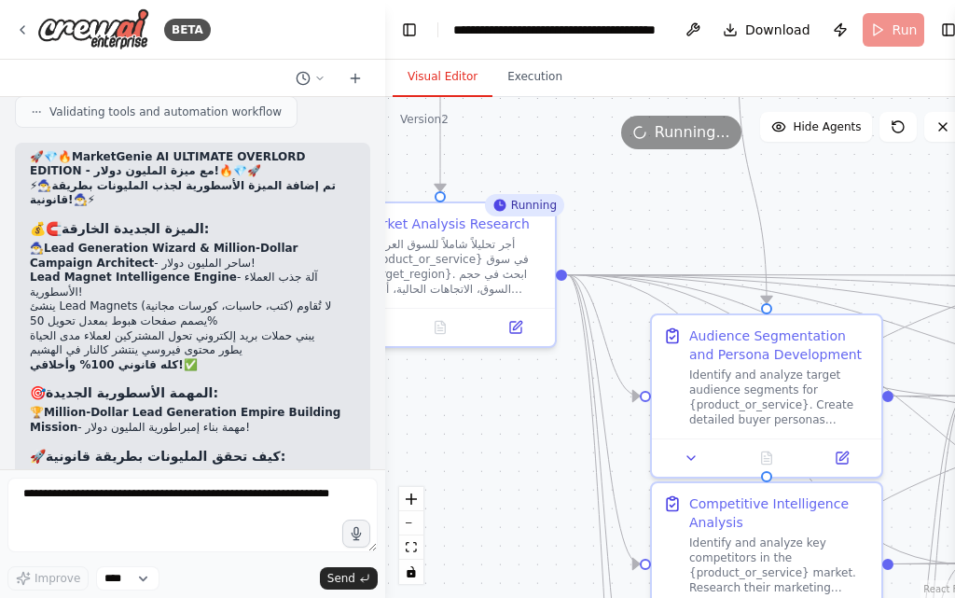
drag, startPoint x: 564, startPoint y: 530, endPoint x: 466, endPoint y: 384, distance: 176.1
click at [466, 384] on div ".deletable-edge-delete-btn { width: 20px; height: 20px; border: 0px solid #ffff…" at bounding box center [680, 347] width 591 height 501
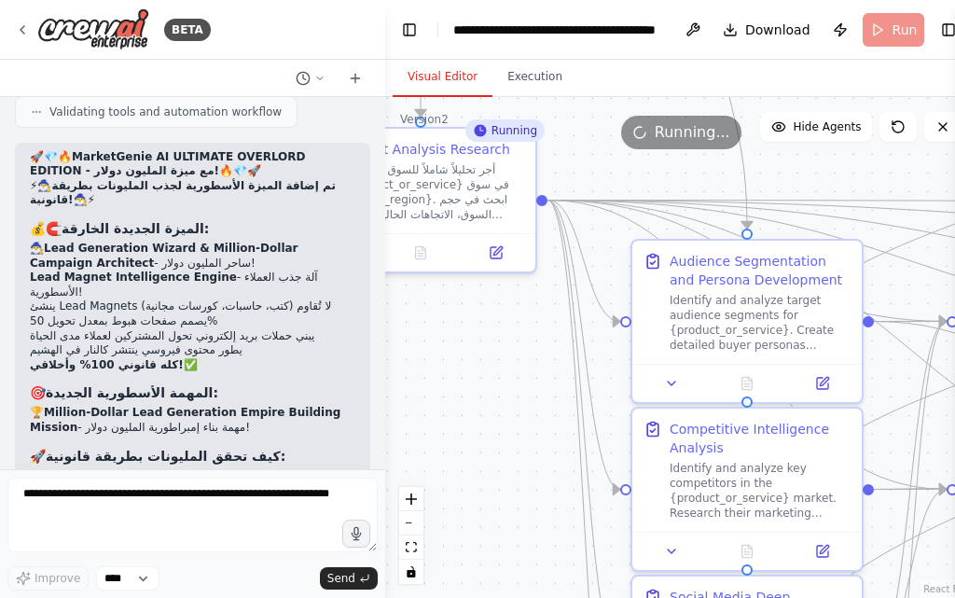
drag, startPoint x: 525, startPoint y: 520, endPoint x: 505, endPoint y: 441, distance: 81.6
click at [505, 441] on div ".deletable-edge-delete-btn { width: 20px; height: 20px; border: 0px solid #ffff…" at bounding box center [680, 347] width 591 height 501
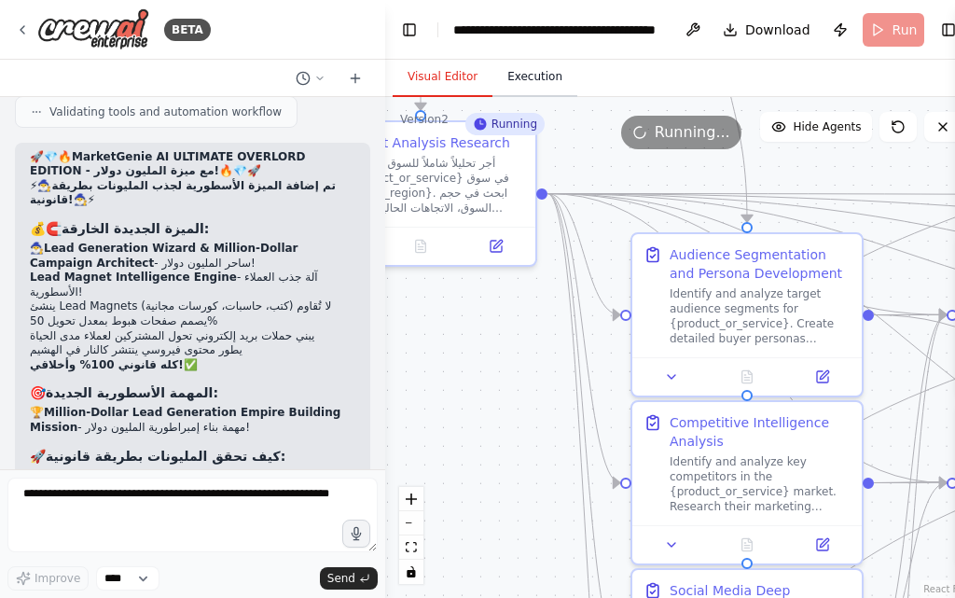
click at [514, 90] on button "Execution" at bounding box center [534, 77] width 85 height 39
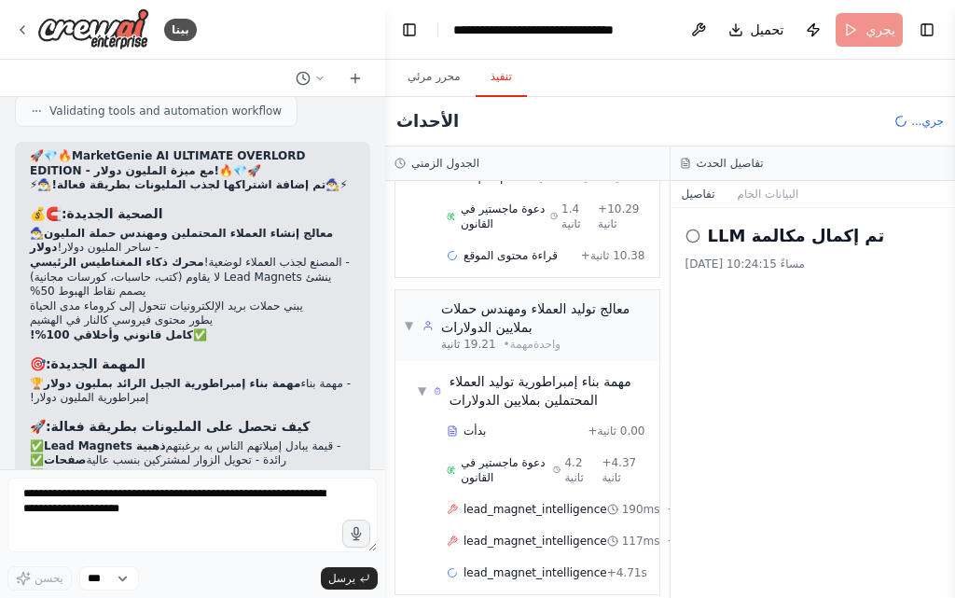
scroll to position [1178, 0]
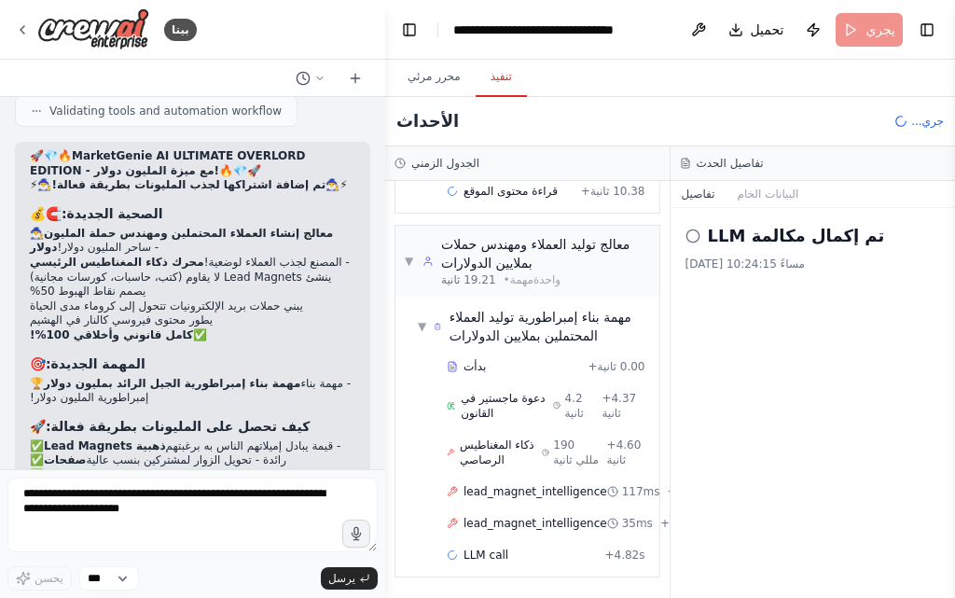
click at [701, 435] on div "تم إكمال مكالمة LLM 1/9/2025، 10:24:15 مساءً" at bounding box center [812, 403] width 285 height 390
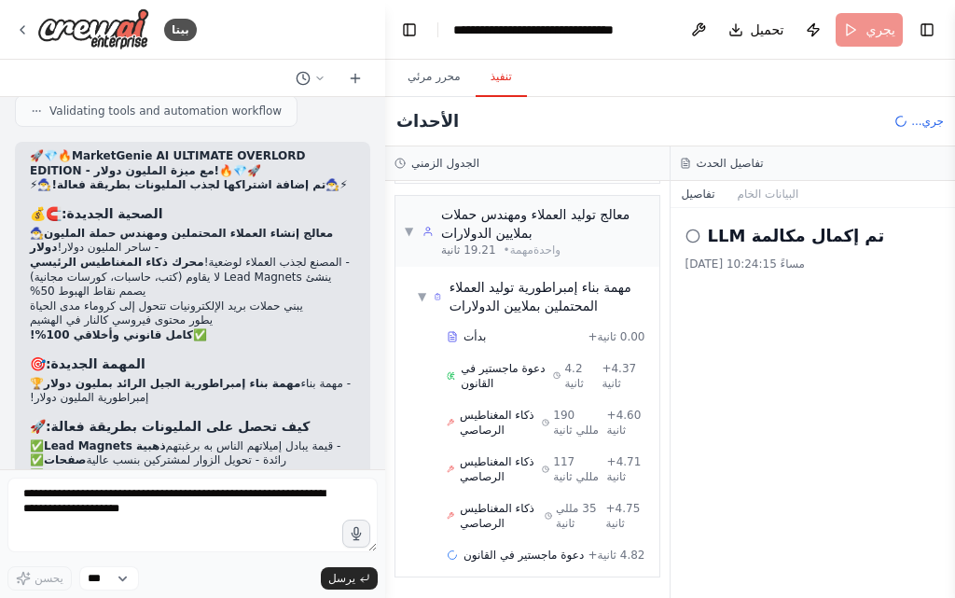
scroll to position [1301, 0]
click at [566, 551] on span "دعوة ماجستير في القانون" at bounding box center [523, 554] width 120 height 15
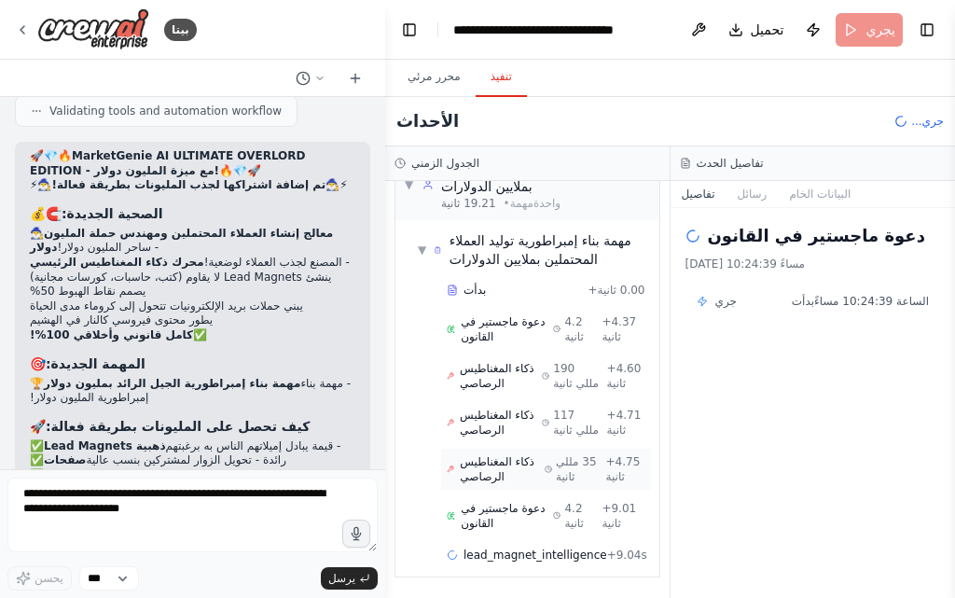
click at [570, 484] on span "35 مللي ثانية" at bounding box center [577, 469] width 43 height 30
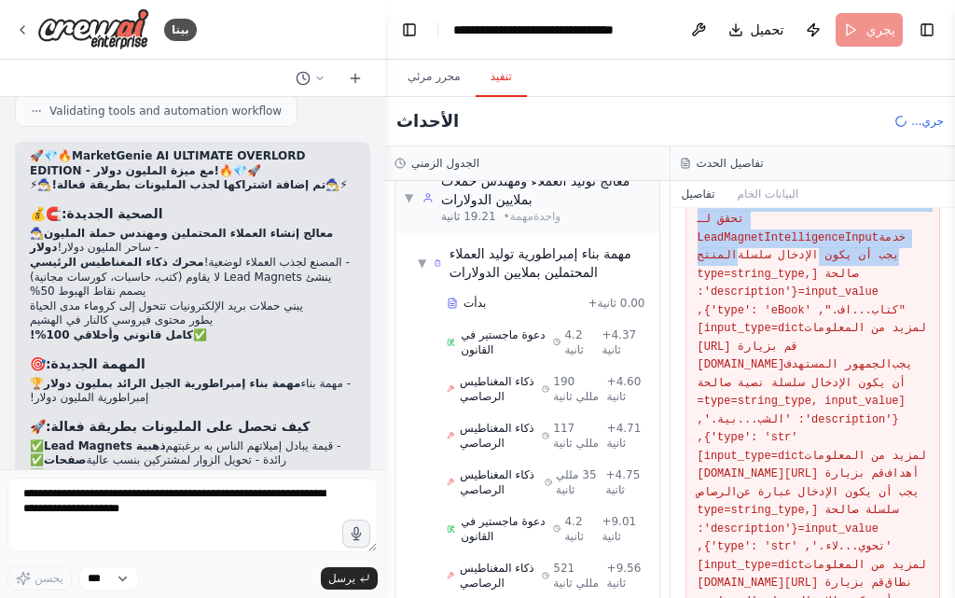
scroll to position [532, 0]
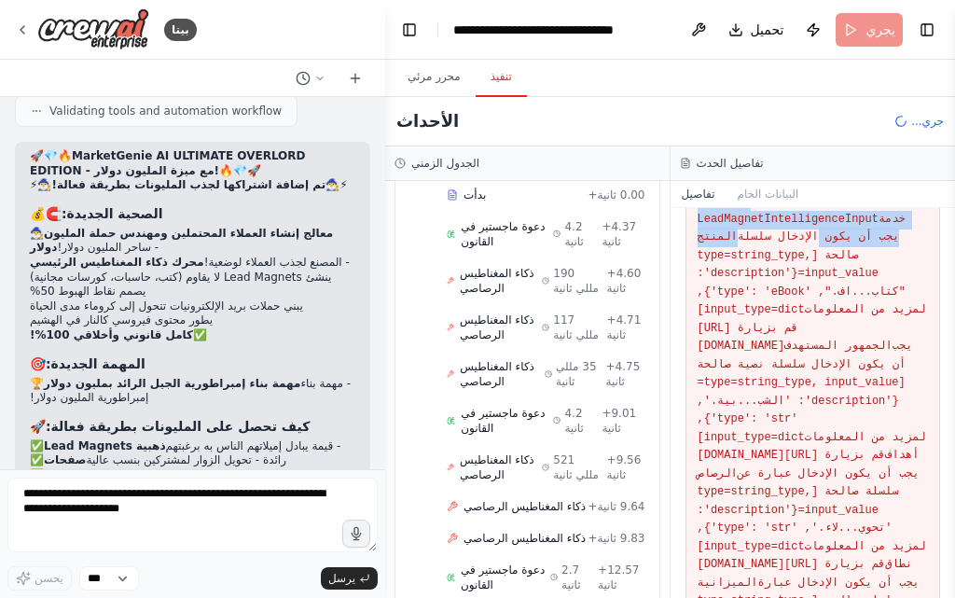
drag, startPoint x: 846, startPoint y: 443, endPoint x: 827, endPoint y: 313, distance: 130.9
click at [839, 300] on div "ذكاء المغناطيس الرصاصي 1/9/2025، 10:24:39 مساءً مدخل { "خدمة المنتج": { "descri…" at bounding box center [812, 403] width 285 height 390
click at [826, 316] on font "يجب أن يكون الإدخال سلسلة صالحة [type=string_type, input_value={'description': …" at bounding box center [804, 273] width 215 height 86
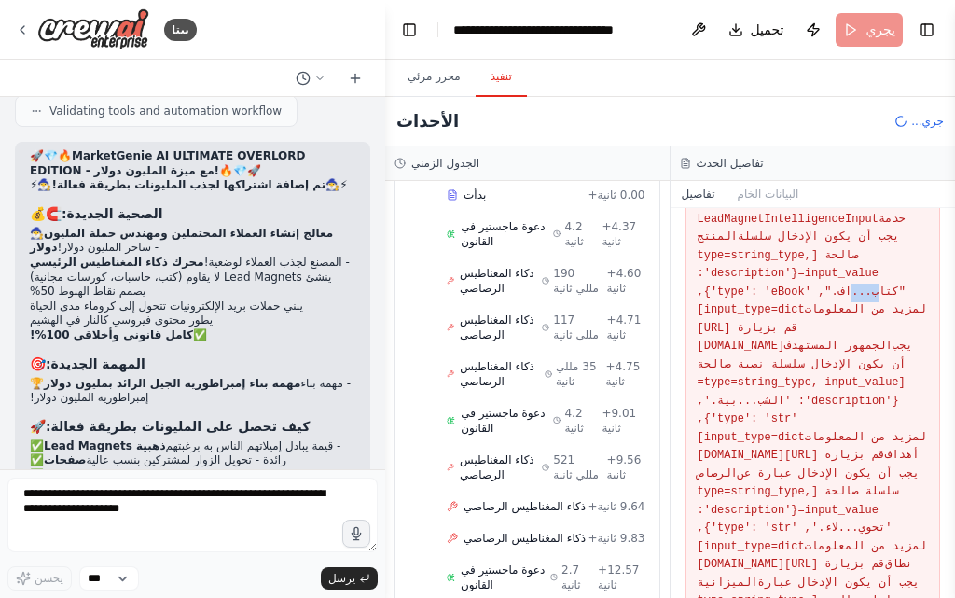
click at [826, 316] on font "يجب أن يكون الإدخال سلسلة صالحة [type=string_type, input_value={'description': …" at bounding box center [804, 273] width 215 height 86
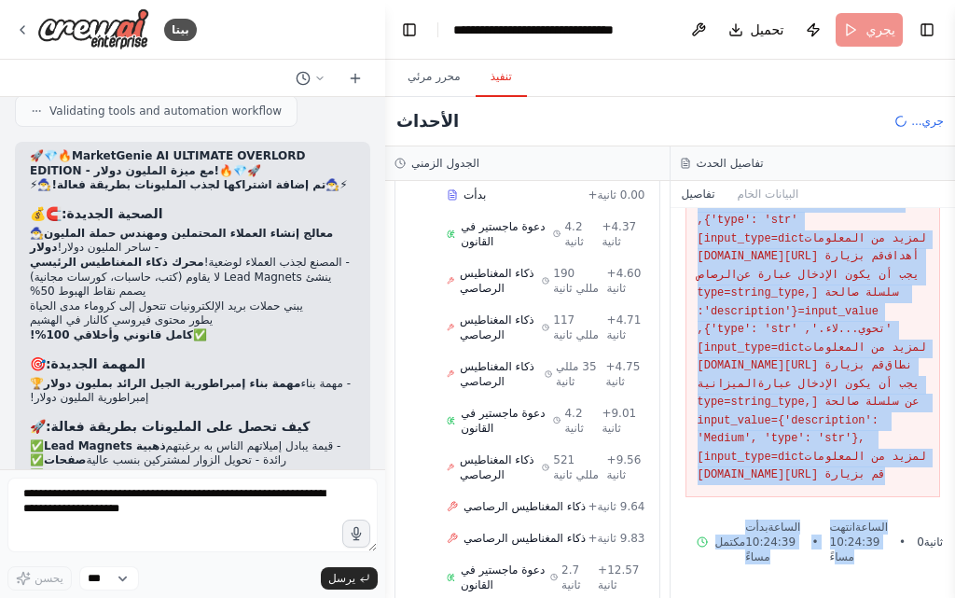
scroll to position [1037, 0]
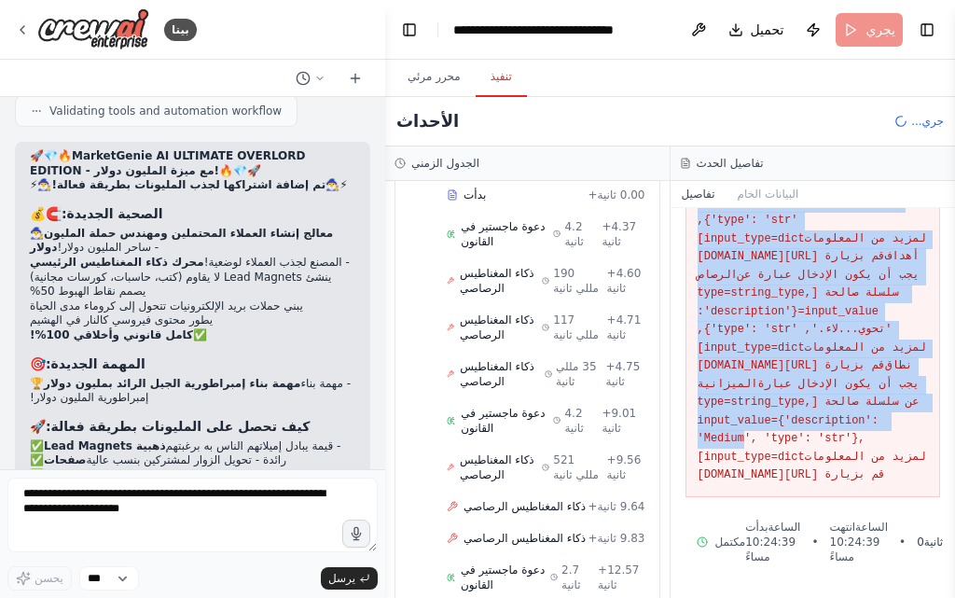
drag, startPoint x: 834, startPoint y: 494, endPoint x: 834, endPoint y: 392, distance: 102.6
click at [834, 392] on pre "فشل التحقق من صحة الوسائط: 4 أخطاء تحقق لـ LeadMagnetIntelligenceInput خدمة الم…" at bounding box center [812, 230] width 231 height 509
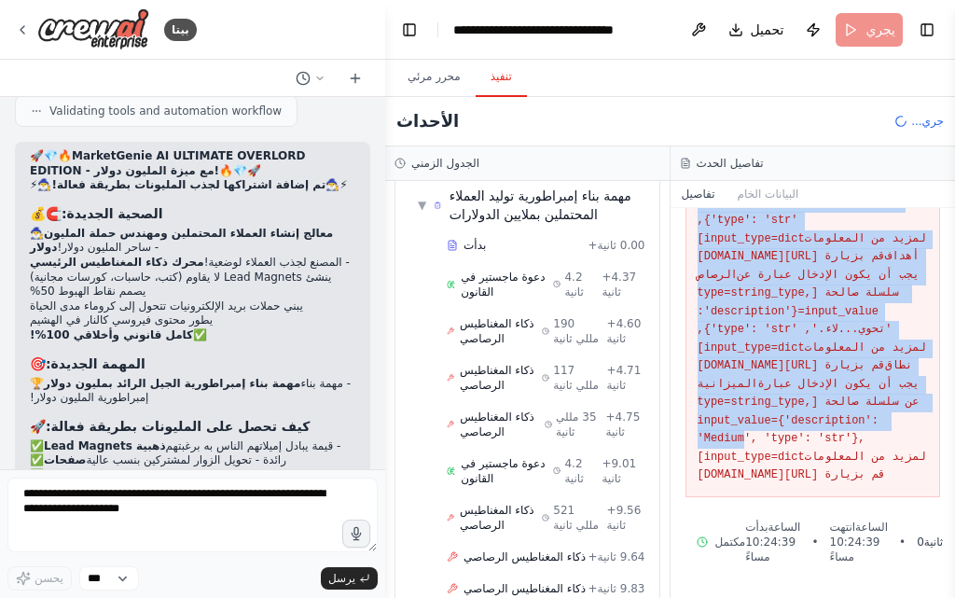
scroll to position [1508, 0]
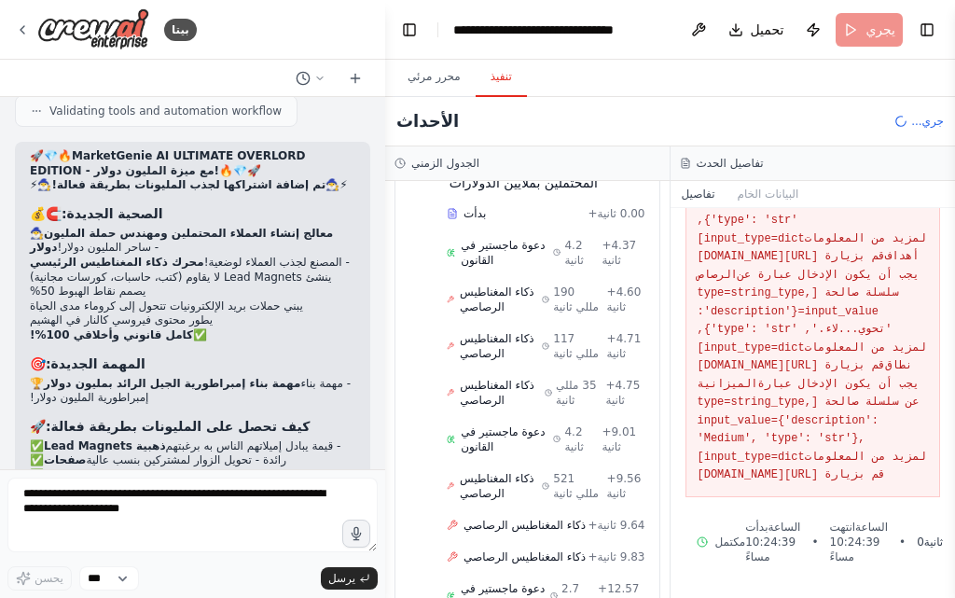
click at [811, 450] on font "لمزيد من المعلومات قم بزيارة https://errors.pydantic.dev/2.11/v/string_type" at bounding box center [814, 466] width 235 height 32
click at [666, 484] on div "▼ نبي السوق AI Oracle 0.00 ثانية (+0.19 ثانية) • مهمة واحدة ▼ نبوءات وتوقعات ال…" at bounding box center [527, 389] width 284 height 417
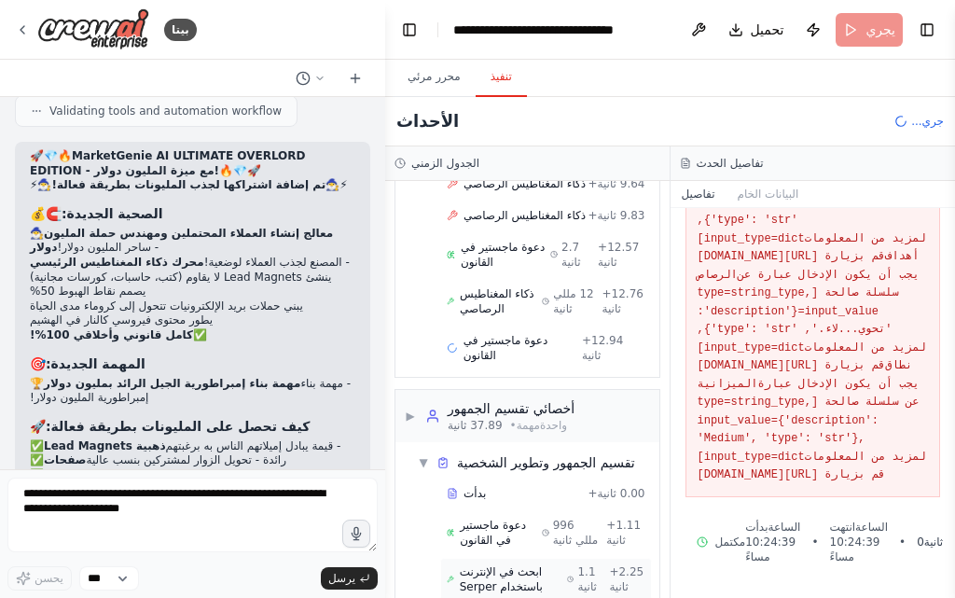
scroll to position [1864, 0]
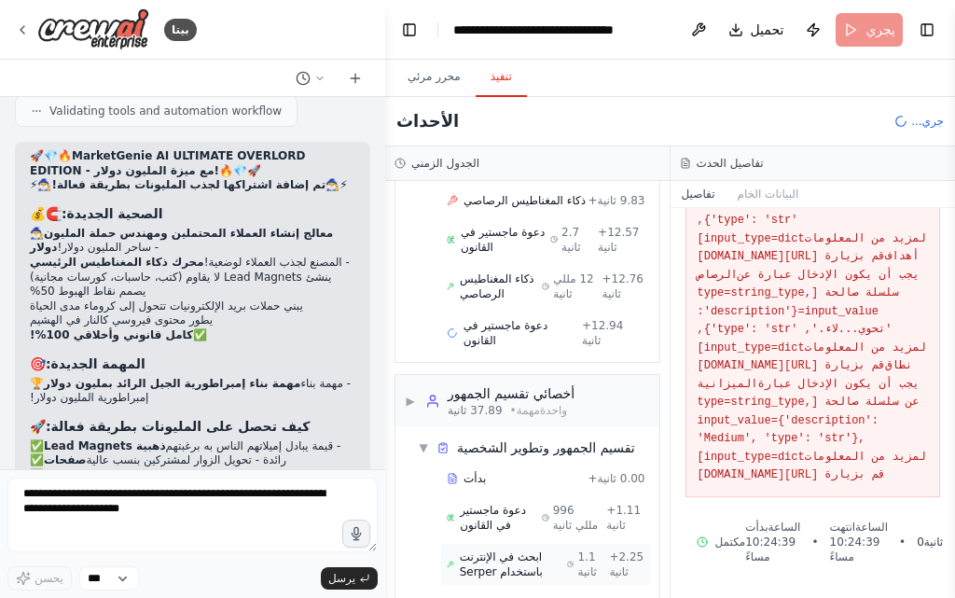
click at [554, 549] on span "ابحث في الإنترنت باستخدام Serper" at bounding box center [514, 564] width 108 height 30
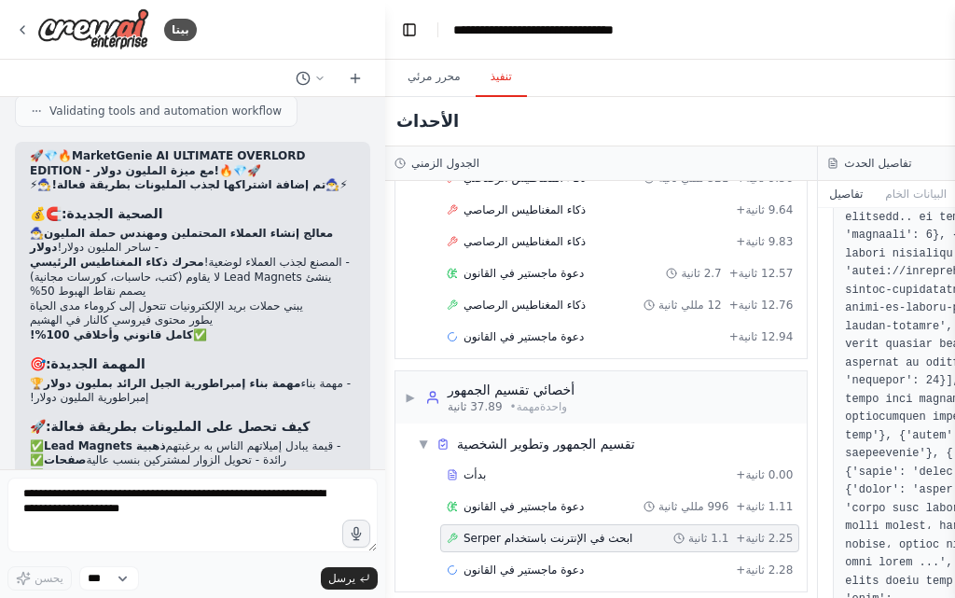
scroll to position [3770, 0]
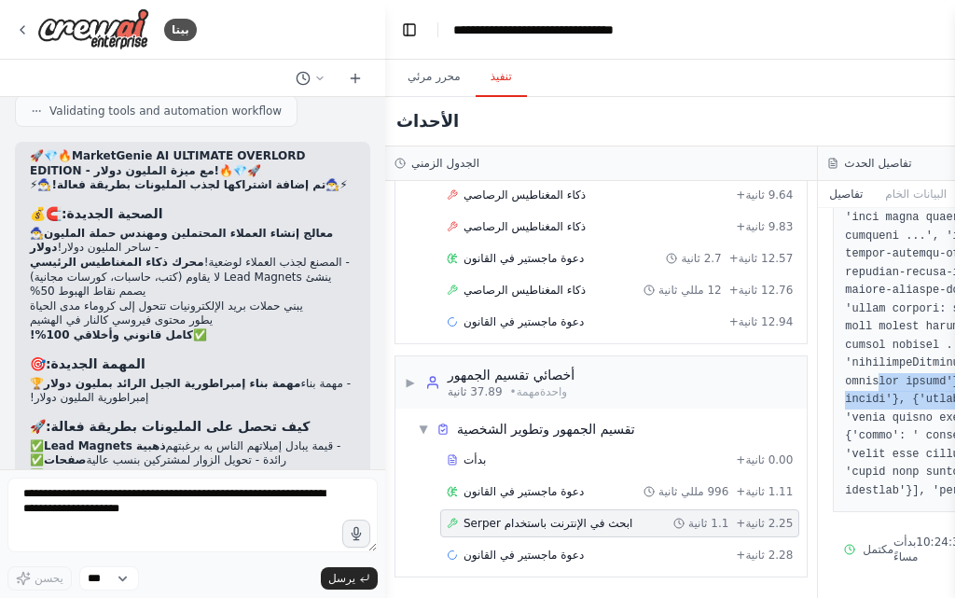
drag, startPoint x: 905, startPoint y: 441, endPoint x: 883, endPoint y: 364, distance: 80.6
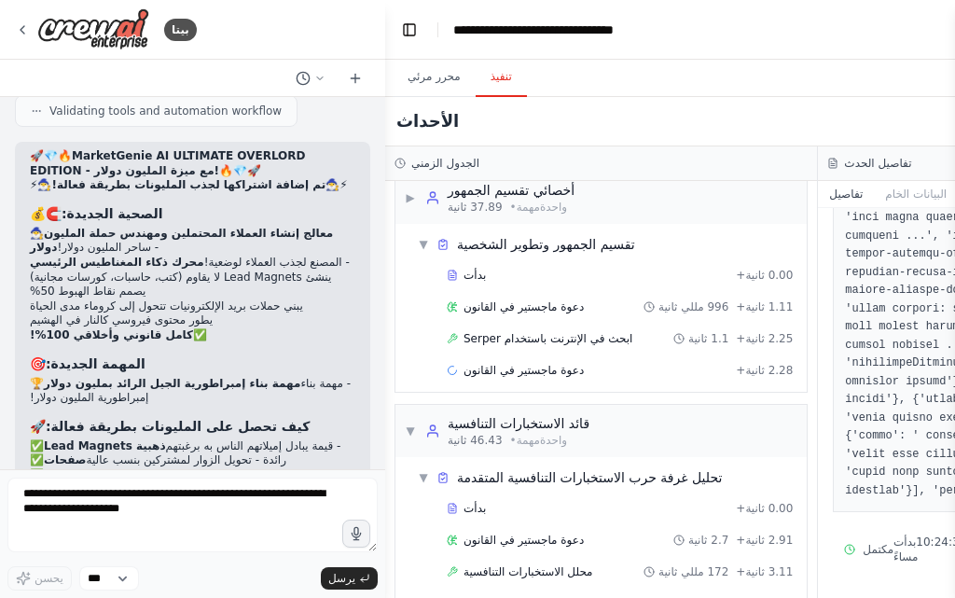
scroll to position [1670, 0]
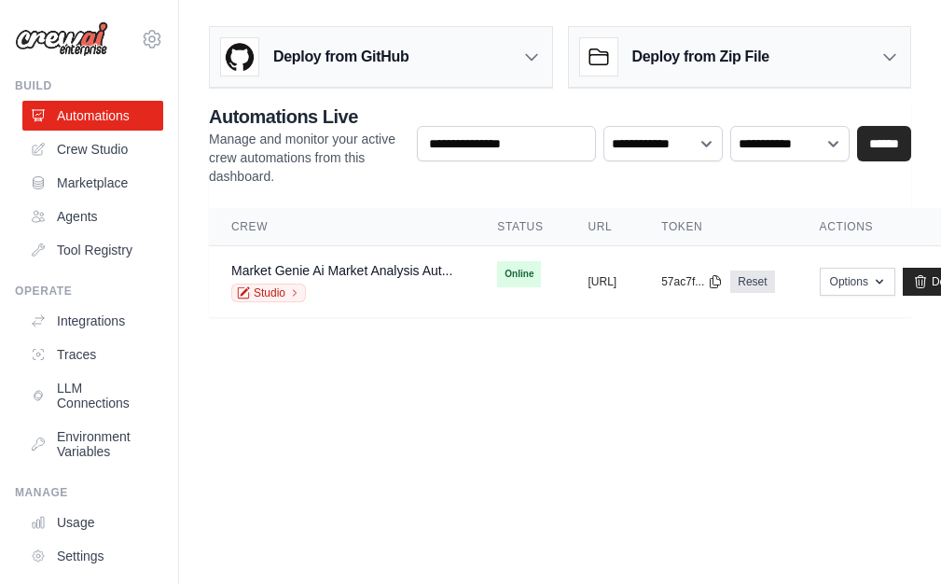
scroll to position [0, 203]
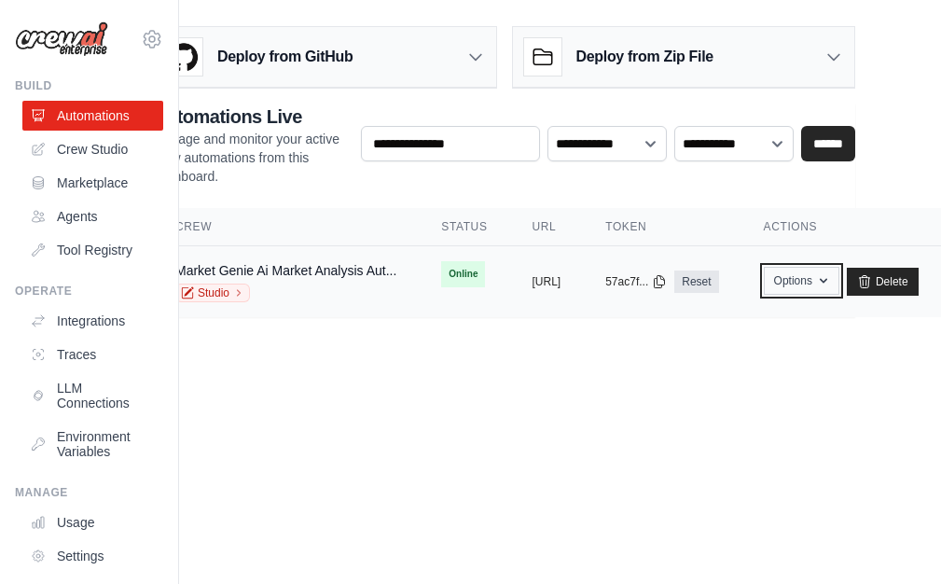
click at [795, 285] on button "Options" at bounding box center [802, 281] width 76 height 28
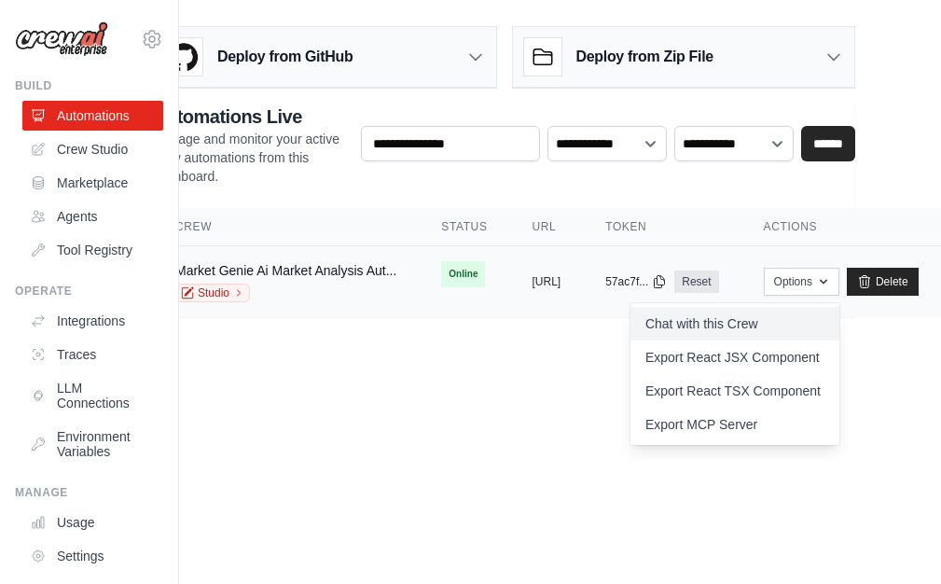
click at [766, 332] on link "Chat with this Crew" at bounding box center [734, 324] width 209 height 34
click at [505, 397] on body "[EMAIL_ADDRESS][DOMAIN_NAME] Settings Build Automations Crew Studio Resources" at bounding box center [414, 292] width 941 height 584
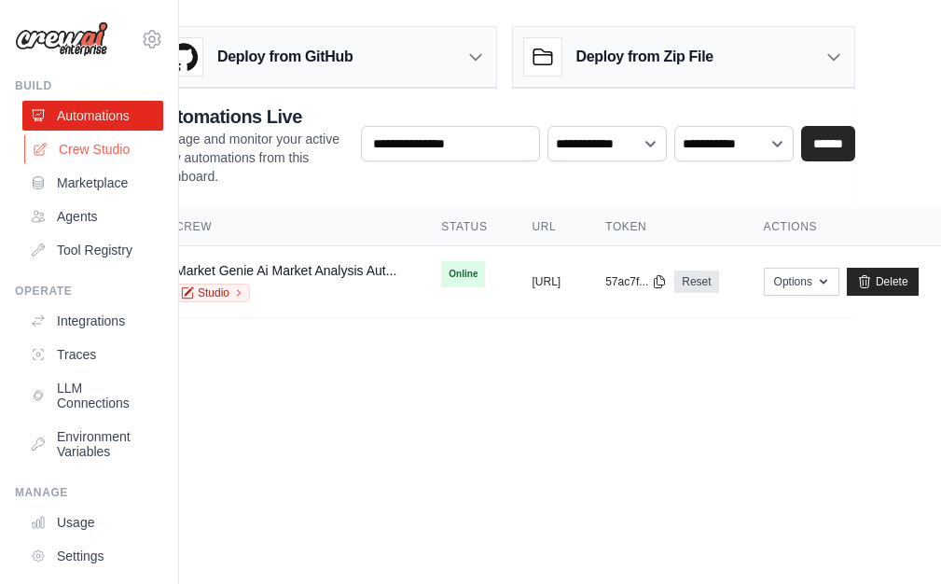
click at [51, 145] on link "Crew Studio" at bounding box center [94, 149] width 141 height 30
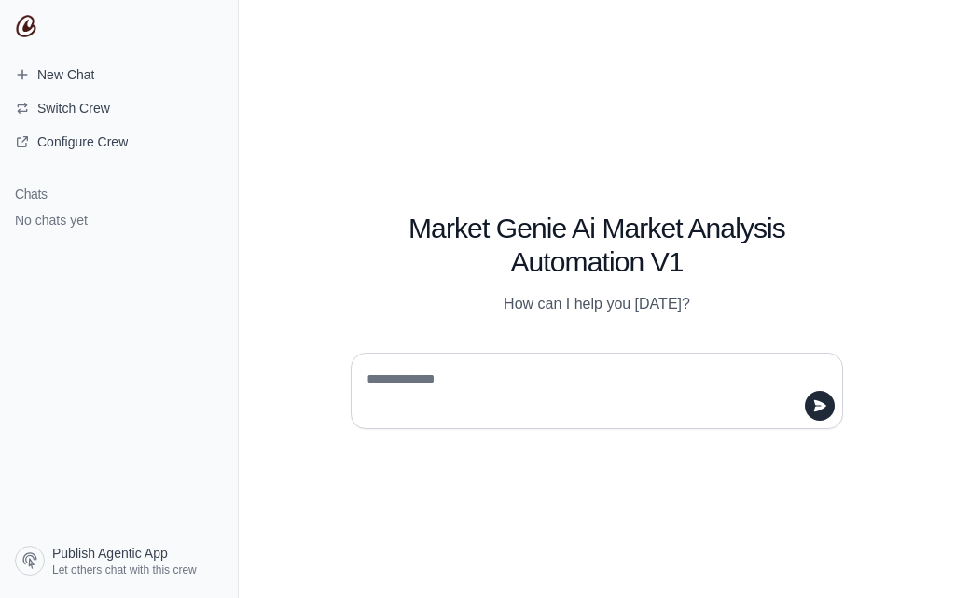
type textarea "**********"
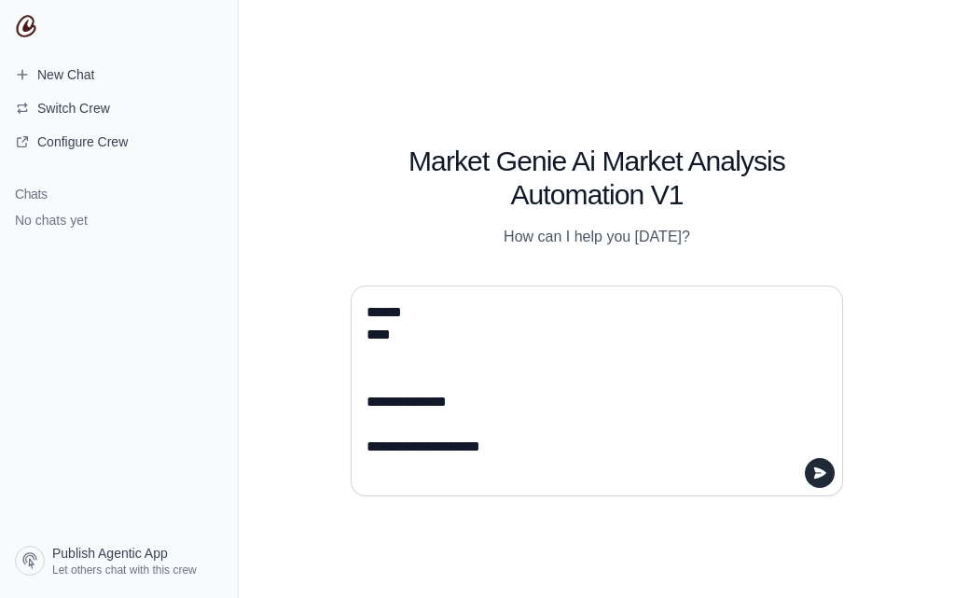
scroll to position [23711, 0]
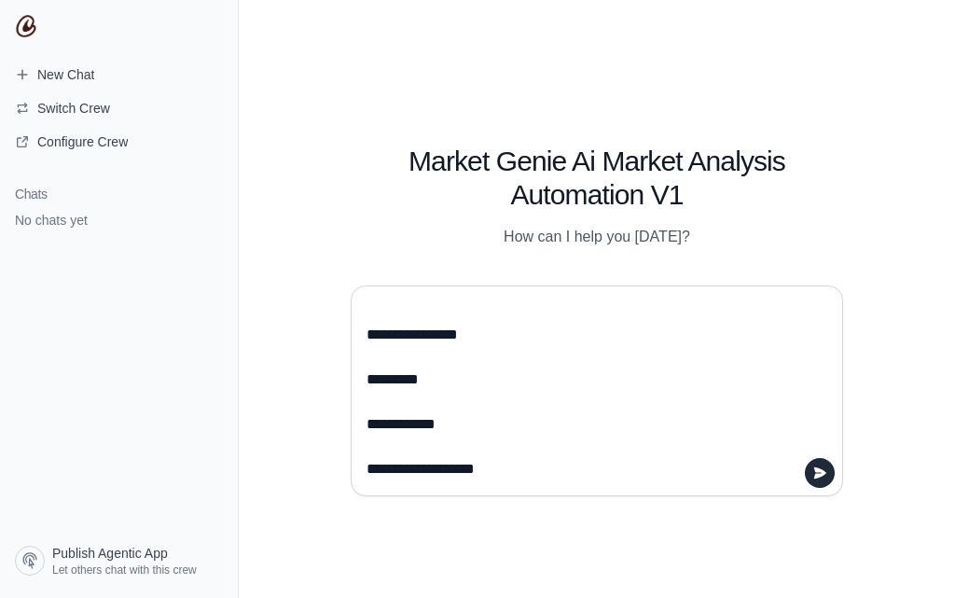
click at [453, 384] on textarea at bounding box center [591, 390] width 457 height 186
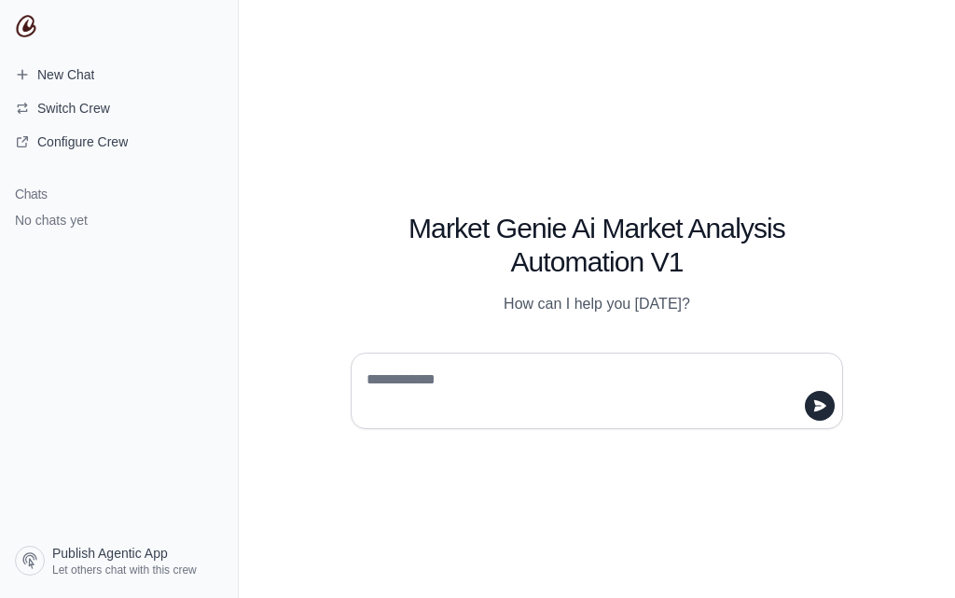
scroll to position [0, 0]
click at [476, 384] on textarea at bounding box center [591, 391] width 457 height 52
paste textarea "**********"
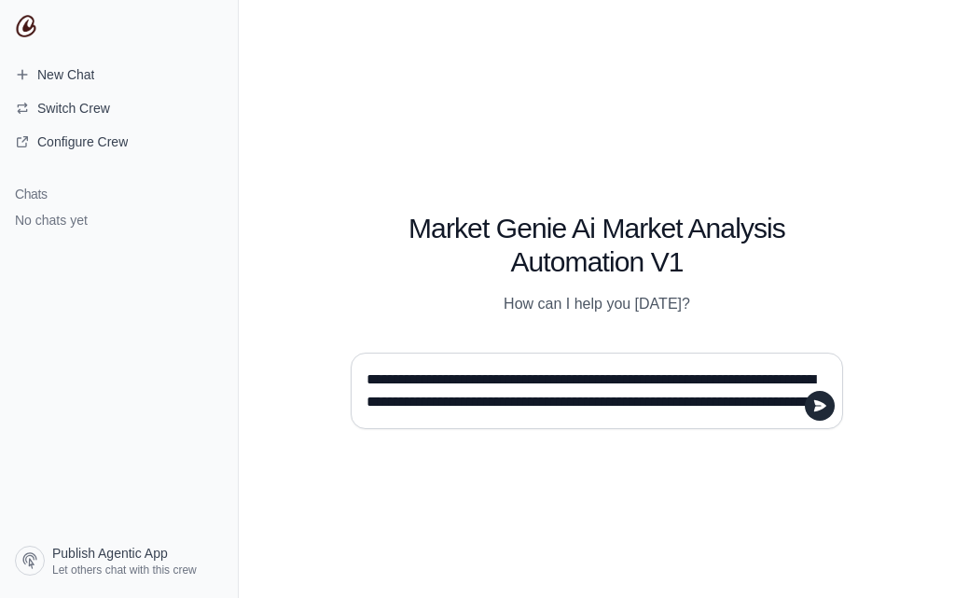
scroll to position [328, 0]
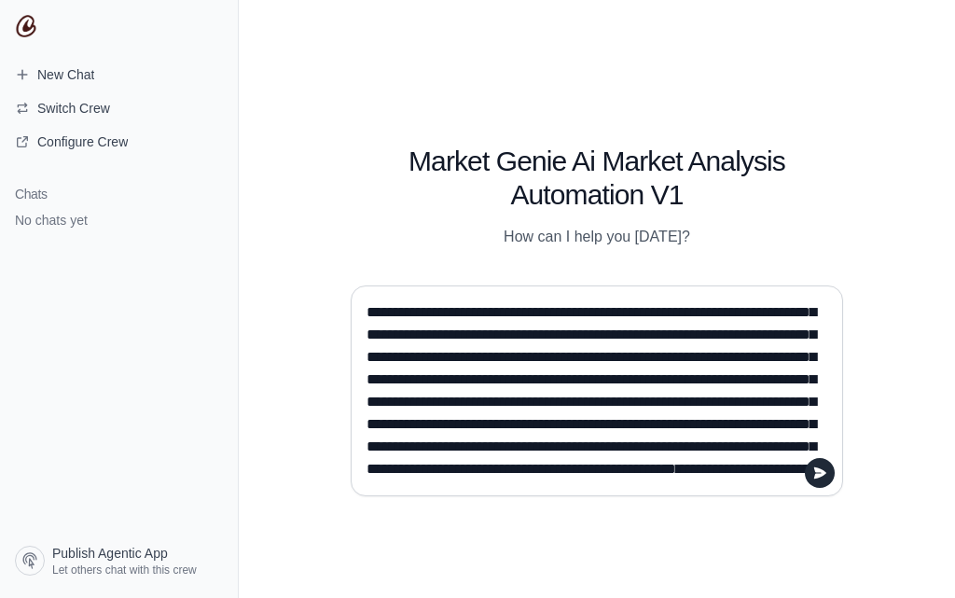
paste textarea "**********"
type textarea "**********"
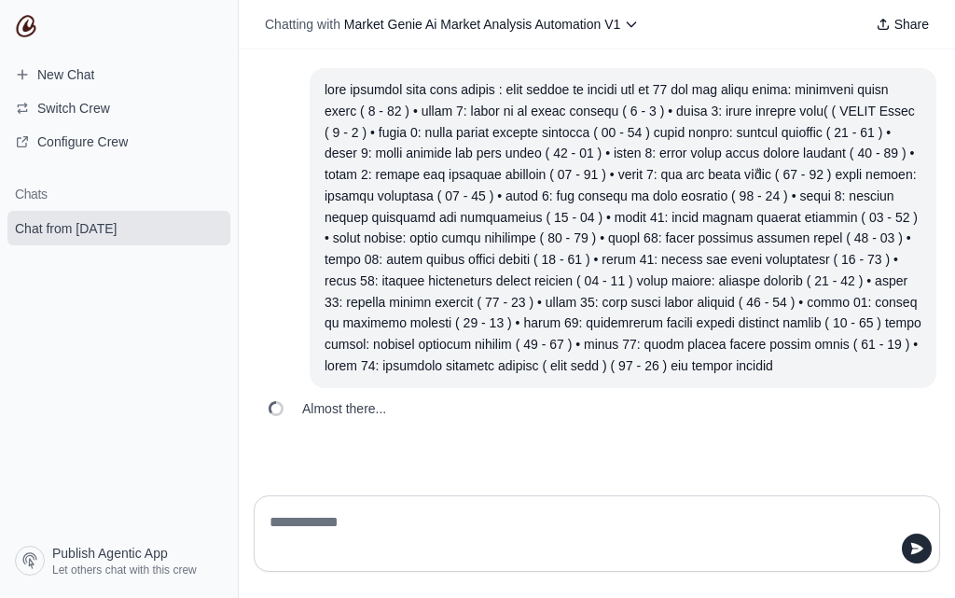
click at [352, 388] on div "Almost there..." at bounding box center [329, 408] width 144 height 41
click at [484, 279] on div "User message" at bounding box center [622, 227] width 597 height 297
click at [486, 279] on div "User message" at bounding box center [622, 227] width 597 height 297
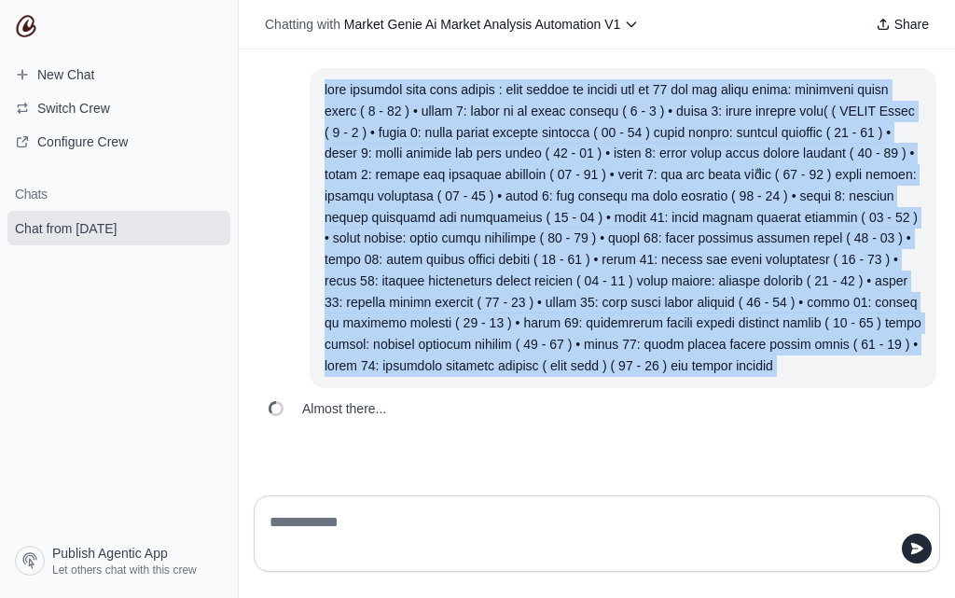
drag, startPoint x: 486, startPoint y: 279, endPoint x: 504, endPoint y: 309, distance: 35.2
click at [503, 308] on div "User message" at bounding box center [622, 227] width 597 height 297
click at [544, 272] on div "User message" at bounding box center [622, 227] width 597 height 297
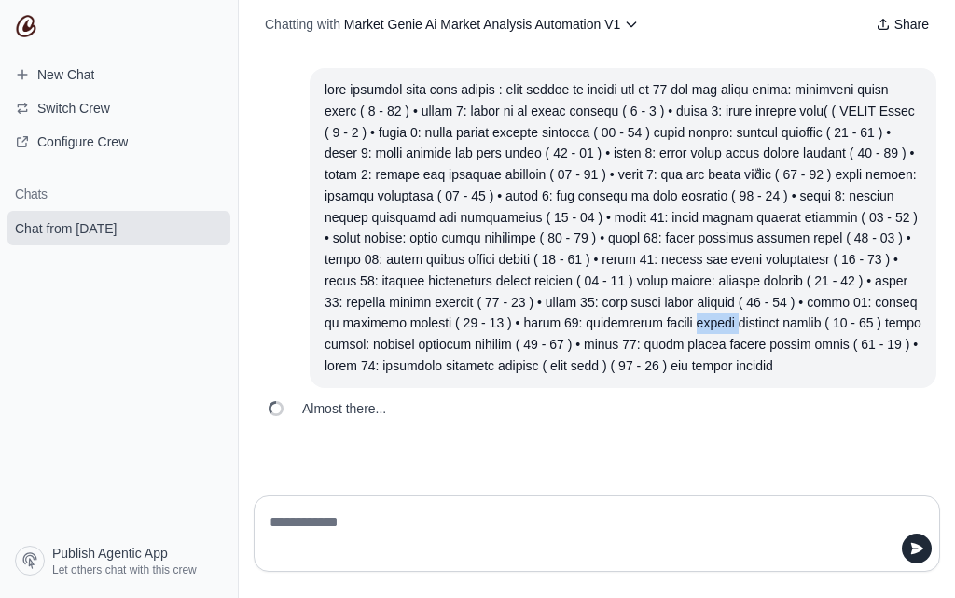
click at [544, 272] on div "User message" at bounding box center [622, 227] width 597 height 297
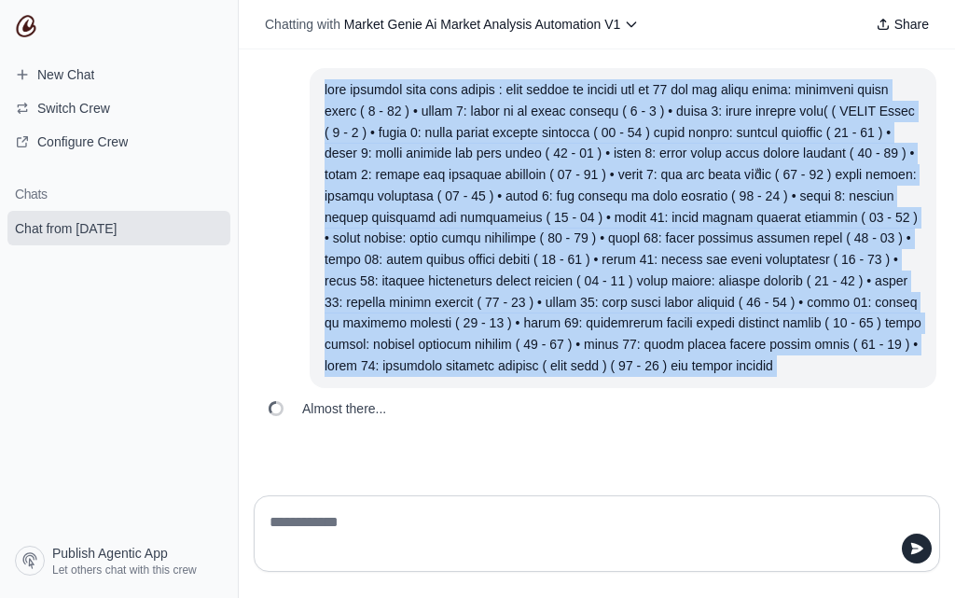
click at [544, 272] on div "User message" at bounding box center [622, 227] width 597 height 297
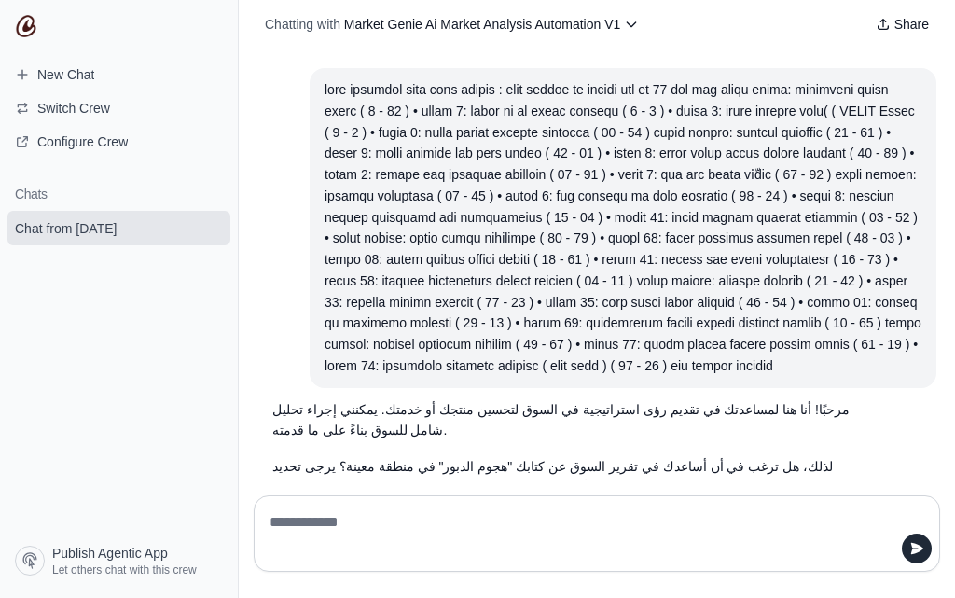
drag, startPoint x: 544, startPoint y: 274, endPoint x: 728, endPoint y: 362, distance: 203.5
click at [726, 399] on p "مرحبًا! أنا هنا لمساعدتك في تقديم رؤى استراتيجية في السوق لتحسين منتجك أو خدمتك…" at bounding box center [570, 420] width 597 height 43
click at [728, 399] on p "مرحبًا! أنا هنا لمساعدتك في تقديم رؤى استراتيجية في السوق لتحسين منتجك أو خدمتك…" at bounding box center [570, 420] width 597 height 43
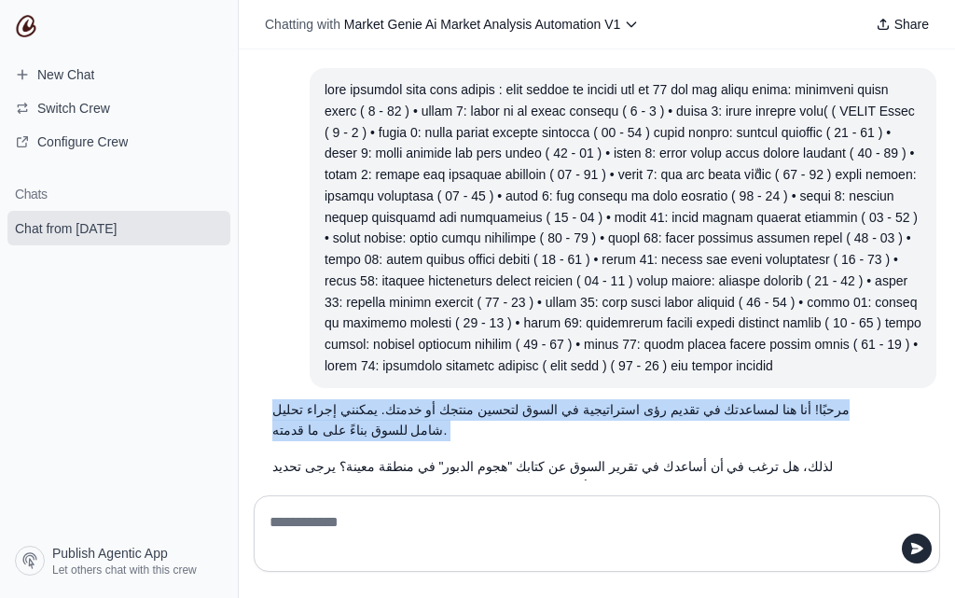
click at [728, 399] on p "مرحبًا! أنا هنا لمساعدتك في تقديم رؤى استراتيجية في السوق لتحسين منتجك أو خدمتك…" at bounding box center [570, 420] width 597 height 43
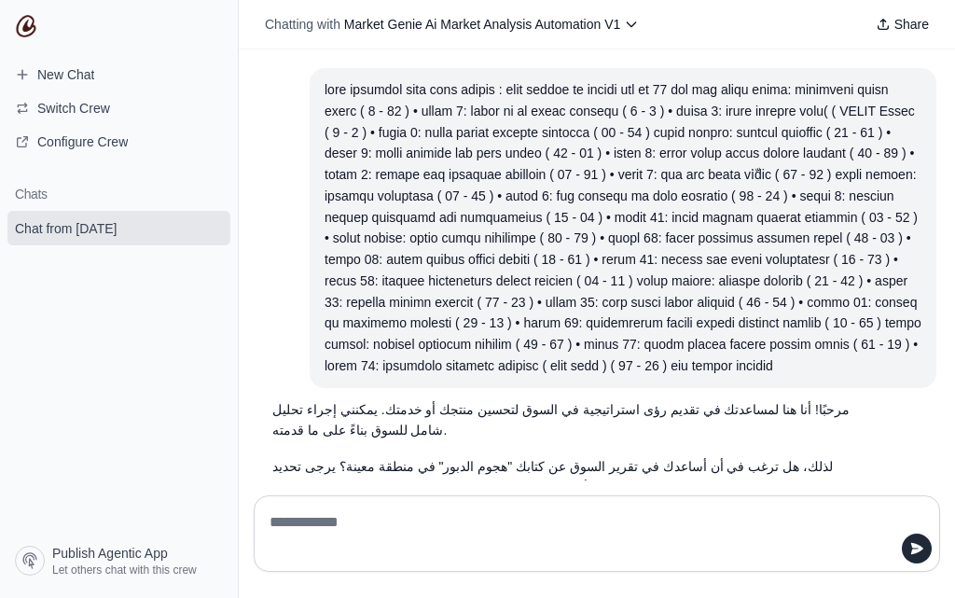
click at [459, 456] on p "لذلك، هل ترغب في أن أساعدك في تقرير السوق عن كتابك "هجوم الدبور" في منطقة معينة…" at bounding box center [570, 477] width 597 height 43
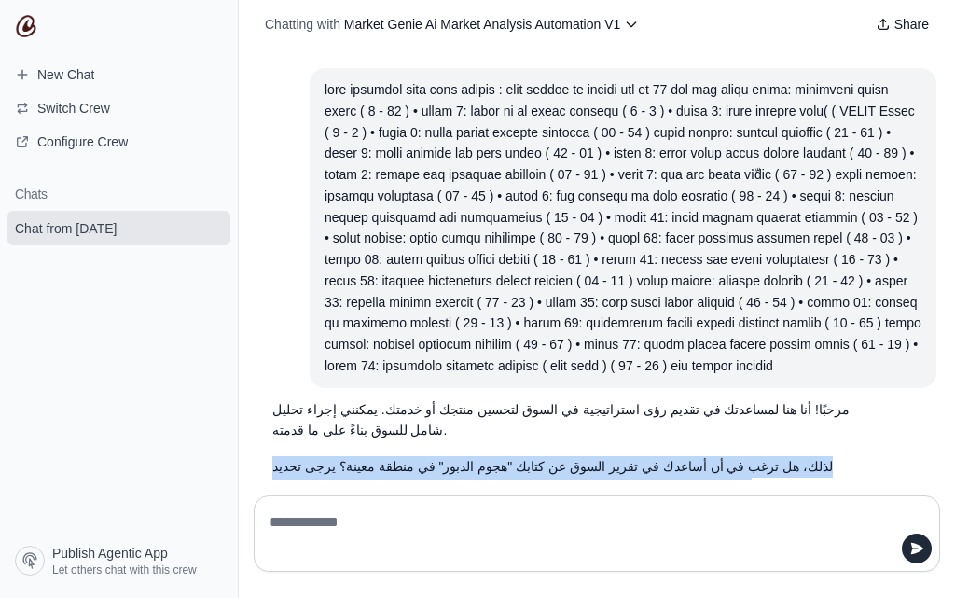
click at [459, 456] on p "لذلك، هل ترغب في أن أساعدك في تقرير السوق عن كتابك "هجوم الدبور" في منطقة معينة…" at bounding box center [570, 477] width 597 height 43
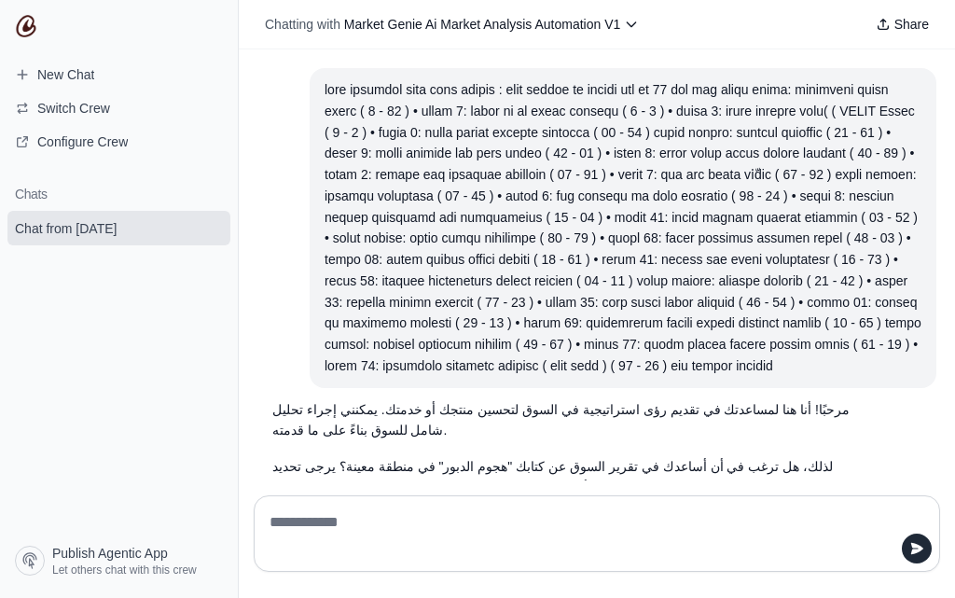
click at [559, 558] on textarea at bounding box center [591, 533] width 651 height 52
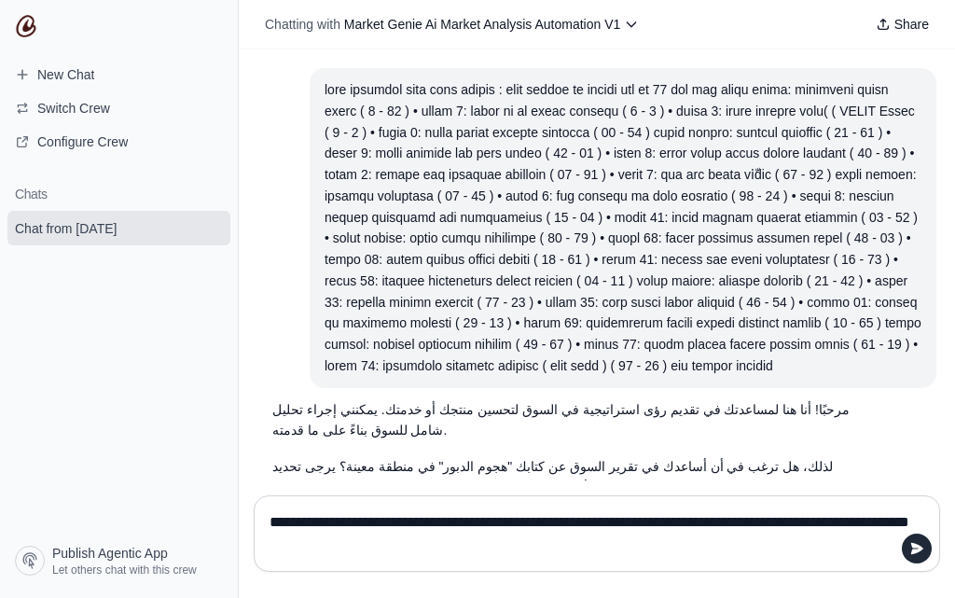
type textarea "**********"
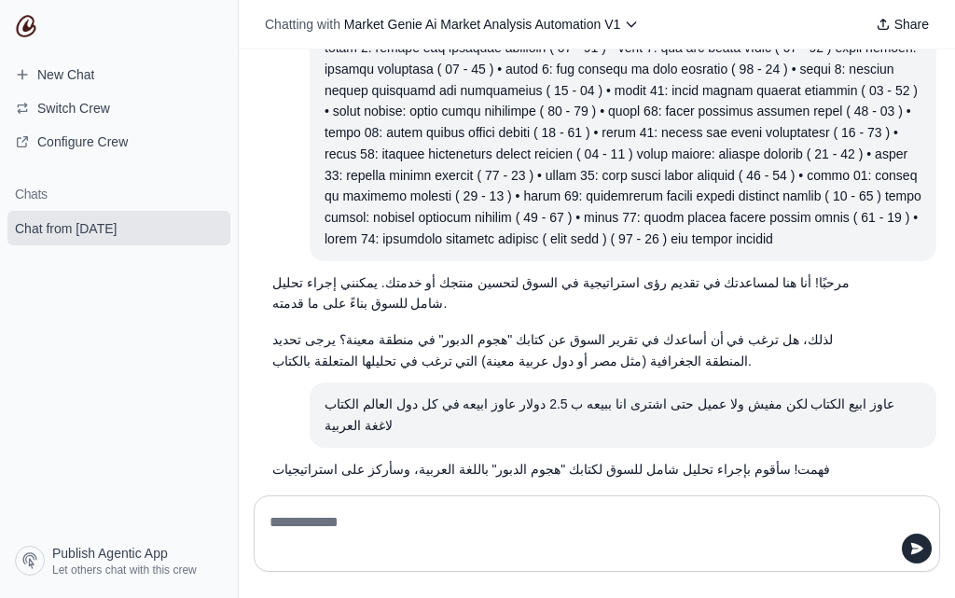
scroll to position [129, 0]
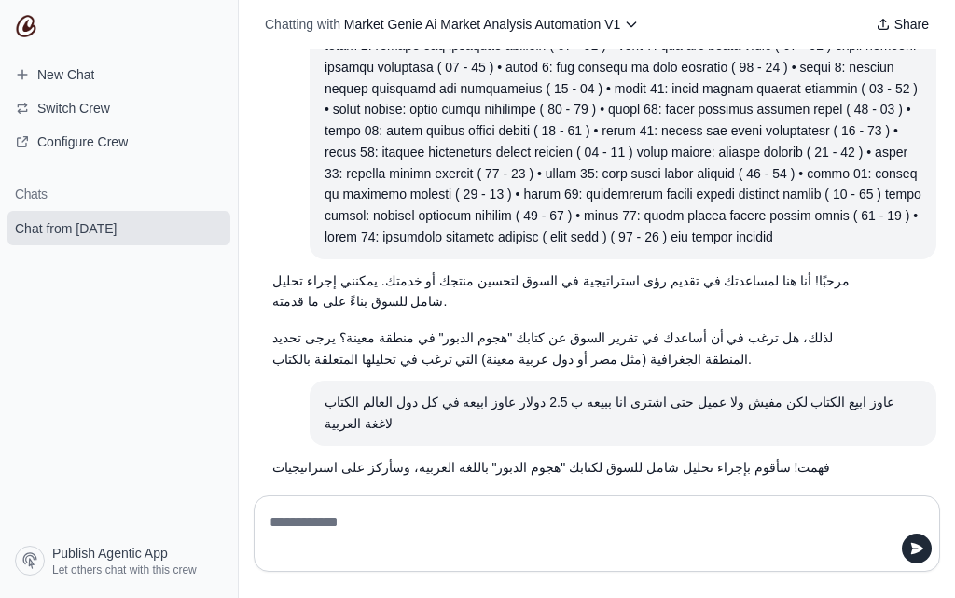
click at [489, 514] on p "يرجى تحديد المنطقة الجغرافية التي ترغب في تحليلها، حتى أتمكن من المضي قدمًا في …" at bounding box center [570, 535] width 597 height 43
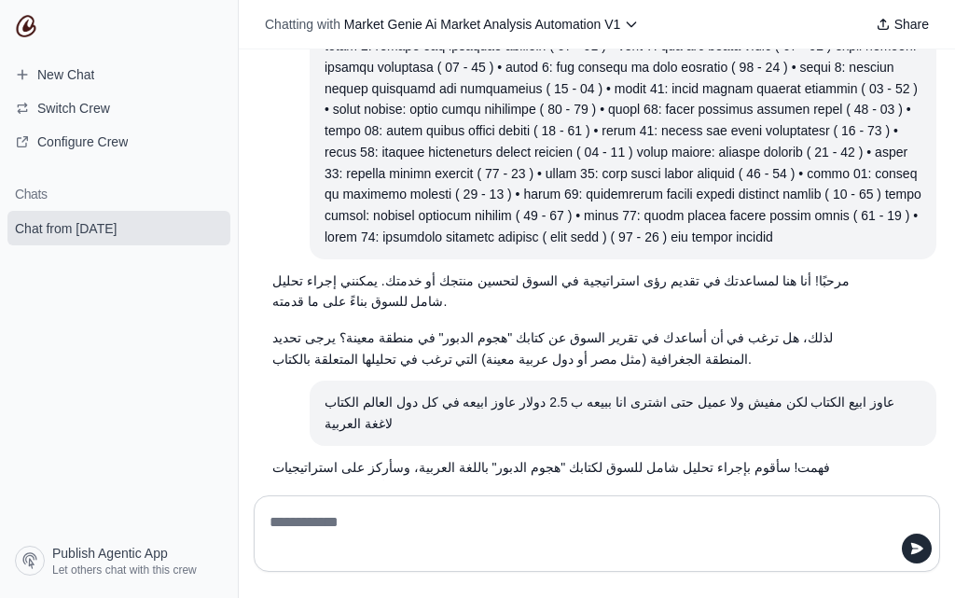
click at [491, 521] on textarea at bounding box center [591, 533] width 651 height 52
type textarea "**********"
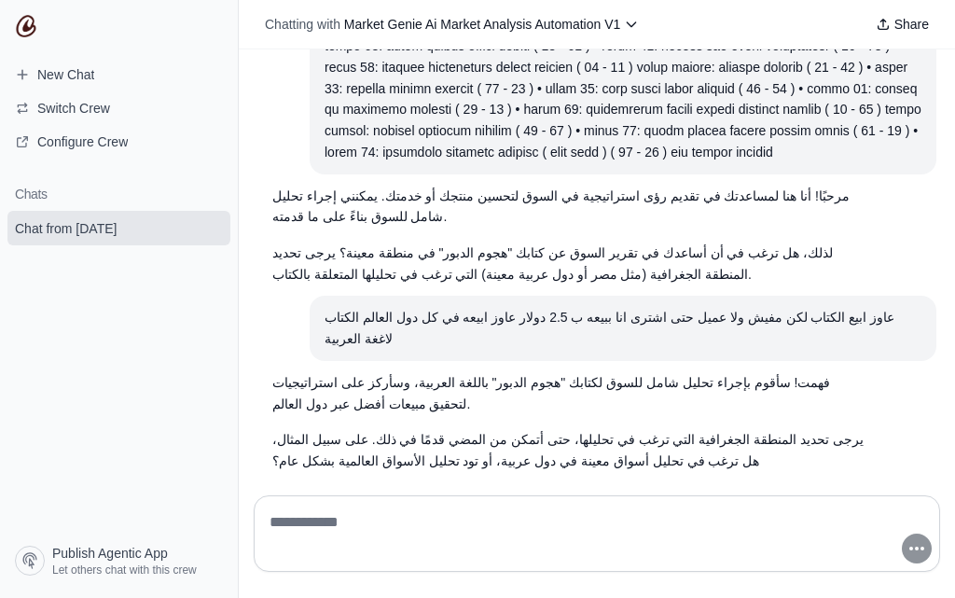
drag, startPoint x: 82, startPoint y: 561, endPoint x: 572, endPoint y: 462, distance: 499.5
click at [572, 462] on div "مرحبًا! أنا هنا لمساعدتك في تقديم رؤى استراتيجية في السوق لتحسين منتجك أو خدمتك…" at bounding box center [597, 264] width 716 height 431
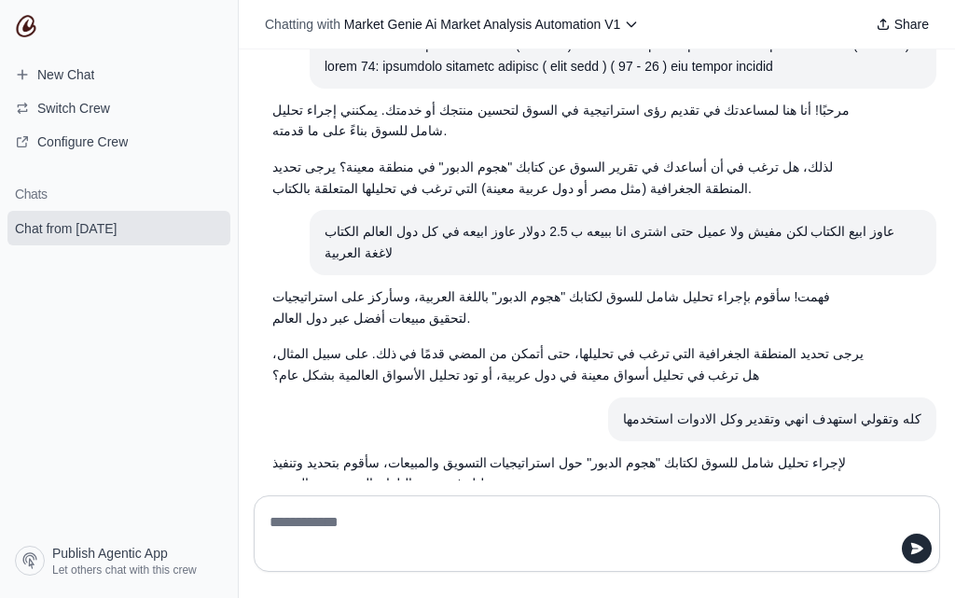
scroll to position [346, 0]
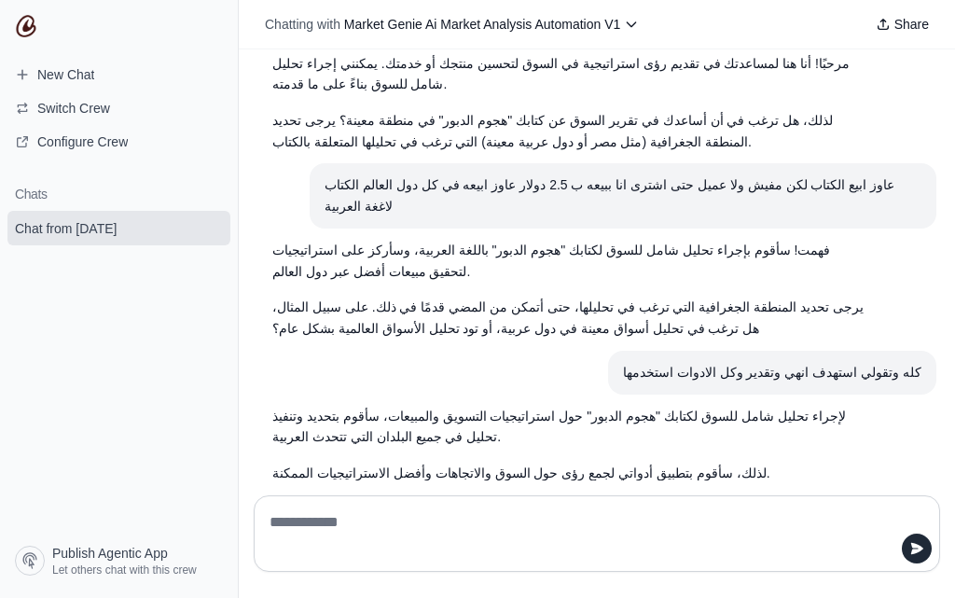
click at [744, 406] on p "لإجراء تحليل شامل للسوق لكتابك "هجوم الدبور" حول استراتيجيات التسويق والمبيعات،…" at bounding box center [570, 427] width 597 height 43
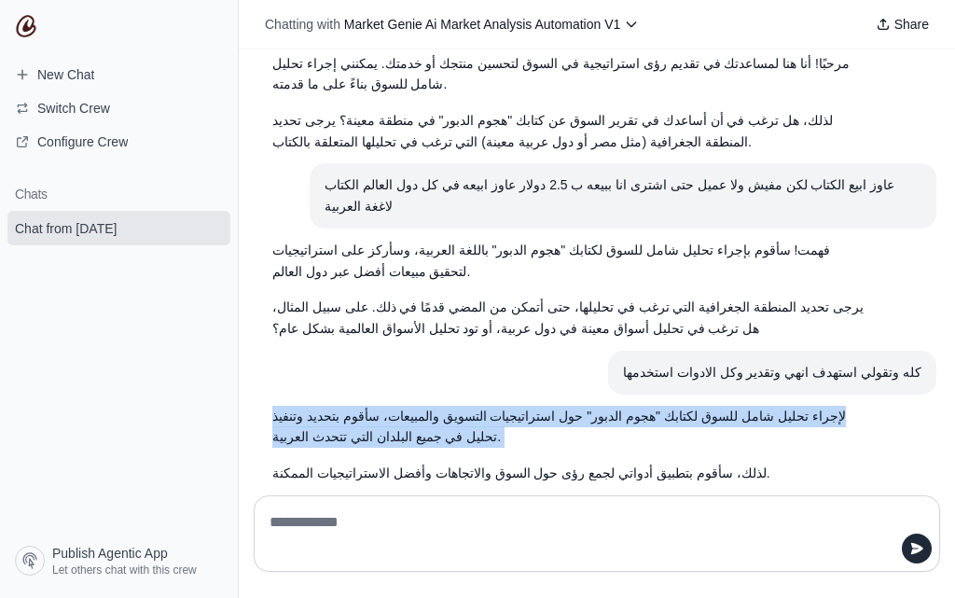
click at [744, 406] on p "لإجراء تحليل شامل للسوق لكتابك "هجوم الدبور" حول استراتيجيات التسويق والمبيعات،…" at bounding box center [570, 427] width 597 height 43
click at [600, 406] on p "لإجراء تحليل شامل للسوق لكتابك "هجوم الدبور" حول استراتيجيات التسويق والمبيعات،…" at bounding box center [570, 427] width 597 height 43
click at [599, 406] on p "لإجراء تحليل شامل للسوق لكتابك "هجوم الدبور" حول استراتيجيات التسويق والمبيعات،…" at bounding box center [570, 427] width 597 height 43
click at [600, 406] on p "لإجراء تحليل شامل للسوق لكتابك "هجوم الدبور" حول استراتيجيات التسويق والمبيعات،…" at bounding box center [570, 427] width 597 height 43
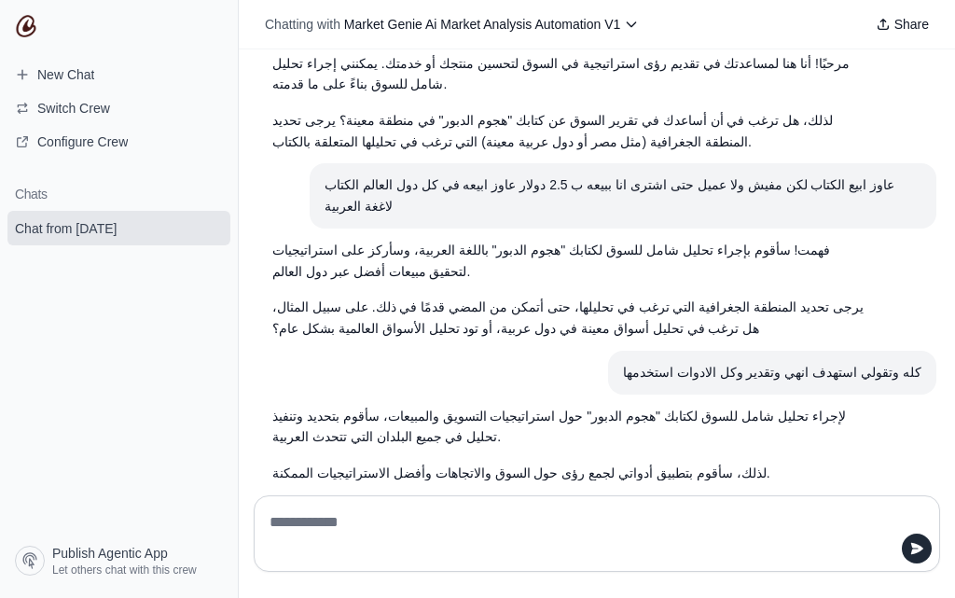
click at [574, 406] on div "لإجراء تحليل شامل للسوق لكتابك "هجوم الدبور" حول استراتيجيات التسويق والمبيعات،…" at bounding box center [570, 481] width 597 height 151
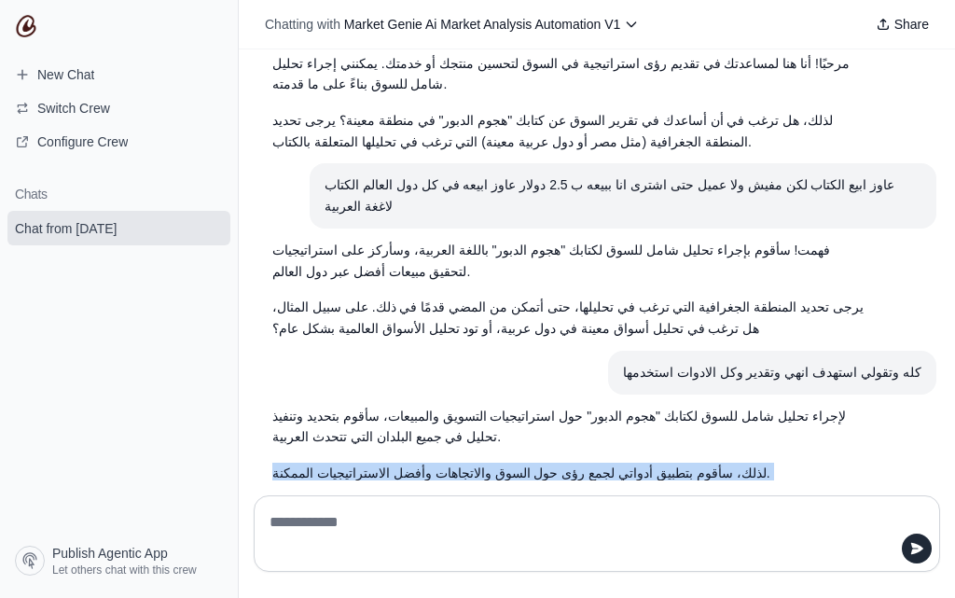
click at [574, 406] on div "لإجراء تحليل شامل للسوق لكتابك "هجوم الدبور" حول استراتيجيات التسويق والمبيعات،…" at bounding box center [570, 481] width 597 height 151
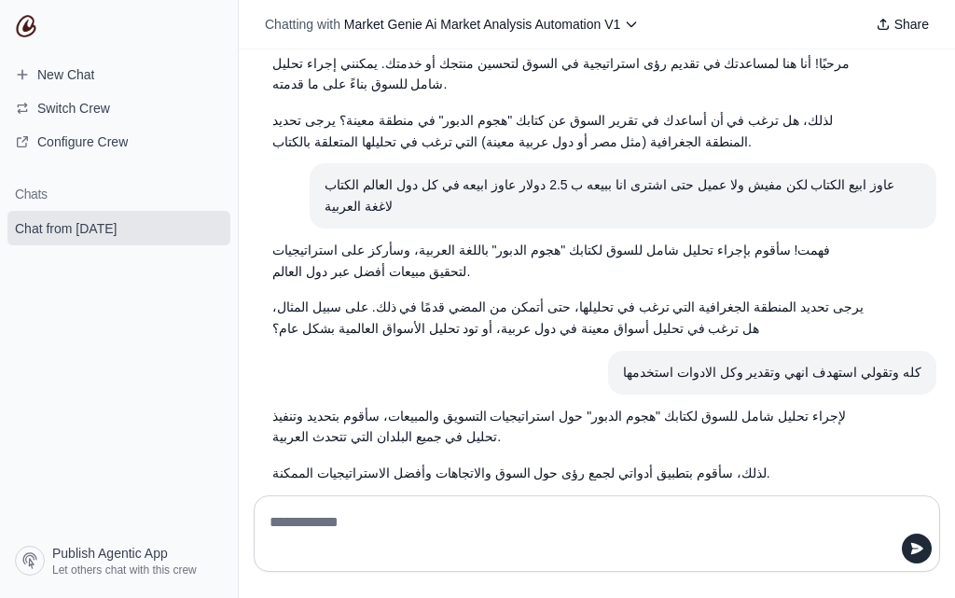
click at [393, 513] on textarea at bounding box center [591, 533] width 651 height 52
type textarea "***"
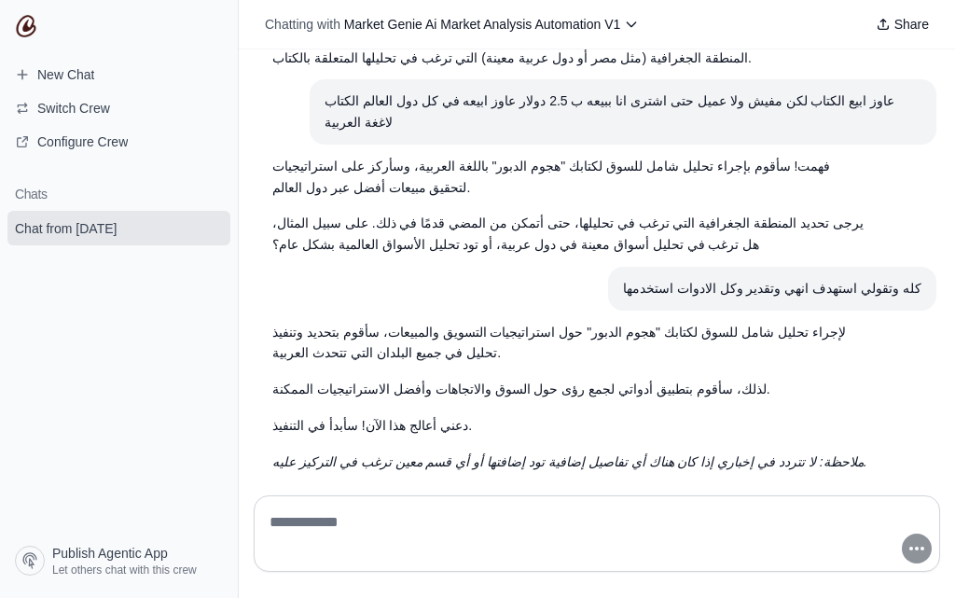
scroll to position [474, 0]
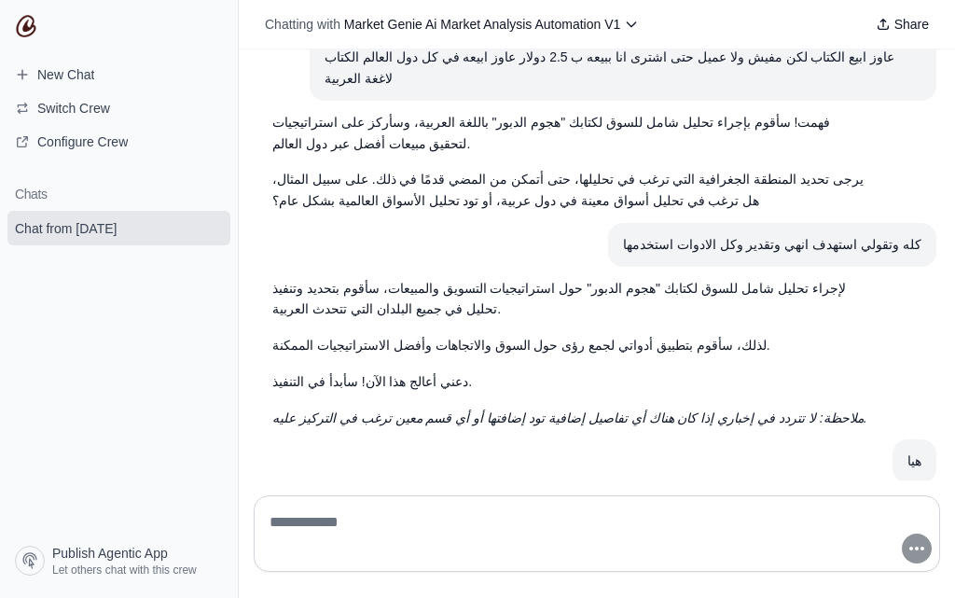
click at [474, 521] on textarea at bounding box center [591, 533] width 651 height 52
type textarea "*"
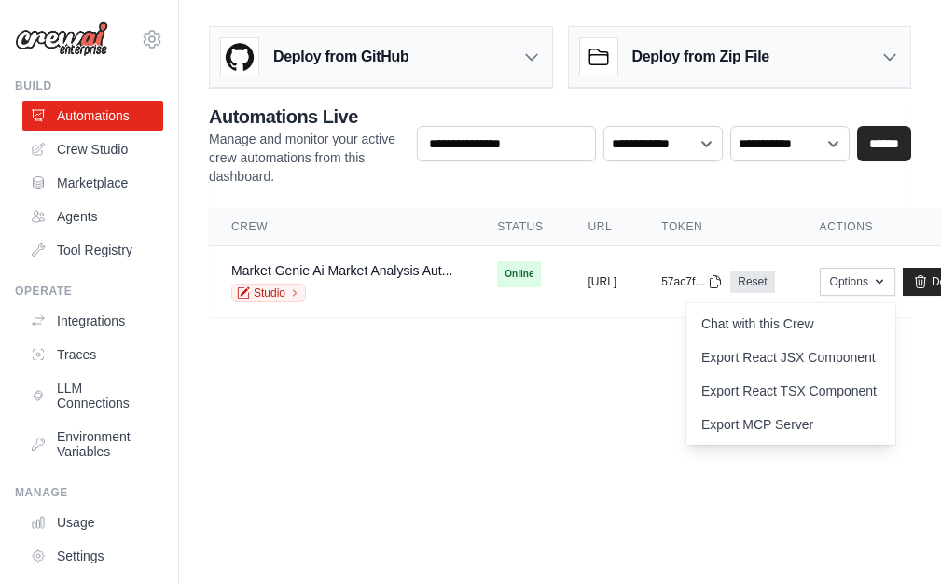
scroll to position [0, 203]
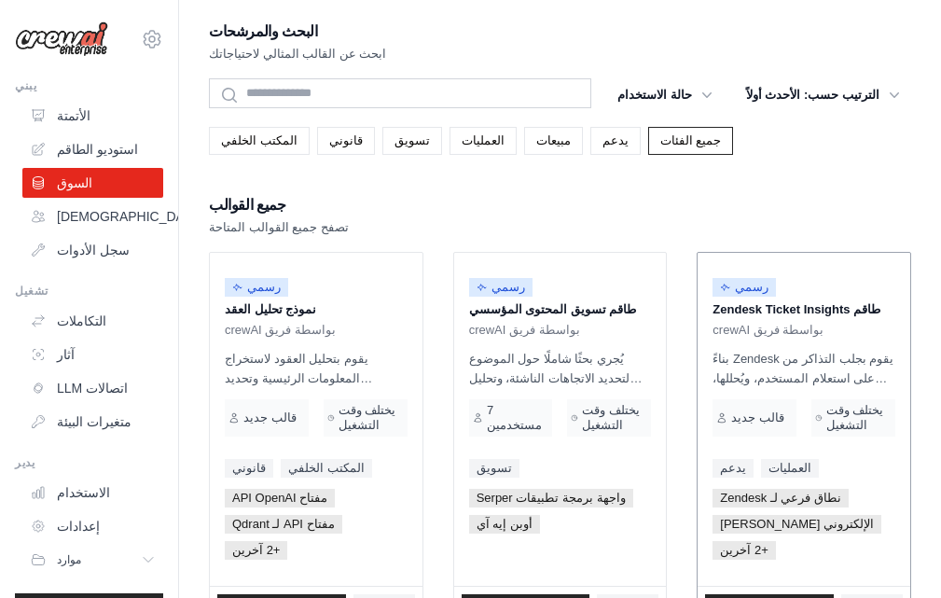
click at [823, 359] on font "يقوم بجلب التذاكر من Zendesk بناءً على استعلام المستخدم، ويُحللها، ويُنشئ ملخصً…" at bounding box center [803, 417] width 182 height 132
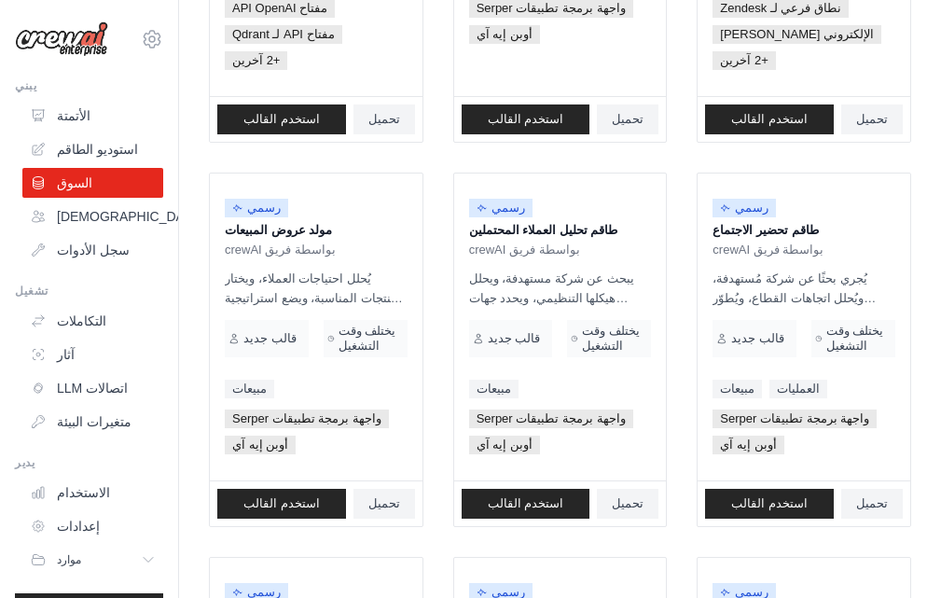
scroll to position [1294, 0]
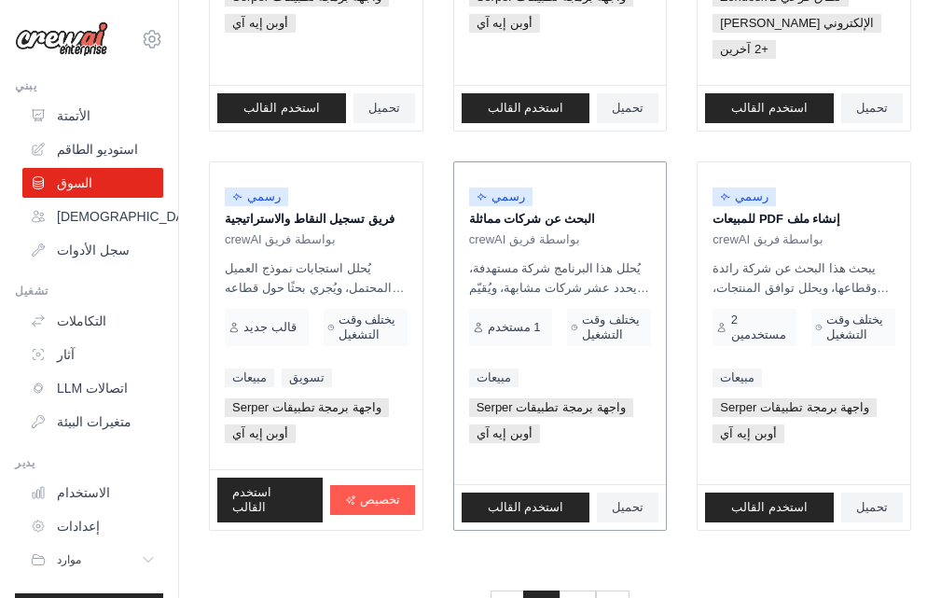
drag, startPoint x: 683, startPoint y: 182, endPoint x: 613, endPoint y: 248, distance: 96.3
click at [612, 248] on div "رسمي البحث عن شركات مماثلة بواسطة فريق crewAI يُحلل هذا البرنامج شركة مستهدفة، …" at bounding box center [560, 323] width 213 height 322
click at [570, 583] on link "2" at bounding box center [578, 607] width 37 height 34
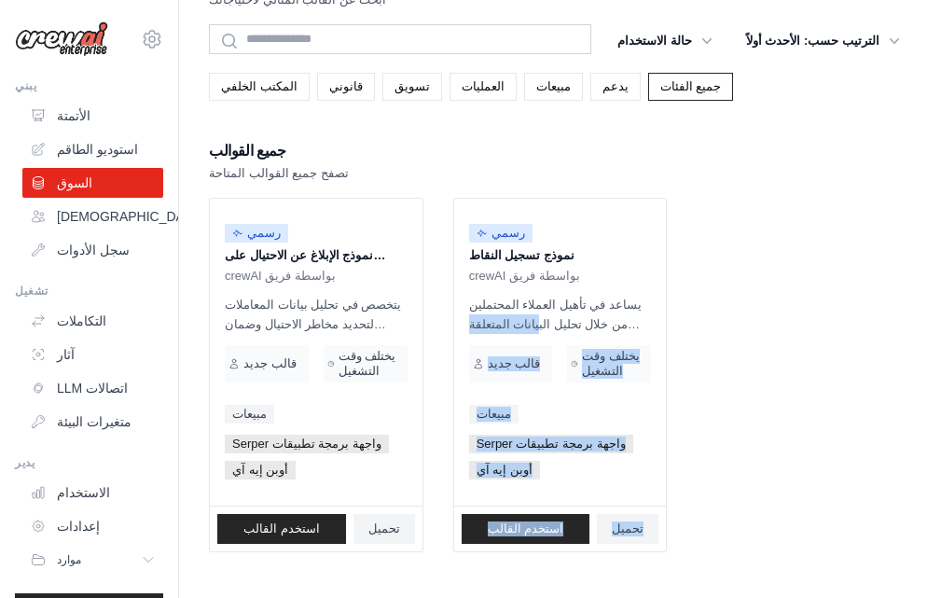
scroll to position [143, 0]
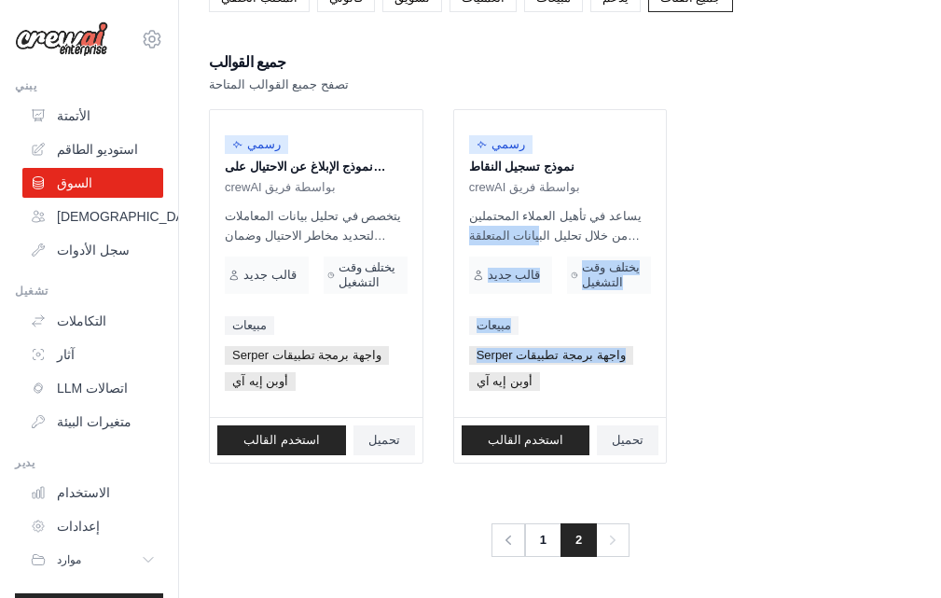
drag, startPoint x: 740, startPoint y: 388, endPoint x: 720, endPoint y: 351, distance: 41.7
click at [720, 351] on ul "رسمي نموذج الإبلاغ عن الاحتيال على العملاء بواسطة فريق crewAI يتخصص في تحليل بي…" at bounding box center [560, 286] width 702 height 354
click at [722, 344] on ul "رسمي نموذج الإبلاغ عن الاحتيال على العملاء بواسطة فريق crewAI يتخصص في تحليل بي…" at bounding box center [560, 286] width 702 height 354
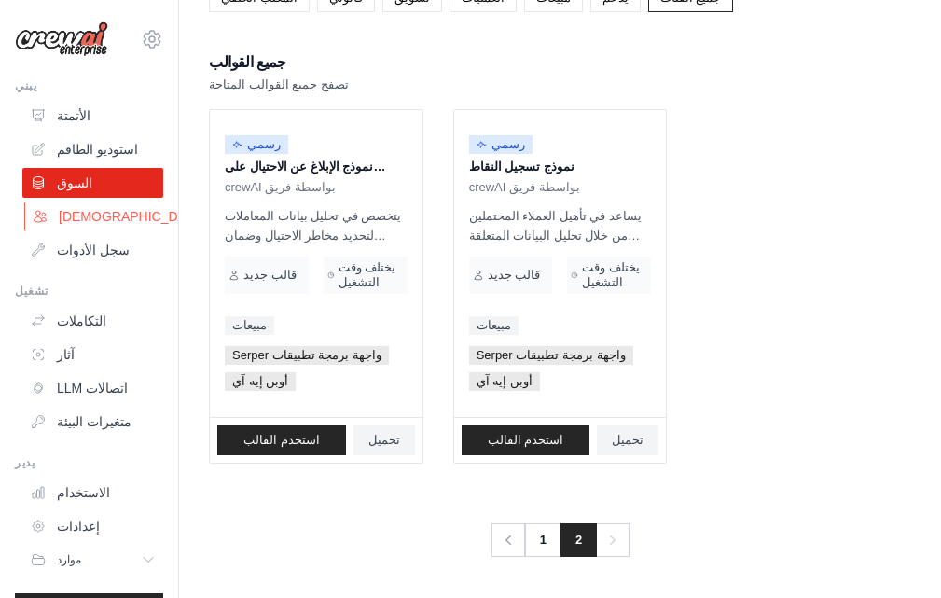
click at [62, 223] on font "[DEMOGRAPHIC_DATA]وكلاء" at bounding box center [145, 216] width 173 height 15
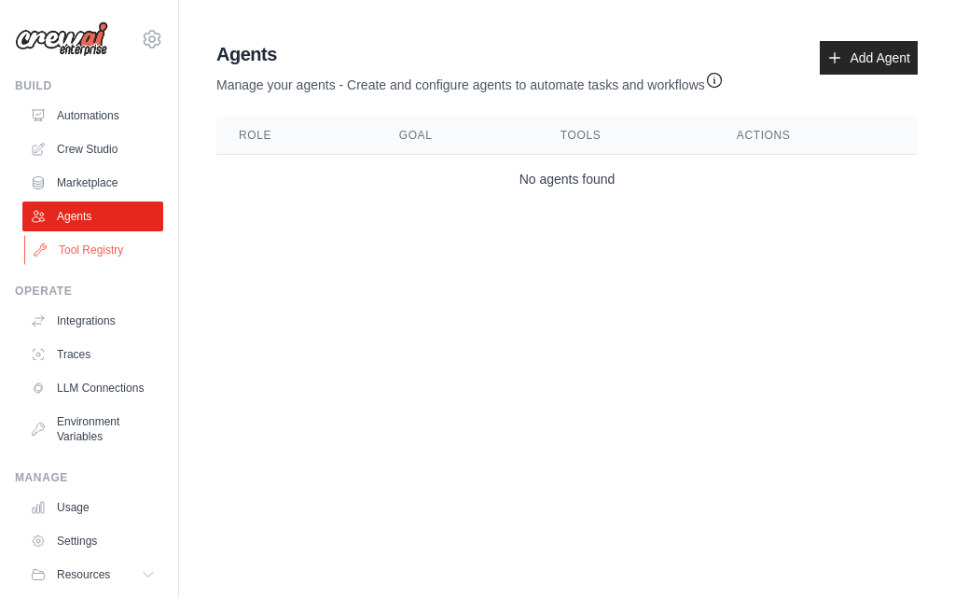
click at [67, 246] on link "Tool Registry" at bounding box center [94, 250] width 141 height 30
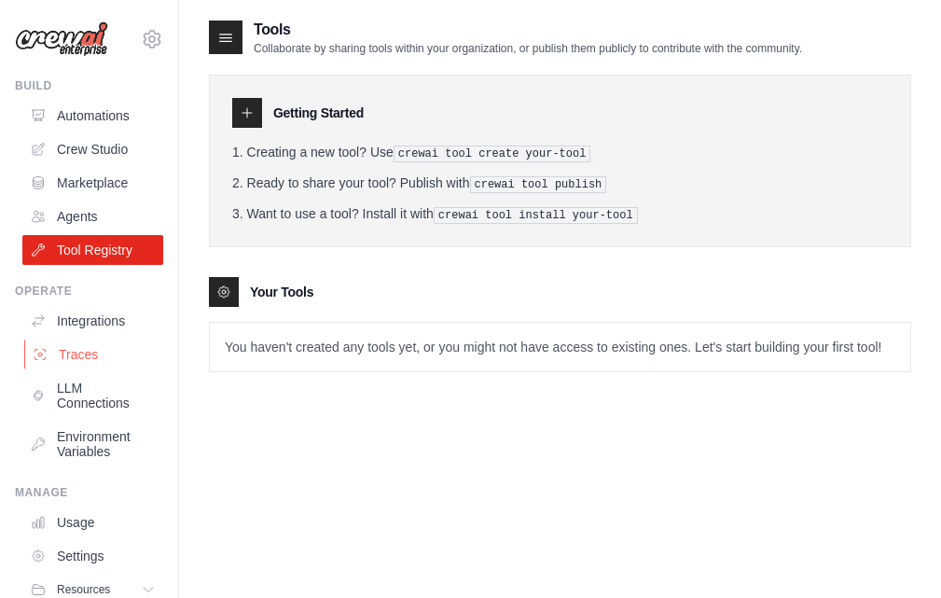
click at [104, 356] on link "Traces" at bounding box center [94, 354] width 141 height 30
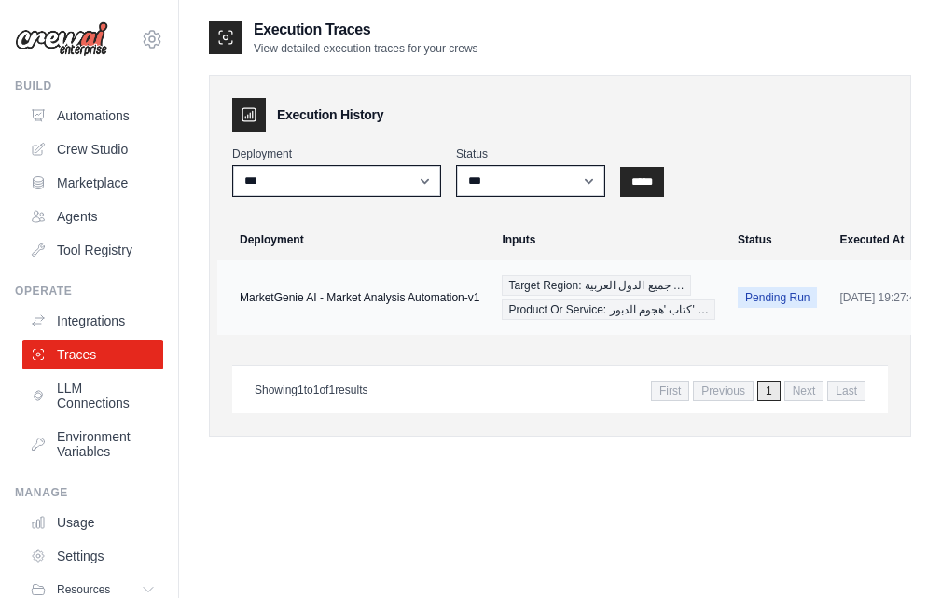
click at [608, 292] on span "Target Region: جميع الدول العربية …" at bounding box center [596, 285] width 188 height 21
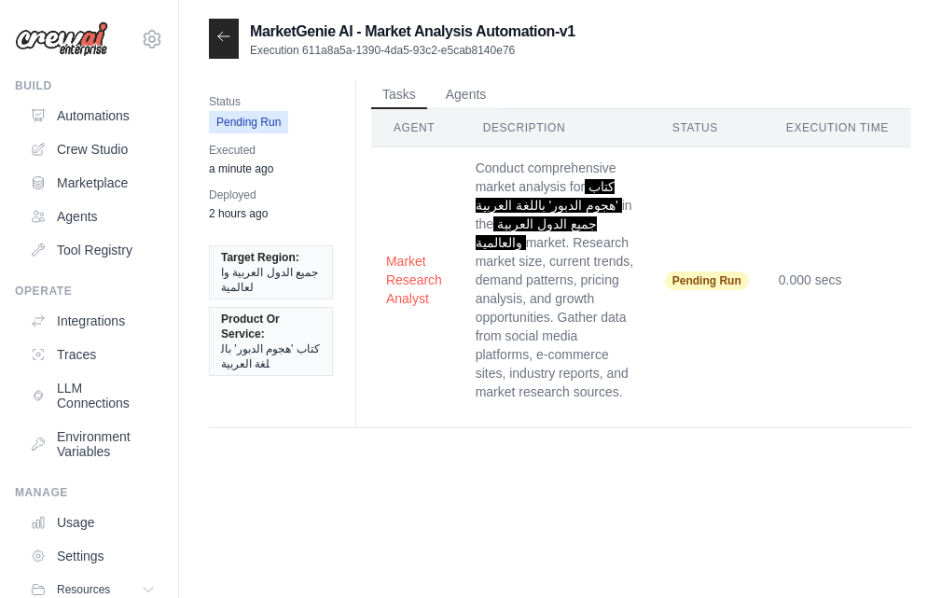
click at [711, 273] on span "Pending Run" at bounding box center [707, 280] width 84 height 19
click at [711, 275] on span "Pending Run" at bounding box center [707, 280] width 84 height 19
click at [606, 248] on td "Conduct comprehensive market analysis for كتاب 'هجوم الدبور' باللغة العربية in …" at bounding box center [555, 280] width 189 height 266
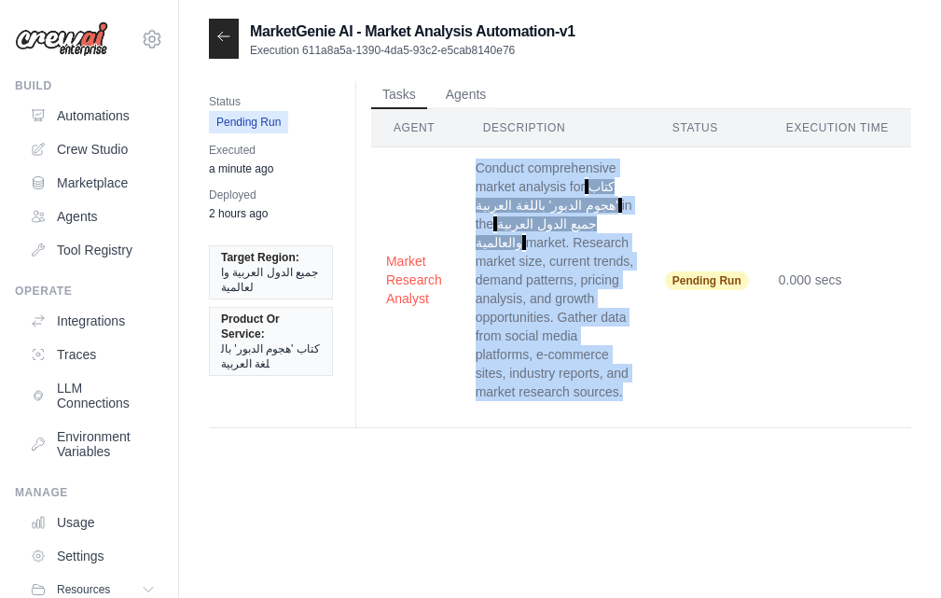
click at [606, 248] on td "Conduct comprehensive market analysis for كتاب 'هجوم الدبور' باللغة العربية in …" at bounding box center [555, 280] width 189 height 266
click at [457, 101] on button "Agents" at bounding box center [465, 94] width 63 height 28
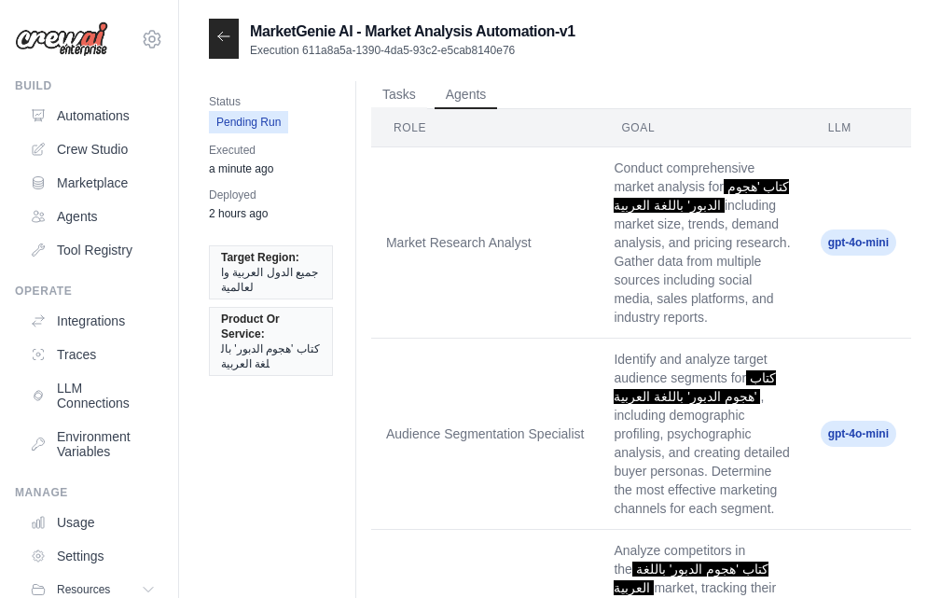
click at [654, 204] on span "كتاب 'هجوم الدبور' باللغة العربية" at bounding box center [700, 196] width 175 height 34
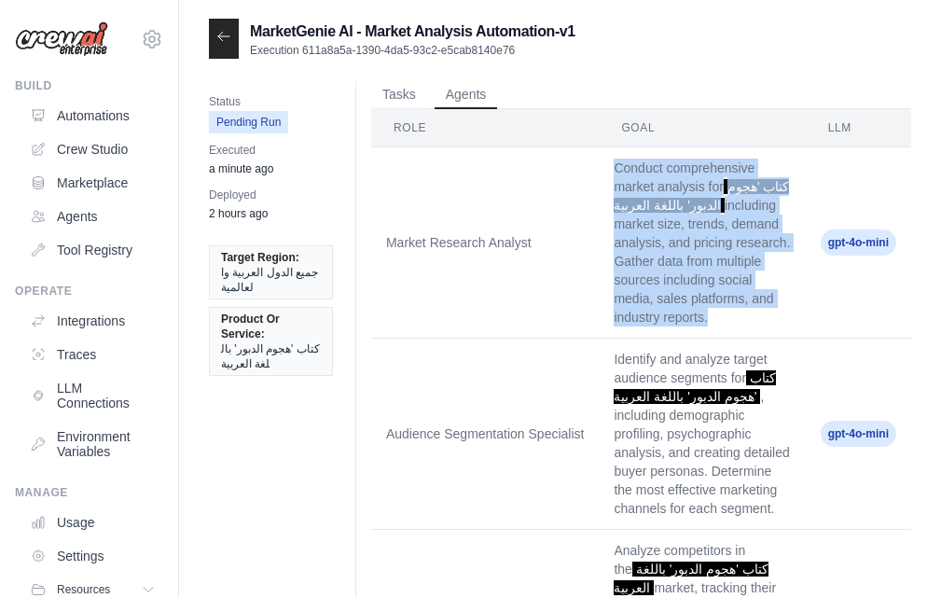
click at [654, 205] on span "كتاب 'هجوم الدبور' باللغة العربية" at bounding box center [700, 196] width 175 height 34
click at [674, 244] on td "Conduct comprehensive market analysis for كتاب 'هجوم الدبور' باللغة العربية inc…" at bounding box center [702, 242] width 206 height 191
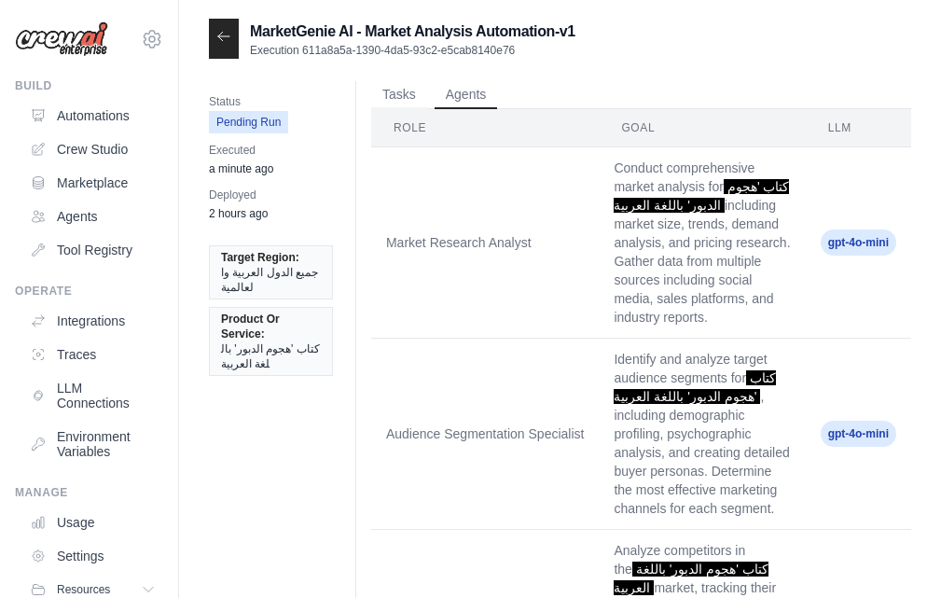
drag, startPoint x: 688, startPoint y: 388, endPoint x: 746, endPoint y: 10, distance: 382.0
click at [746, 3] on main "MarketGenie AI - Market Analysis Automation-v1 Execution 611a8a5a-1390-4da5-93c…" at bounding box center [560, 587] width 762 height 1174
click at [619, 275] on td "Conduct comprehensive market analysis for كتاب 'هجوم الدبور' باللغة العربية inc…" at bounding box center [702, 242] width 206 height 191
click at [282, 254] on span "Target Region:" at bounding box center [260, 257] width 78 height 15
click at [310, 352] on span "كتاب 'هجوم الدبور' باللغة العربية" at bounding box center [271, 356] width 100 height 30
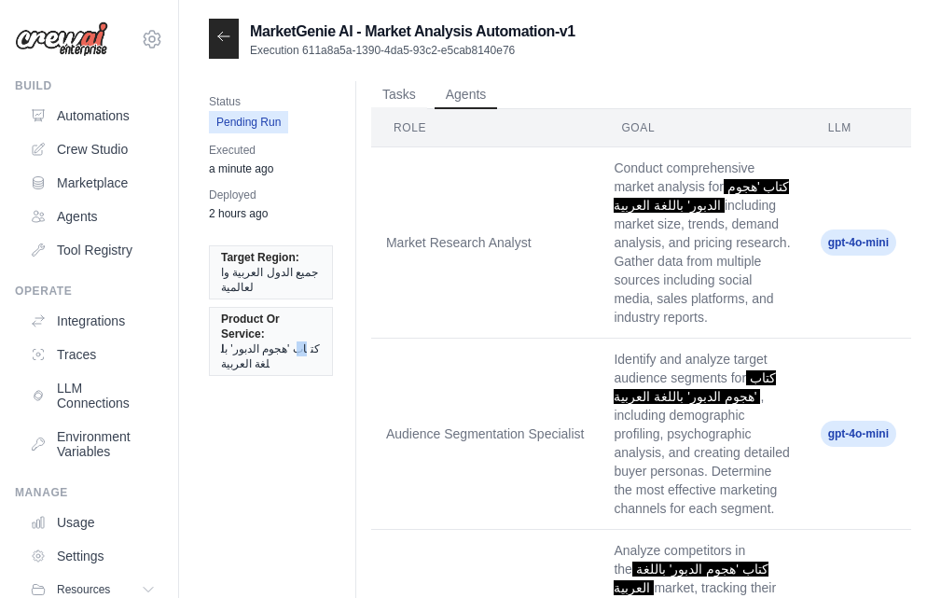
click at [309, 353] on span "كتاب 'هجوم الدبور' باللغة العربية" at bounding box center [271, 356] width 100 height 30
click at [303, 373] on li "Product Or Service: كتاب 'هجوم الدبور' باللغة العربية" at bounding box center [271, 341] width 124 height 69
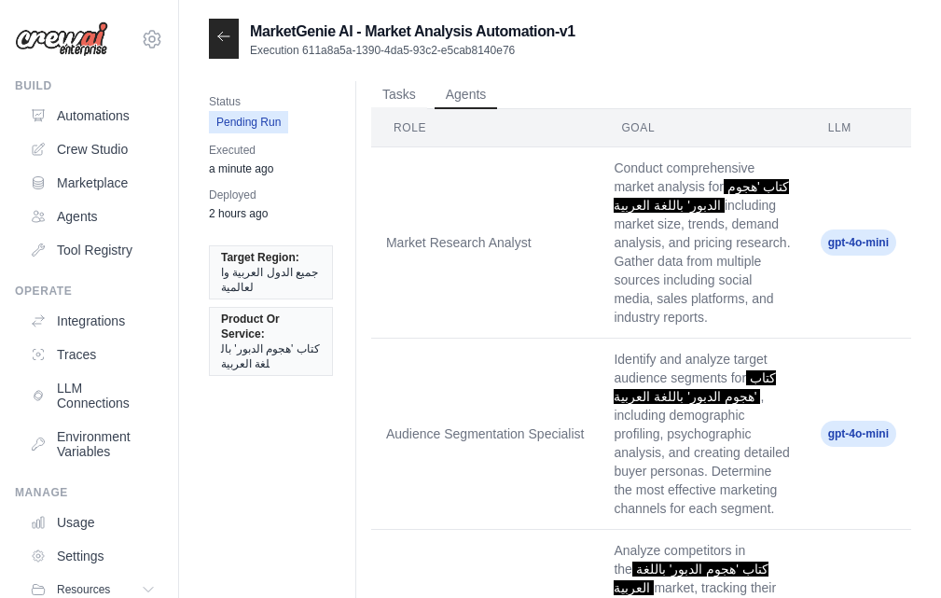
click at [307, 269] on span "جميع الدول العربية والعالمية" at bounding box center [271, 280] width 100 height 30
click at [301, 320] on span "Product Or Service:" at bounding box center [269, 326] width 96 height 30
click at [243, 188] on span "Deployed" at bounding box center [238, 195] width 59 height 19
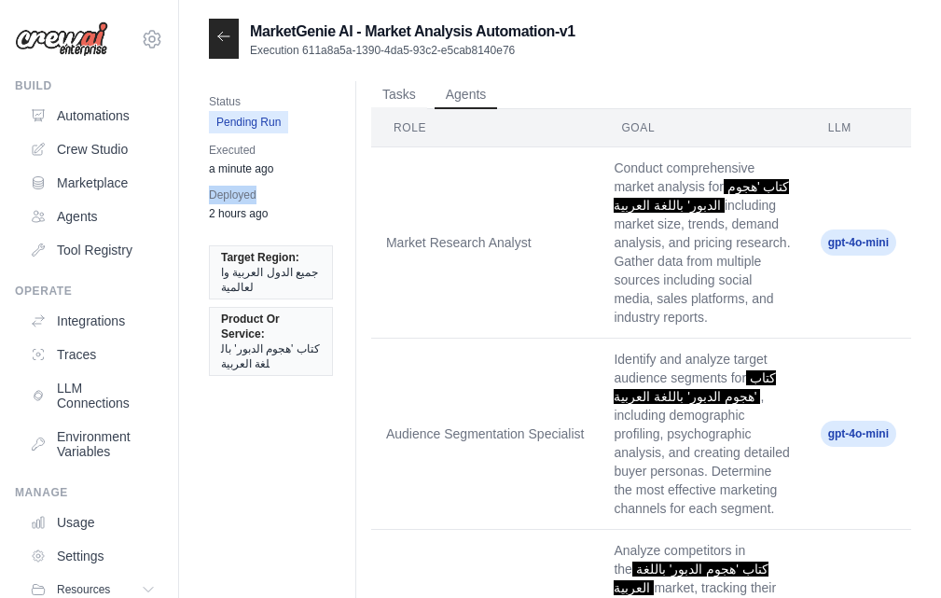
click at [243, 186] on span "Deployed" at bounding box center [238, 195] width 59 height 19
click at [237, 217] on time "2 hours ago" at bounding box center [238, 213] width 59 height 13
click at [434, 90] on button "Agents" at bounding box center [465, 94] width 63 height 28
click at [418, 103] on button "Tasks" at bounding box center [399, 94] width 56 height 28
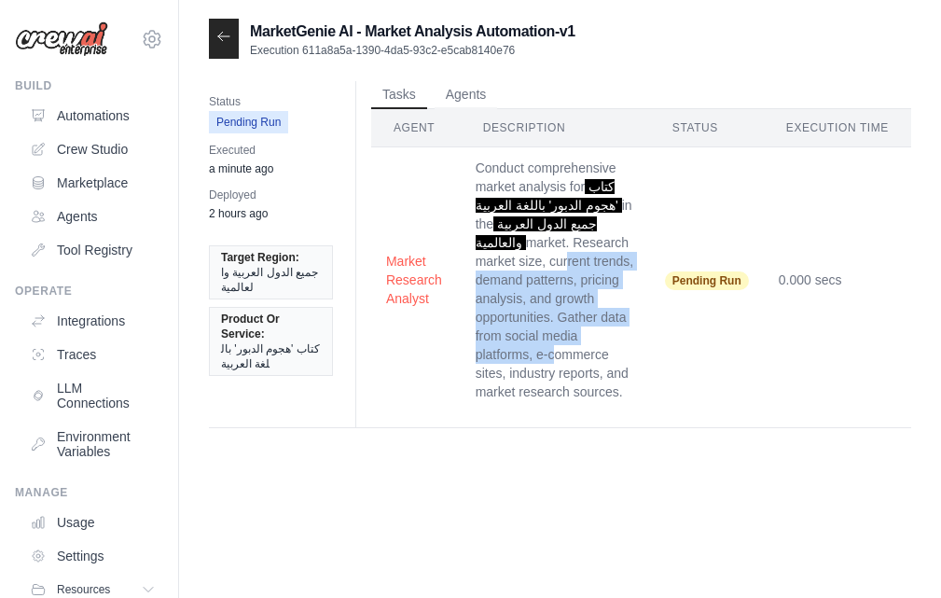
drag, startPoint x: 520, startPoint y: 274, endPoint x: 550, endPoint y: 348, distance: 79.5
click at [550, 348] on td "Conduct comprehensive market analysis for كتاب 'هجوم الدبور' باللغة العربية in …" at bounding box center [555, 280] width 189 height 266
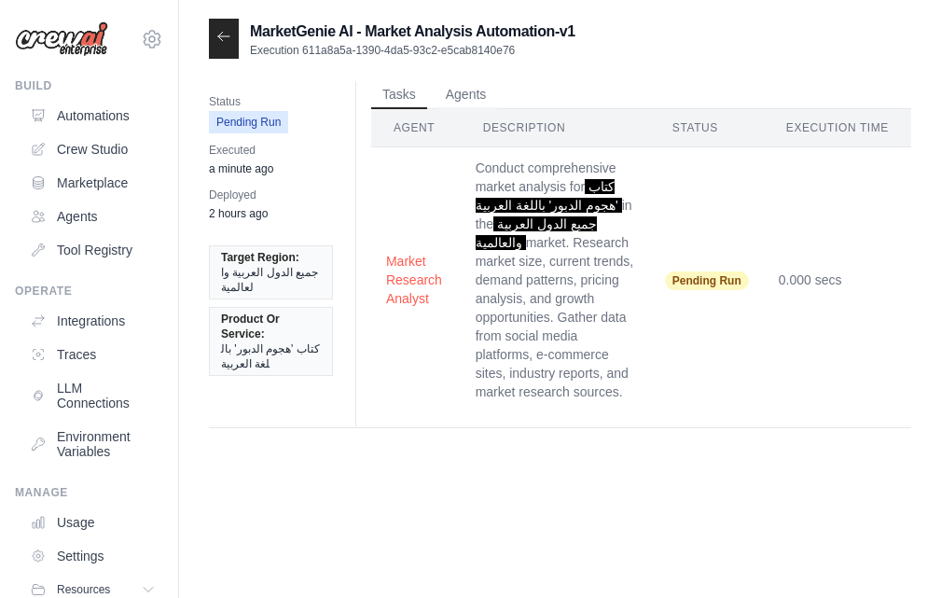
click at [564, 369] on td "Conduct comprehensive market analysis for كتاب 'هجوم الدبور' باللغة العربية in …" at bounding box center [555, 280] width 189 height 266
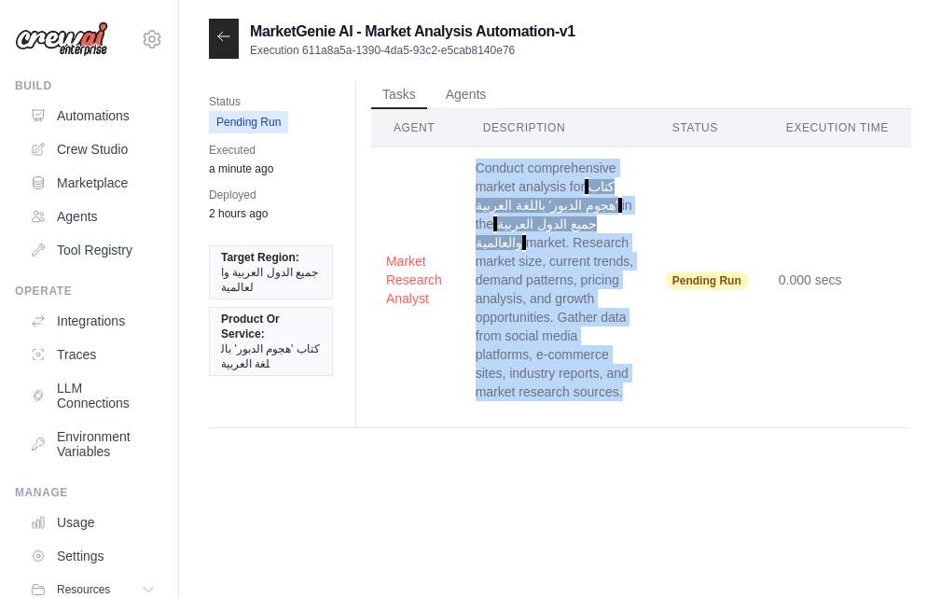
click at [564, 369] on td "Conduct comprehensive market analysis for كتاب 'هجوم الدبور' باللغة العربية in …" at bounding box center [555, 280] width 189 height 266
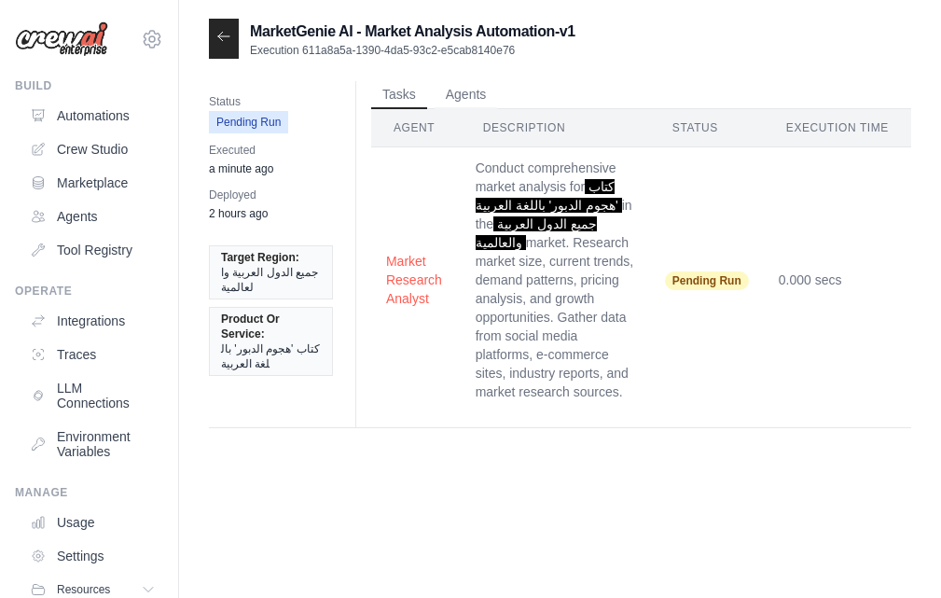
click at [739, 282] on span "Pending Run" at bounding box center [707, 280] width 84 height 19
click at [777, 282] on td "0.000 secs" at bounding box center [837, 280] width 147 height 266
click at [778, 282] on td "0.000 secs" at bounding box center [837, 280] width 147 height 266
click at [726, 288] on span "Pending Run" at bounding box center [707, 280] width 84 height 19
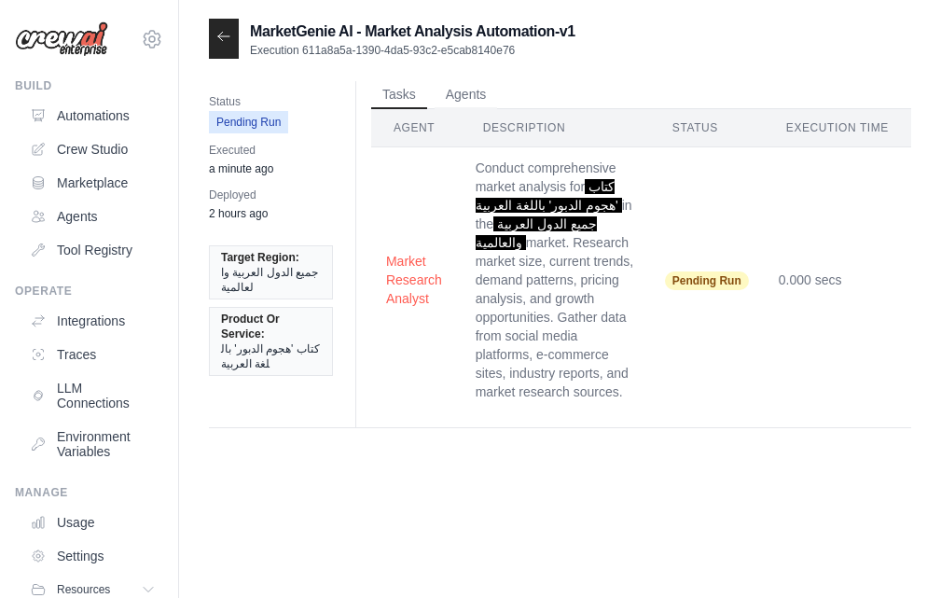
click at [726, 288] on span "Pending Run" at bounding box center [707, 280] width 84 height 19
click at [724, 304] on td "Pending Run" at bounding box center [707, 280] width 114 height 266
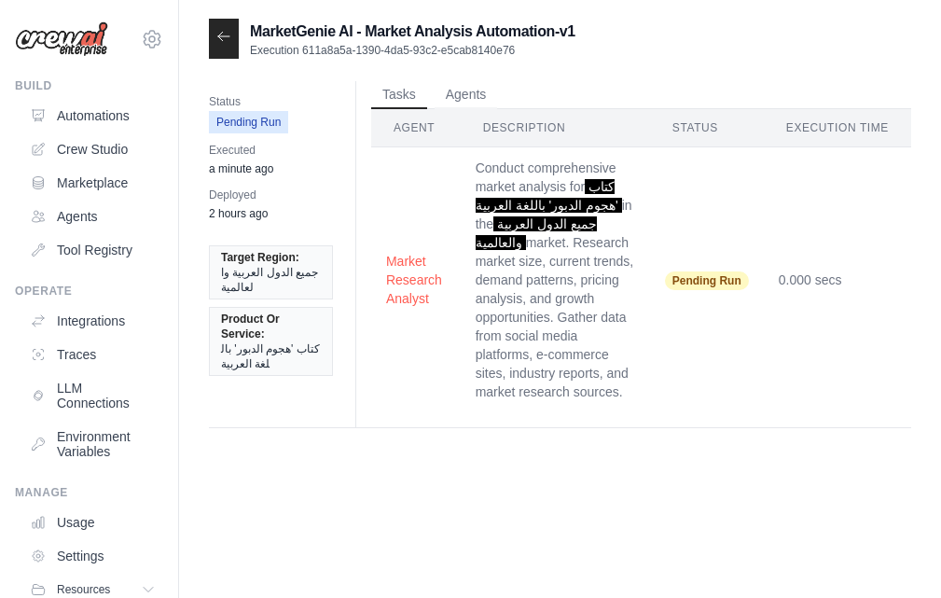
click at [724, 304] on td "Pending Run" at bounding box center [707, 280] width 114 height 266
click at [739, 295] on td "Pending Run" at bounding box center [707, 280] width 114 height 266
click at [817, 282] on td "0.000 secs" at bounding box center [837, 280] width 147 height 266
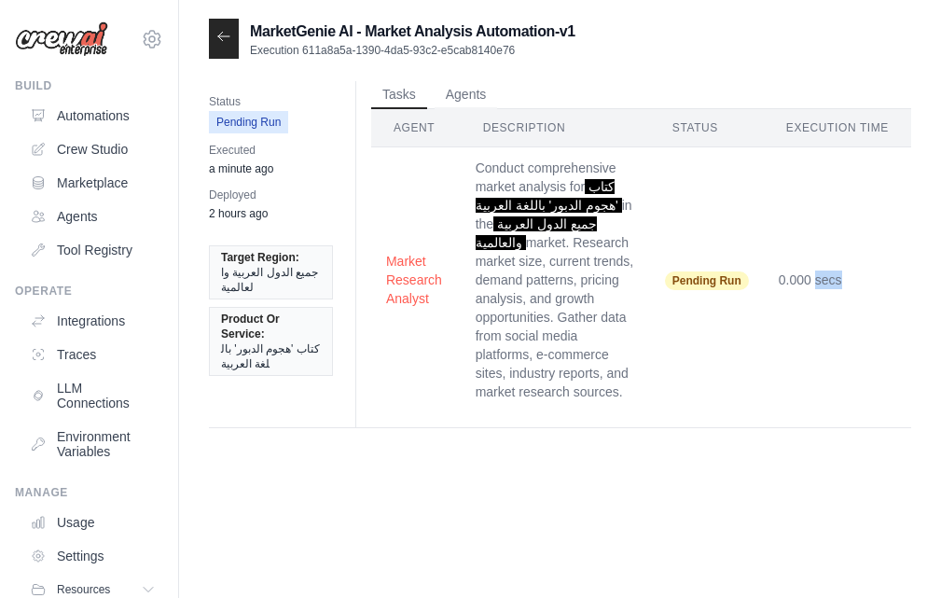
click at [817, 282] on td "0.000 secs" at bounding box center [837, 280] width 147 height 266
drag, startPoint x: 710, startPoint y: 270, endPoint x: 701, endPoint y: 268, distance: 9.7
click at [709, 271] on span "Pending Run" at bounding box center [707, 280] width 84 height 19
click at [143, 117] on link "Automations" at bounding box center [94, 116] width 141 height 30
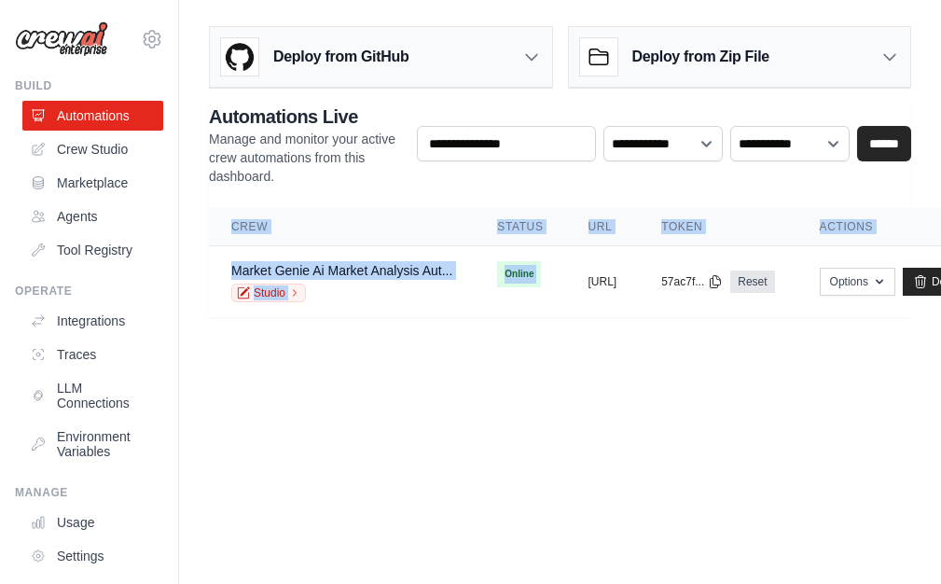
click at [573, 318] on main "Deploy from GitHub Deploy your project directly from GitHub. Select a repositor…" at bounding box center [560, 179] width 762 height 358
click at [579, 303] on td "copied [URL]" at bounding box center [603, 282] width 74 height 72
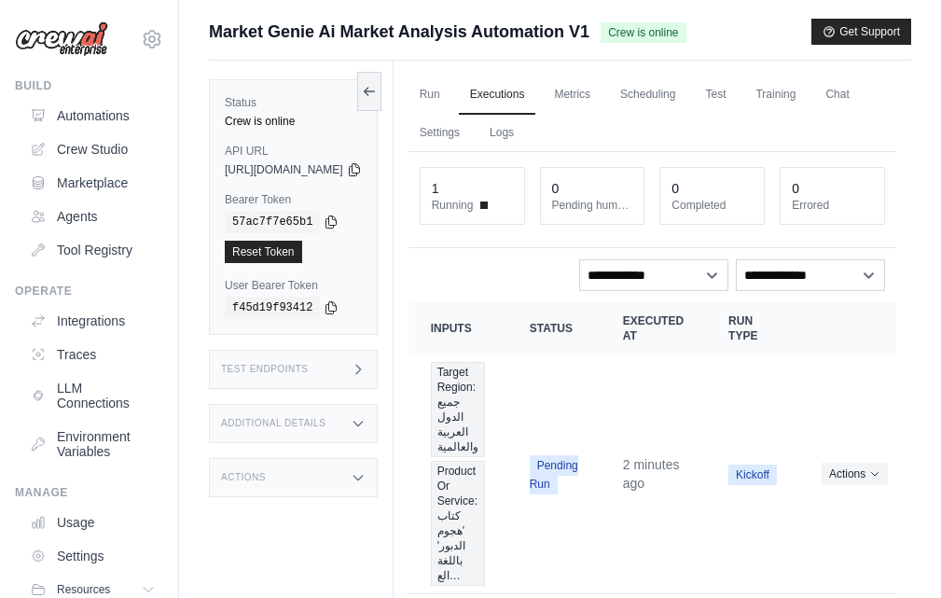
click at [521, 214] on div "1 Running" at bounding box center [471, 196] width 103 height 56
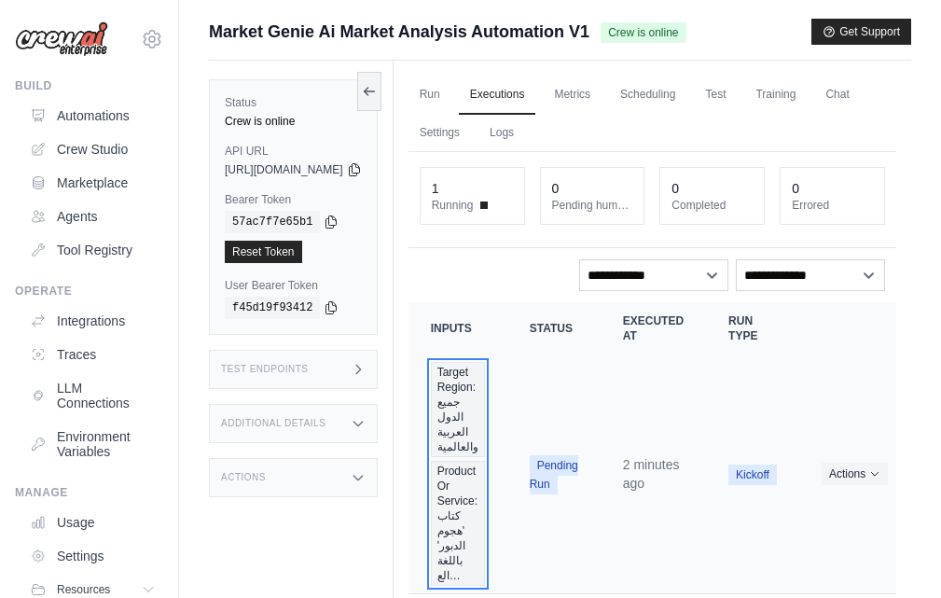
click at [485, 499] on span "Product Or Service: كتاب 'هجوم الدبور' باللغة الع…" at bounding box center [458, 523] width 54 height 125
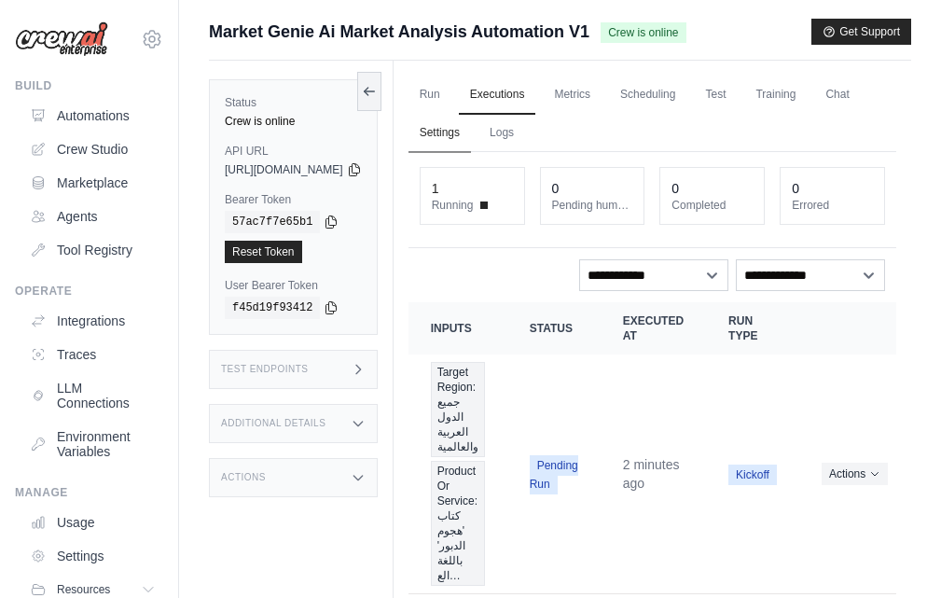
click at [471, 140] on link "Settings" at bounding box center [439, 133] width 62 height 39
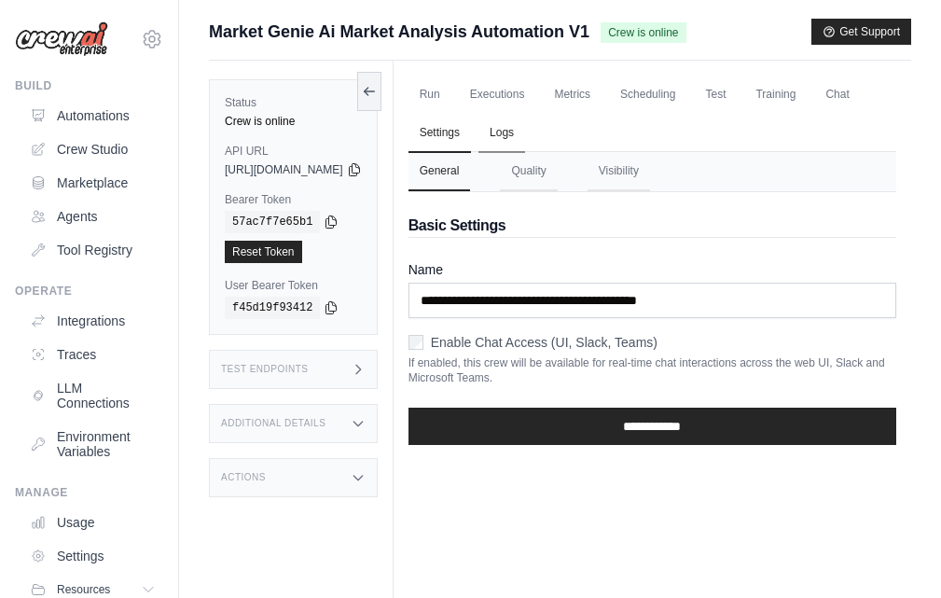
click at [525, 133] on link "Logs" at bounding box center [501, 133] width 47 height 39
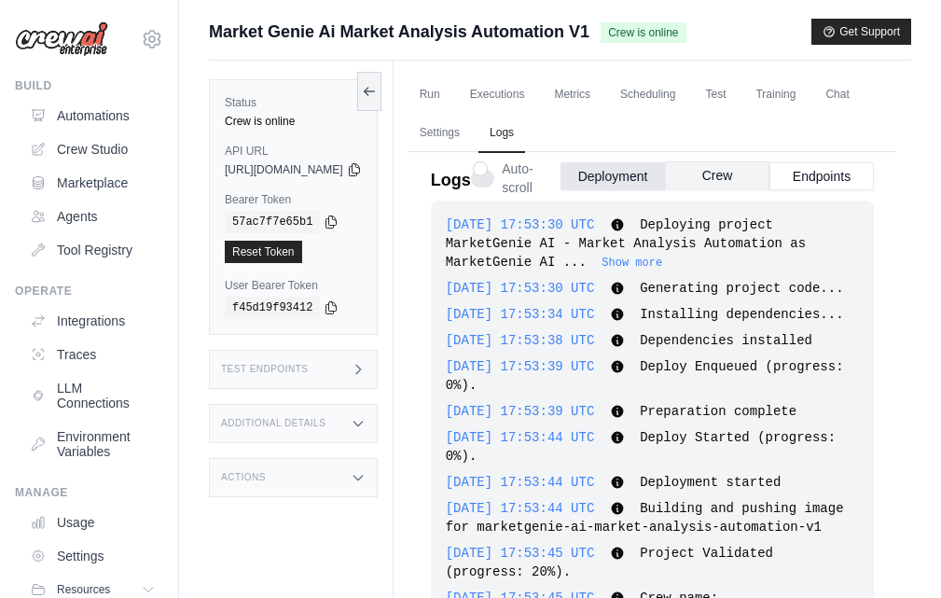
drag, startPoint x: 770, startPoint y: 172, endPoint x: 805, endPoint y: 172, distance: 34.5
click at [769, 172] on button "Crew" at bounding box center [717, 175] width 104 height 28
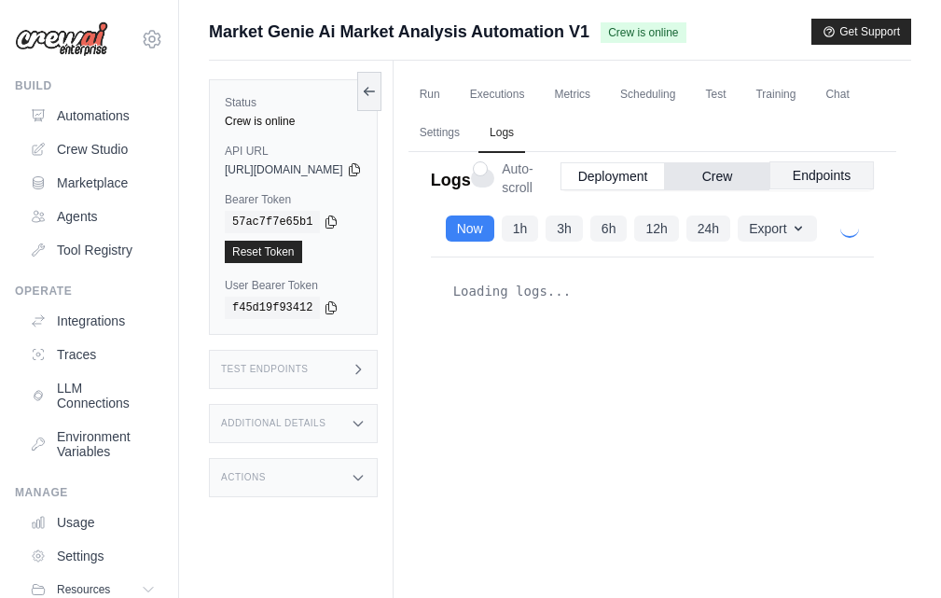
click at [848, 181] on button "Endpoints" at bounding box center [821, 175] width 104 height 28
click at [765, 170] on button "Crew" at bounding box center [717, 175] width 104 height 28
drag, startPoint x: 765, startPoint y: 170, endPoint x: 554, endPoint y: 296, distance: 245.9
click at [765, 171] on button "Crew" at bounding box center [717, 175] width 104 height 28
click at [0, 0] on button "Export" at bounding box center [0, 0] width 0 height 0
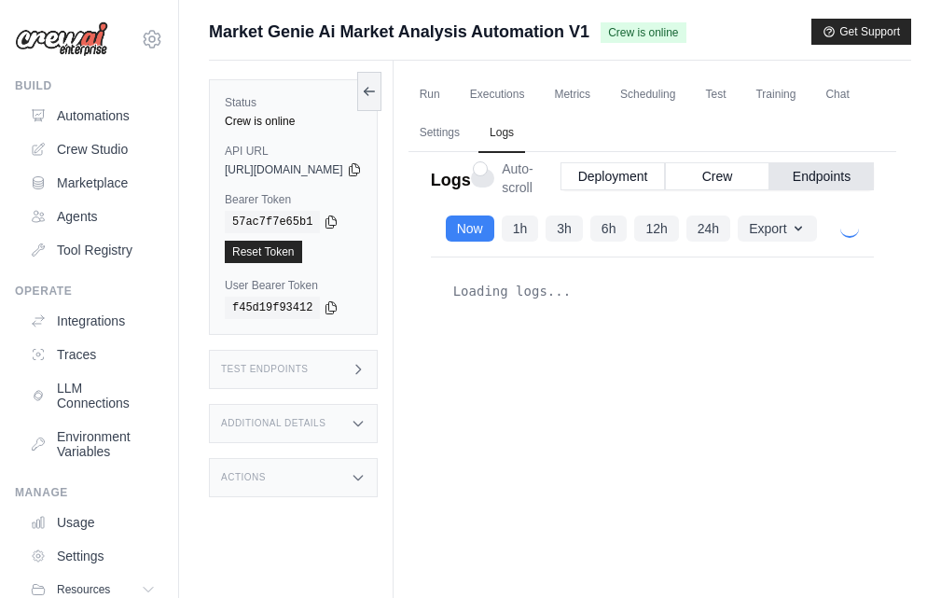
click at [0, 0] on div "Loading logs..." at bounding box center [0, 0] width 0 height 0
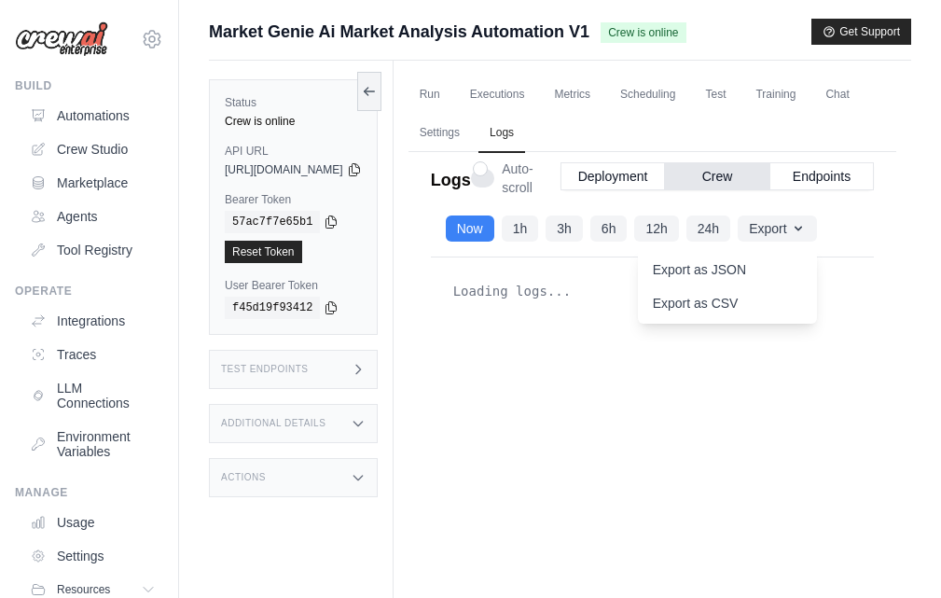
click at [315, 365] on div "Test Endpoints" at bounding box center [293, 369] width 169 height 39
click at [0, 0] on p "Retrieve the required inputs for your crew" at bounding box center [0, 0] width 0 height 0
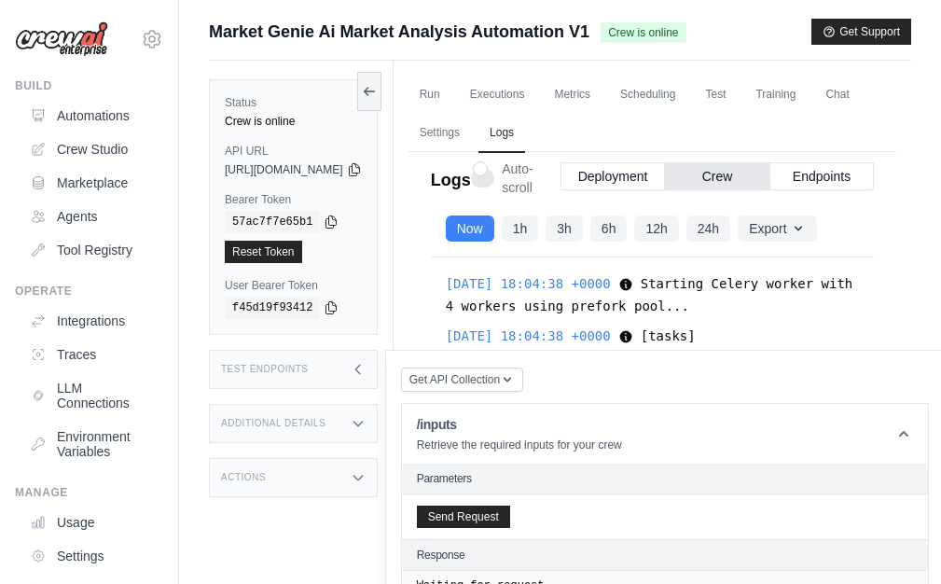
scroll to position [30016, 0]
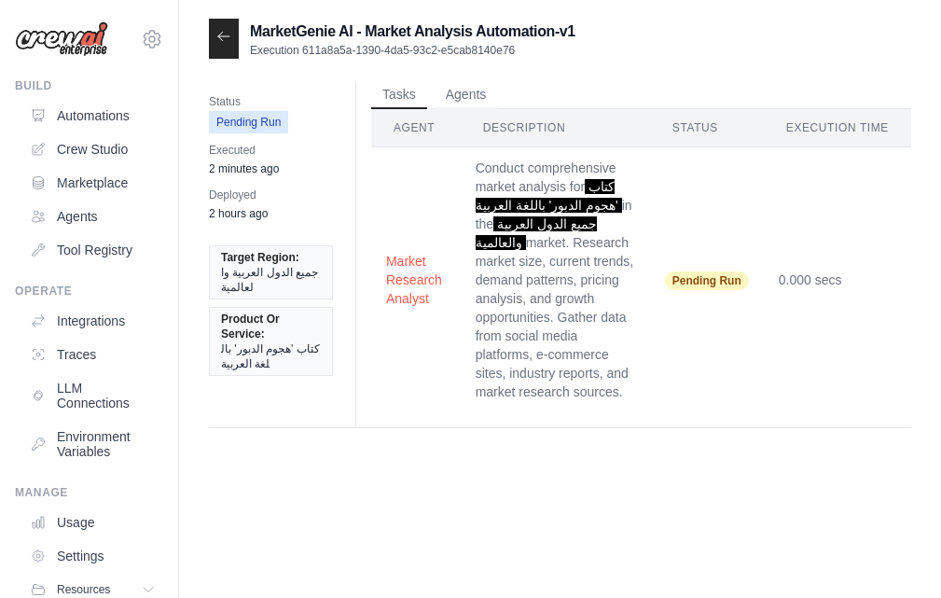
click at [834, 274] on td "0.000 secs" at bounding box center [837, 280] width 147 height 266
drag, startPoint x: 529, startPoint y: 254, endPoint x: 514, endPoint y: 236, distance: 23.2
click at [527, 254] on td "Conduct comprehensive market analysis for كتاب 'هجوم الدبور' باللغة العربية in …" at bounding box center [555, 280] width 189 height 266
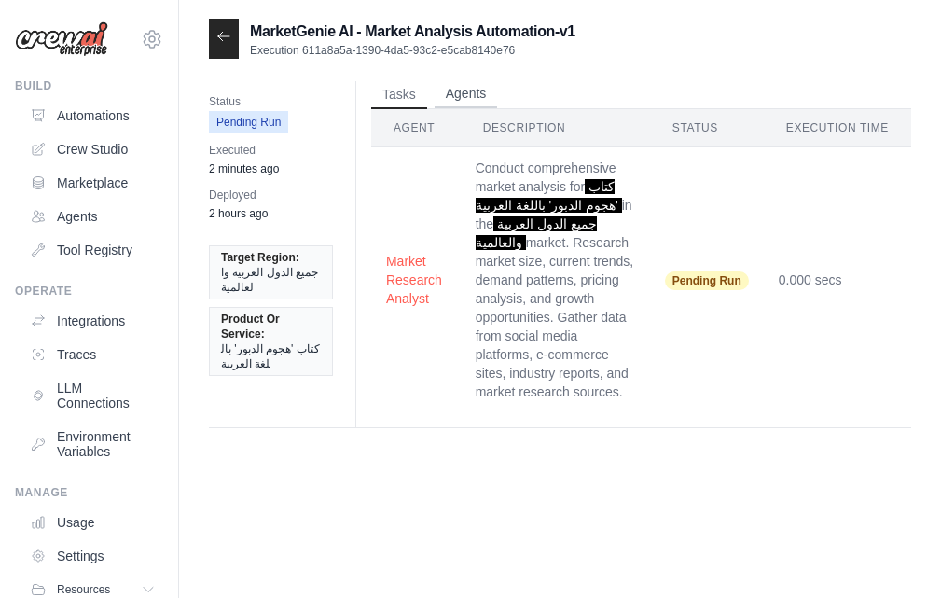
click at [476, 90] on button "Agents" at bounding box center [465, 94] width 63 height 28
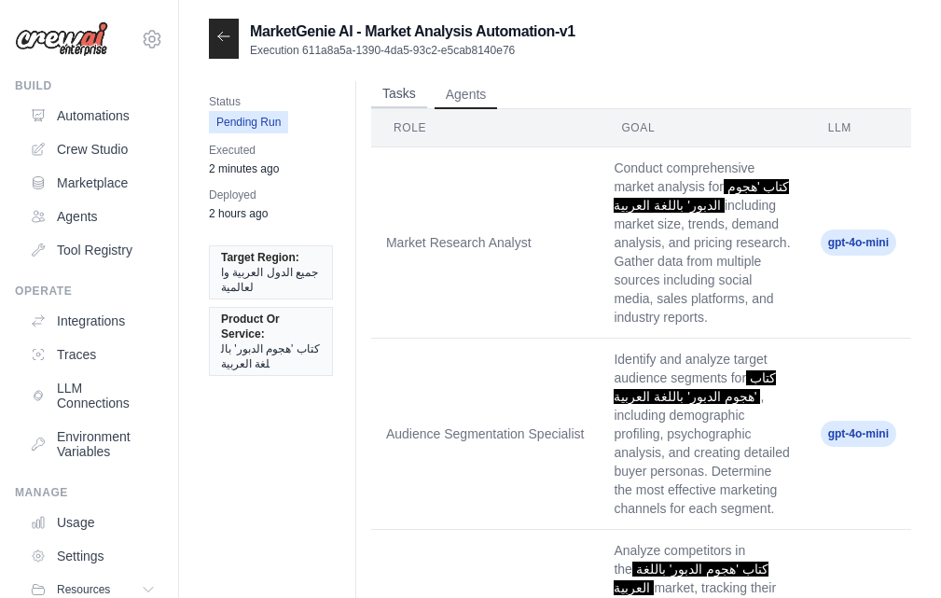
click at [405, 93] on button "Tasks" at bounding box center [399, 94] width 56 height 28
